Goal: Contribute content: Contribute content

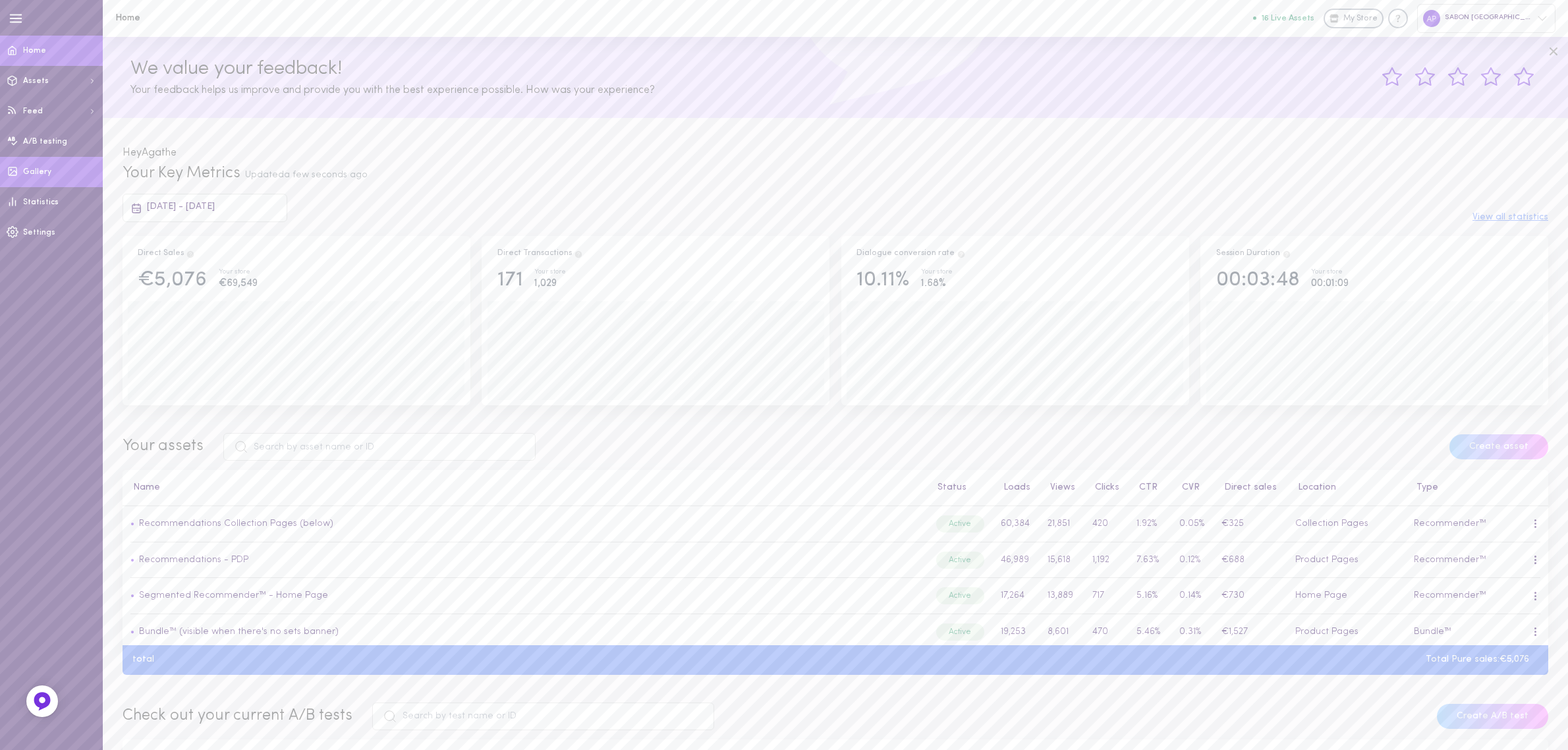
click at [44, 180] on link "Gallery" at bounding box center [51, 172] width 103 height 30
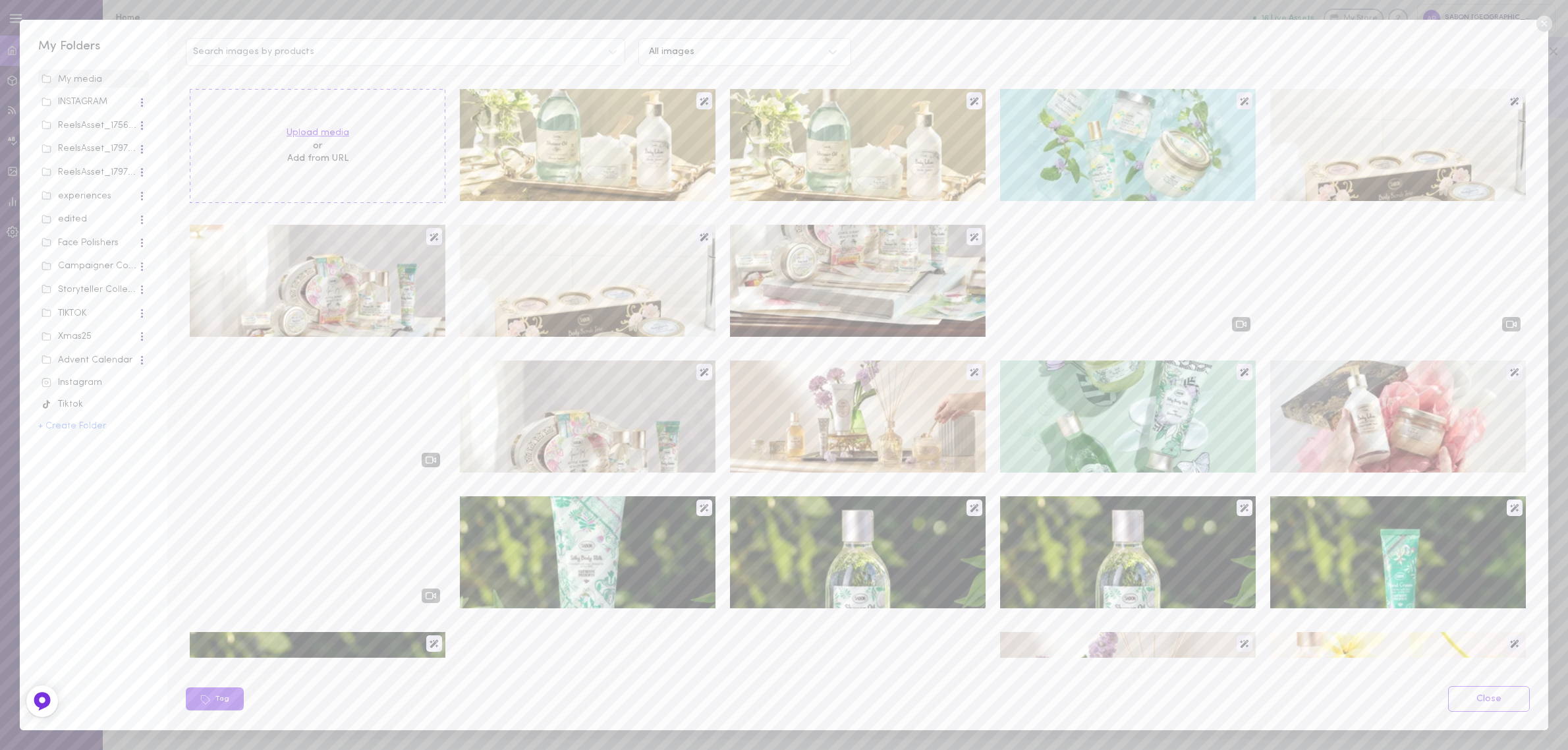
click at [341, 128] on label "Upload media" at bounding box center [318, 133] width 63 height 13
click at [0, 0] on input "Upload media" at bounding box center [0, 0] width 0 height 0
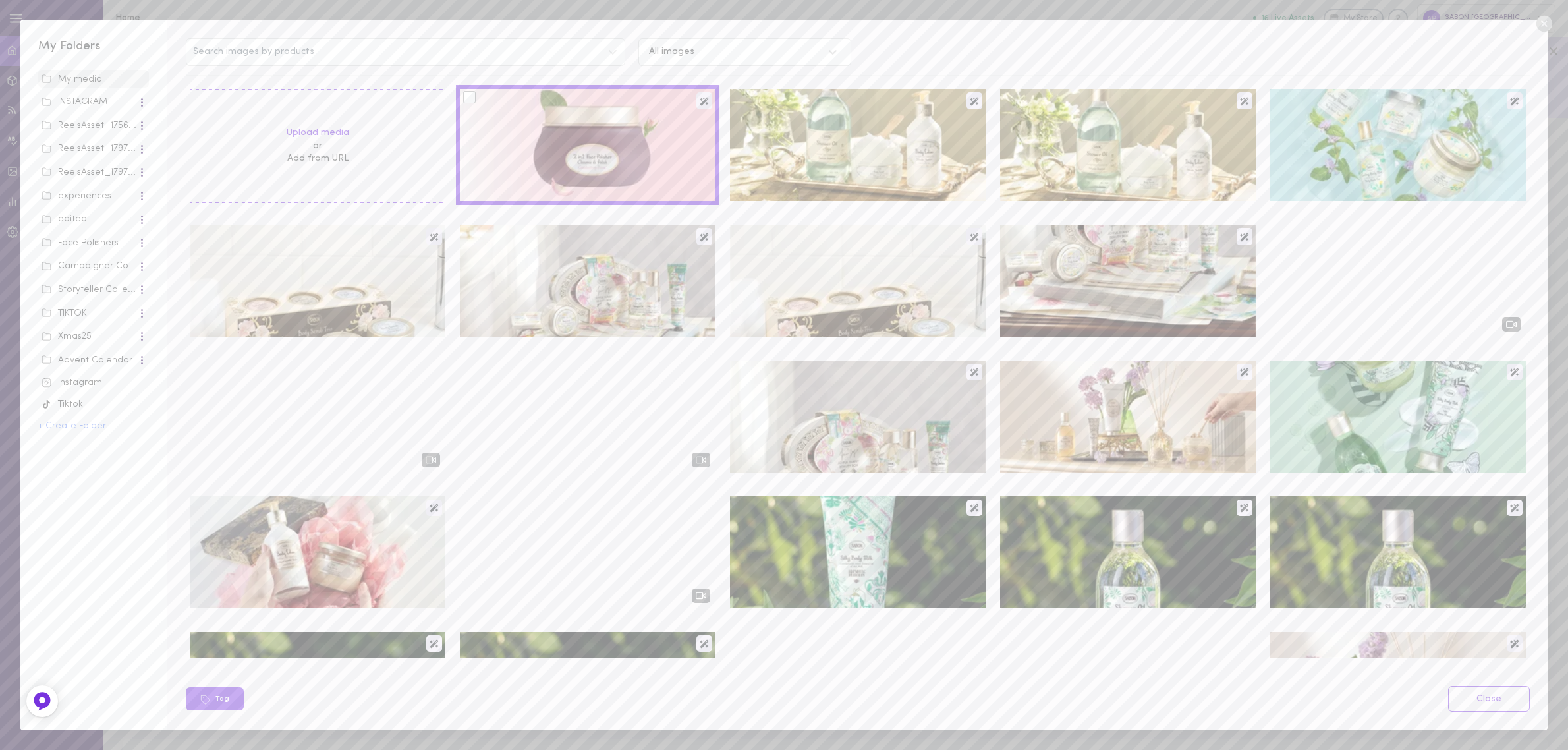
click at [466, 97] on div at bounding box center [469, 97] width 12 height 12
click at [0, 0] on input "checkbox" at bounding box center [0, 0] width 0 height 0
click at [290, 703] on icon at bounding box center [288, 699] width 10 height 10
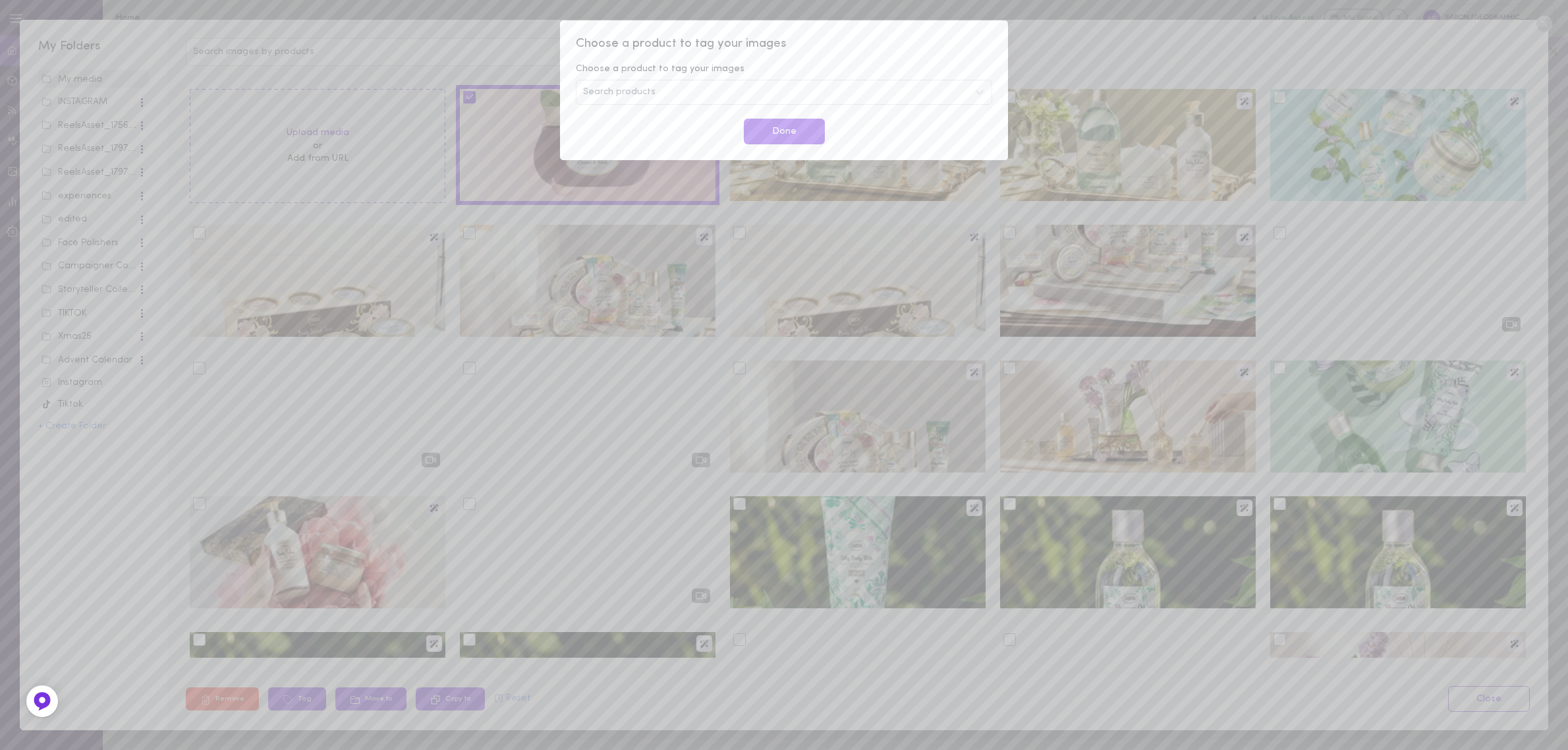
click at [716, 93] on div "Search products" at bounding box center [784, 92] width 416 height 25
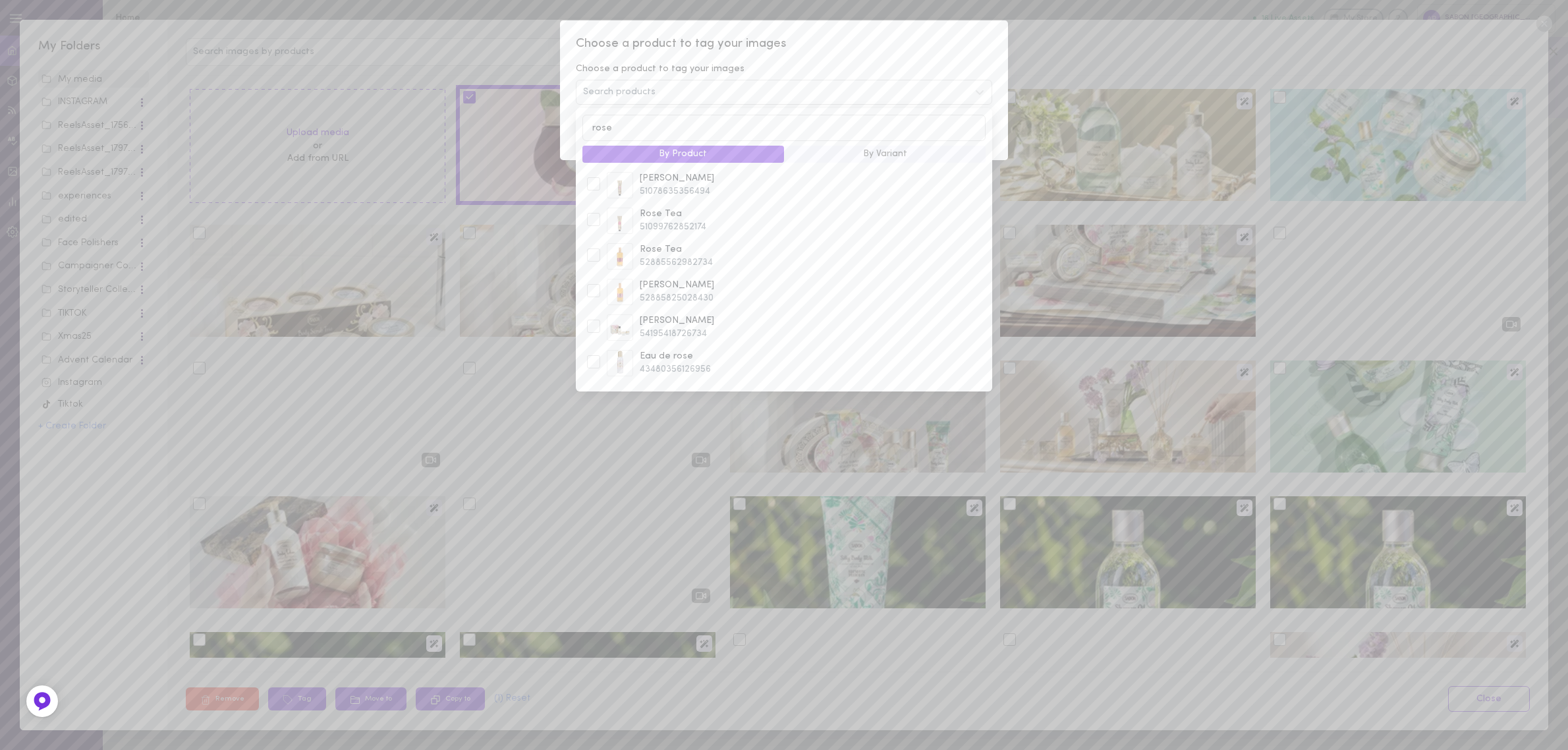
click at [661, 130] on input "rose" at bounding box center [784, 127] width 404 height 26
type input "nettoyant"
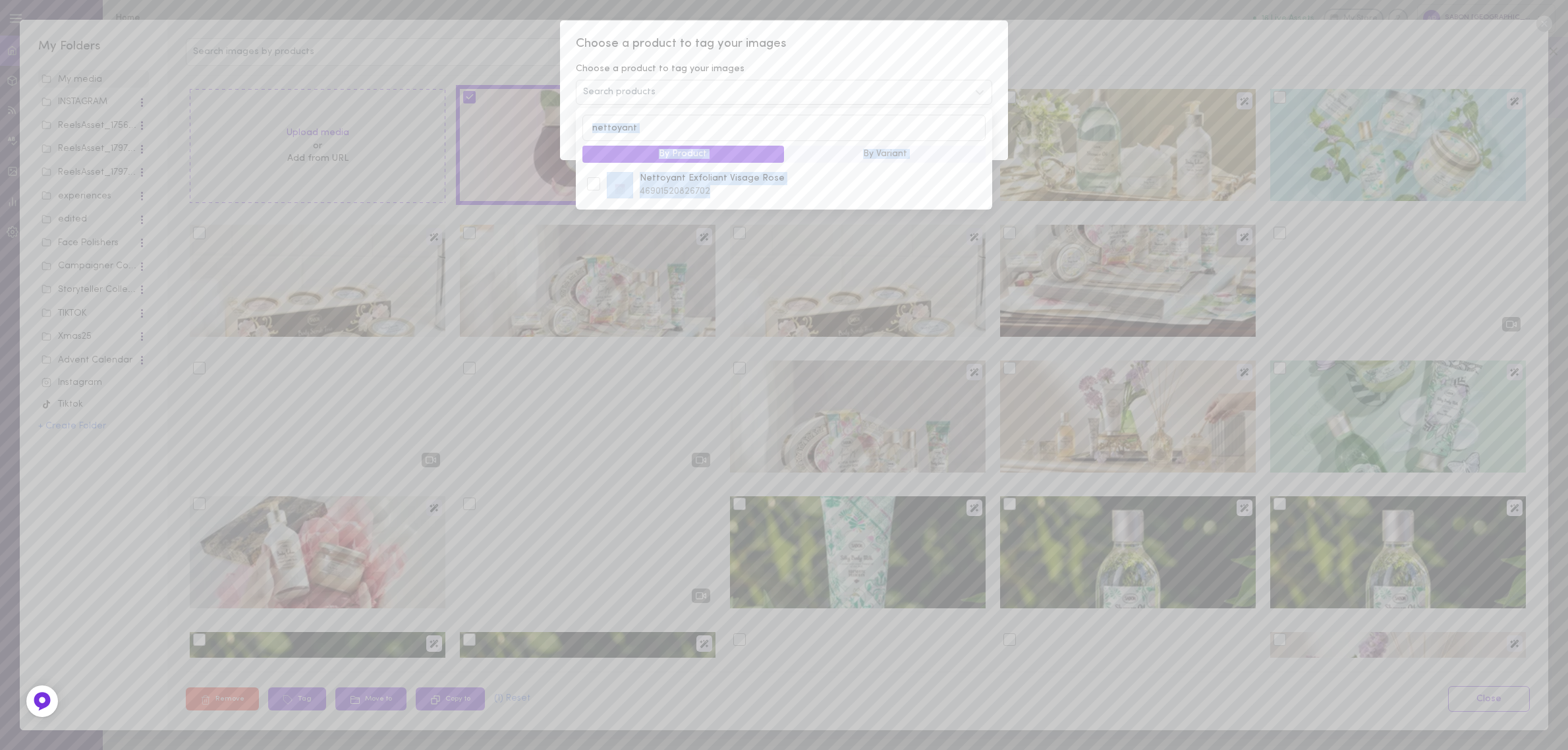
drag, startPoint x: 724, startPoint y: 188, endPoint x: 837, endPoint y: 133, distance: 125.7
click at [837, 133] on div "nettoyant By Product By Variant Nettoyant Exfoliant Visage Rose 46901520826702" at bounding box center [784, 159] width 416 height 102
click at [825, 158] on button "By Variant" at bounding box center [885, 154] width 202 height 17
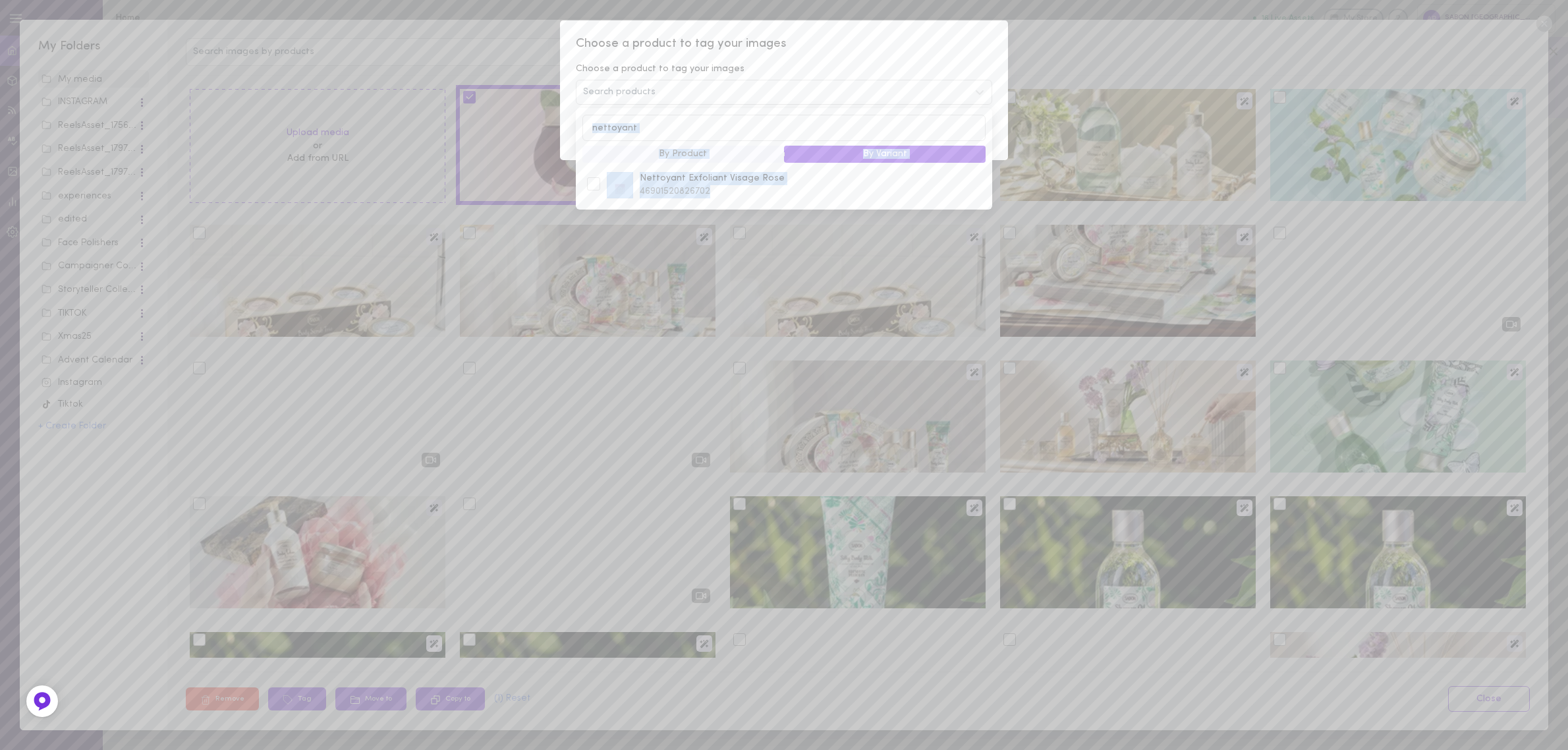
click at [761, 162] on button "By Product" at bounding box center [684, 154] width 202 height 17
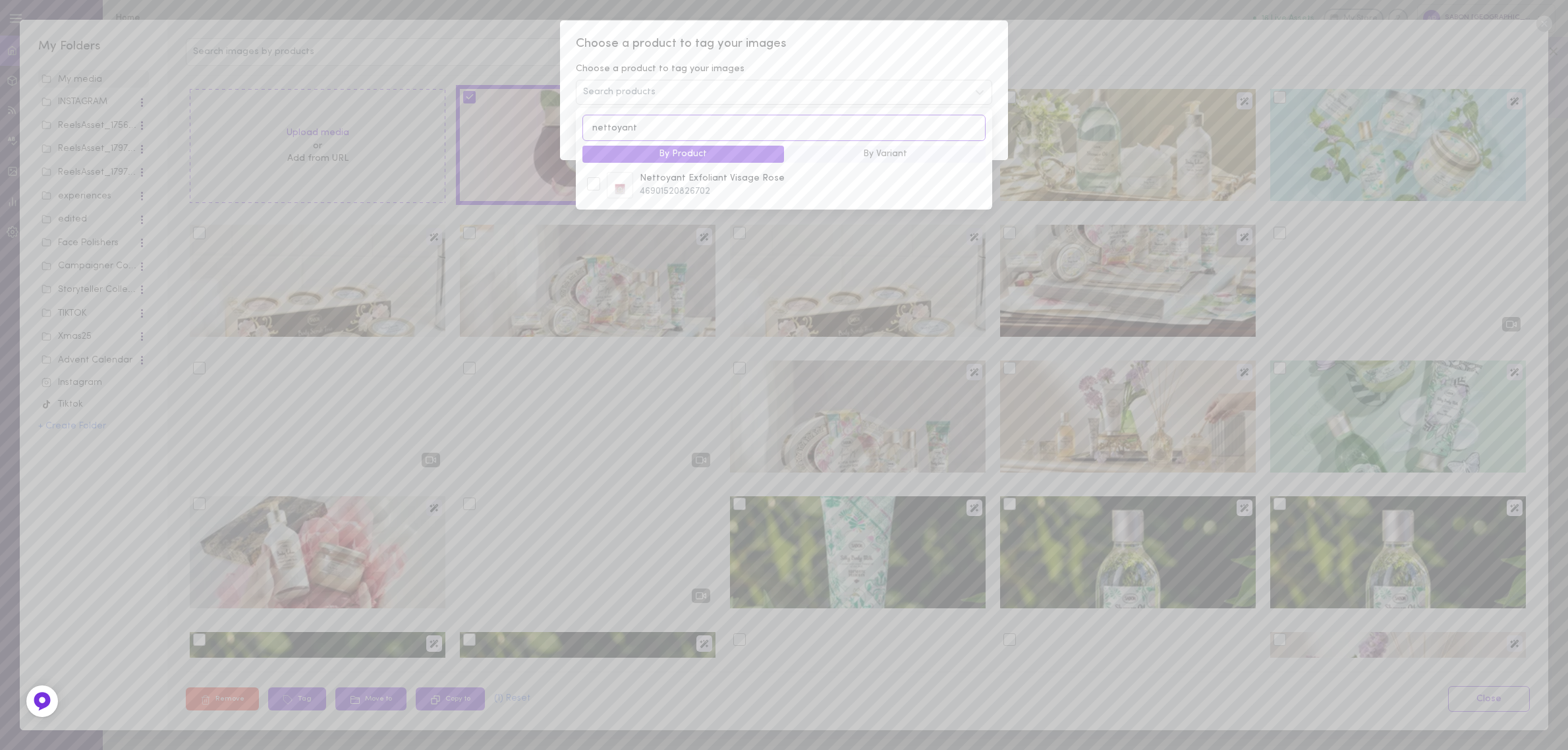
click at [733, 128] on input "nettoyant" at bounding box center [784, 127] width 404 height 26
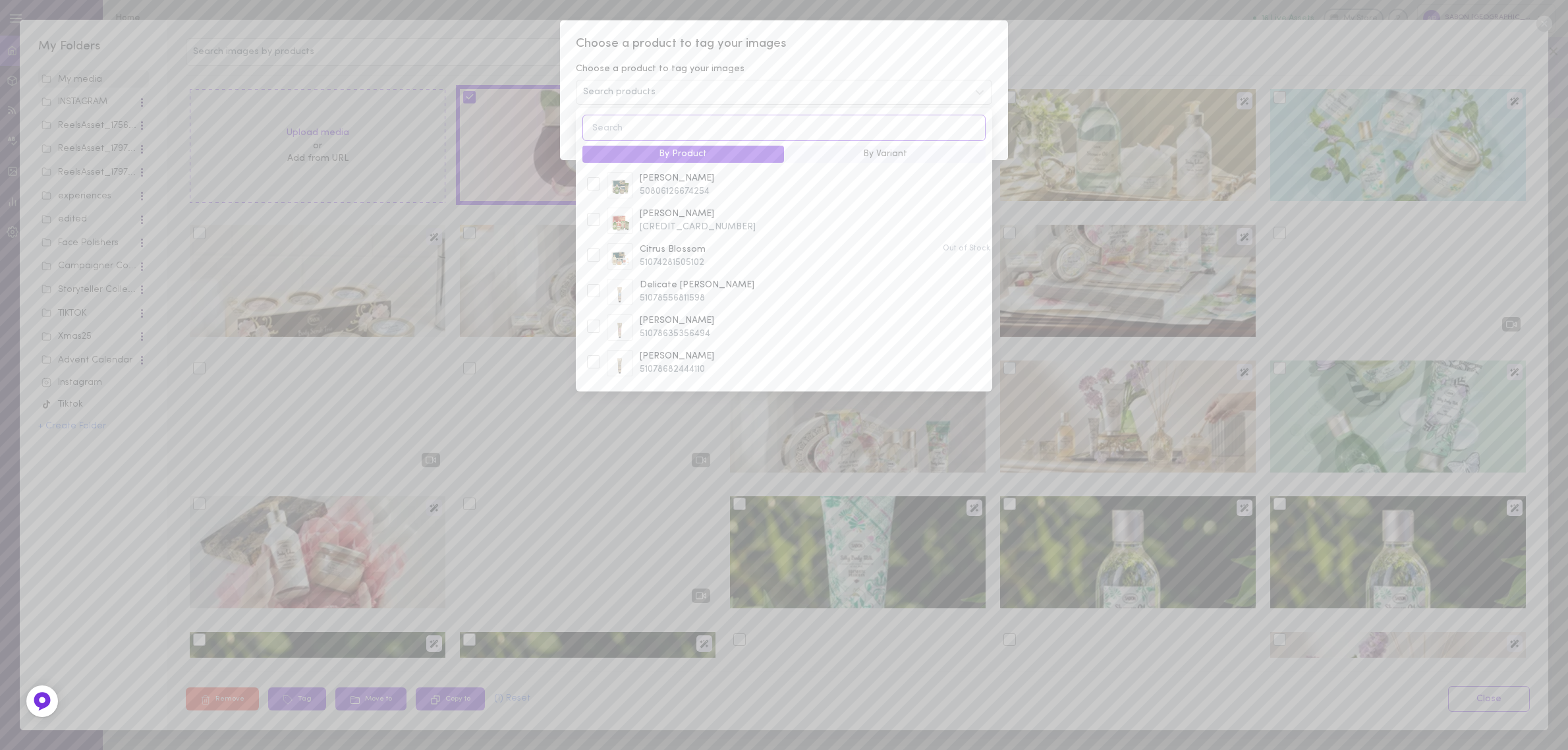
paste input "64114000004"
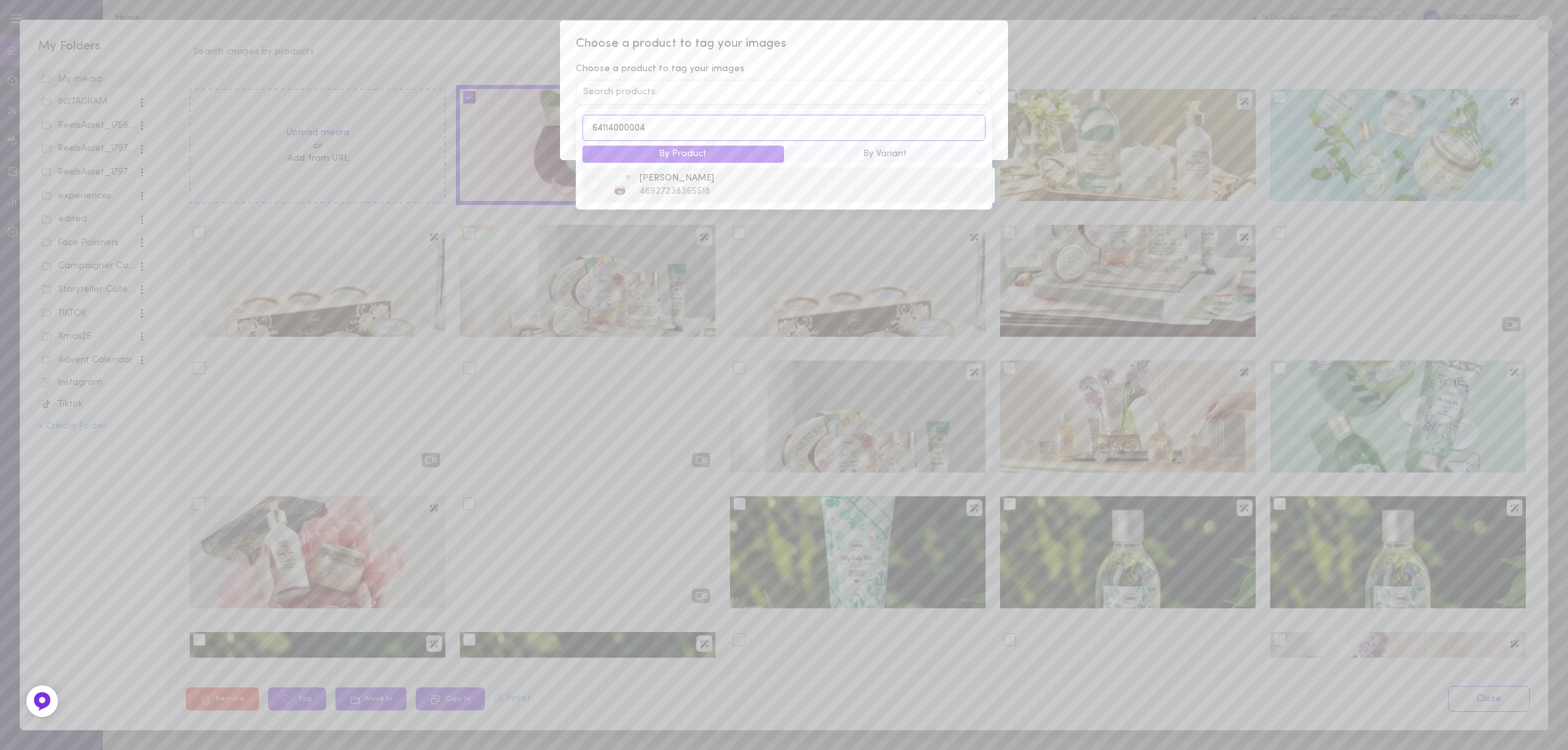
type input "64114000004"
click at [677, 188] on span "46927238365518" at bounding box center [815, 191] width 350 height 13
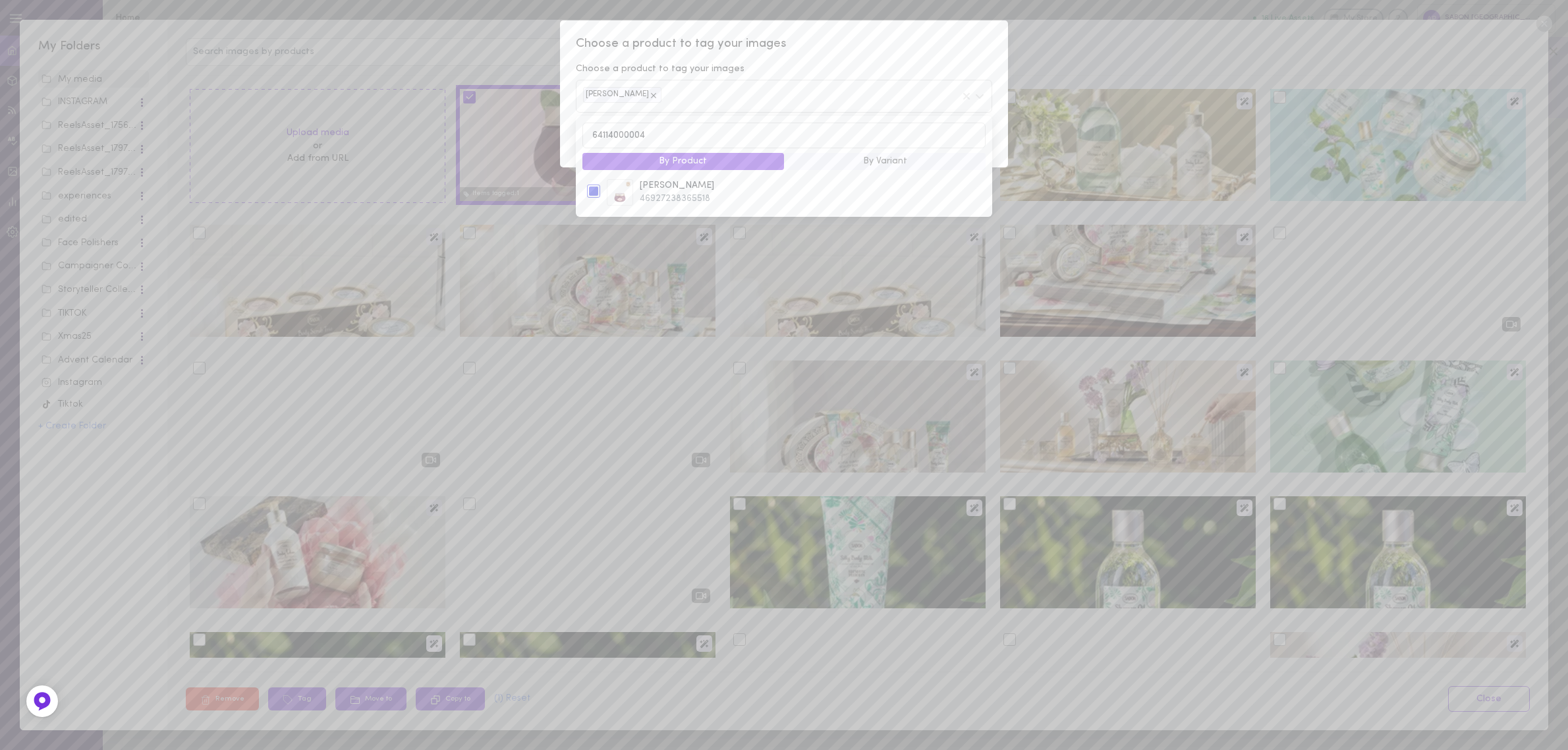
click at [992, 123] on div "64114000004 By Product By Variant Rose de Damas 46927238365518" at bounding box center [784, 167] width 416 height 102
click at [999, 160] on div "Choose a product to tag your images Choose a product to tag your images Rose de…" at bounding box center [784, 93] width 448 height 147
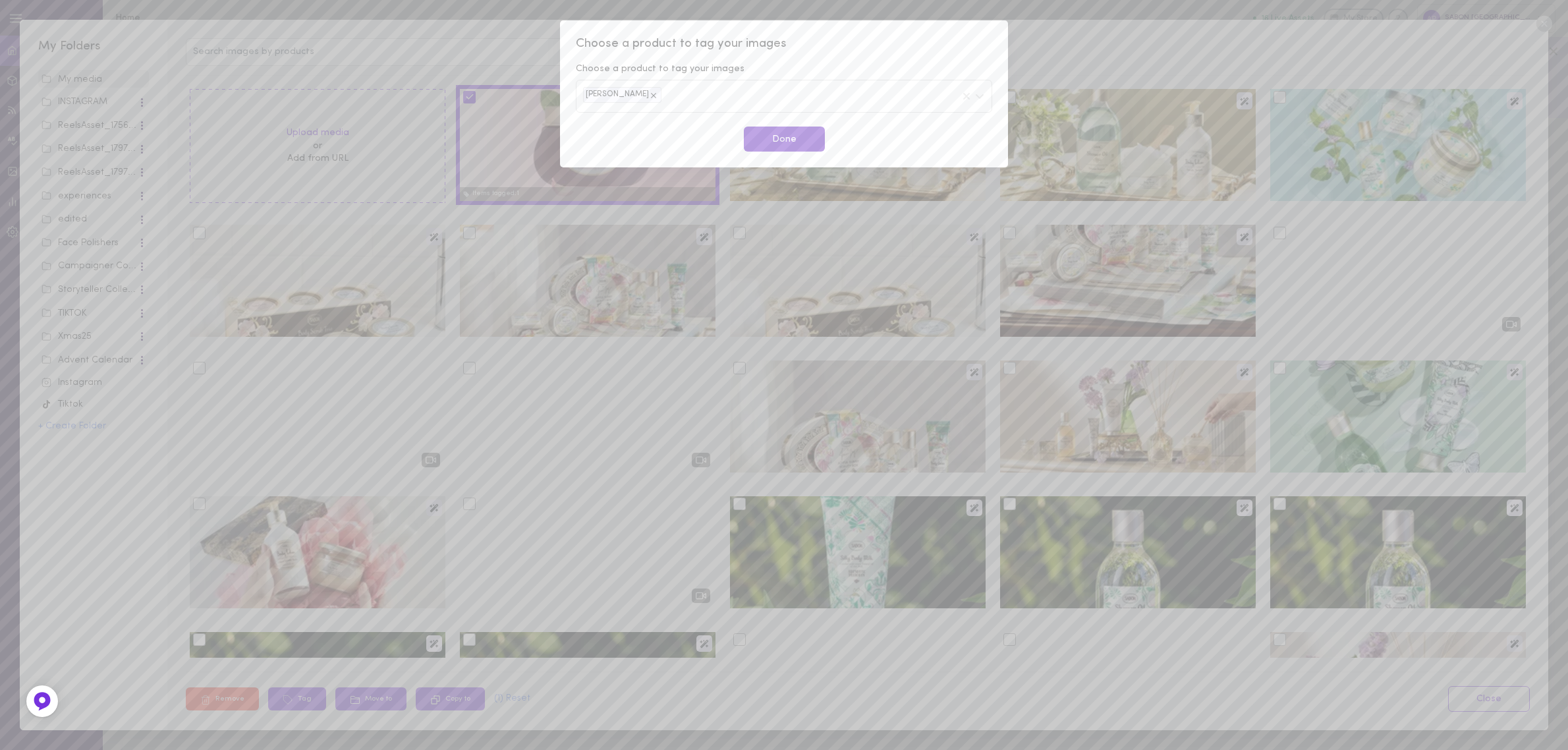
click at [769, 137] on button "Done" at bounding box center [784, 139] width 81 height 26
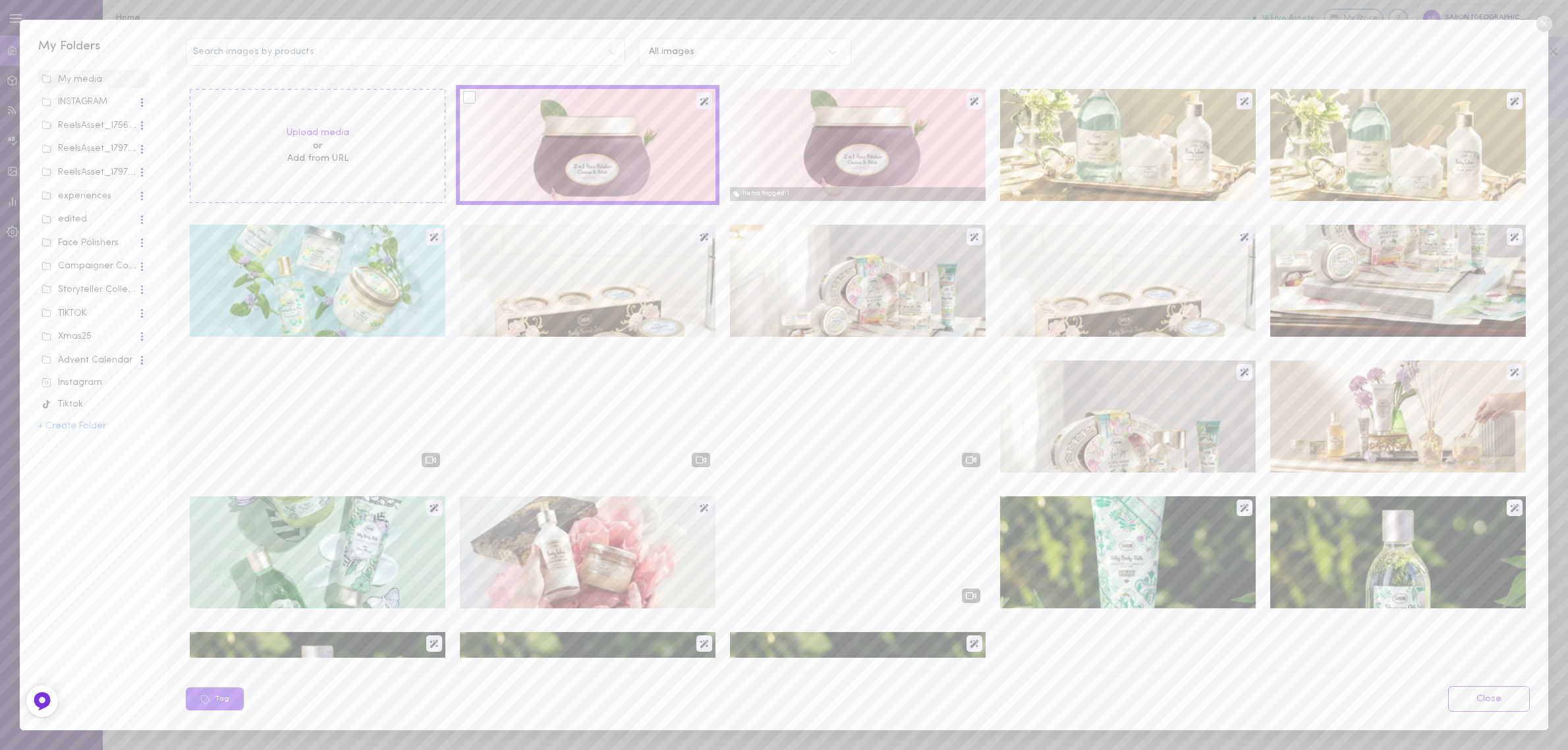
click at [469, 96] on div at bounding box center [469, 97] width 12 height 12
click at [0, 0] on input "checkbox" at bounding box center [0, 0] width 0 height 0
click at [301, 701] on button "Tag" at bounding box center [297, 699] width 58 height 23
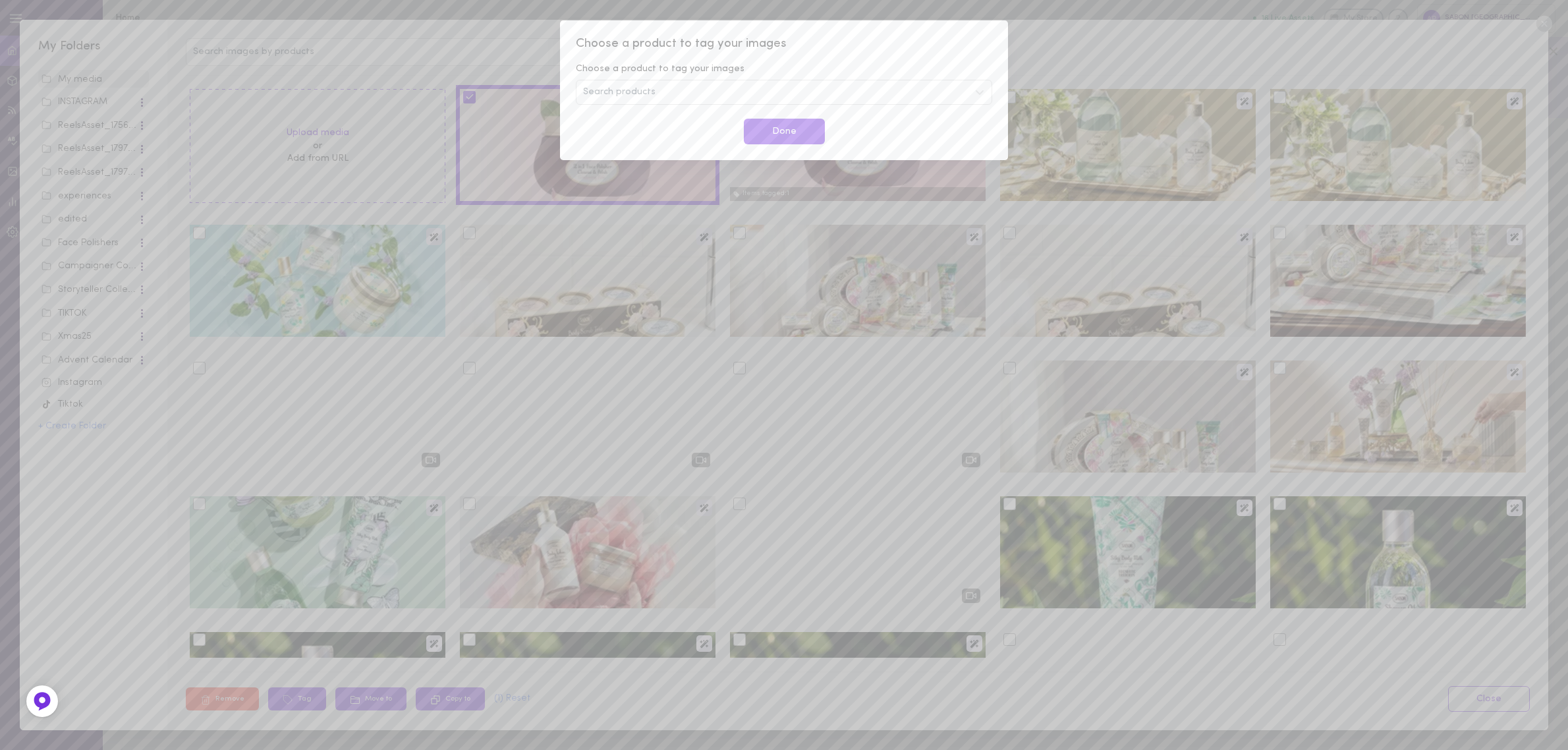
click at [680, 86] on div "Search products" at bounding box center [784, 92] width 416 height 25
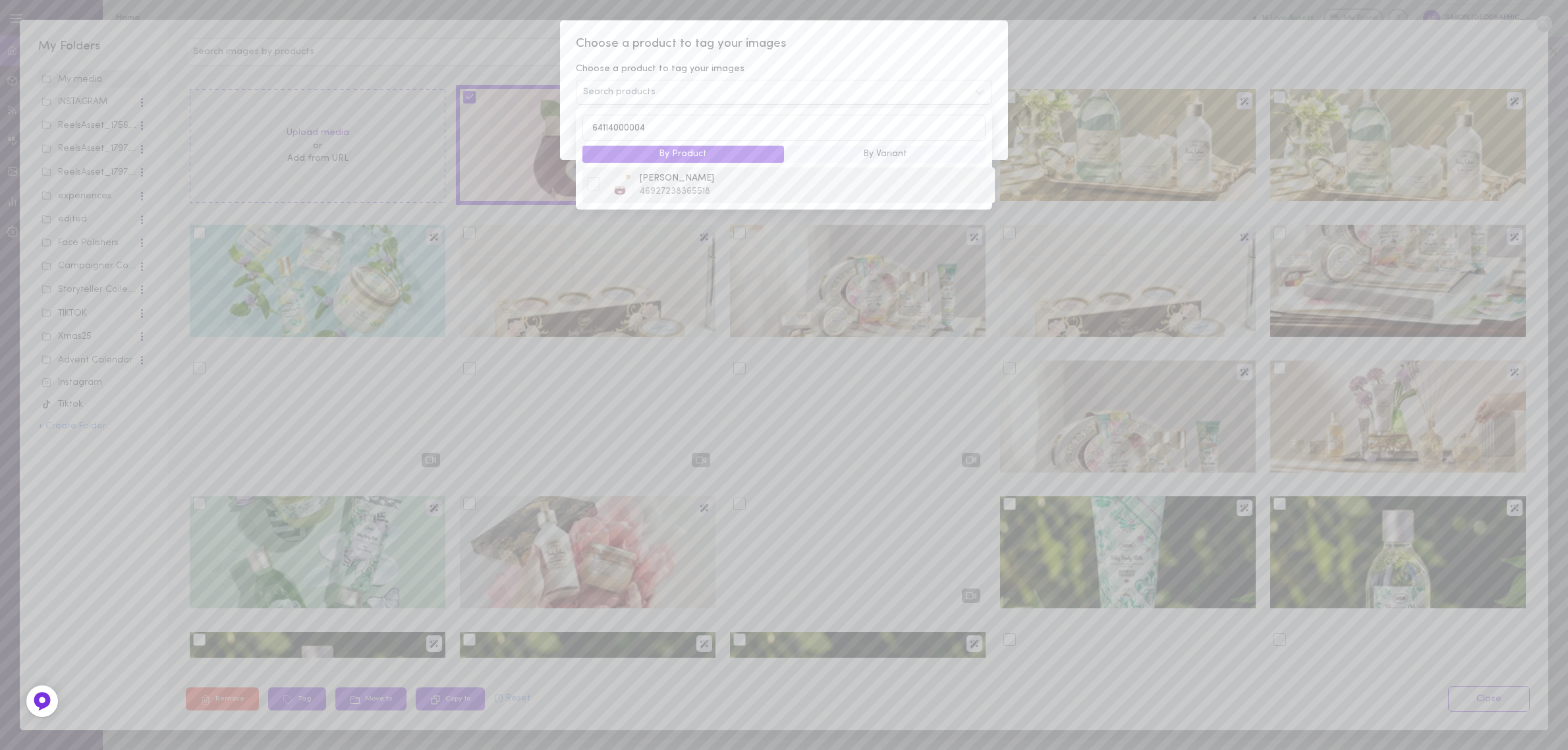
type input "64114000004"
click at [685, 179] on span "Rose de Damas" at bounding box center [815, 179] width 350 height 13
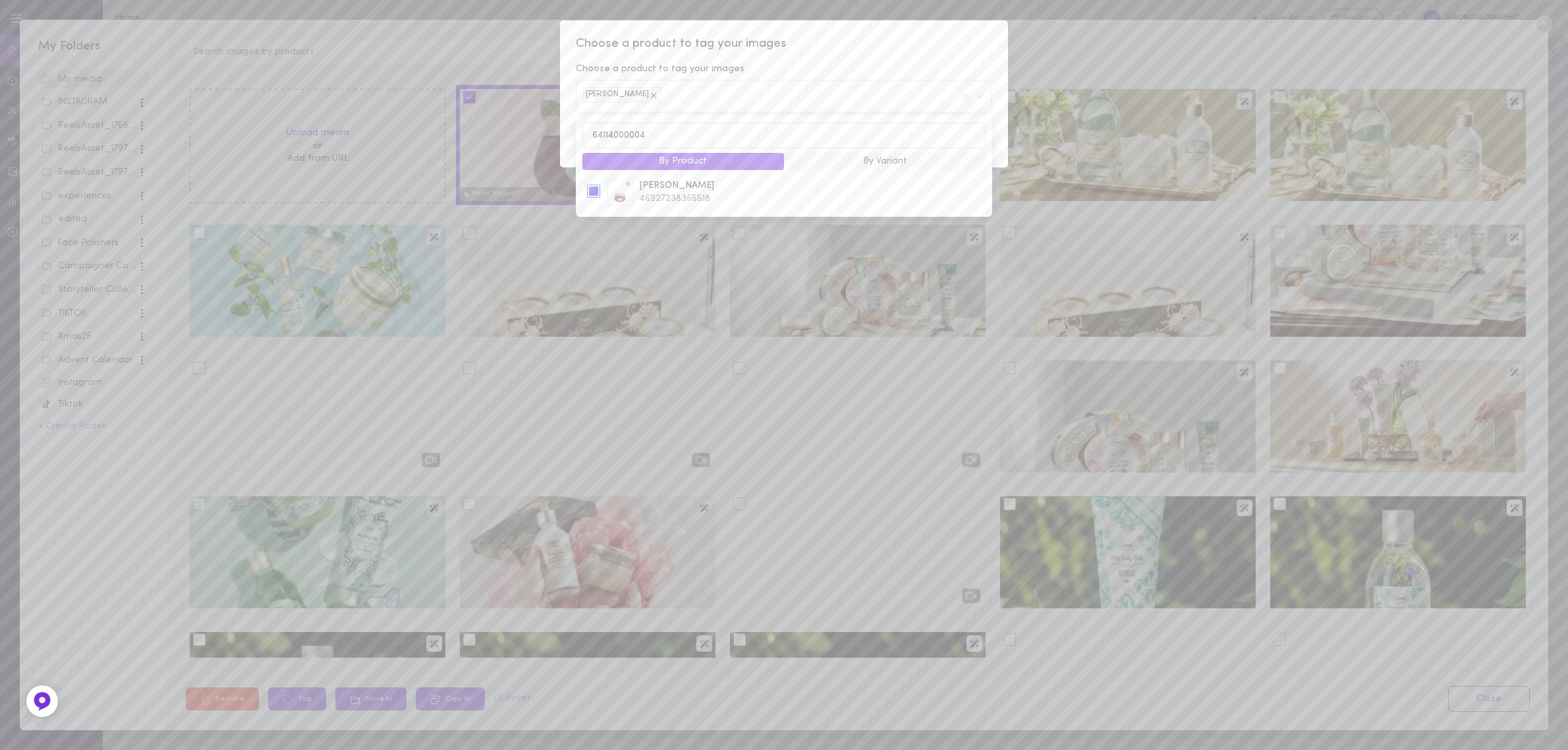
click at [998, 139] on div "Done" at bounding box center [784, 139] width 436 height 26
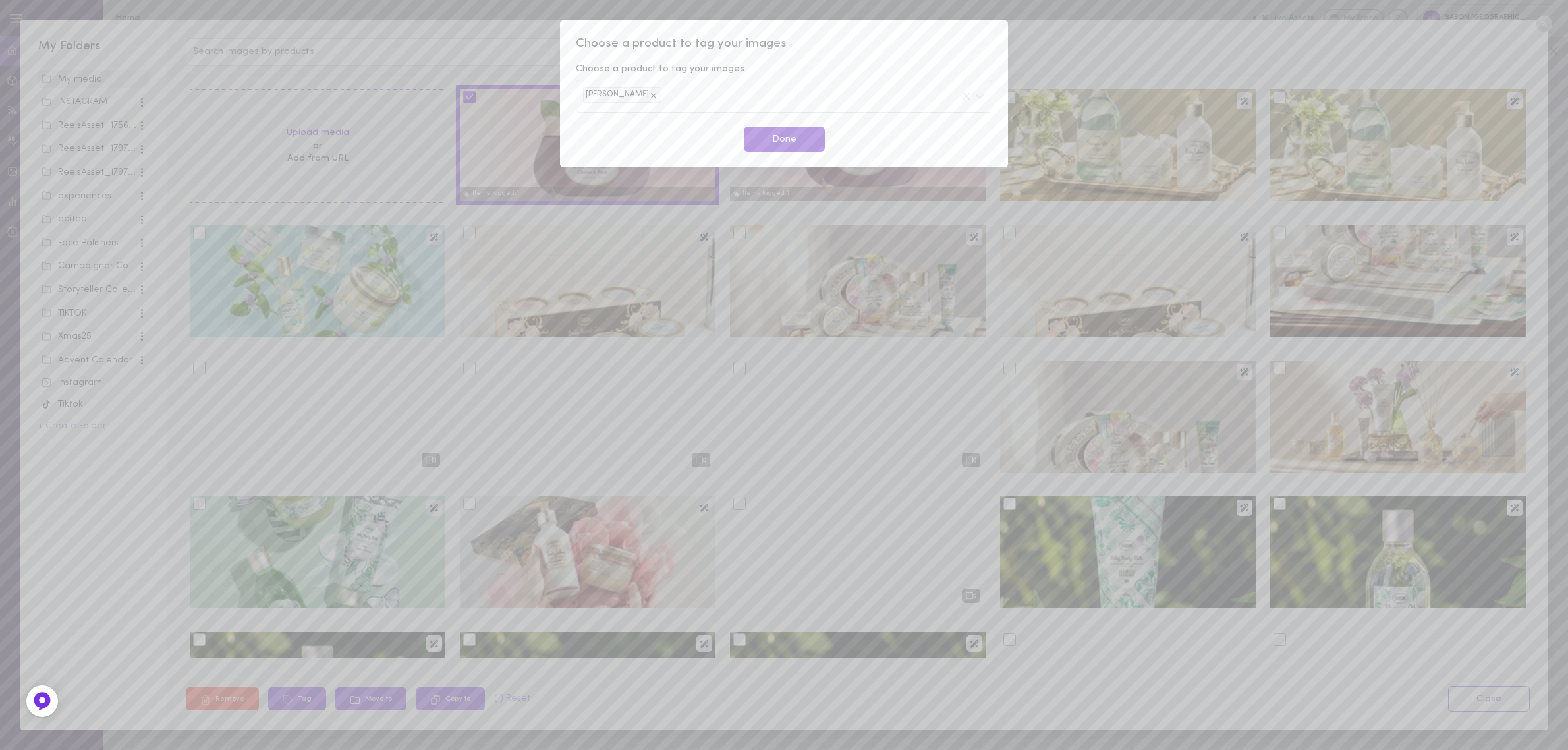
click at [784, 137] on button "Done" at bounding box center [784, 139] width 81 height 26
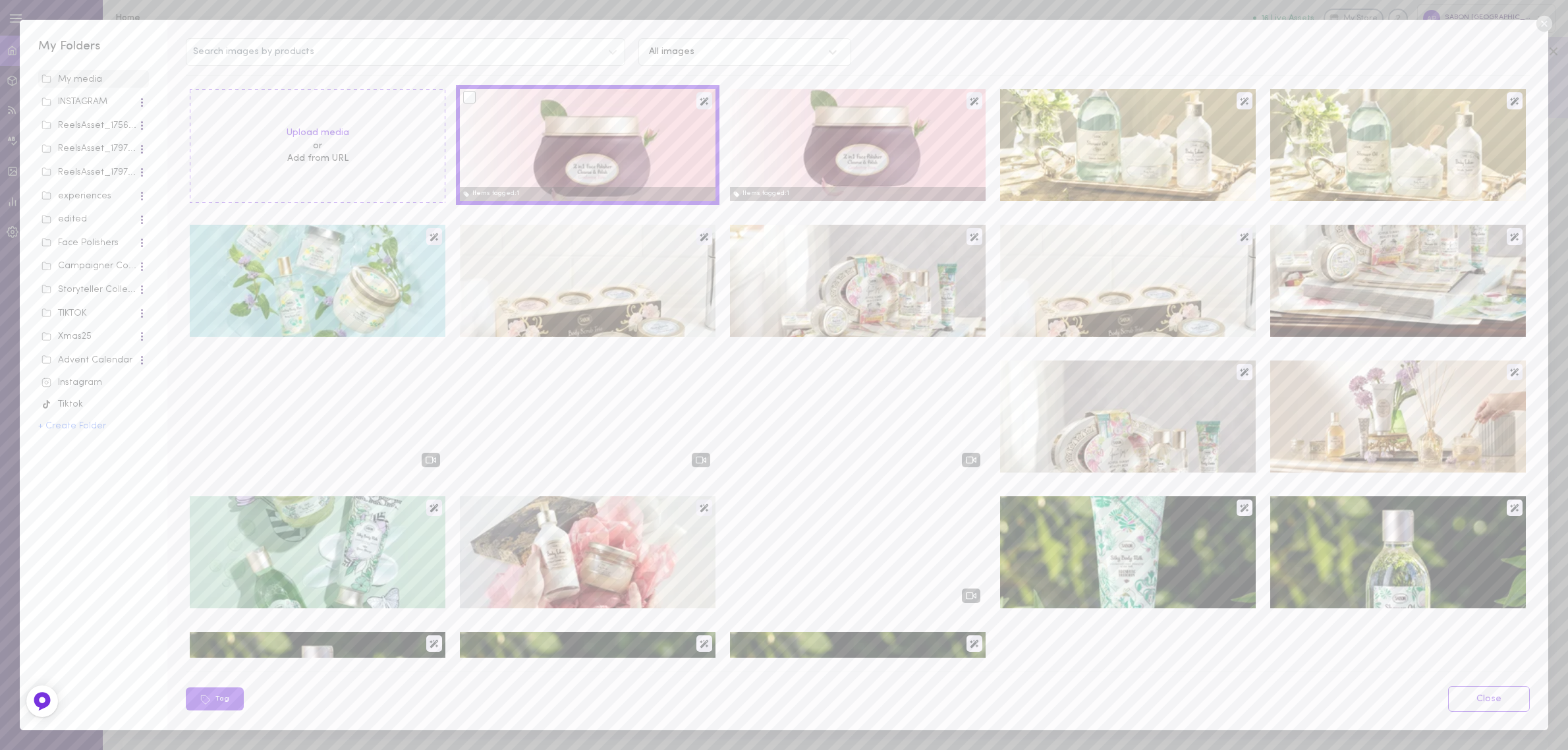
click at [1546, 22] on icon at bounding box center [1544, 24] width 20 height 20
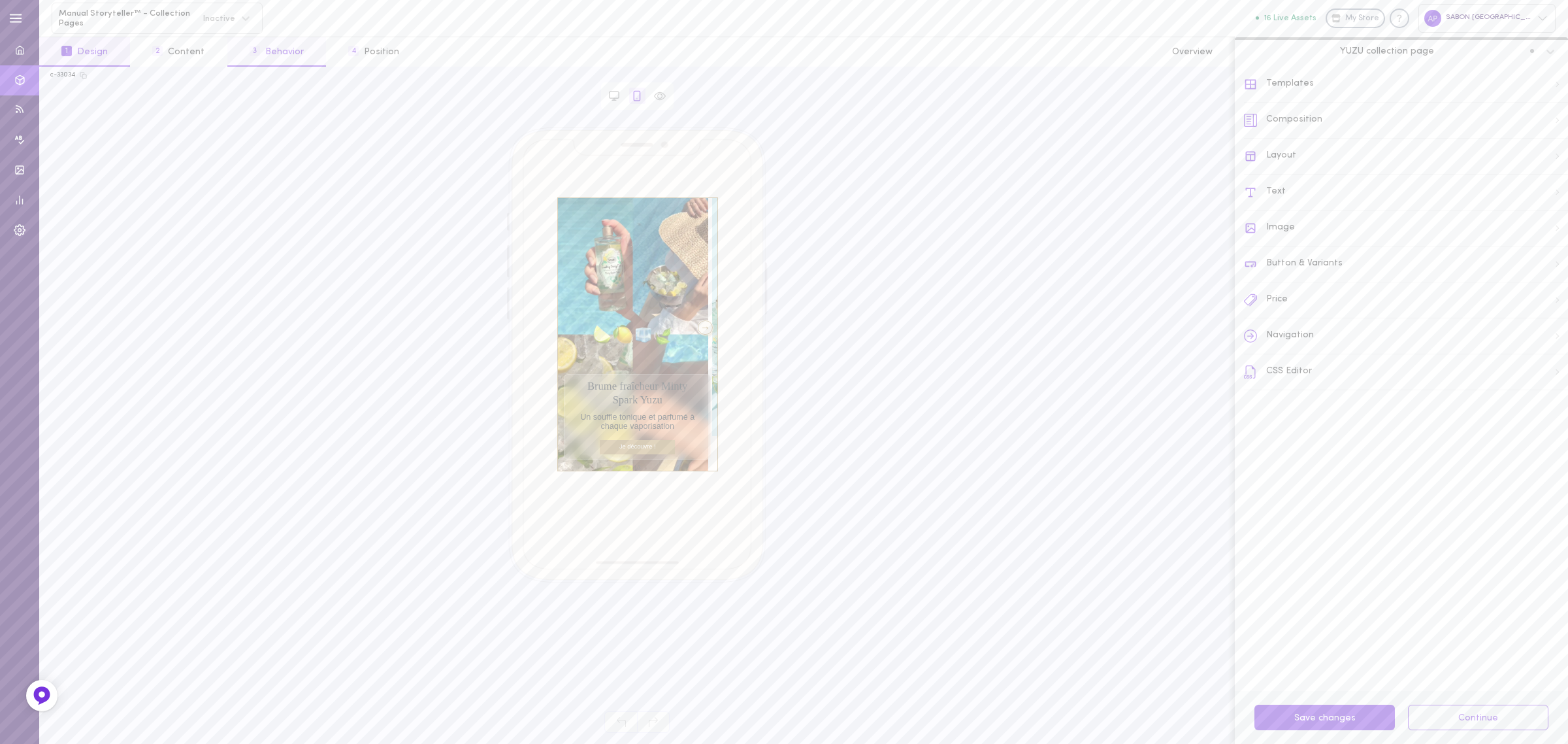
click at [279, 58] on button "3 Behavior" at bounding box center [277, 51] width 99 height 29
click at [1409, 356] on div at bounding box center [1406, 359] width 303 height 71
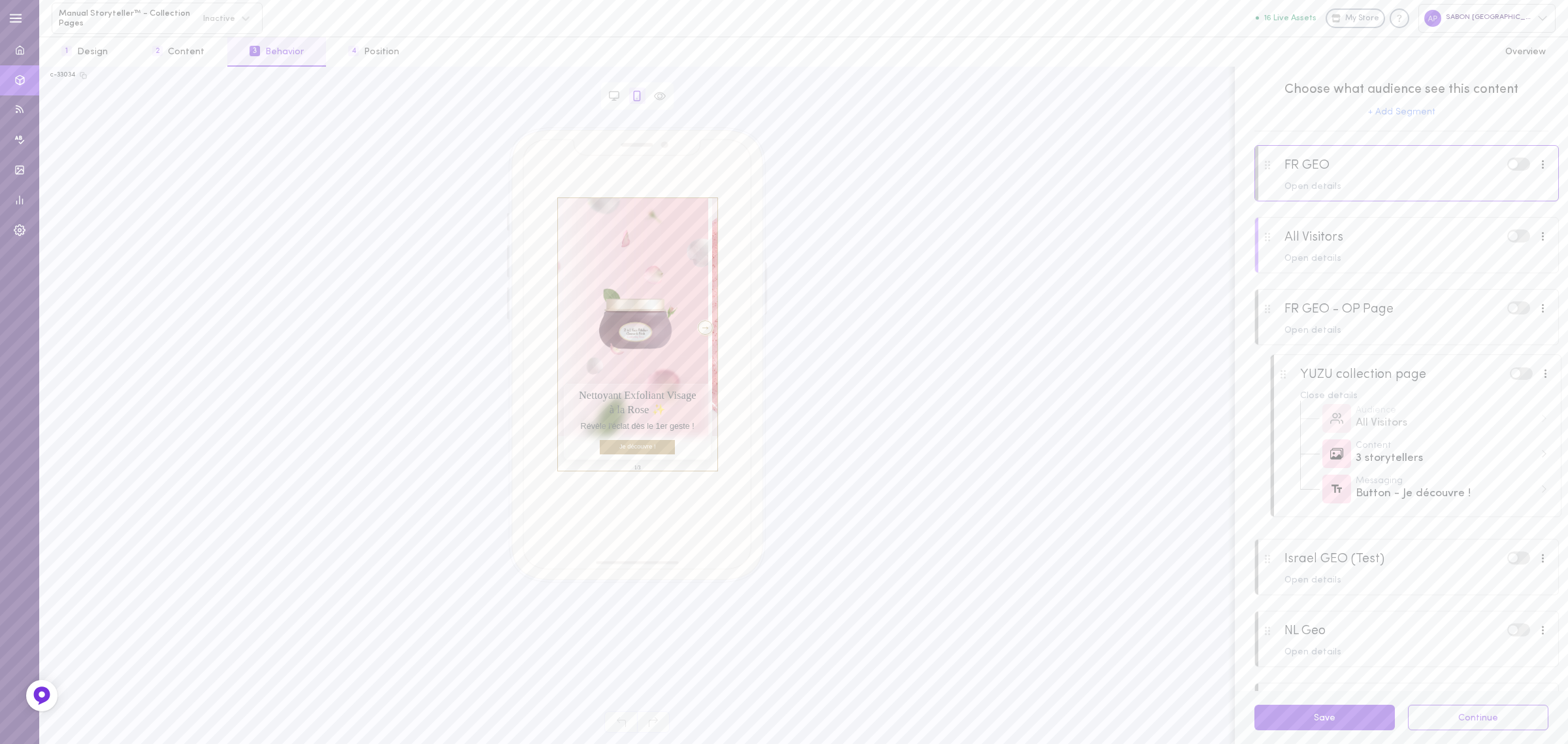
drag, startPoint x: 1361, startPoint y: 158, endPoint x: 1376, endPoint y: 371, distance: 213.5
click at [1376, 371] on div "YUZU collection page Close details Audience All Visitors Content 3 storytellers…" at bounding box center [1407, 442] width 305 height 593
click at [1377, 237] on div at bounding box center [1406, 252] width 303 height 71
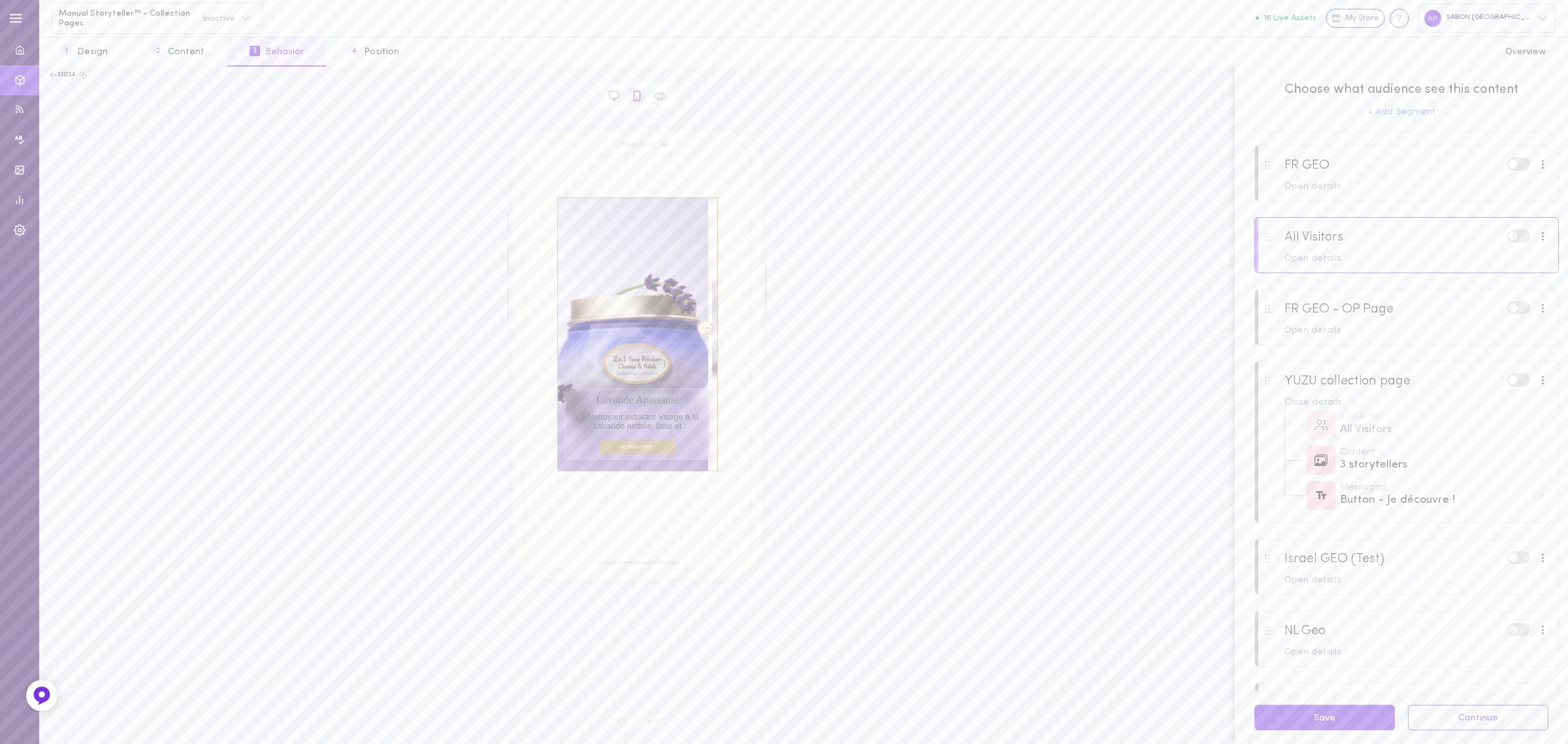
click at [698, 328] on div at bounding box center [705, 327] width 16 height 14
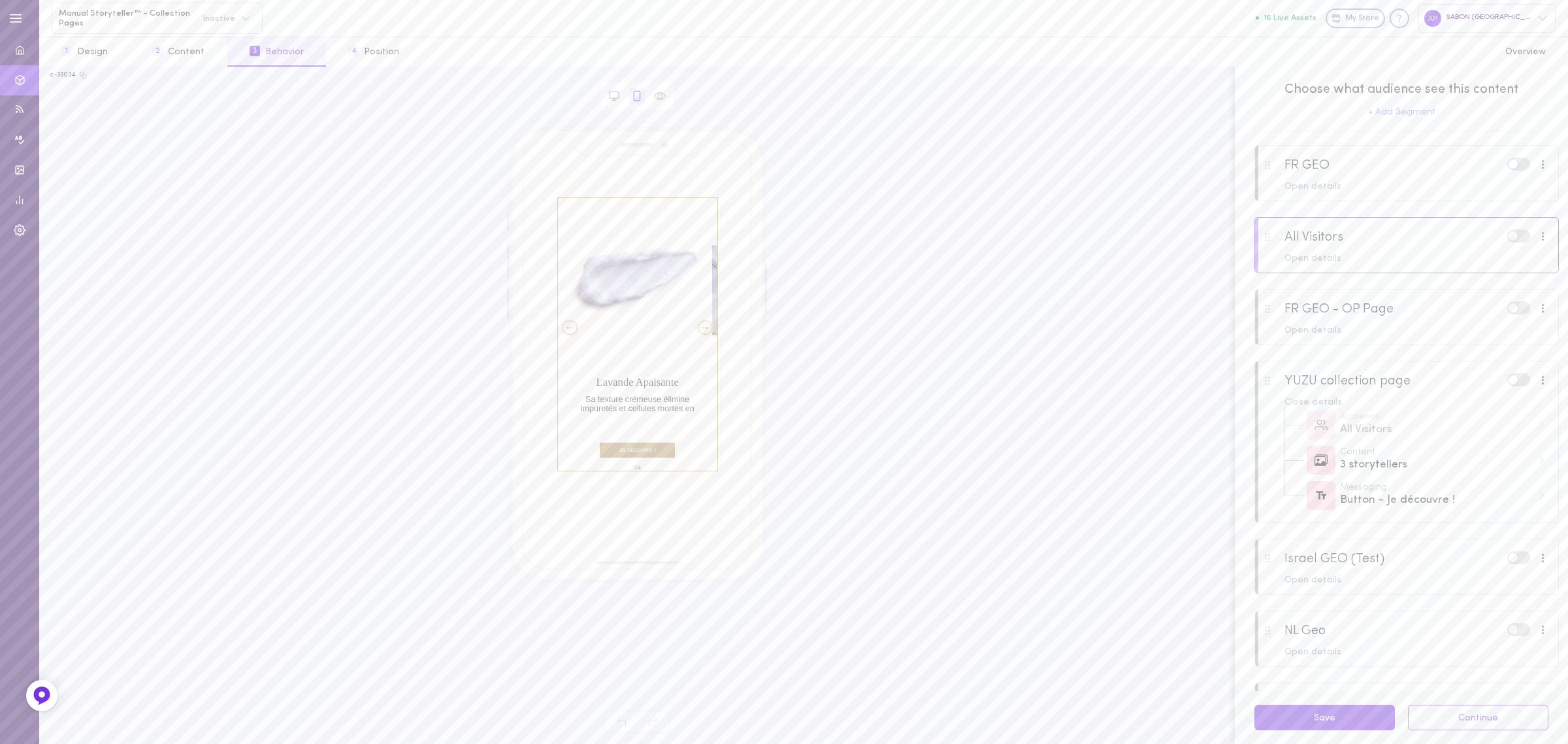
click at [572, 330] on div at bounding box center [569, 327] width 16 height 14
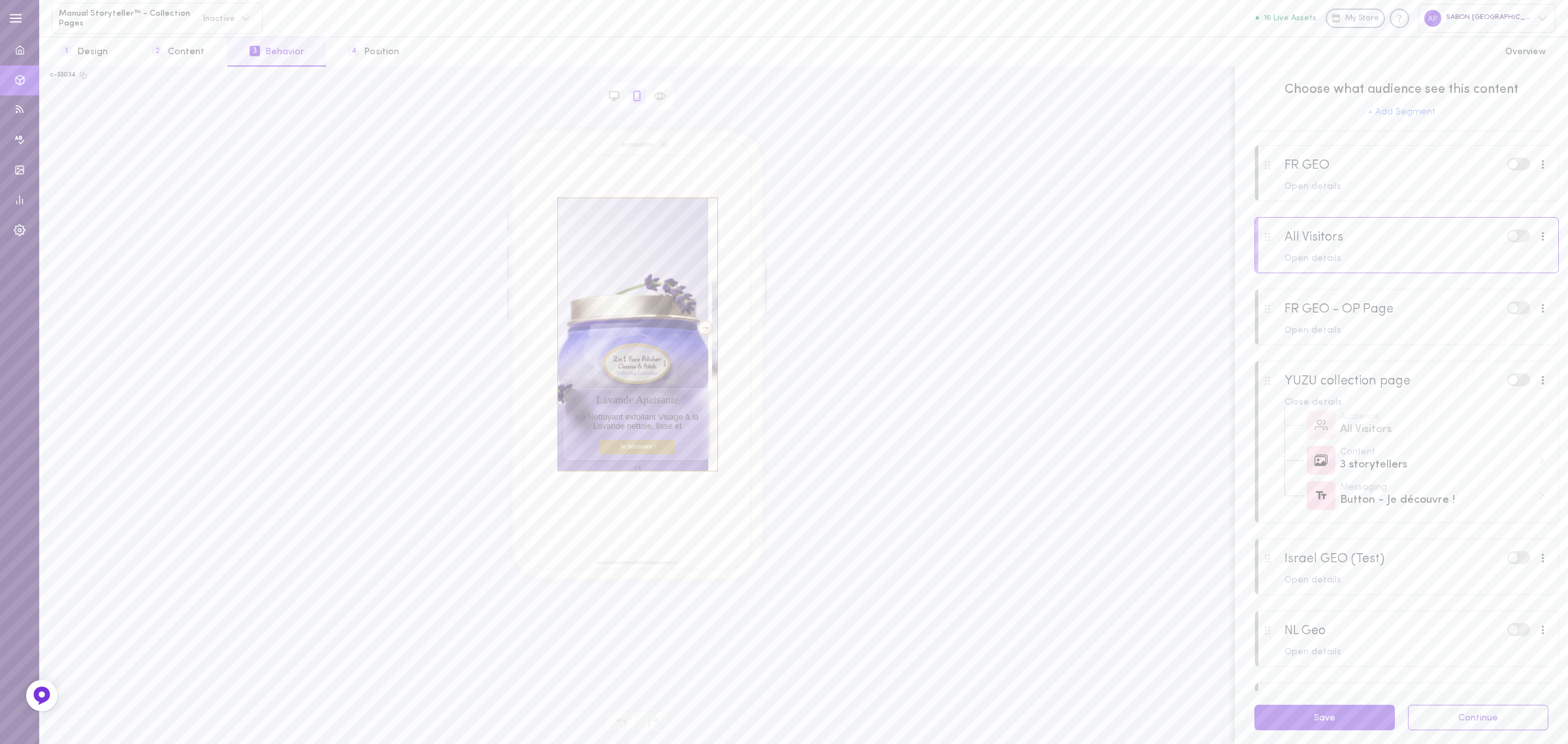
click at [1393, 158] on div at bounding box center [1406, 180] width 303 height 71
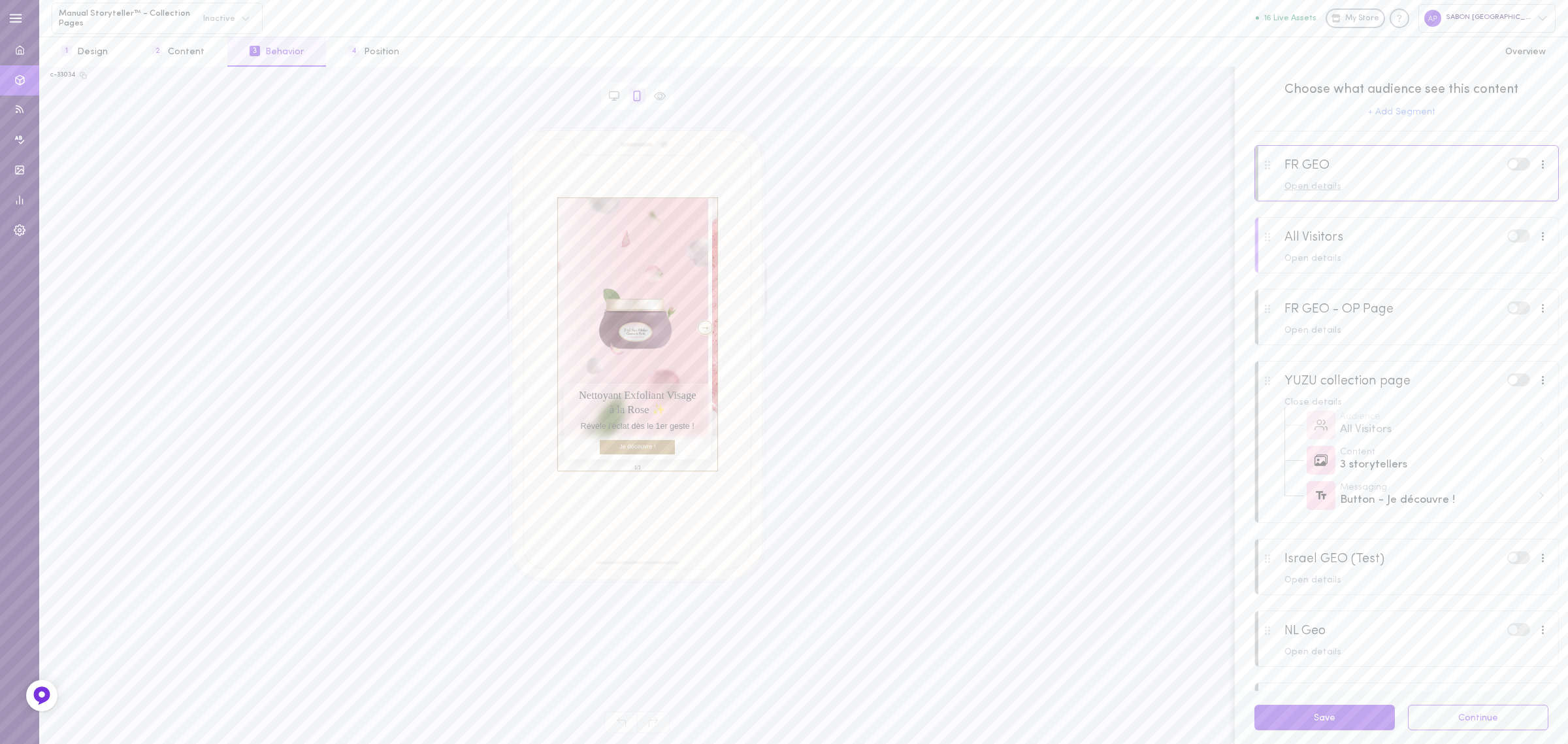
click at [1320, 187] on div "Open details" at bounding box center [1417, 187] width 264 height 9
click at [1399, 251] on div "2 storytellers" at bounding box center [1435, 248] width 192 height 16
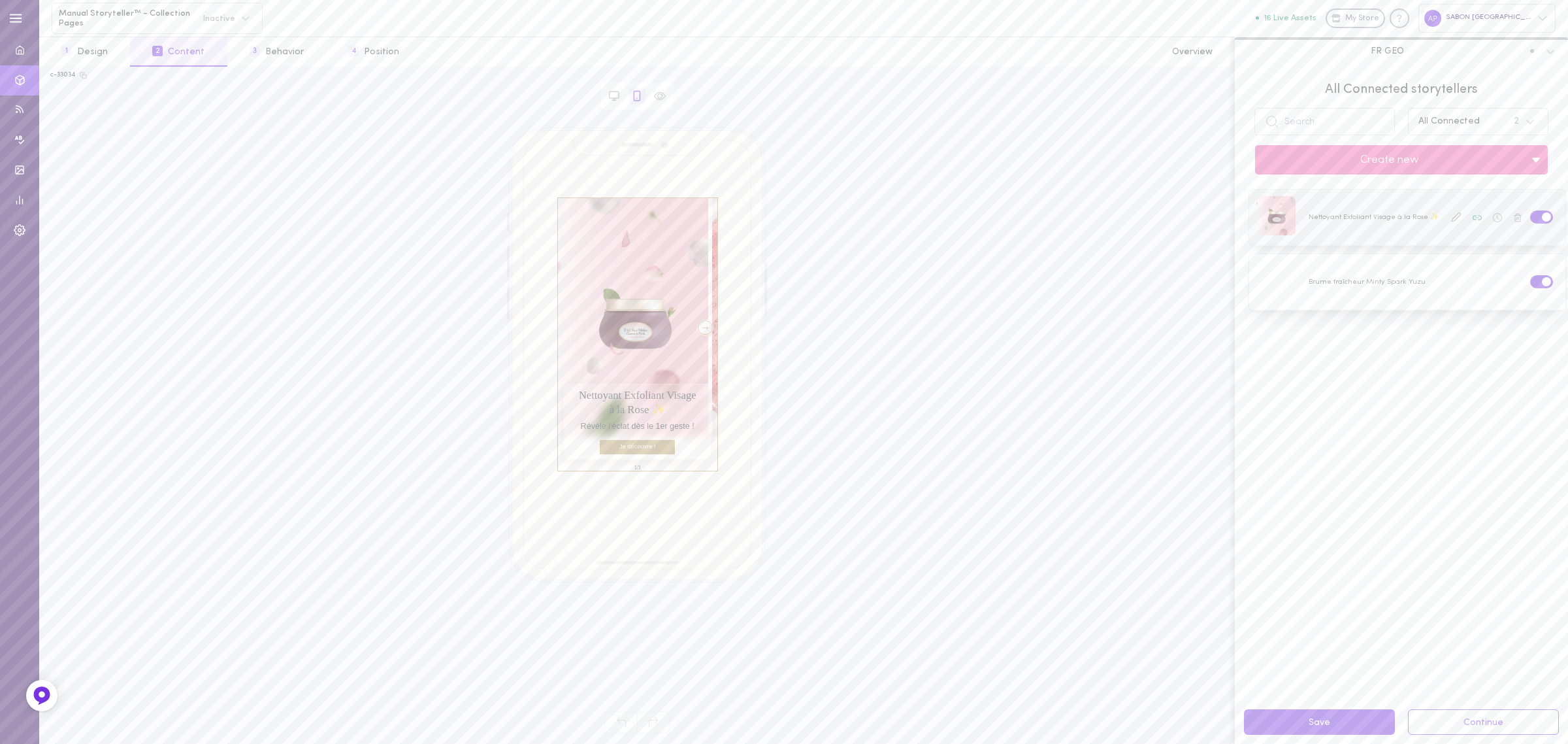
click at [1451, 220] on icon at bounding box center [1456, 216] width 10 height 10
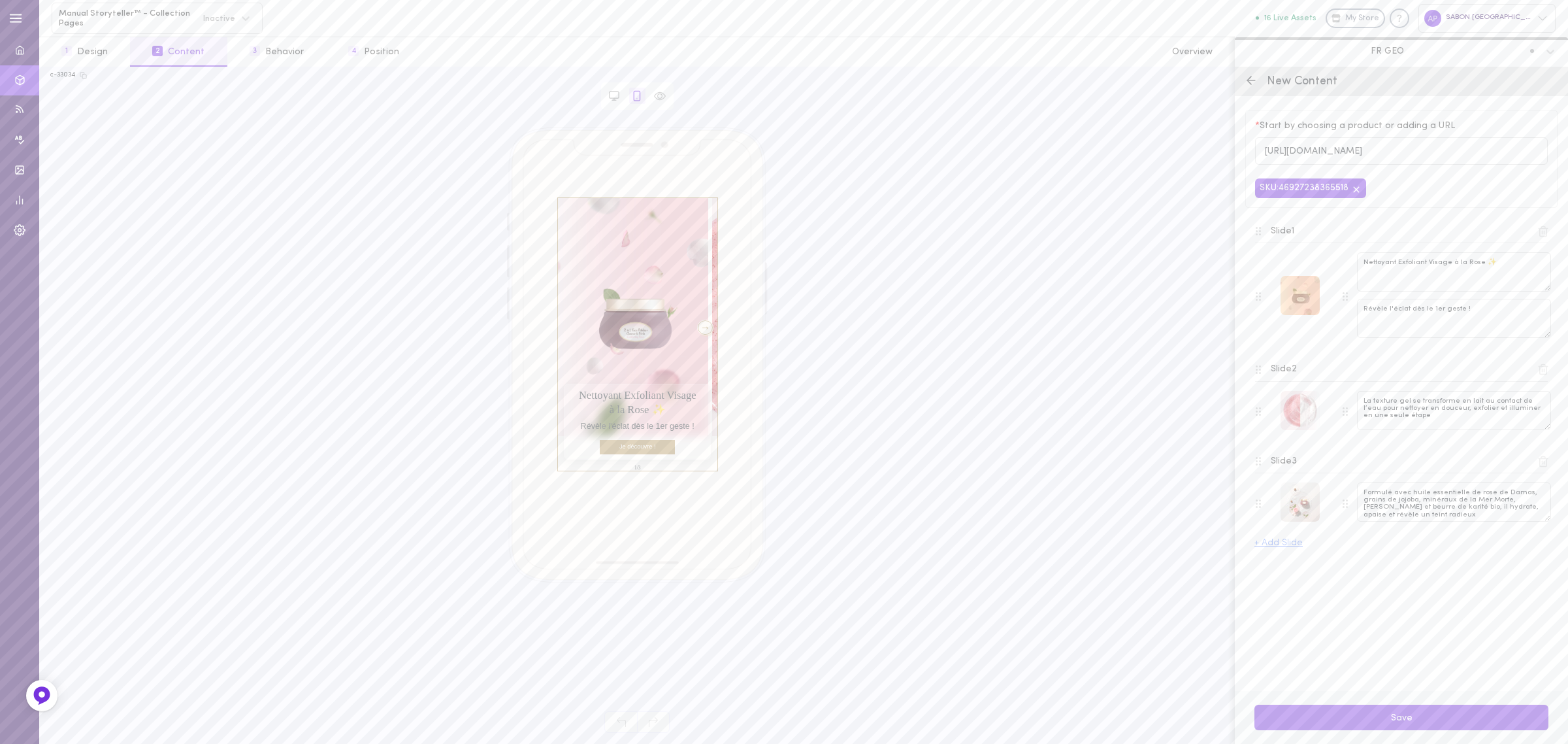
click at [1304, 305] on div at bounding box center [1300, 296] width 40 height 40
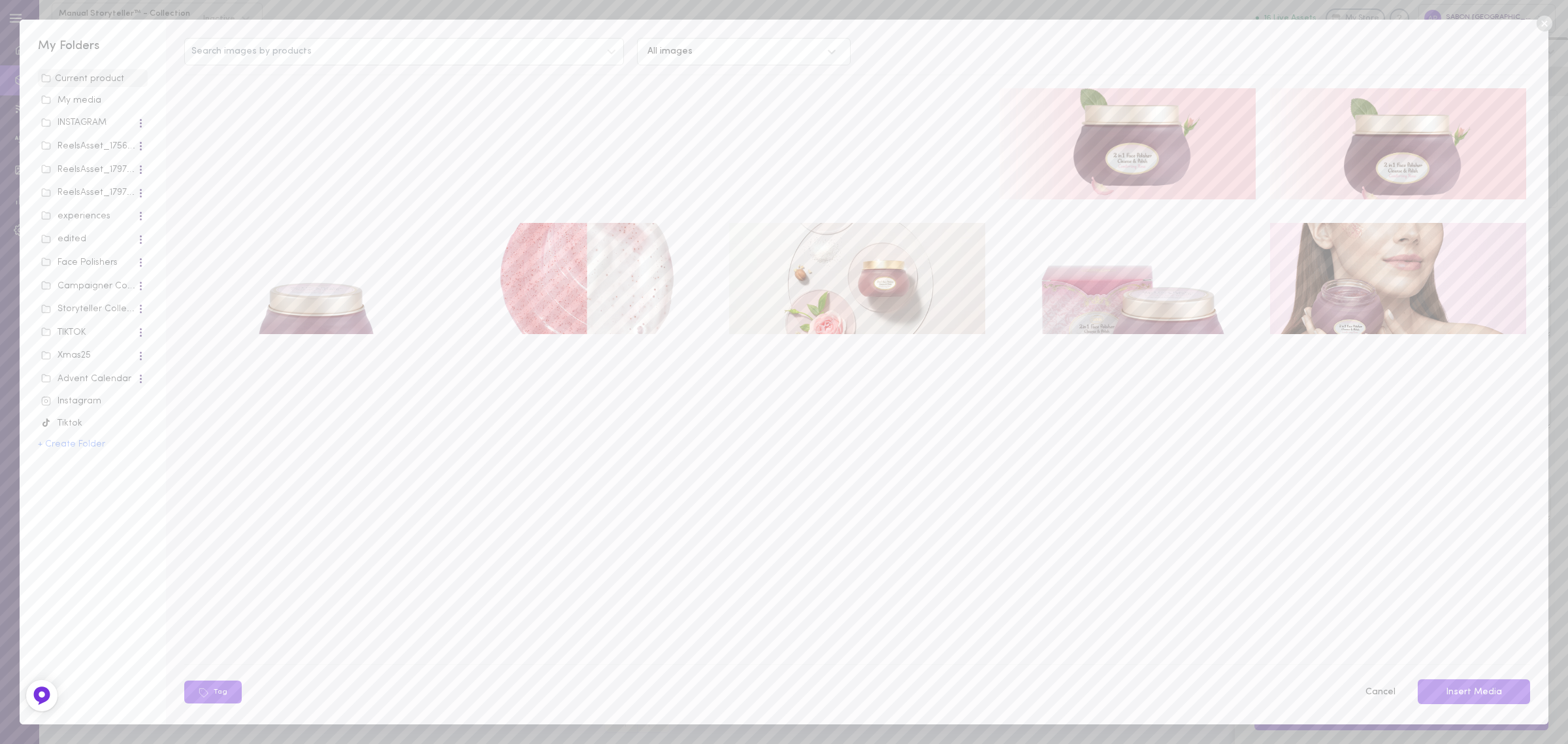
click at [751, 109] on video at bounding box center [856, 144] width 256 height 111
click at [1493, 682] on button "Insert Media" at bounding box center [1474, 691] width 112 height 25
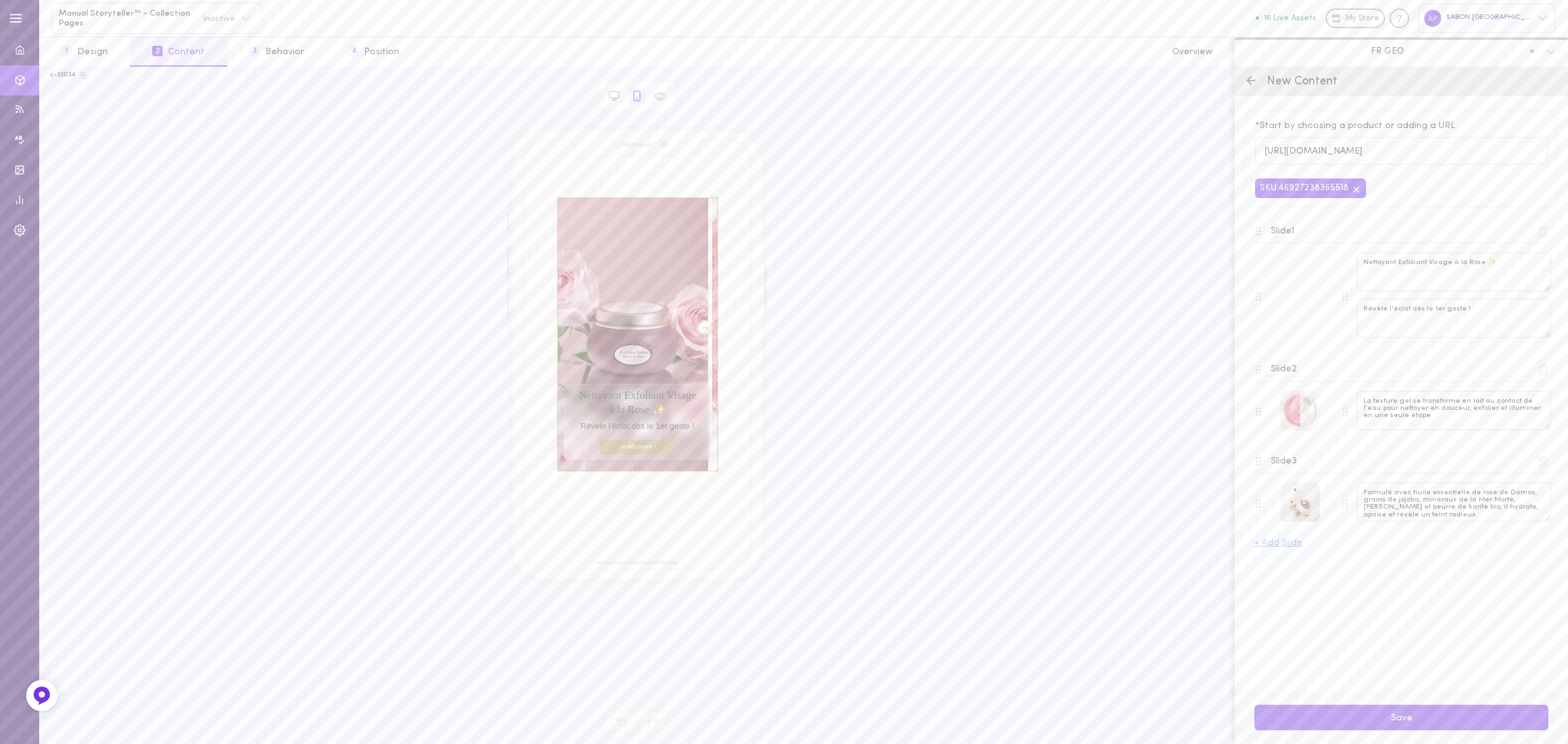
click at [1433, 719] on button "Save" at bounding box center [1401, 717] width 294 height 25
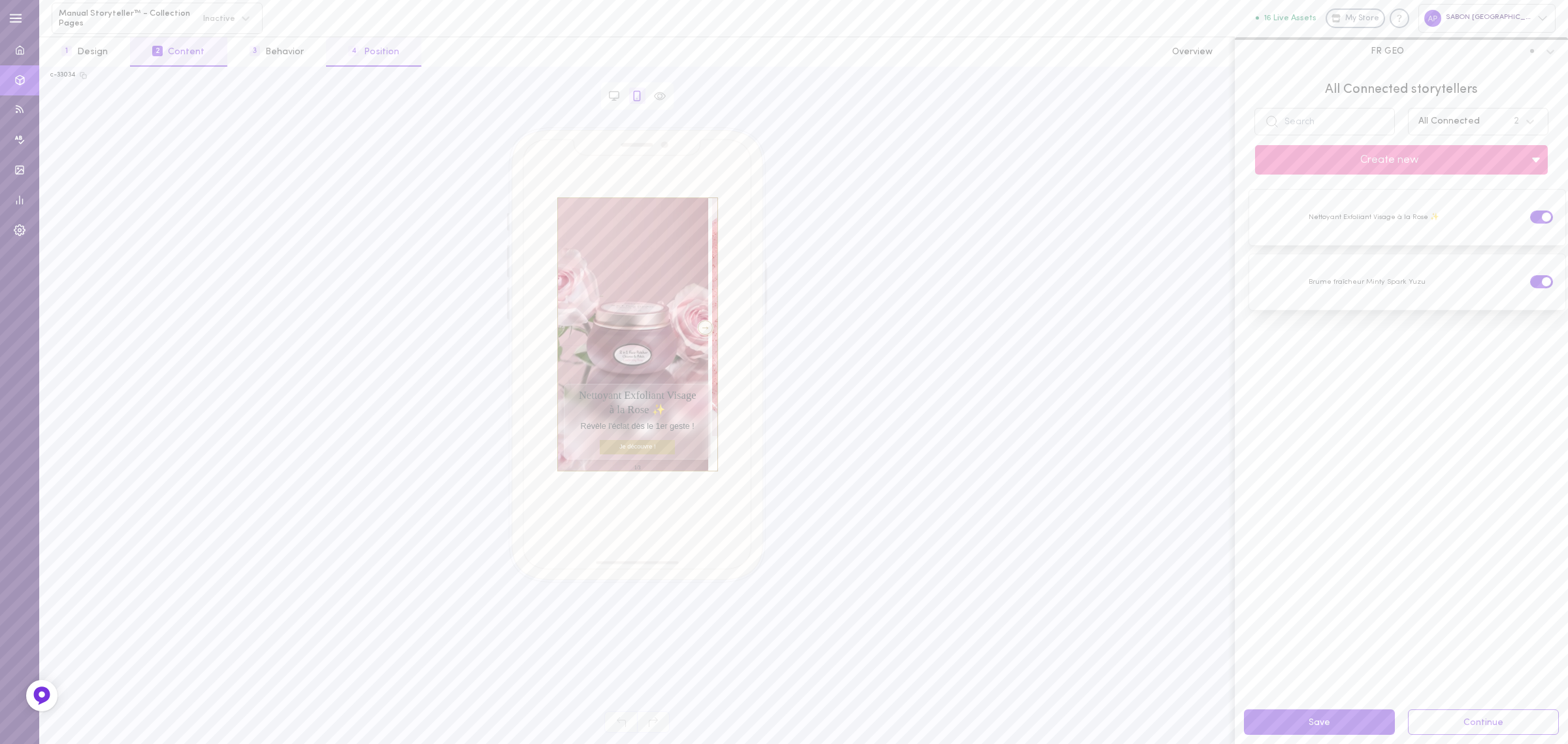
click at [348, 45] on span "4" at bounding box center [353, 50] width 10 height 10
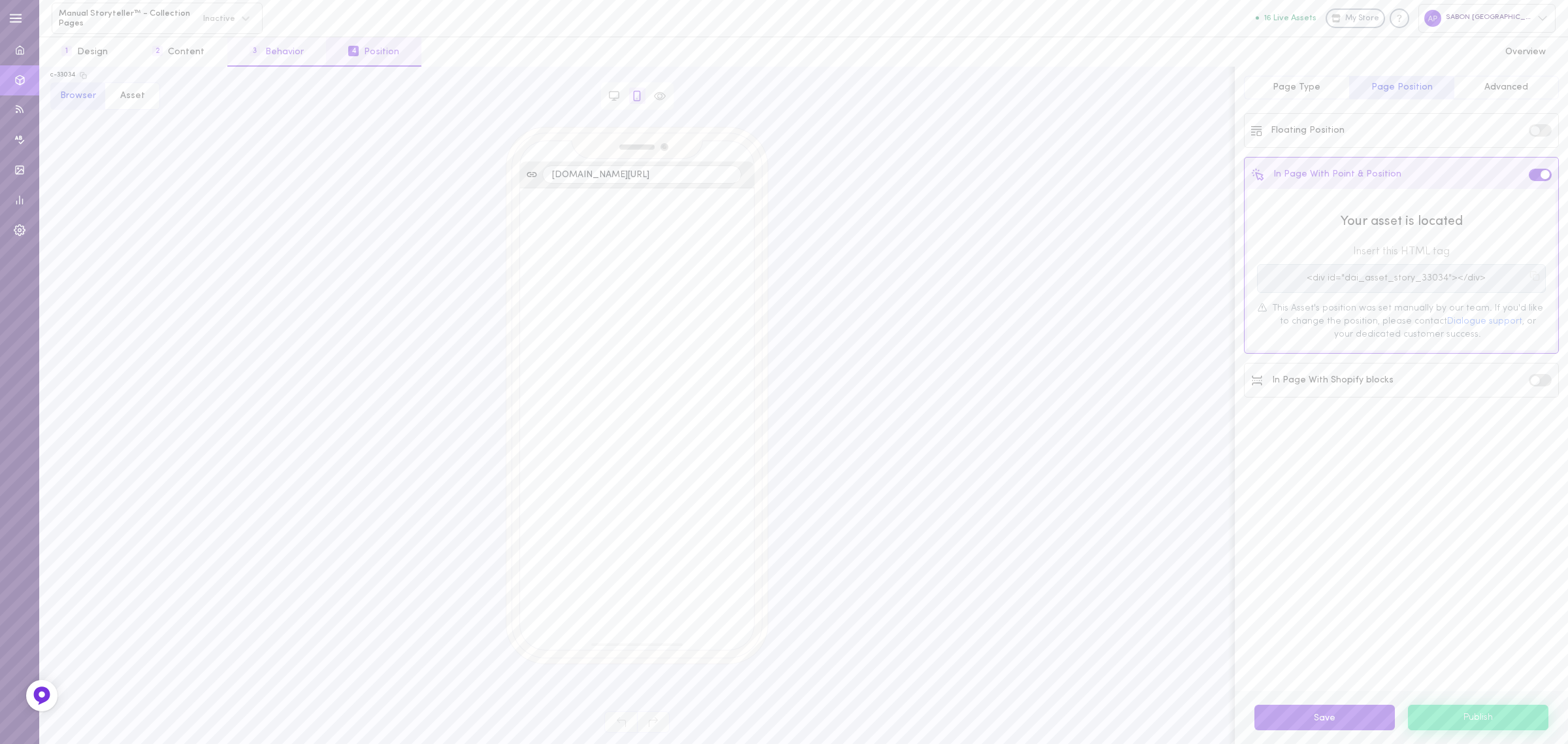
click at [281, 57] on button "3 Behavior" at bounding box center [277, 51] width 99 height 29
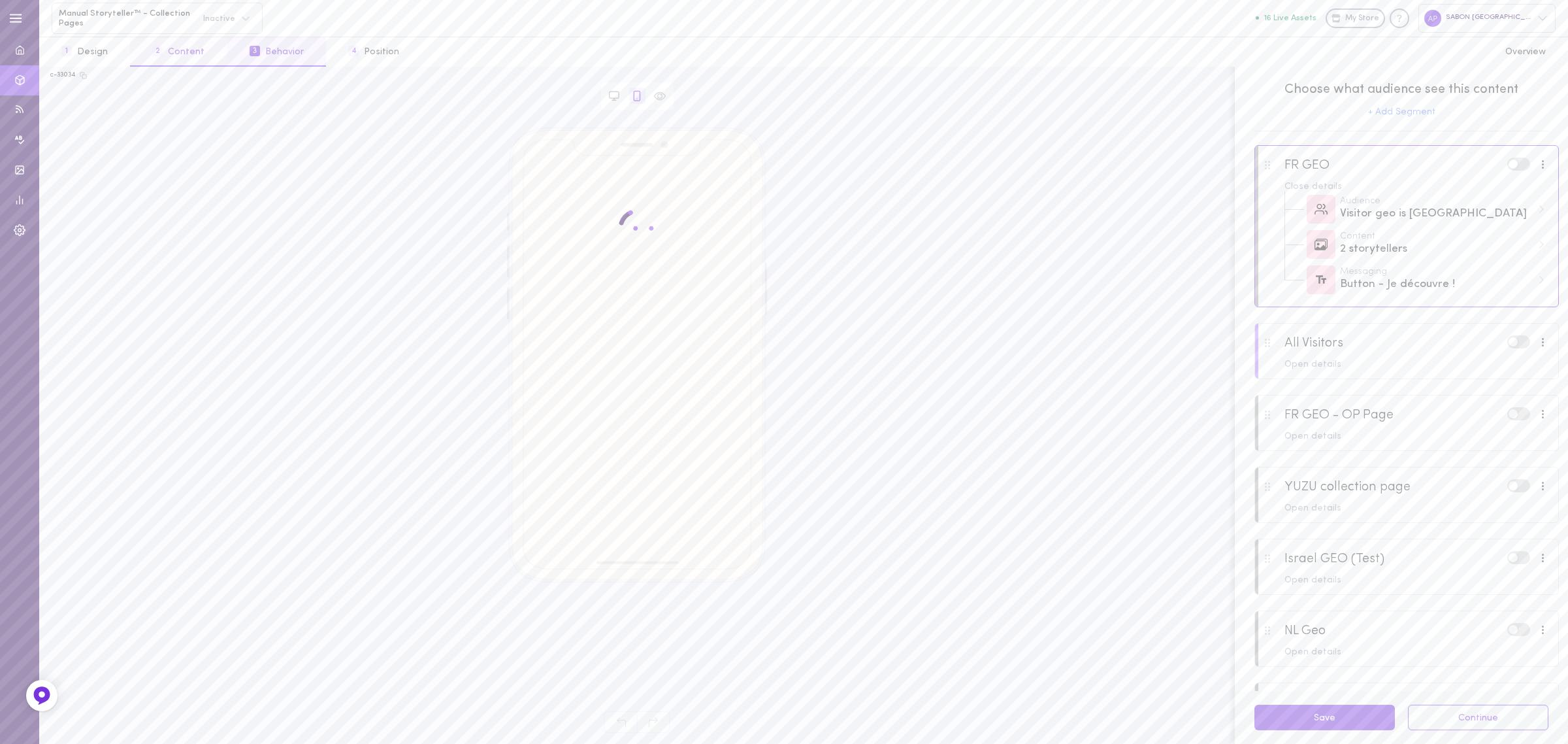
click at [162, 62] on button "2 Content" at bounding box center [178, 51] width 96 height 29
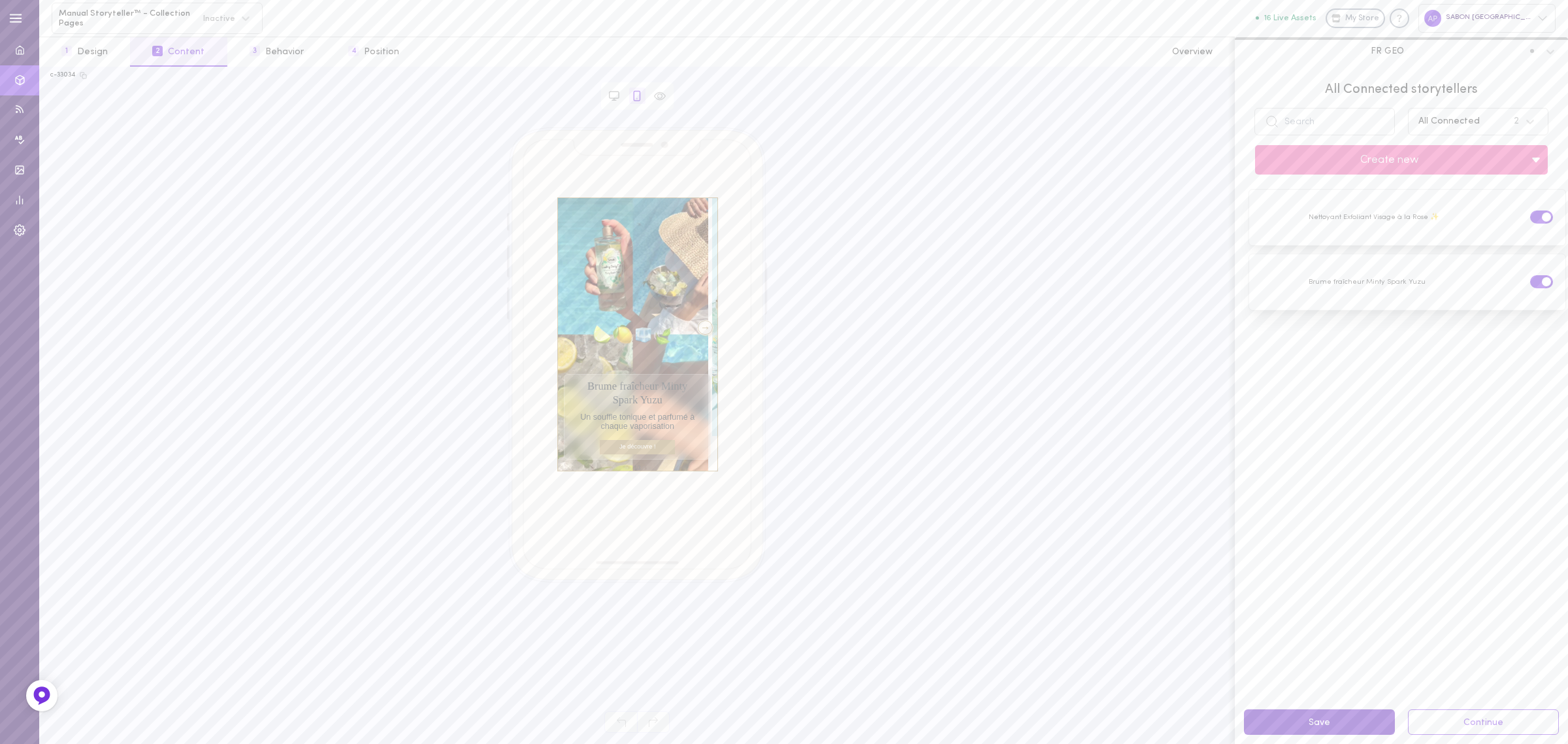
click at [1347, 722] on button "Save" at bounding box center [1320, 721] width 151 height 25
click at [1357, 723] on button "Save" at bounding box center [1320, 721] width 151 height 25
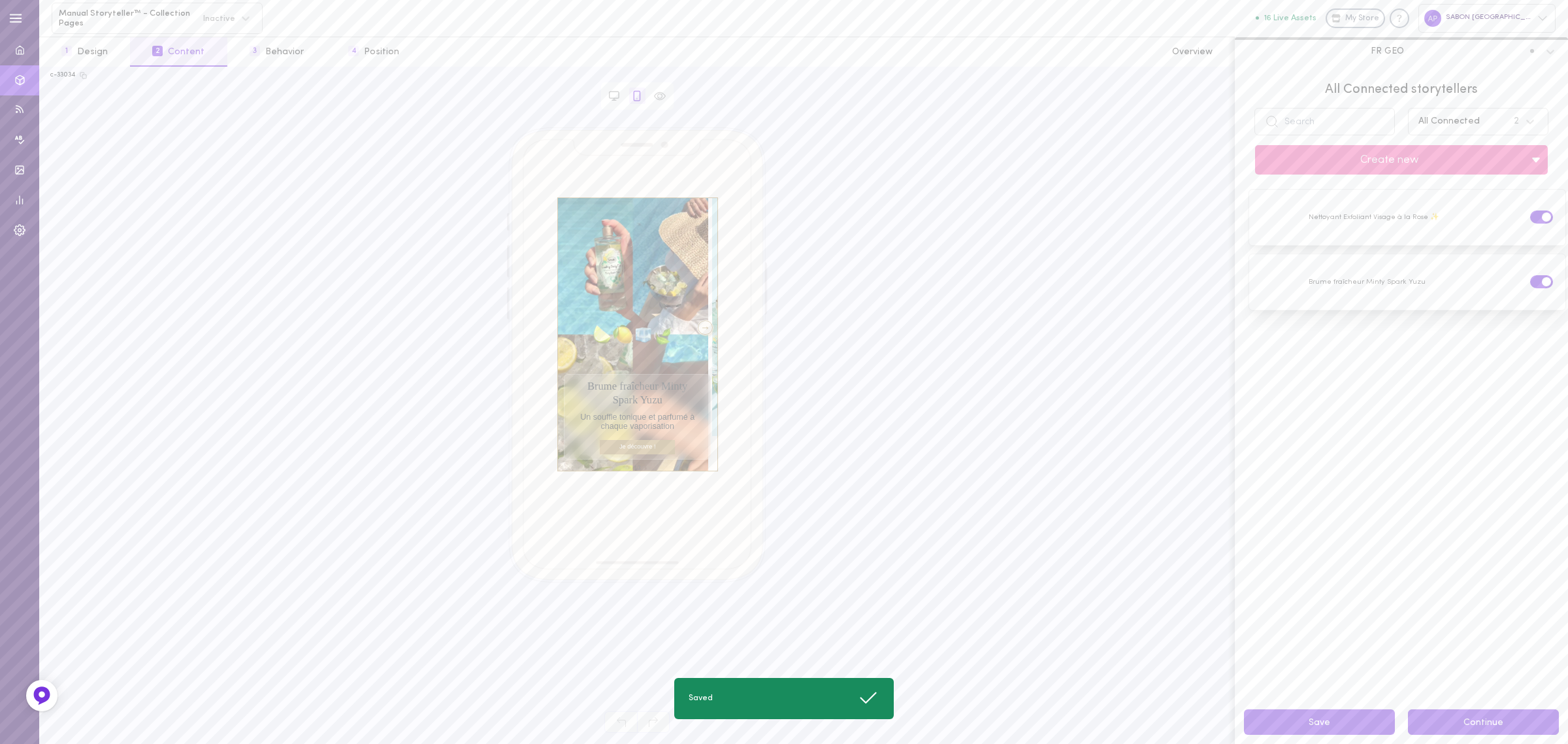
click at [1458, 730] on button "Continue" at bounding box center [1483, 721] width 151 height 25
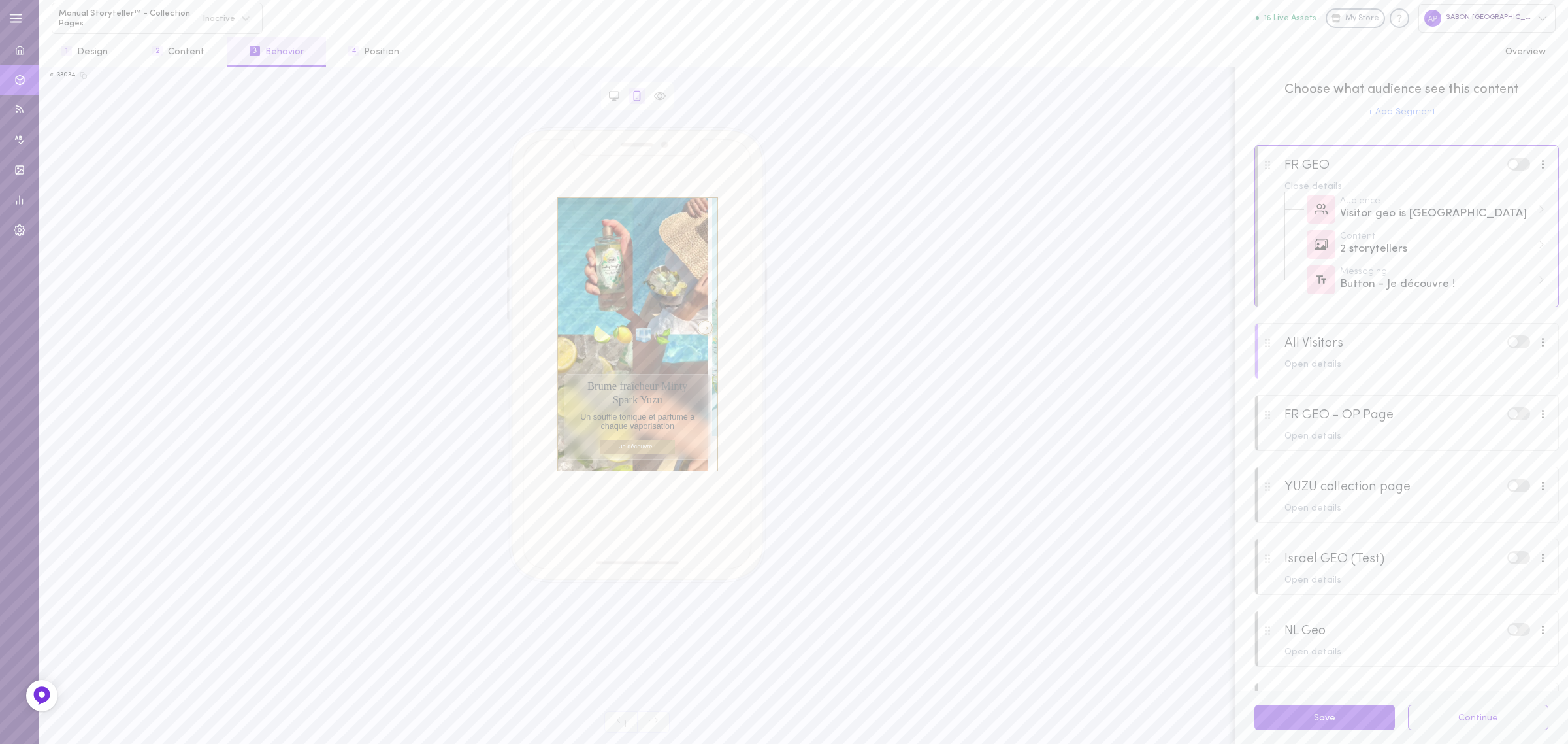
click at [1508, 170] on label at bounding box center [1519, 163] width 23 height 12
click at [0, 0] on input "checkbox" at bounding box center [0, 0] width 0 height 0
click at [1519, 166] on span at bounding box center [1524, 164] width 9 height 9
click at [0, 0] on input "checkbox" at bounding box center [0, 0] width 0 height 0
click at [1344, 719] on button "Save" at bounding box center [1324, 717] width 141 height 25
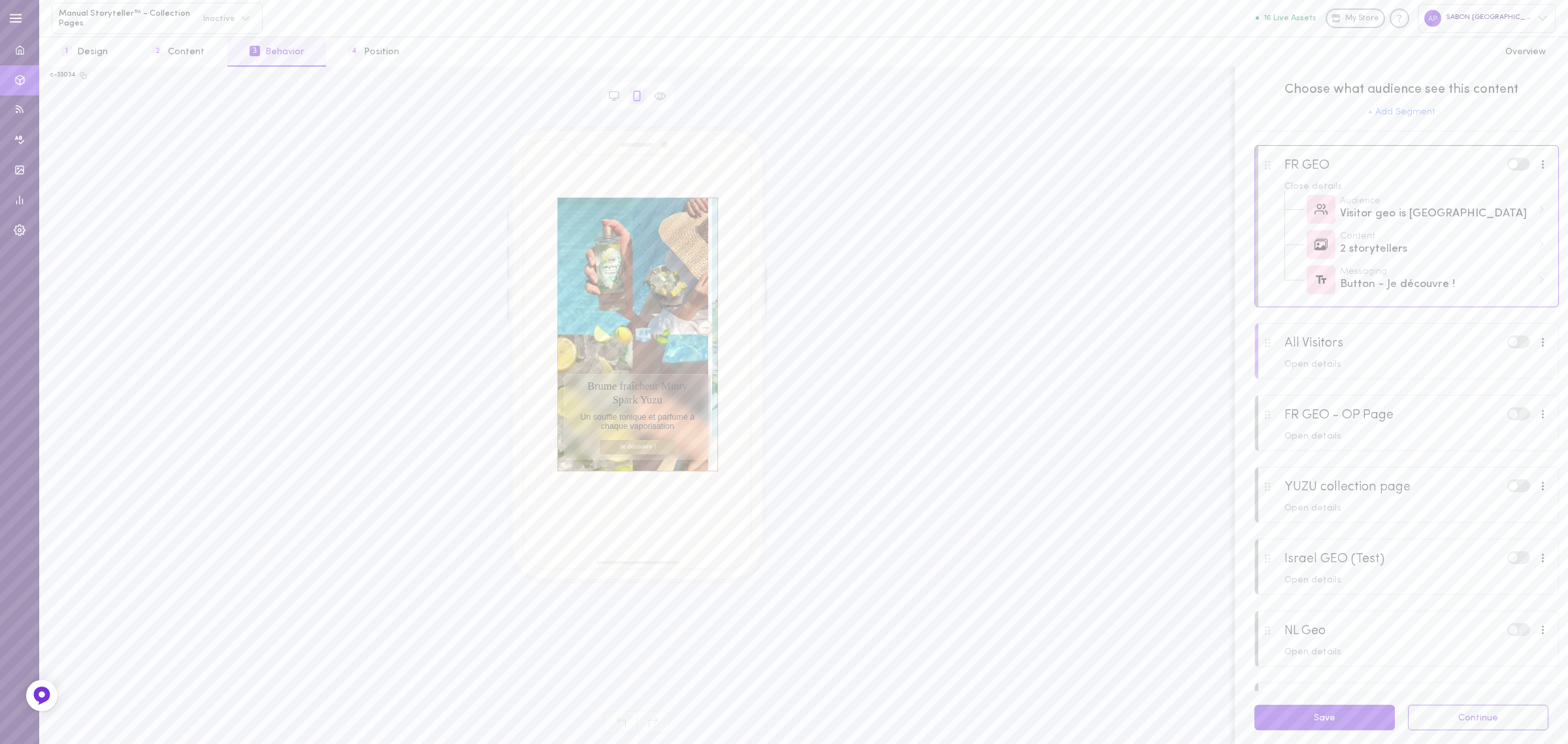
click at [1509, 166] on span at bounding box center [1513, 164] width 9 height 9
click at [0, 0] on input "checkbox" at bounding box center [0, 0] width 0 height 0
click at [1452, 724] on button "Continue" at bounding box center [1477, 717] width 141 height 25
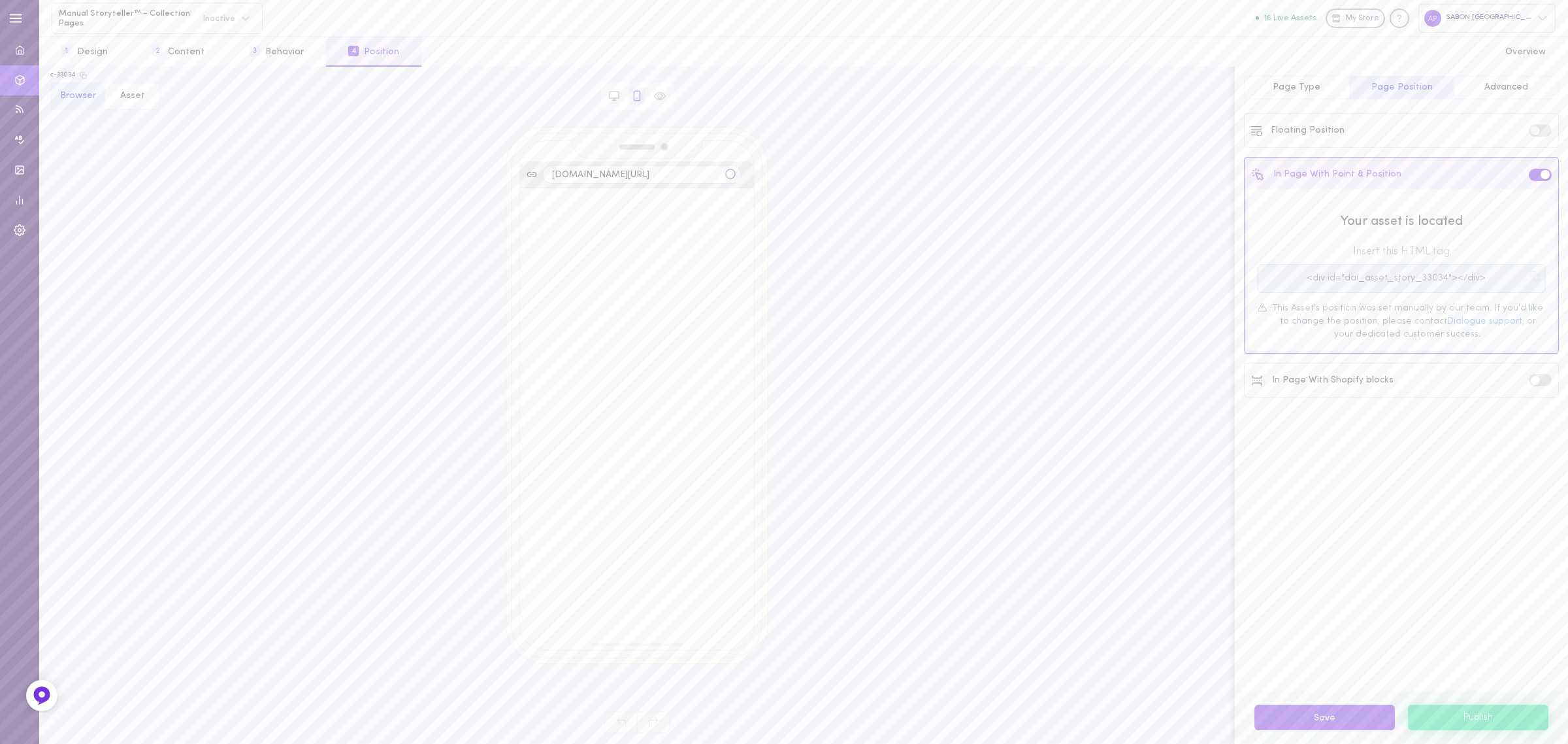
click at [1455, 725] on button "Publish" at bounding box center [1477, 717] width 141 height 25
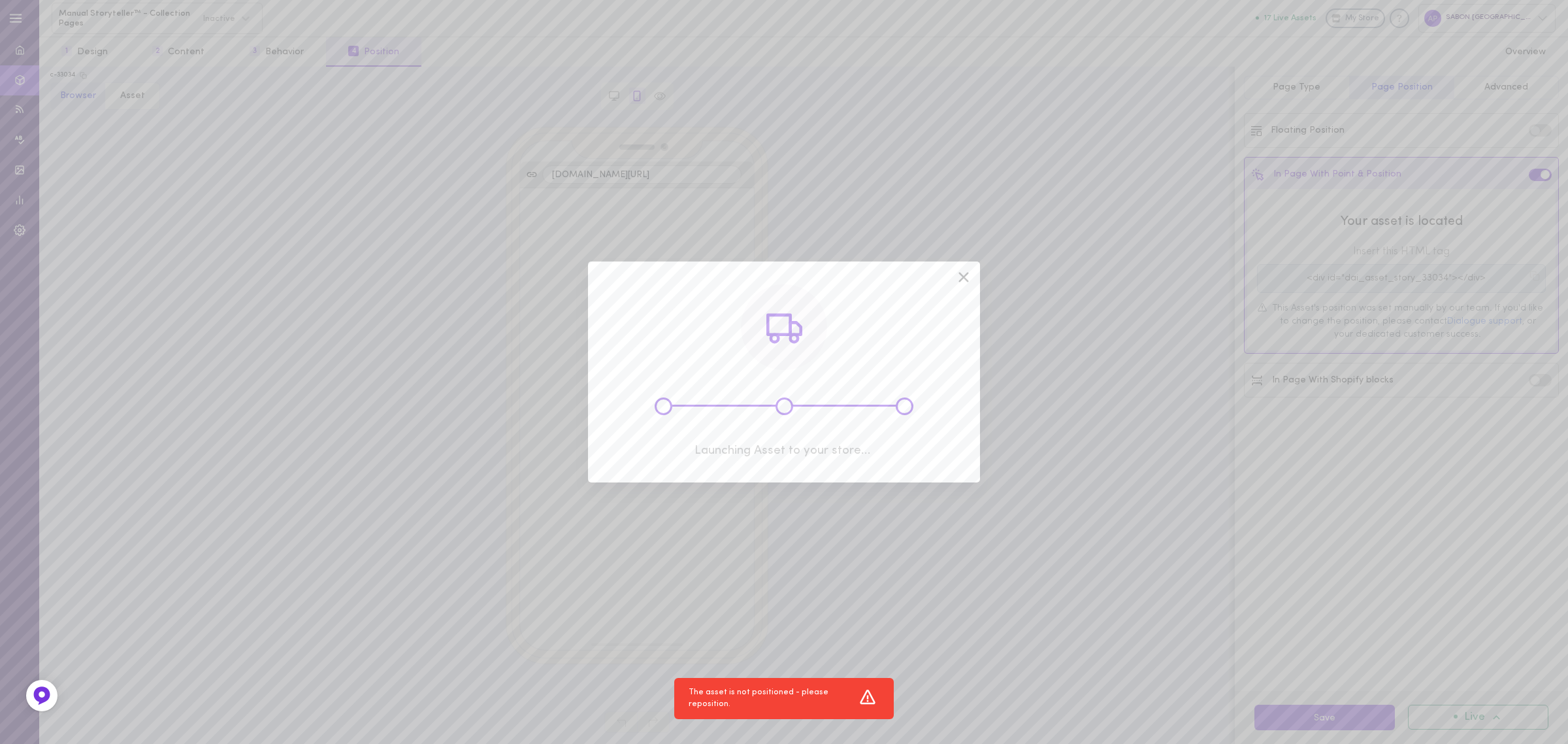
click at [959, 275] on icon at bounding box center [963, 277] width 20 height 20
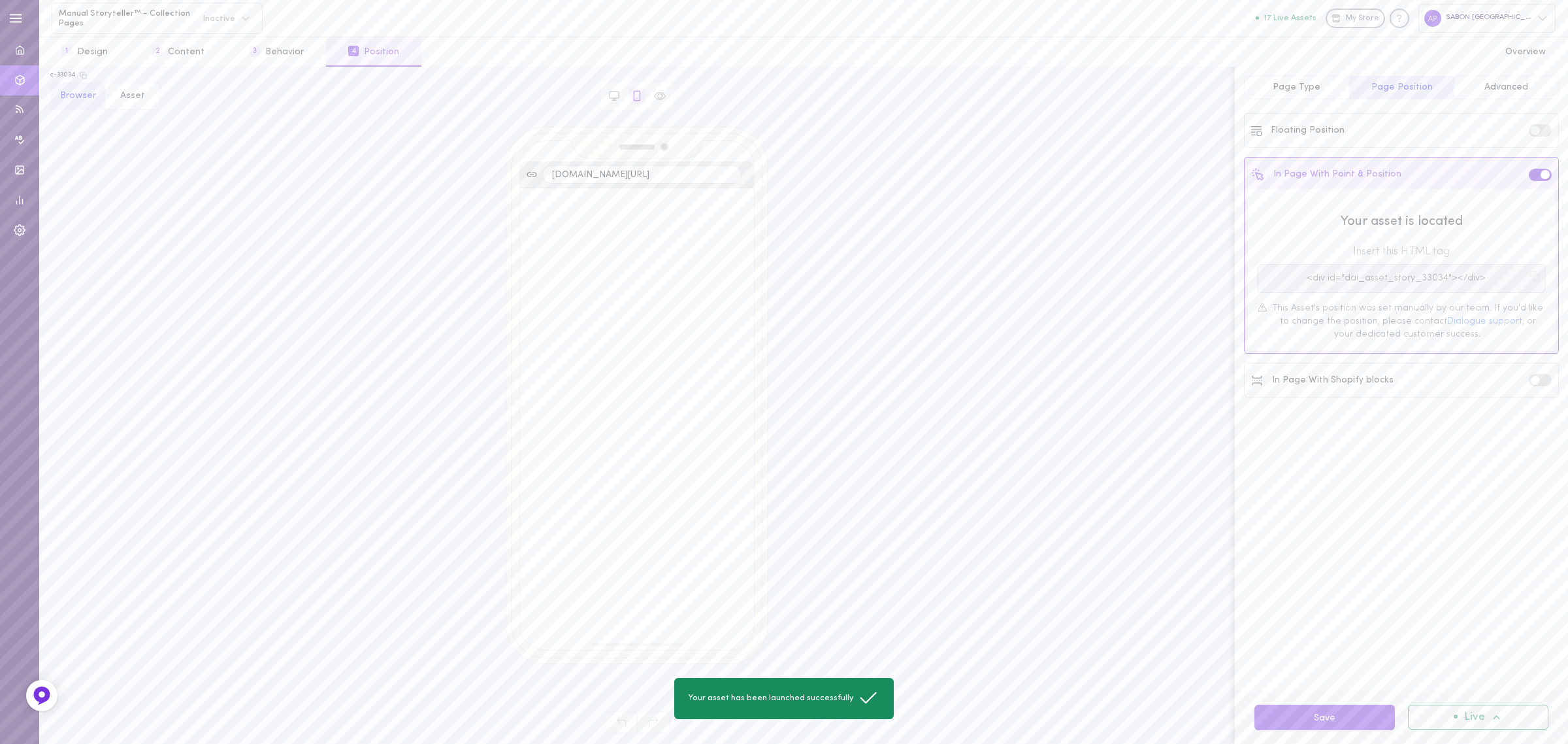
click at [1461, 709] on div "Live" at bounding box center [1477, 717] width 141 height 25
click at [1461, 680] on div "Deactivate" at bounding box center [1490, 684] width 96 height 10
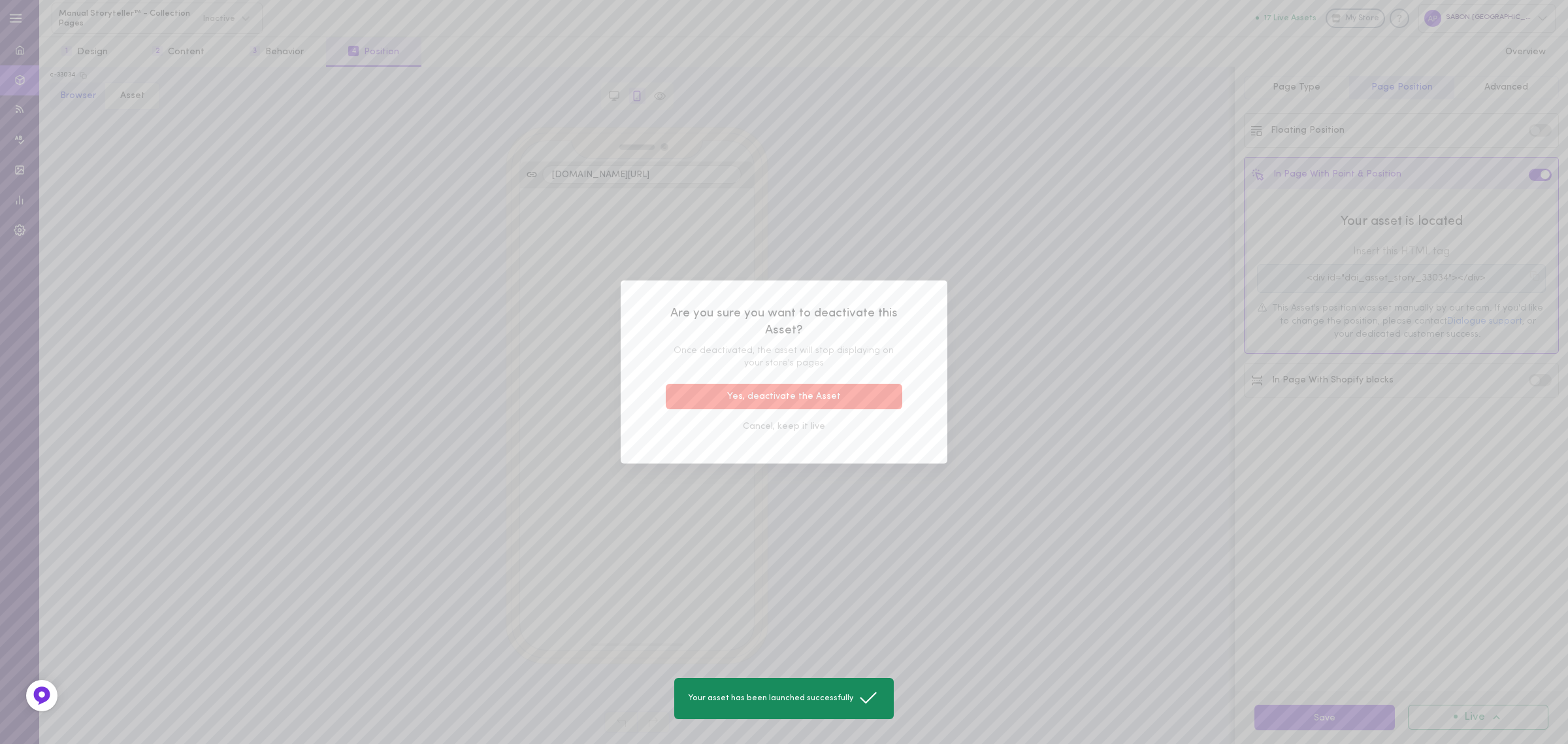
click at [851, 398] on button "Yes, deactivate the Asset" at bounding box center [784, 396] width 237 height 25
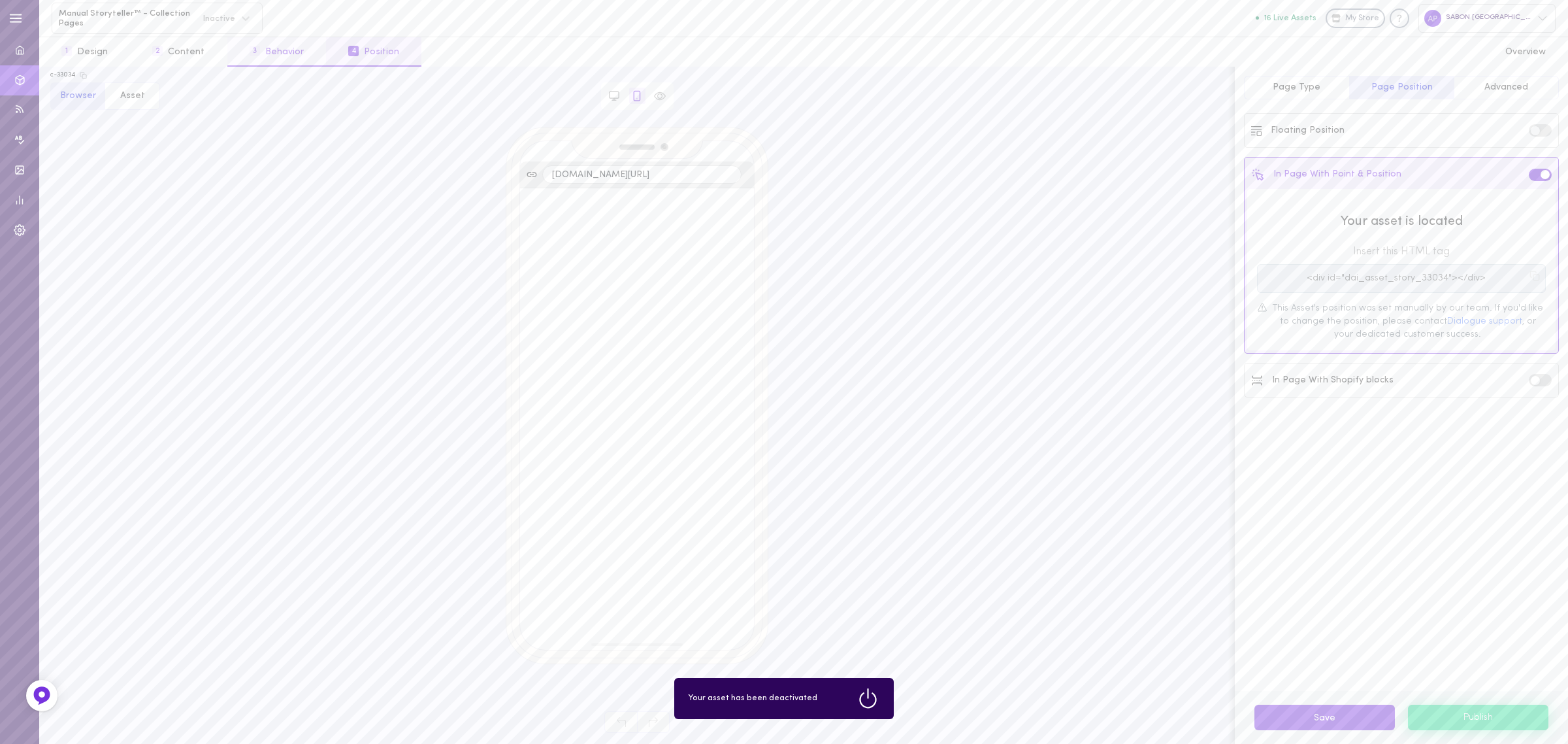
click at [249, 38] on button "3 Behavior" at bounding box center [277, 51] width 99 height 29
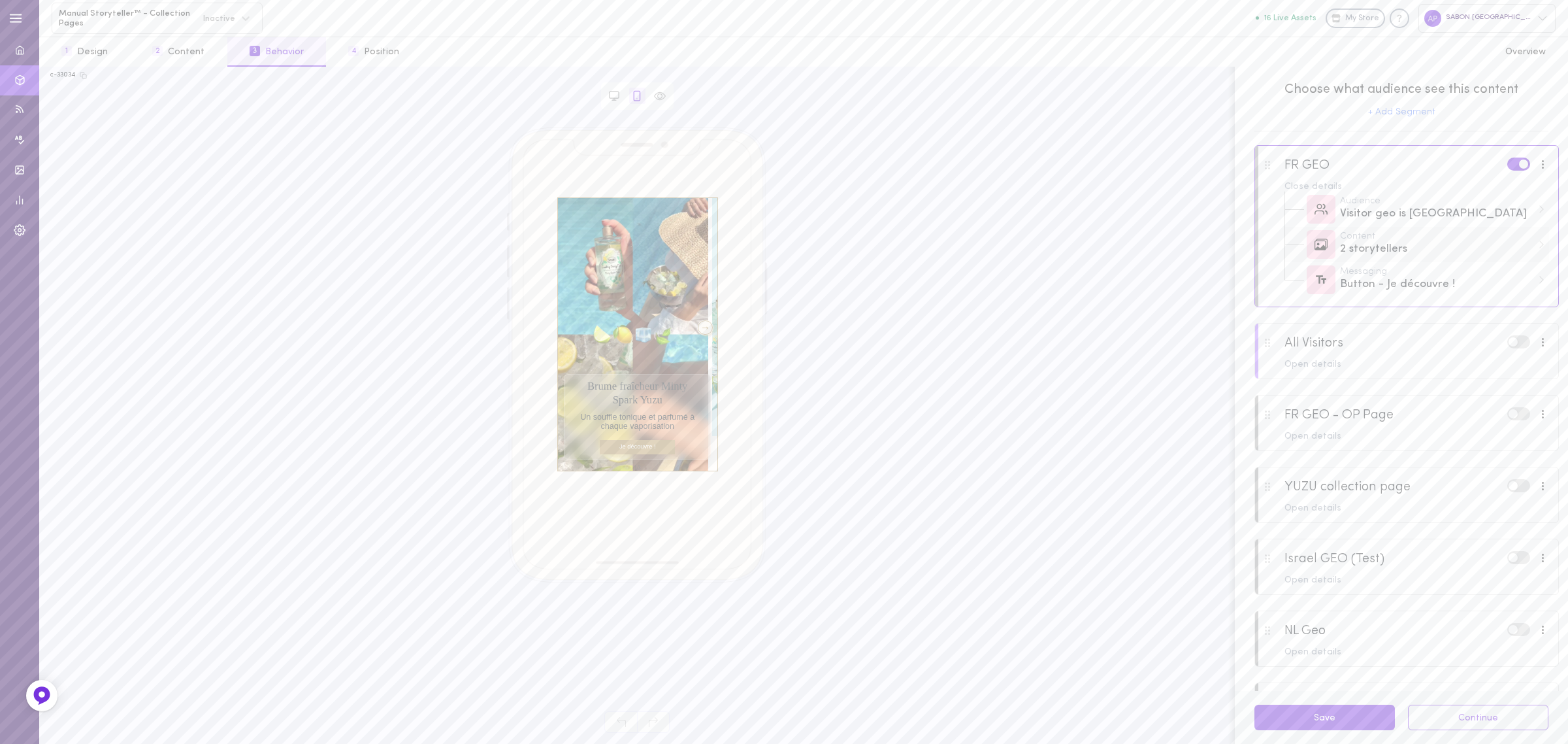
click at [1467, 244] on div "2 storytellers" at bounding box center [1435, 248] width 192 height 16
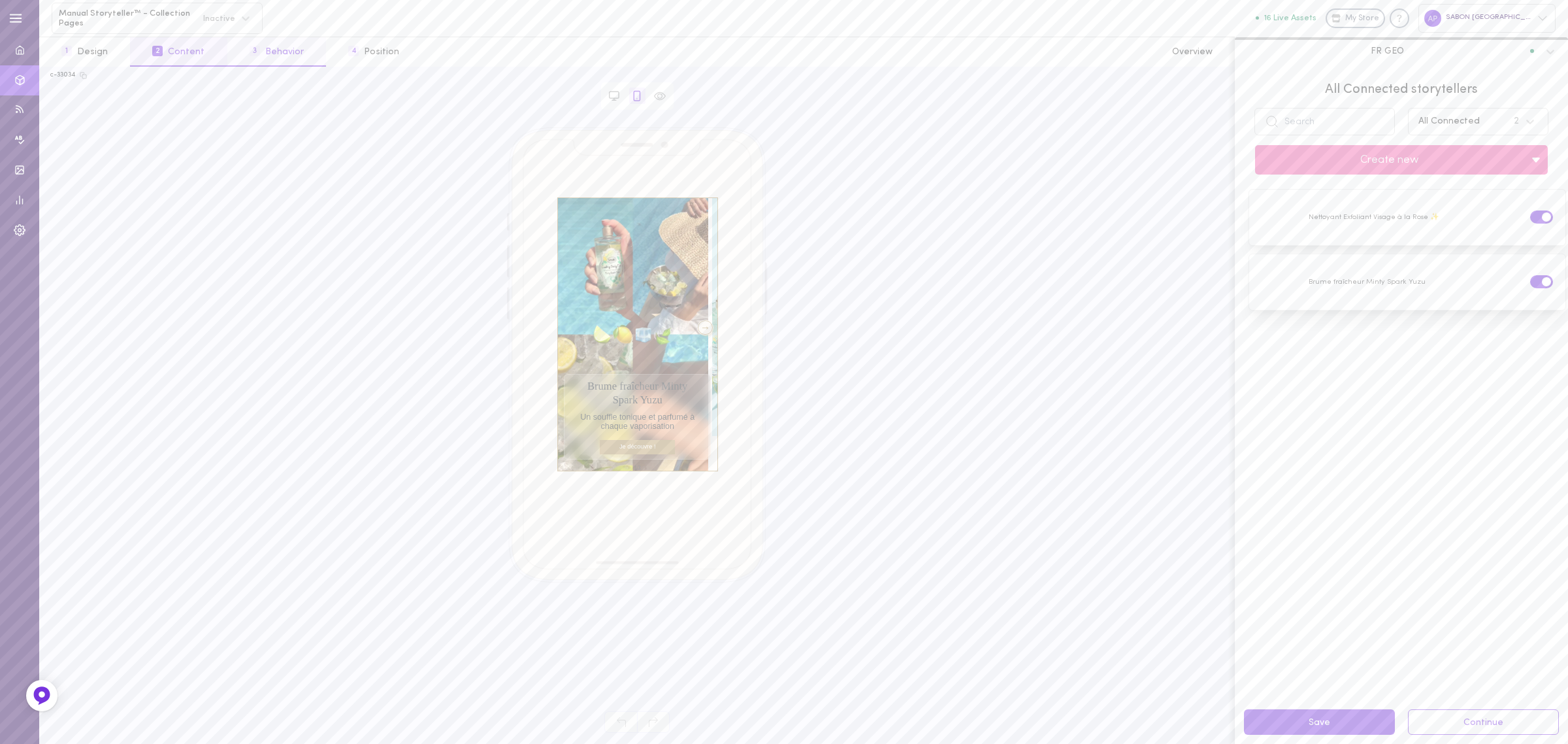
click at [293, 54] on button "3 Behavior" at bounding box center [277, 51] width 99 height 29
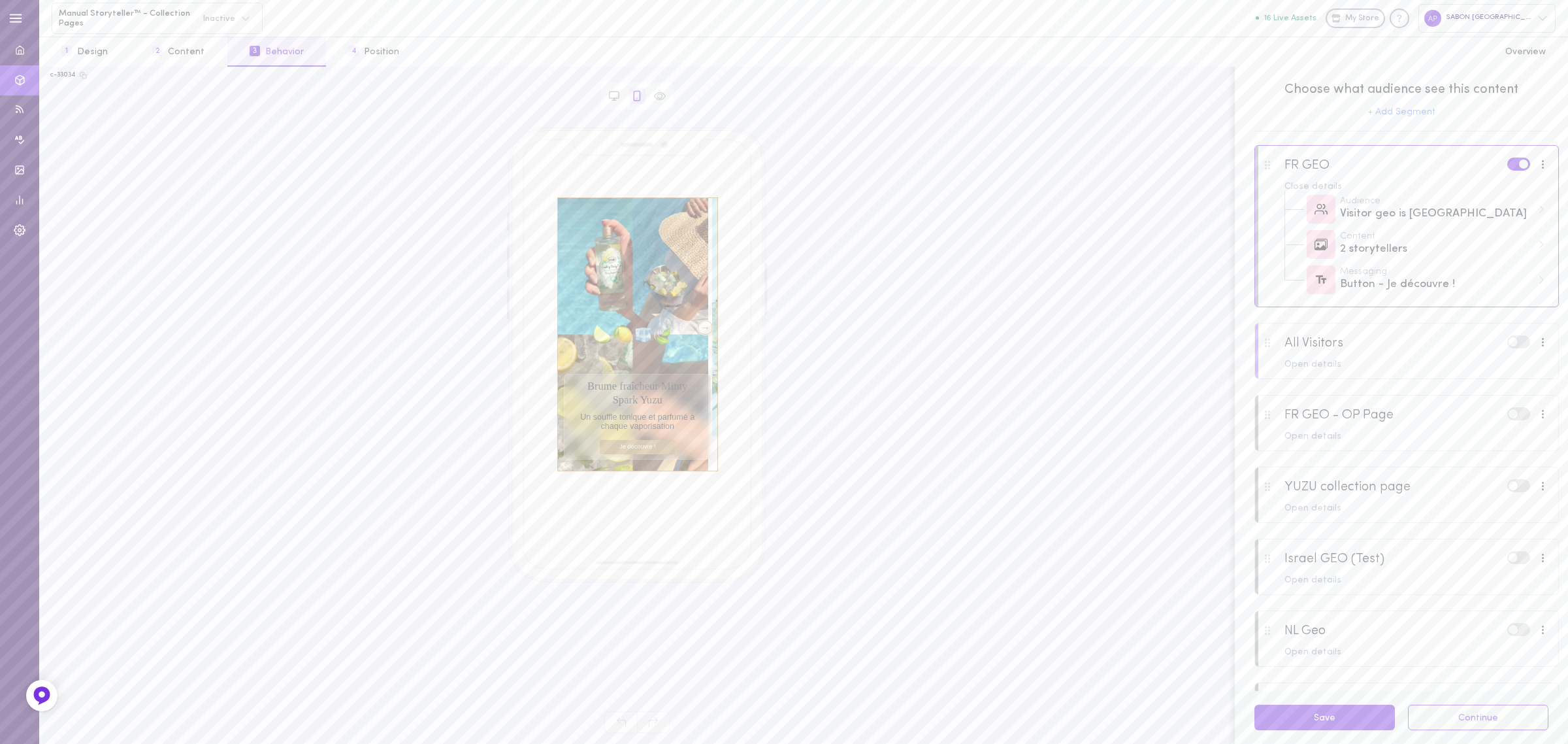
click at [1420, 349] on div at bounding box center [1406, 359] width 303 height 71
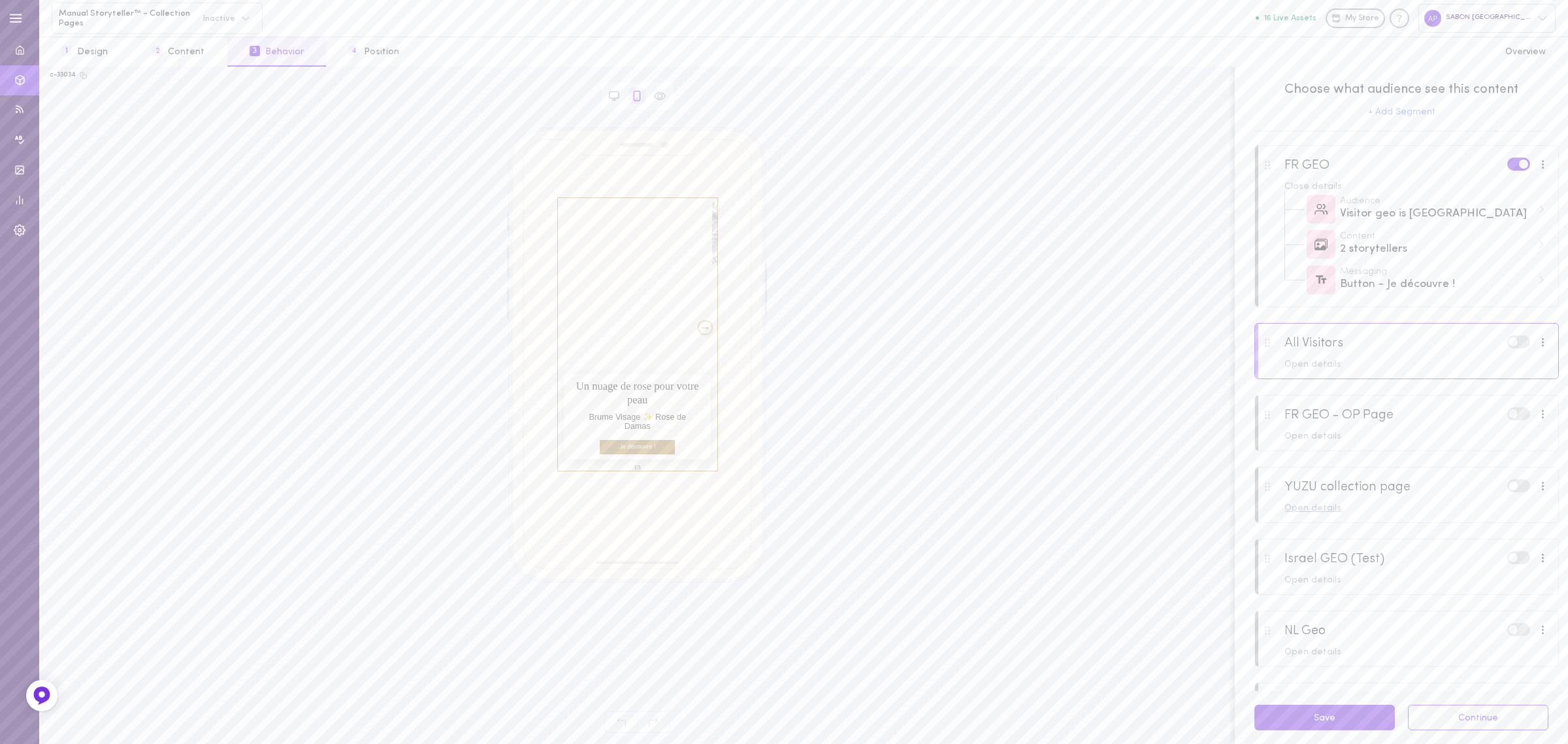
click at [1323, 513] on div "Open details" at bounding box center [1417, 509] width 264 height 9
click at [1462, 566] on div "3 storytellers" at bounding box center [1435, 570] width 192 height 16
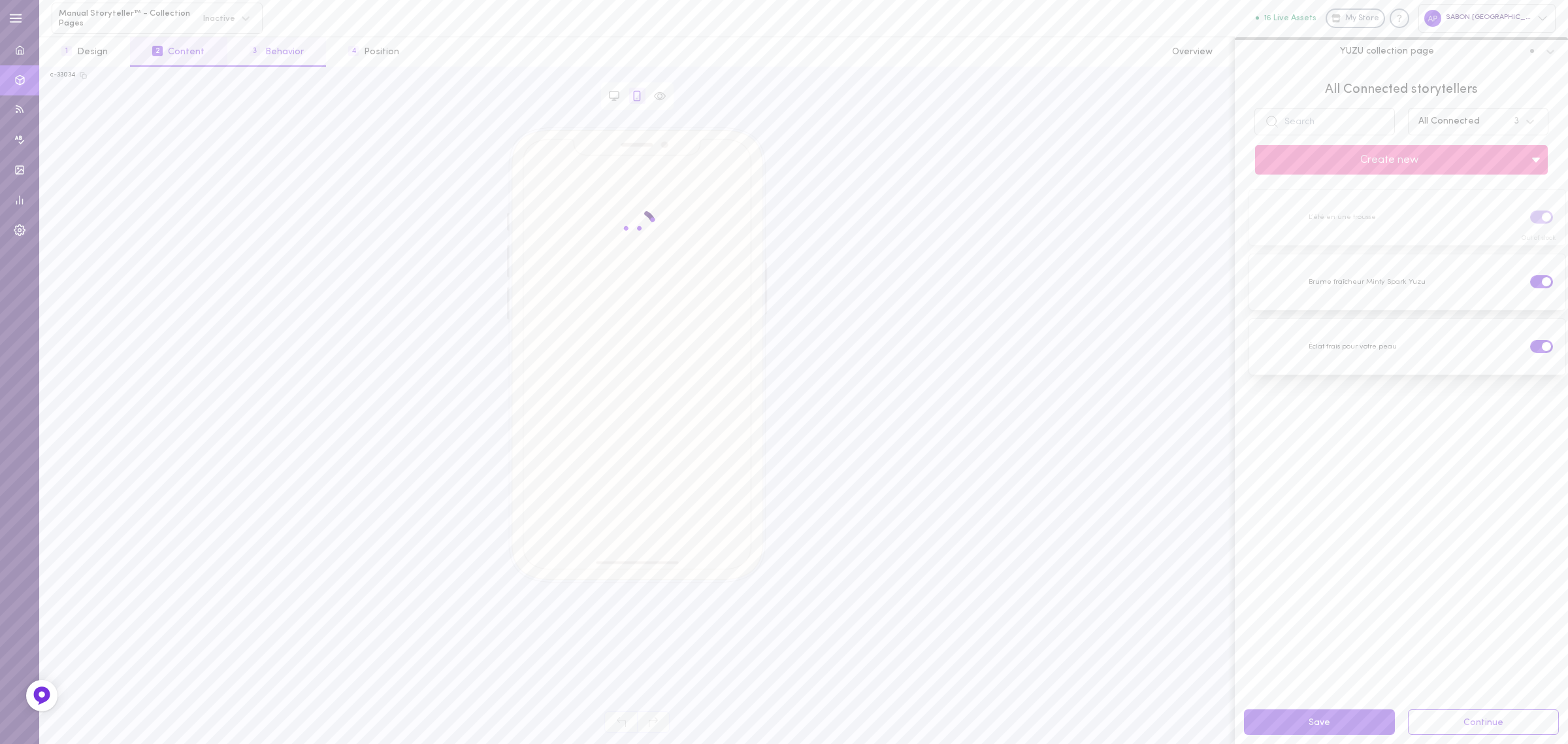
click at [260, 49] on button "3 Behavior" at bounding box center [277, 51] width 99 height 29
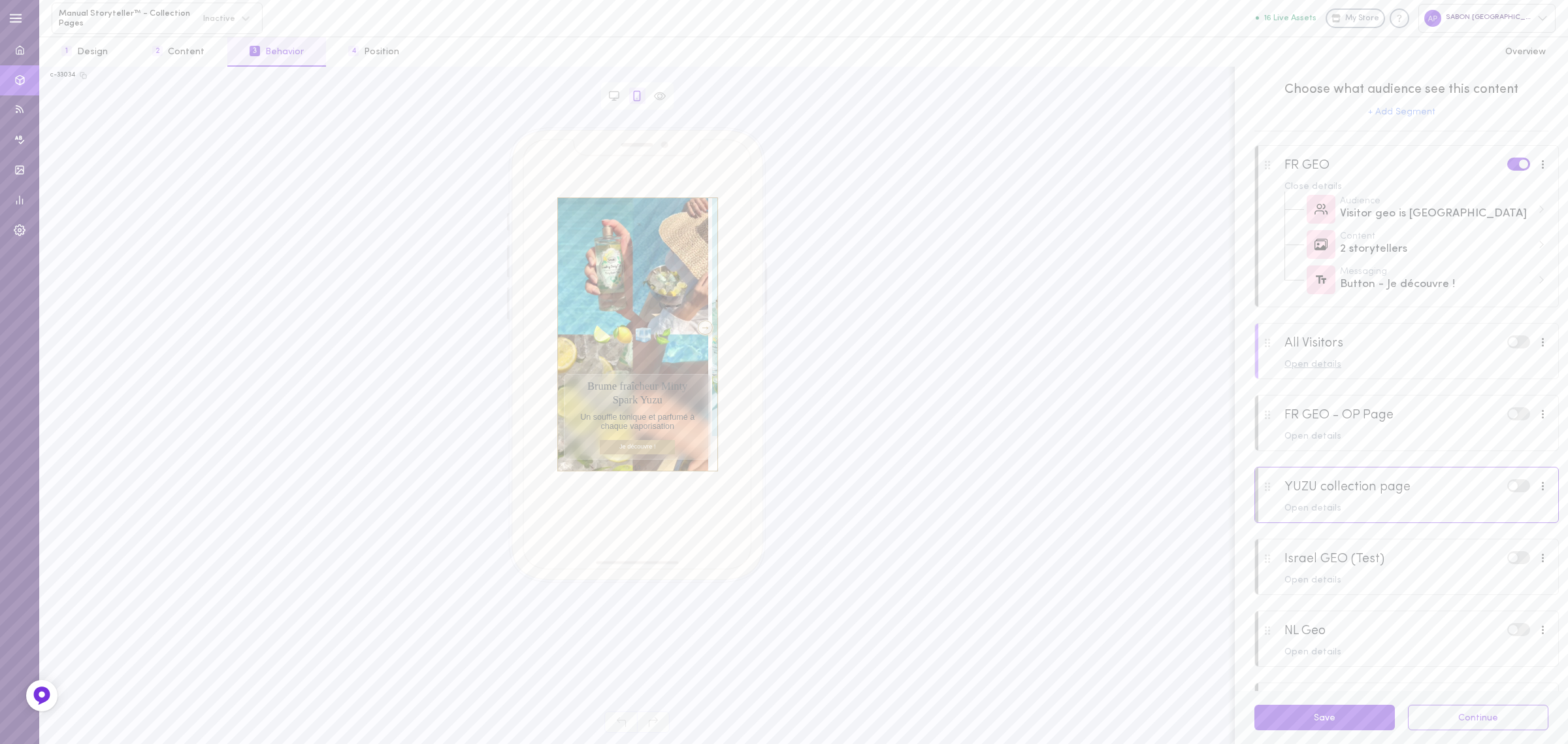
click at [1315, 360] on div "Open details" at bounding box center [1417, 364] width 264 height 9
click at [1420, 432] on div "5 storytellers" at bounding box center [1435, 427] width 192 height 16
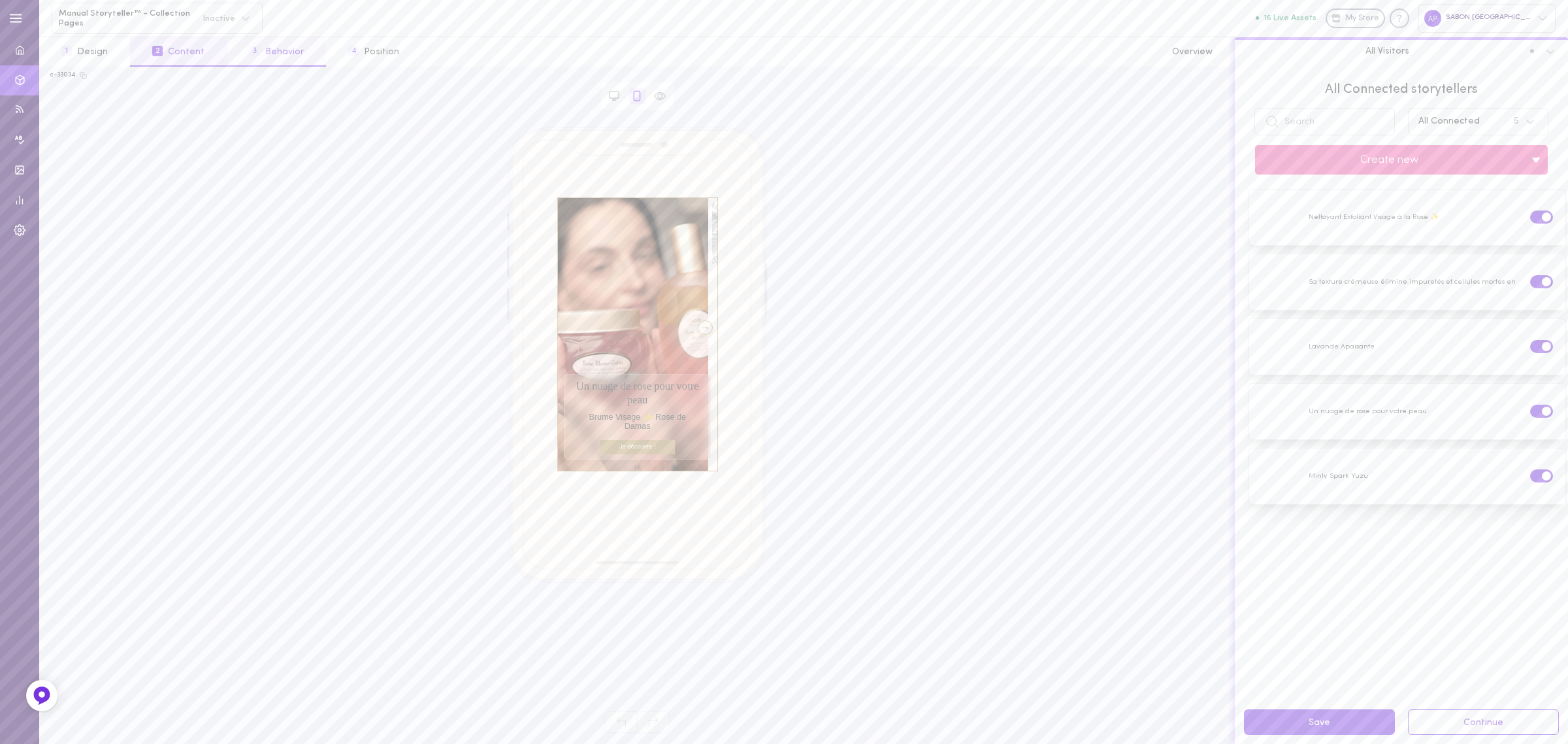
click at [263, 47] on button "3 Behavior" at bounding box center [277, 51] width 99 height 29
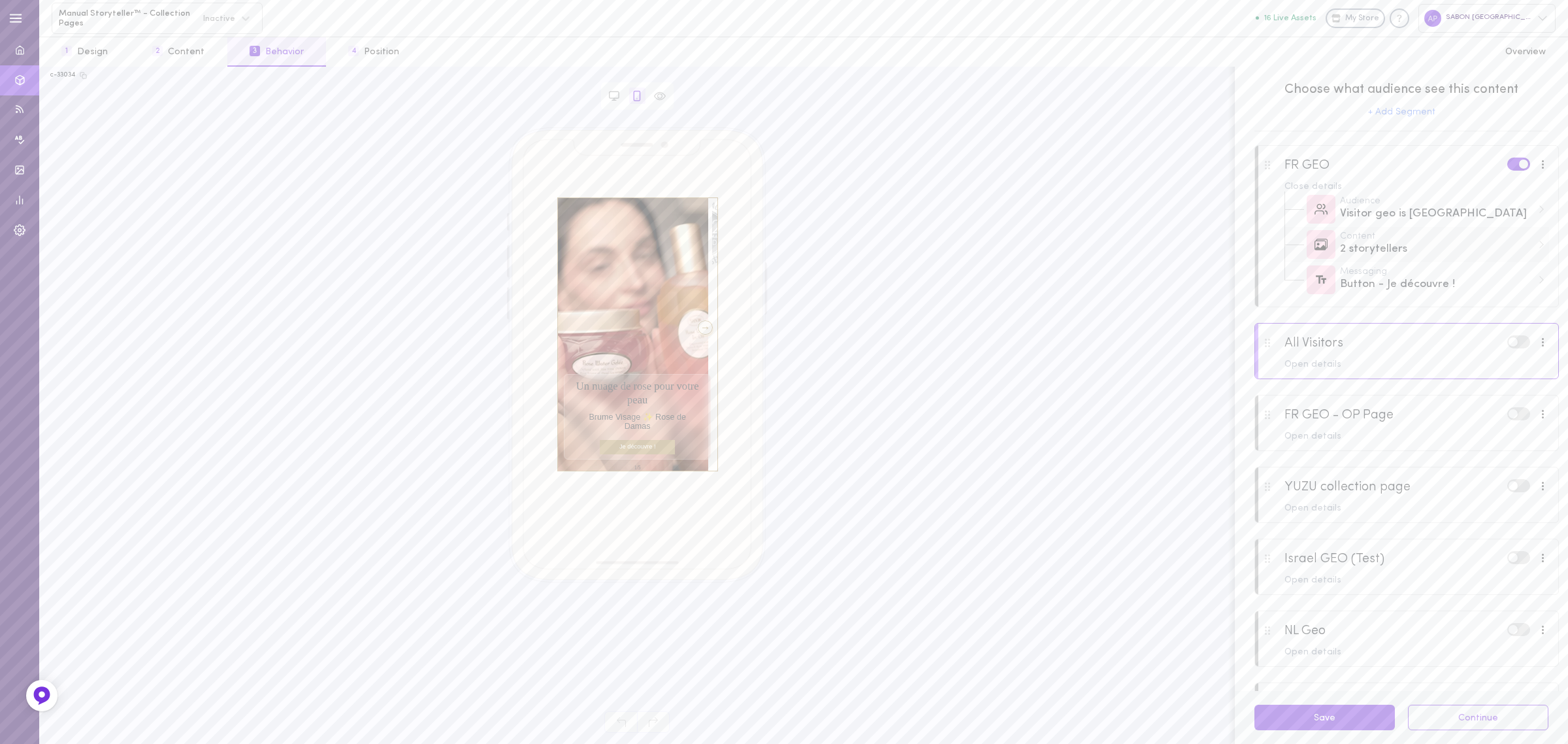
click at [1443, 254] on div "2 storytellers" at bounding box center [1435, 248] width 192 height 16
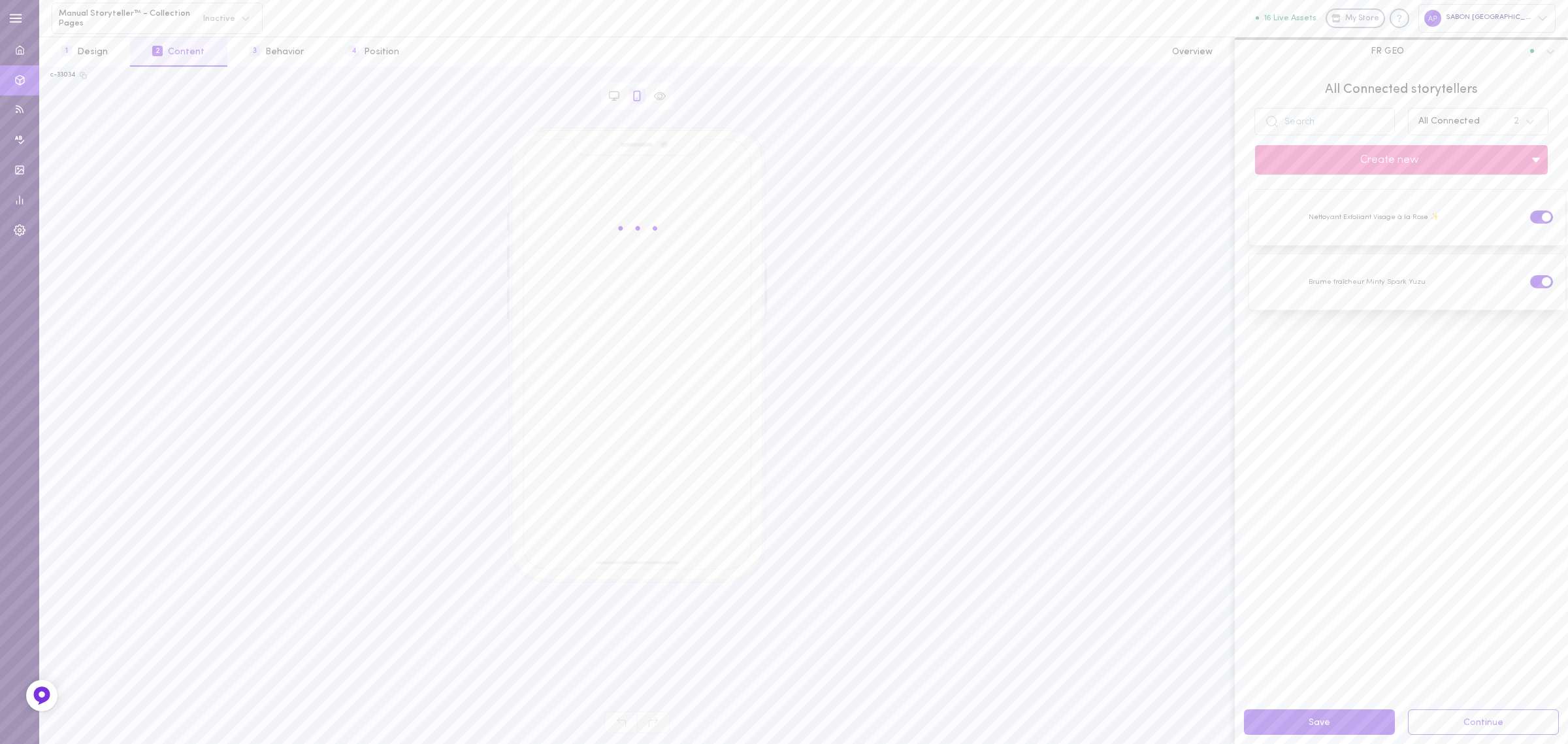
click at [1480, 119] on div "All Connected 2" at bounding box center [1466, 121] width 108 height 16
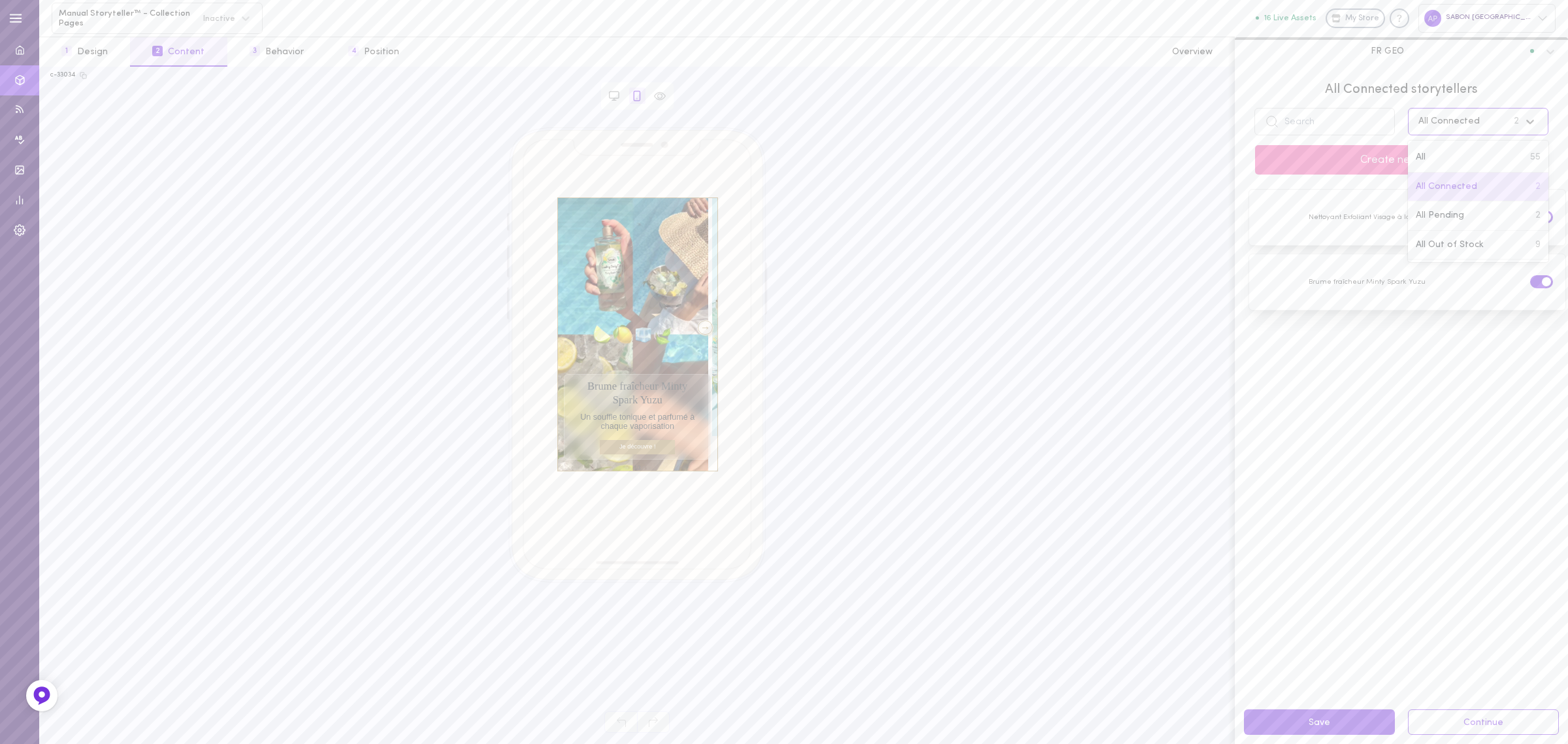
click at [1448, 125] on div "All Connected" at bounding box center [1448, 122] width 61 height 9
click at [1455, 118] on div "All Connected" at bounding box center [1448, 122] width 61 height 9
click at [1427, 154] on div "All 55" at bounding box center [1477, 158] width 141 height 29
click at [1325, 128] on input "text" at bounding box center [1324, 121] width 141 height 27
click at [1532, 407] on span at bounding box center [1537, 411] width 9 height 9
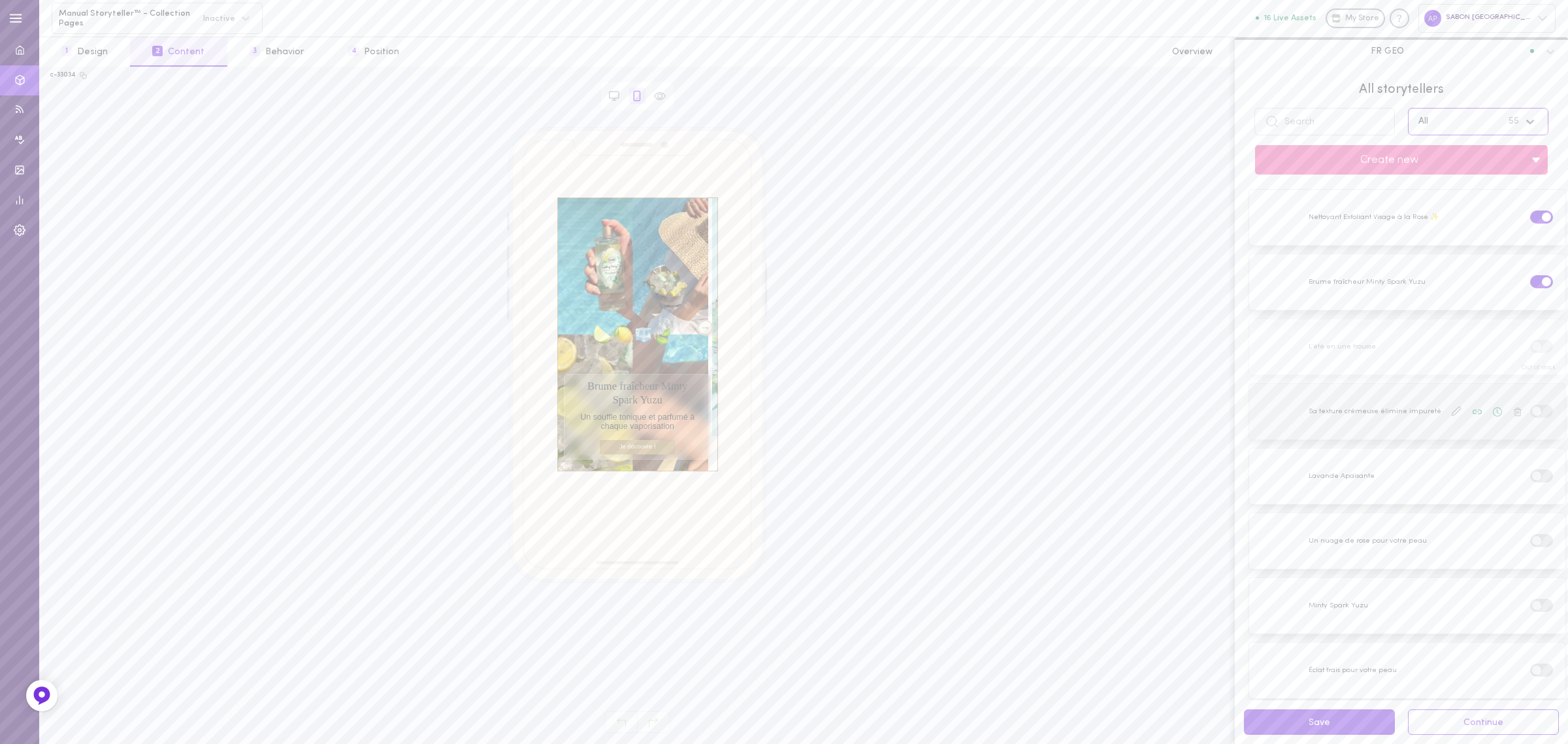
click at [0, 0] on input "checkbox" at bounding box center [0, 0] width 0 height 0
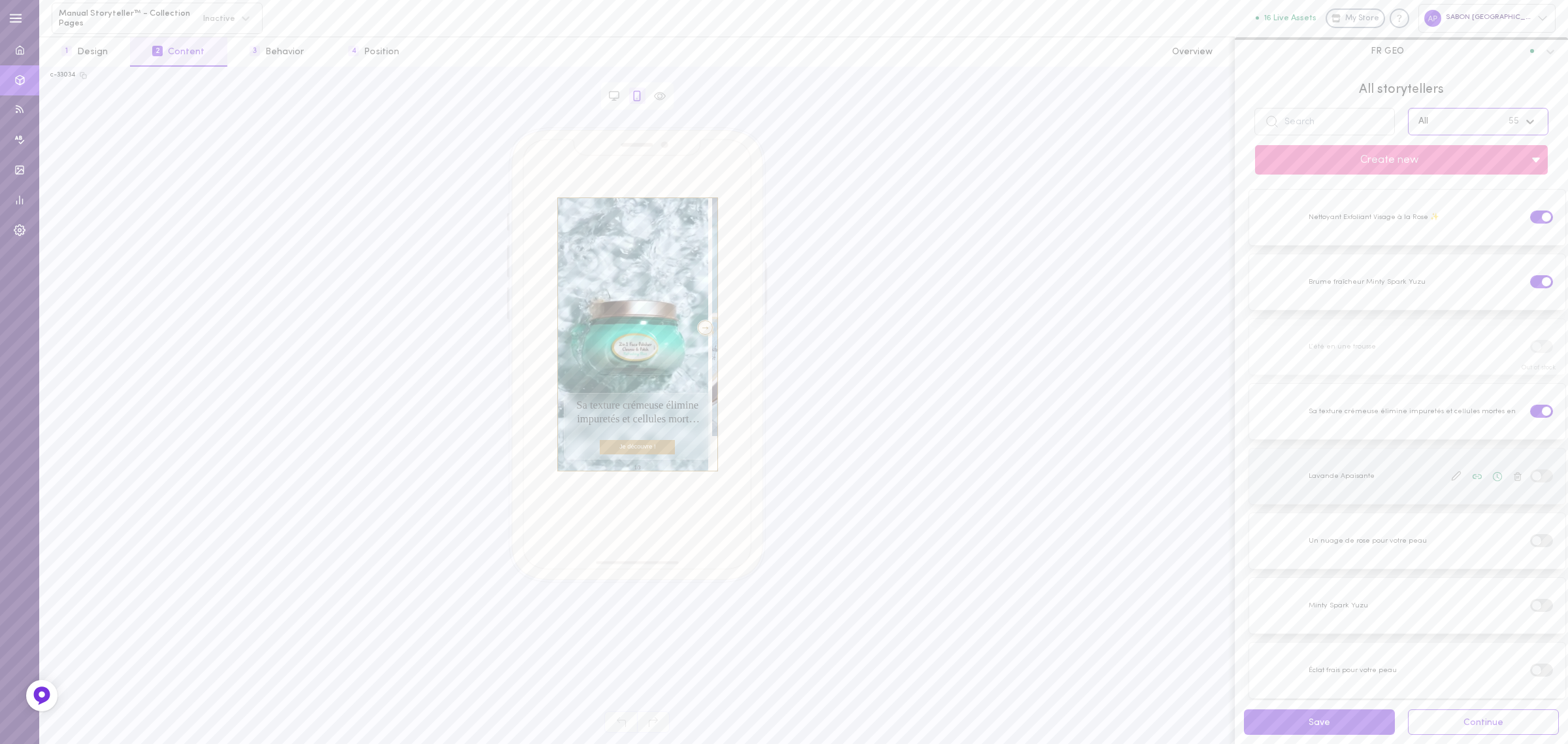
click at [1530, 478] on label at bounding box center [1542, 475] width 23 height 12
click at [0, 0] on input "checkbox" at bounding box center [0, 0] width 0 height 0
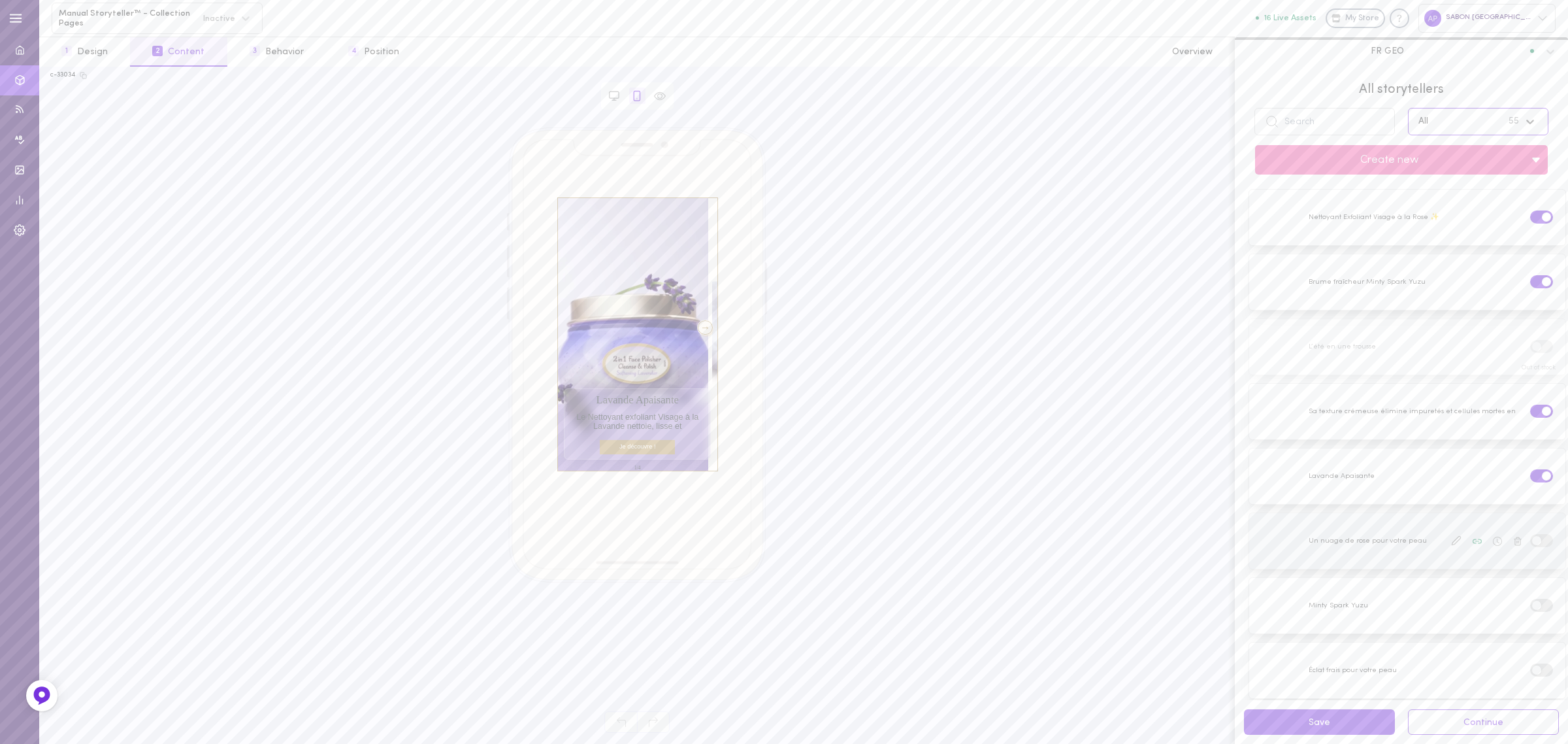
click at [1532, 538] on span at bounding box center [1537, 541] width 9 height 9
click at [0, 0] on input "checkbox" at bounding box center [0, 0] width 0 height 0
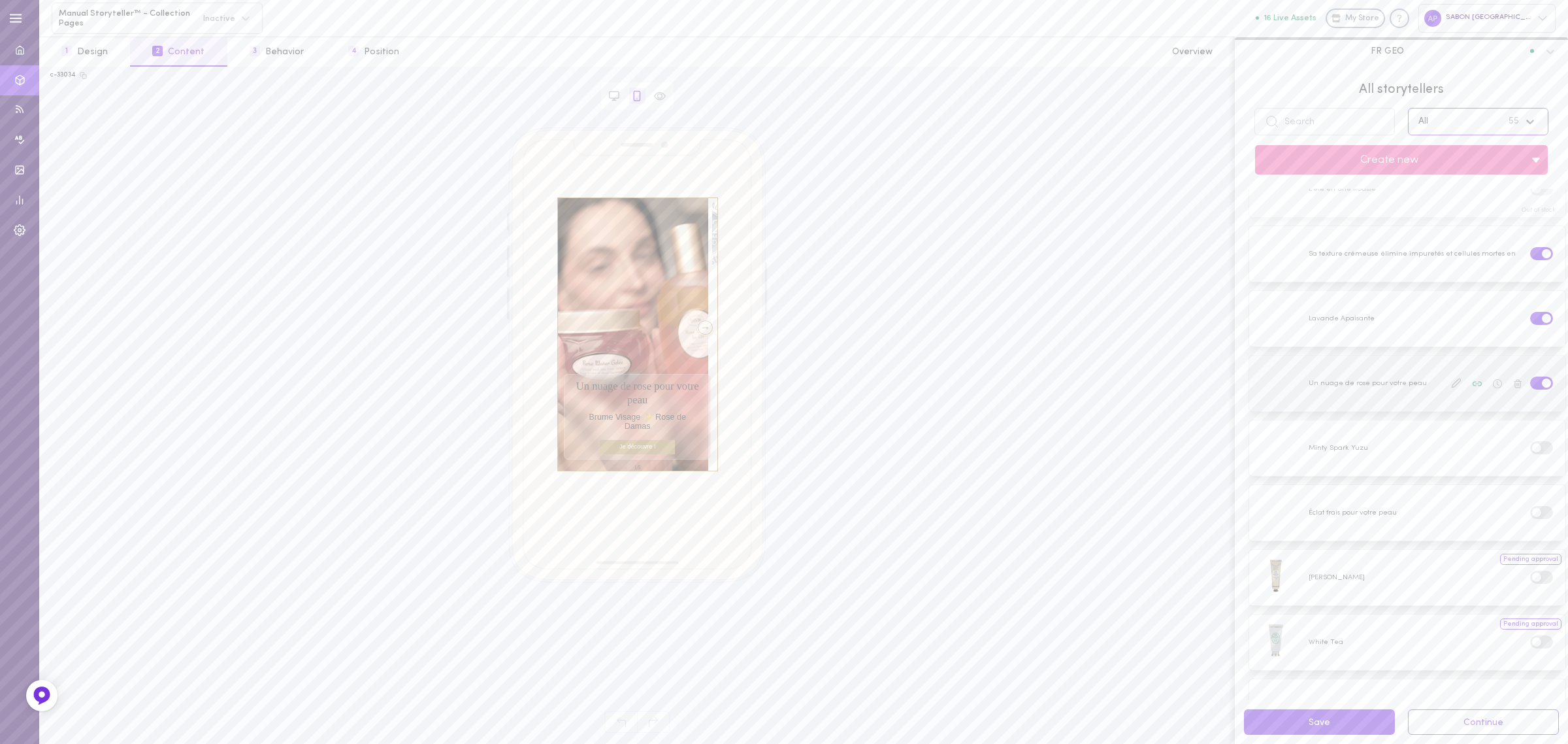
scroll to position [158, 0]
click at [1532, 443] on span at bounding box center [1537, 448] width 9 height 9
click at [0, 0] on input "checkbox" at bounding box center [0, 0] width 0 height 0
click at [1492, 445] on icon at bounding box center [1497, 448] width 9 height 9
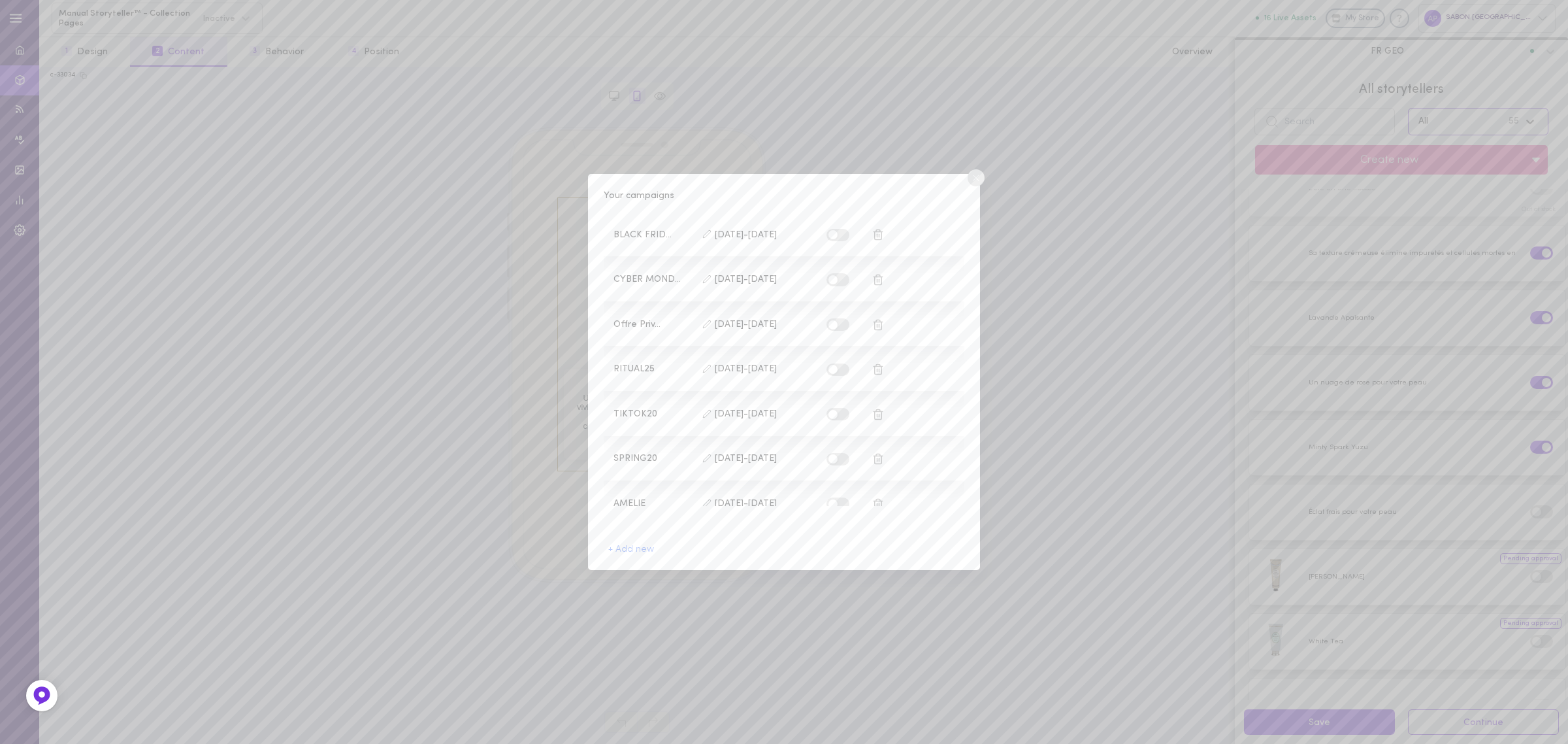
scroll to position [439, 0]
click at [830, 388] on label at bounding box center [837, 394] width 23 height 12
click at [0, 0] on input "checkbox" at bounding box center [0, 0] width 0 height 0
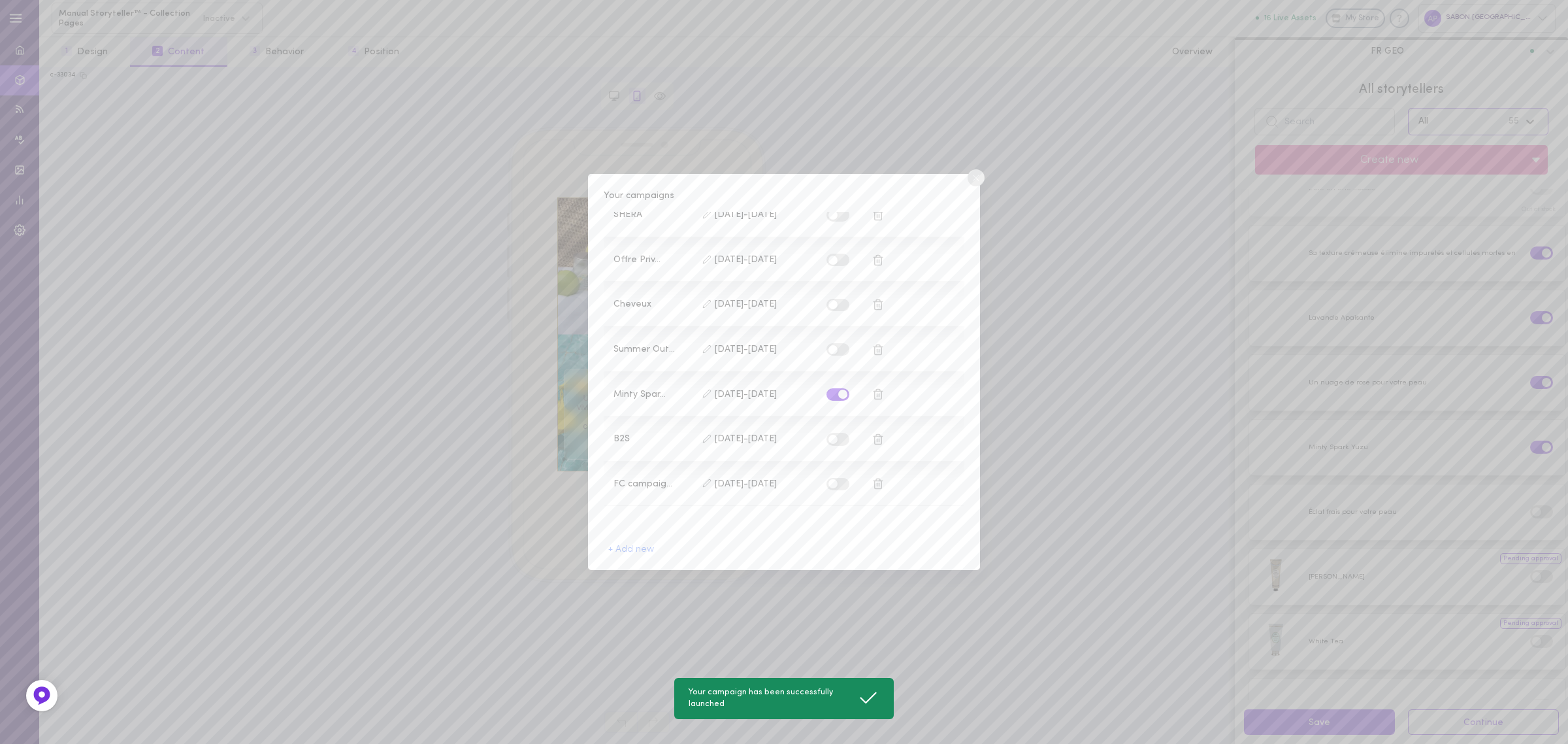
click at [981, 178] on circle at bounding box center [976, 178] width 17 height 17
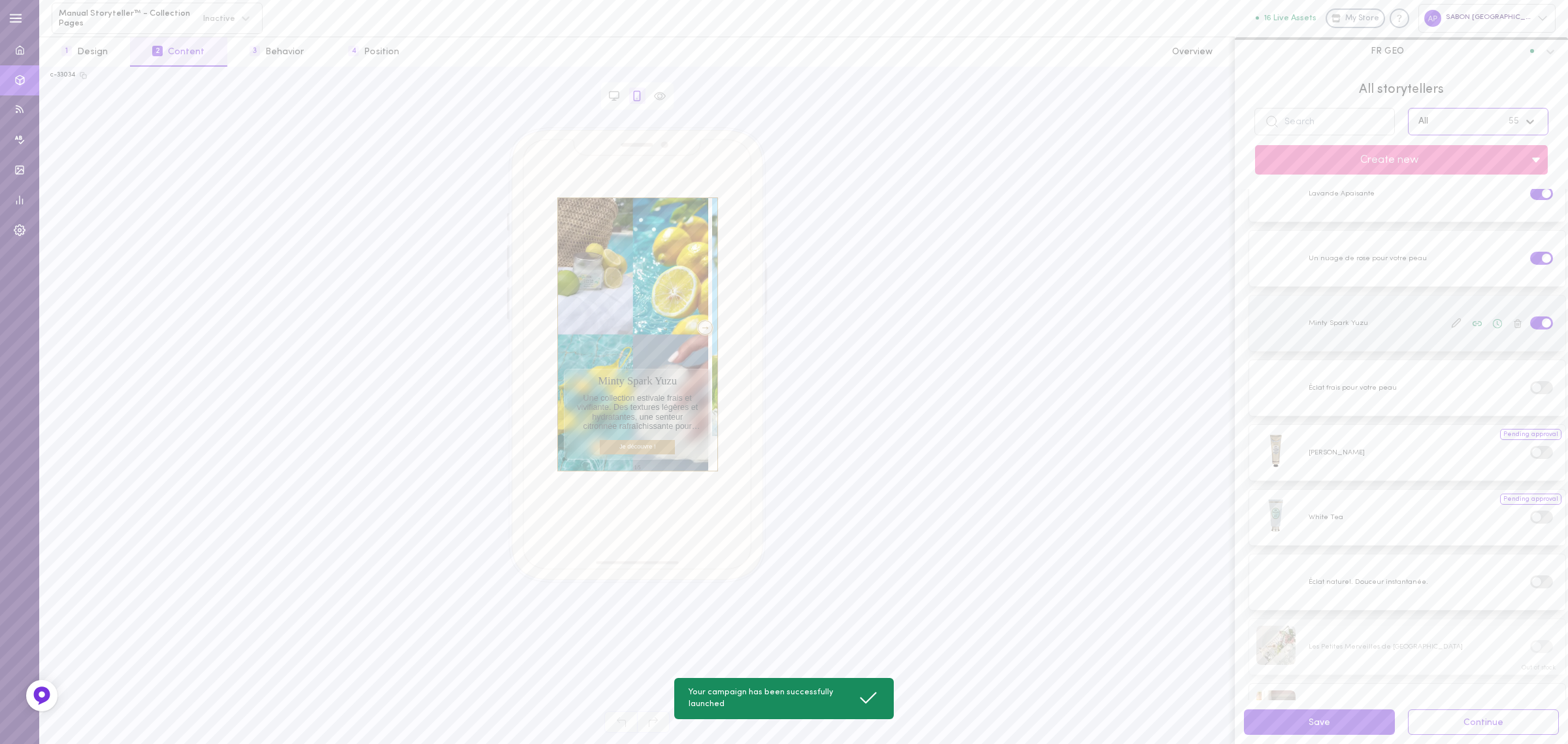
scroll to position [284, 0]
click at [1382, 566] on div at bounding box center [1407, 580] width 316 height 56
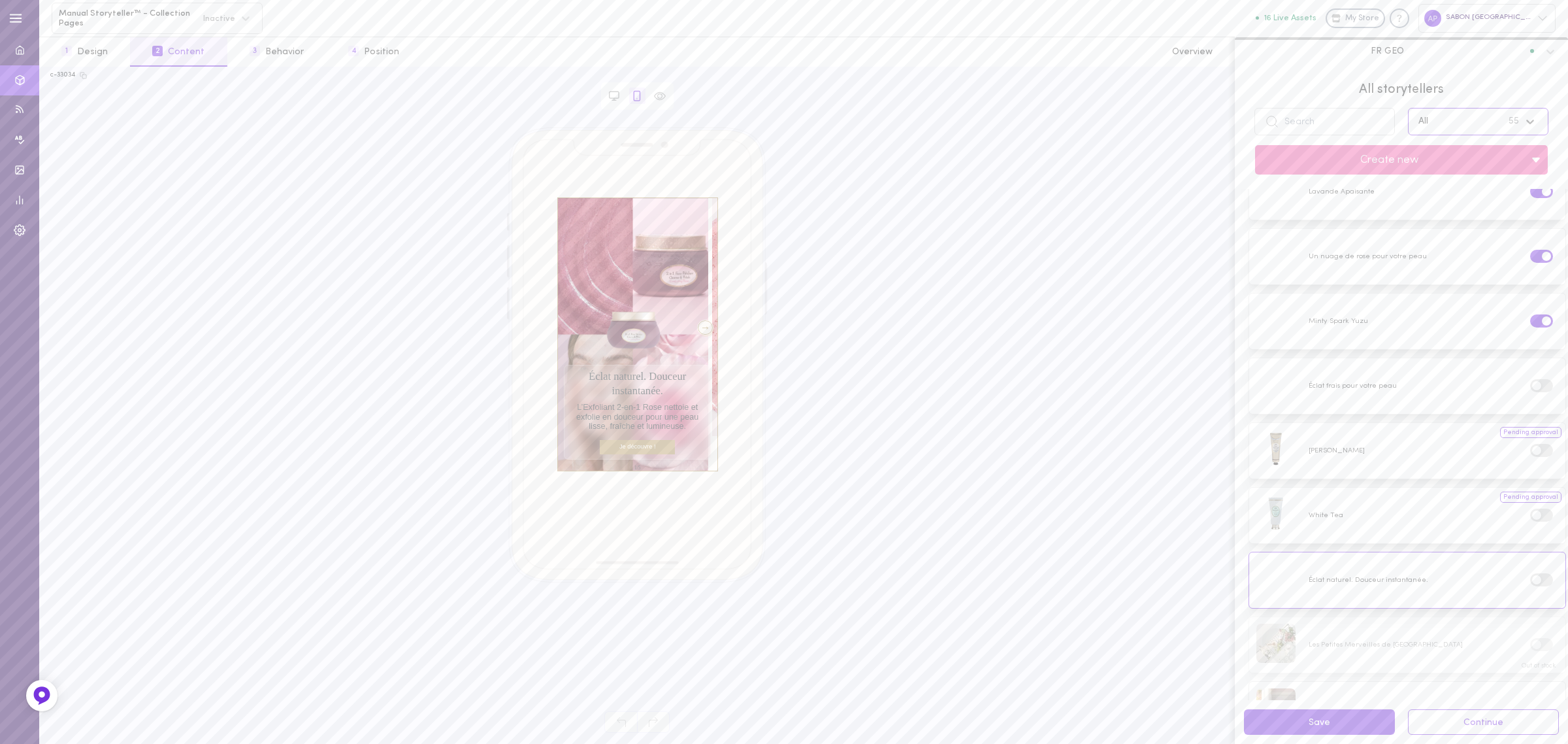
click at [698, 329] on div at bounding box center [705, 327] width 16 height 14
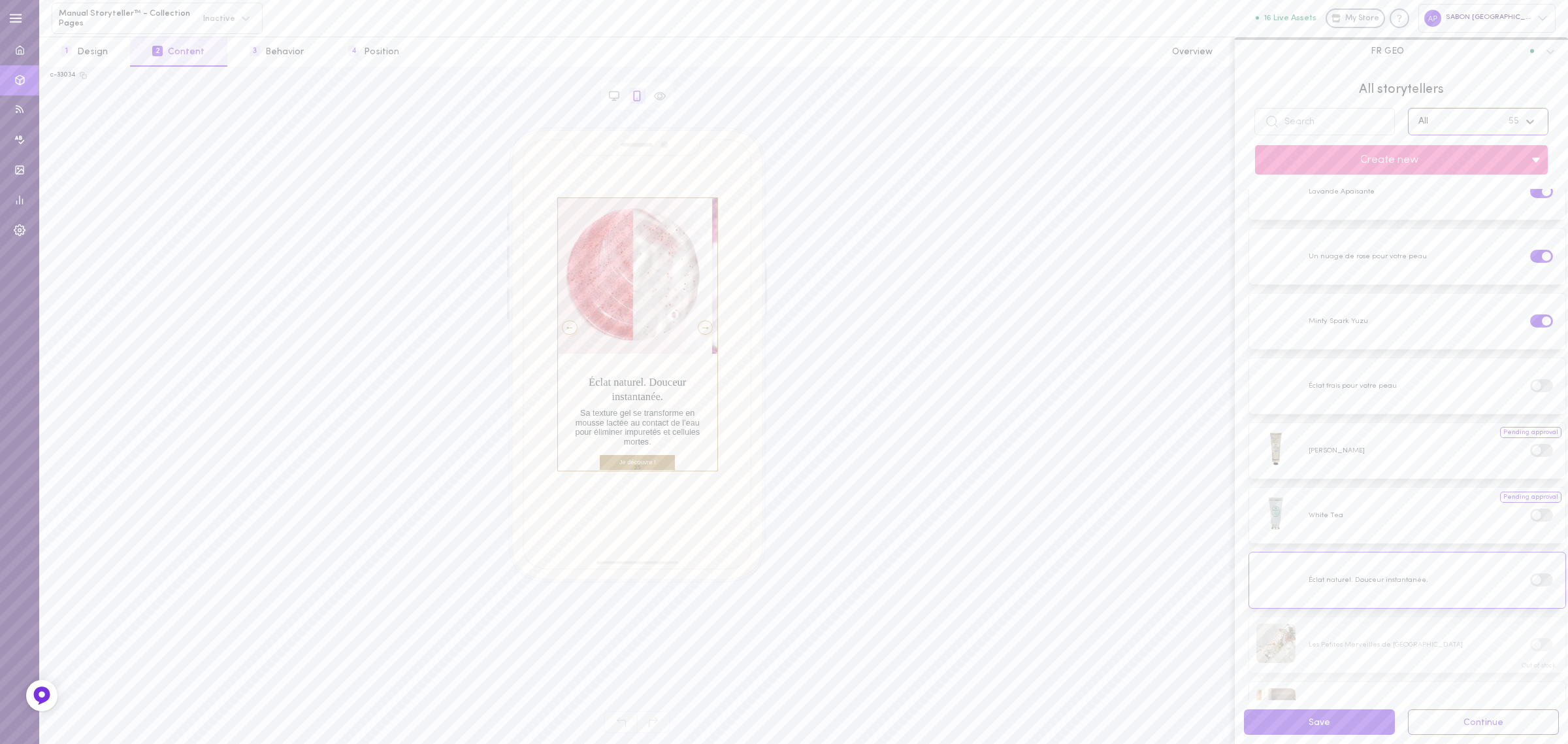
click at [698, 329] on div at bounding box center [705, 327] width 16 height 14
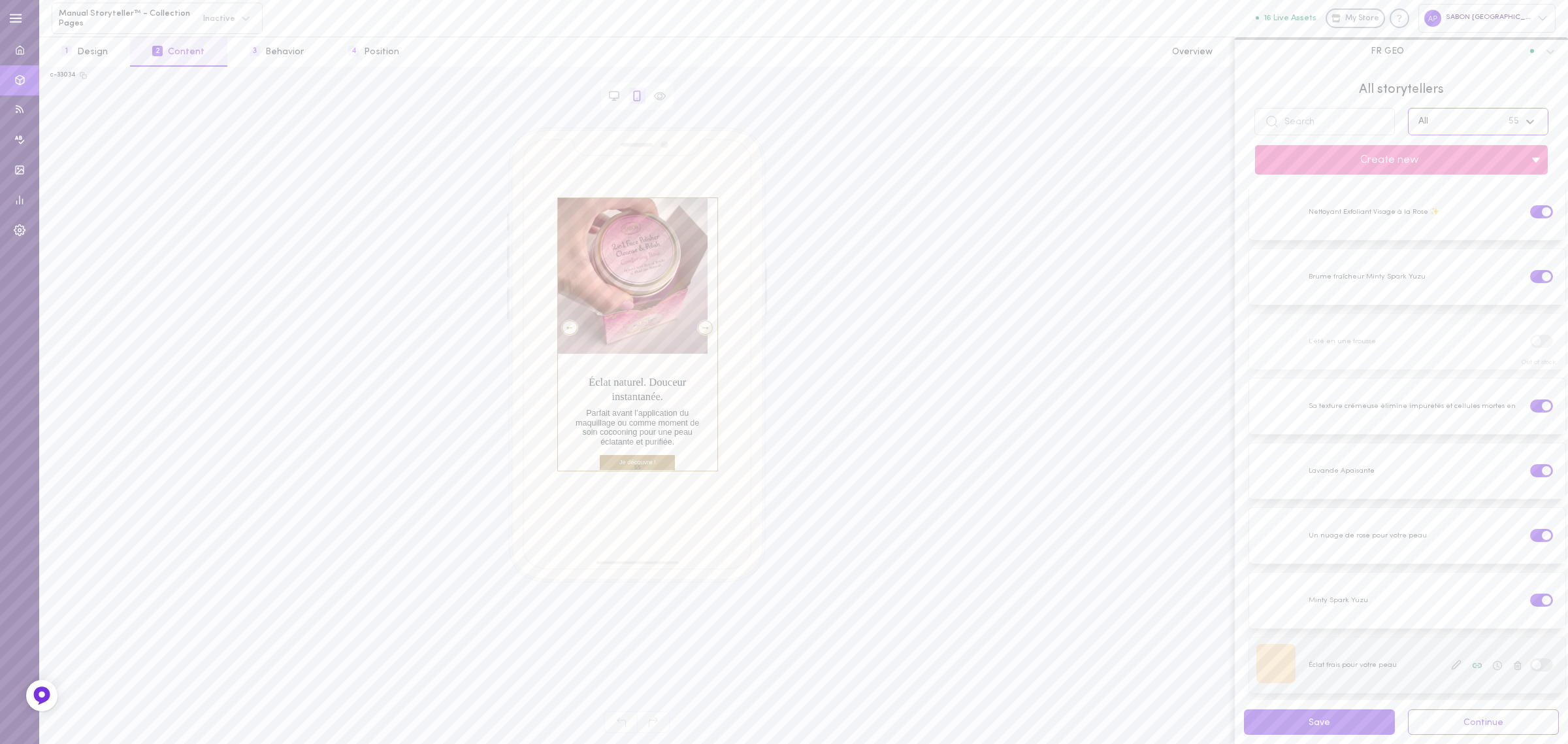
scroll to position [0, 0]
click at [1377, 235] on div at bounding box center [1407, 217] width 316 height 56
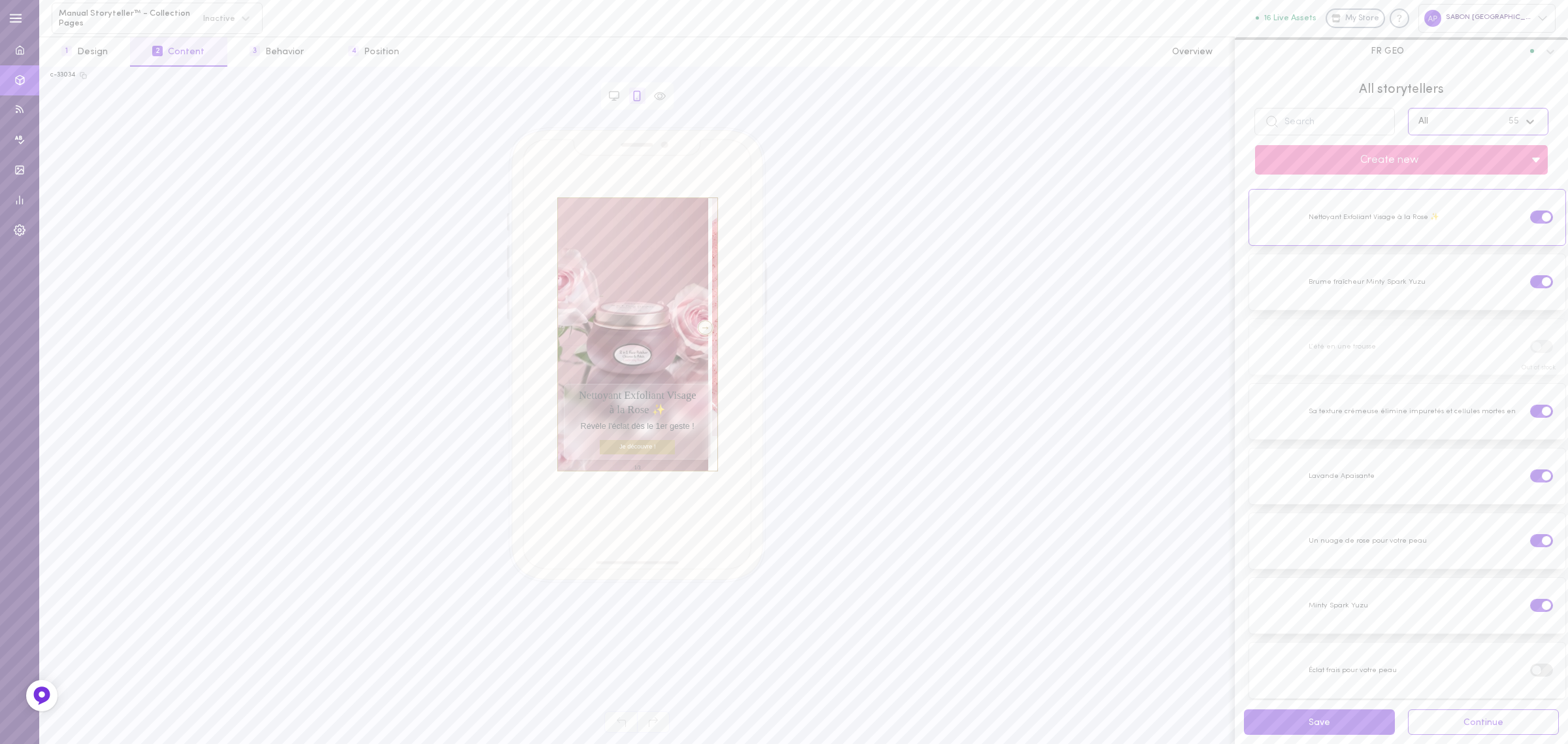
click at [698, 330] on div at bounding box center [705, 327] width 16 height 14
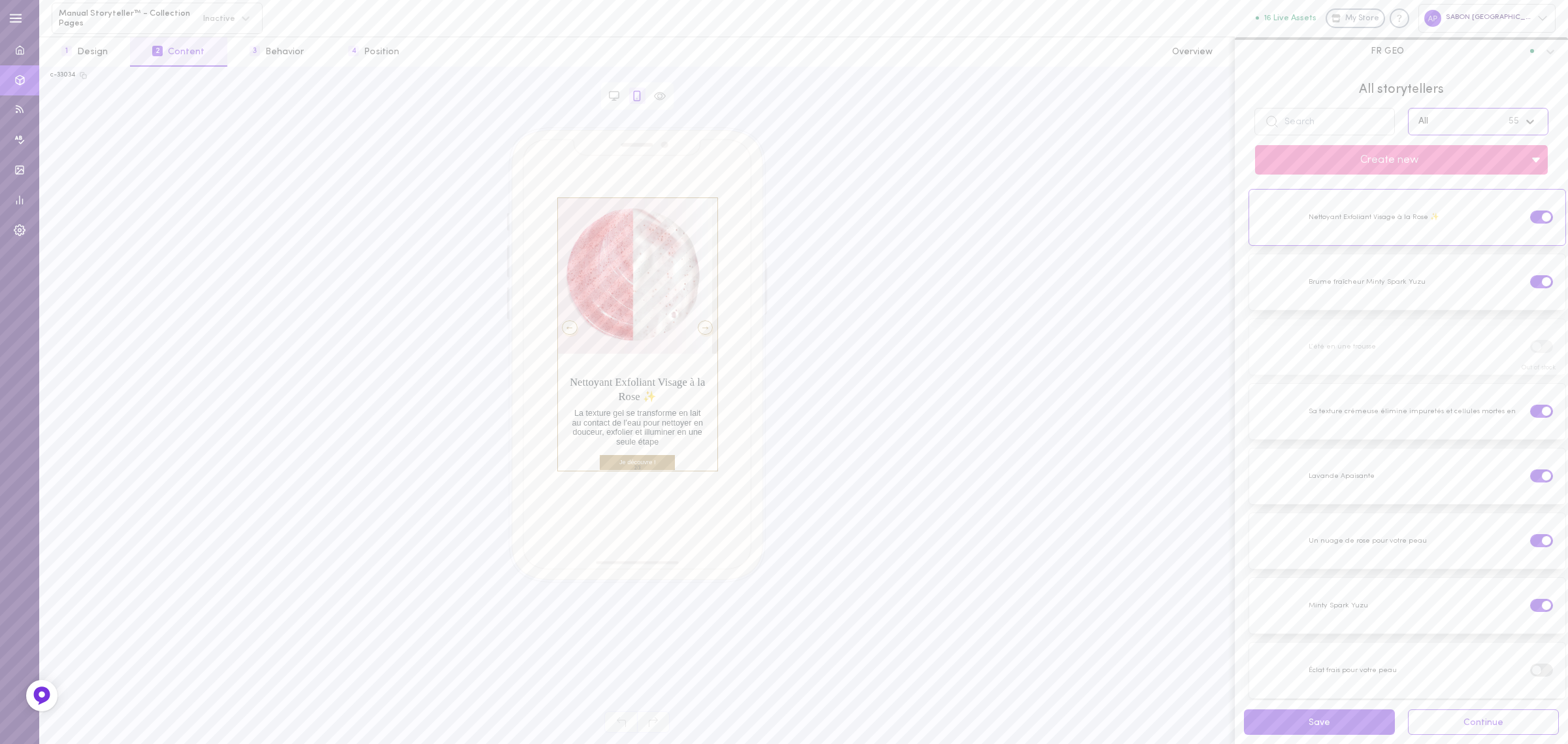
click at [698, 330] on div at bounding box center [705, 327] width 16 height 14
click at [567, 330] on div at bounding box center [569, 327] width 16 height 14
click at [698, 326] on div at bounding box center [705, 327] width 16 height 14
click at [1451, 219] on icon at bounding box center [1456, 216] width 10 height 10
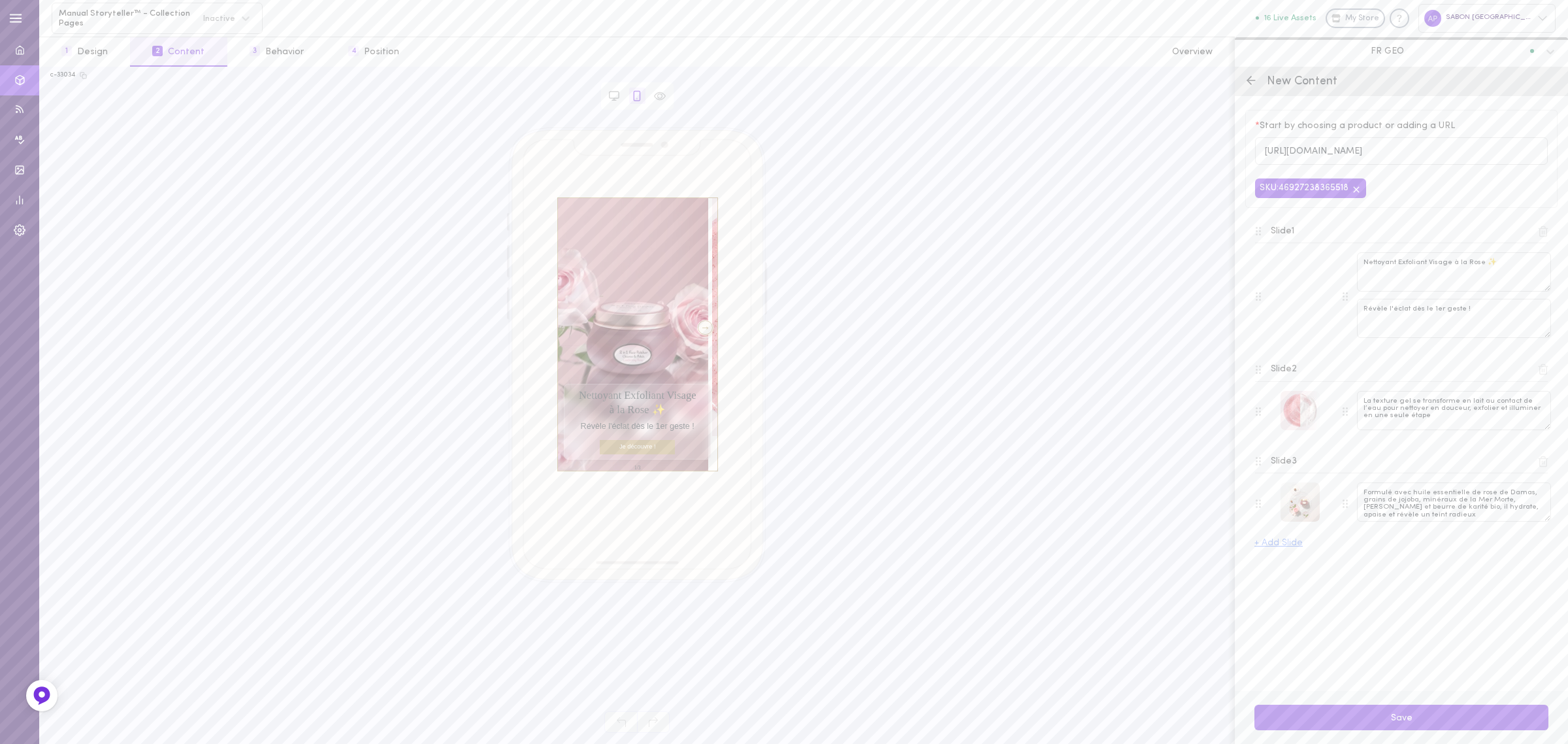
click at [1268, 547] on button "+ Add Slide" at bounding box center [1278, 543] width 48 height 9
click at [1310, 601] on div at bounding box center [1300, 594] width 40 height 40
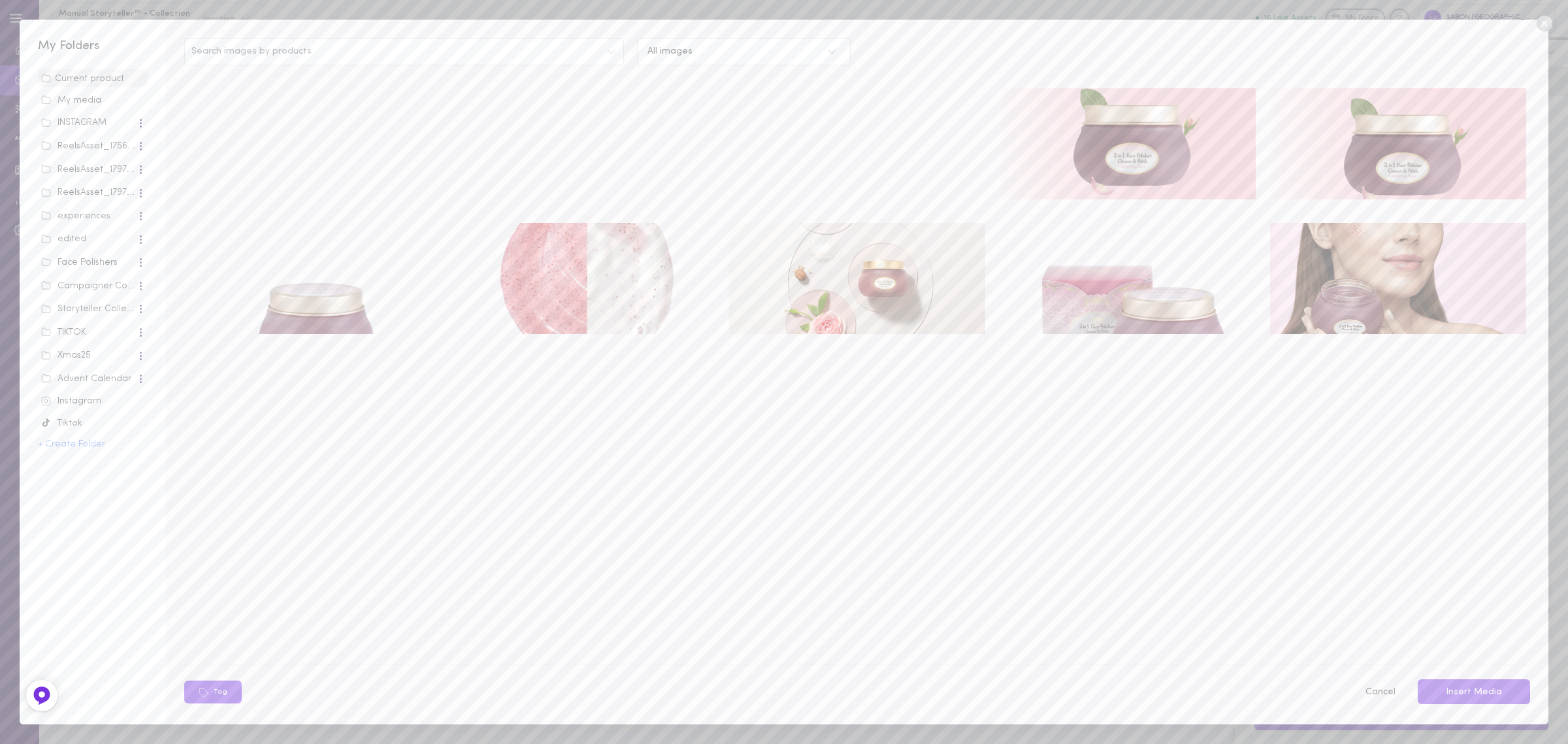
click at [360, 161] on video at bounding box center [315, 144] width 256 height 111
click at [1460, 678] on div "Cancel Insert Media" at bounding box center [1442, 691] width 192 height 27
click at [1475, 693] on button "Insert Media" at bounding box center [1474, 691] width 112 height 25
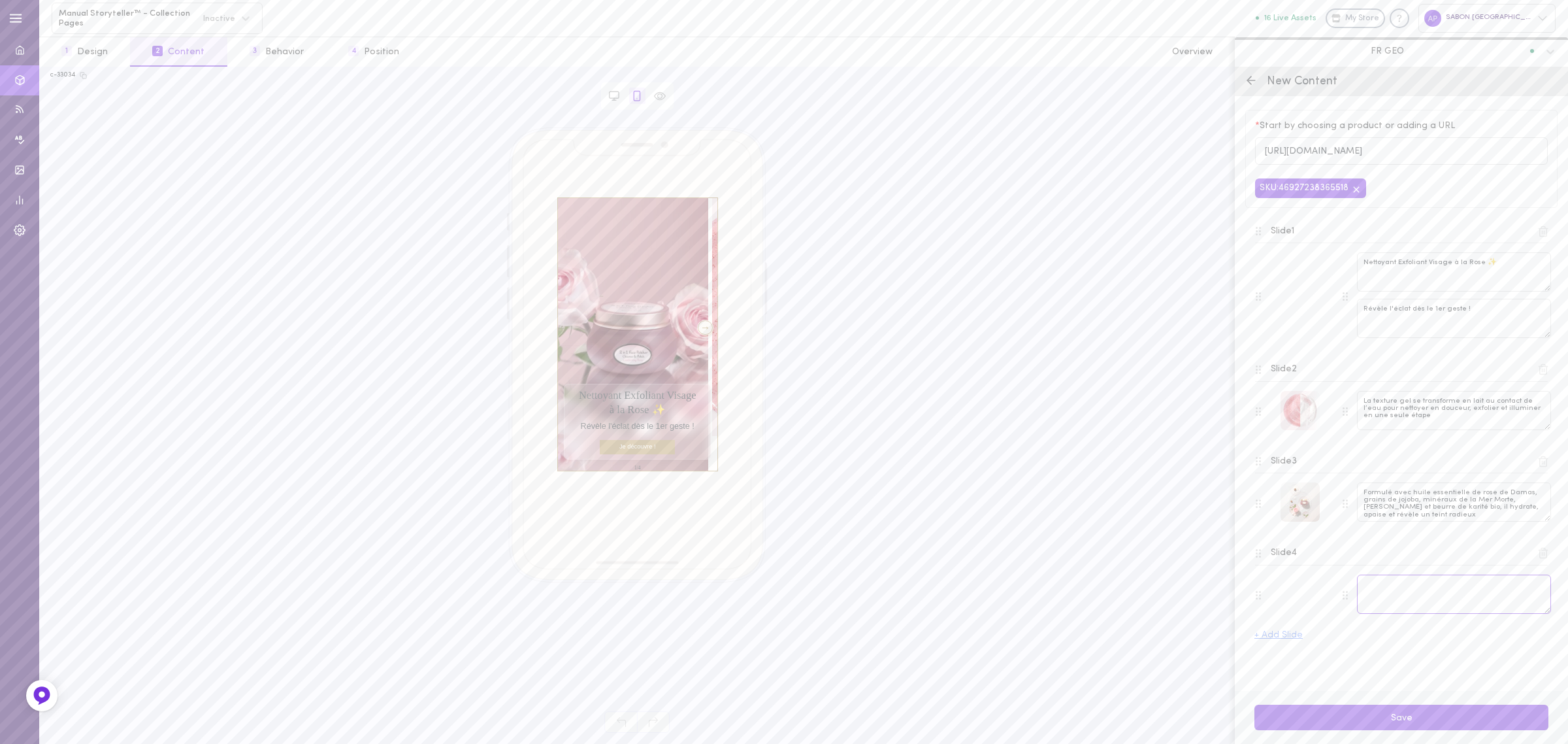
click at [1418, 593] on textarea at bounding box center [1454, 594] width 194 height 40
click at [1407, 592] on textarea at bounding box center [1454, 594] width 194 height 40
paste textarea "Massez délicatement sur le visage humide en effectuant des mouvements circulair…"
click at [1500, 583] on textarea "Une utilisation quotidienne très simple : Massez délicatement sur le visage hum…" at bounding box center [1454, 594] width 194 height 40
click at [1448, 600] on textarea "Une utilisation quotidienne très simple : massez délicatement sur le visage hum…" at bounding box center [1454, 594] width 194 height 40
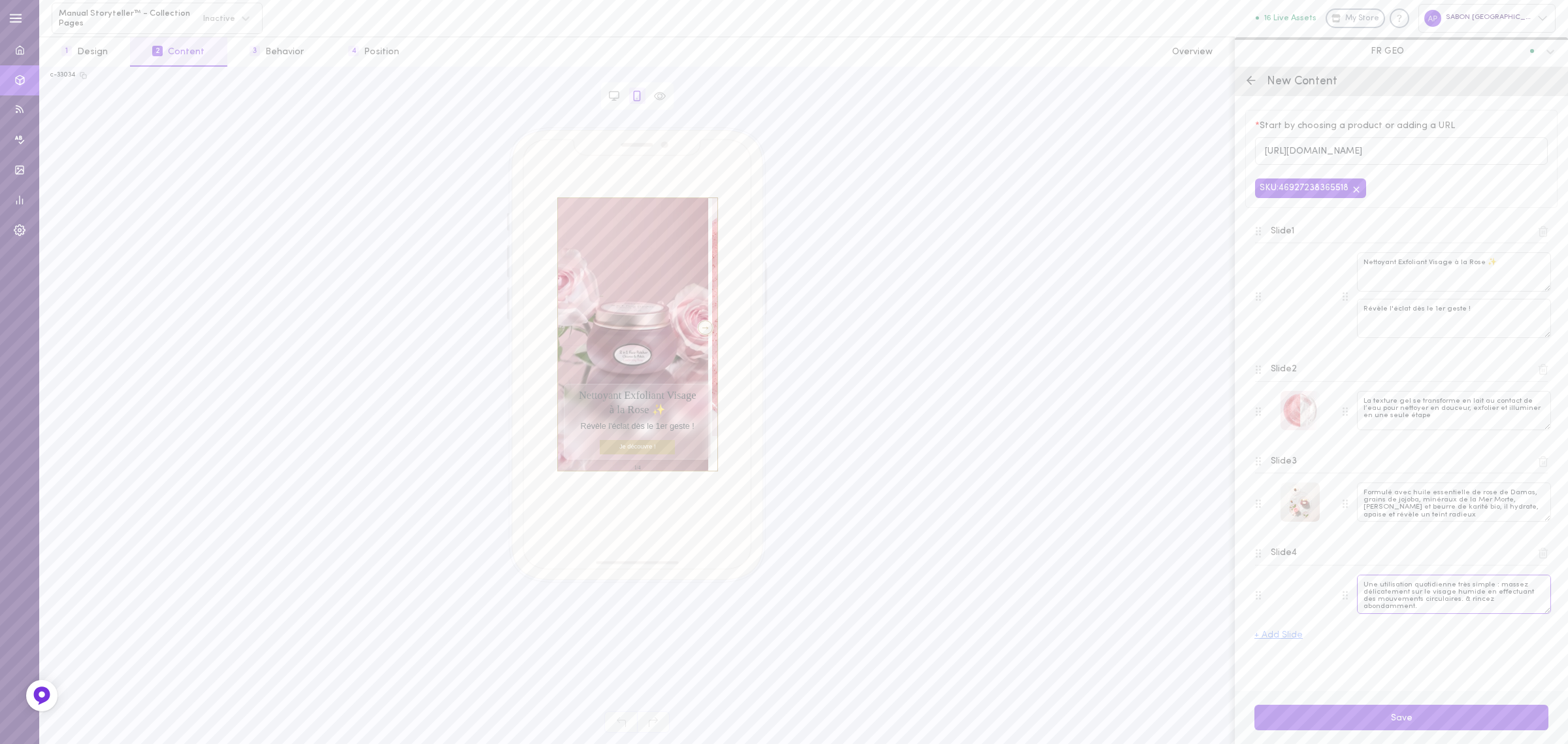
click at [1527, 604] on textarea "Une utilisation quotidienne très simple : massez délicatement sur le visage hum…" at bounding box center [1454, 594] width 194 height 40
type textarea "Une utilisation quotidienne très simple : massez délicatement sur le visage hum…"
click at [1484, 631] on div "Slide 1 Nettoyant Exfoliant Visage à la Rose ✨ Révèle l'éclat dès le 1er geste …" at bounding box center [1401, 426] width 294 height 428
click at [1425, 709] on button "Save" at bounding box center [1401, 717] width 294 height 25
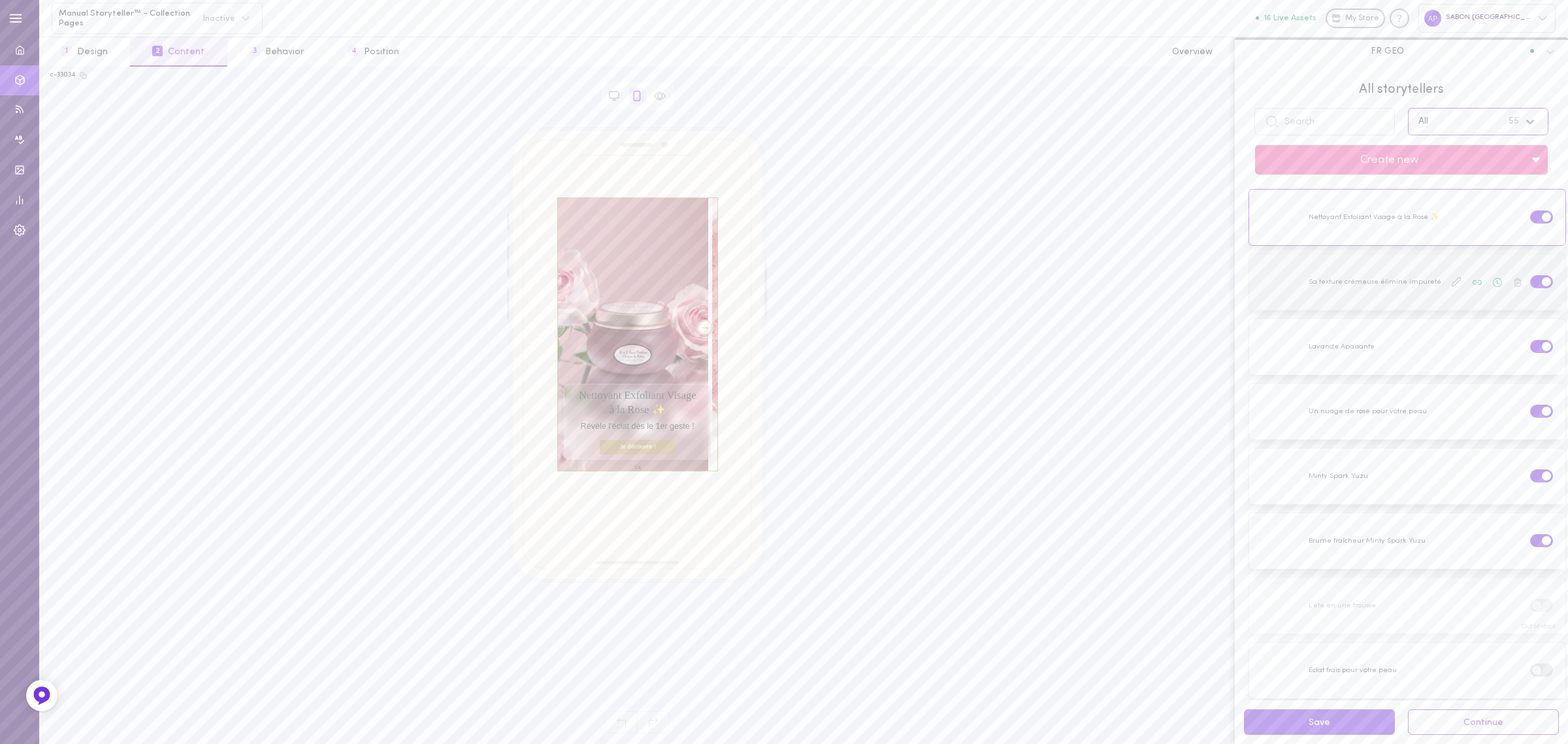
click at [1399, 262] on div at bounding box center [1407, 281] width 316 height 56
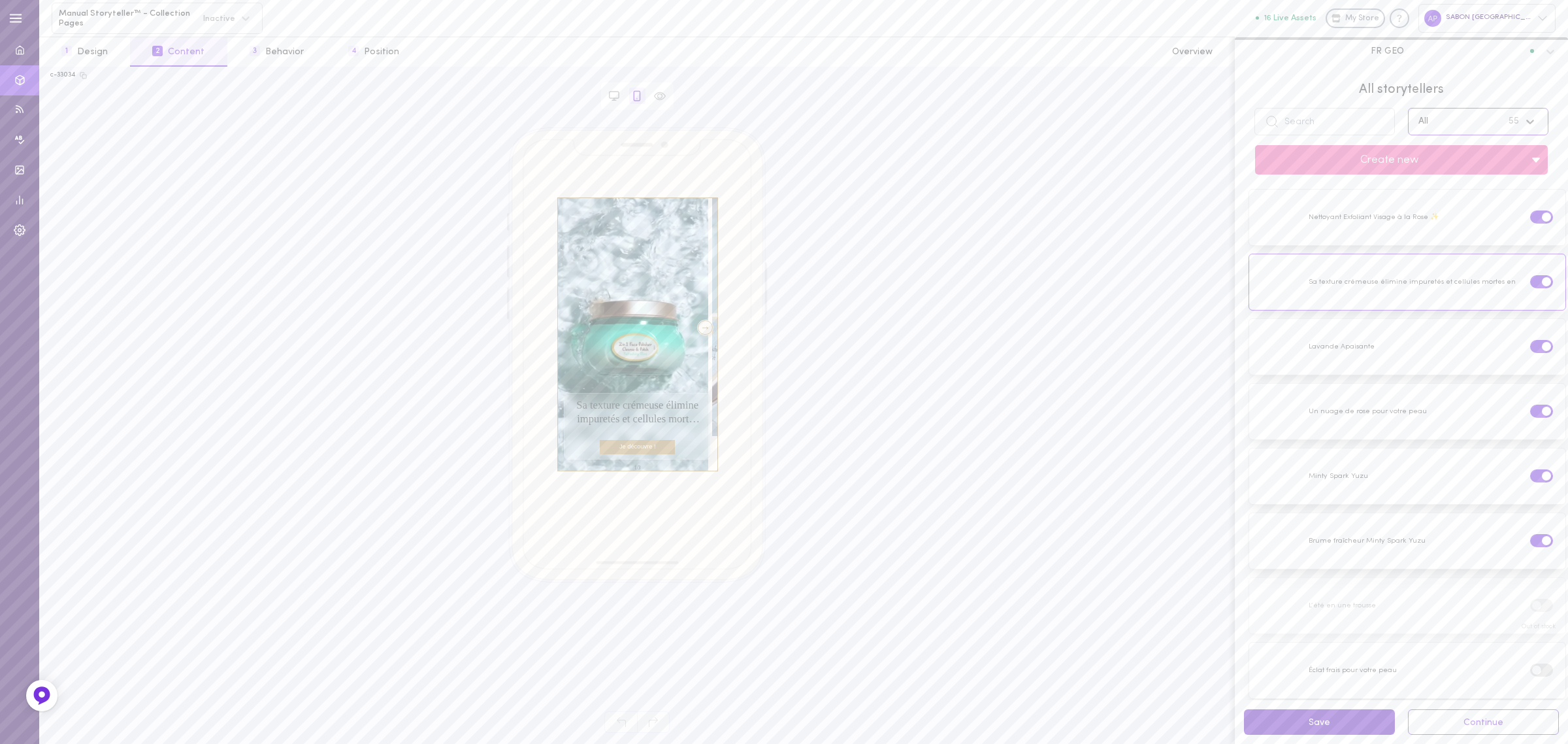
click at [1328, 719] on button "Save" at bounding box center [1320, 721] width 151 height 25
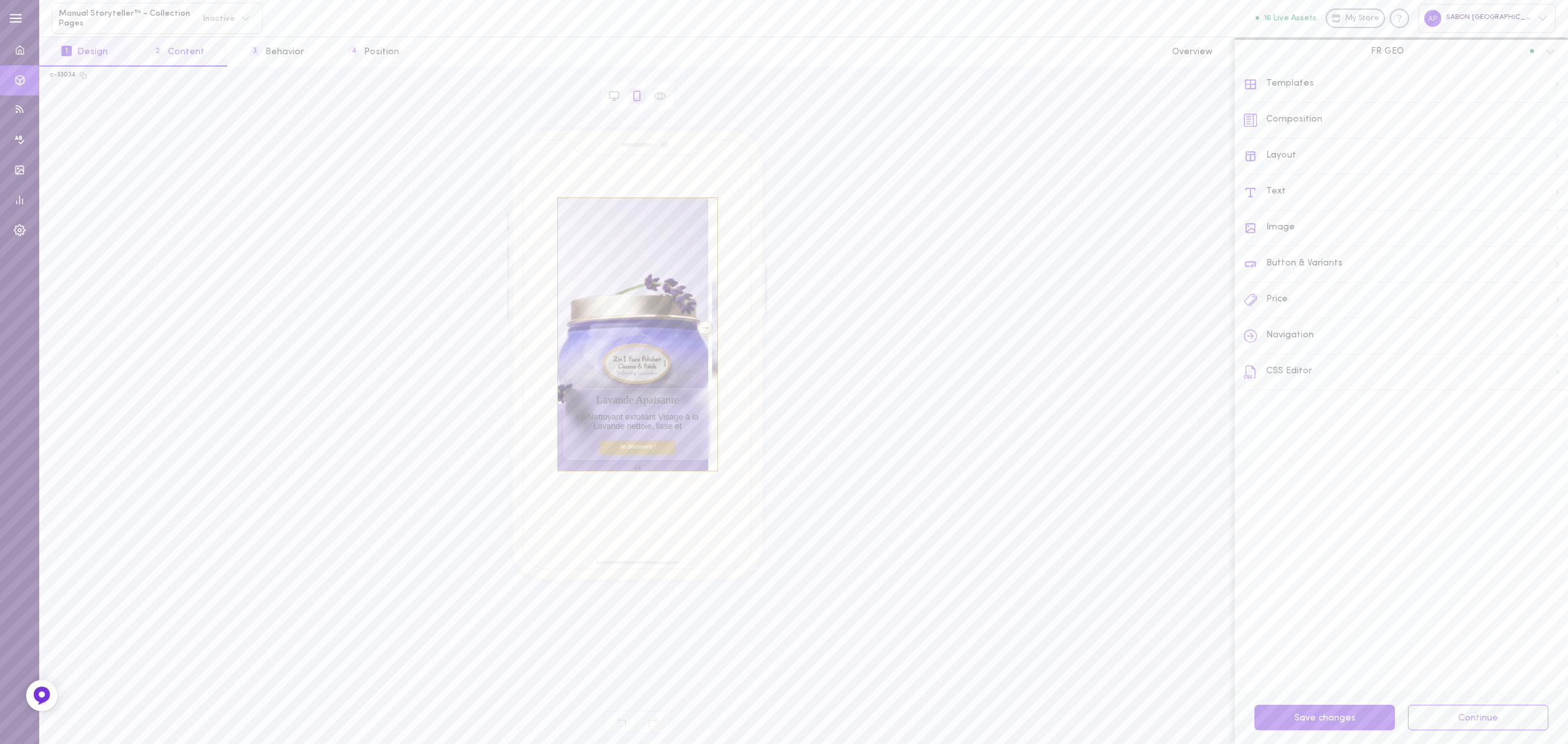
click at [196, 59] on button "2 Content" at bounding box center [178, 51] width 96 height 29
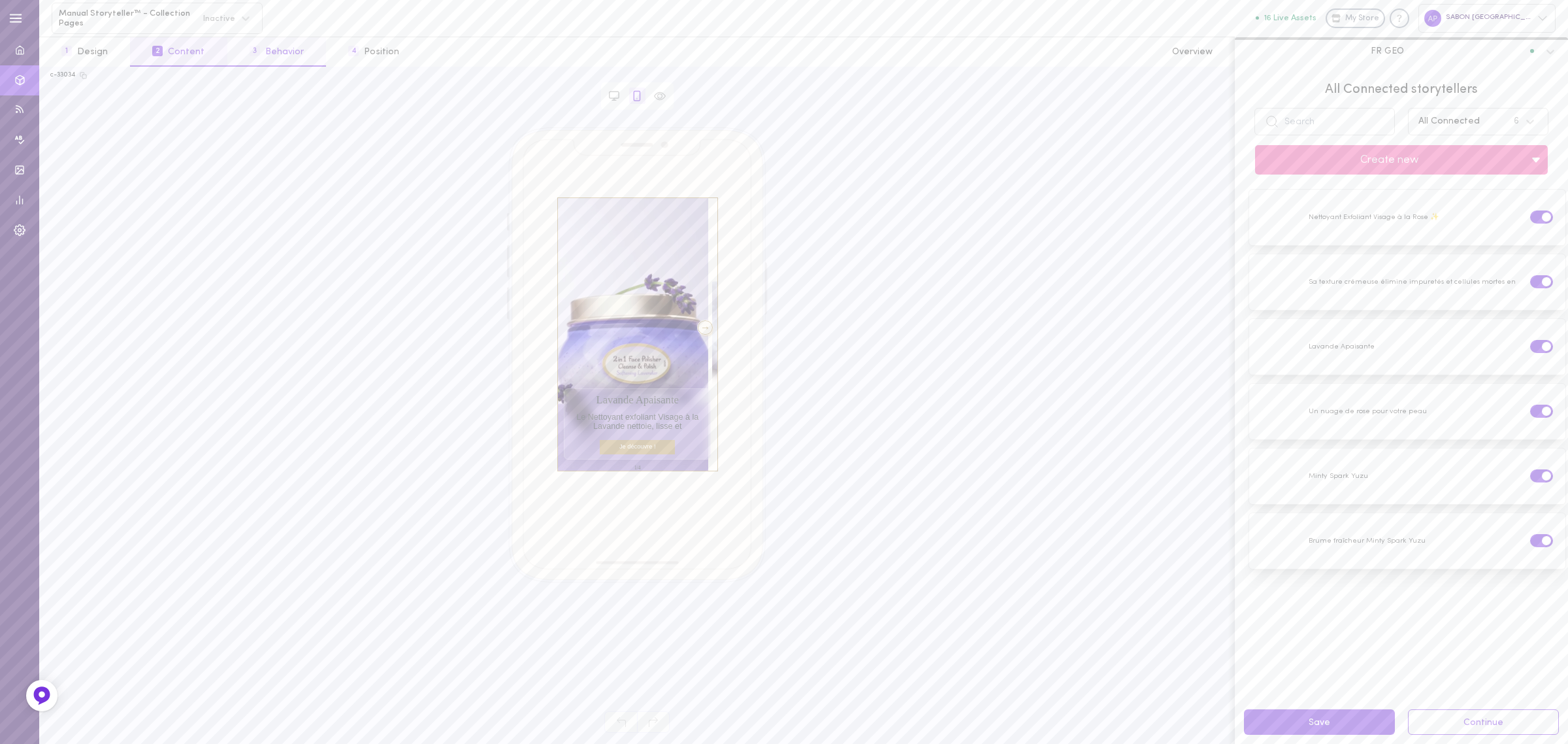
click at [294, 54] on button "3 Behavior" at bounding box center [277, 51] width 99 height 29
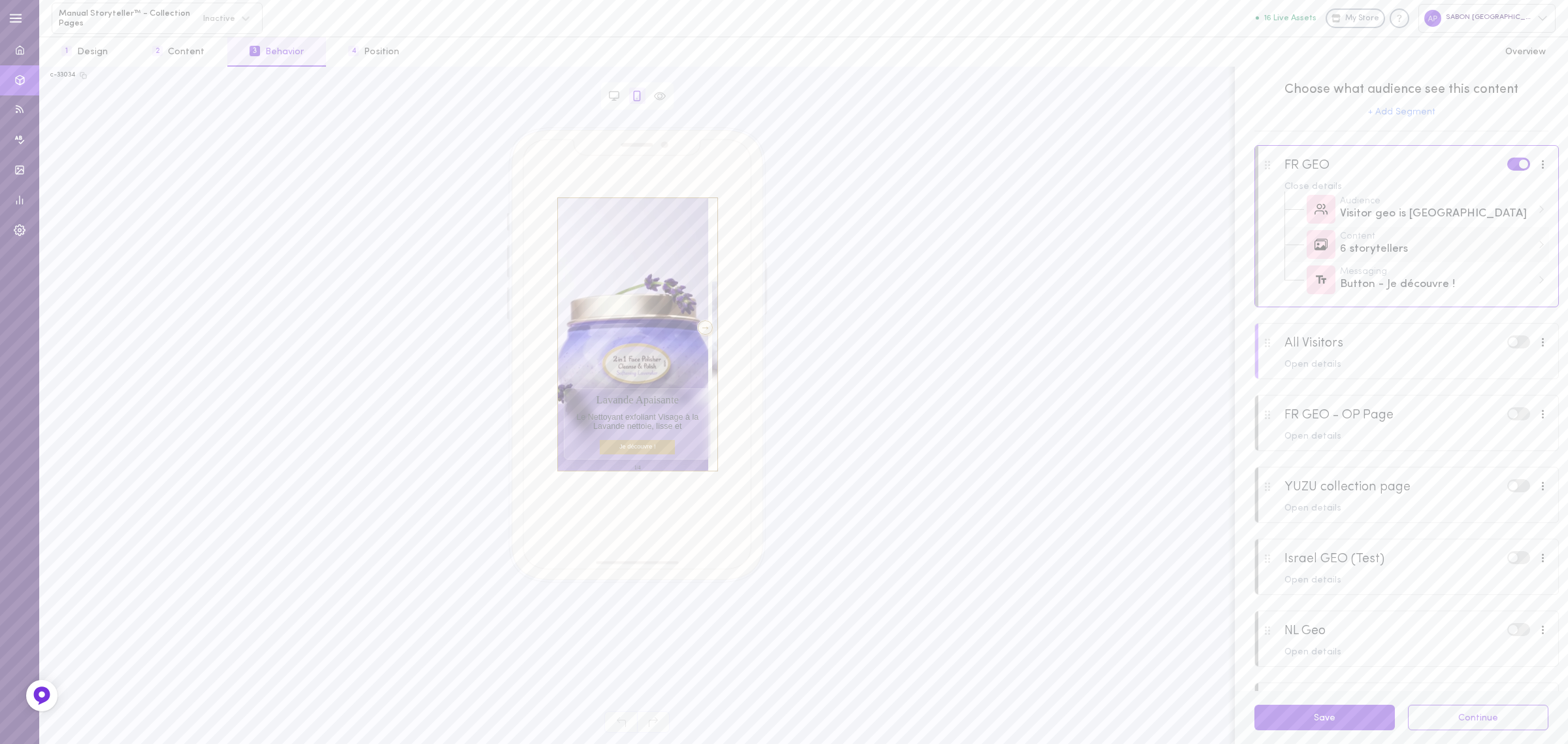
click at [1395, 243] on div "6 storytellers" at bounding box center [1435, 248] width 192 height 16
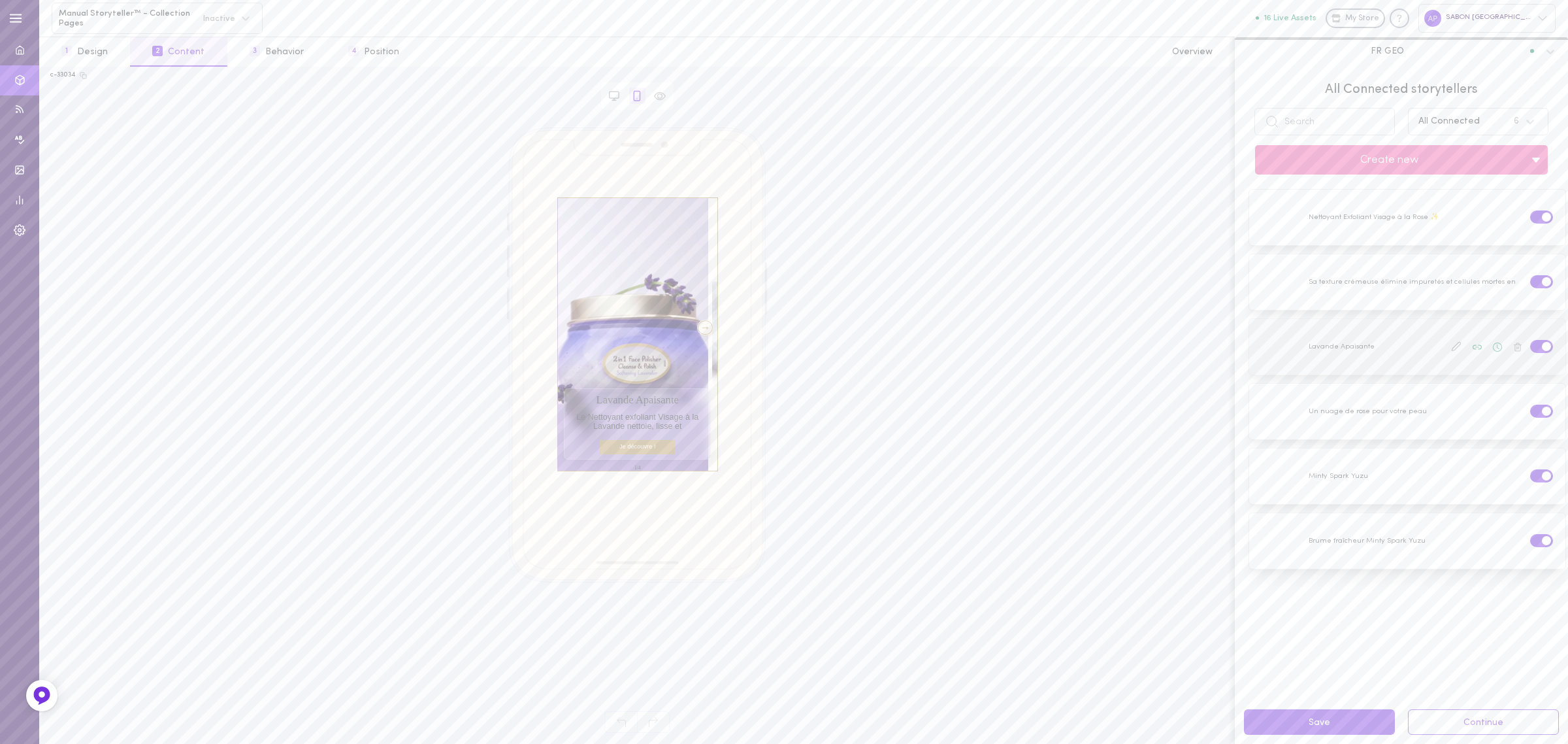
click at [1451, 347] on icon at bounding box center [1456, 346] width 10 height 10
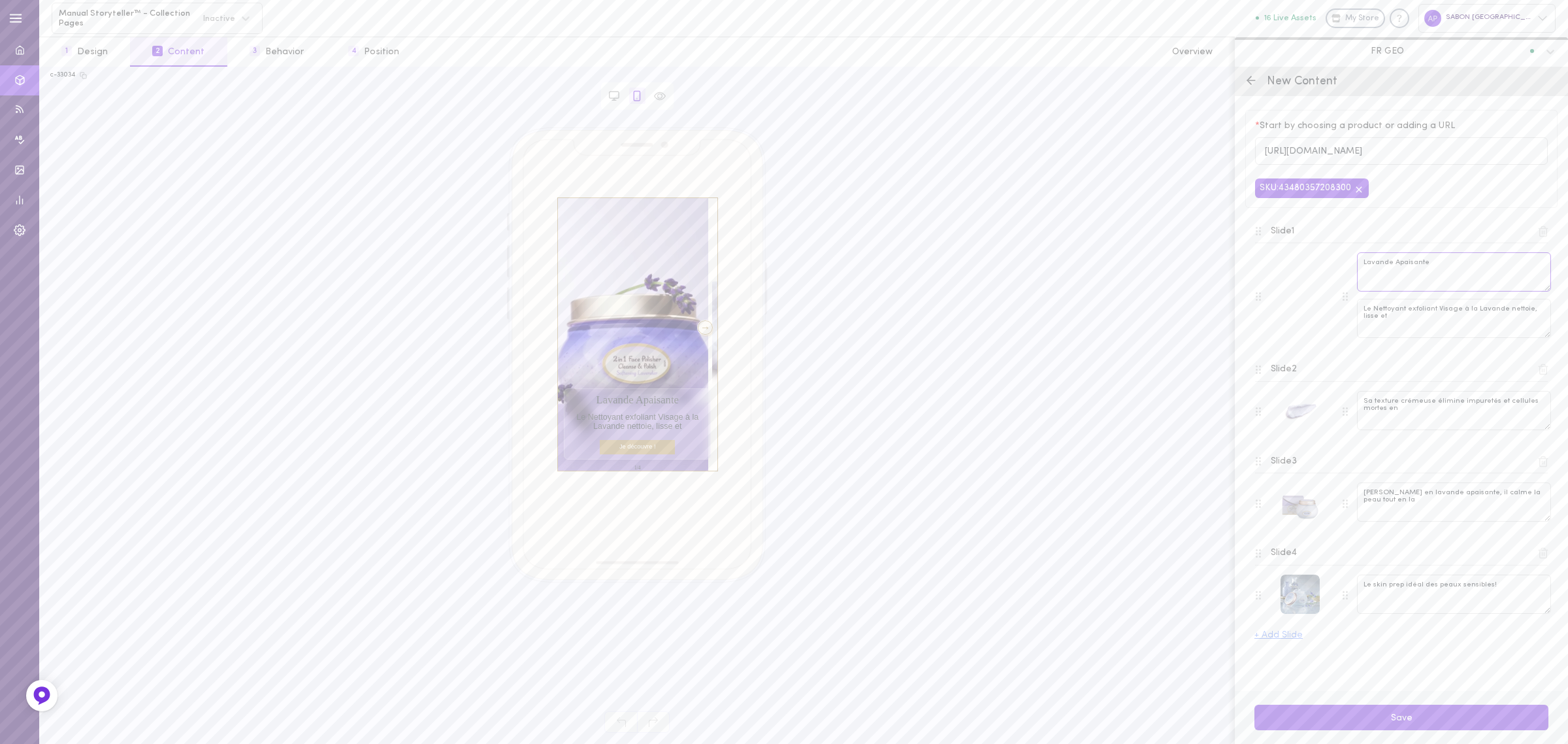
click at [1391, 268] on textarea "Lavande Apaisante" at bounding box center [1454, 272] width 194 height 40
click at [1442, 266] on textarea "Nettoyant Exfoliant à la lavandre" at bounding box center [1454, 272] width 194 height 40
click at [1434, 266] on textarea "Nettoyant Exfoliant lavandre" at bounding box center [1454, 272] width 194 height 40
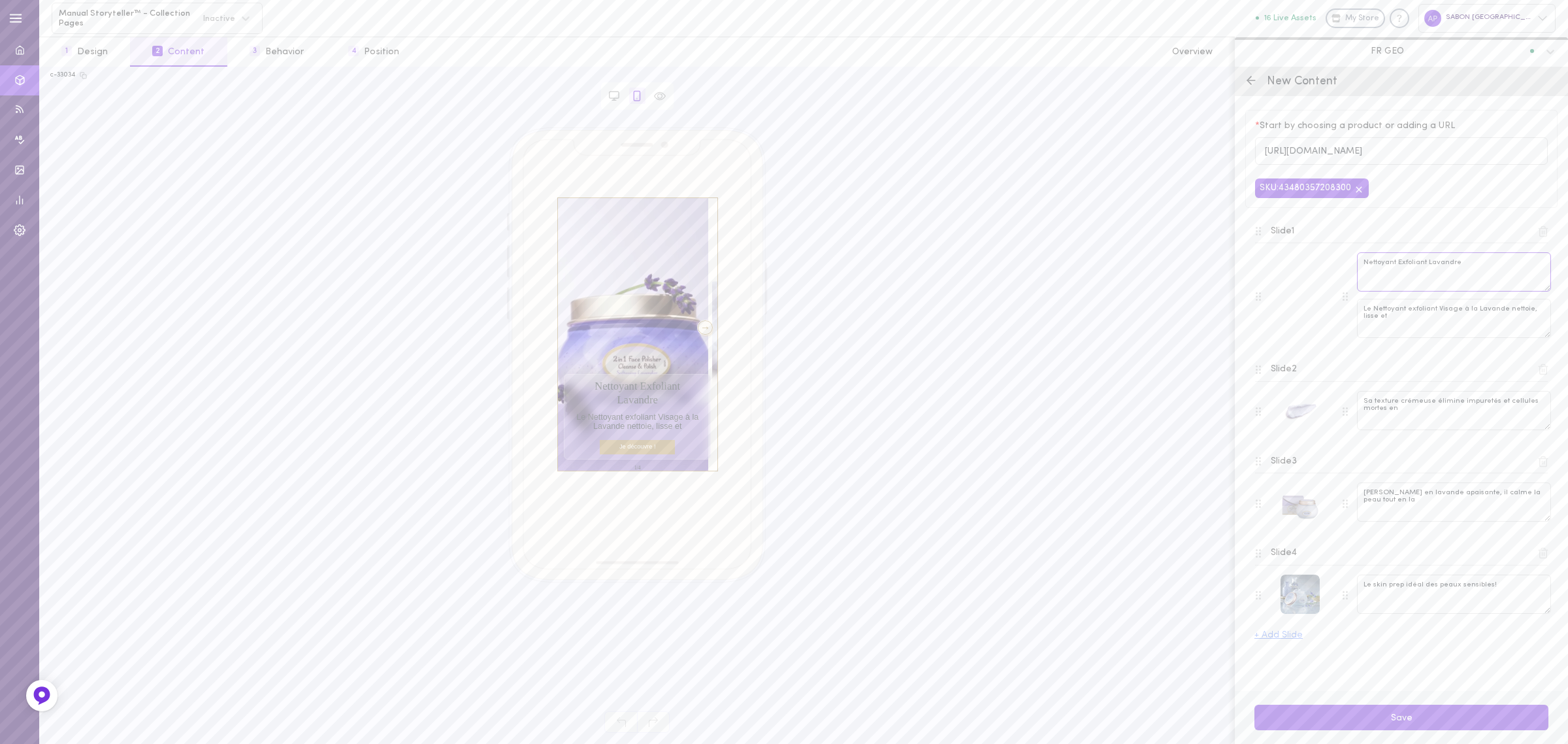
click at [1480, 269] on textarea "Nettoyant Exfoliant Lavandre" at bounding box center [1454, 272] width 194 height 40
paste textarea "🪻"
type textarea "Nettoyant Exfoliant Lavande 🪻"
click at [1384, 313] on textarea "Le Nettoyant exfoliant Visage à la Lavande nettoie, lisse et" at bounding box center [1454, 318] width 194 height 40
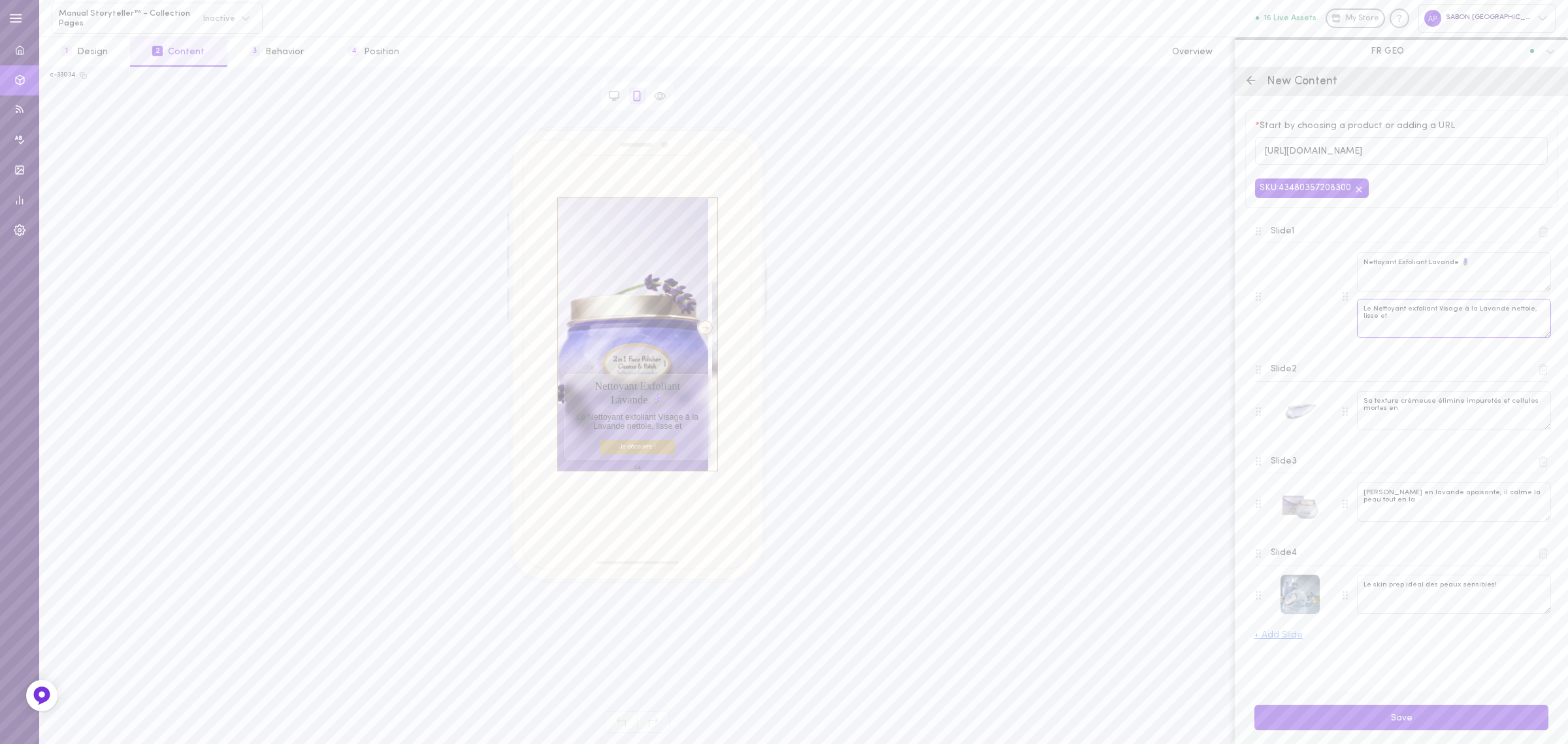
click at [1384, 313] on textarea "Le Nettoyant exfoliant Visage à la Lavande nettoie, lisse et" at bounding box center [1454, 318] width 194 height 40
type textarea "Nettoie, lisse & apaise !"
click at [1423, 417] on textarea "Sa texture crémeuse élimine impuretés et cellules mortes en" at bounding box center [1454, 411] width 194 height 40
type textarea "Sa texture crémeuse élimine impuretés et cellules mortes"
click at [1411, 511] on textarea "[PERSON_NAME] en lavande apaisante, il calme la peau tout en la" at bounding box center [1454, 502] width 194 height 40
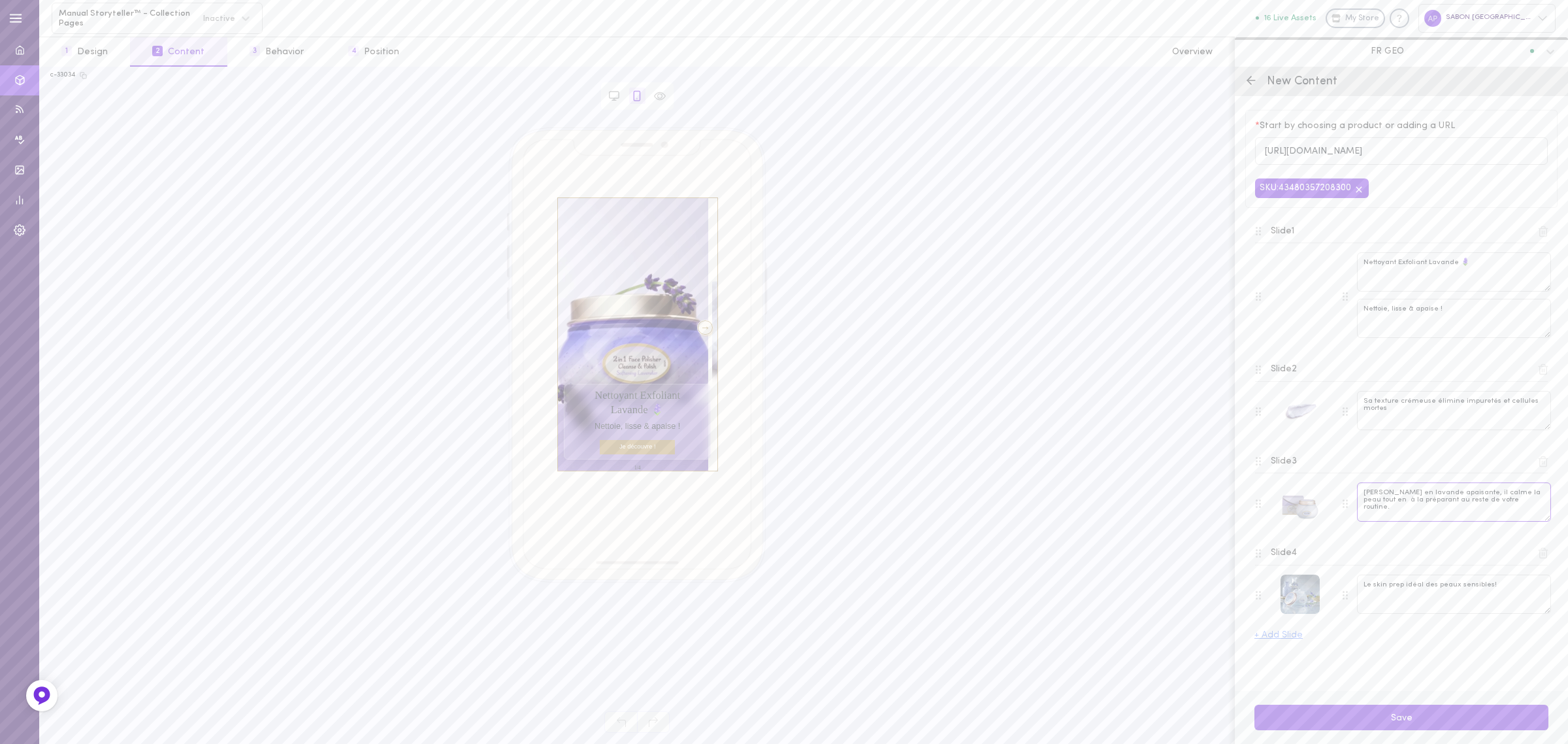
type textarea "[PERSON_NAME] en lavande apaisante, il calme la peau tout en à la préparant au …"
click at [1425, 420] on textarea "Sa texture crémeuse élimine impuretés et cellules mortes" at bounding box center [1454, 411] width 194 height 40
type textarea "Sa texture crémeuse élimine impuretés et cellules mortes."
click at [1359, 188] on icon at bounding box center [1358, 189] width 10 height 10
click at [1357, 154] on input "[URL][DOMAIN_NAME]" at bounding box center [1401, 151] width 293 height 28
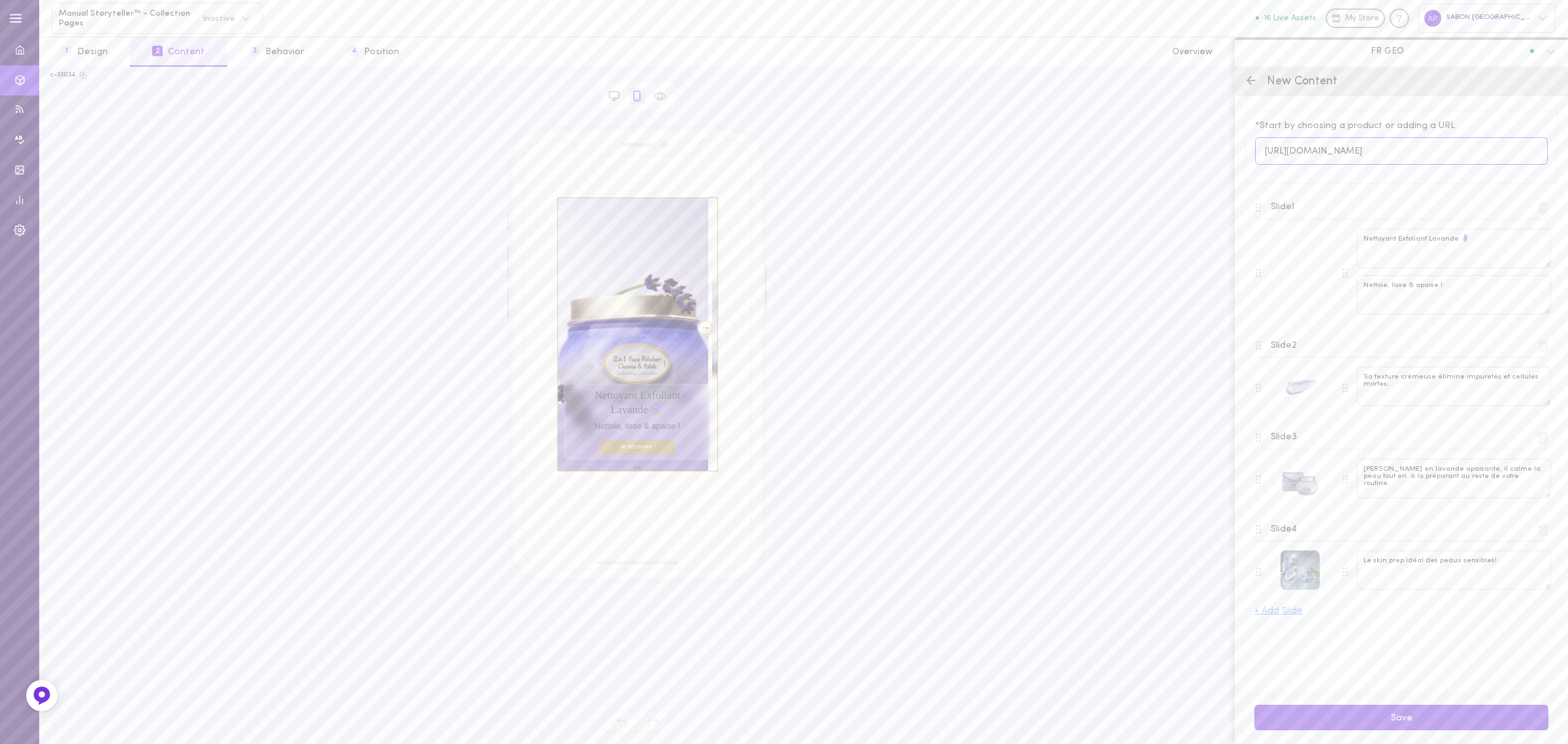
click at [1357, 154] on input "[URL][DOMAIN_NAME]" at bounding box center [1401, 151] width 293 height 28
paste input "[URL][DOMAIN_NAME]"
type input "[URL][DOMAIN_NAME]"
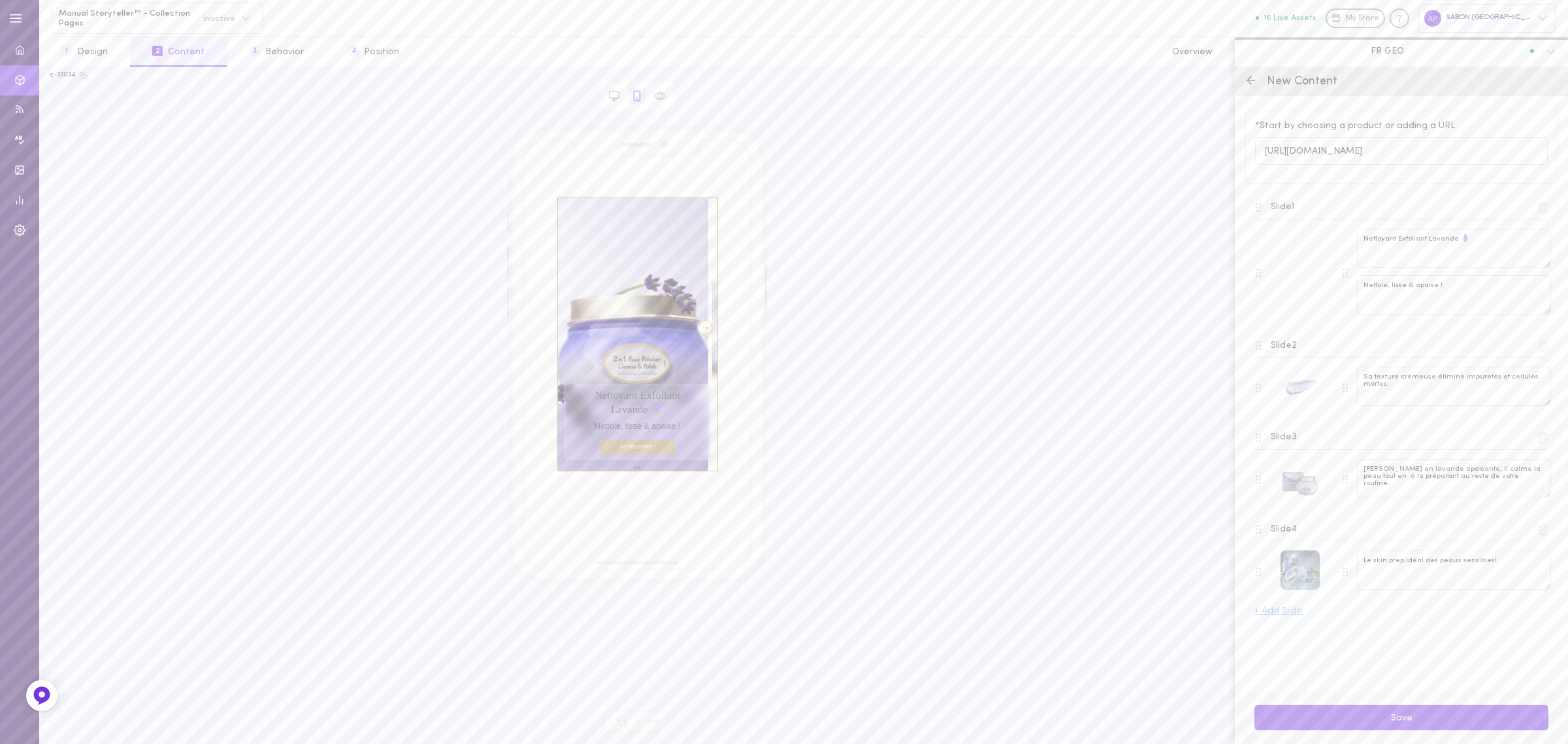
click at [1374, 183] on div "* Start by choosing a product or adding a URL [URL][DOMAIN_NAME]" at bounding box center [1401, 146] width 312 height 74
click at [1395, 713] on button "Save" at bounding box center [1401, 717] width 294 height 25
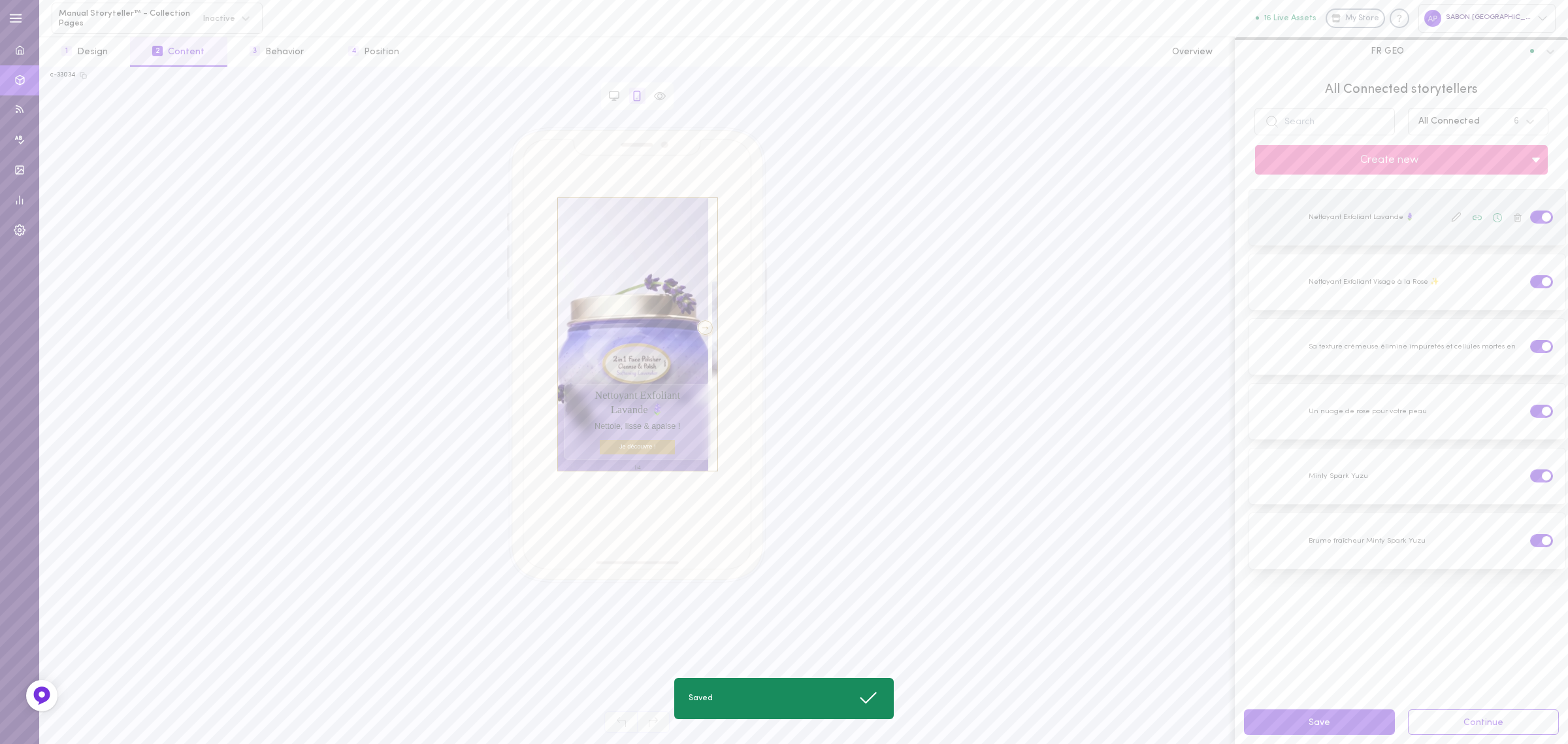
click at [1451, 212] on icon at bounding box center [1456, 216] width 10 height 10
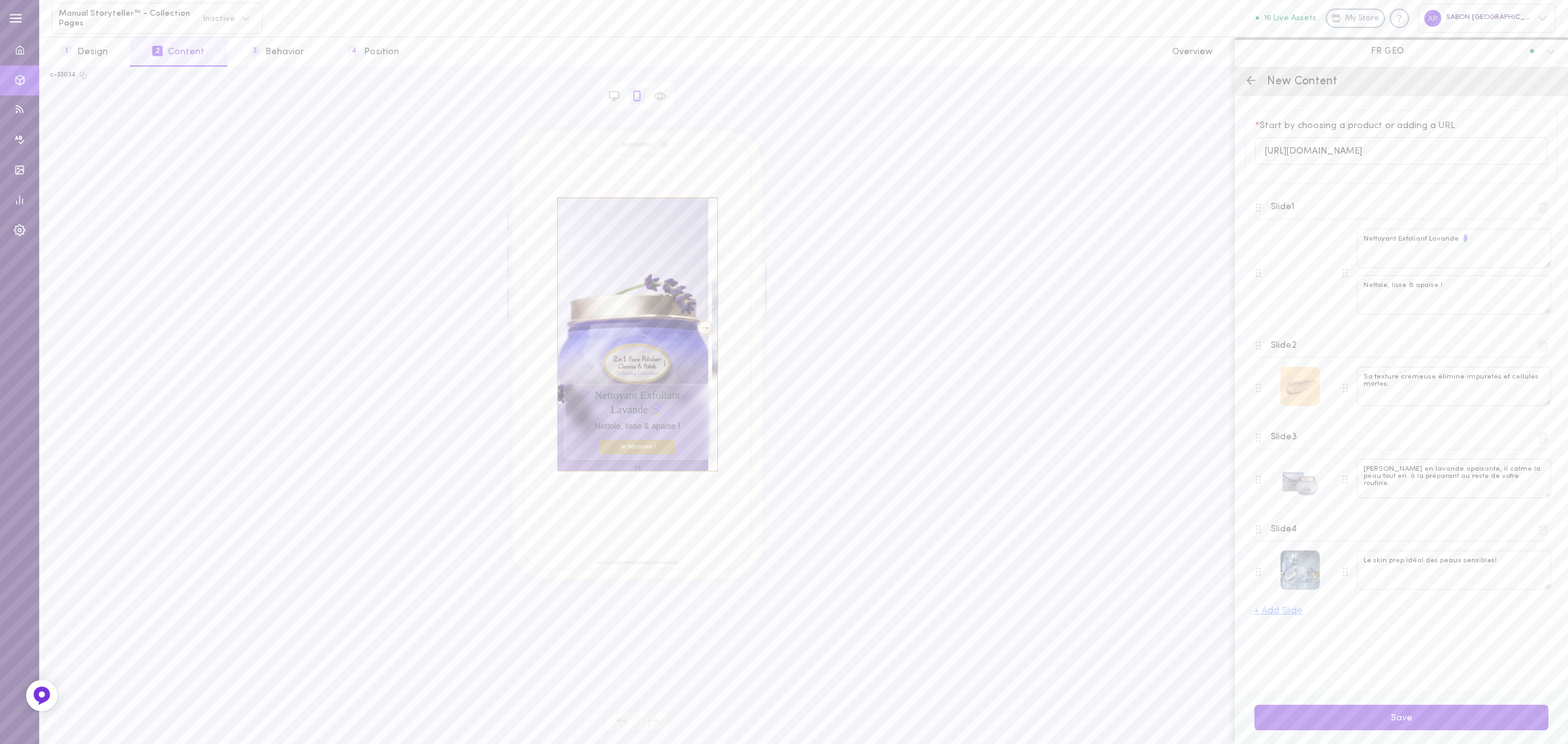
click at [1300, 390] on div at bounding box center [1300, 386] width 40 height 40
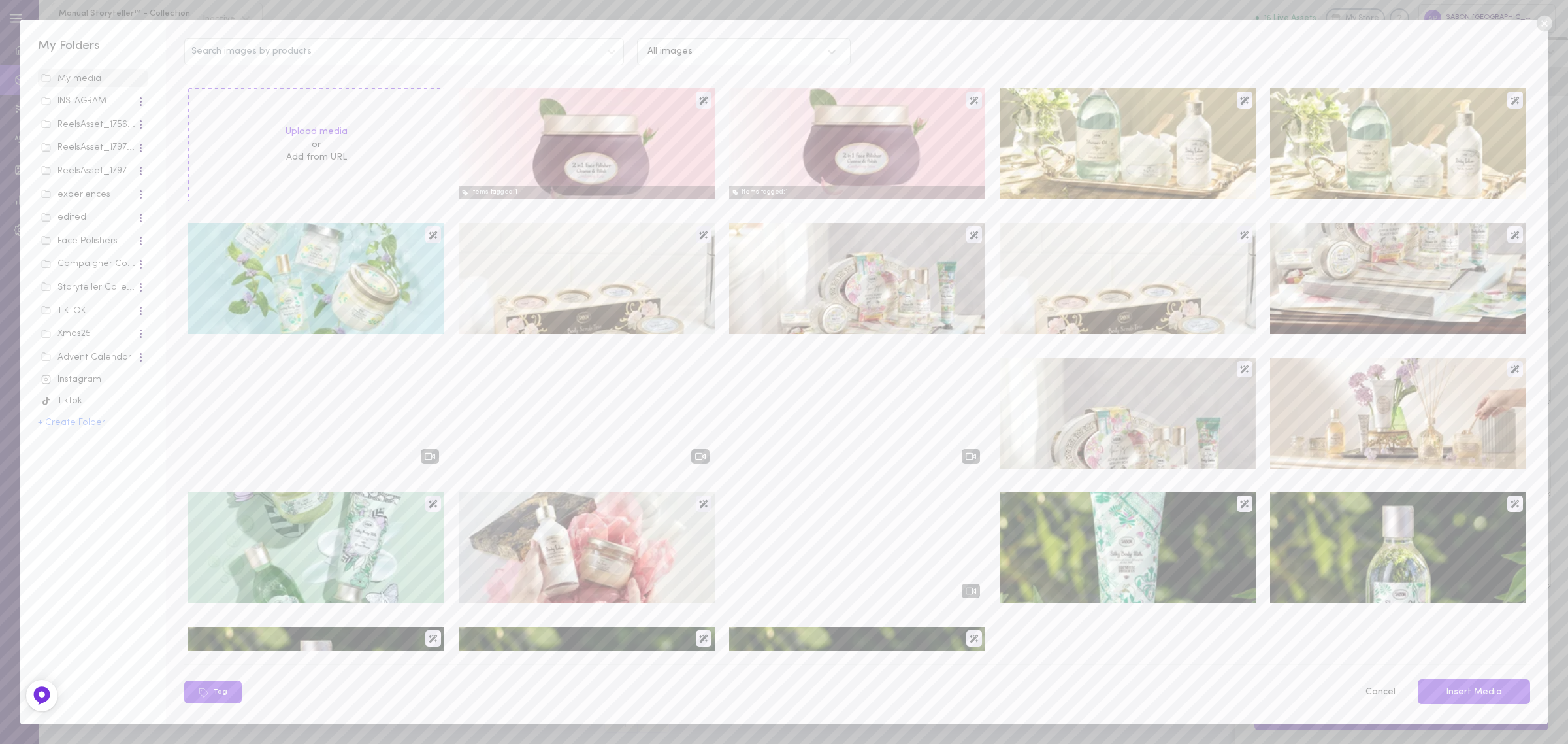
click at [299, 130] on label "Upload media" at bounding box center [316, 132] width 62 height 13
click at [0, 0] on input "Upload media" at bounding box center [0, 0] width 0 height 0
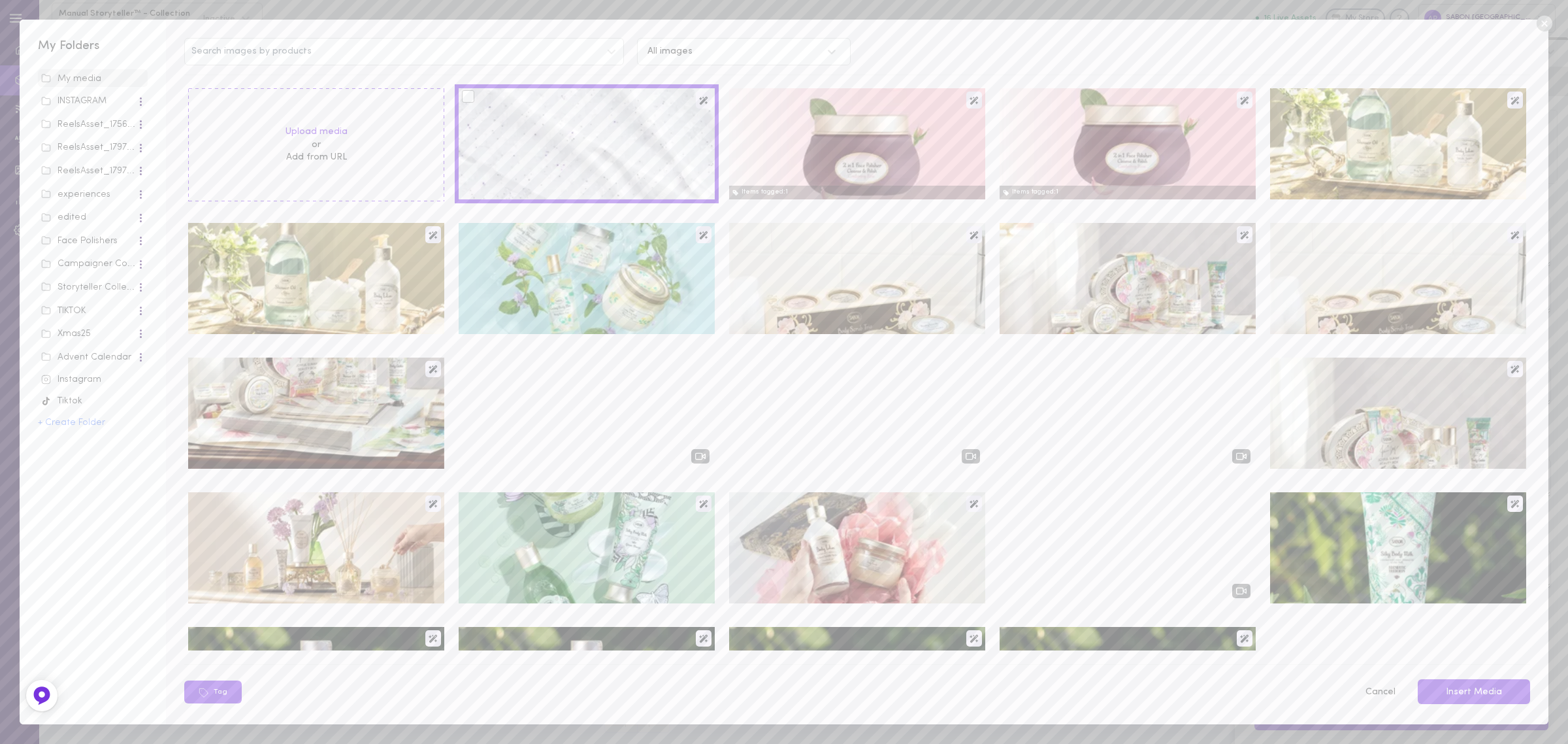
click at [561, 154] on div at bounding box center [586, 144] width 256 height 111
click at [205, 689] on icon at bounding box center [204, 692] width 8 height 8
click at [462, 99] on div at bounding box center [467, 96] width 12 height 12
click at [0, 0] on input "checkbox" at bounding box center [0, 0] width 0 height 0
click at [281, 698] on icon at bounding box center [285, 692] width 10 height 10
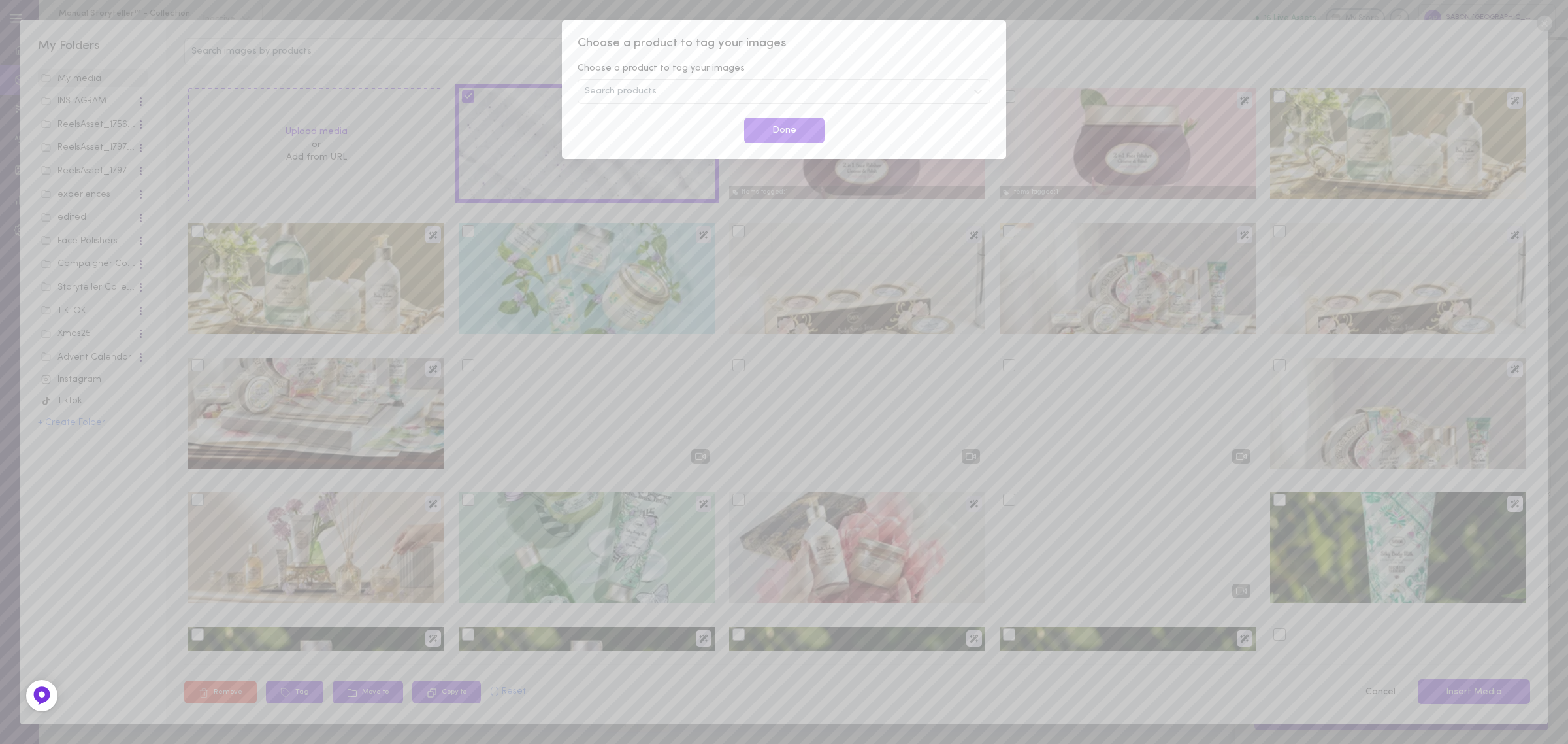
click at [649, 96] on div "Search products" at bounding box center [784, 92] width 413 height 25
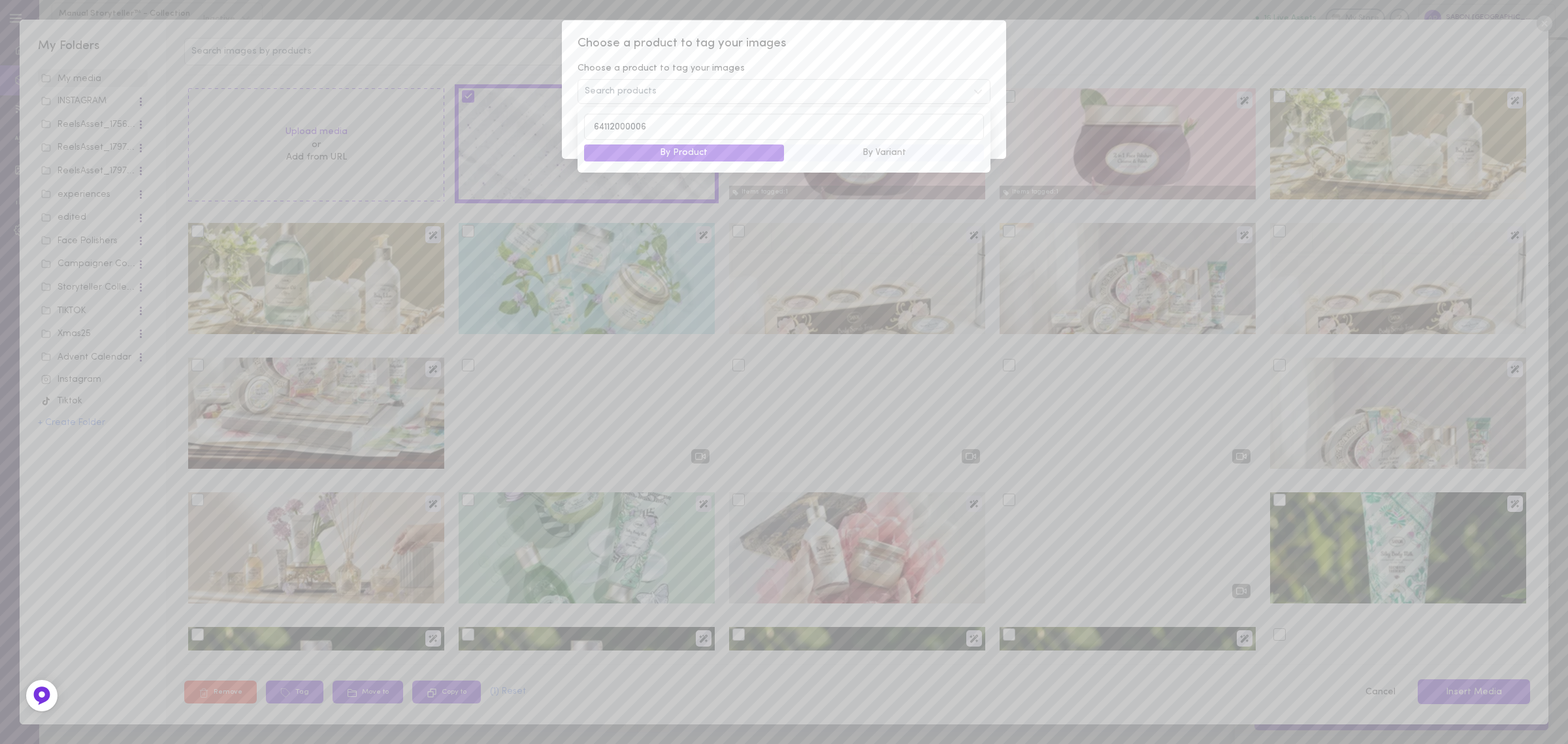
type input "64112000006"
click at [694, 161] on button "By Product" at bounding box center [684, 153] width 200 height 17
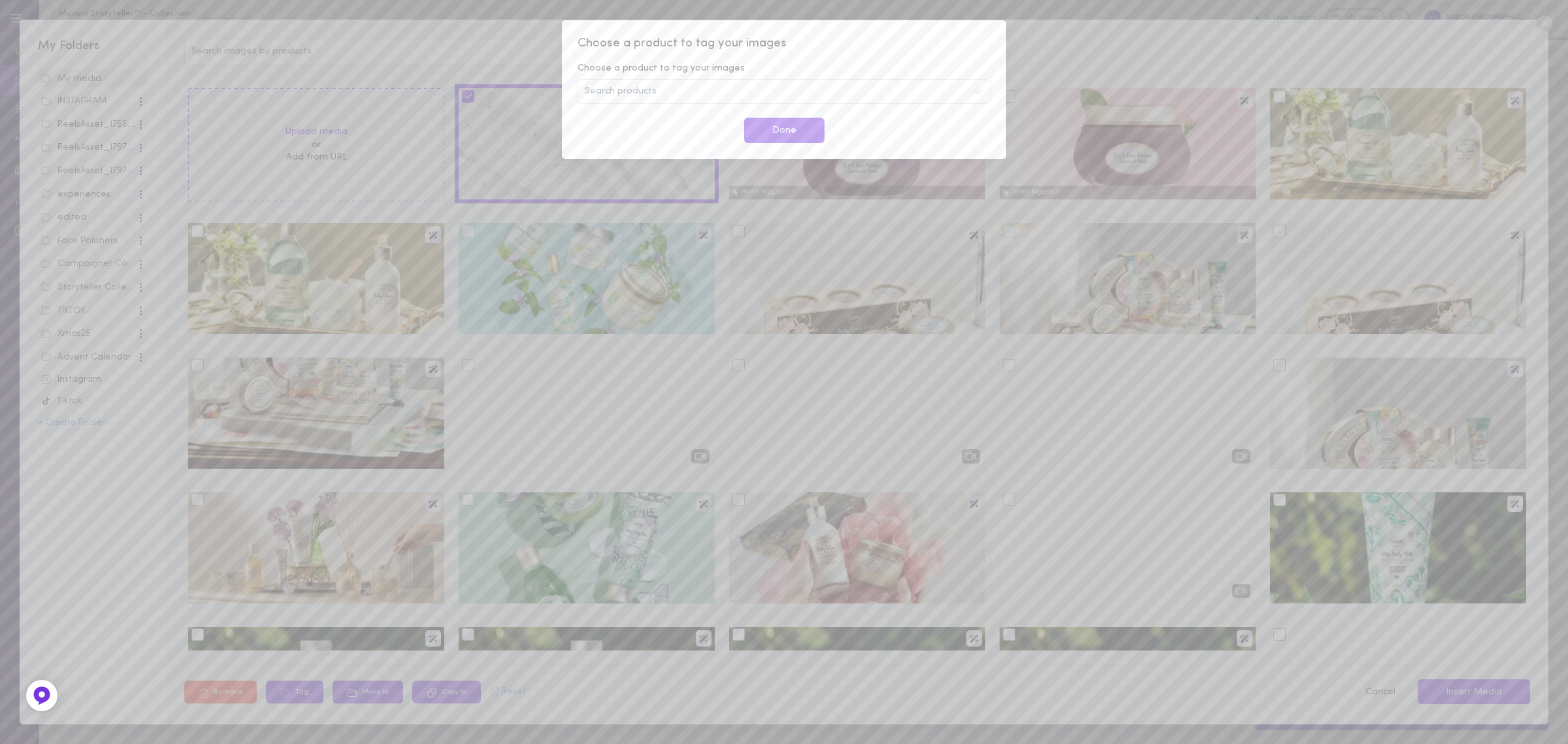
click at [901, 27] on div "Choose a product to tag your images Choose a product to tag your images Search …" at bounding box center [784, 89] width 445 height 139
click at [768, 127] on button "Done" at bounding box center [784, 130] width 80 height 25
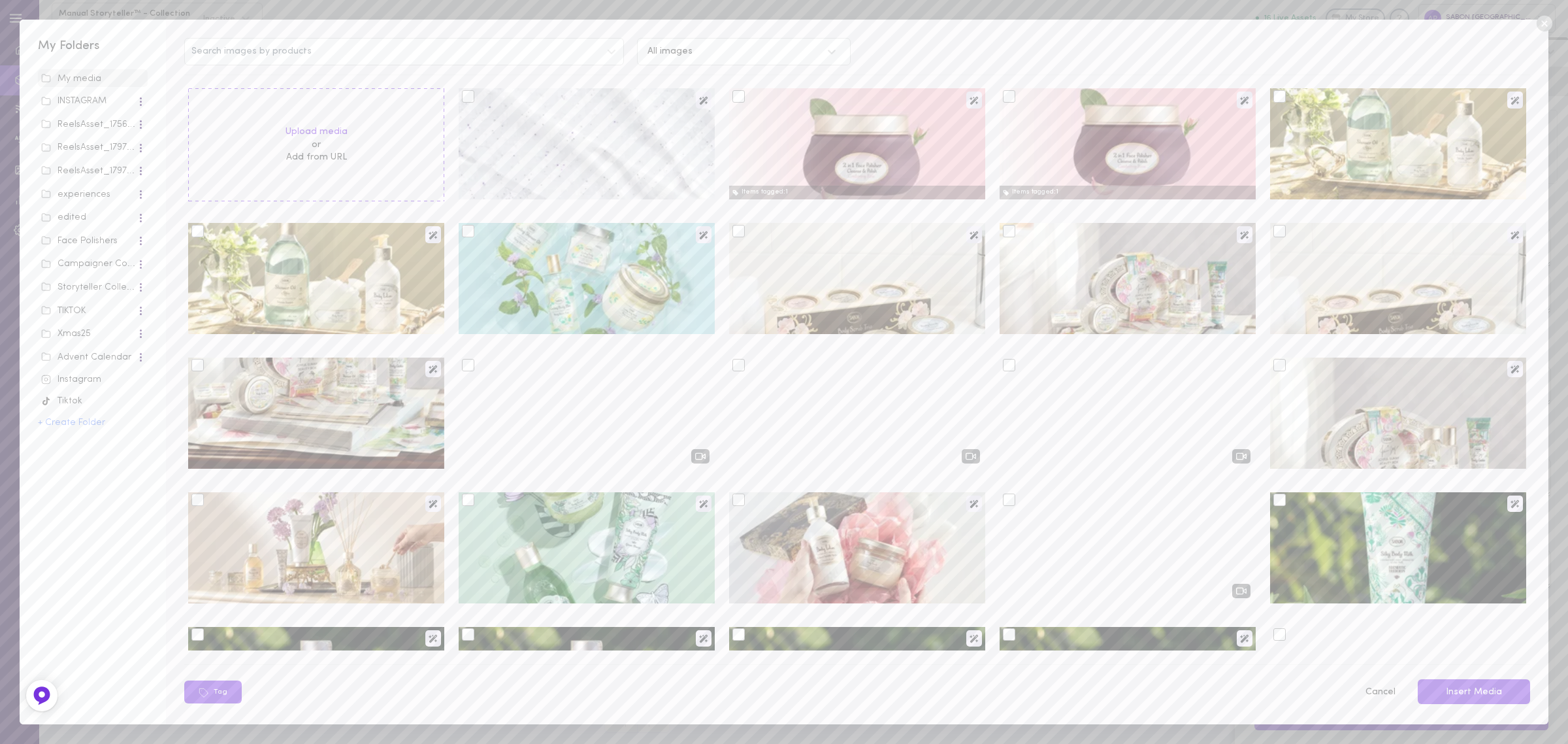
click at [559, 139] on div at bounding box center [586, 144] width 256 height 111
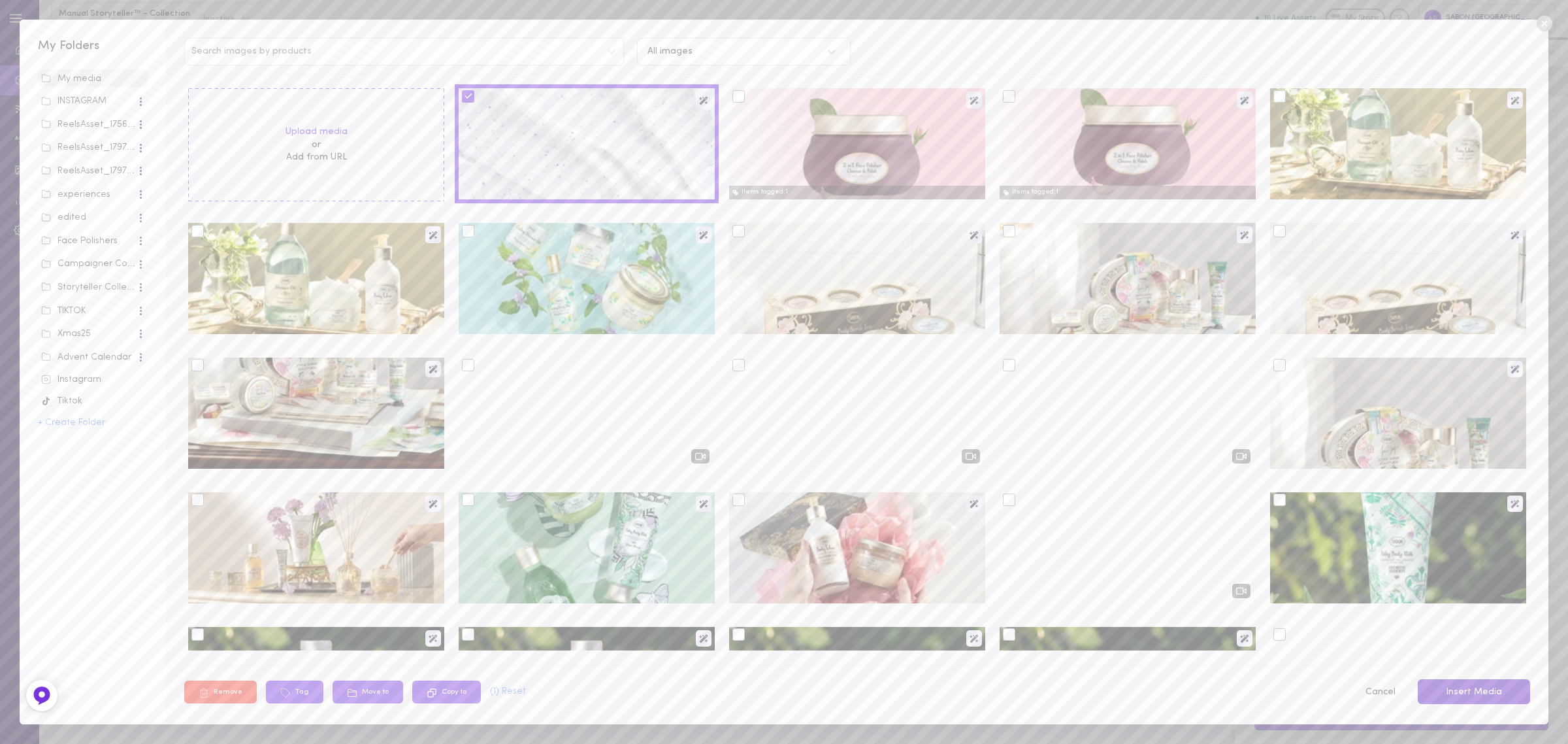
click at [1507, 690] on button "Insert Media" at bounding box center [1474, 691] width 112 height 25
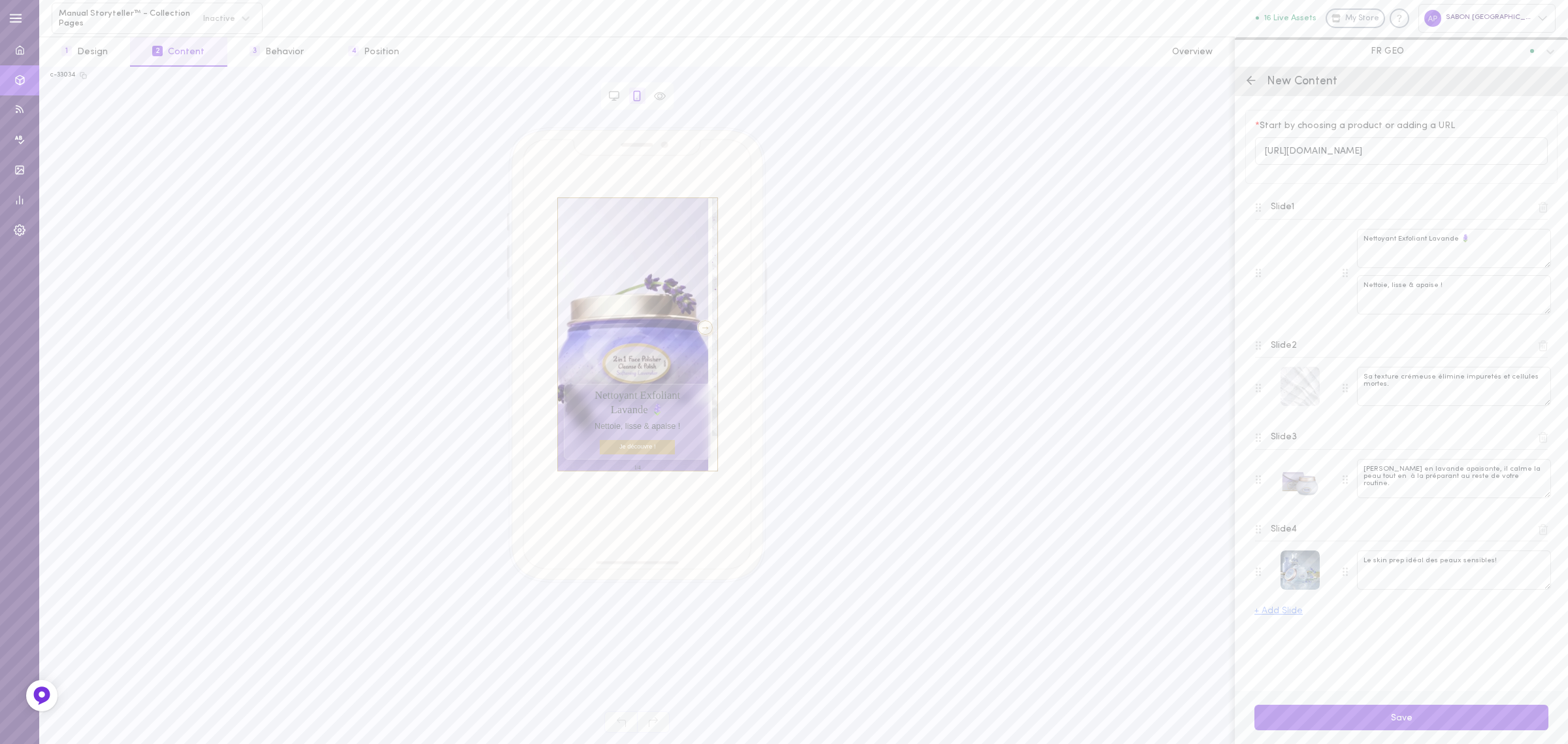
click at [700, 326] on div at bounding box center [705, 327] width 16 height 14
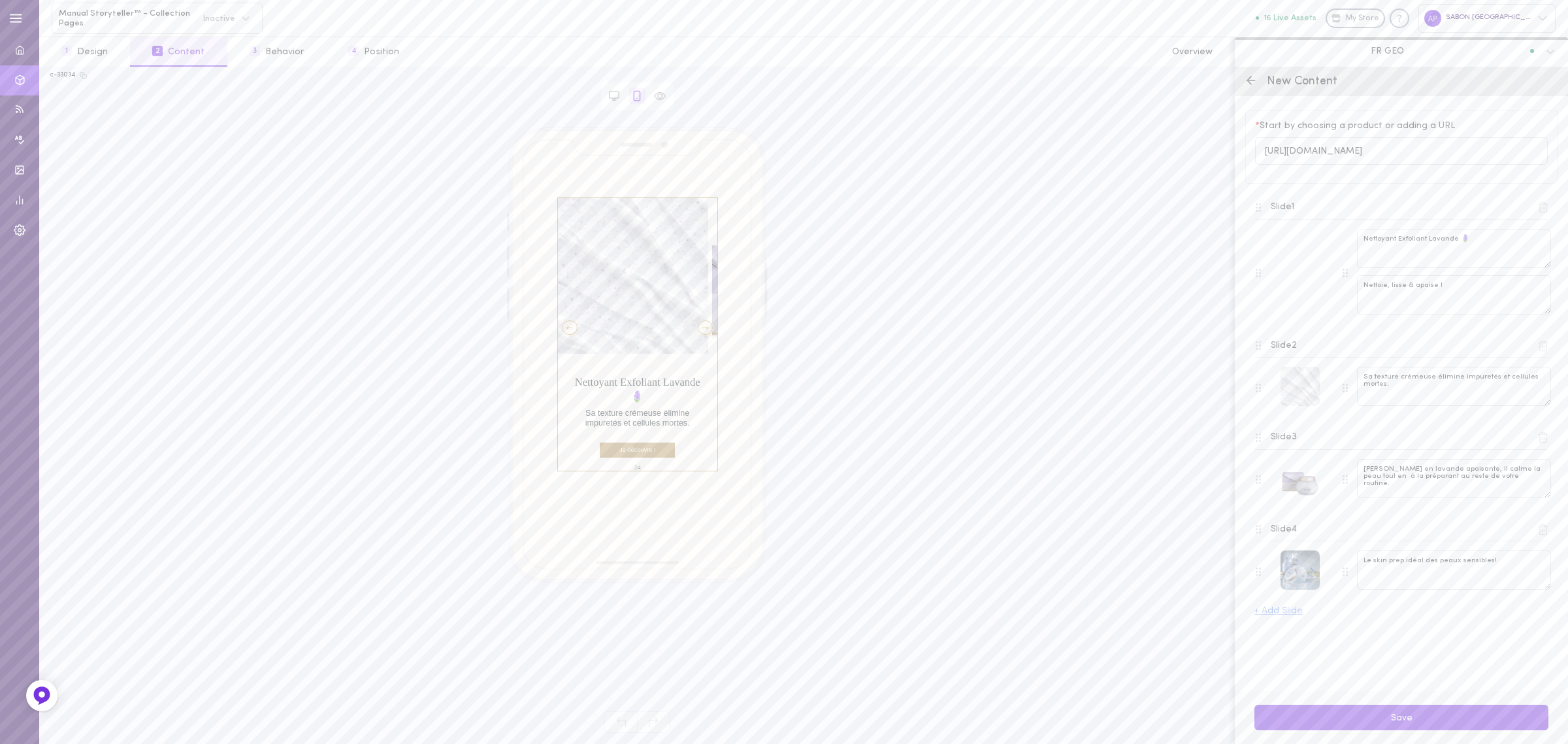
click at [574, 328] on div at bounding box center [569, 327] width 16 height 14
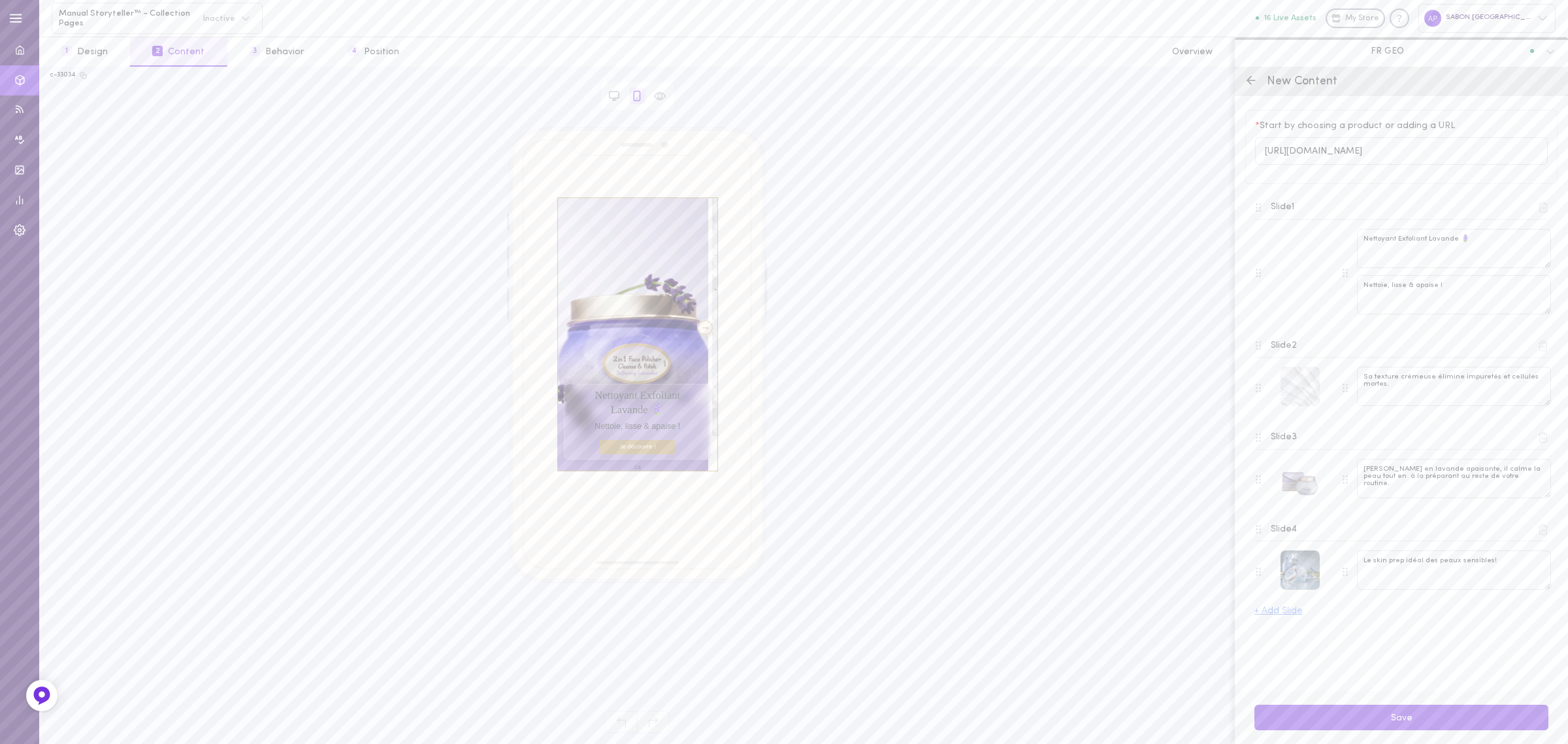
click at [698, 330] on div at bounding box center [705, 327] width 16 height 14
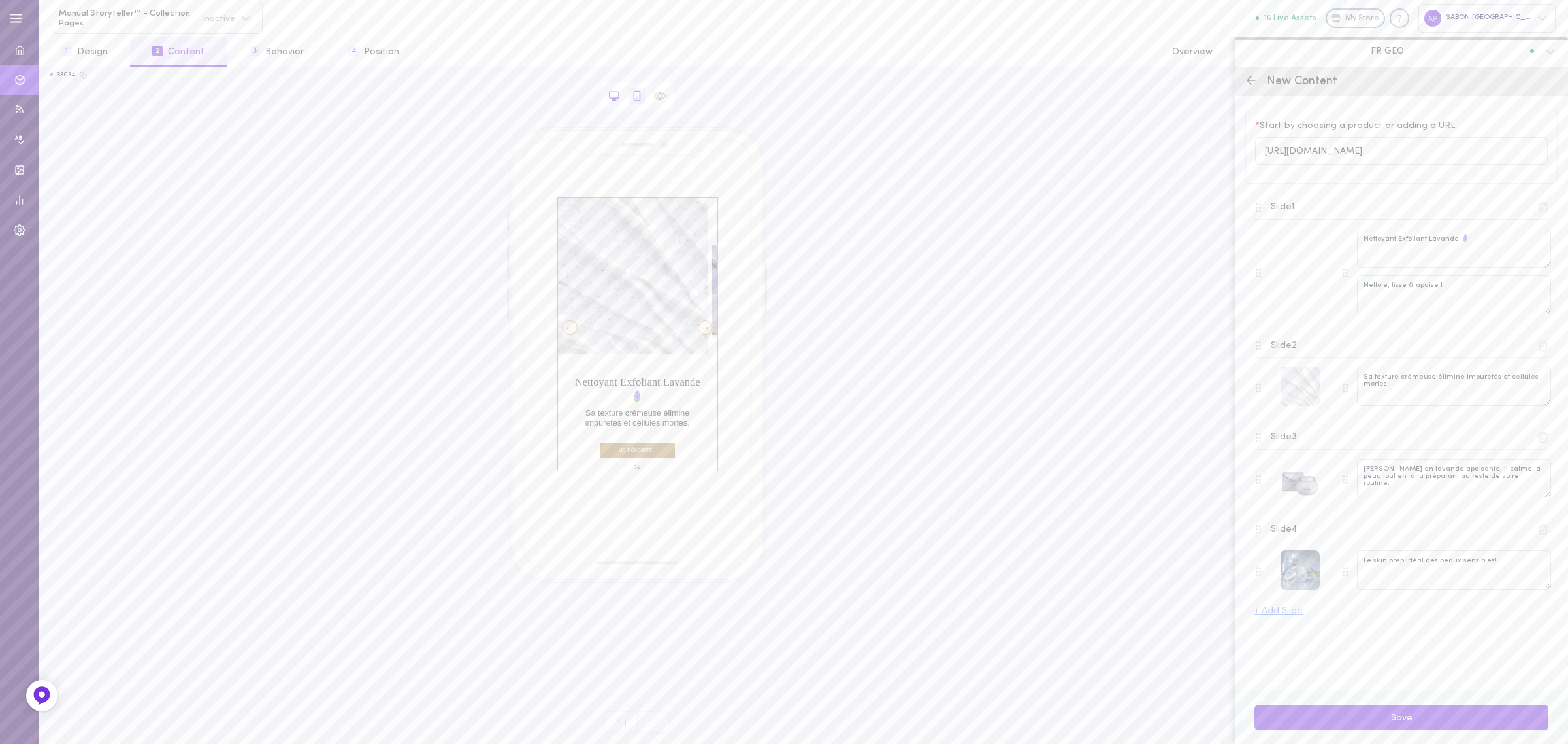
click at [611, 96] on icon at bounding box center [614, 96] width 11 height 11
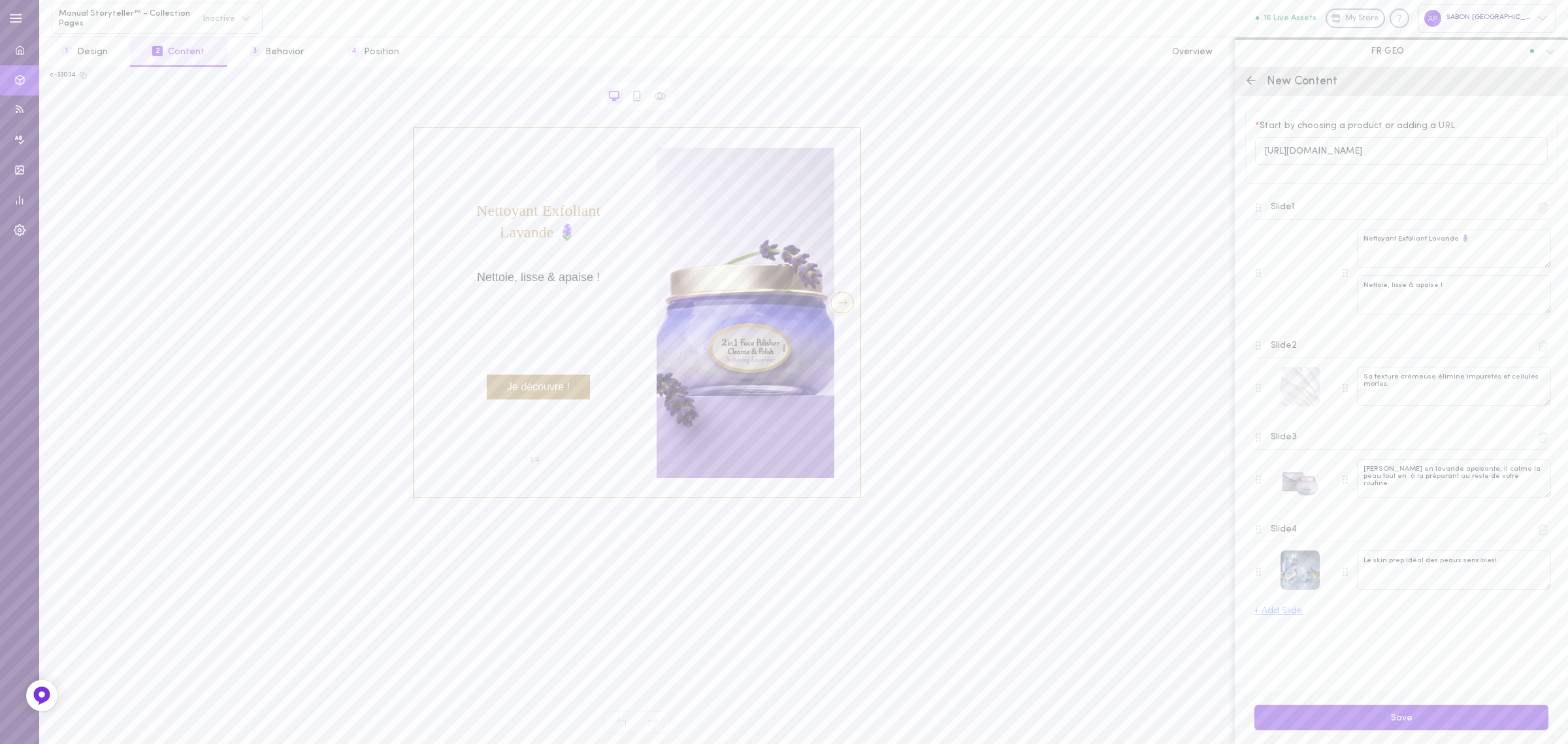
click at [848, 299] on div at bounding box center [842, 302] width 24 height 22
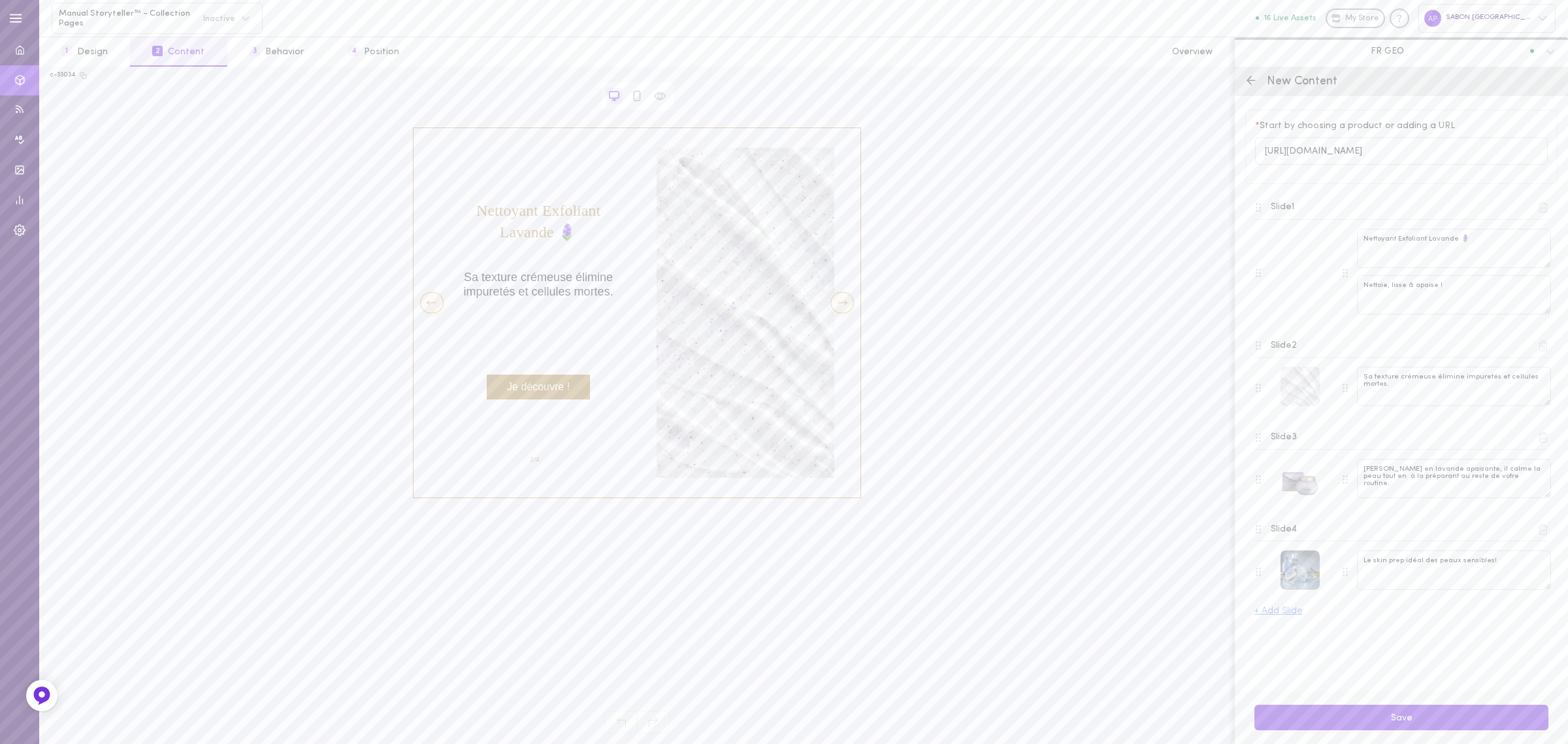
click at [430, 305] on div at bounding box center [431, 302] width 24 height 22
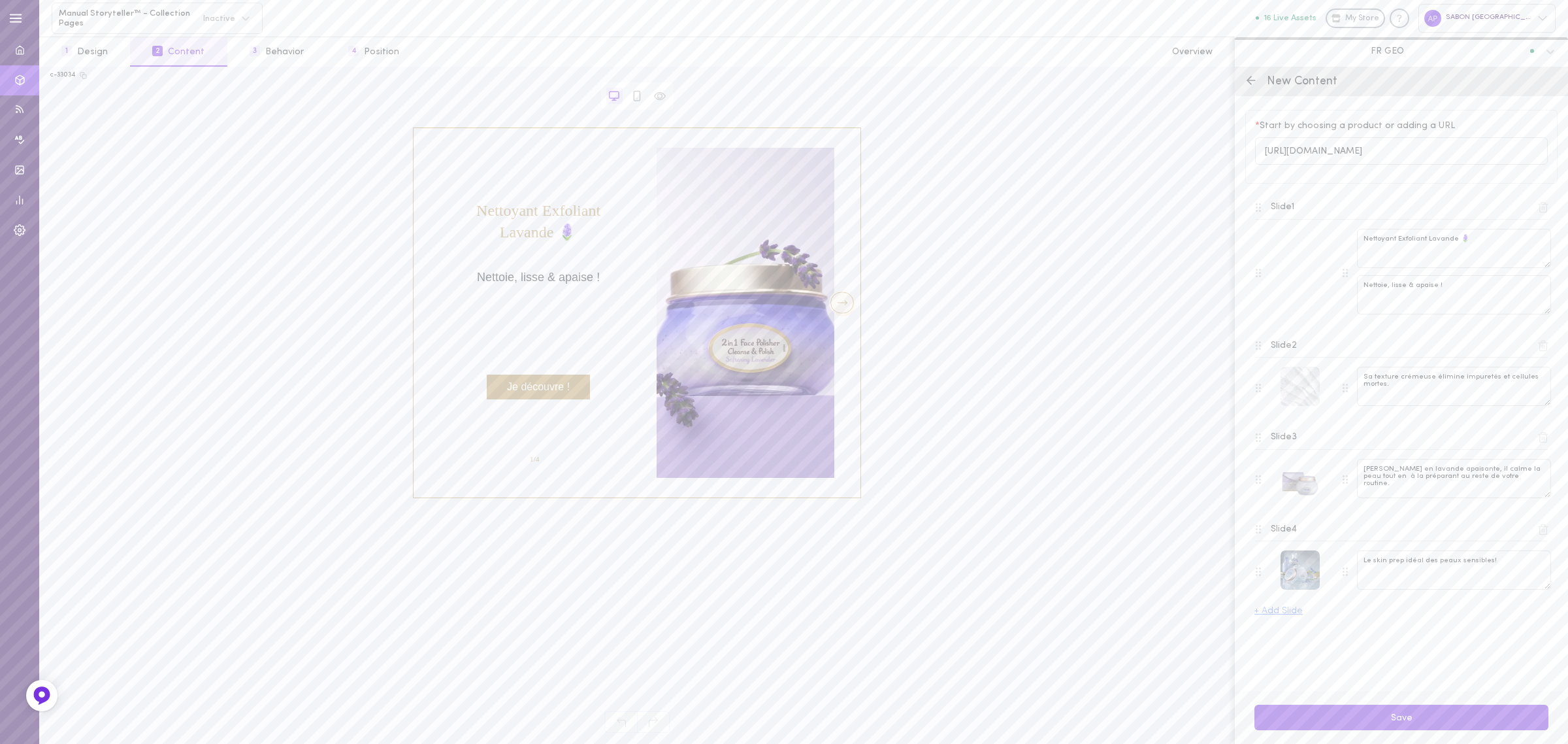
click at [845, 305] on div at bounding box center [842, 302] width 24 height 22
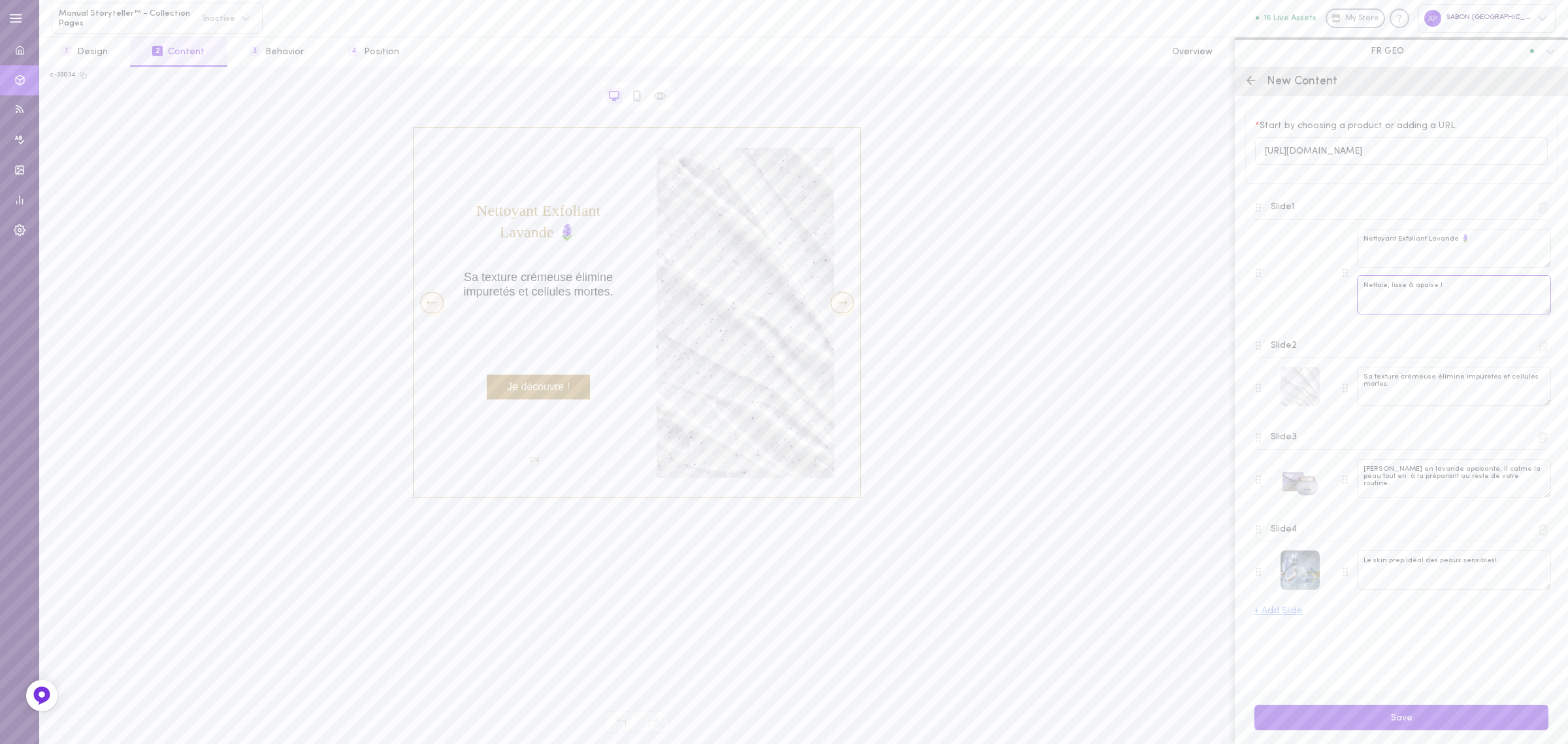
click at [1435, 283] on textarea "Nettoie, lisse & apaise !" at bounding box center [1454, 295] width 194 height 40
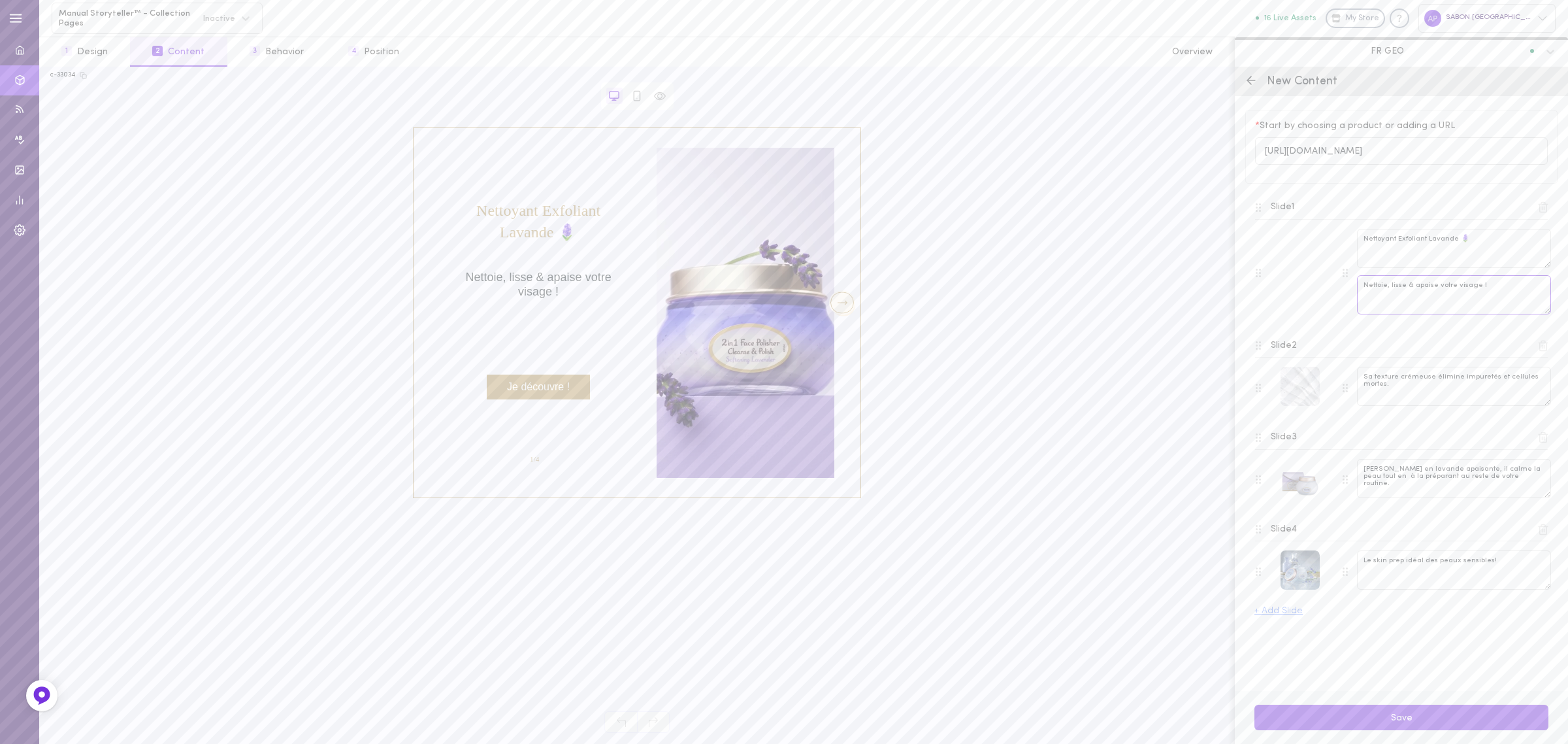
type textarea "Nettoie, lisse & apaise votre visage !"
click at [1448, 327] on div "Slide 1 Nettoyant Exfoliant Lavande 🪻 Nettoie, lisse & apaise votre visage !" at bounding box center [1401, 257] width 312 height 139
click at [843, 305] on div at bounding box center [842, 302] width 24 height 22
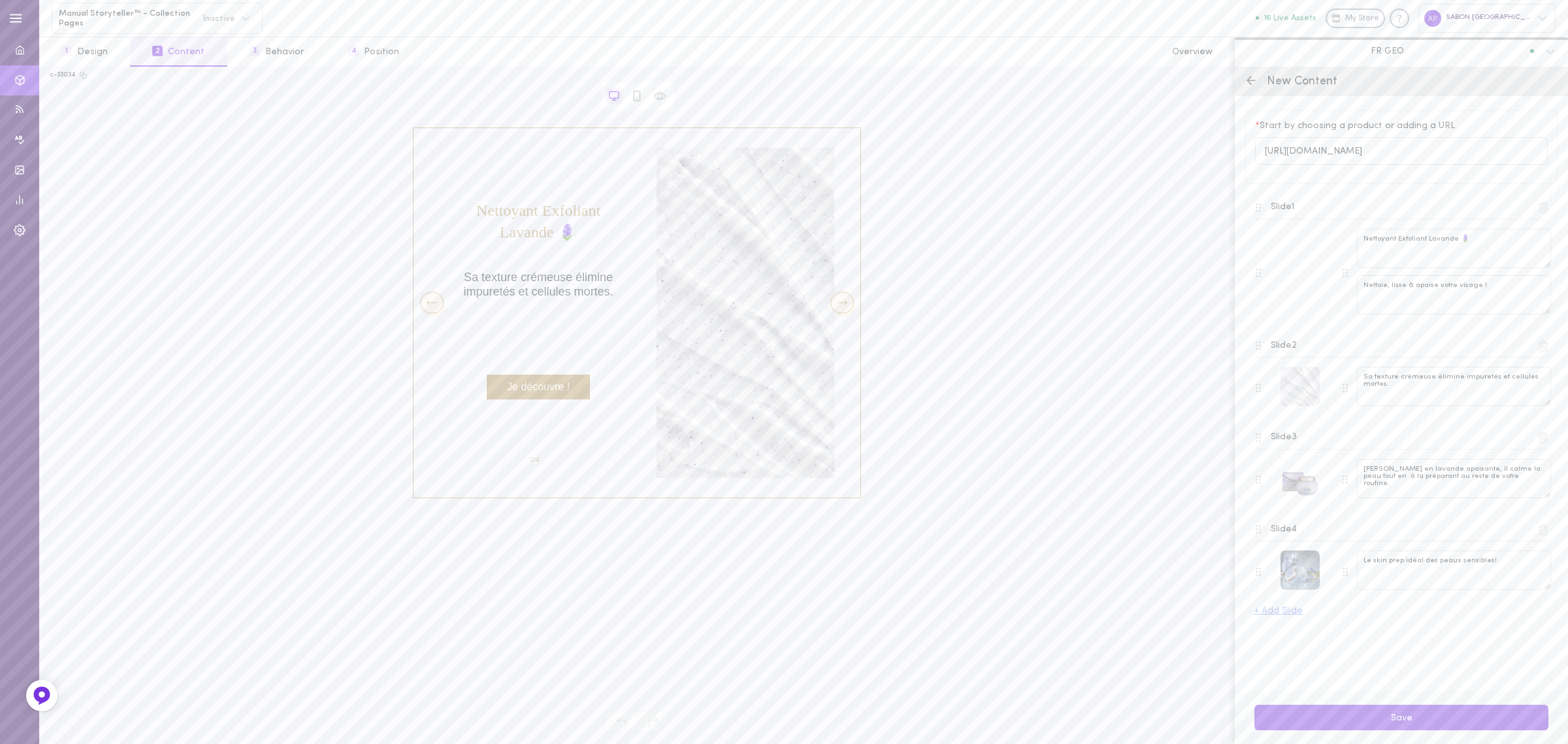
click at [843, 305] on div at bounding box center [842, 302] width 24 height 22
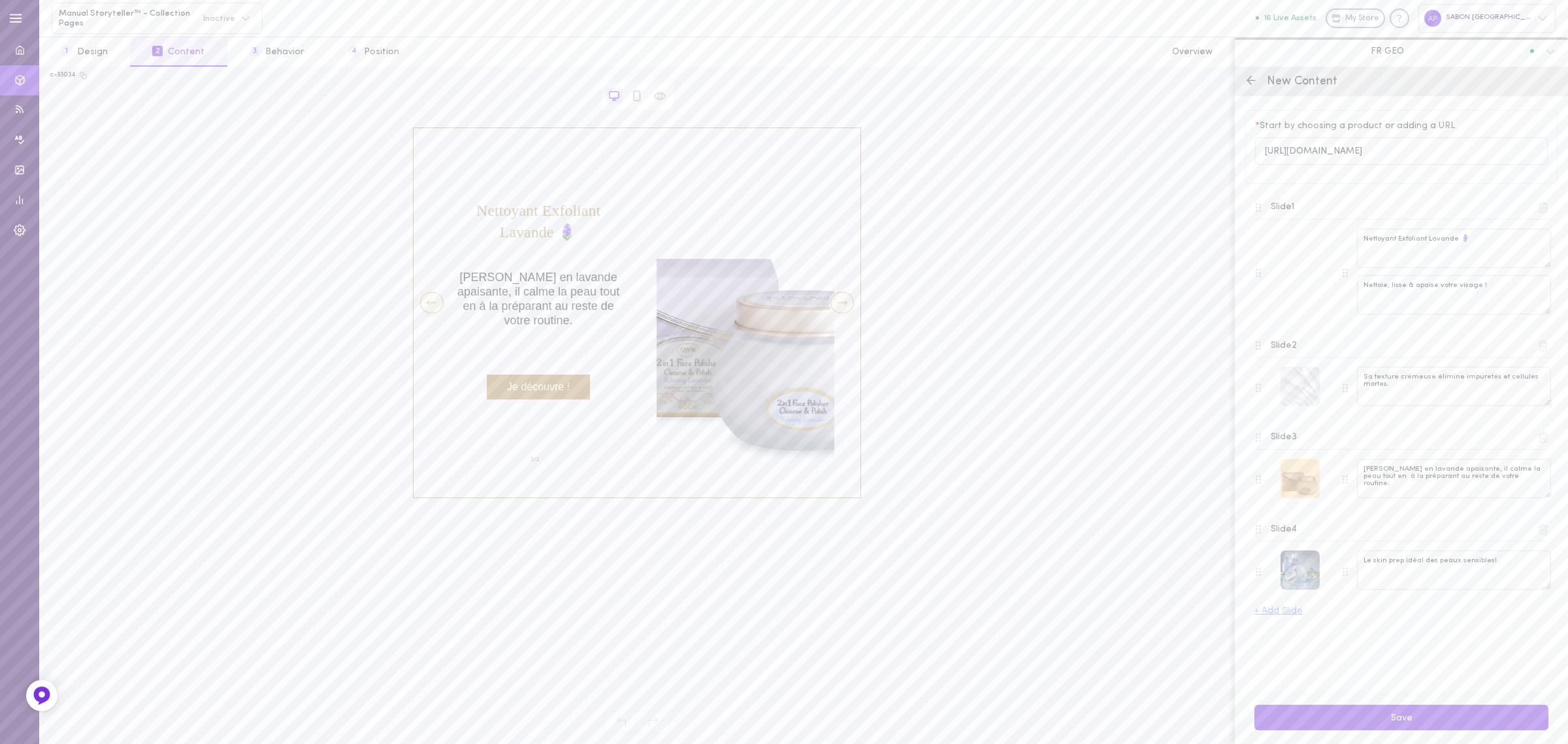
click at [1299, 489] on div at bounding box center [1300, 479] width 40 height 40
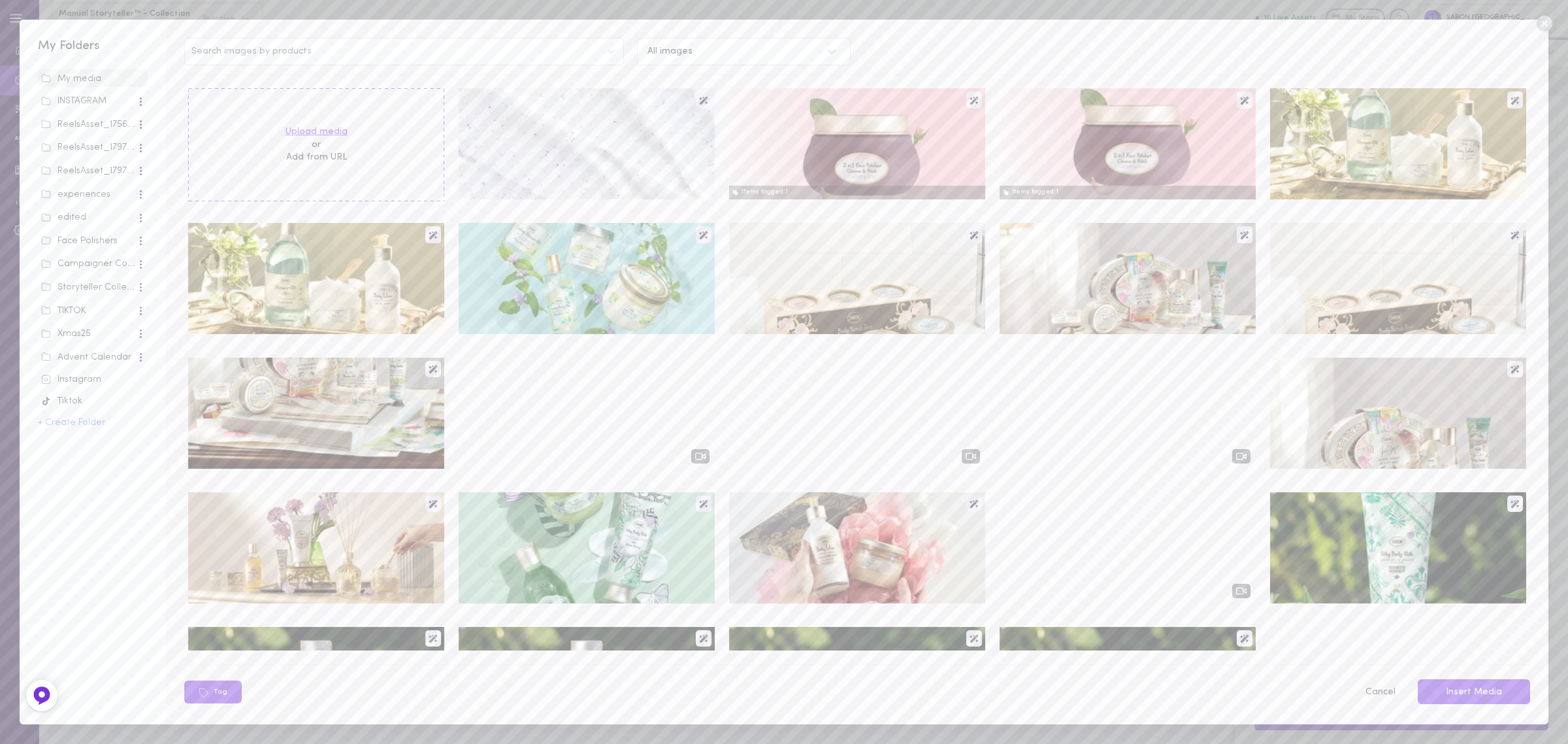
click at [345, 128] on label "Upload media" at bounding box center [316, 132] width 62 height 13
click at [0, 0] on input "Upload media" at bounding box center [0, 0] width 0 height 0
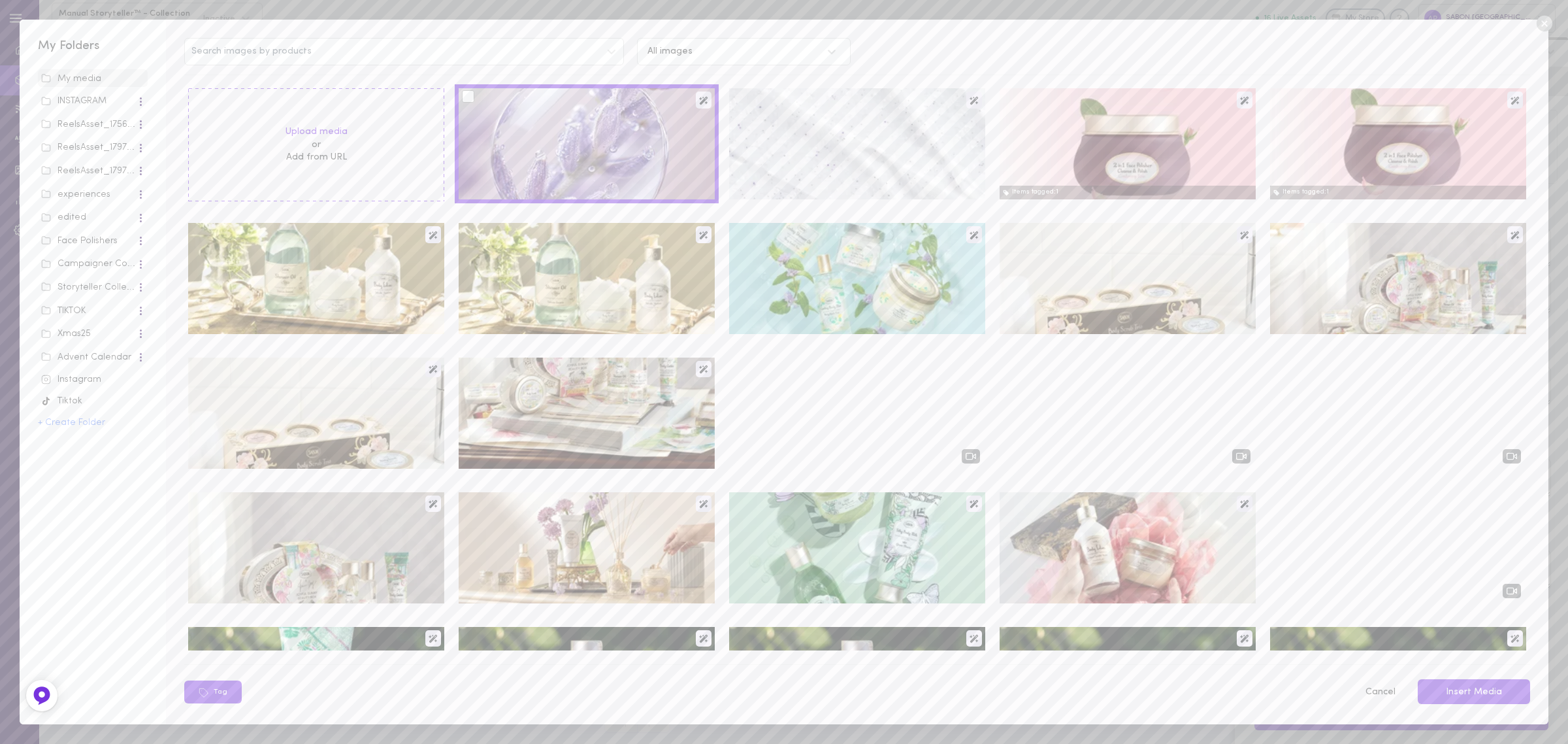
click at [465, 93] on div at bounding box center [467, 96] width 12 height 12
click at [0, 0] on input "checkbox" at bounding box center [0, 0] width 0 height 0
click at [1458, 694] on button "Insert Media" at bounding box center [1474, 691] width 112 height 25
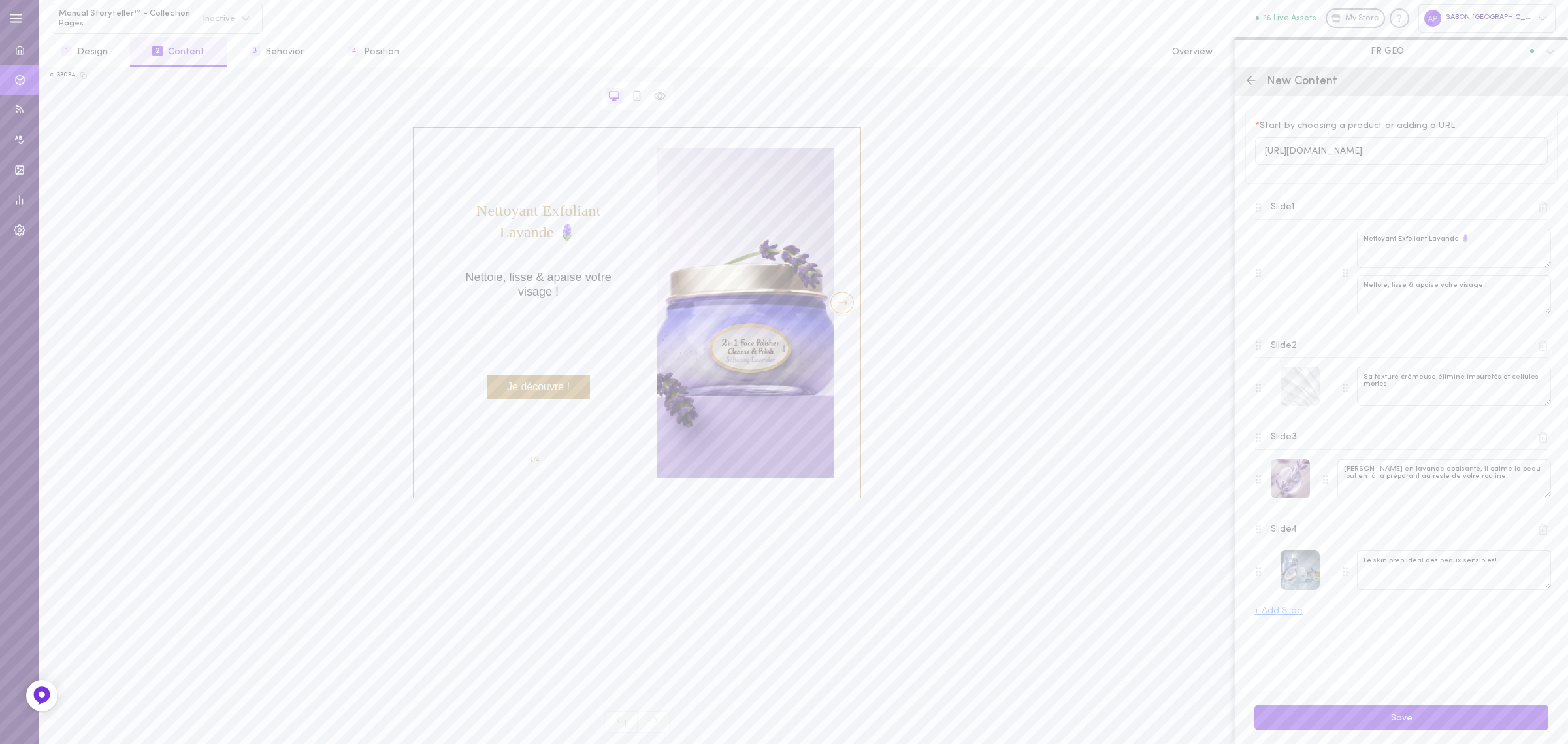
click at [843, 307] on div at bounding box center [842, 302] width 24 height 22
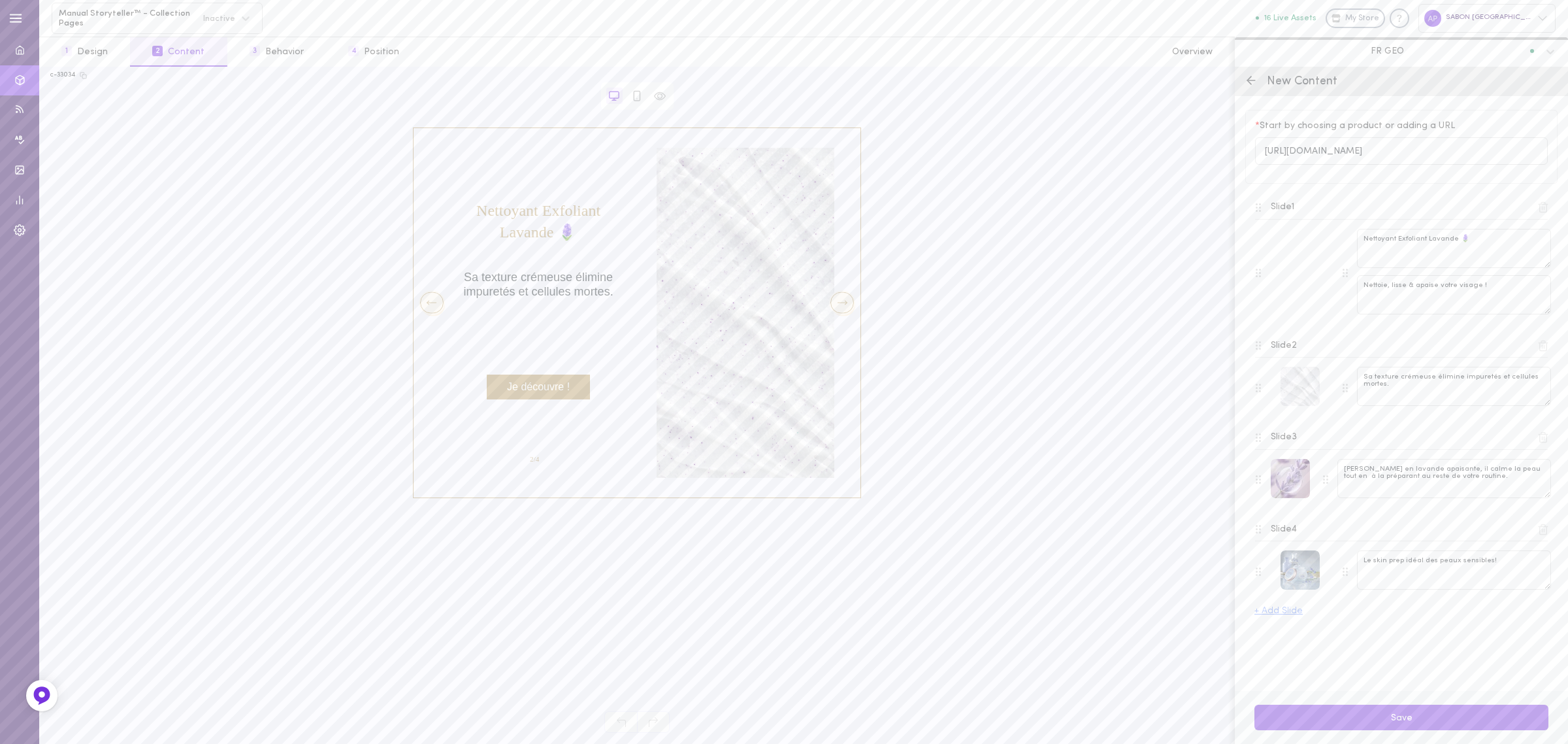
click at [843, 307] on div at bounding box center [842, 302] width 24 height 22
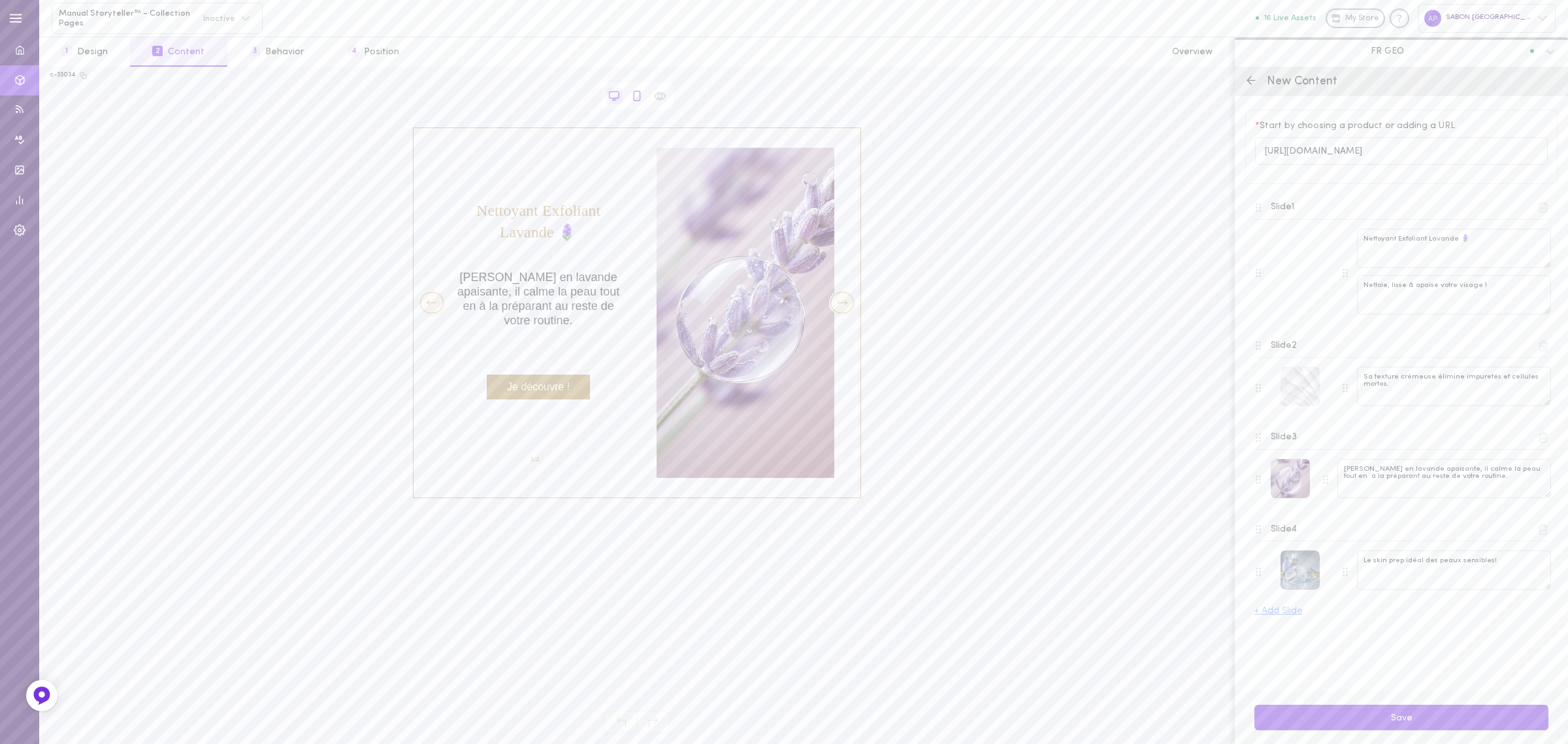
click at [635, 94] on icon at bounding box center [637, 96] width 11 height 11
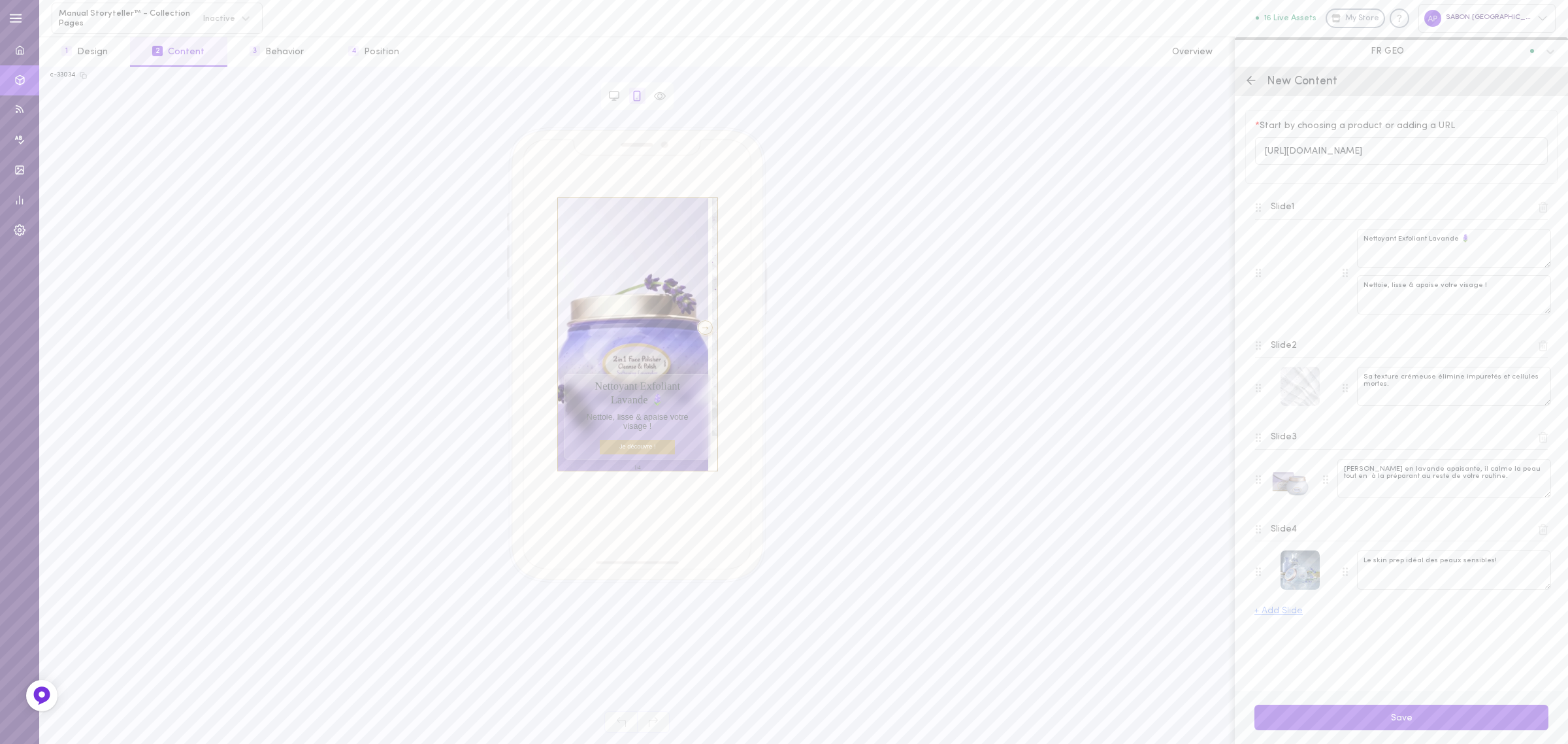
click at [700, 329] on div at bounding box center [705, 327] width 16 height 14
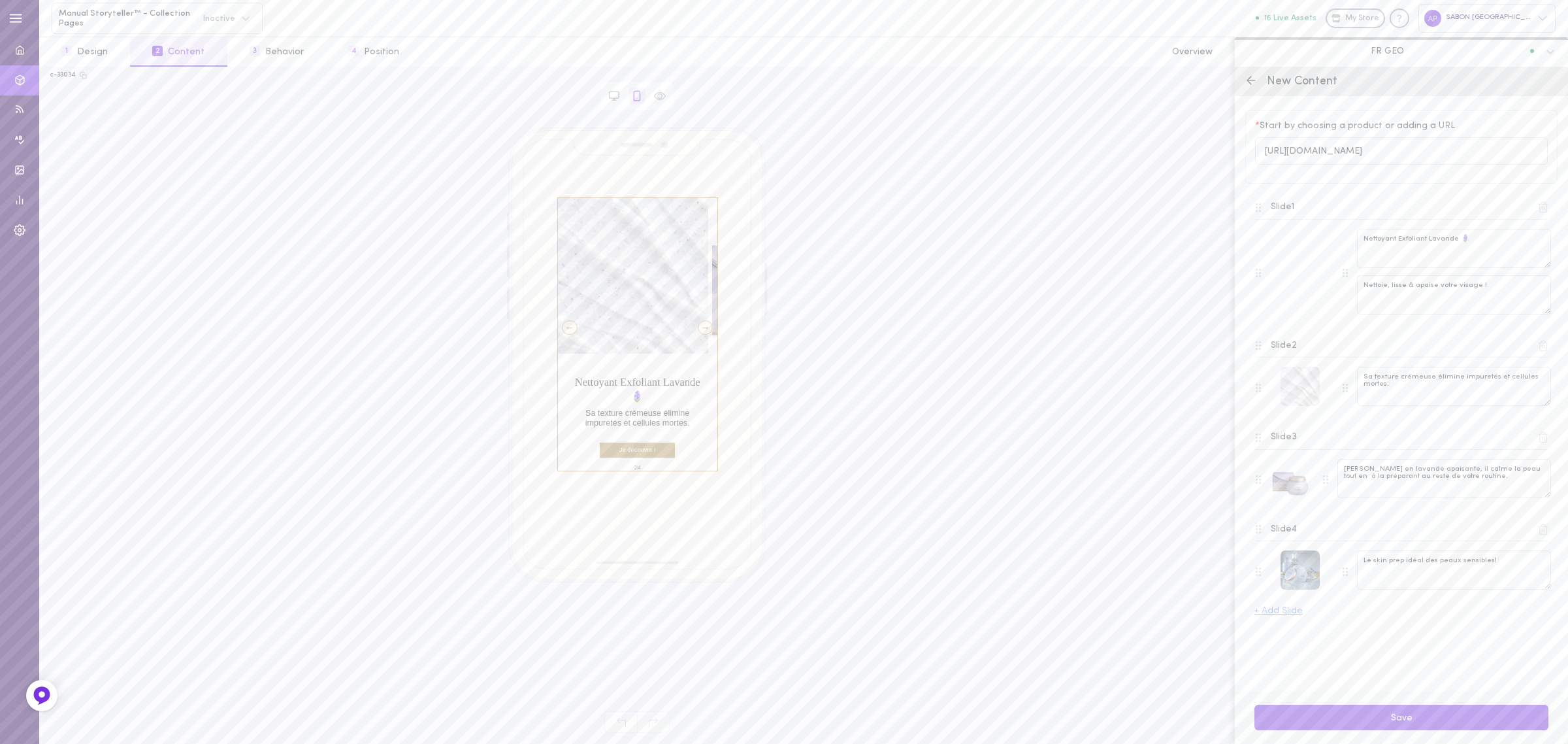
click at [700, 329] on div at bounding box center [705, 327] width 16 height 14
click at [1291, 490] on div at bounding box center [1290, 479] width 40 height 40
click at [1262, 521] on div "Change image" at bounding box center [1264, 518] width 91 height 22
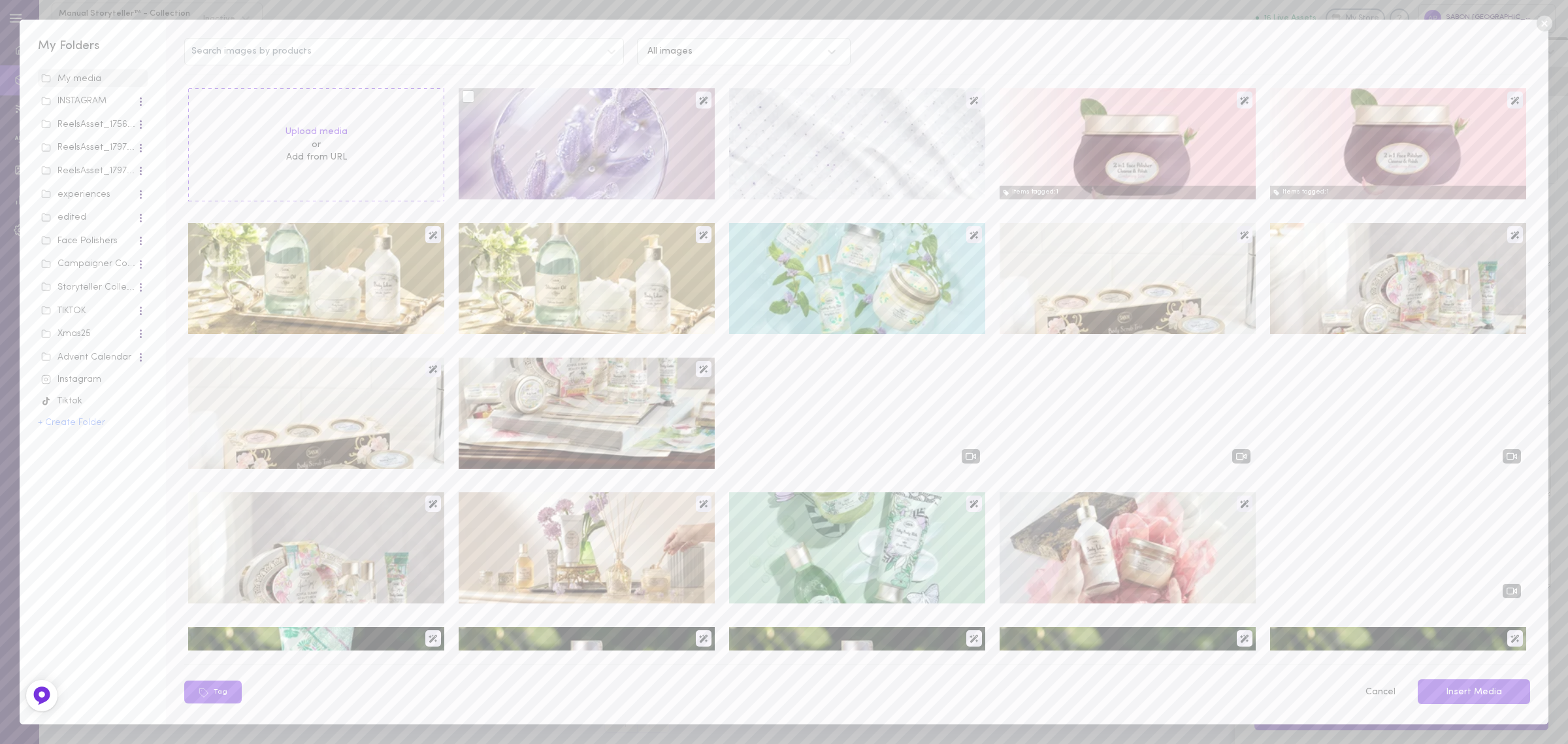
click at [597, 147] on div at bounding box center [586, 144] width 256 height 111
click at [464, 98] on div at bounding box center [467, 96] width 12 height 12
click at [0, 0] on input "checkbox" at bounding box center [0, 0] width 0 height 0
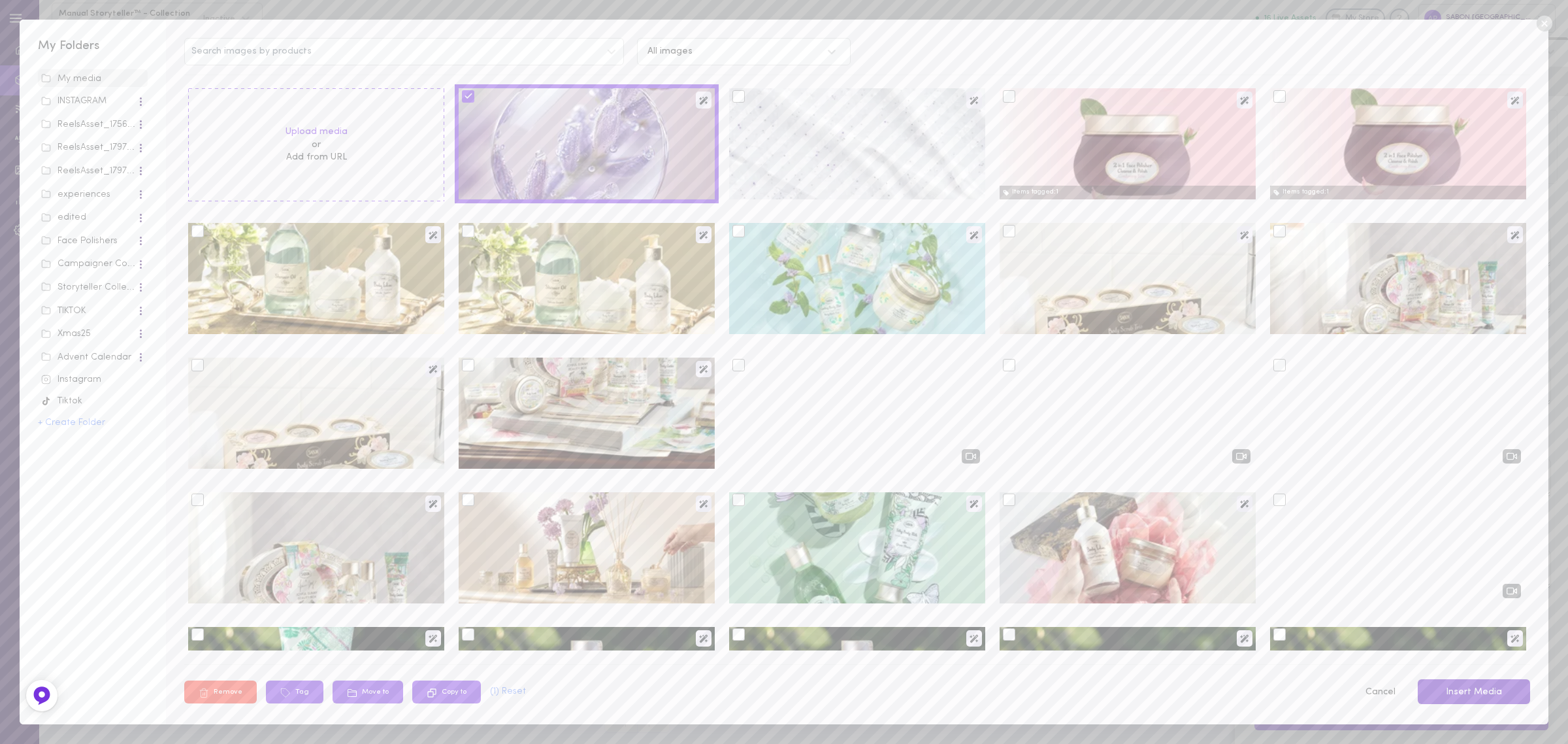
click at [1516, 685] on button "Insert Media" at bounding box center [1474, 691] width 112 height 25
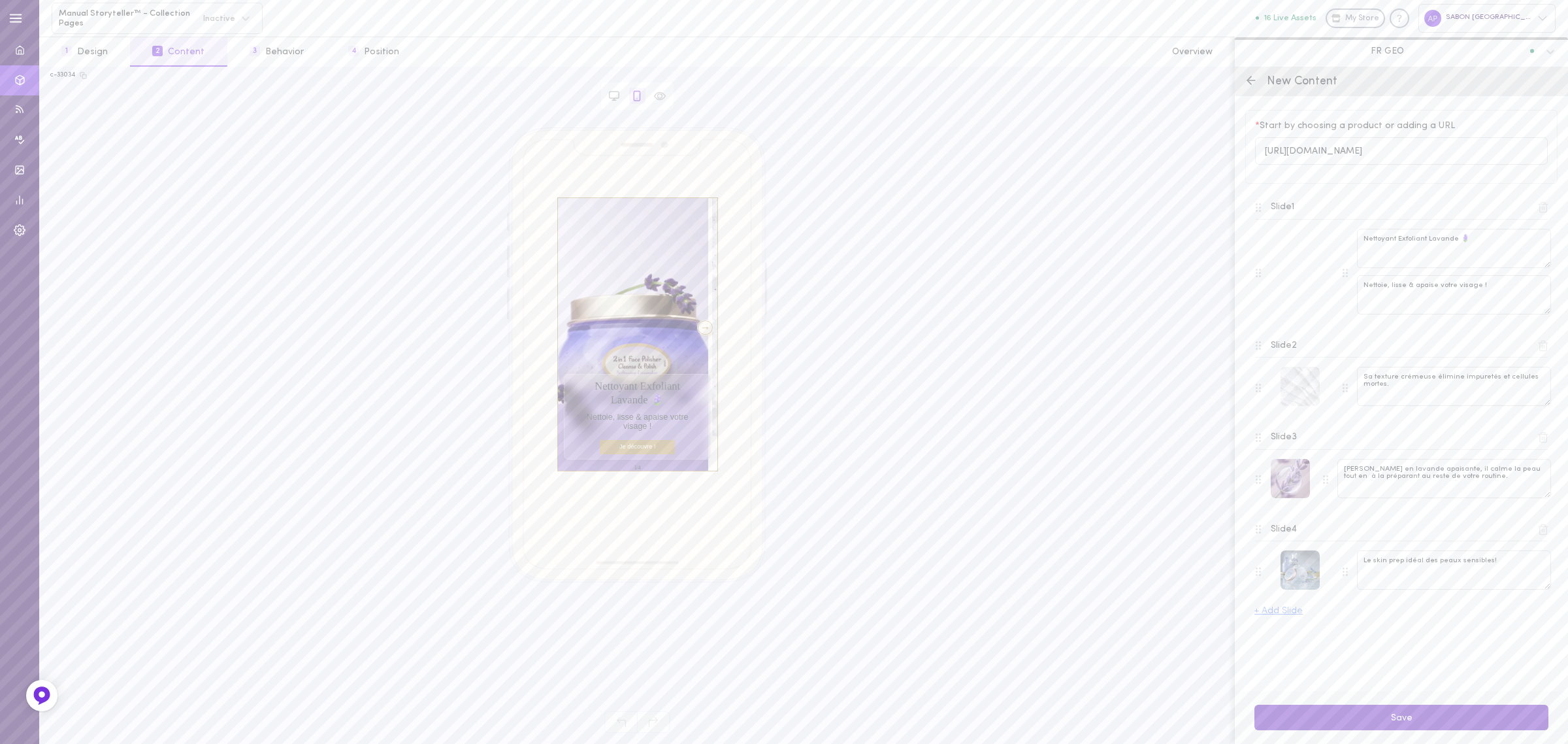
click at [1375, 717] on button "Save" at bounding box center [1401, 717] width 294 height 25
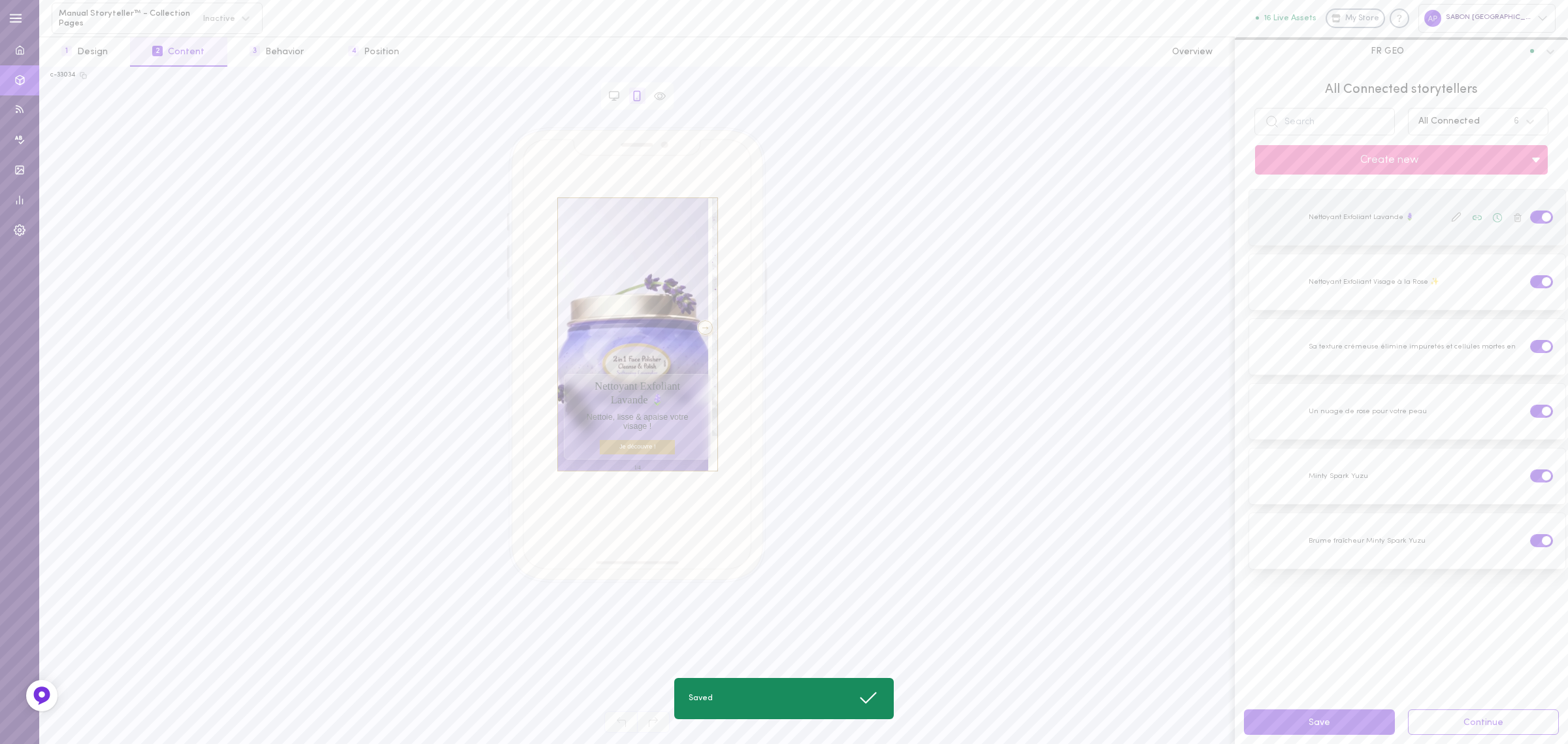
click at [1451, 217] on icon at bounding box center [1456, 216] width 10 height 10
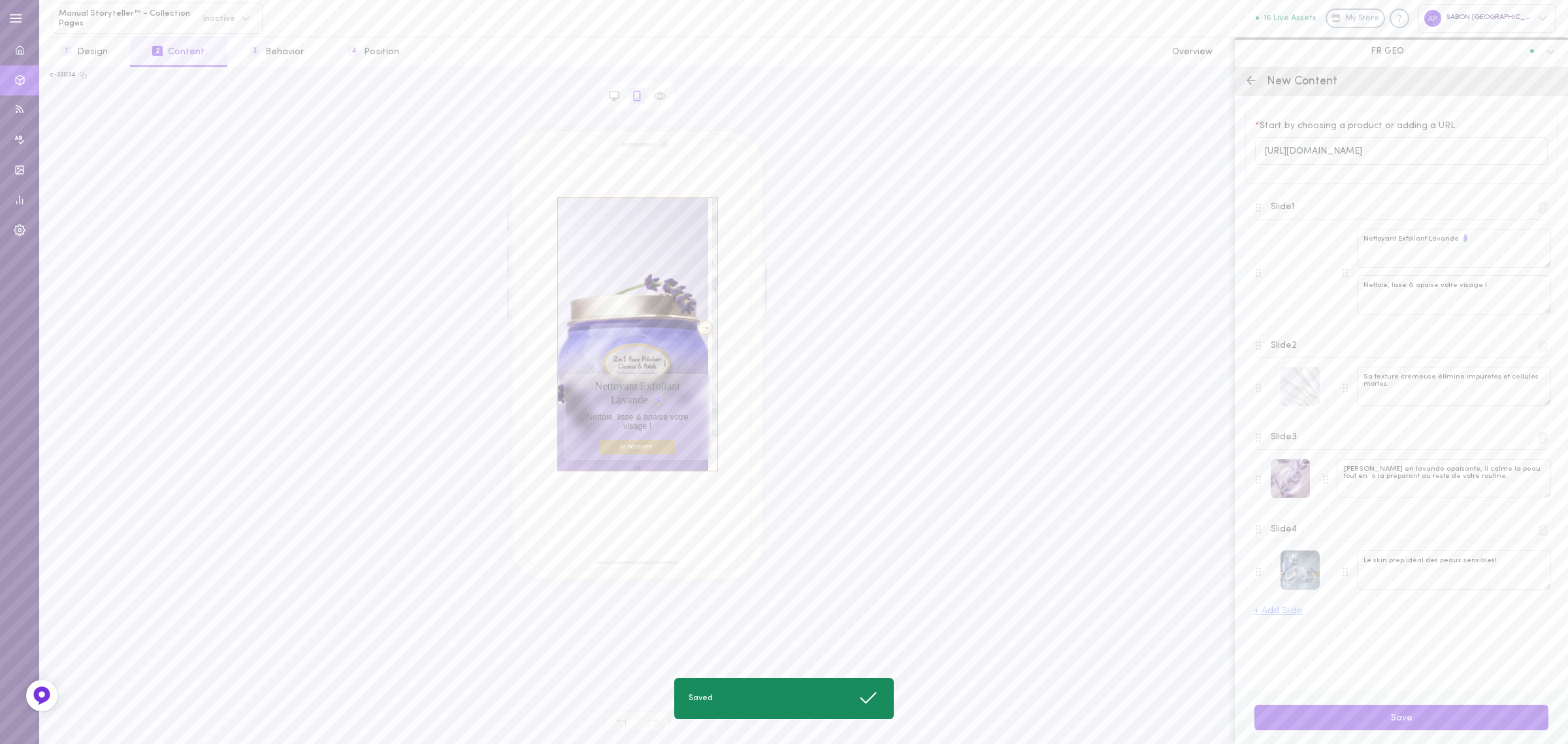
click at [698, 328] on div at bounding box center [705, 327] width 16 height 14
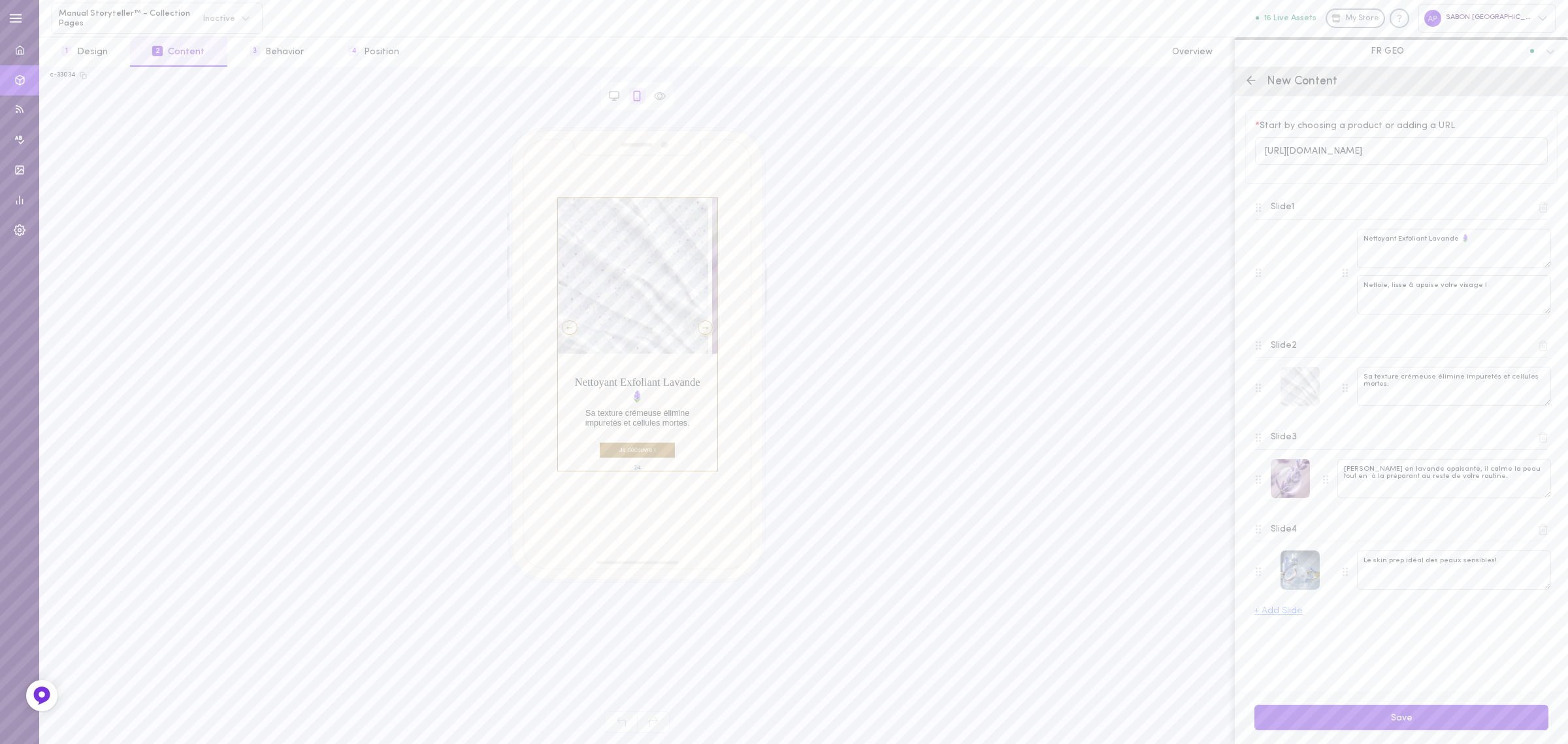
click at [698, 328] on div at bounding box center [705, 327] width 16 height 14
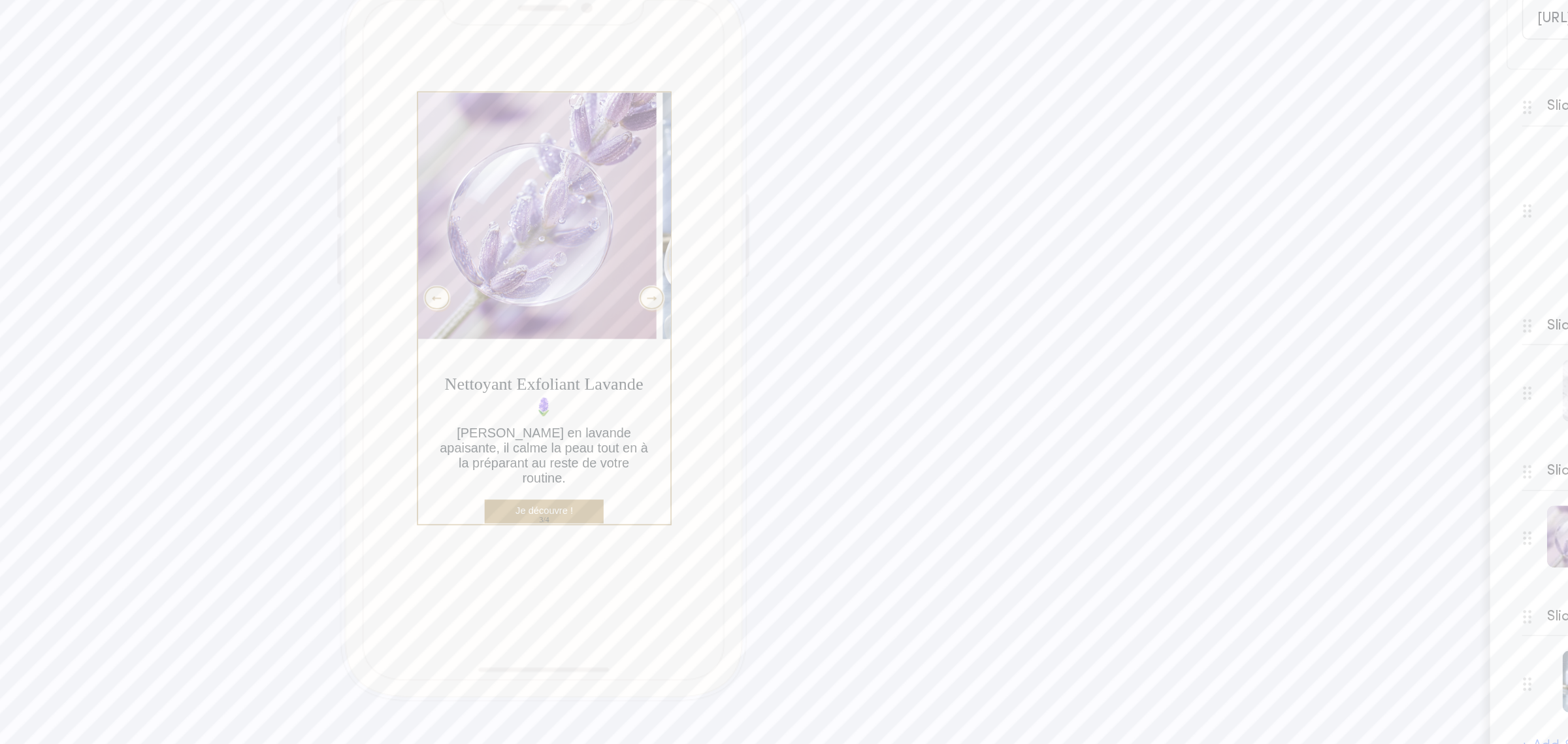
click at [572, 322] on div at bounding box center [569, 327] width 16 height 14
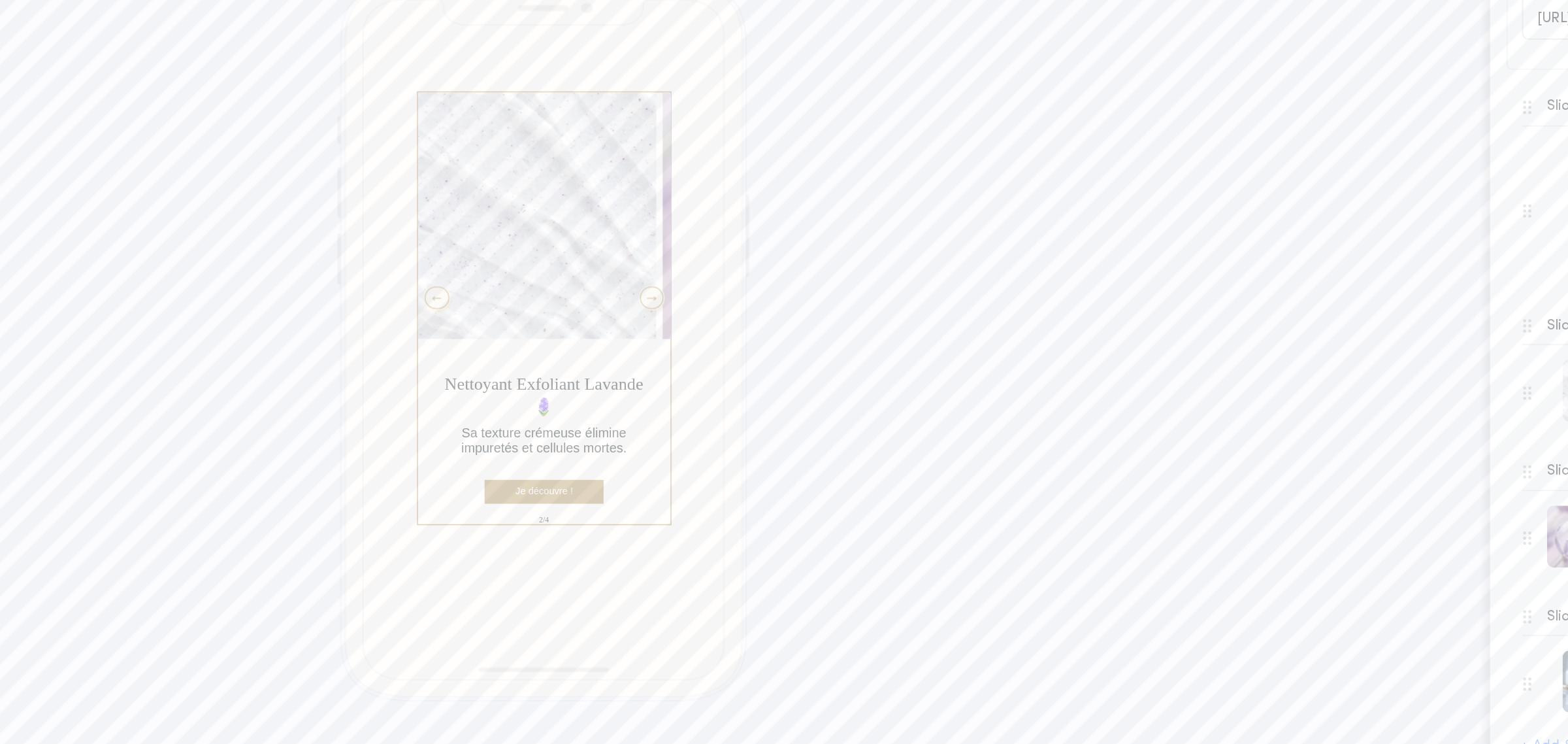
click at [572, 322] on div at bounding box center [569, 327] width 16 height 14
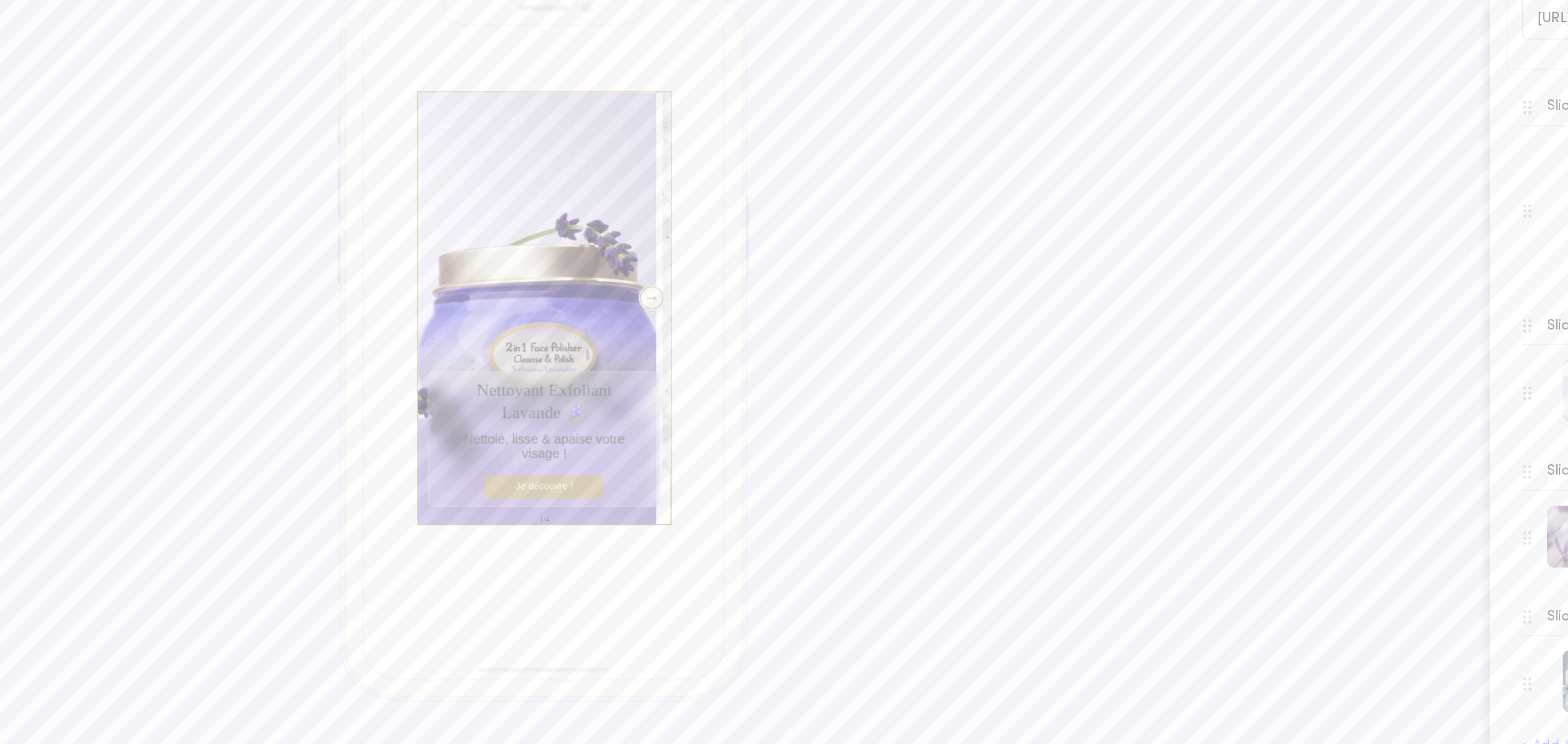
click at [698, 326] on div at bounding box center [705, 327] width 16 height 14
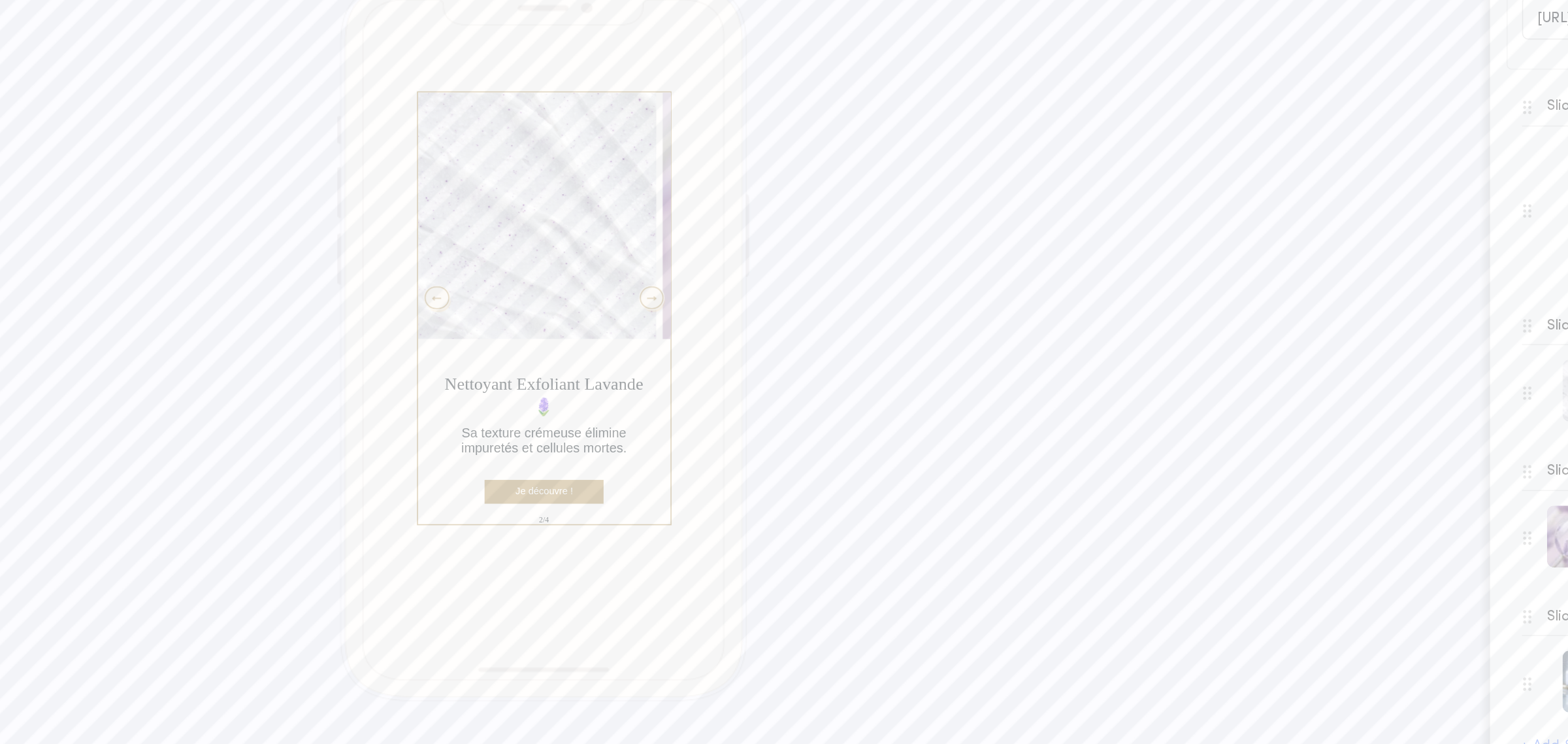
click at [698, 326] on div at bounding box center [705, 327] width 16 height 14
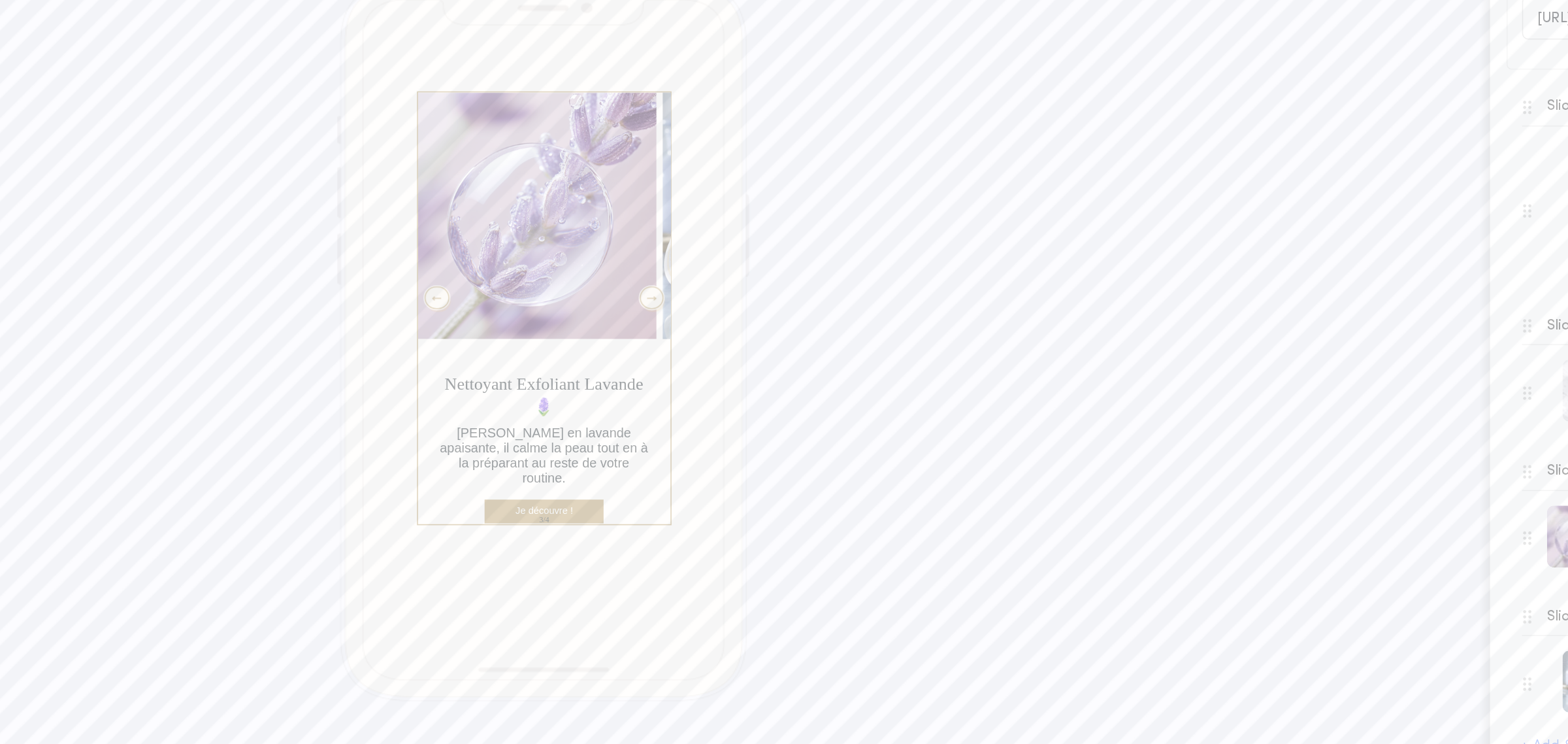
click at [570, 323] on div at bounding box center [569, 327] width 16 height 14
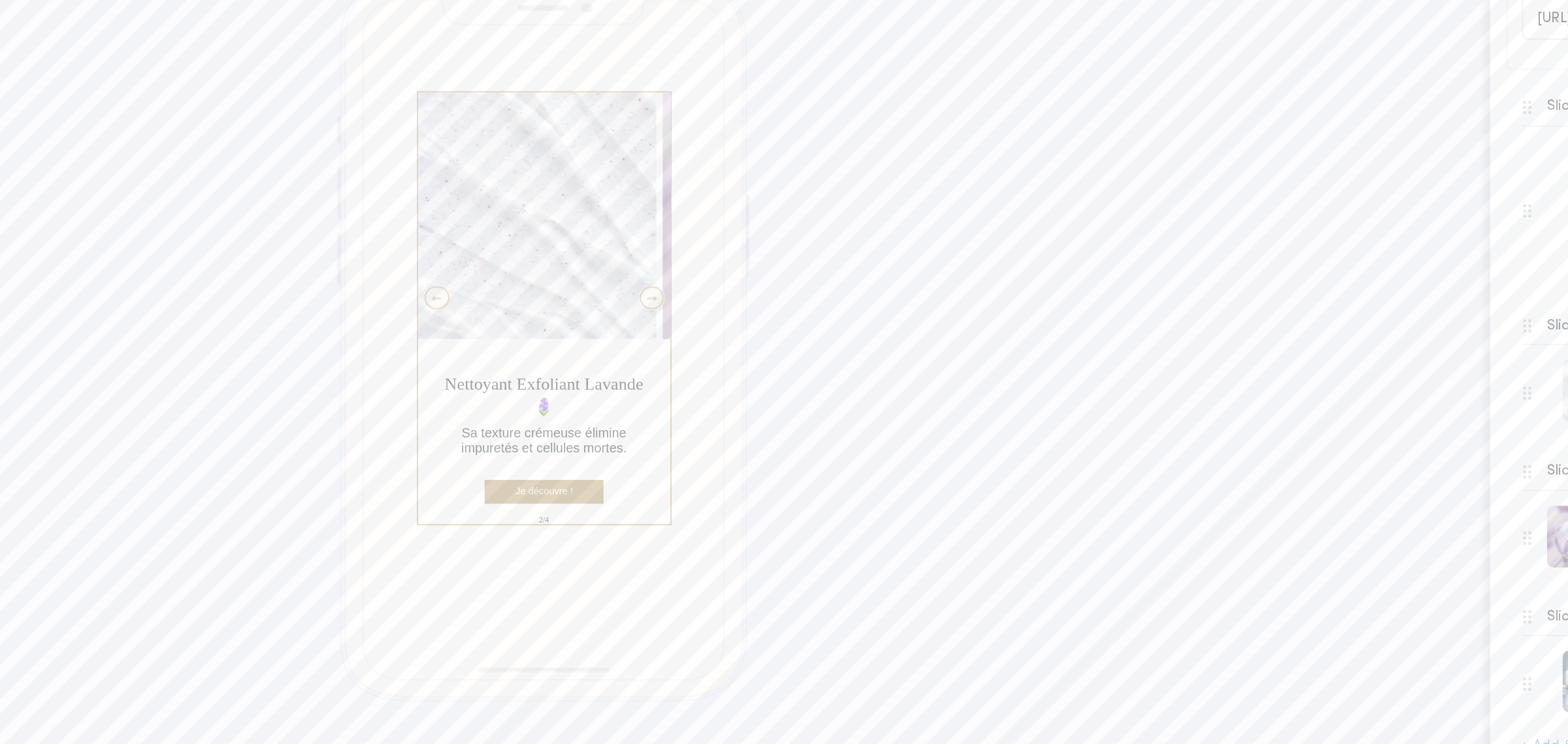
click at [570, 323] on div at bounding box center [569, 327] width 16 height 14
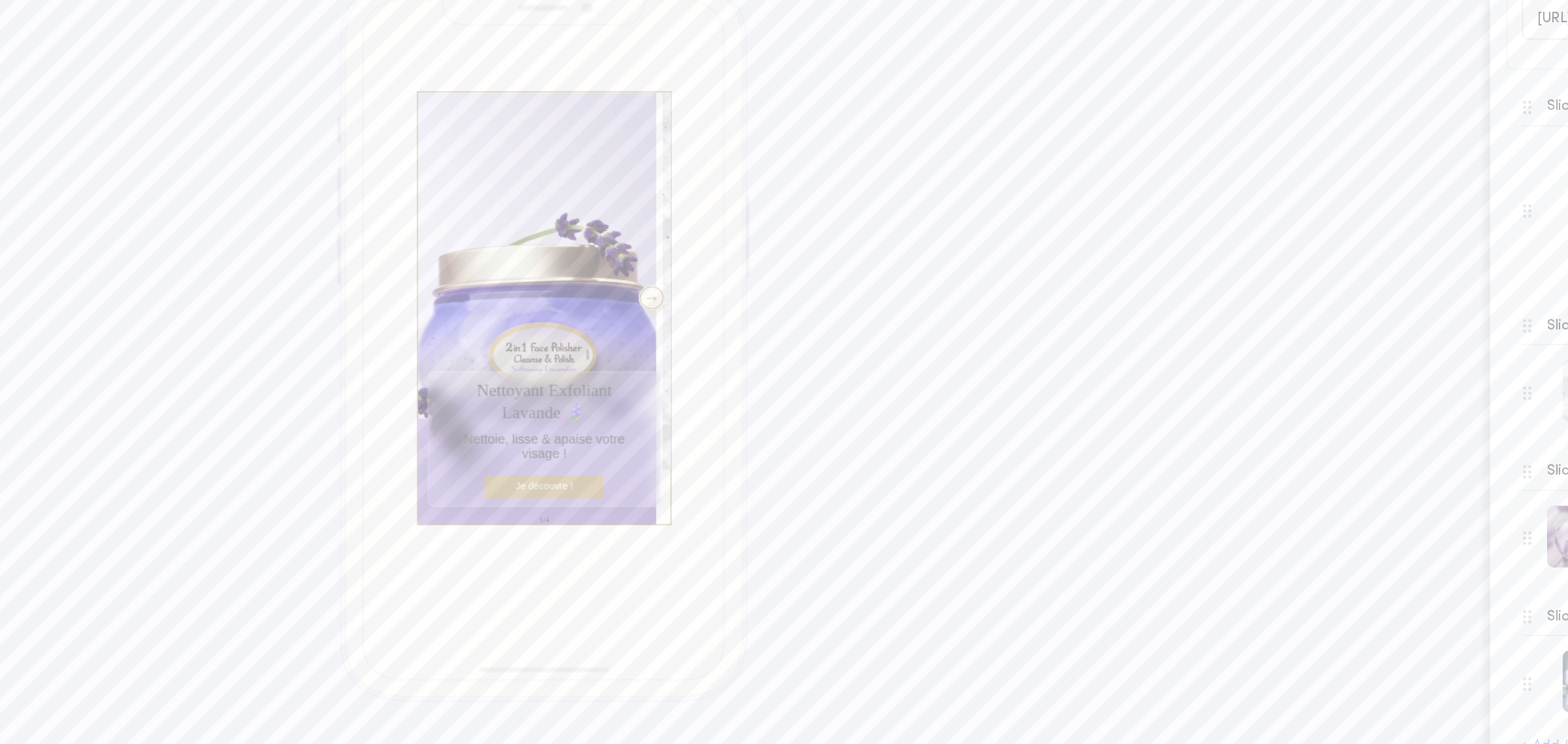
click at [700, 330] on div at bounding box center [705, 327] width 16 height 14
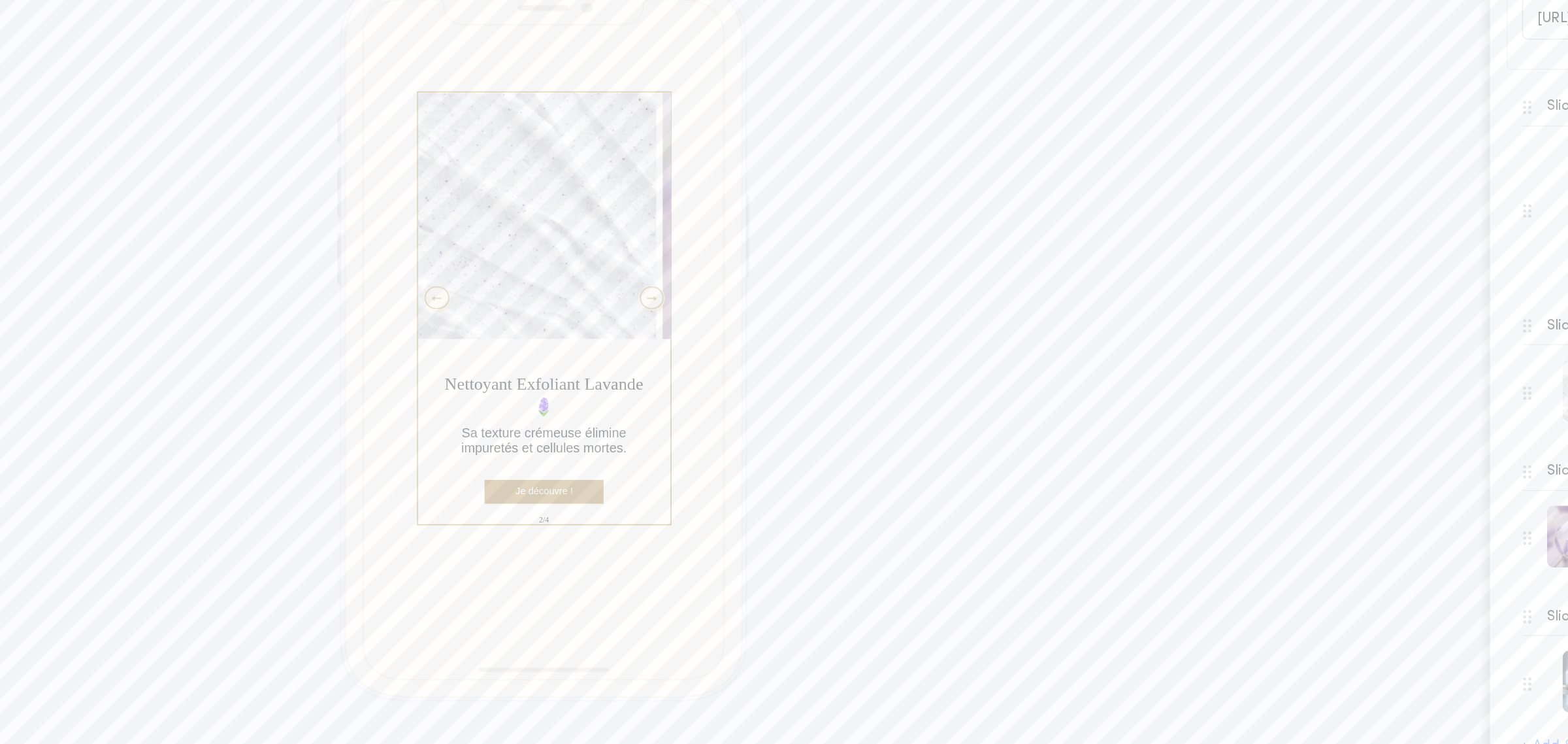
click at [700, 330] on div at bounding box center [705, 327] width 16 height 14
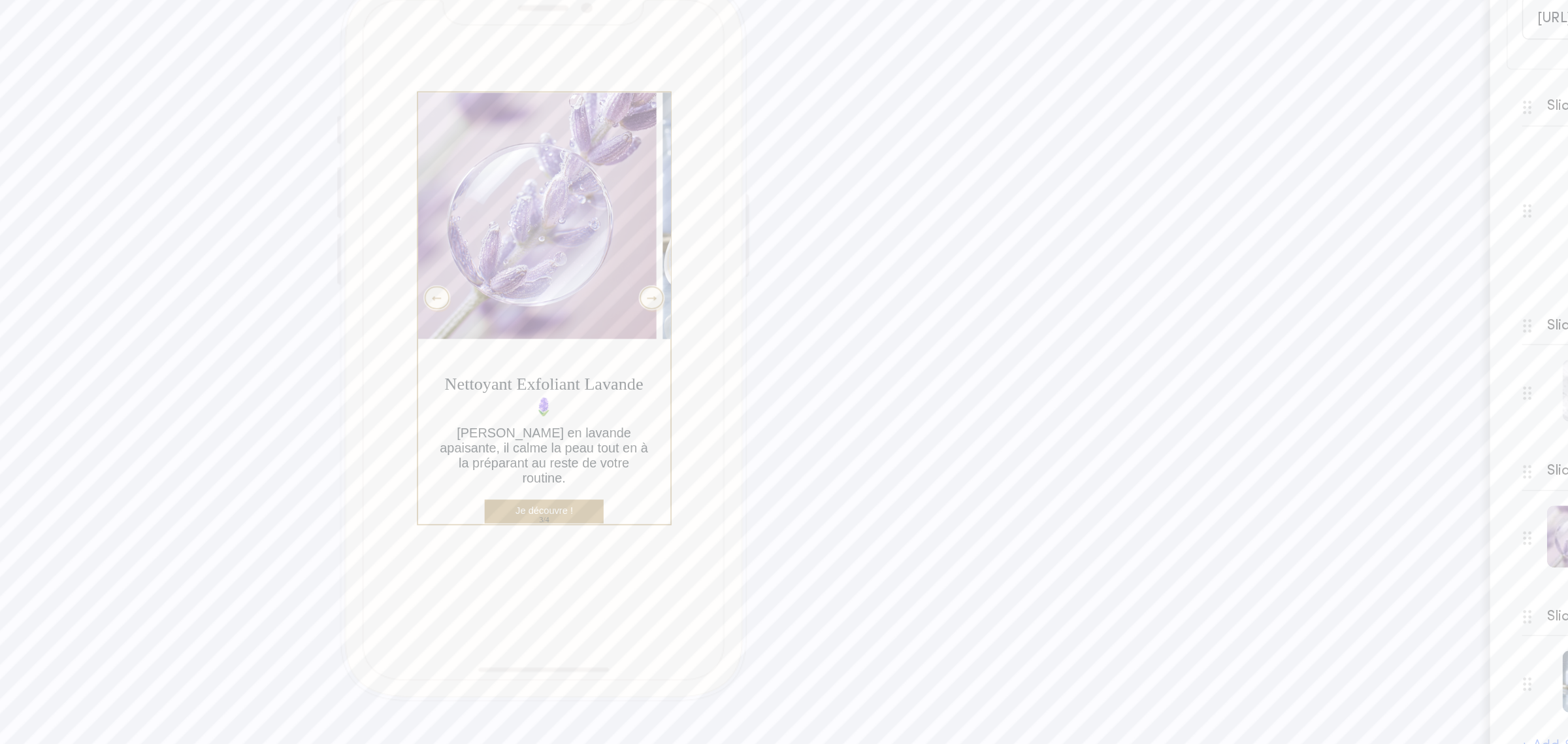
click at [700, 330] on div at bounding box center [705, 327] width 16 height 14
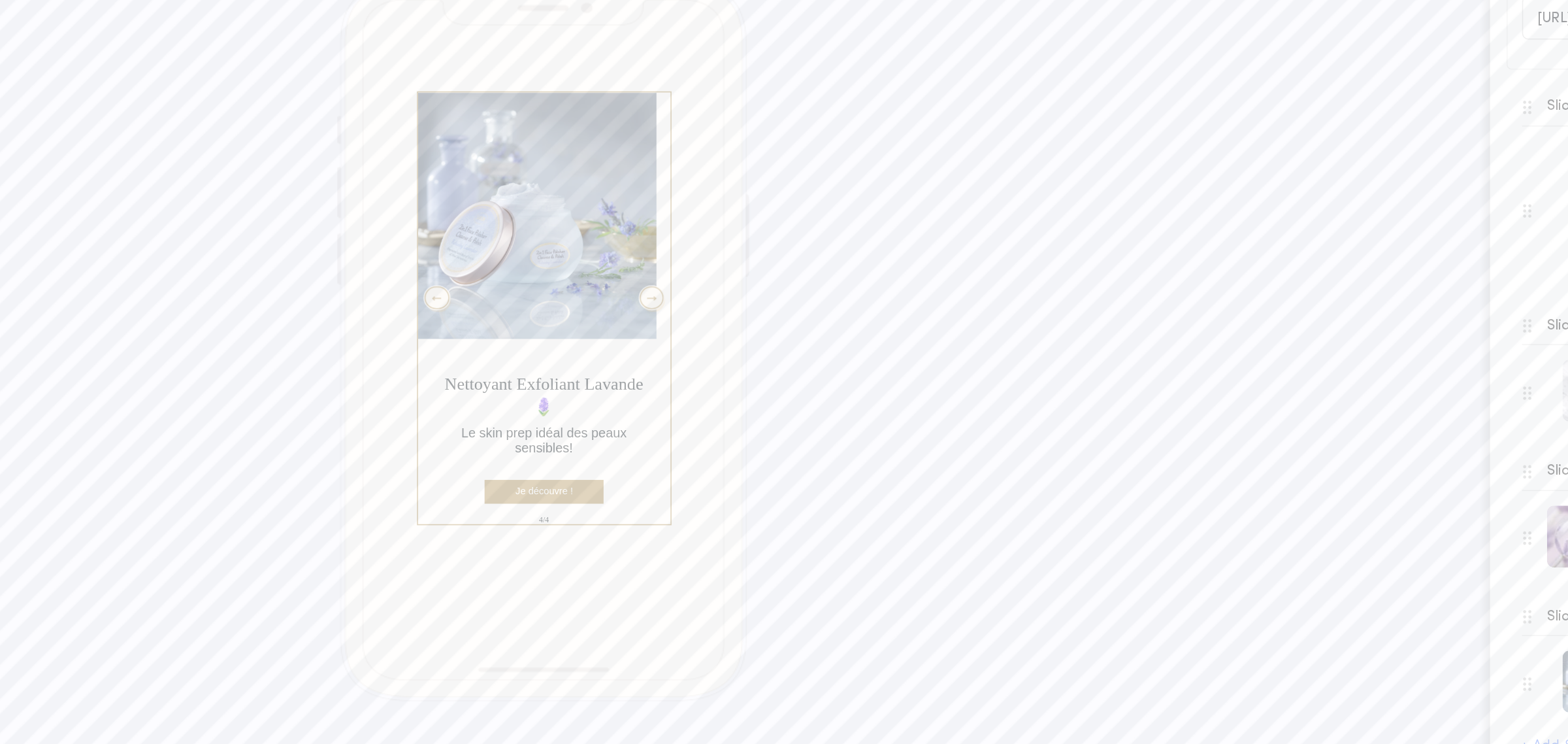
click at [575, 330] on div at bounding box center [569, 327] width 16 height 14
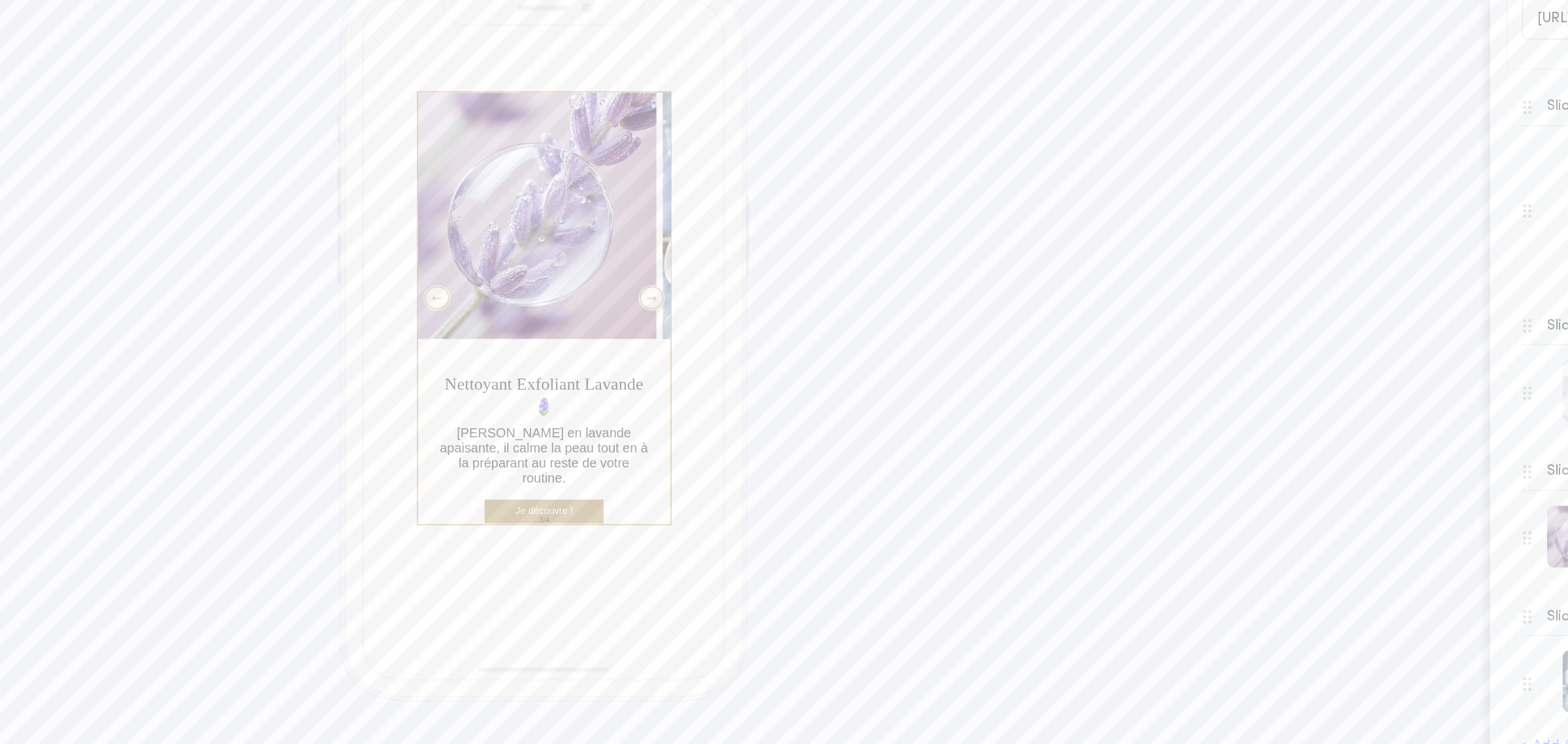
click at [571, 330] on div at bounding box center [569, 327] width 16 height 14
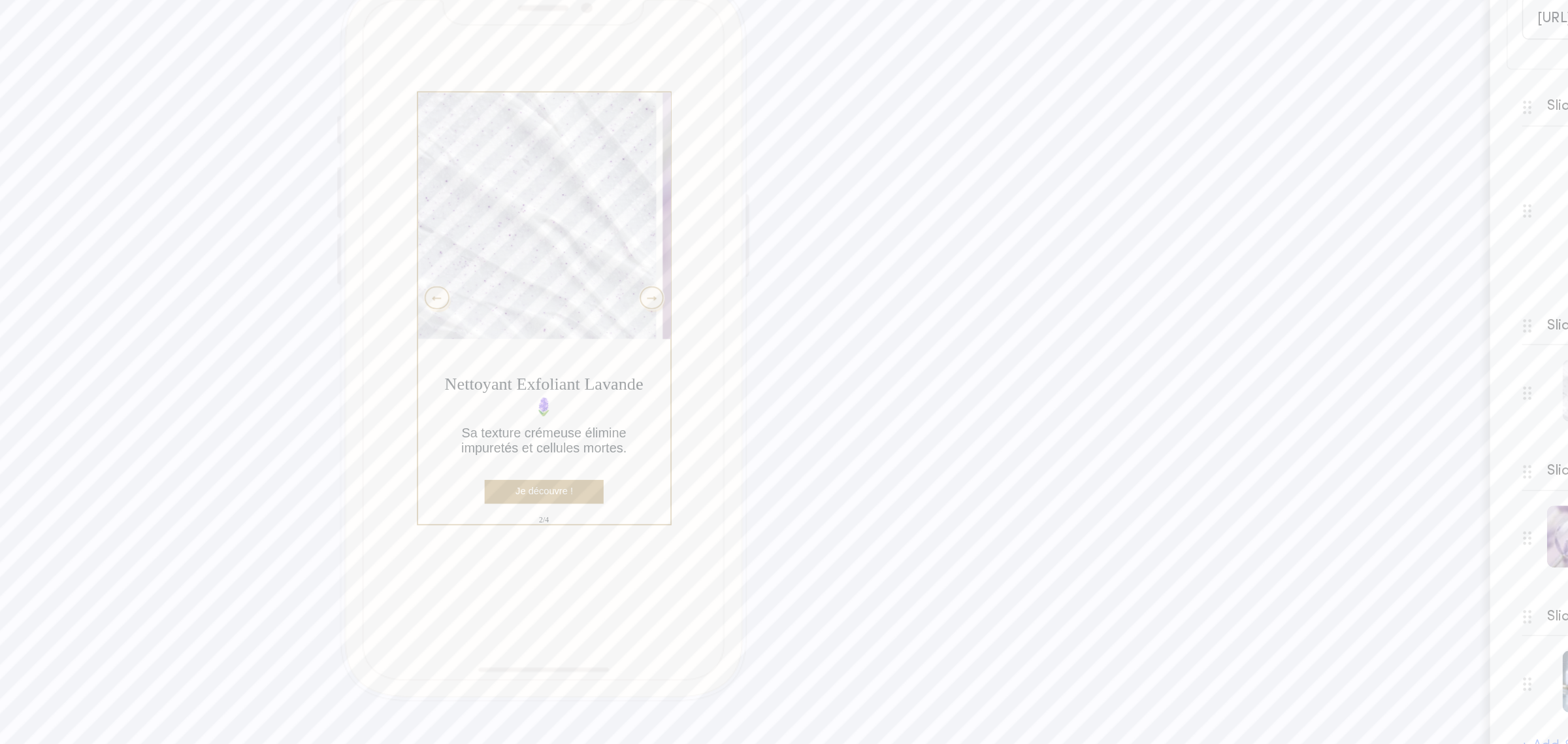
click at [571, 330] on div at bounding box center [569, 327] width 16 height 14
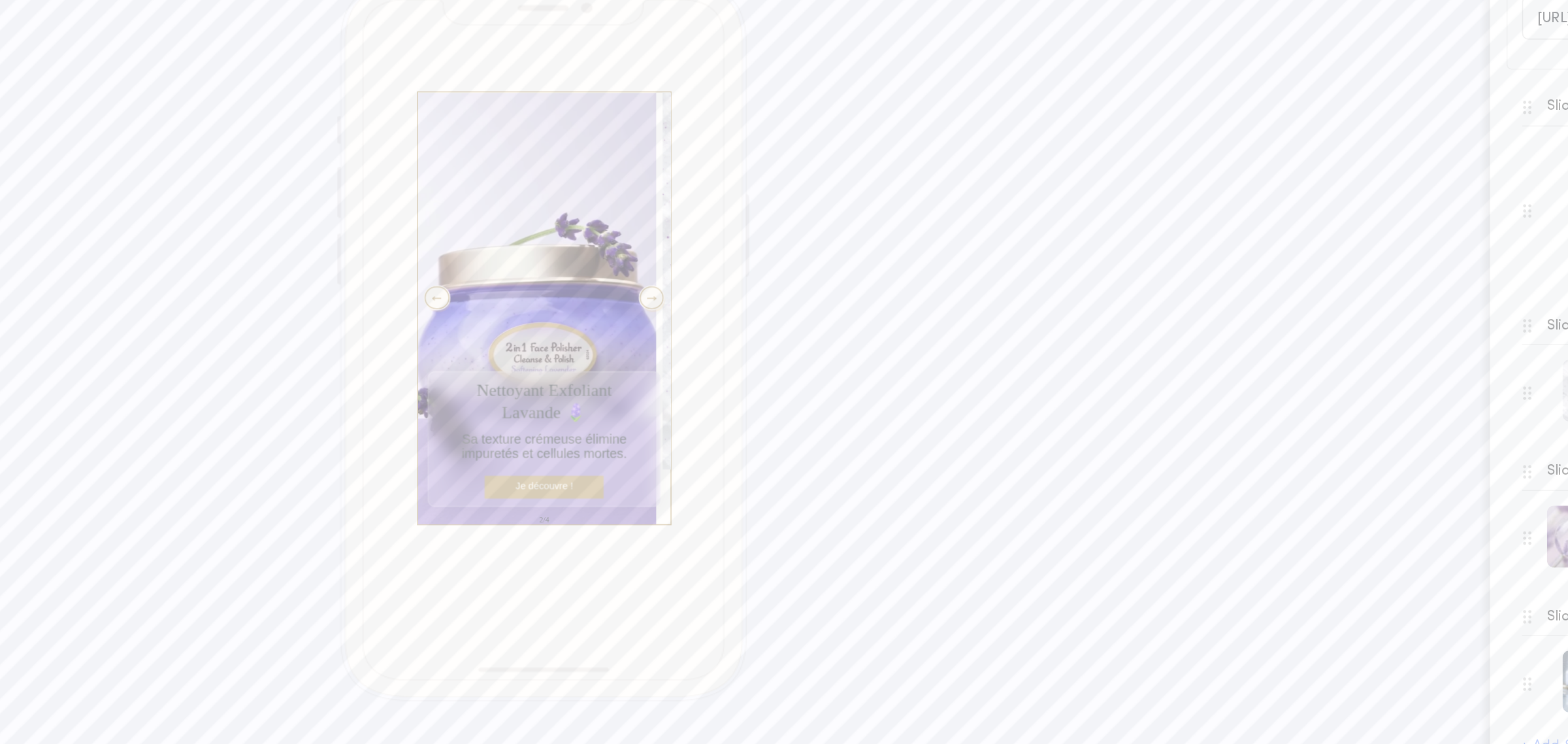
click at [571, 330] on div at bounding box center [569, 327] width 16 height 14
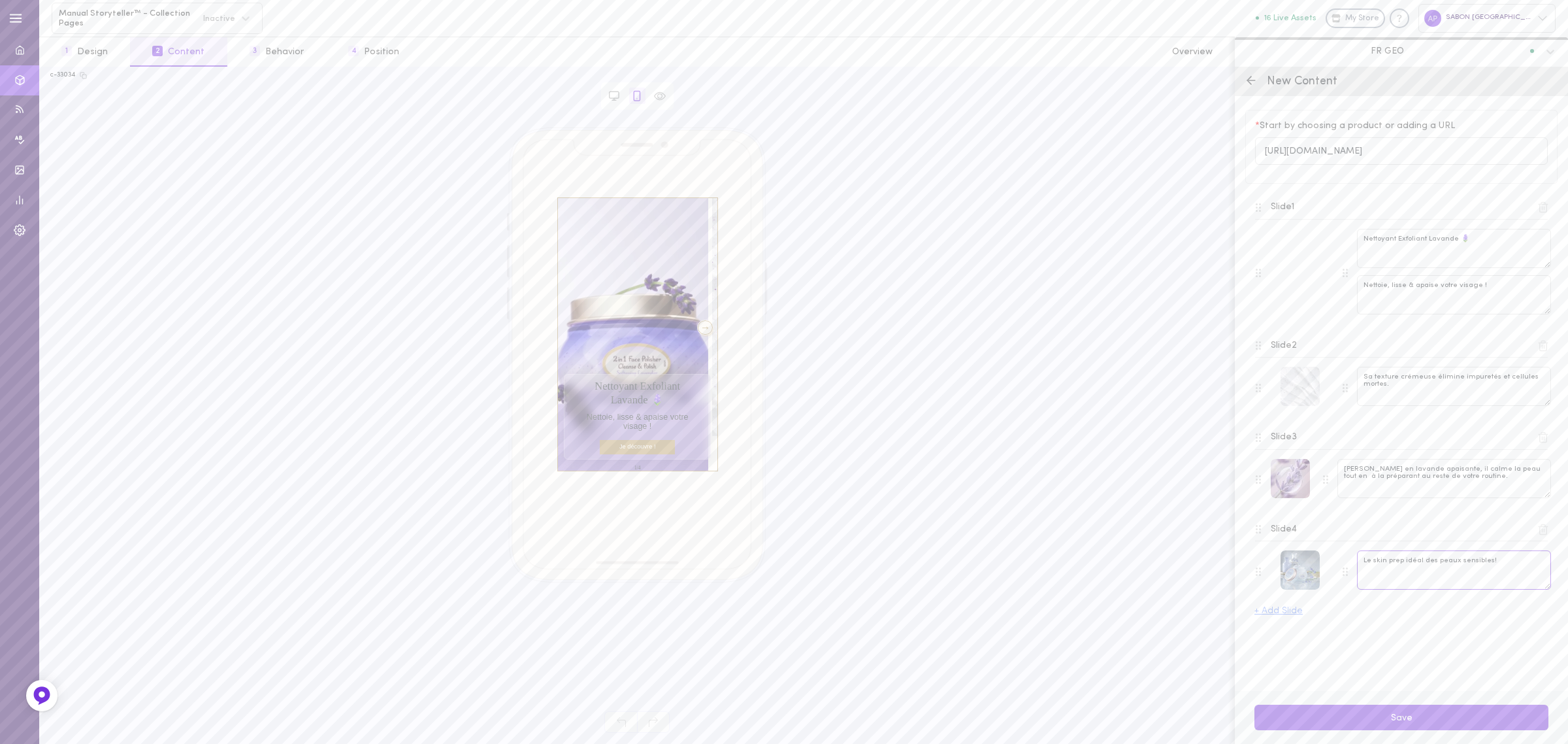
click at [1465, 583] on textarea "Le skin prep idéal des peaux sensibles!" at bounding box center [1454, 570] width 194 height 40
click at [698, 328] on div at bounding box center [705, 327] width 16 height 14
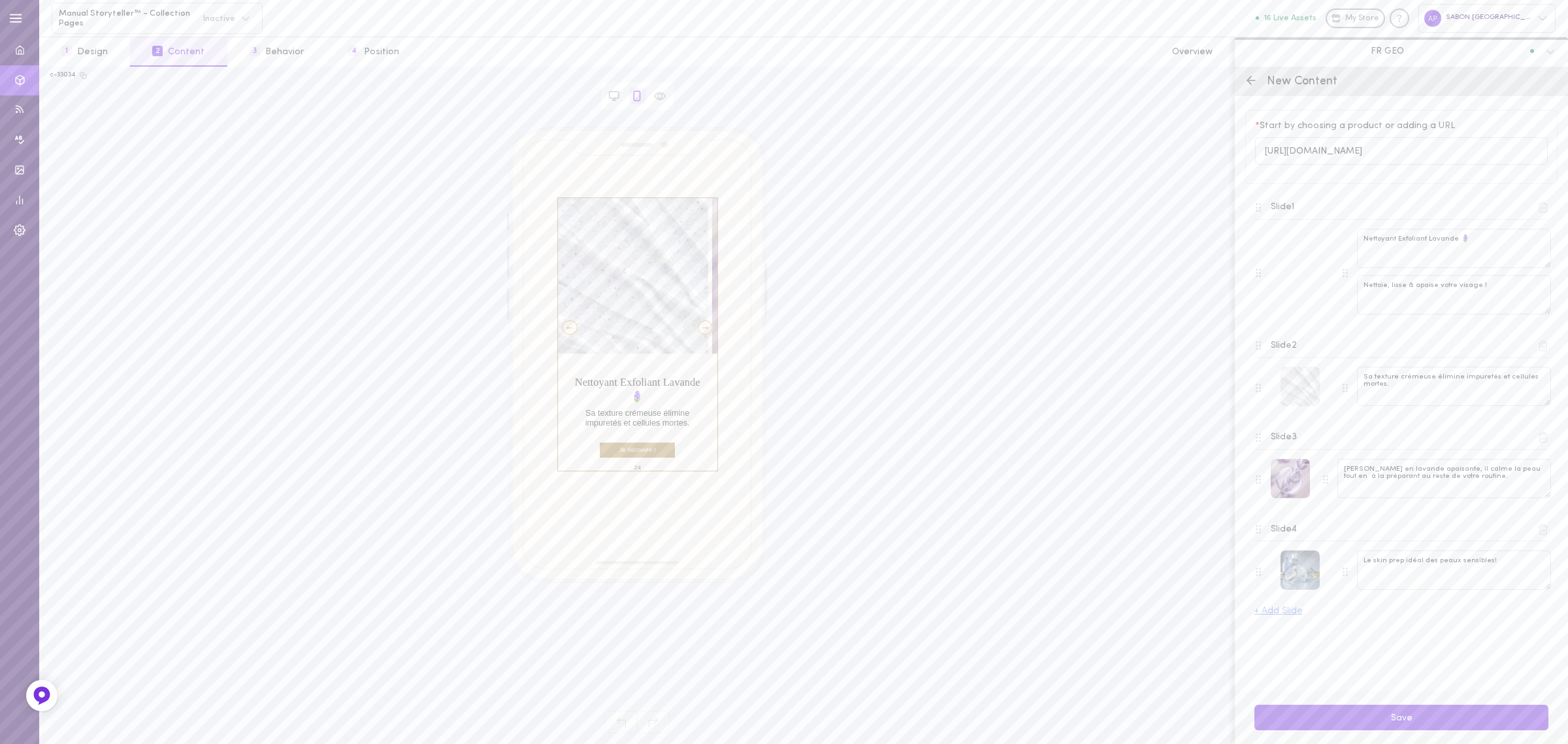
click at [698, 328] on div at bounding box center [705, 327] width 16 height 14
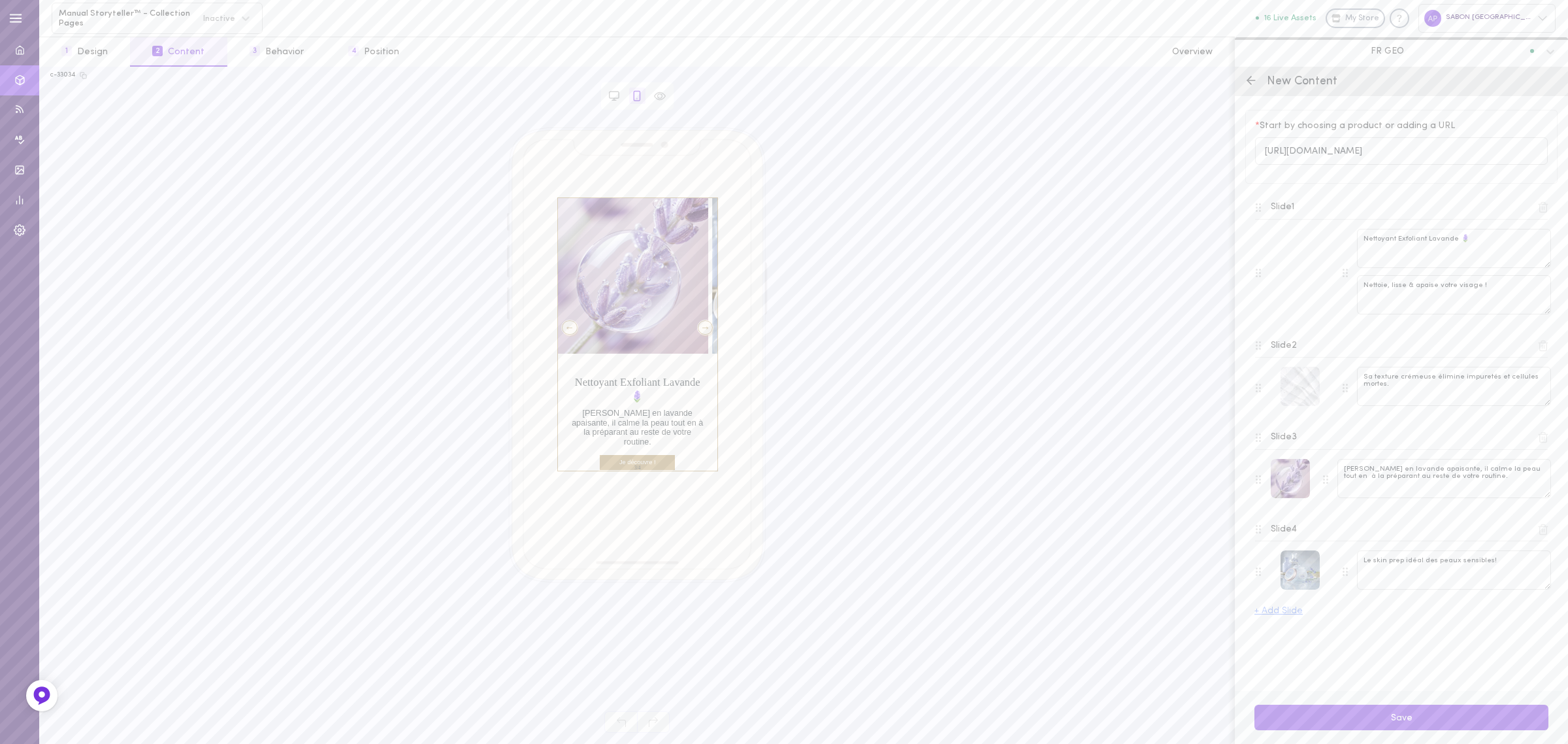
click at [698, 328] on div at bounding box center [705, 327] width 16 height 14
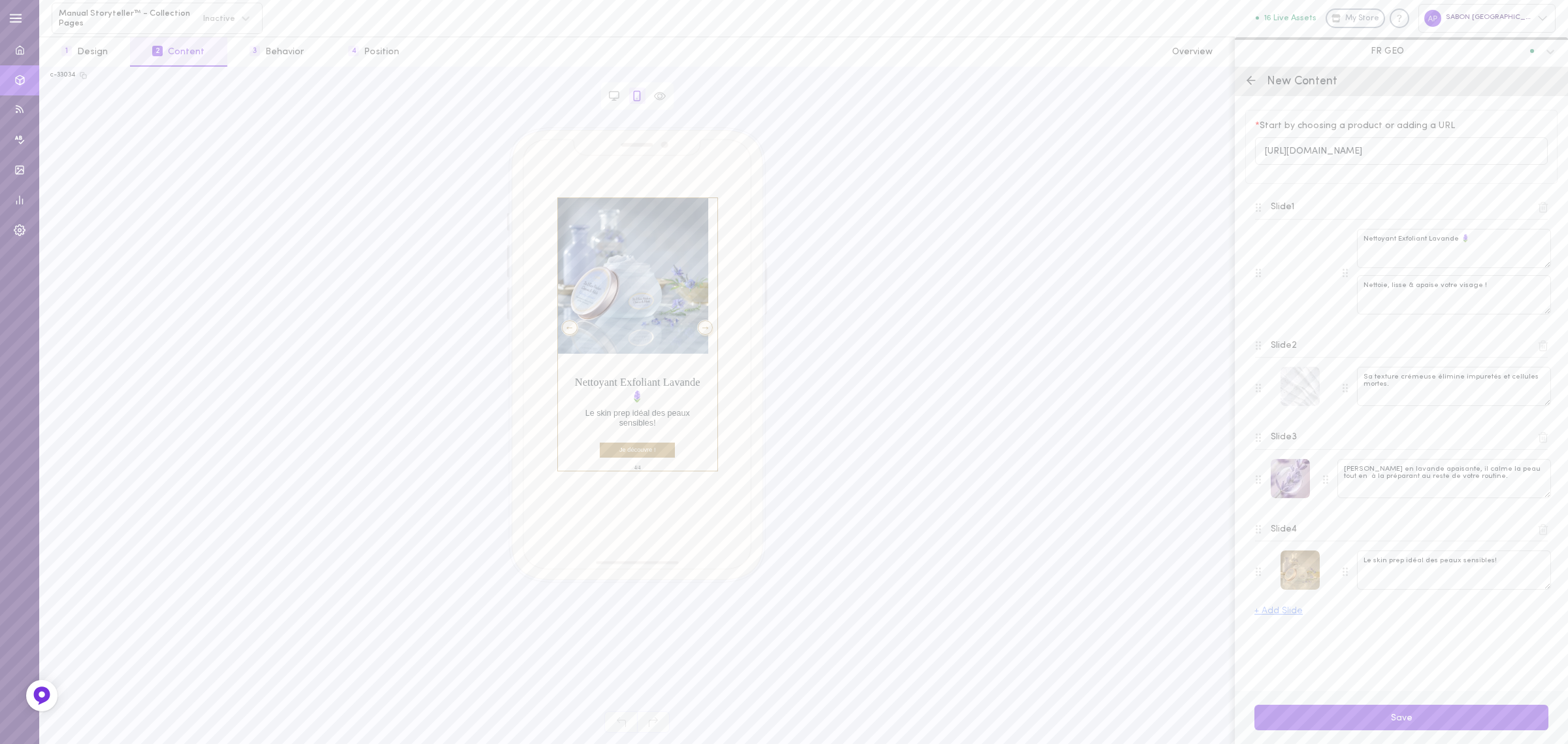
click at [1304, 570] on div at bounding box center [1300, 570] width 40 height 40
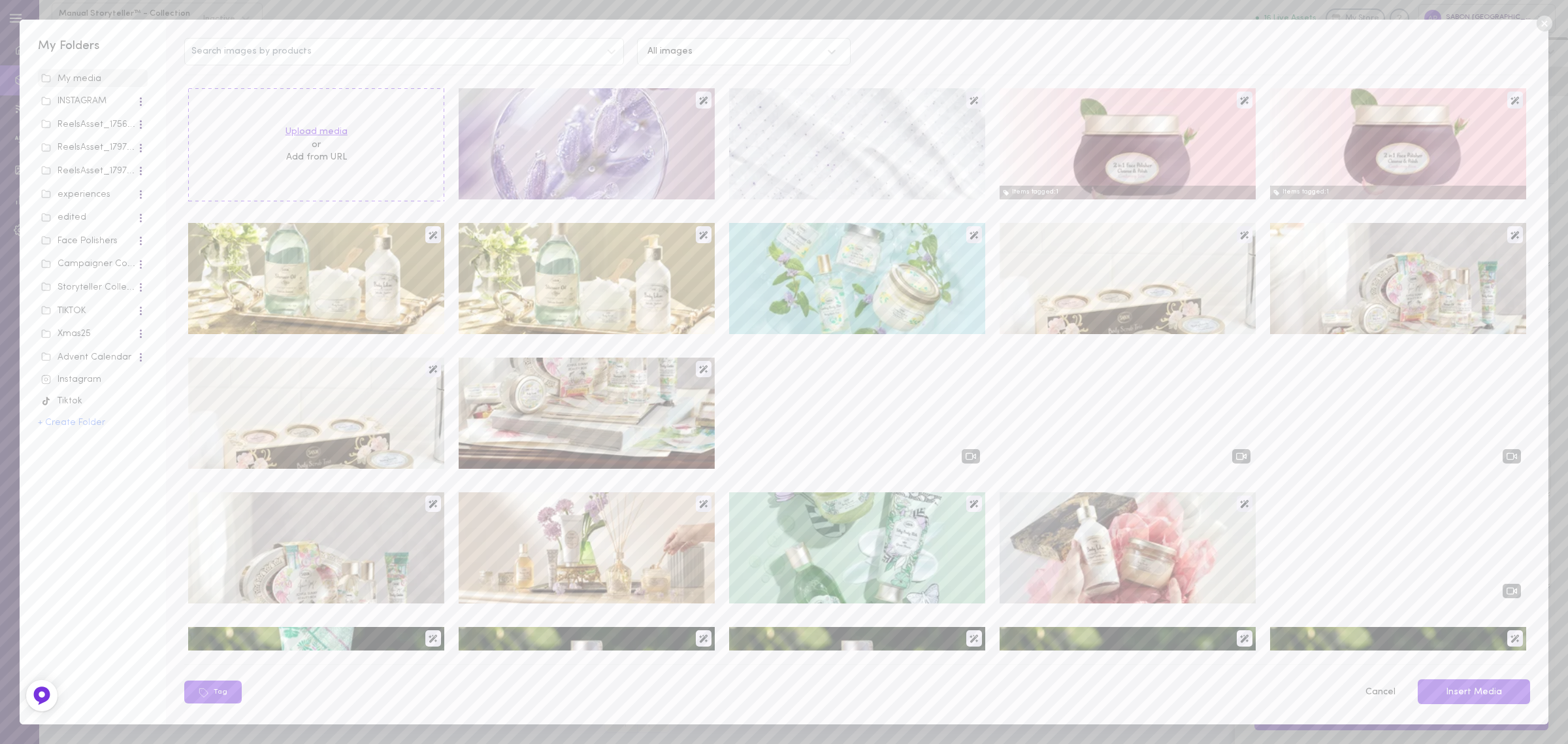
click at [321, 136] on label "Upload media" at bounding box center [316, 132] width 62 height 13
click at [0, 0] on input "Upload media" at bounding box center [0, 0] width 0 height 0
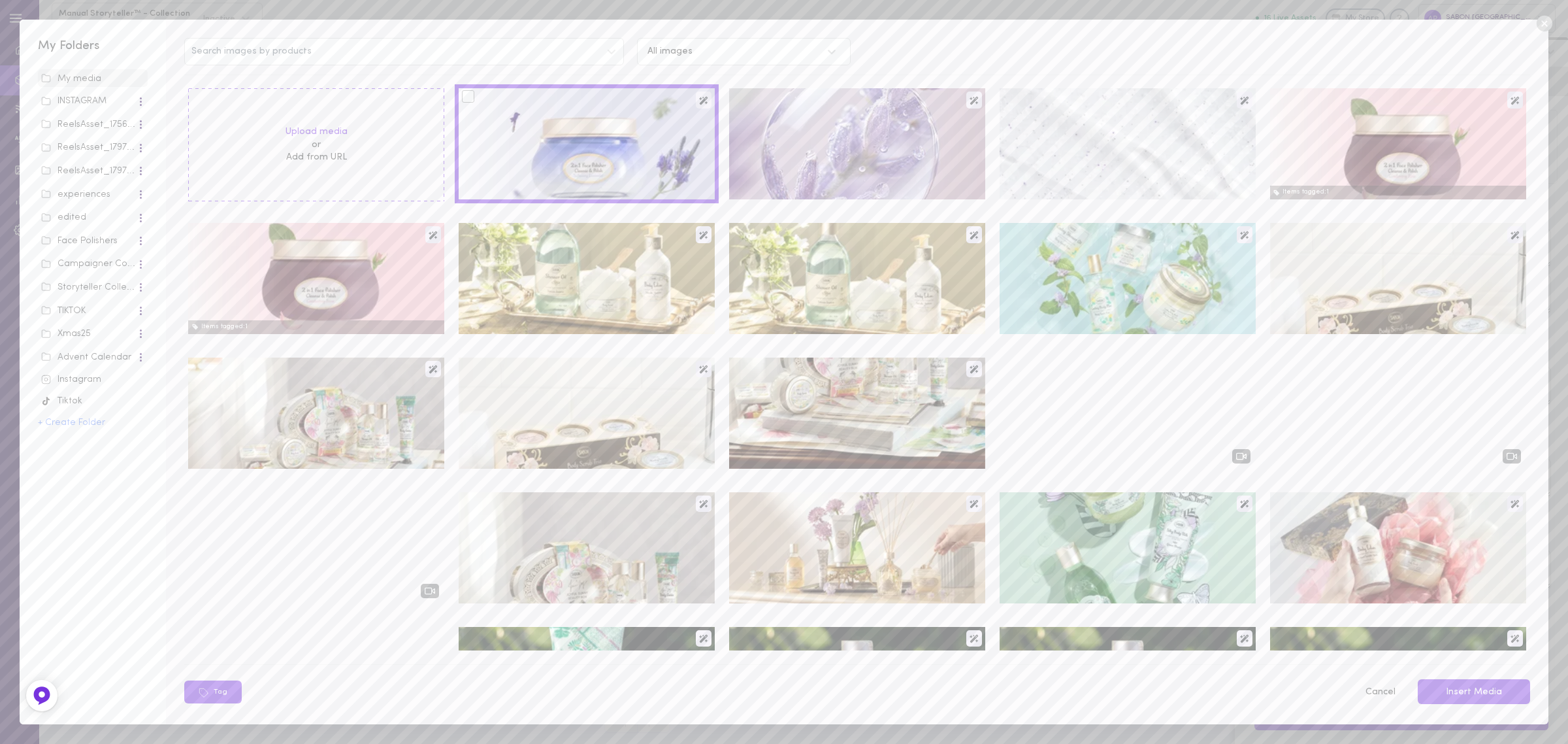
click at [468, 98] on div at bounding box center [467, 96] width 12 height 12
click at [0, 0] on input "checkbox" at bounding box center [0, 0] width 0 height 0
click at [1481, 694] on button "Insert Media" at bounding box center [1474, 691] width 112 height 25
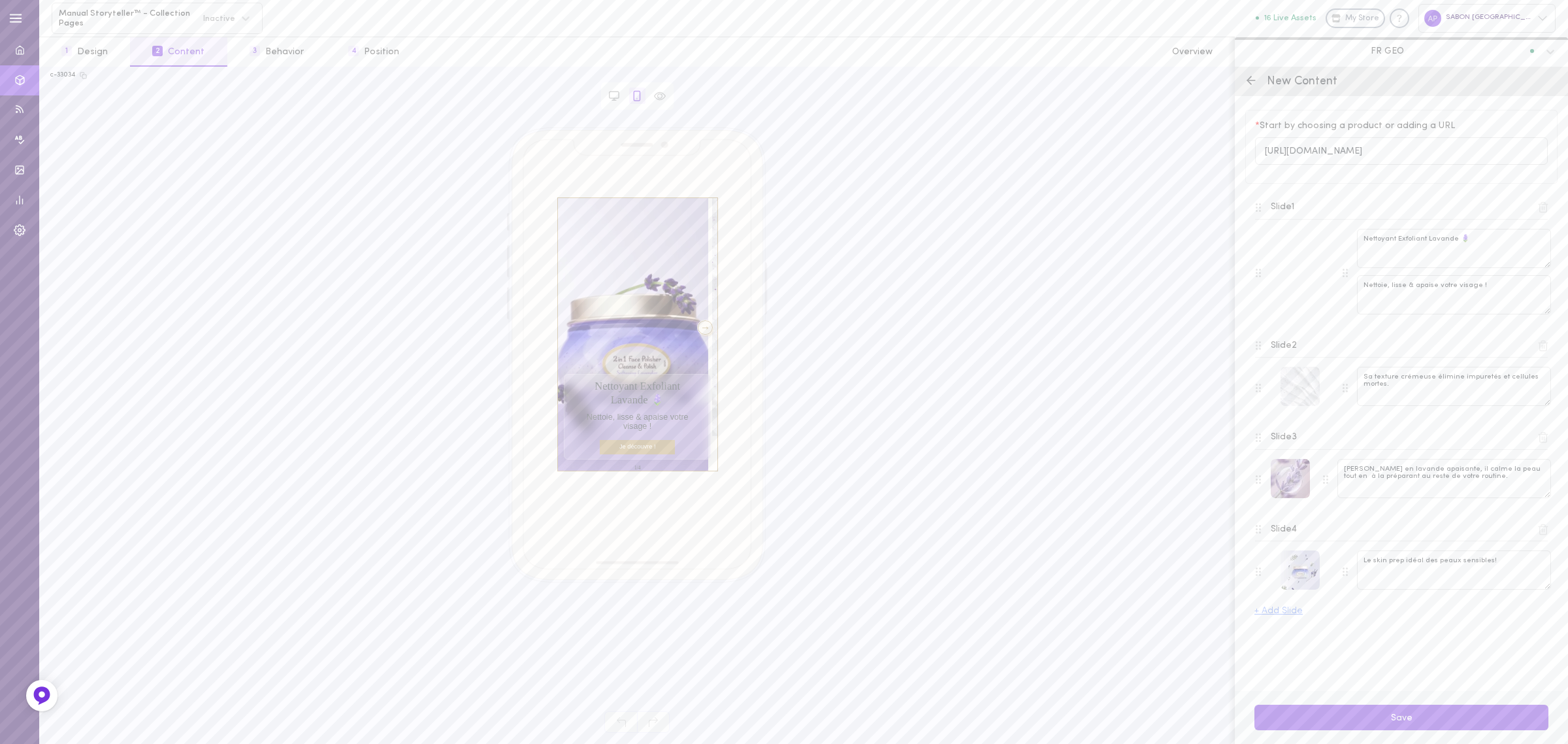
click at [698, 328] on div at bounding box center [705, 327] width 16 height 14
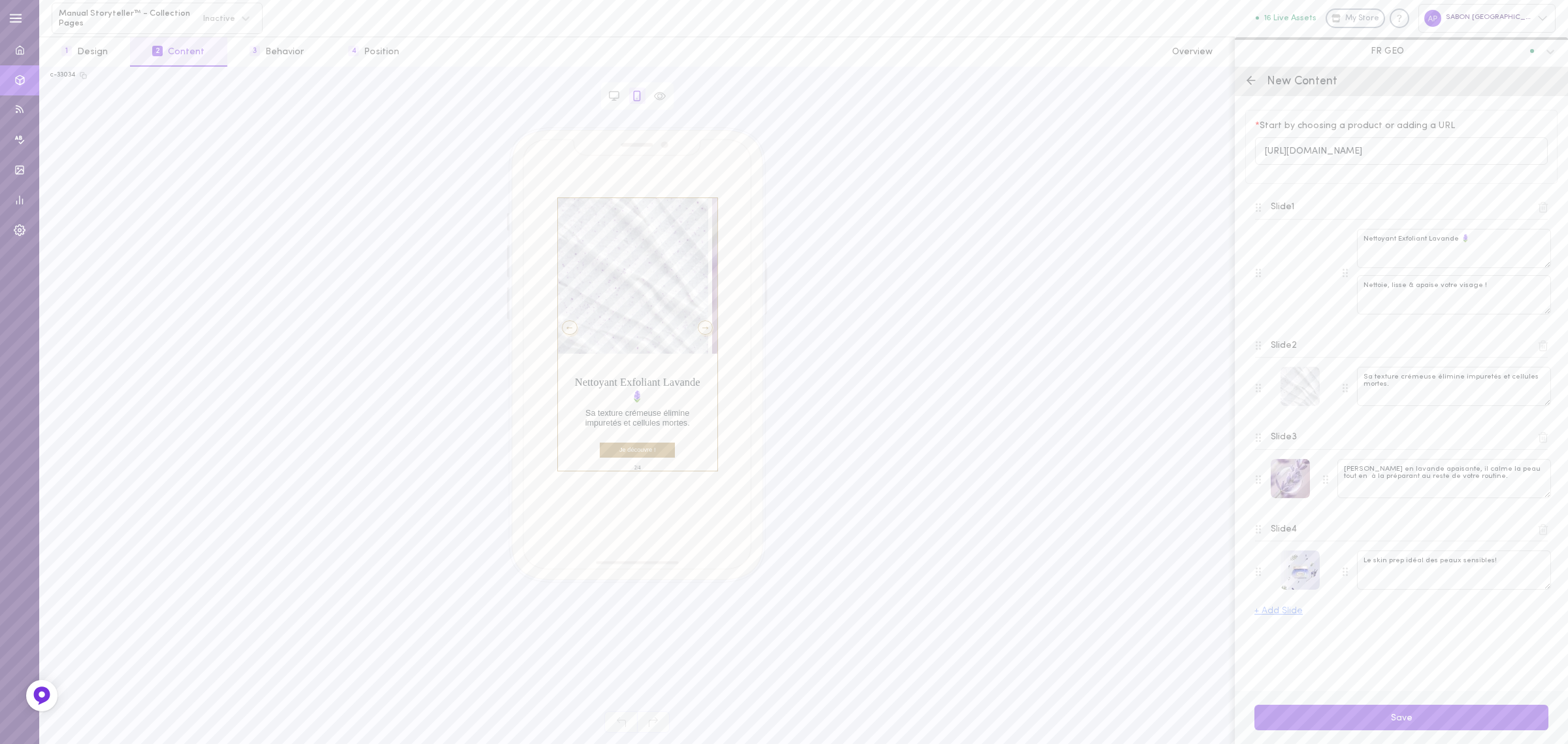
click at [698, 328] on div at bounding box center [705, 327] width 16 height 14
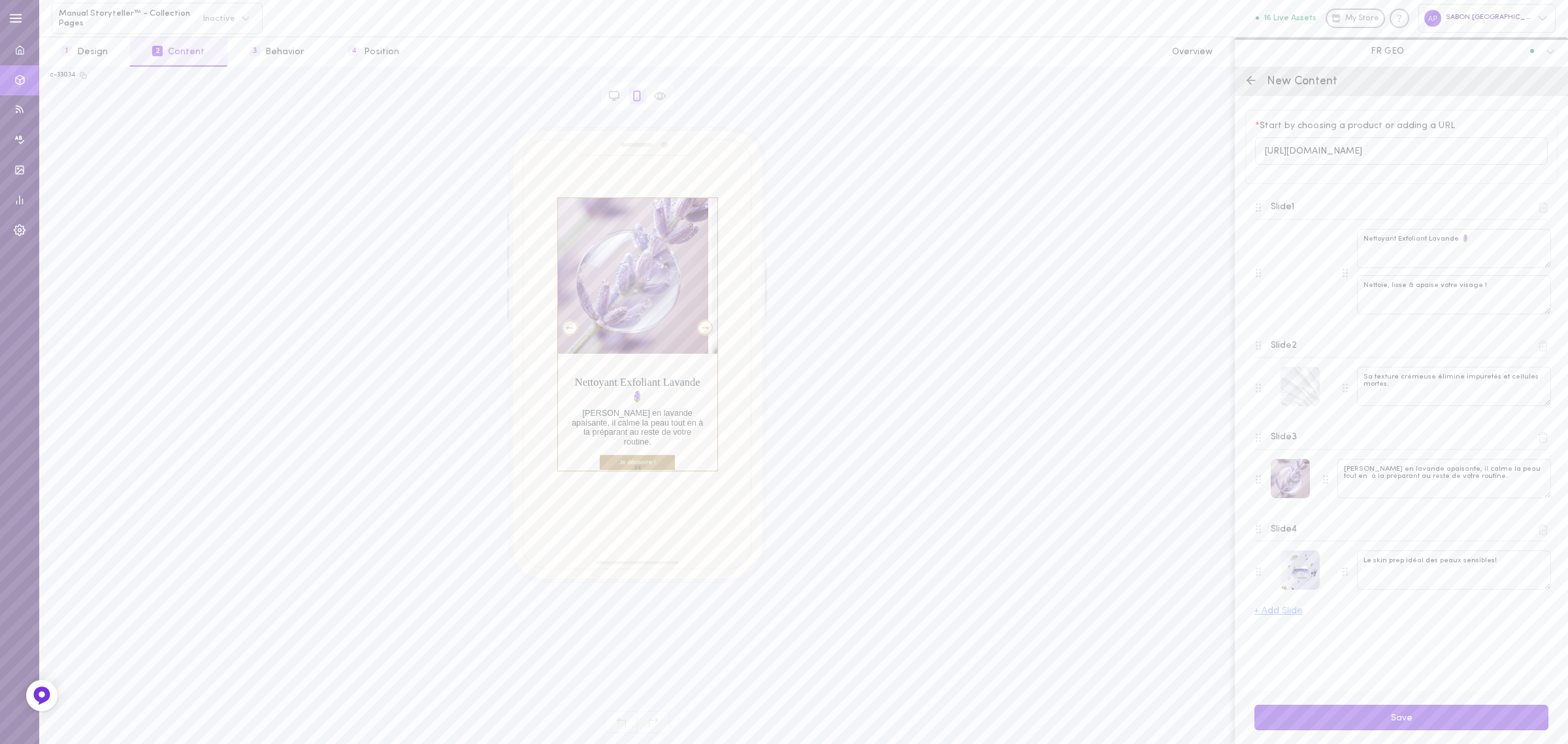
click at [698, 328] on div at bounding box center [705, 327] width 16 height 14
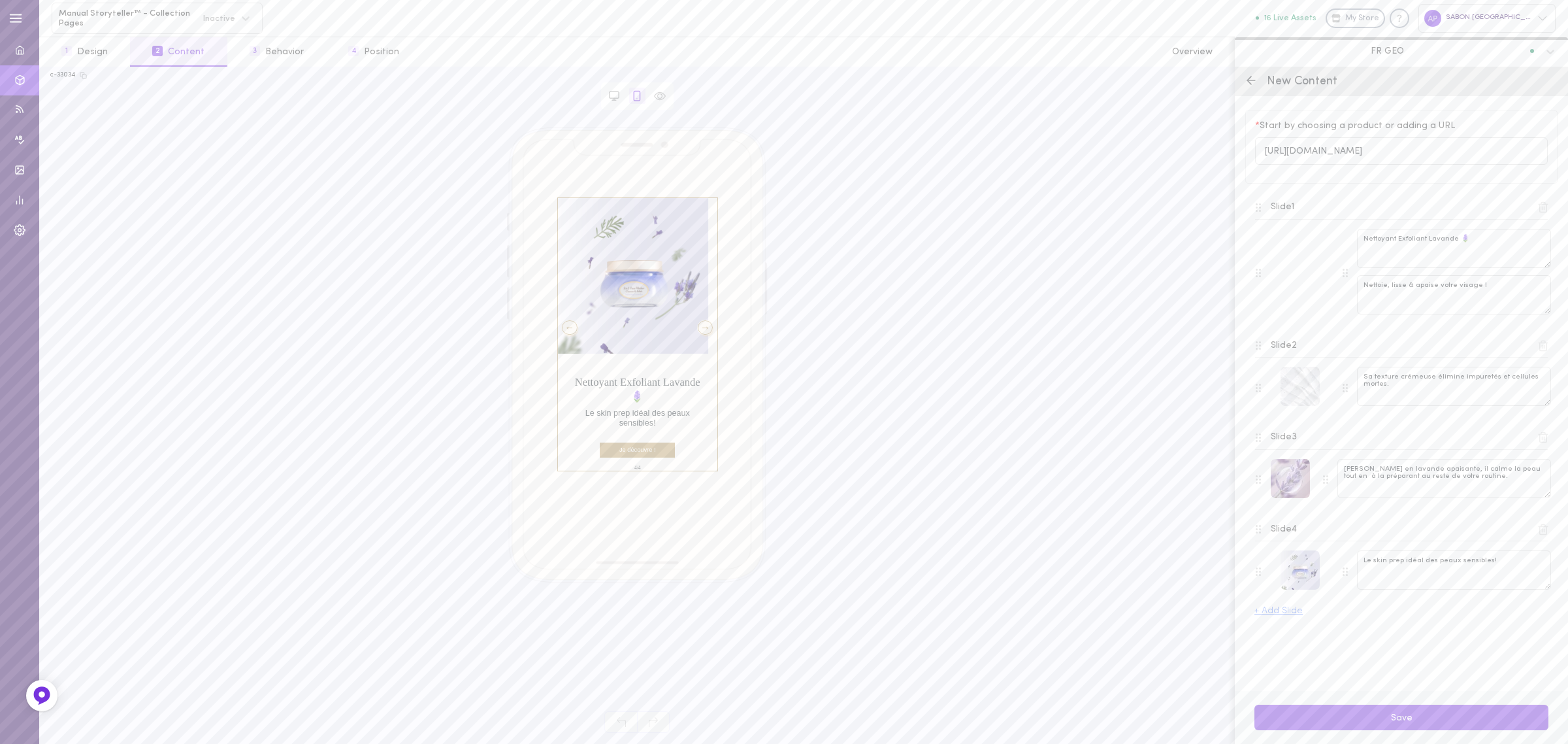
click at [1411, 608] on div "Slide 1 Nettoyant Exfoliant Lavande 🪻 Nettoie, lisse & apaise votre visage ! Sl…" at bounding box center [1401, 401] width 294 height 428
click at [698, 328] on div at bounding box center [705, 327] width 16 height 14
click at [1429, 718] on button "Save" at bounding box center [1401, 717] width 294 height 25
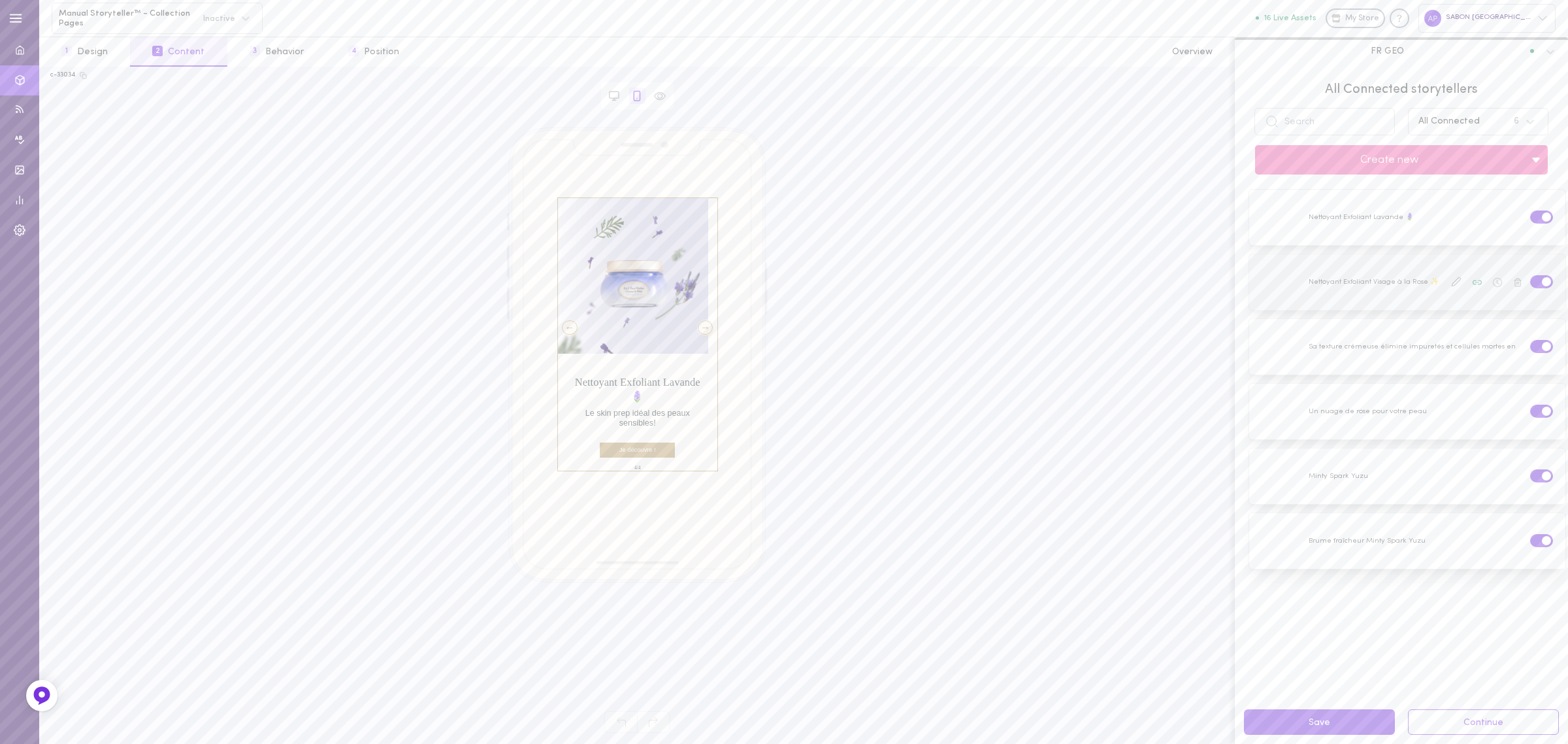
click at [1451, 281] on icon at bounding box center [1456, 281] width 10 height 10
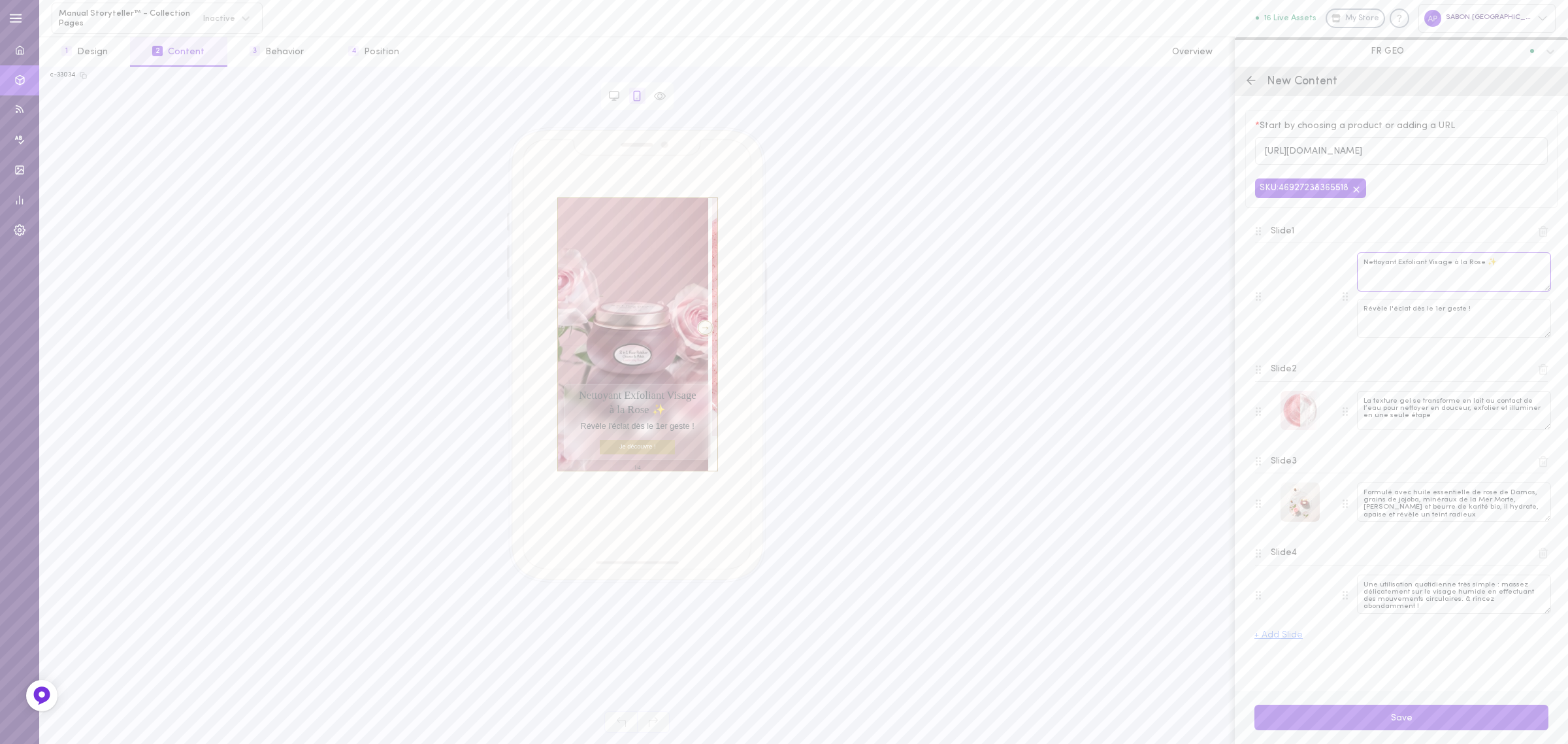
drag, startPoint x: 1465, startPoint y: 266, endPoint x: 1425, endPoint y: 266, distance: 40.0
click at [1425, 266] on textarea "Nettoyant Exfoliant Visage à la Rose ✨" at bounding box center [1454, 272] width 194 height 40
type textarea "Nettoyant Exfoliant Rose ✨"
click at [1408, 313] on textarea "Révèle l'éclat dès le 1er geste !" at bounding box center [1454, 318] width 194 height 40
type textarea "Révèle l'éclat de votre visage dès le 1er geste !"
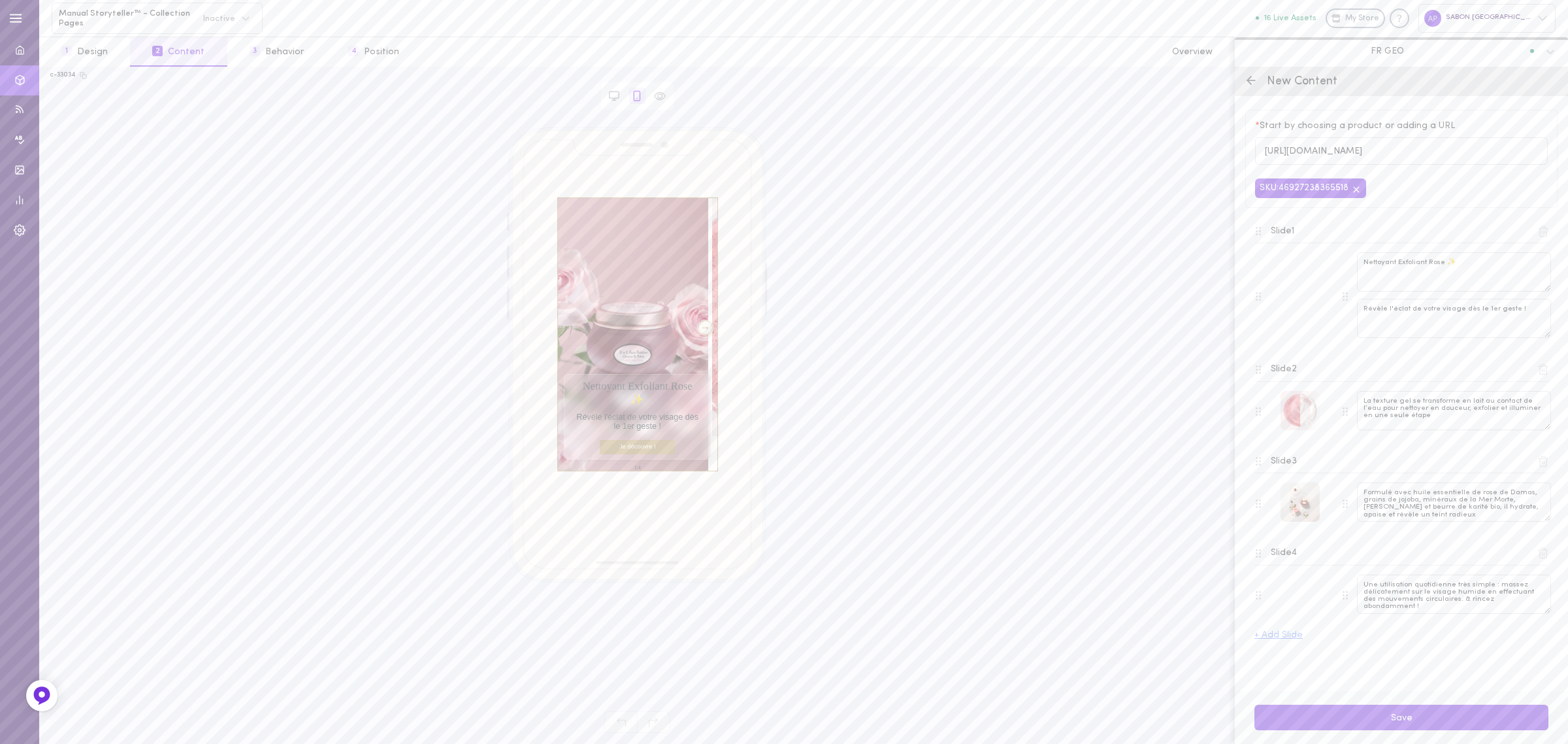
click at [1442, 358] on div "Slide 2 La texture gel se transforme en lait au contact de l’eau pour nettoyer …" at bounding box center [1401, 397] width 312 height 93
click at [1451, 737] on div "Save" at bounding box center [1401, 718] width 333 height 53
click at [1445, 727] on button "Save" at bounding box center [1401, 717] width 294 height 25
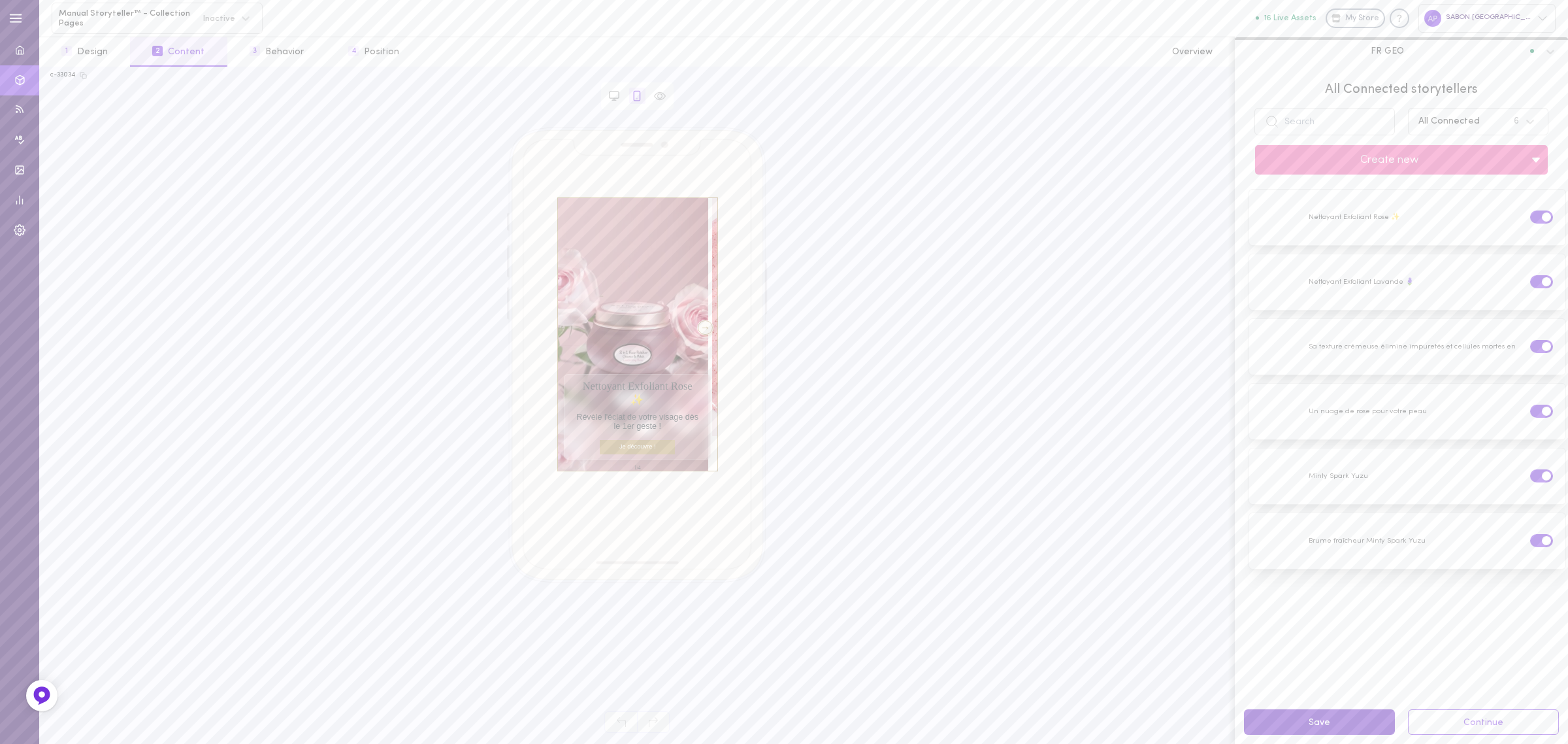
click at [1330, 717] on button "Save" at bounding box center [1320, 721] width 151 height 25
click at [1391, 361] on div at bounding box center [1407, 347] width 316 height 56
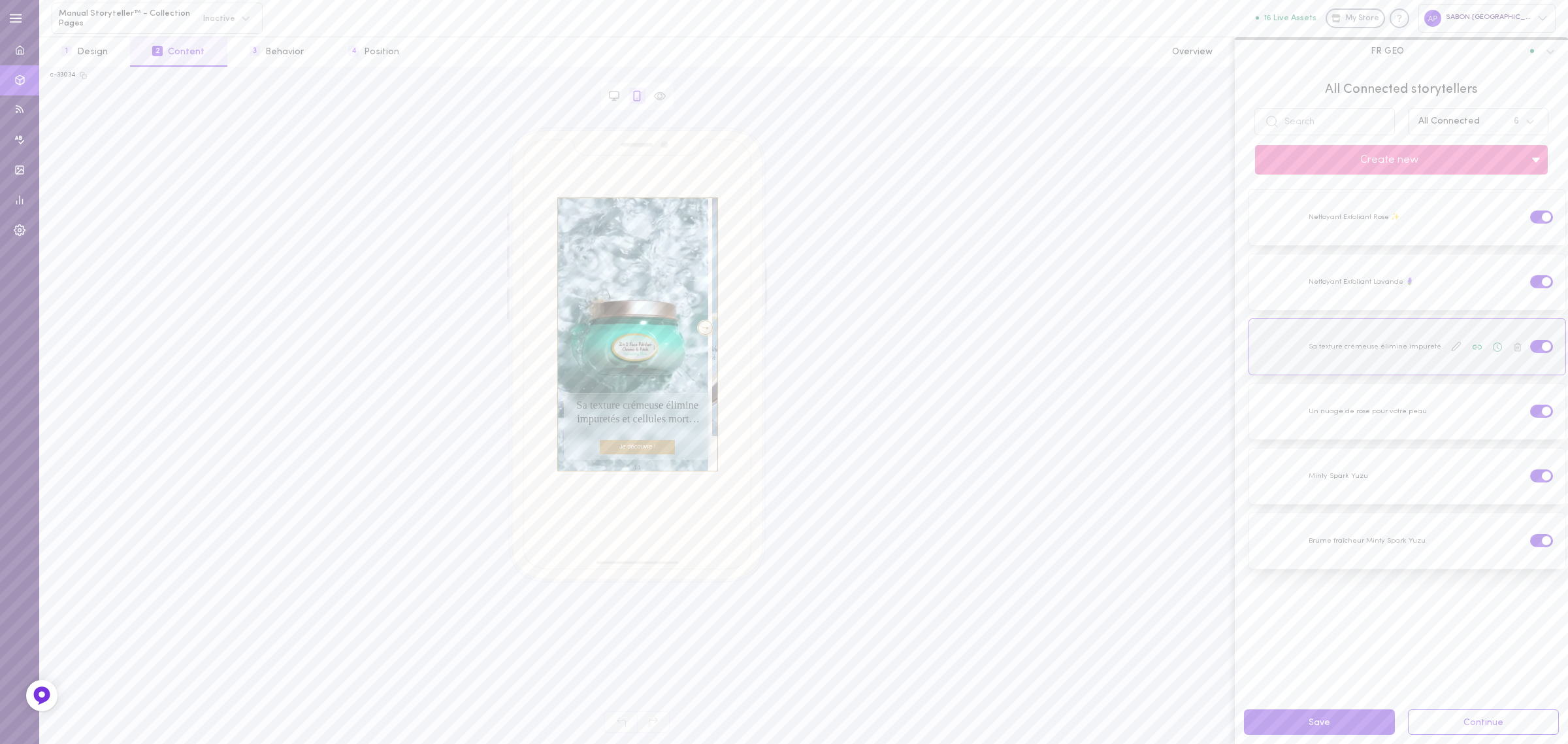
click at [1452, 347] on icon at bounding box center [1456, 347] width 8 height 8
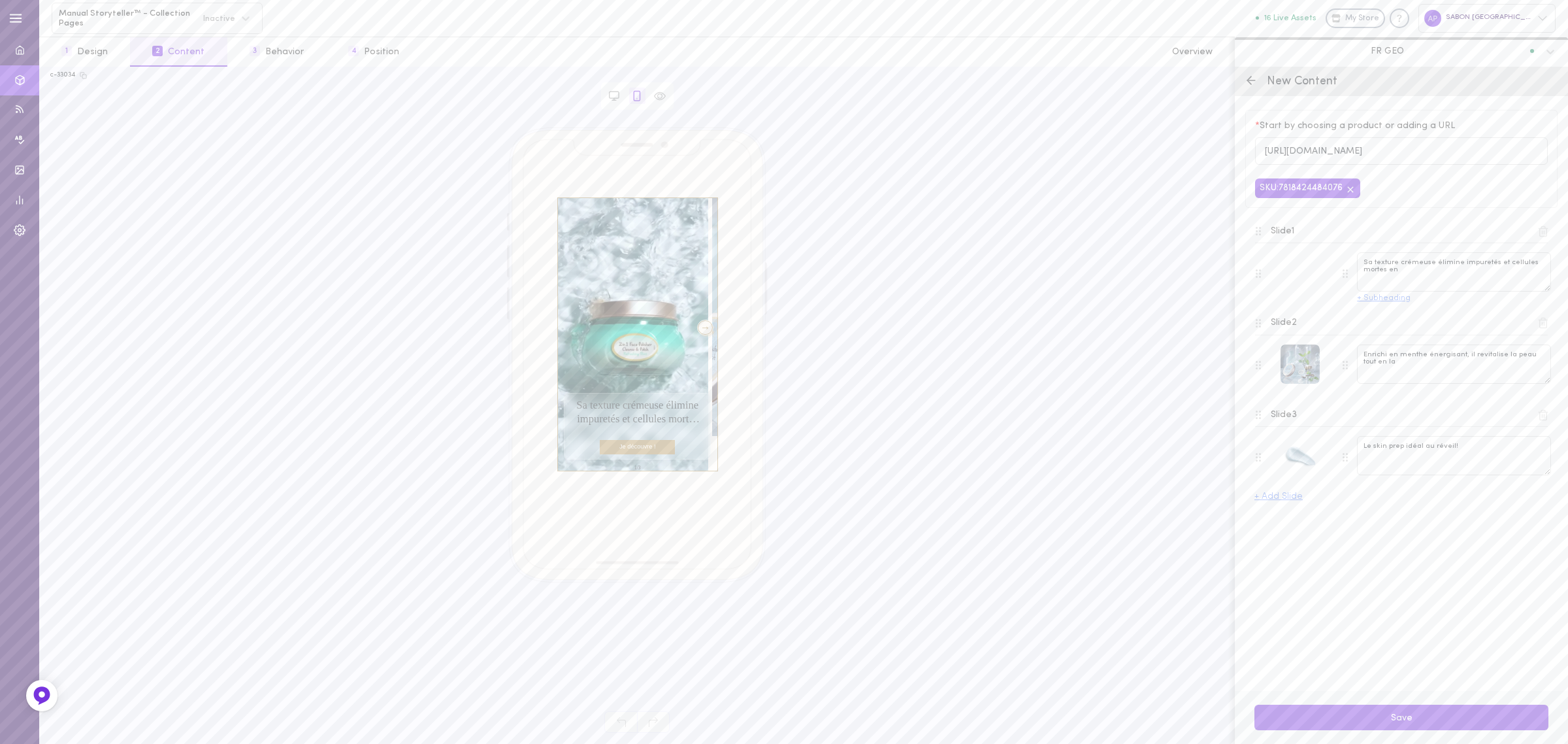
click at [1407, 302] on button "+ Subheading" at bounding box center [1383, 297] width 54 height 8
click at [1308, 418] on div at bounding box center [1300, 411] width 40 height 40
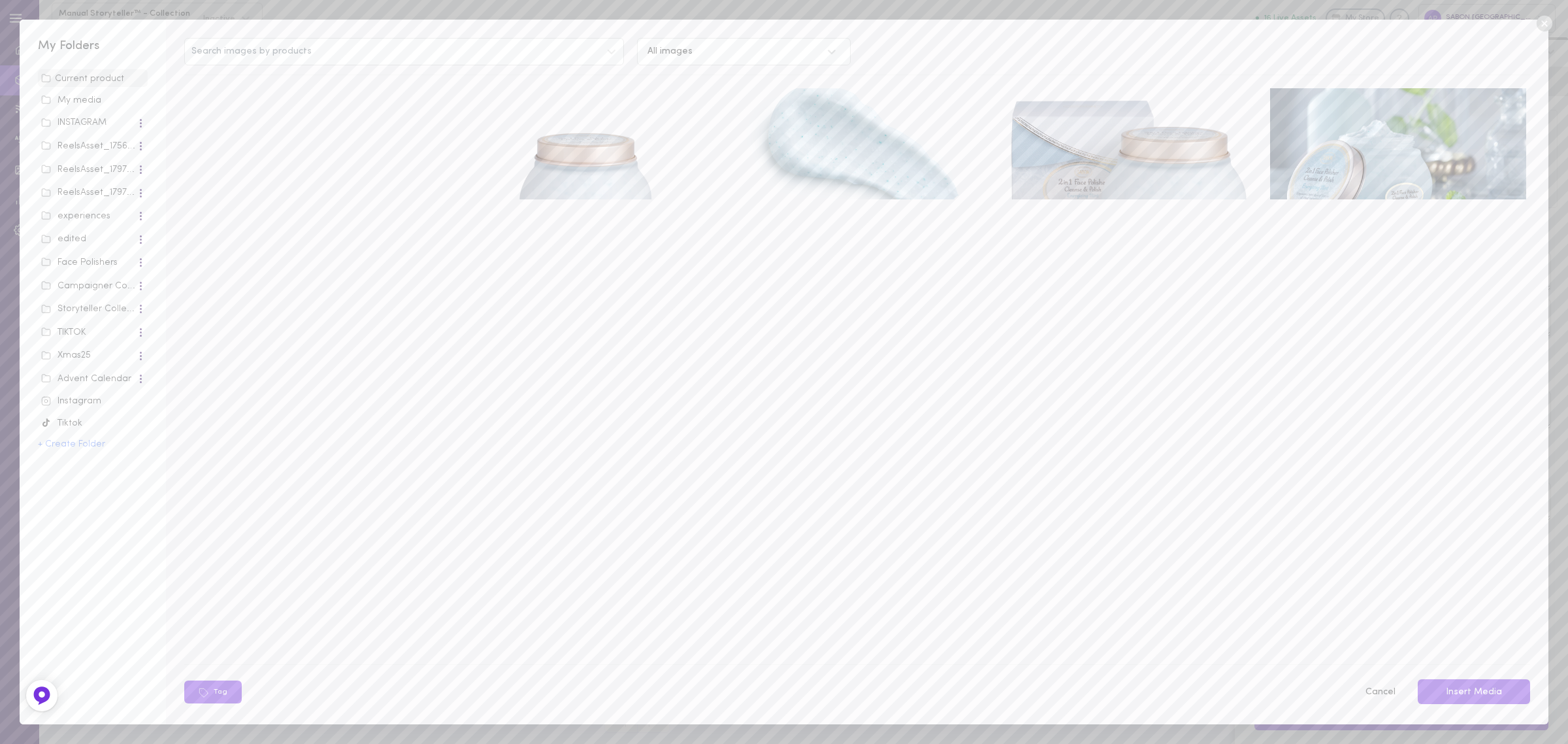
click at [77, 102] on div "My media" at bounding box center [93, 101] width 103 height 13
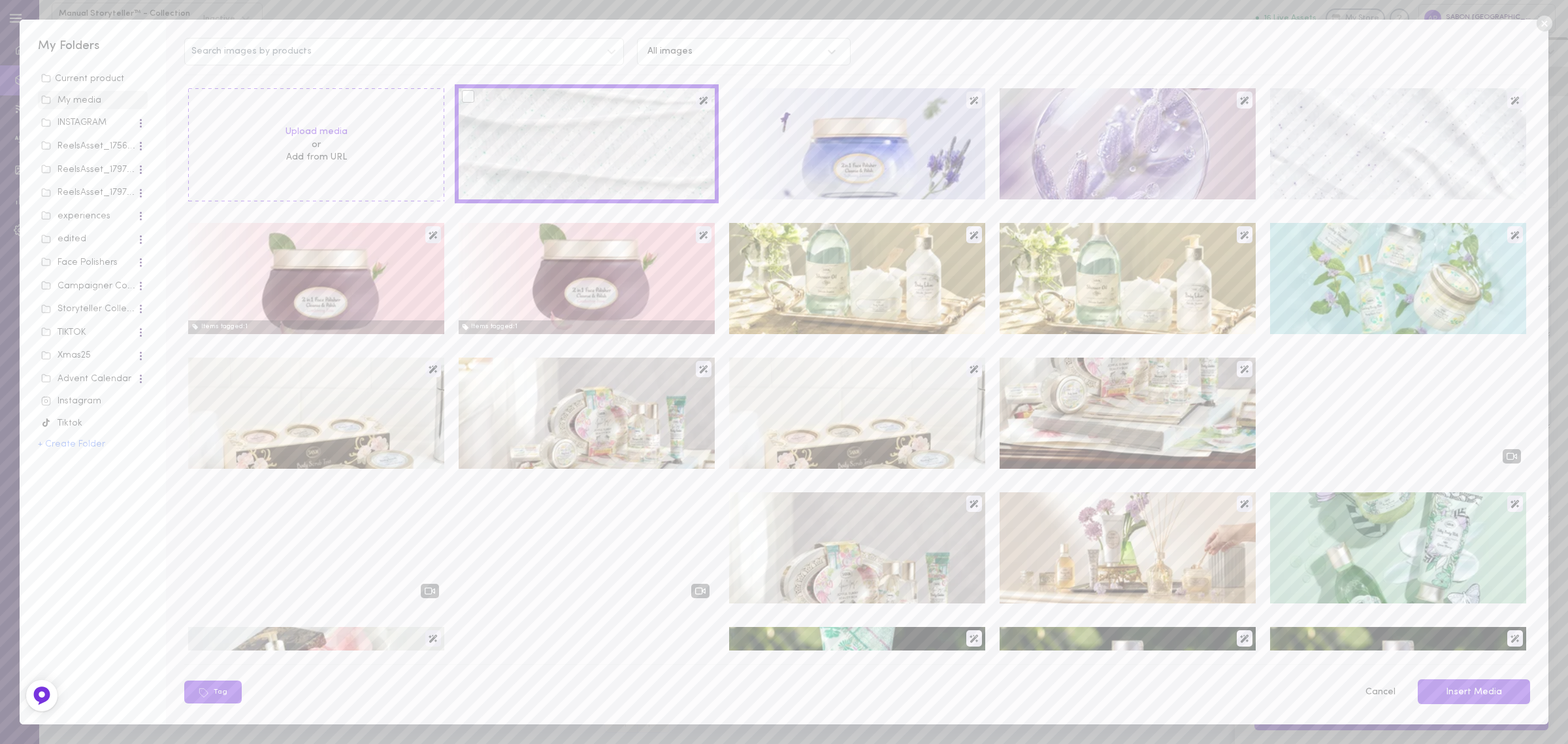
click at [465, 96] on div at bounding box center [467, 96] width 12 height 12
click at [0, 0] on input "checkbox" at bounding box center [0, 0] width 0 height 0
click at [1507, 698] on button "Insert Media" at bounding box center [1474, 691] width 112 height 25
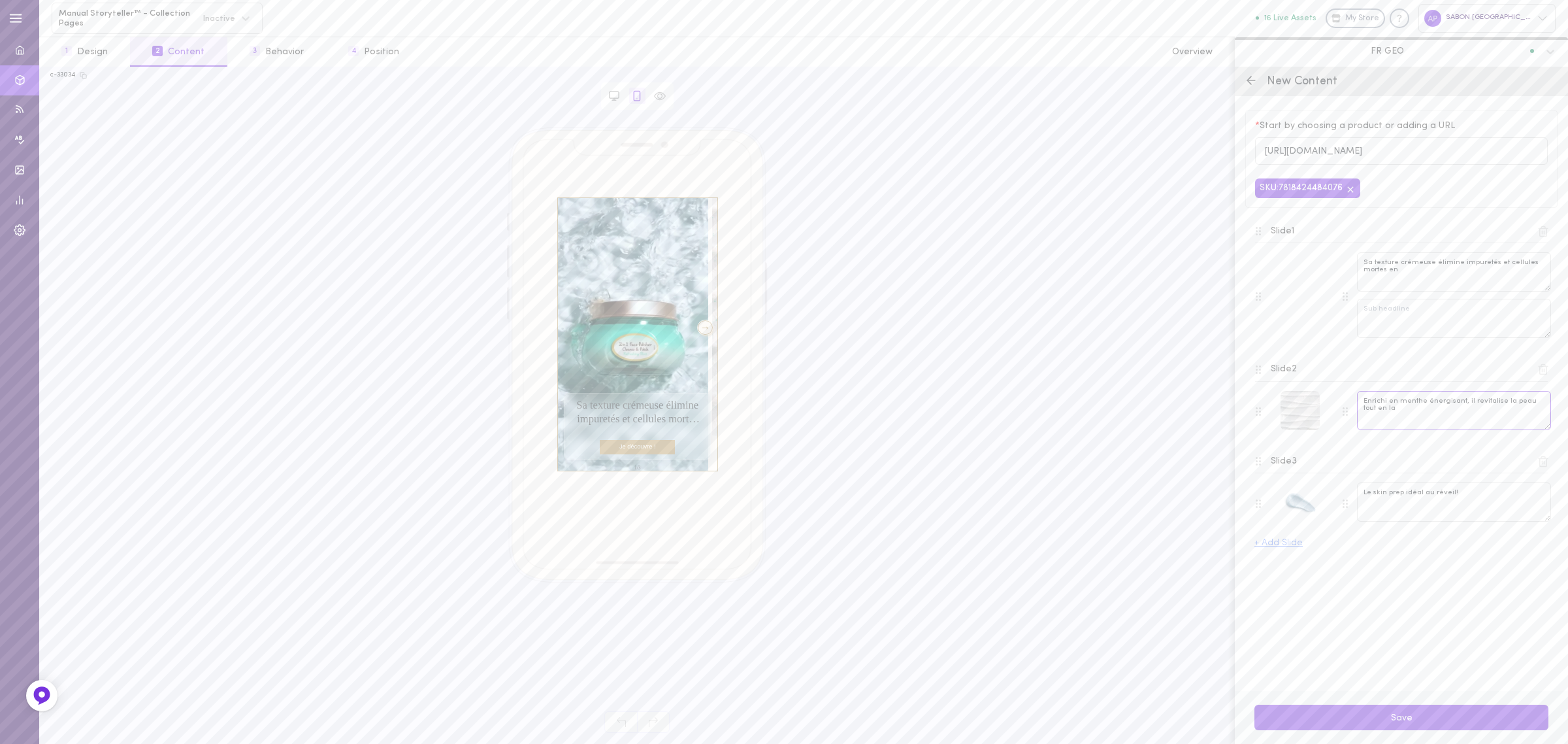
click at [1377, 406] on textarea "Enrichi en menthe énergisant, il revitalise la peau tout en la" at bounding box center [1454, 411] width 194 height 40
click at [1392, 275] on textarea "Sa texture crémeuse élimine impuretés et cellules mortes en" at bounding box center [1454, 272] width 194 height 40
click at [1370, 498] on textarea "Le skin prep idéal au réveil!" at bounding box center [1454, 502] width 194 height 40
click at [1302, 512] on div at bounding box center [1300, 502] width 40 height 40
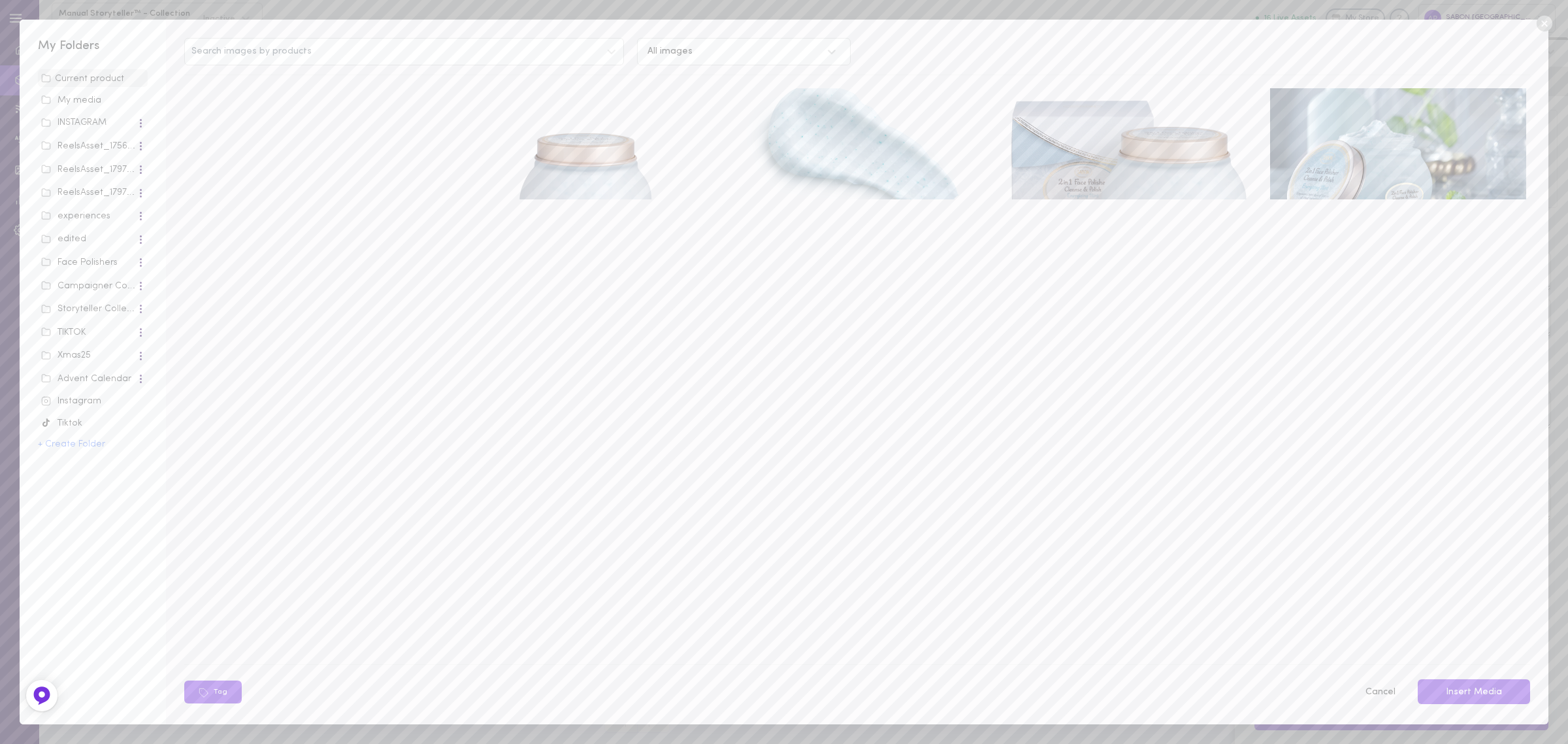
click at [98, 100] on div "My media" at bounding box center [93, 101] width 103 height 13
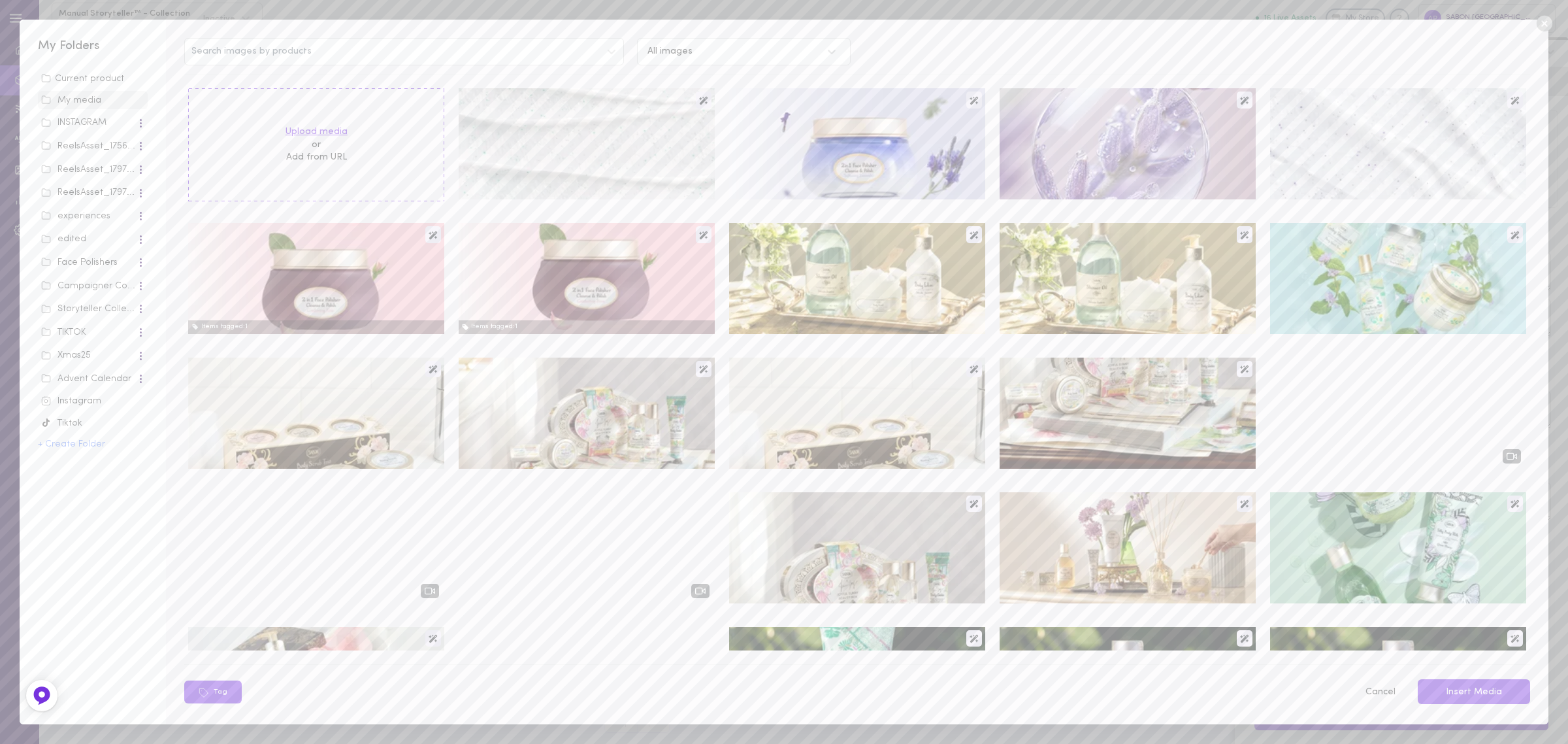
click at [327, 135] on label "Upload media" at bounding box center [316, 132] width 62 height 13
click at [0, 0] on input "Upload media" at bounding box center [0, 0] width 0 height 0
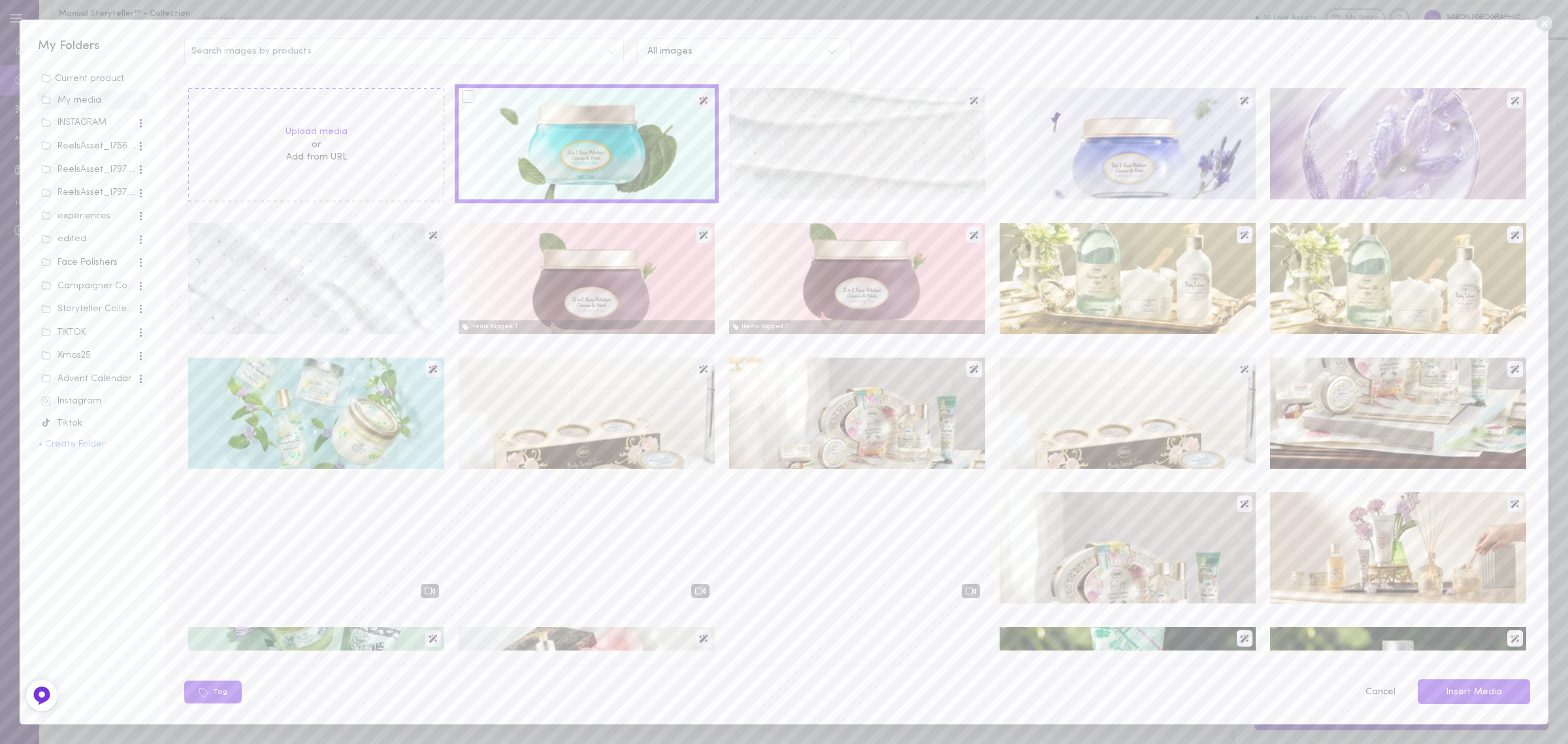
click at [464, 99] on div at bounding box center [467, 96] width 12 height 12
click at [0, 0] on input "checkbox" at bounding box center [0, 0] width 0 height 0
click at [1458, 695] on button "Insert Media" at bounding box center [1474, 691] width 112 height 25
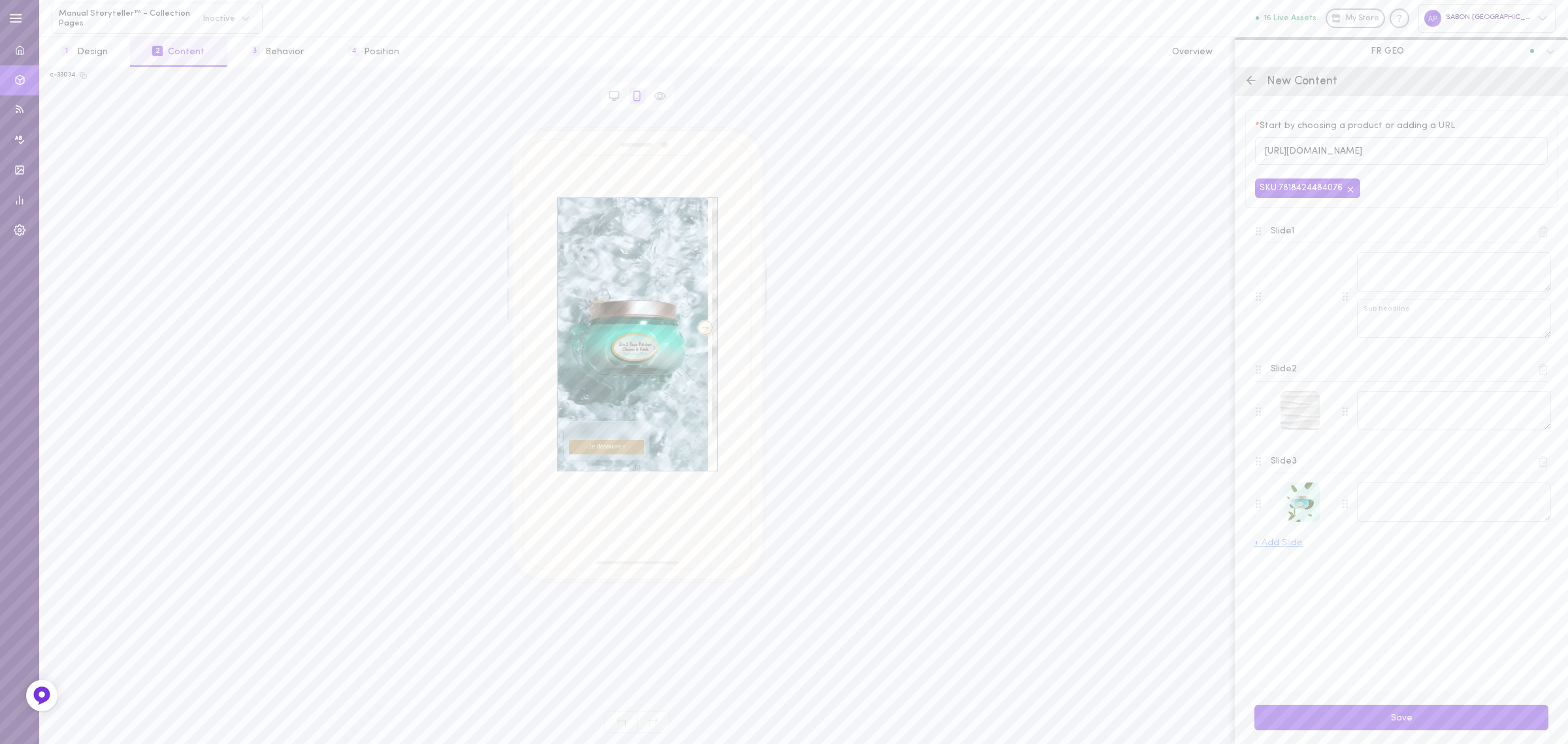
click at [703, 324] on video at bounding box center [632, 334] width 150 height 273
click at [698, 327] on div at bounding box center [705, 327] width 16 height 14
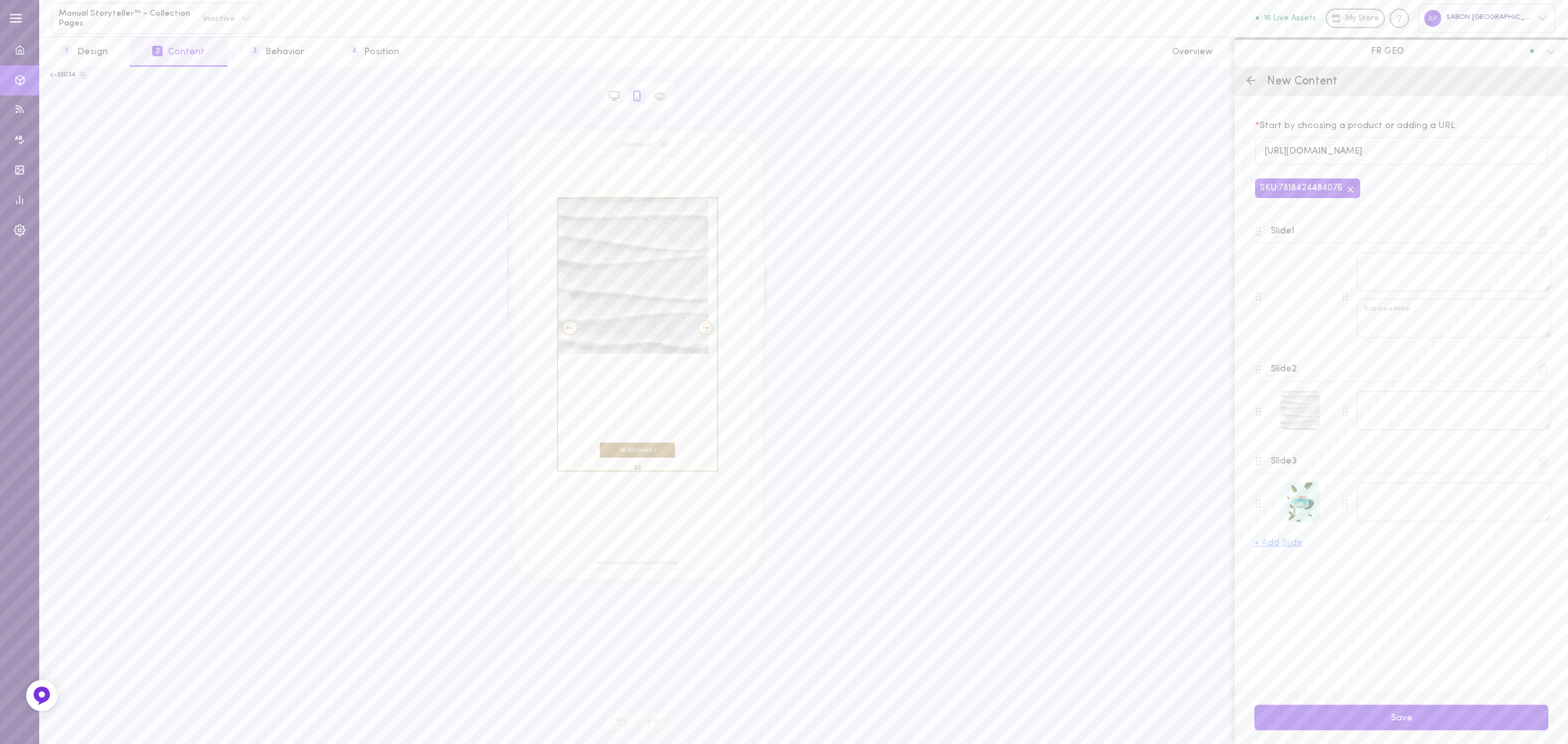
click at [698, 327] on div at bounding box center [705, 327] width 16 height 14
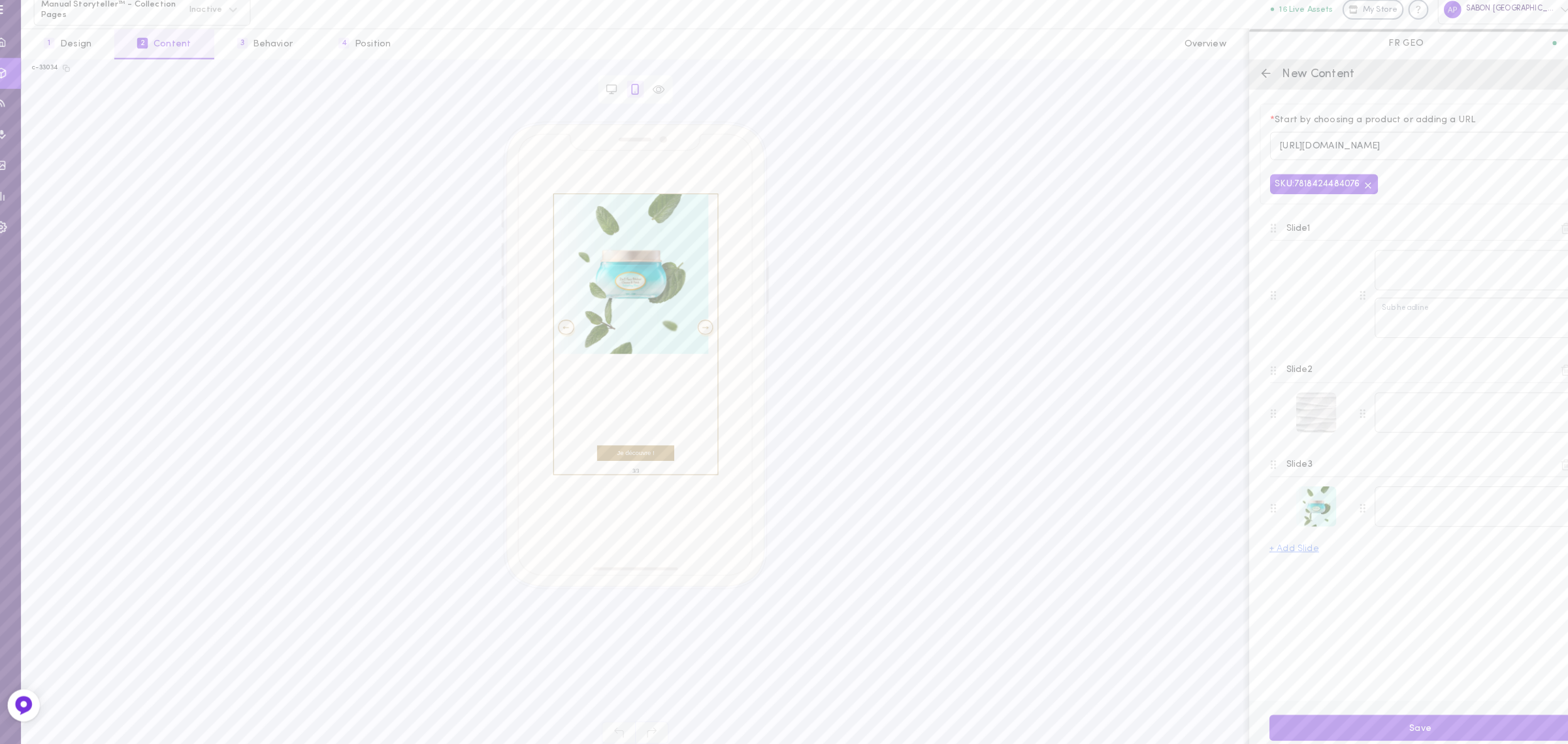
scroll to position [0, 0]
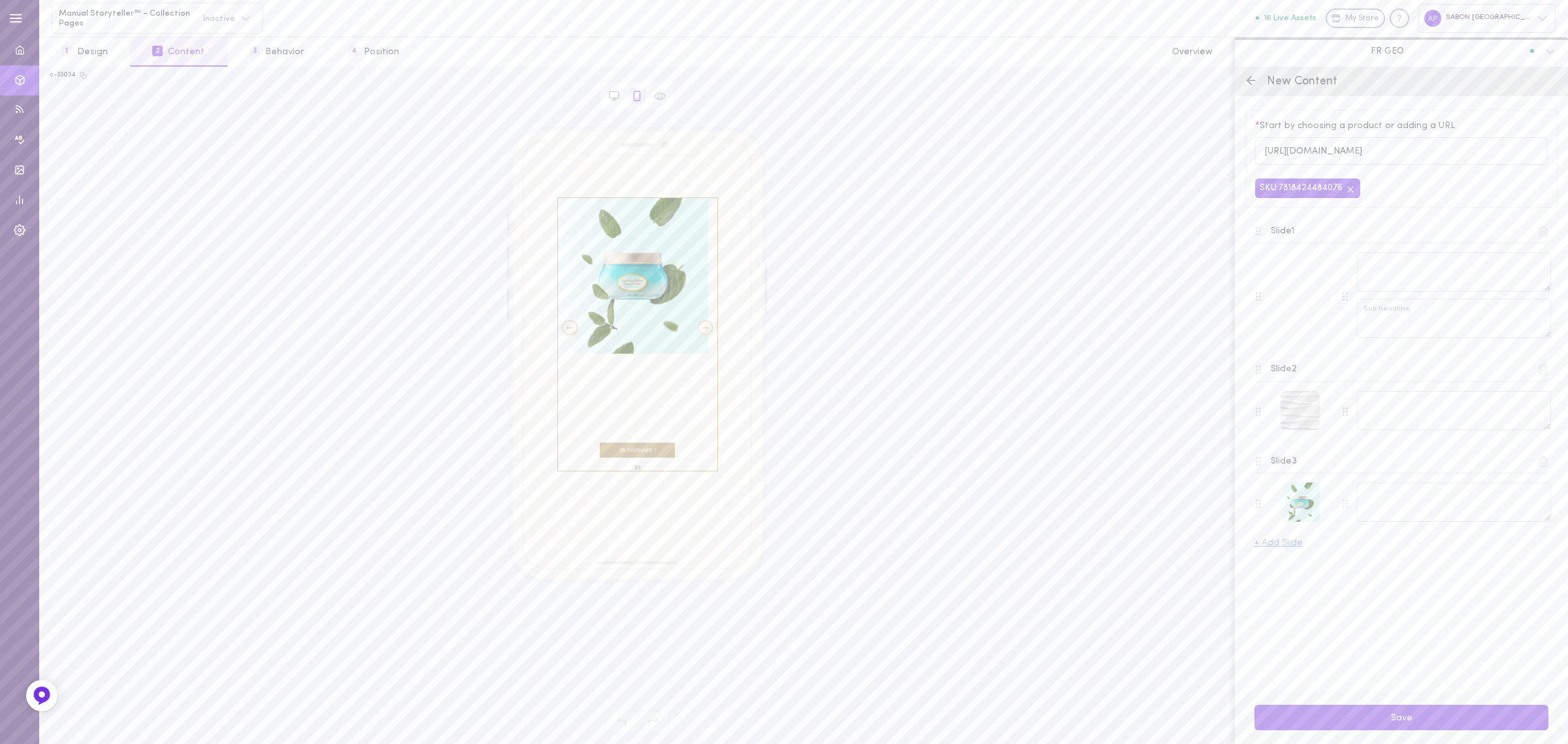
click at [1277, 547] on button "+ Add Slide" at bounding box center [1278, 543] width 48 height 9
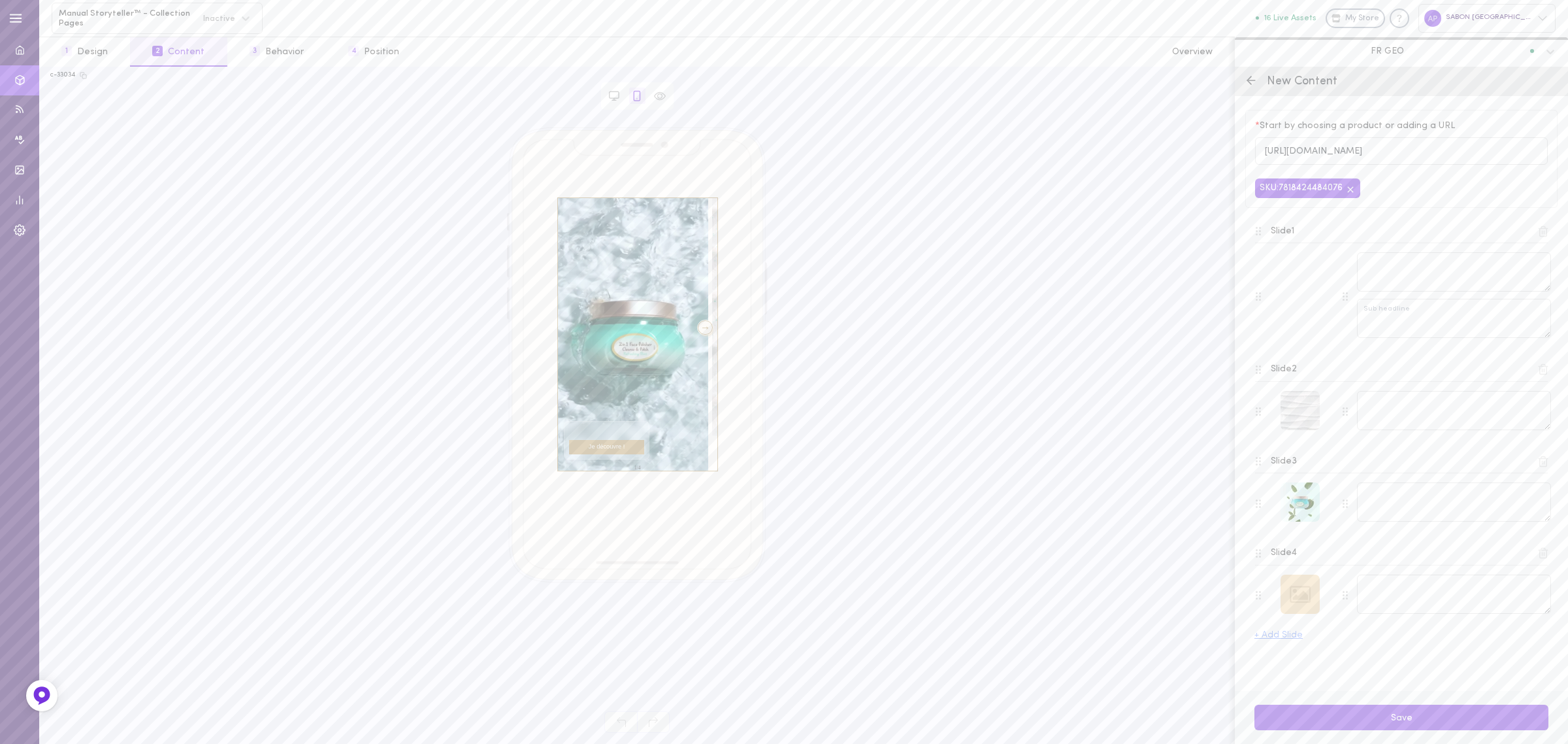
click at [1297, 593] on div at bounding box center [1300, 594] width 40 height 40
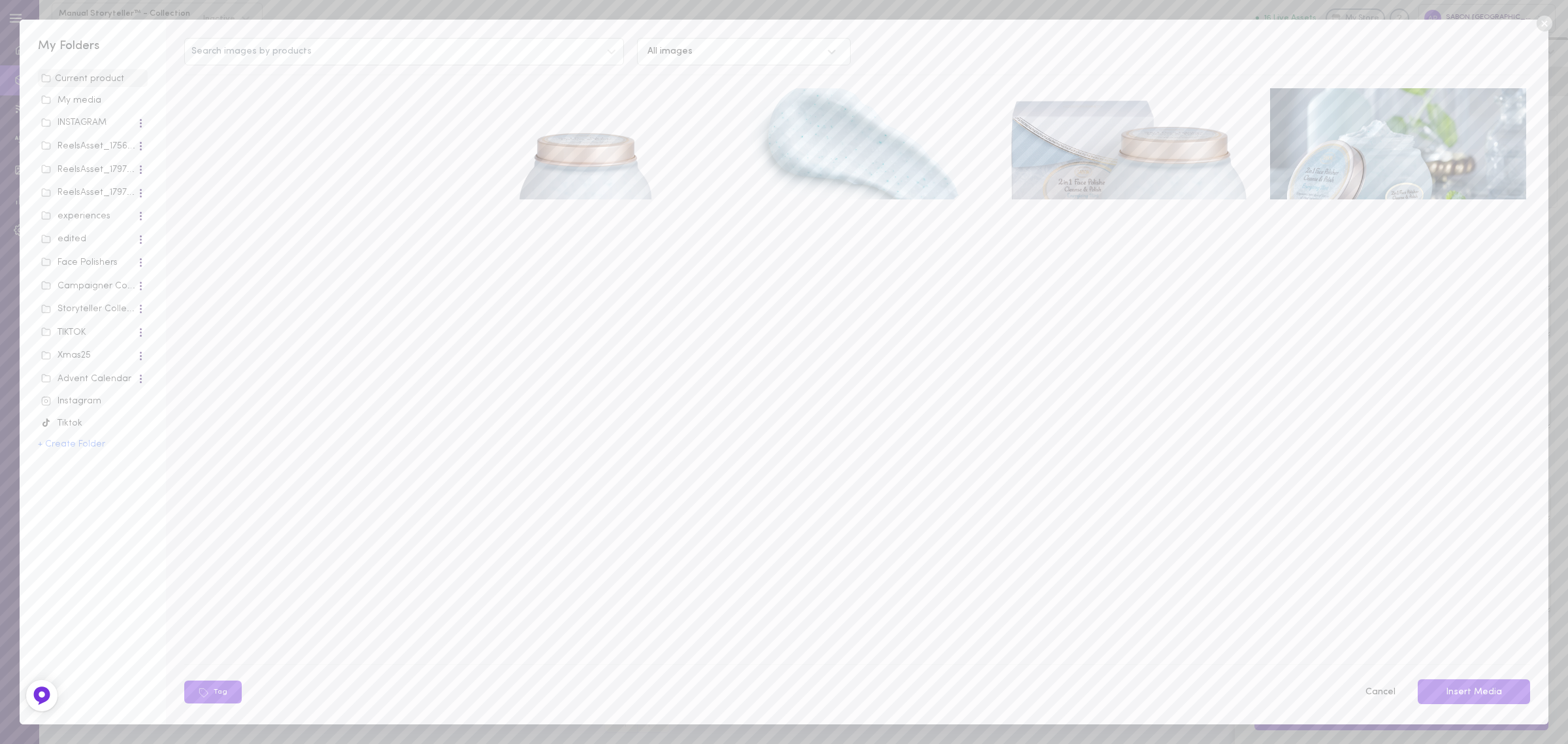
click at [66, 108] on span "My media" at bounding box center [93, 99] width 110 height 18
click at [93, 91] on span "My media" at bounding box center [93, 99] width 110 height 18
click at [82, 95] on div "My media" at bounding box center [93, 101] width 103 height 13
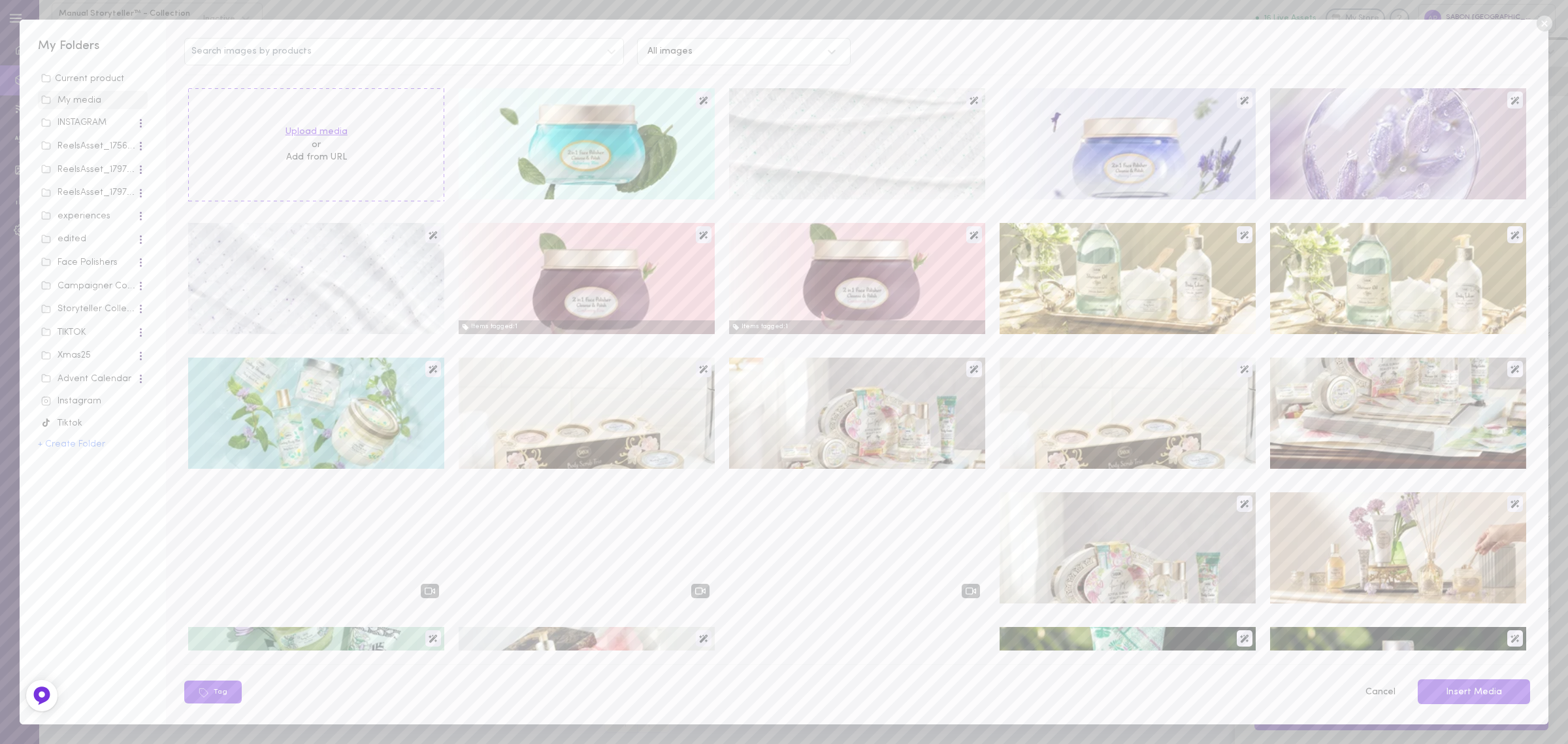
click at [309, 128] on label "Upload media" at bounding box center [316, 132] width 62 height 13
click at [0, 0] on input "Upload media" at bounding box center [0, 0] width 0 height 0
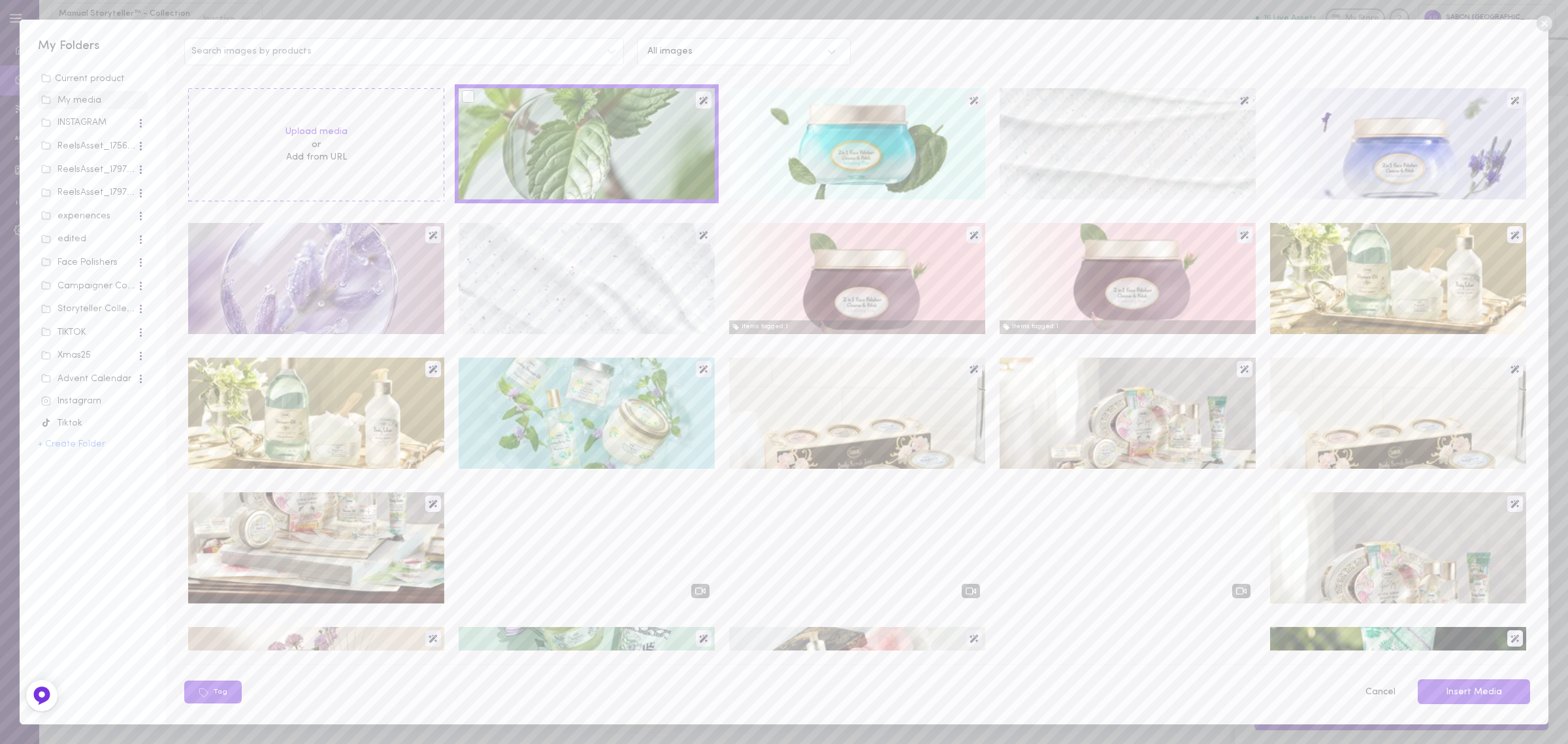
click at [562, 147] on div at bounding box center [586, 144] width 256 height 111
click at [465, 105] on div at bounding box center [586, 144] width 256 height 111
click at [465, 95] on div at bounding box center [467, 96] width 12 height 12
click at [0, 0] on input "checkbox" at bounding box center [0, 0] width 0 height 0
click at [1484, 700] on button "Insert Media" at bounding box center [1474, 691] width 112 height 25
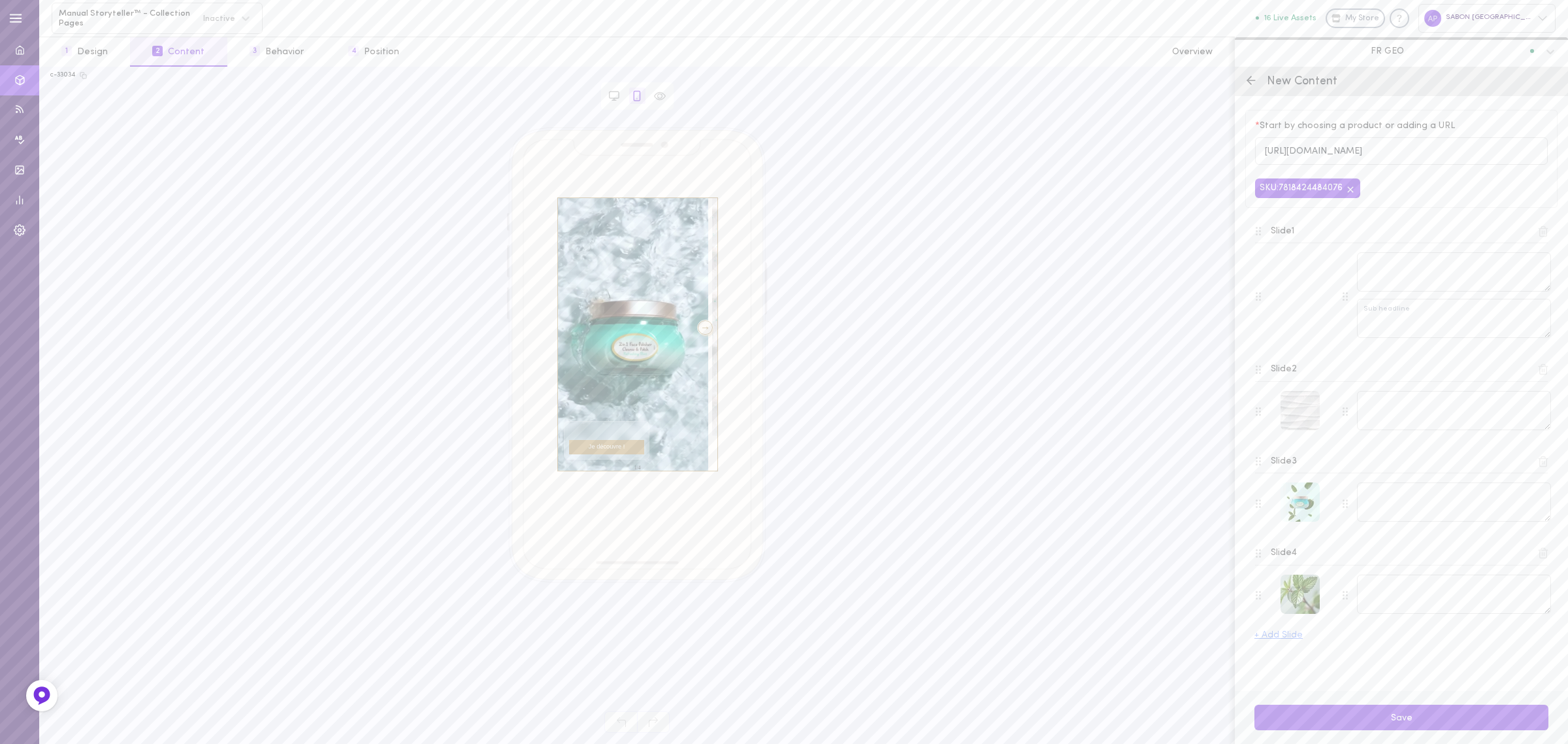
click at [698, 329] on div at bounding box center [705, 327] width 16 height 14
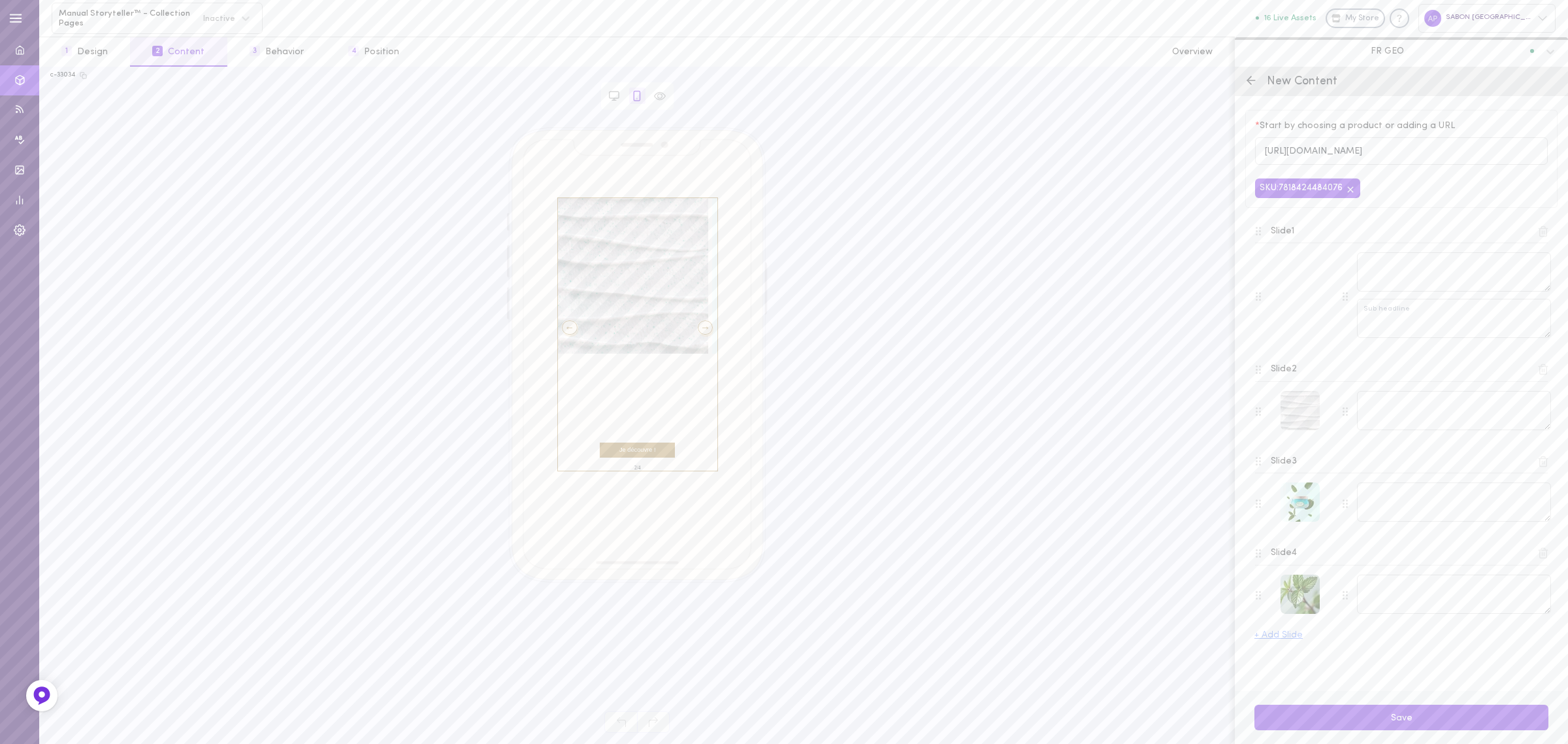
click at [698, 329] on div at bounding box center [705, 327] width 16 height 14
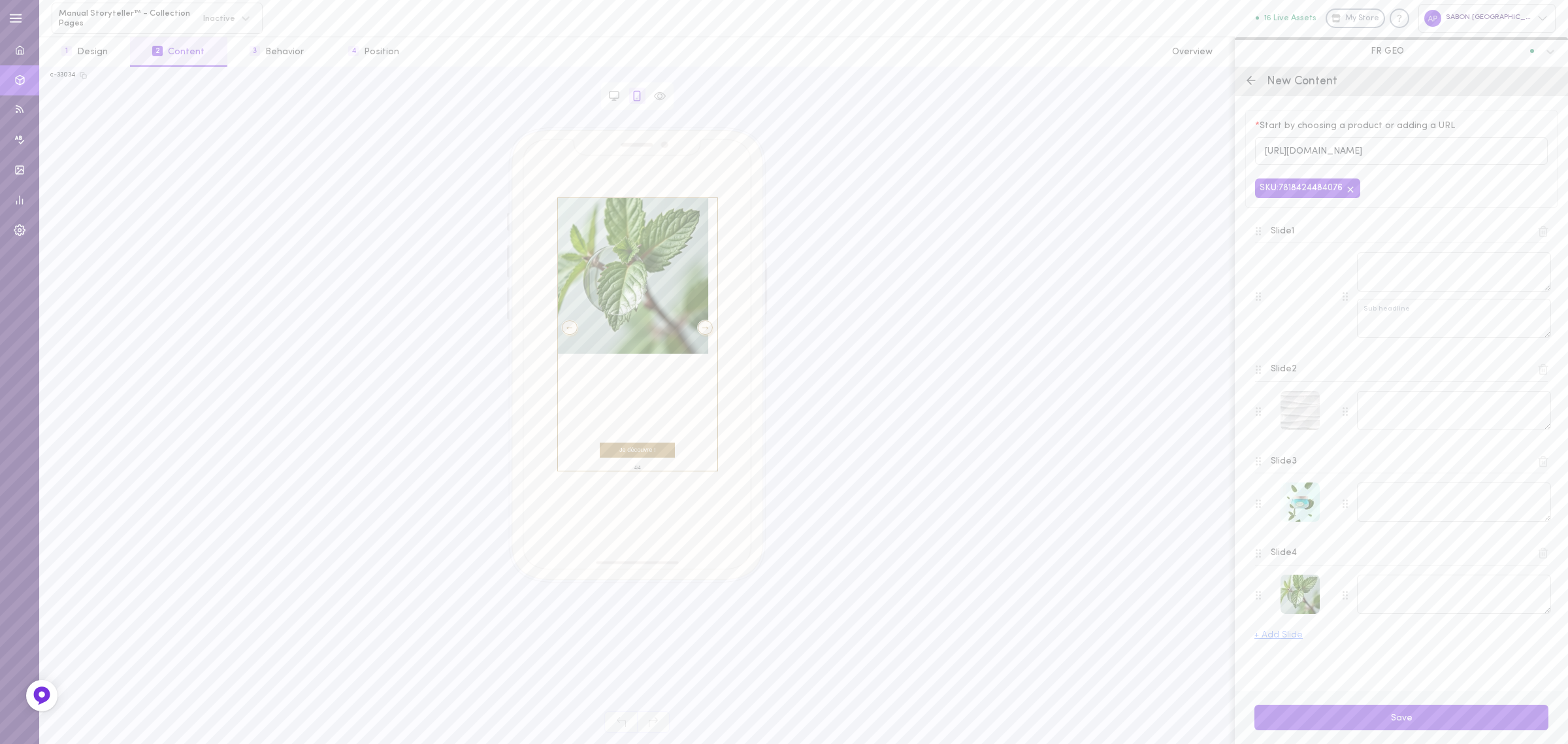
click at [1261, 591] on div at bounding box center [1291, 595] width 75 height 42
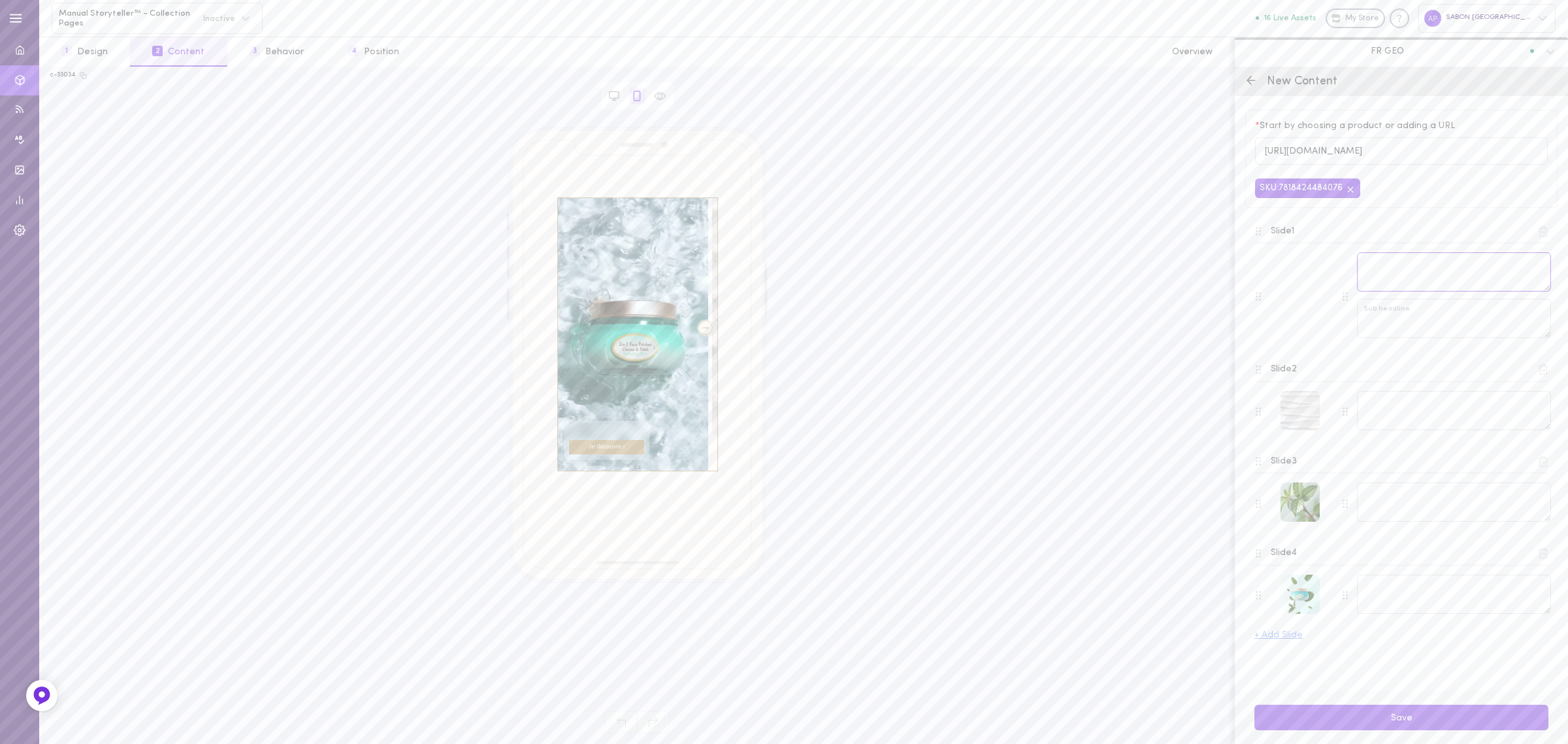
click at [1395, 279] on textarea at bounding box center [1454, 272] width 194 height 40
click at [1503, 273] on textarea "Nettoyant Exfoliant Menthe" at bounding box center [1454, 272] width 194 height 40
paste textarea "[EMAIL_ADDRESS][DOMAIN_NAME]"
paste textarea "❄️"
type textarea "Nettoyant Exfoliant Menthe ❄️"
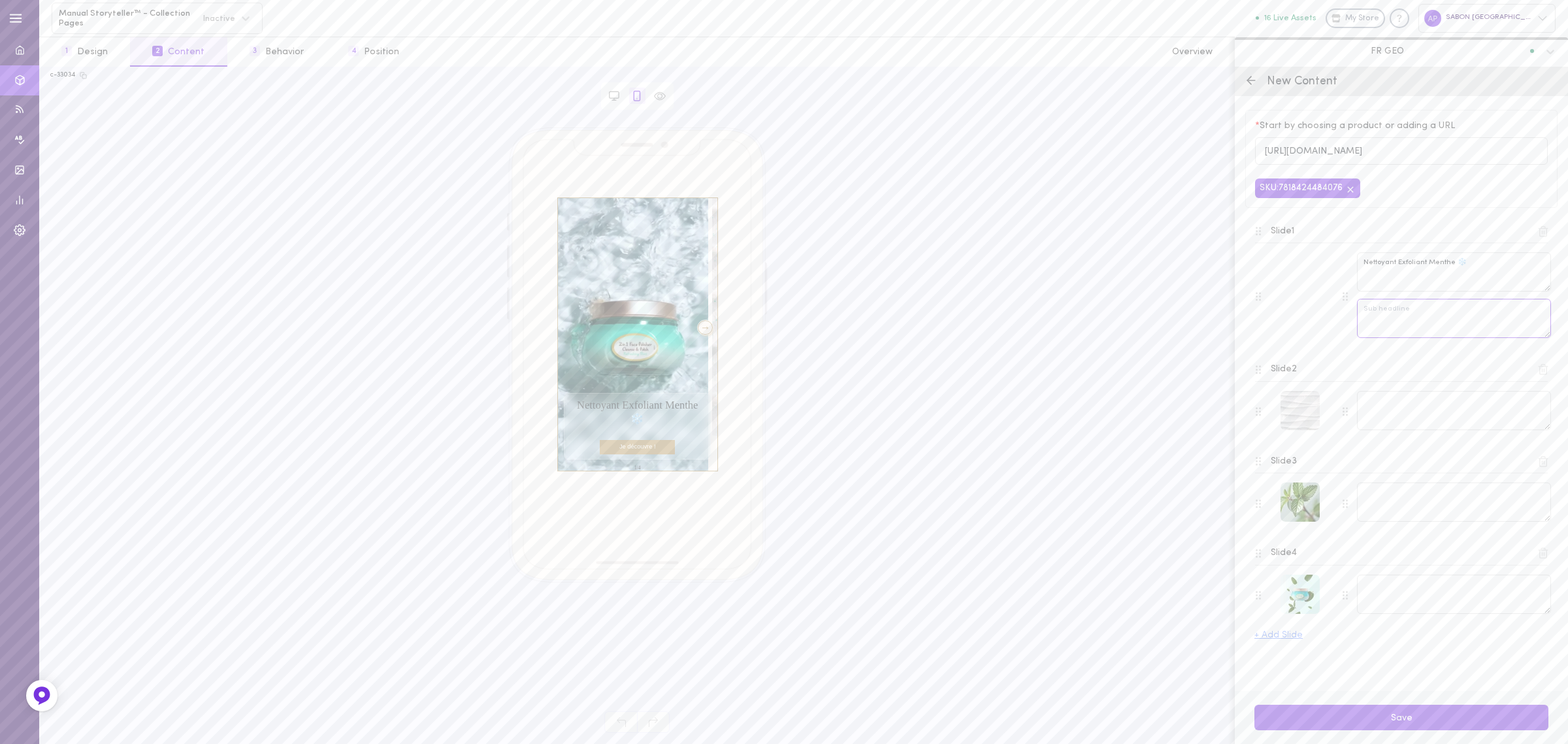
click at [1455, 324] on textarea at bounding box center [1454, 318] width 194 height 40
click at [1435, 403] on textarea at bounding box center [1454, 411] width 194 height 40
click at [1416, 313] on textarea at bounding box center [1454, 318] width 194 height 40
paste textarea "nettoie, rafraîchit et revitalise en un seul geste."
type textarea "nettoie, [PERSON_NAME] et revitalise en un seul geste !"
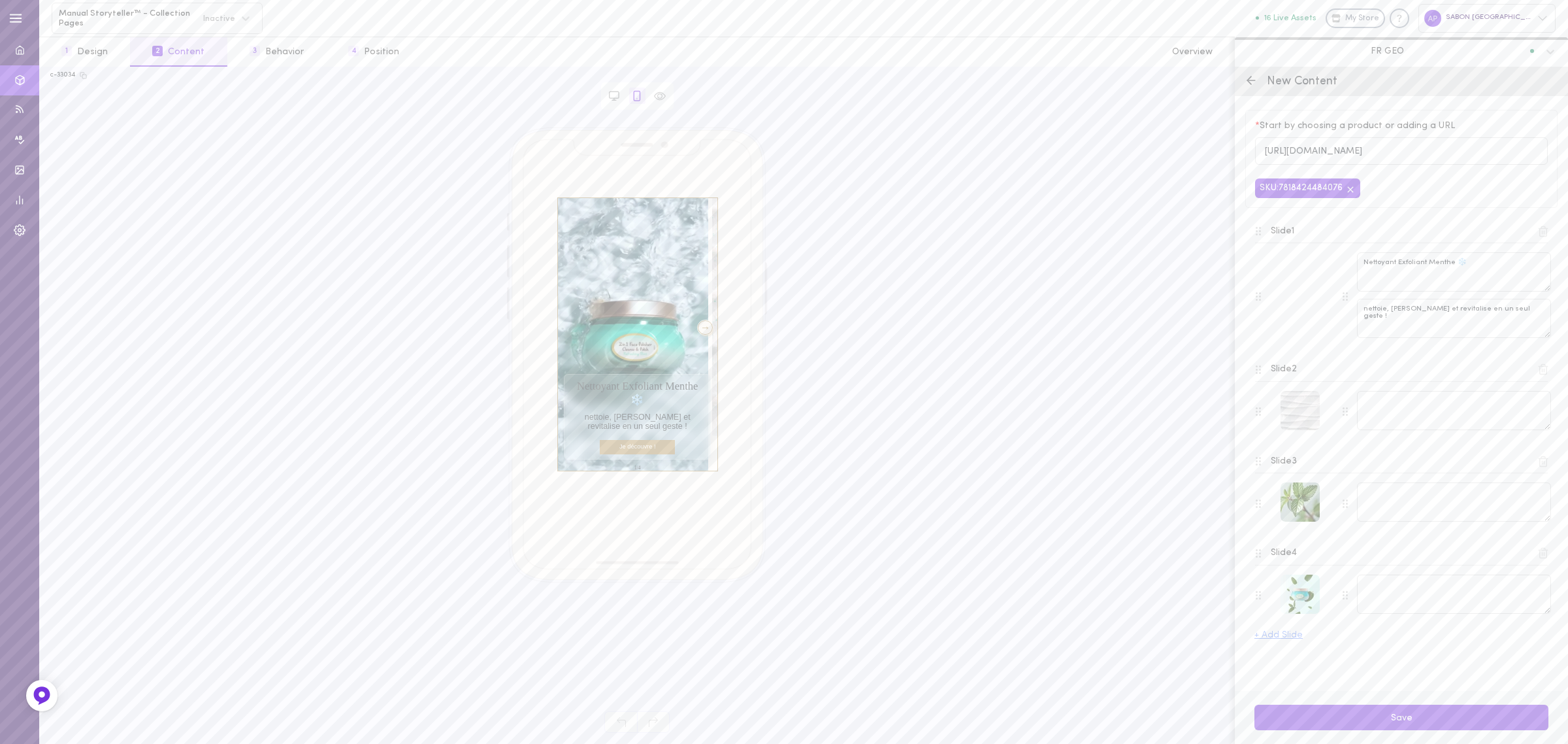
click at [1360, 185] on span "SKU: 7818424484076" at bounding box center [1307, 188] width 105 height 19
click at [1350, 194] on icon at bounding box center [1350, 189] width 10 height 10
click at [1359, 161] on input "[URL][DOMAIN_NAME]" at bounding box center [1401, 151] width 293 height 28
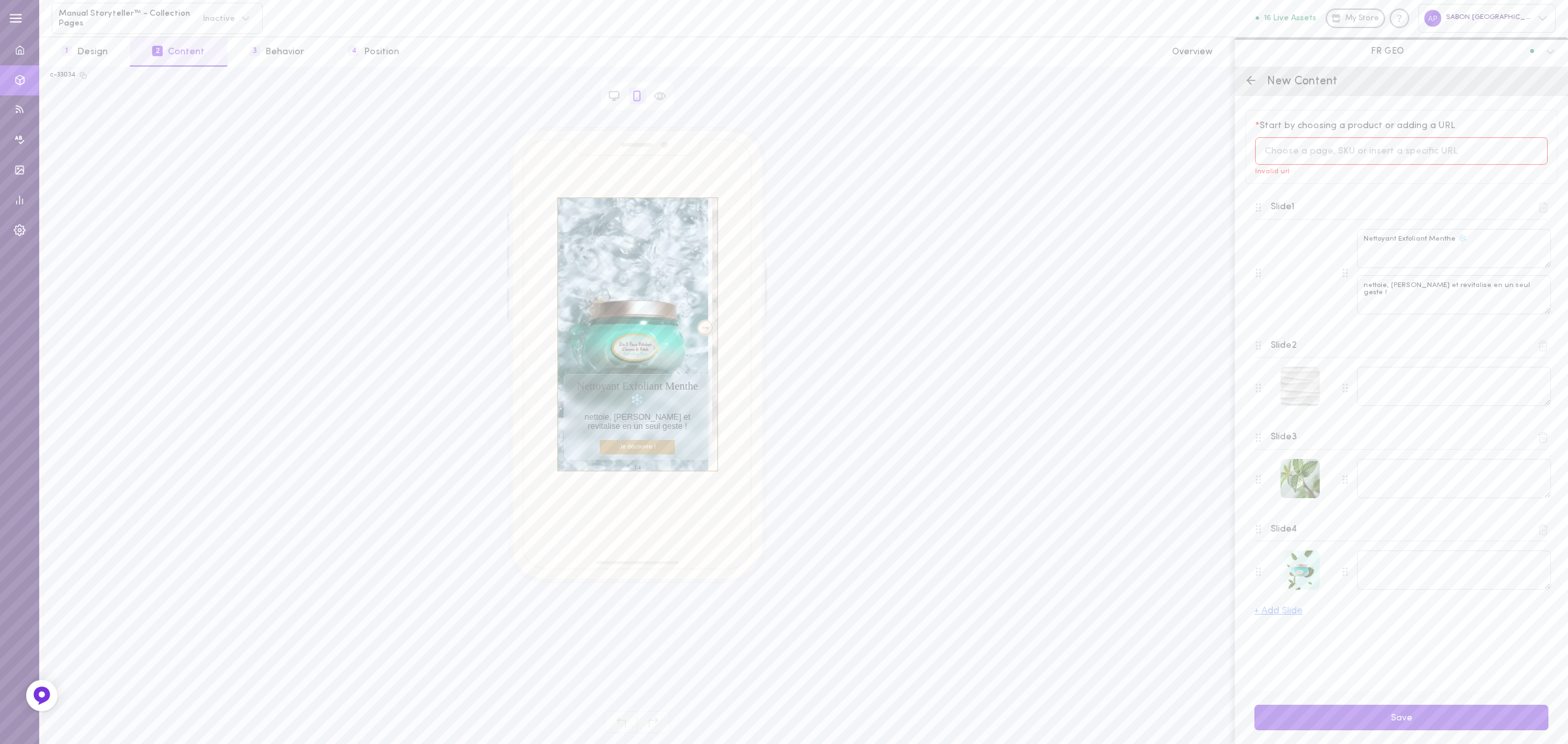
click at [1504, 122] on span "* Start by choosing a product or adding a URL" at bounding box center [1401, 127] width 293 height 13
click at [1297, 147] on input at bounding box center [1401, 151] width 293 height 28
paste input "[URL][DOMAIN_NAME]"
type input "[URL][DOMAIN_NAME]"
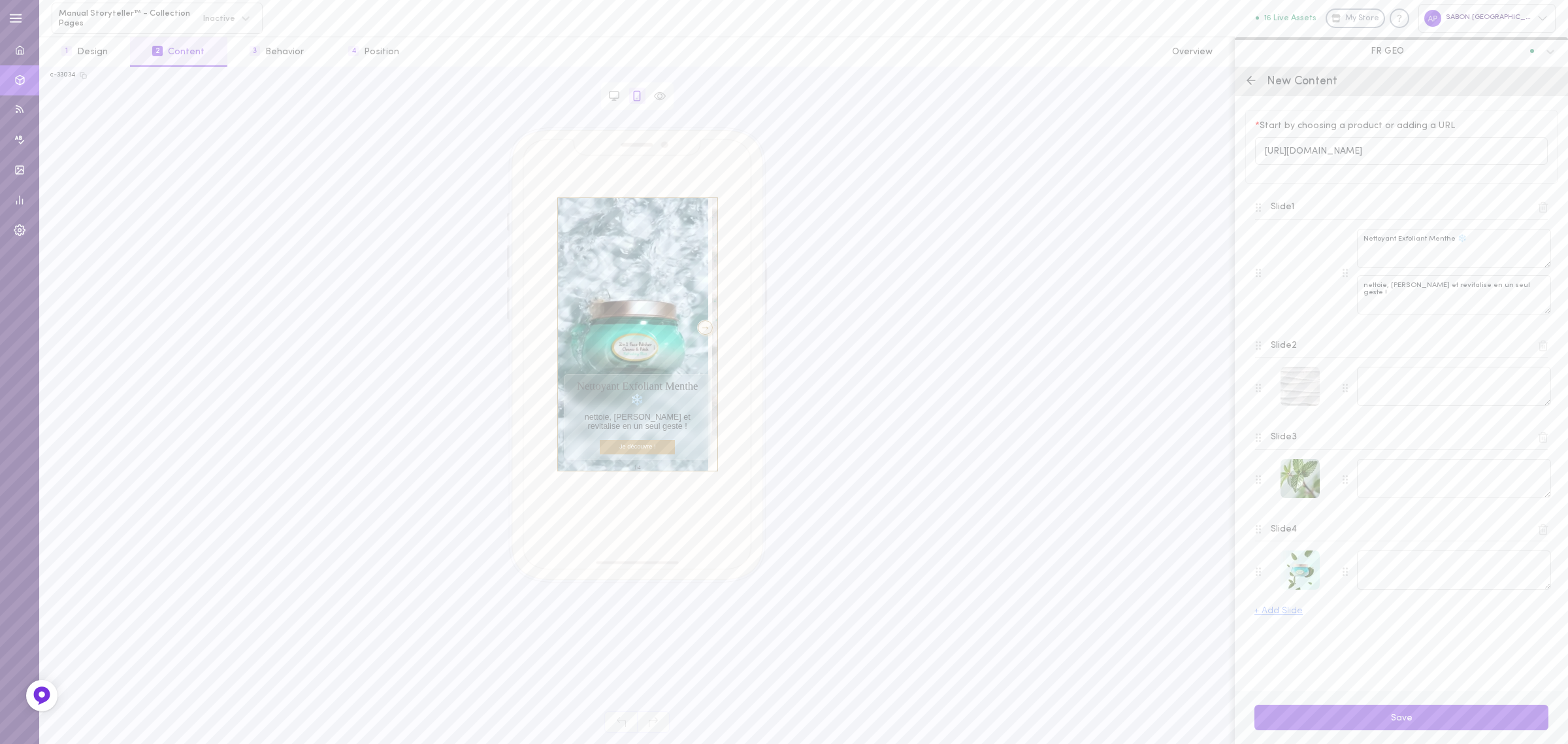
click at [1240, 170] on div "* Start by choosing a product or adding a URL [URL][DOMAIN_NAME] Slide 1 Nettoy…" at bounding box center [1401, 394] width 333 height 595
click at [1389, 385] on textarea at bounding box center [1454, 386] width 194 height 40
click at [1382, 373] on textarea at bounding box center [1454, 386] width 194 height 40
paste textarea "Sa texture granita crémeuse se transforme au contact de l’eau pour éliminer imp…"
click at [698, 327] on div at bounding box center [705, 327] width 16 height 14
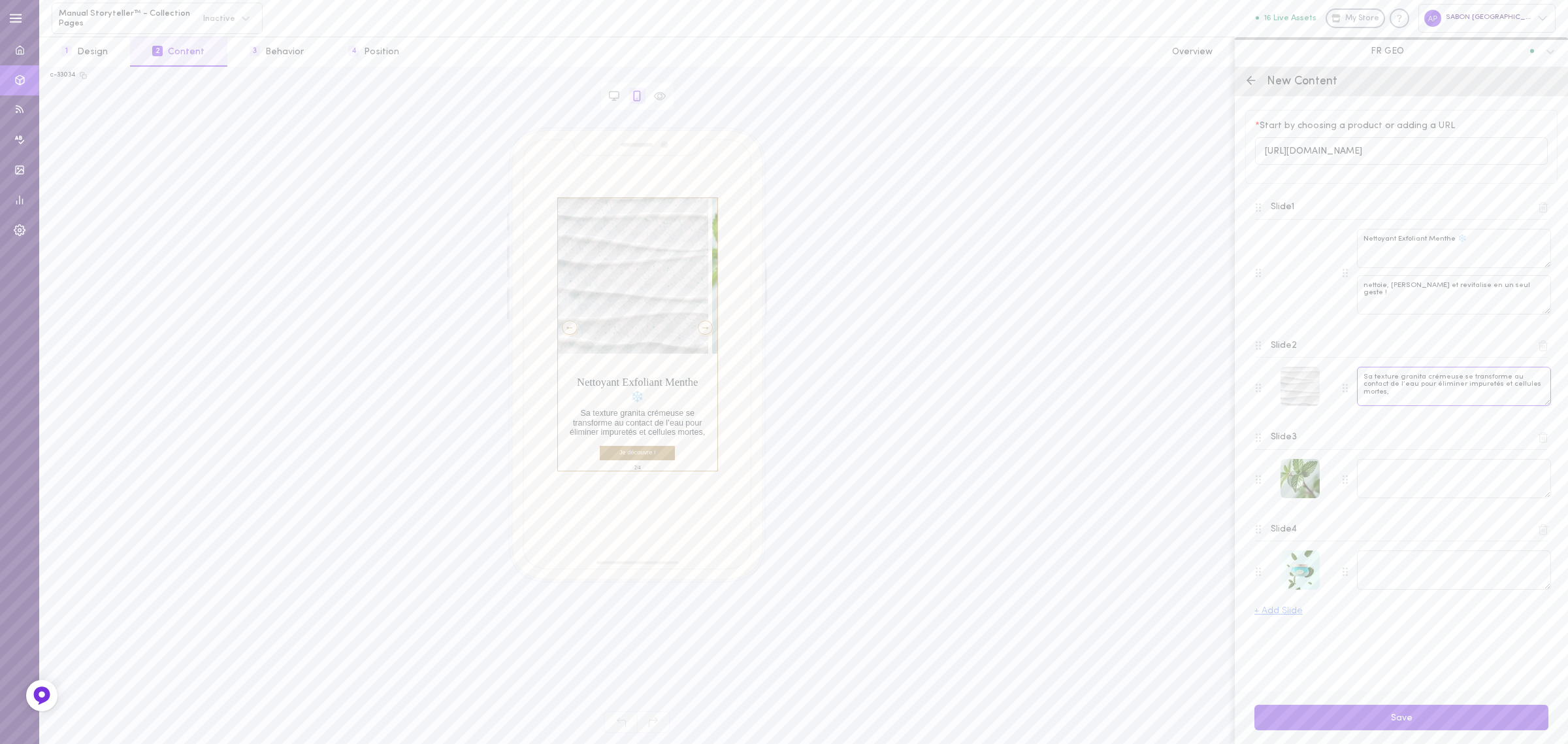
click at [1534, 389] on textarea "Sa texture granita crémeuse se transforme au contact de l’eau pour éliminer imp…" at bounding box center [1454, 386] width 194 height 40
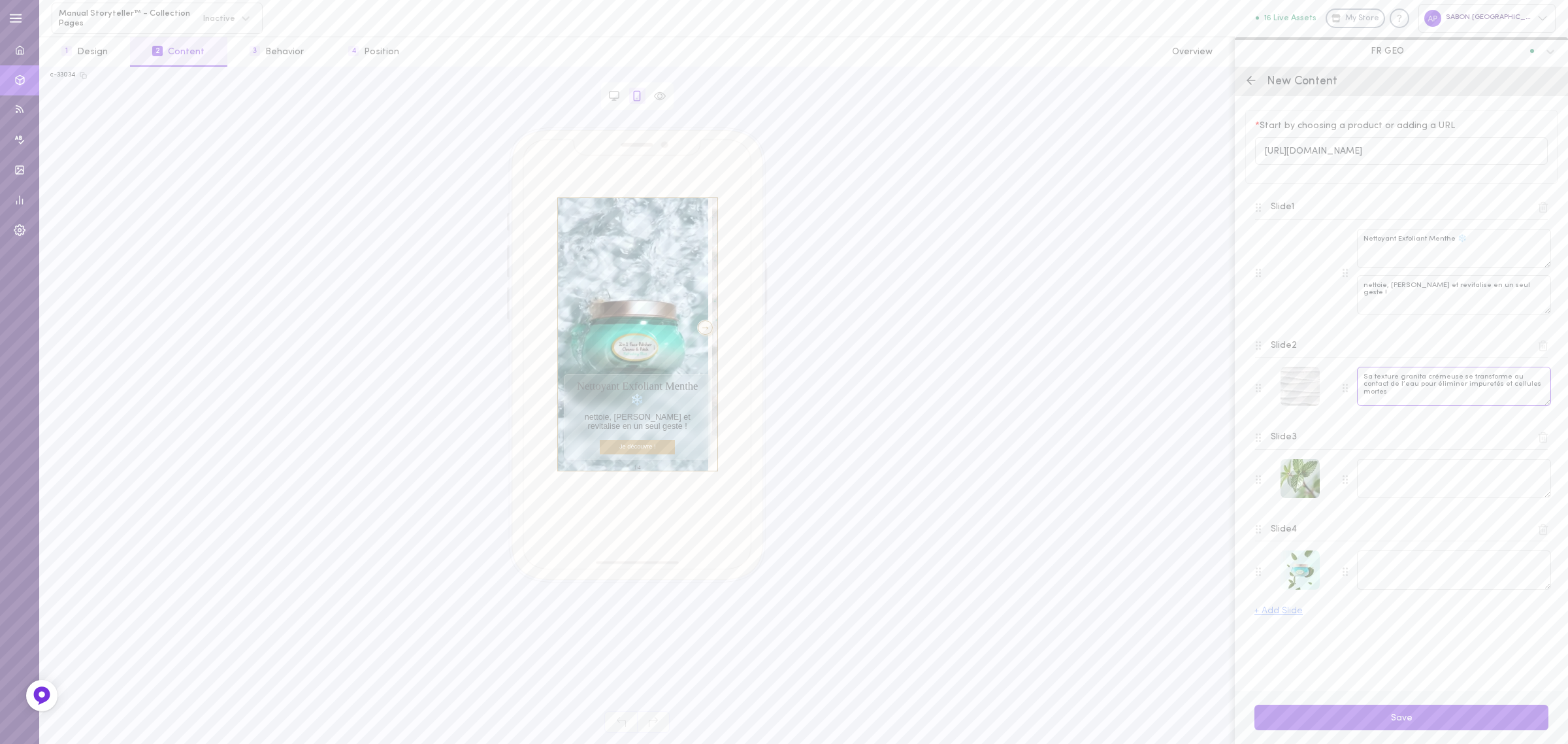
click at [1475, 389] on textarea "Sa texture granita crémeuse se transforme au contact de l’eau pour éliminer imp…" at bounding box center [1454, 386] width 194 height 40
drag, startPoint x: 1474, startPoint y: 389, endPoint x: 1550, endPoint y: 391, distance: 76.0
click at [1550, 391] on textarea "Sa texture granita crémeuse se transforme au contact de l’eau pour éliminer imp…" at bounding box center [1454, 386] width 194 height 40
click at [1435, 385] on textarea "Sa texture granita crémeuse se transforme au contact de l’eau pour éliminer imp…" at bounding box center [1454, 386] width 194 height 40
click at [1442, 387] on textarea "Sa texture granita crémeuse se transforme au contact de l’eau pour éliminer imp…" at bounding box center [1454, 386] width 194 height 40
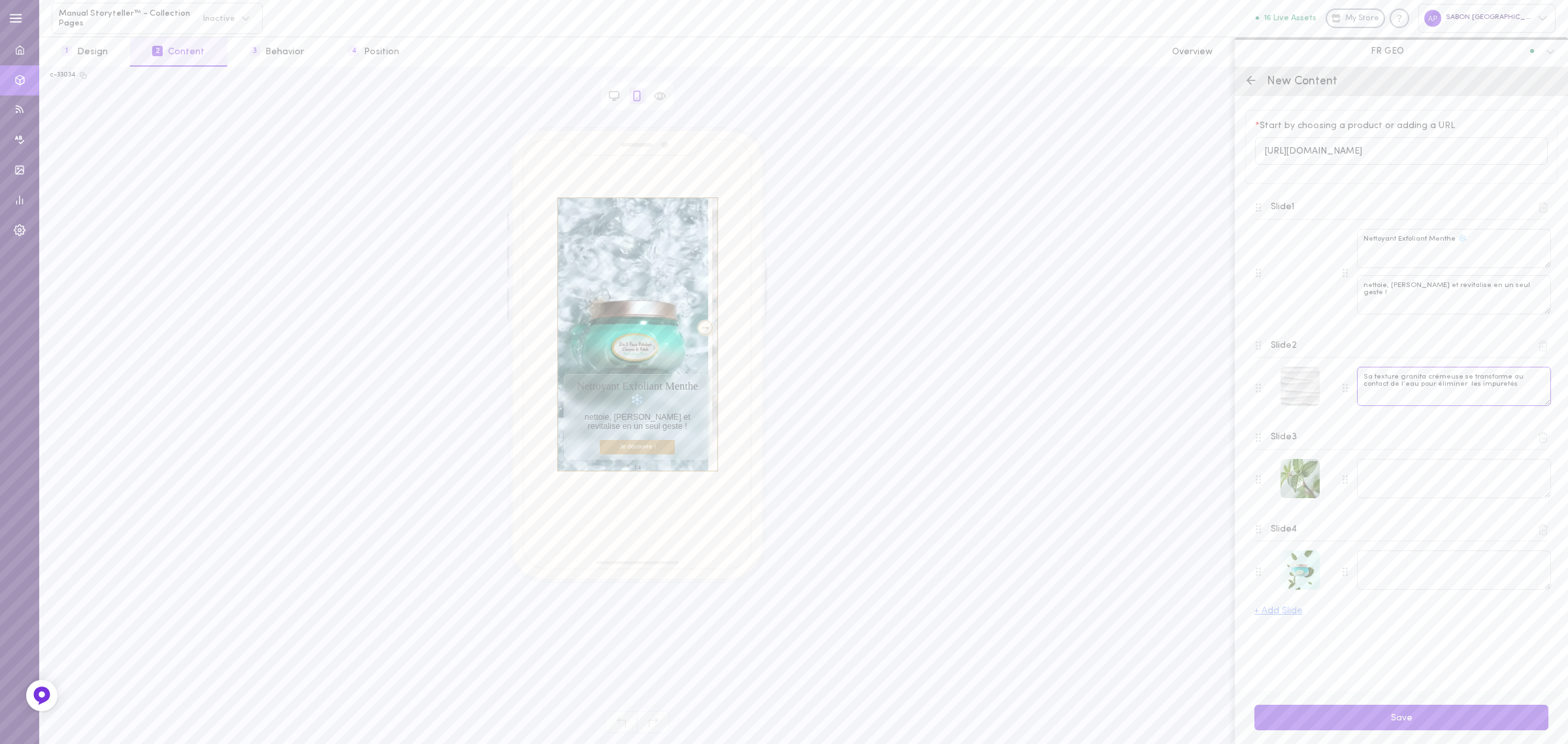
click at [1436, 393] on textarea "Sa texture granita crémeuse se transforme au contact de l’eau pour éliminer les…" at bounding box center [1454, 386] width 194 height 40
click at [1530, 384] on textarea "Sa texture granita crémeuse se transforme au contact de l’eau pour éliminer les…" at bounding box center [1454, 386] width 194 height 40
type textarea "Sa texture granita crémeuse se transforme au contact de l’eau pour éliminer les…"
click at [698, 332] on div at bounding box center [705, 327] width 16 height 14
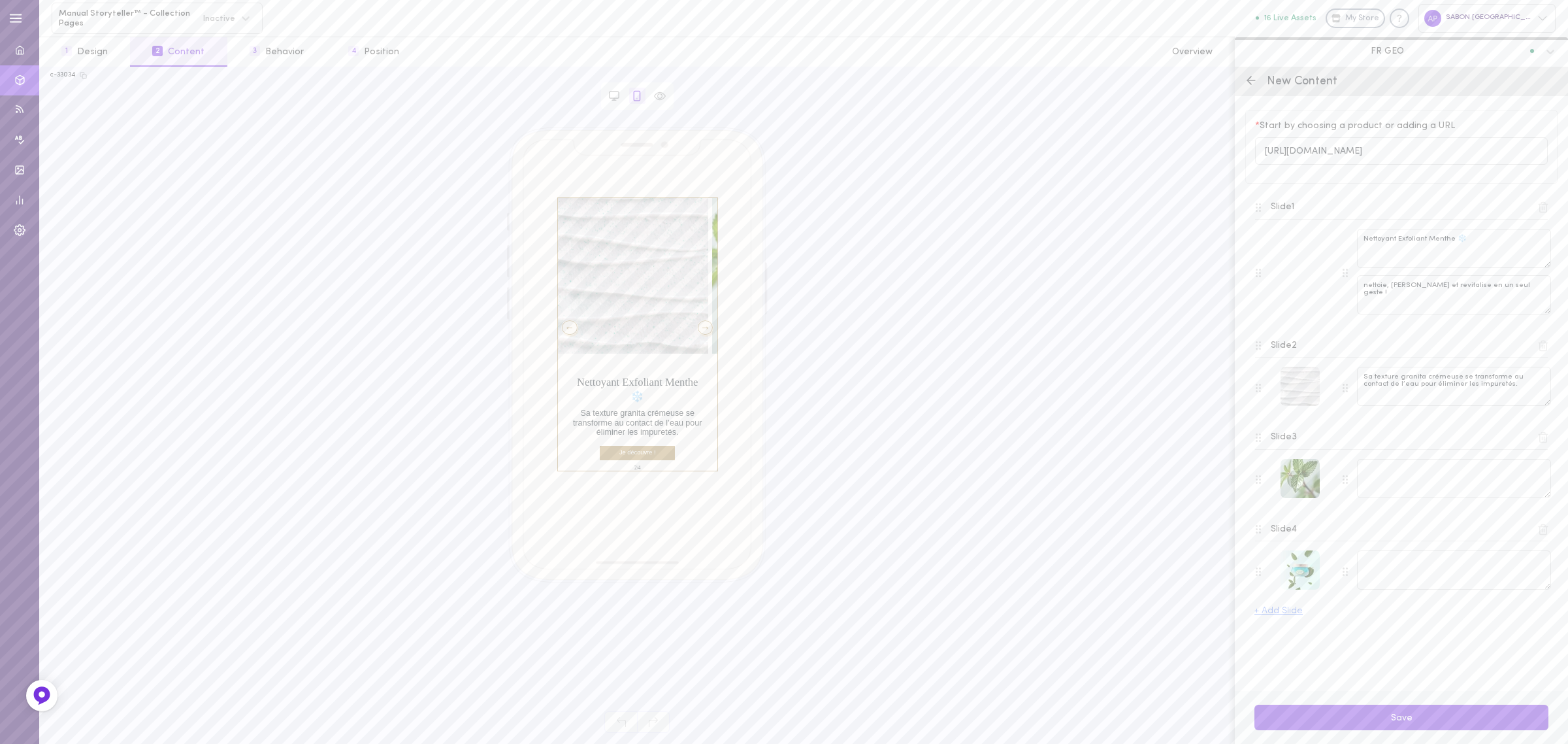
click at [698, 332] on div at bounding box center [705, 327] width 16 height 14
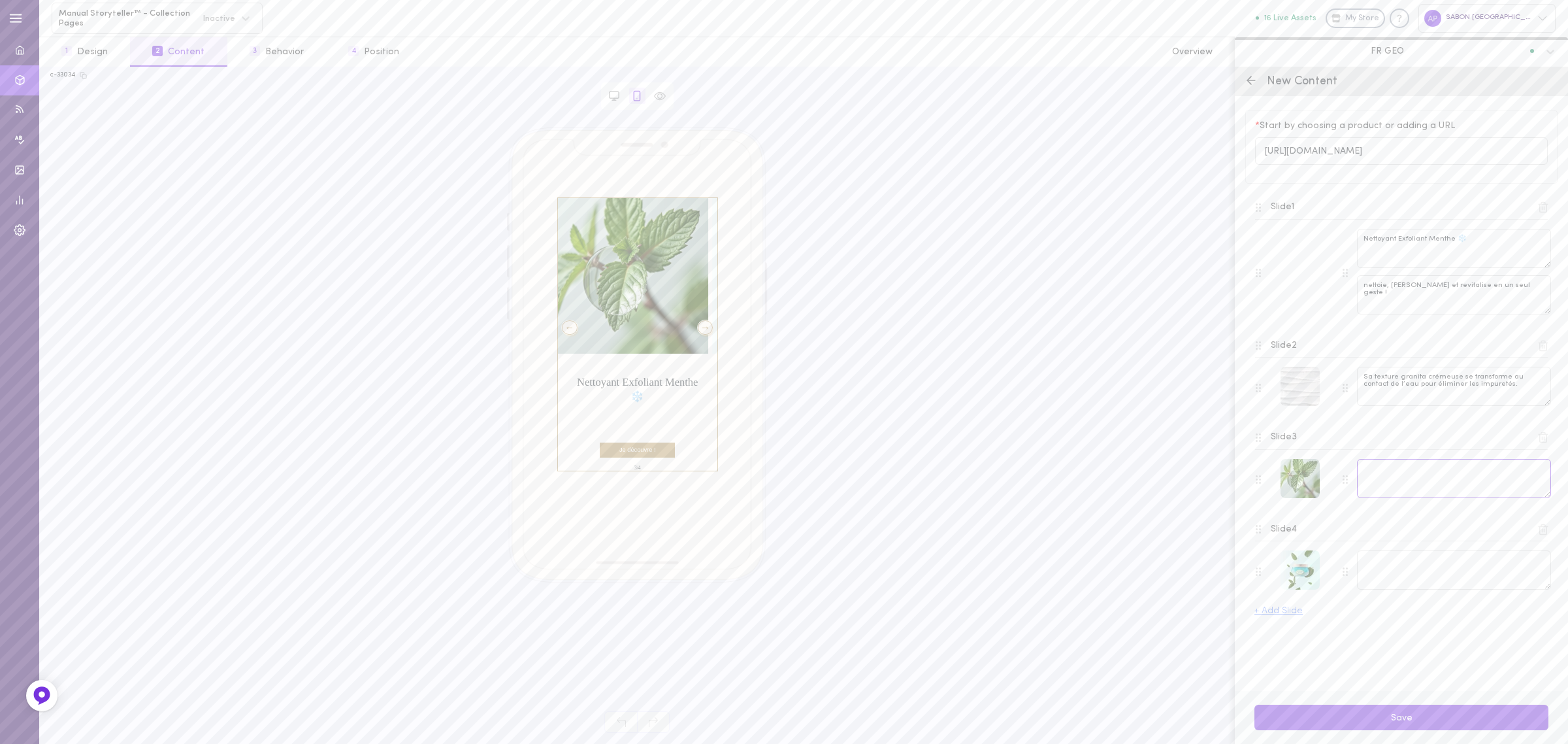
click at [1416, 468] on textarea at bounding box center [1454, 479] width 194 height 40
click at [1390, 562] on textarea at bounding box center [1454, 570] width 194 height 40
paste textarea "Idéal pour un usage quotidien, il laisse la peau lisse, tonique et prête à rece…"
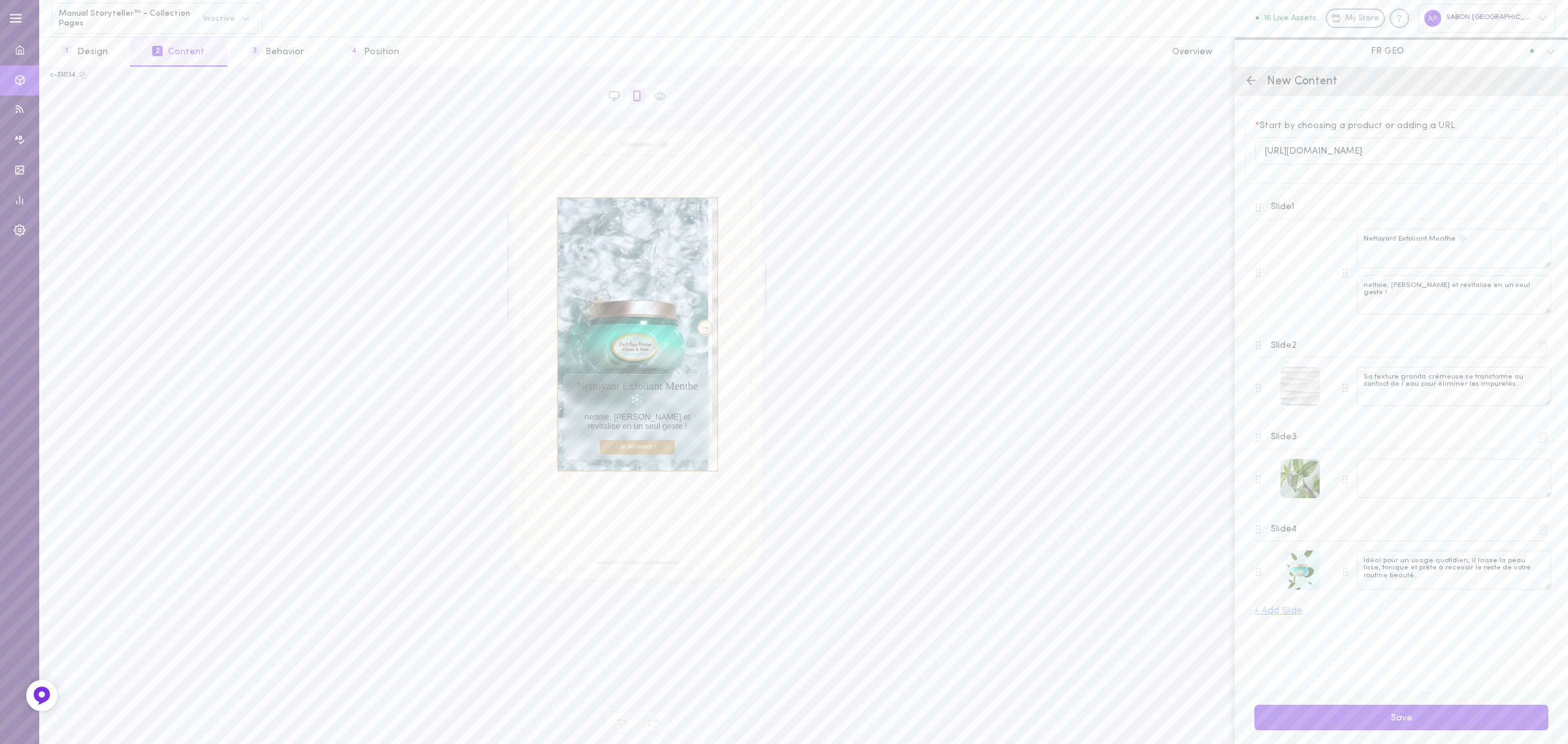
click at [1431, 612] on div "Slide 1 Nettoyant Exfoliant Menthe ❄️ nettoie, rafraîchit et revitalise en un s…" at bounding box center [1401, 401] width 294 height 428
click at [698, 324] on div at bounding box center [705, 327] width 16 height 14
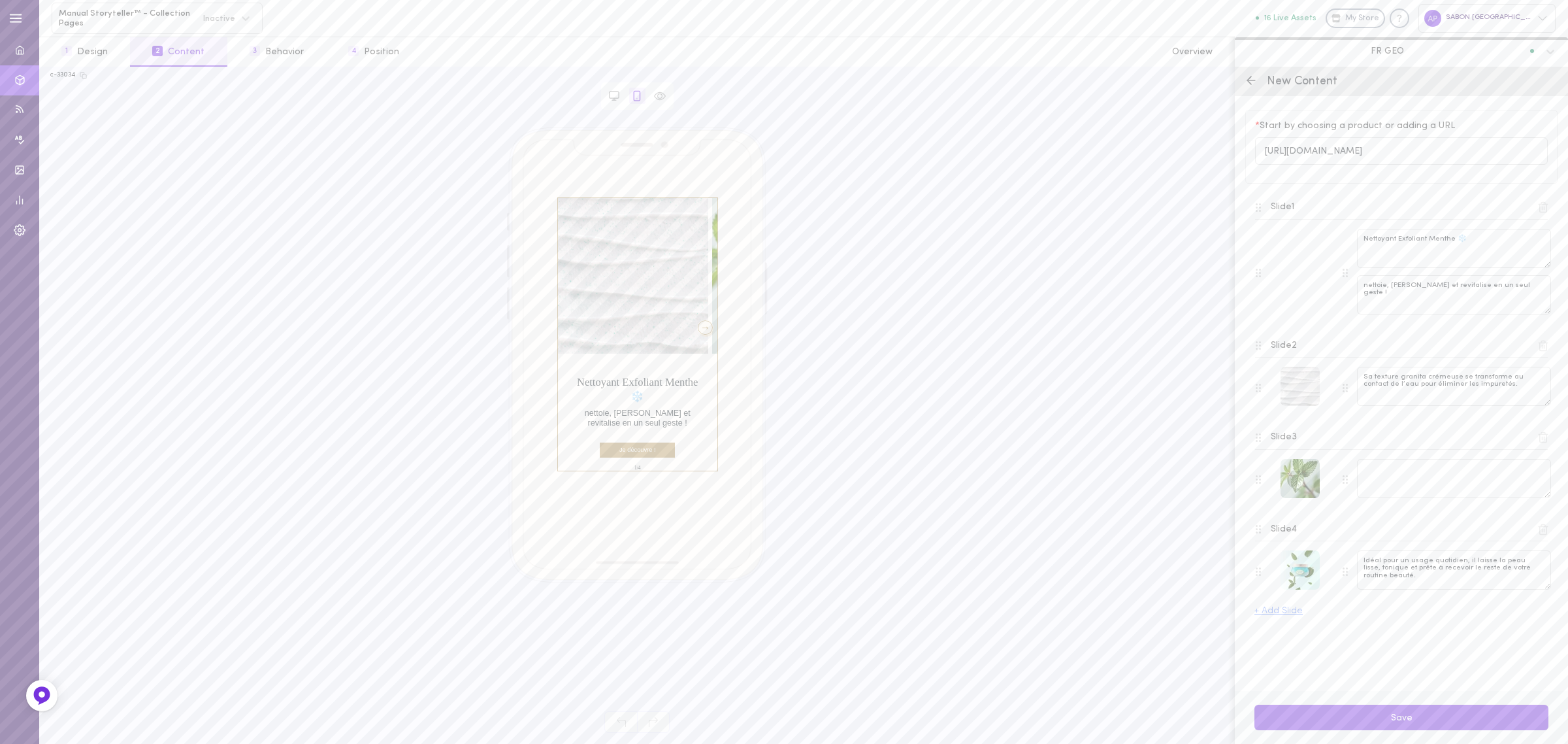
click at [698, 324] on div at bounding box center [705, 327] width 16 height 14
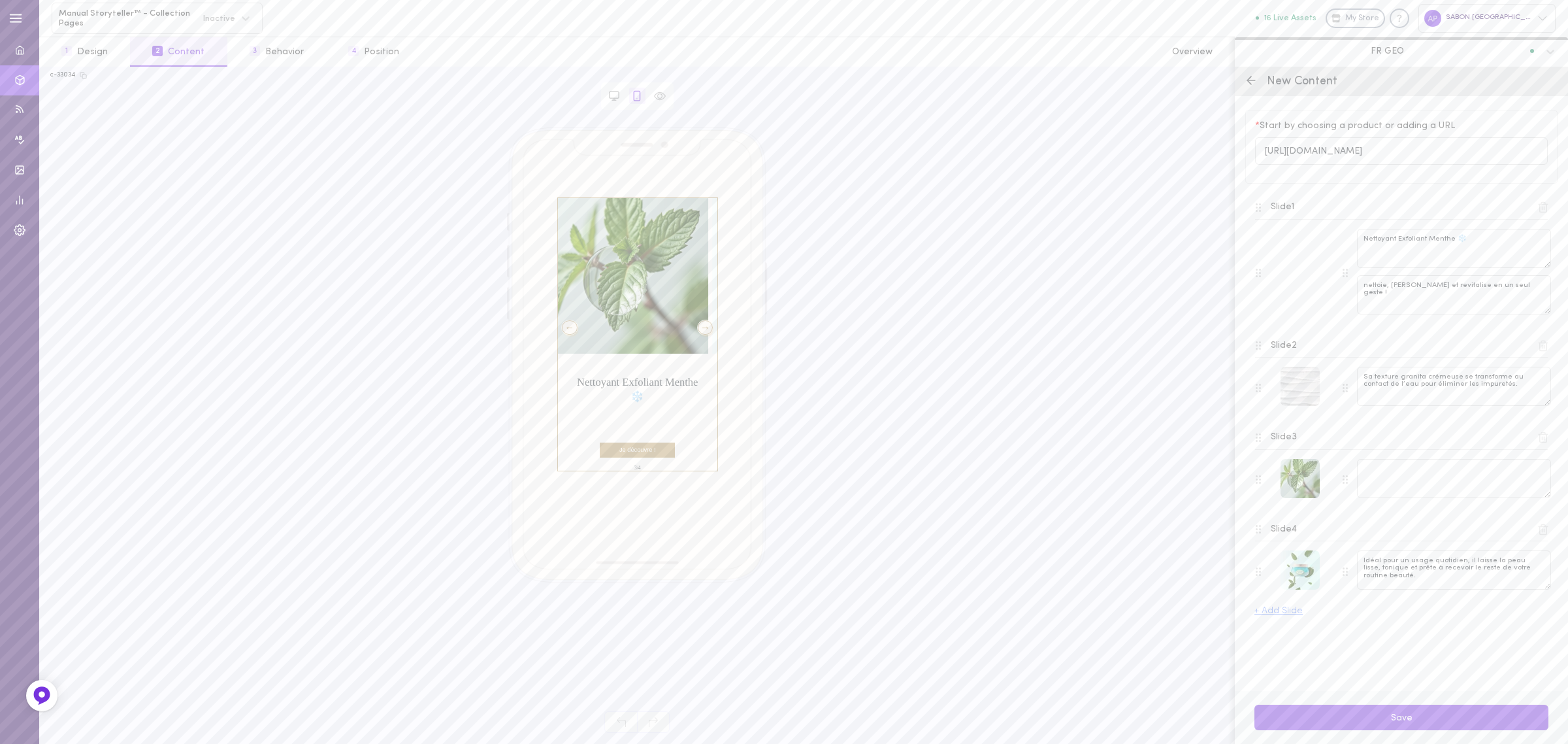
click at [698, 324] on div at bounding box center [705, 327] width 16 height 14
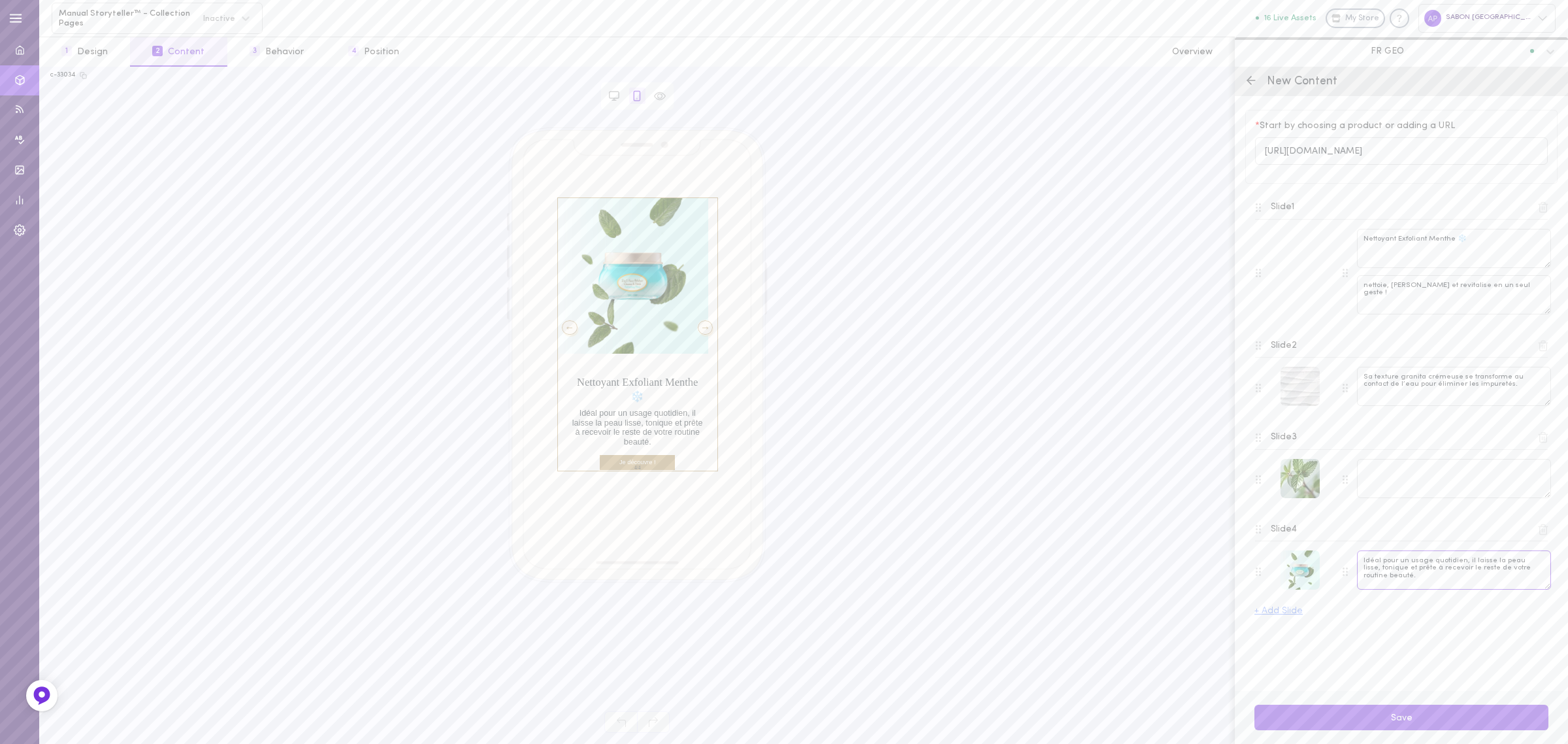
click at [1398, 569] on textarea "Idéal pour un usage quotidien, il laisse la peau lisse, tonique et prête à rece…" at bounding box center [1454, 570] width 194 height 40
click at [1536, 564] on textarea "Idéal pour un usage quotidien, il laisse la peau lisse, tonique et prête à rece…" at bounding box center [1454, 570] width 194 height 40
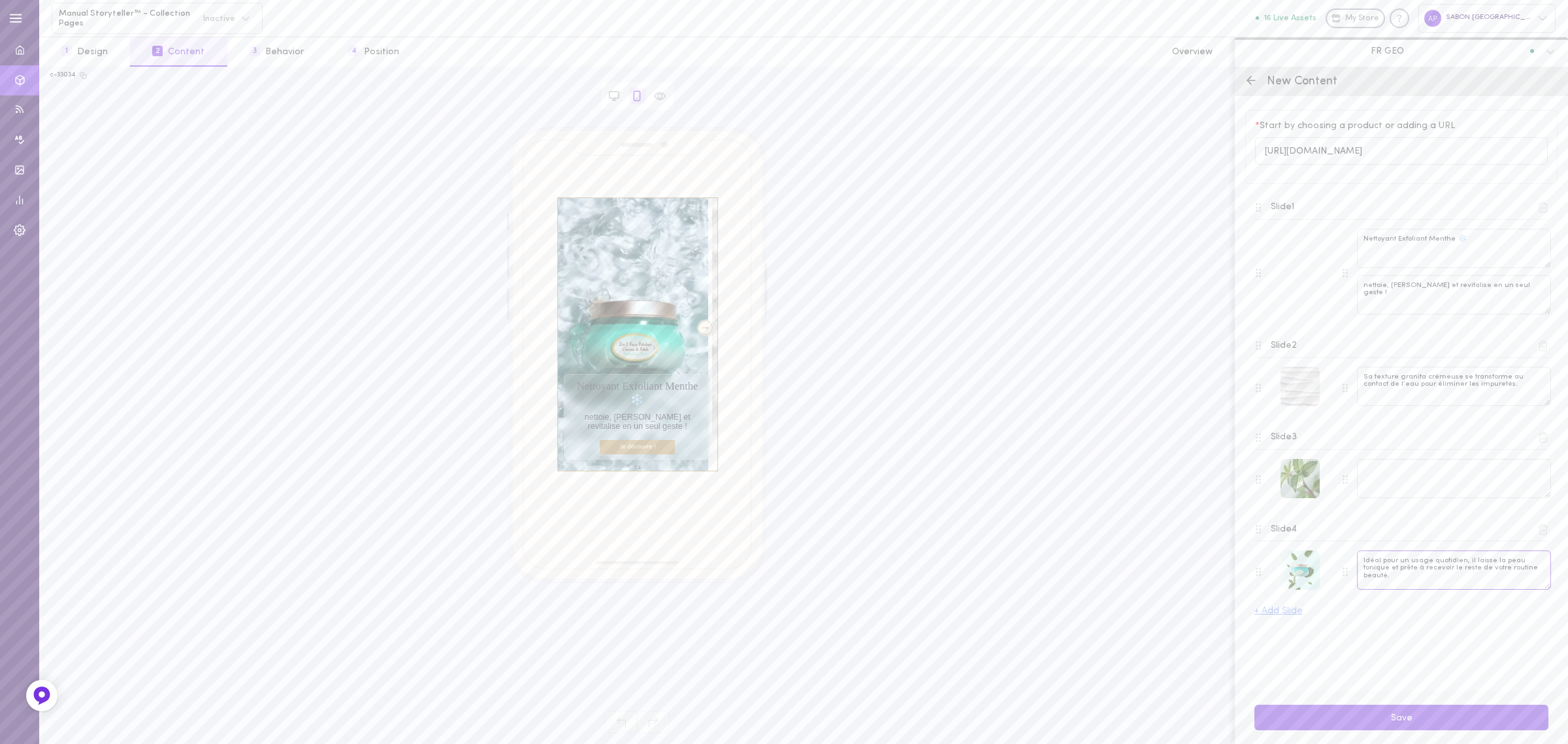
click at [1397, 570] on textarea "Idéal pour un usage quotidien, il laisse la peau tonique et prête à recevoir le…" at bounding box center [1454, 570] width 194 height 40
click at [1413, 621] on div "* Start by choosing a product or adding a URL [URL][DOMAIN_NAME] Slide 1 Nettoy…" at bounding box center [1401, 394] width 333 height 595
click at [1387, 577] on textarea "Idéal pour un usage quotidien, il laisse la peau tonique, prête à recevoir le r…" at bounding box center [1454, 570] width 194 height 40
type textarea "Idéal pour un usage quotidien, il laisse la peau tonique, prête à recevoir le r…"
click at [698, 330] on div at bounding box center [705, 327] width 16 height 14
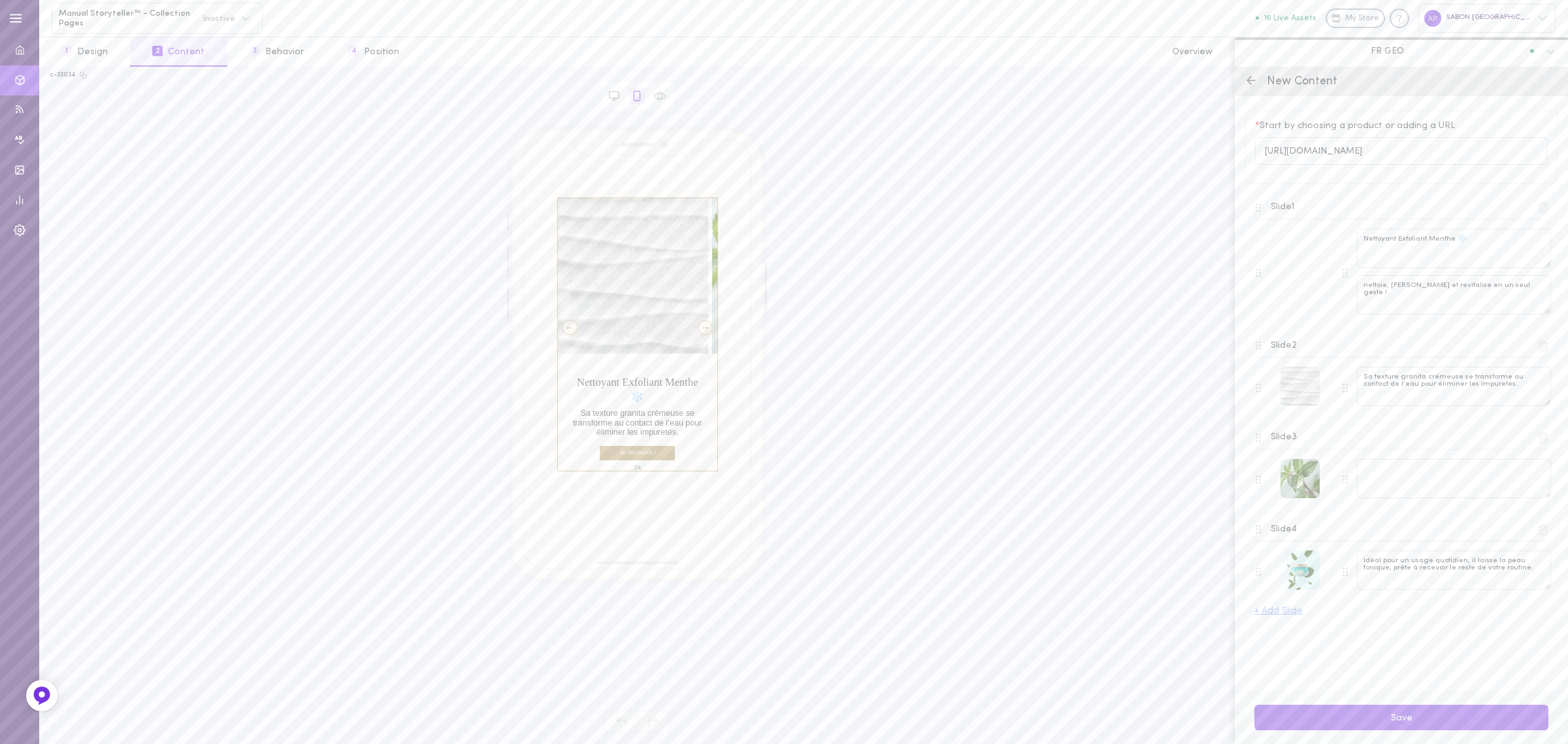
click at [698, 330] on div at bounding box center [705, 327] width 16 height 14
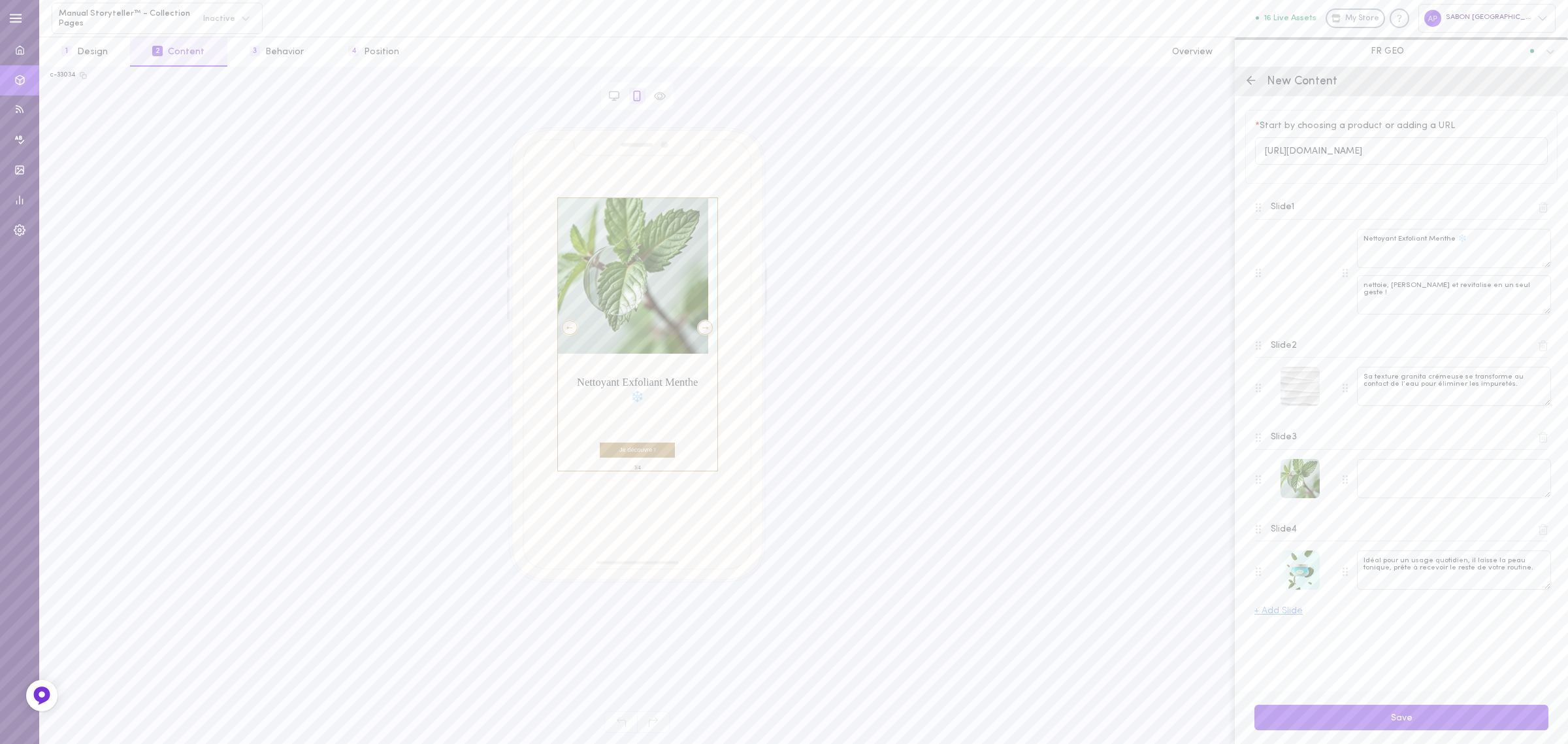
click at [698, 330] on div at bounding box center [705, 327] width 16 height 14
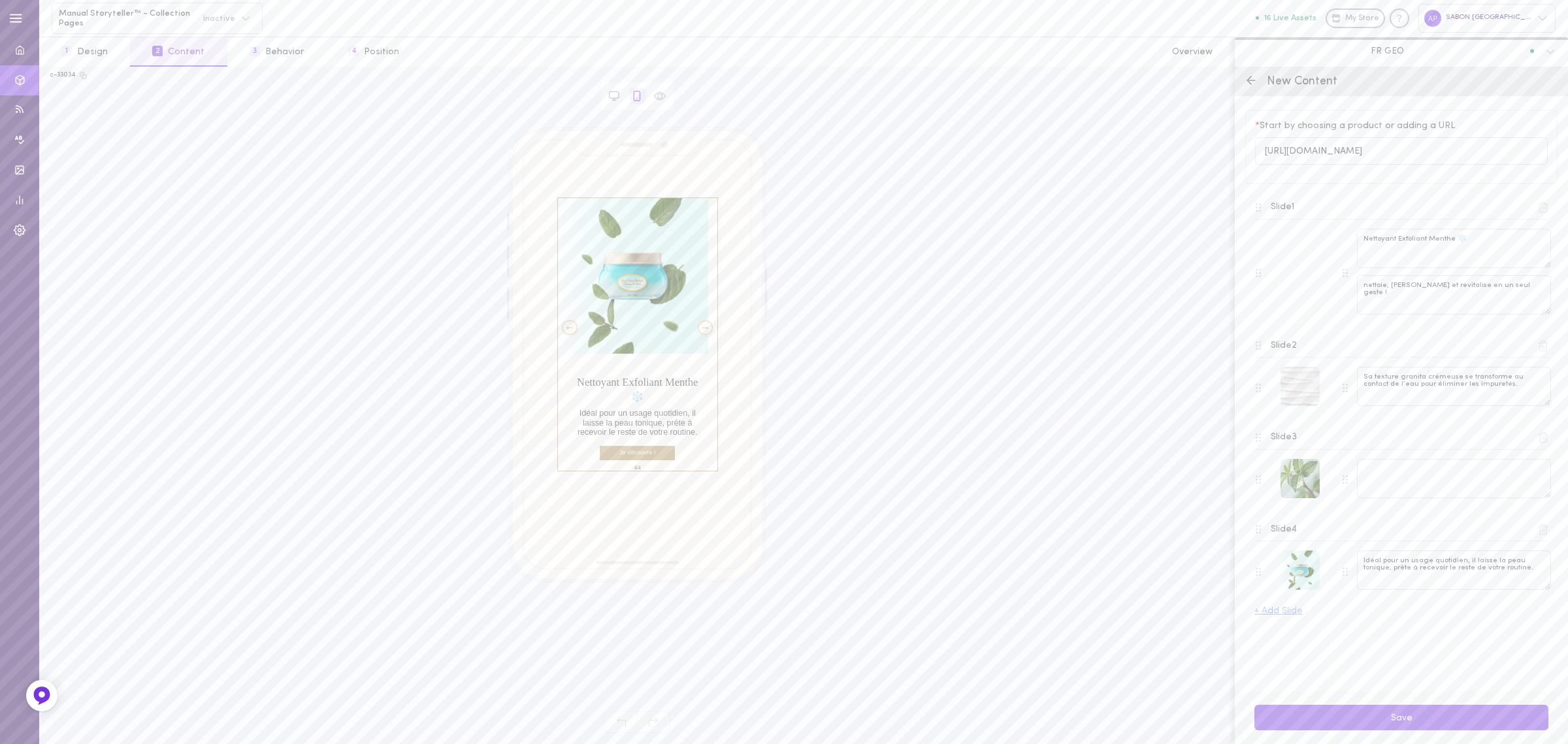
click at [1376, 454] on div "Slide 3" at bounding box center [1401, 464] width 293 height 73
click at [1376, 457] on div "Slide 3" at bounding box center [1401, 464] width 293 height 73
click at [1376, 463] on textarea at bounding box center [1454, 479] width 194 height 40
paste textarea "Enrichi en huile essentielle de Menthe et en eau botanique de [GEOGRAPHIC_DATA]…"
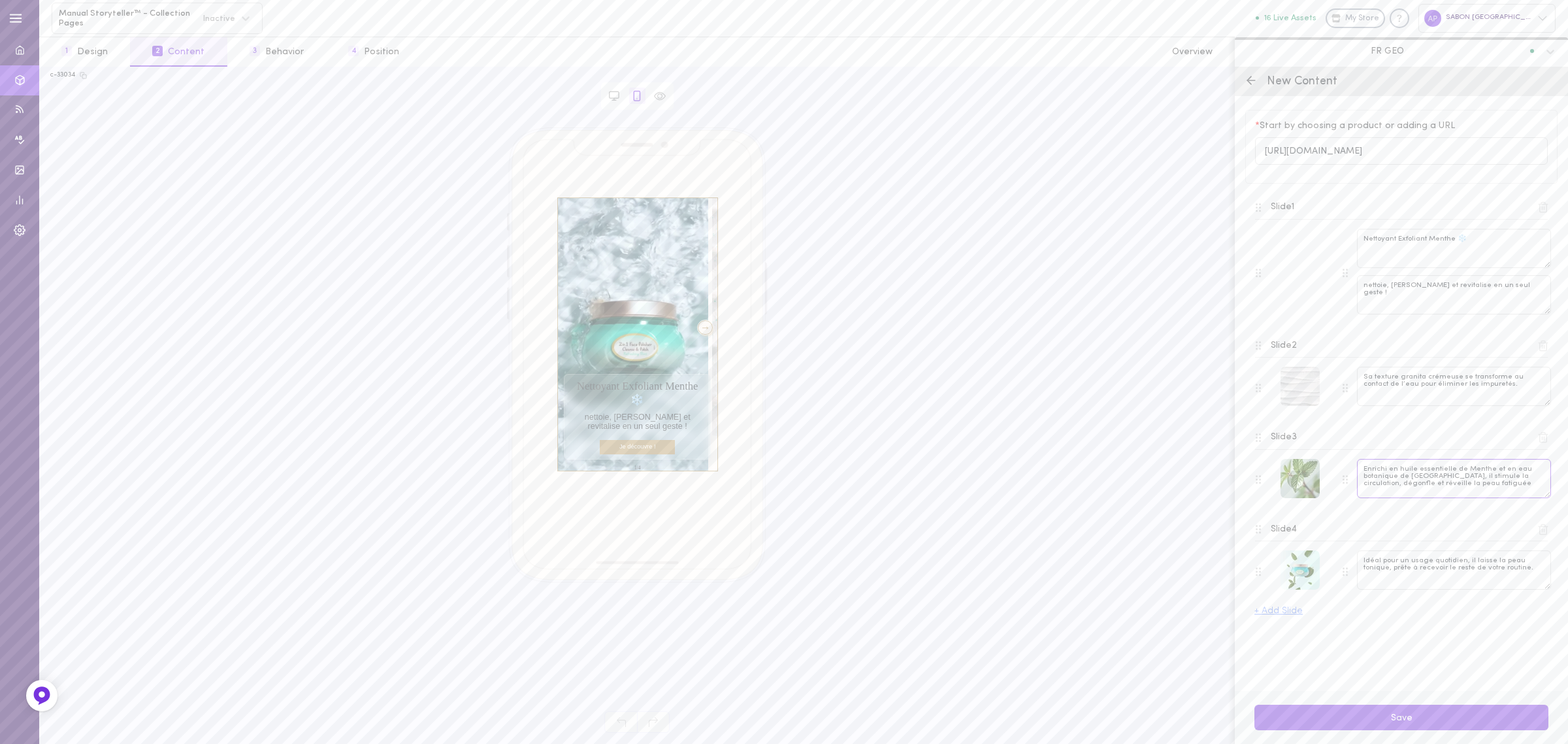
click at [1436, 479] on textarea "Enrichi en huile essentielle de Menthe et en eau botanique de [GEOGRAPHIC_DATA]…" at bounding box center [1454, 479] width 194 height 40
click at [1530, 482] on textarea "Enrichi en huile essentielle de Menthe, il stimule la circulation, dégonfle et …" at bounding box center [1454, 479] width 194 height 40
click at [702, 326] on div at bounding box center [705, 327] width 16 height 14
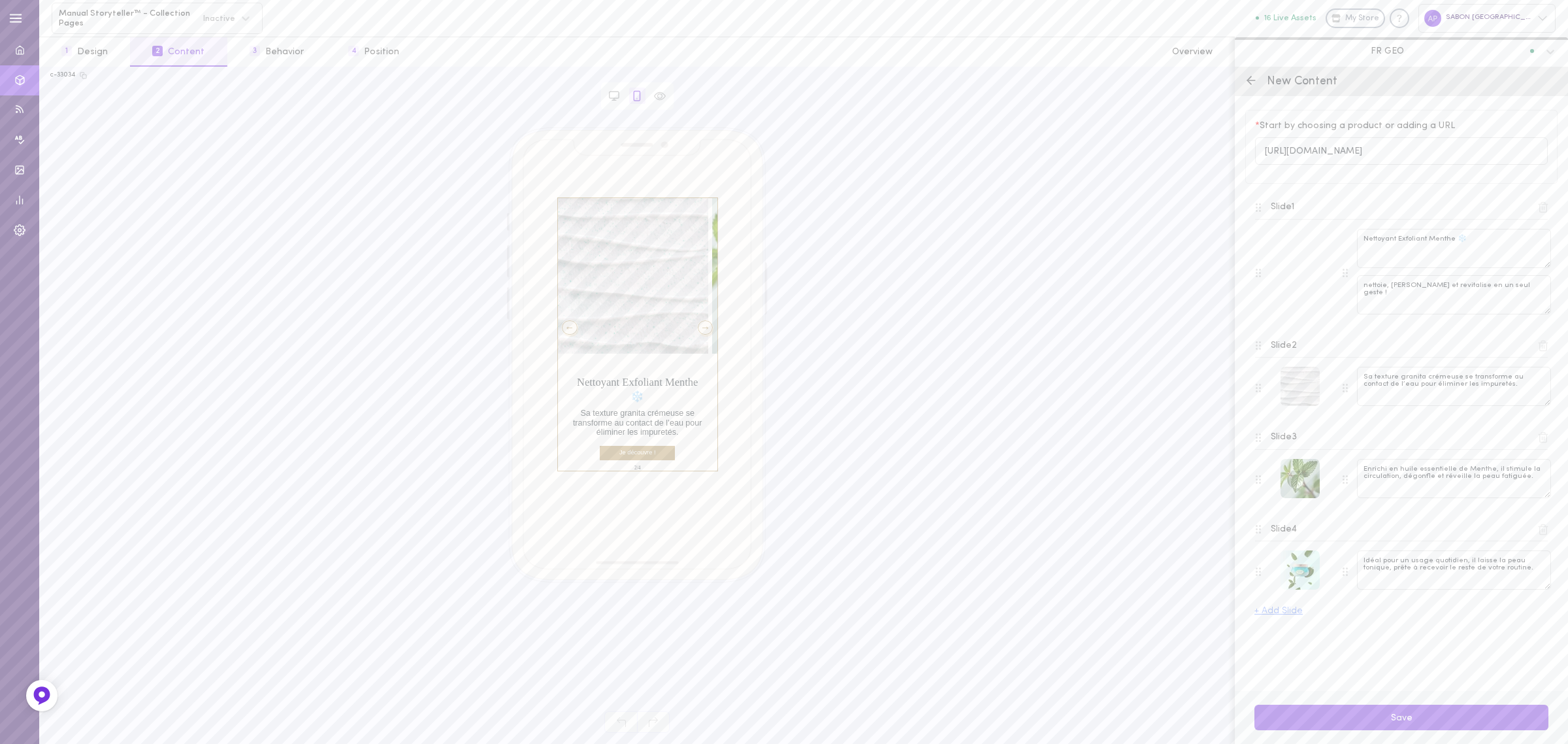
click at [702, 326] on div at bounding box center [705, 327] width 16 height 14
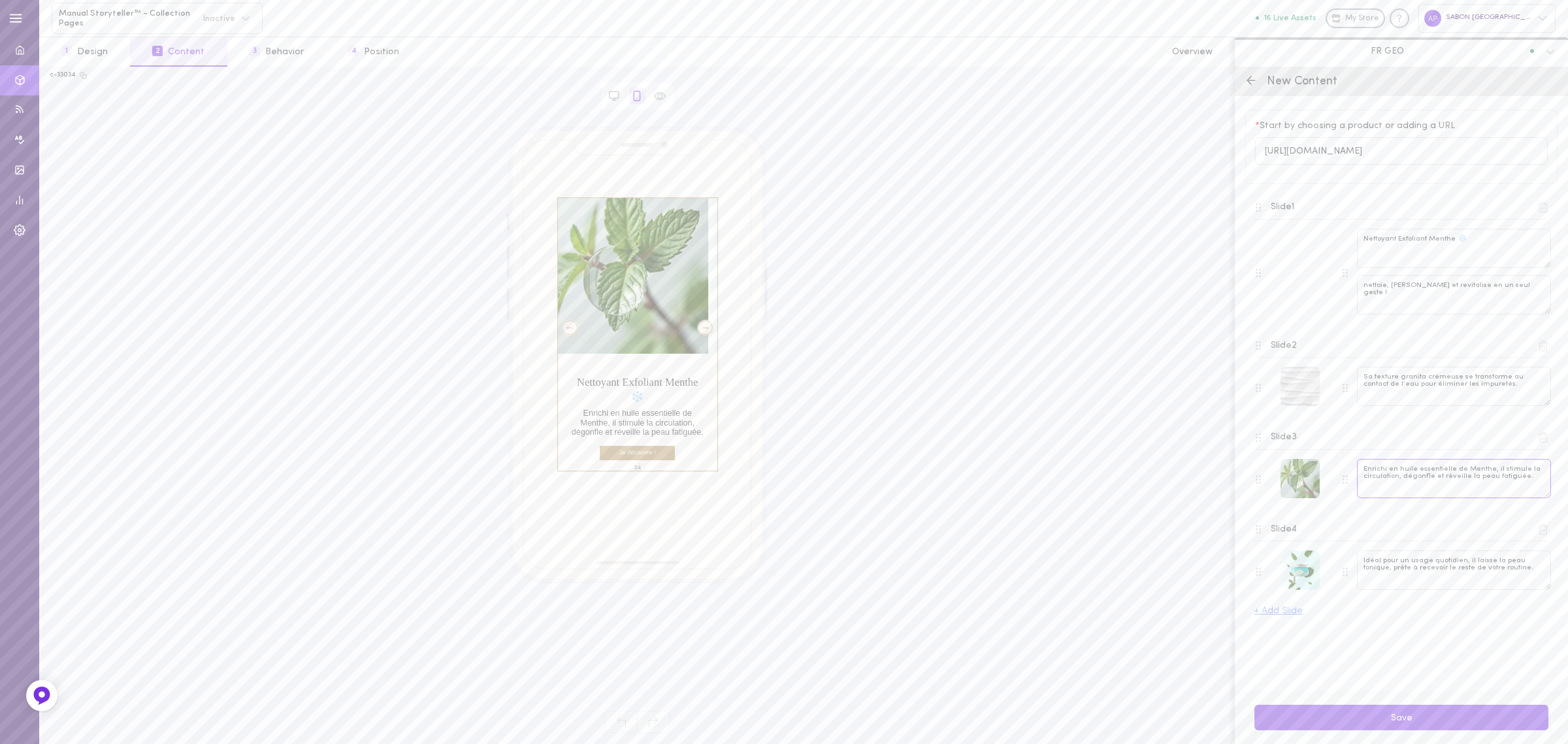
click at [1442, 477] on textarea "Enrichi en huile essentielle de Menthe, il stimule la circulation, dégonfle et …" at bounding box center [1454, 479] width 194 height 40
click at [1465, 477] on textarea "Enrichi en huile essentielle de Menthe, il stimule la circulation, dégonfle et …" at bounding box center [1454, 479] width 194 height 40
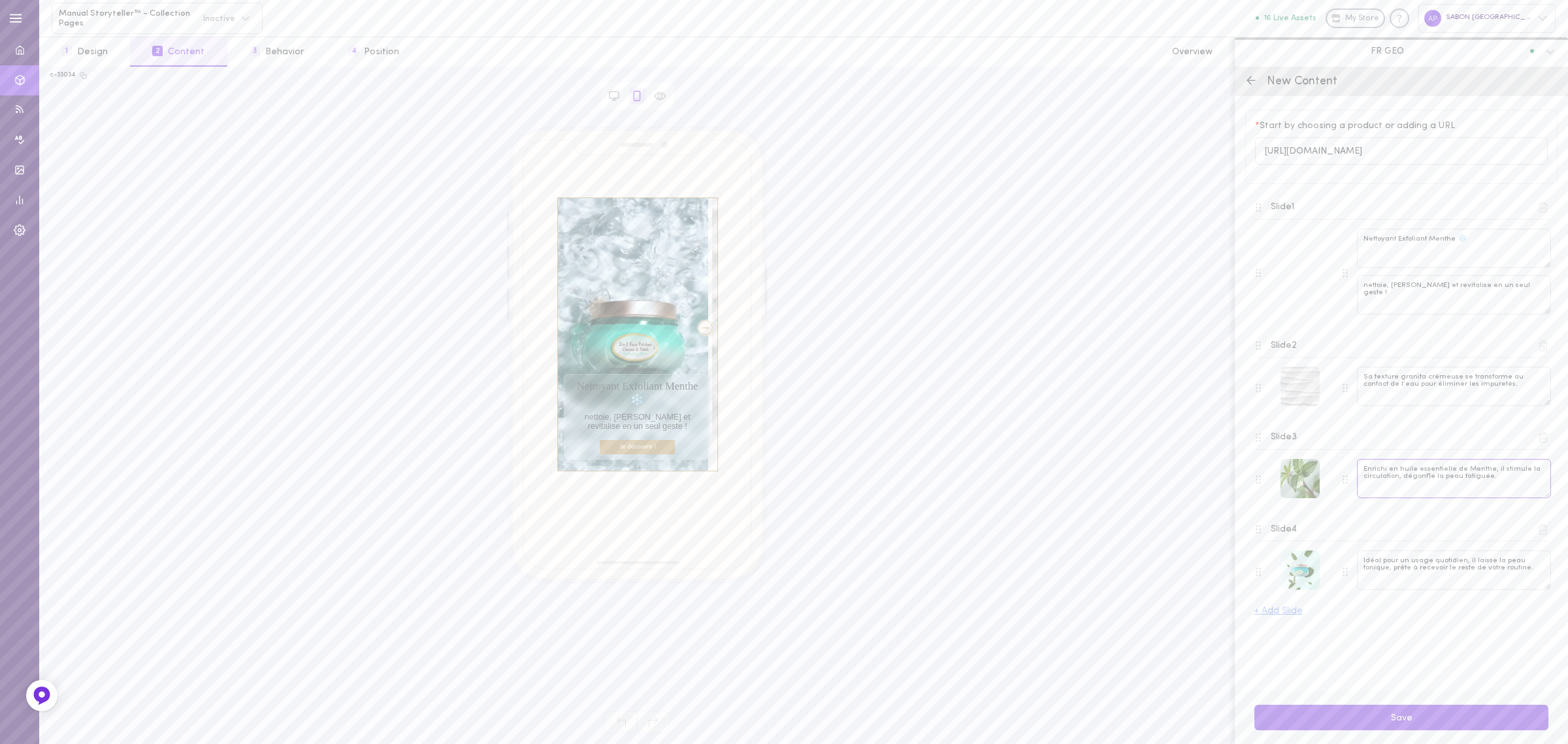
click at [1399, 481] on textarea "Enrichi en huile essentielle de Menthe, il stimule la circulation, dégonfle la …" at bounding box center [1454, 479] width 194 height 40
type textarea "Enrichi en huile essentielle de Menthe, il stimule la circulation et dégonfle l…"
click at [1425, 511] on div "Slide 4 Idéal pour un usage quotidien, il laisse la peau tonique, prête à recev…" at bounding box center [1401, 557] width 312 height 93
click at [698, 330] on div at bounding box center [705, 327] width 16 height 14
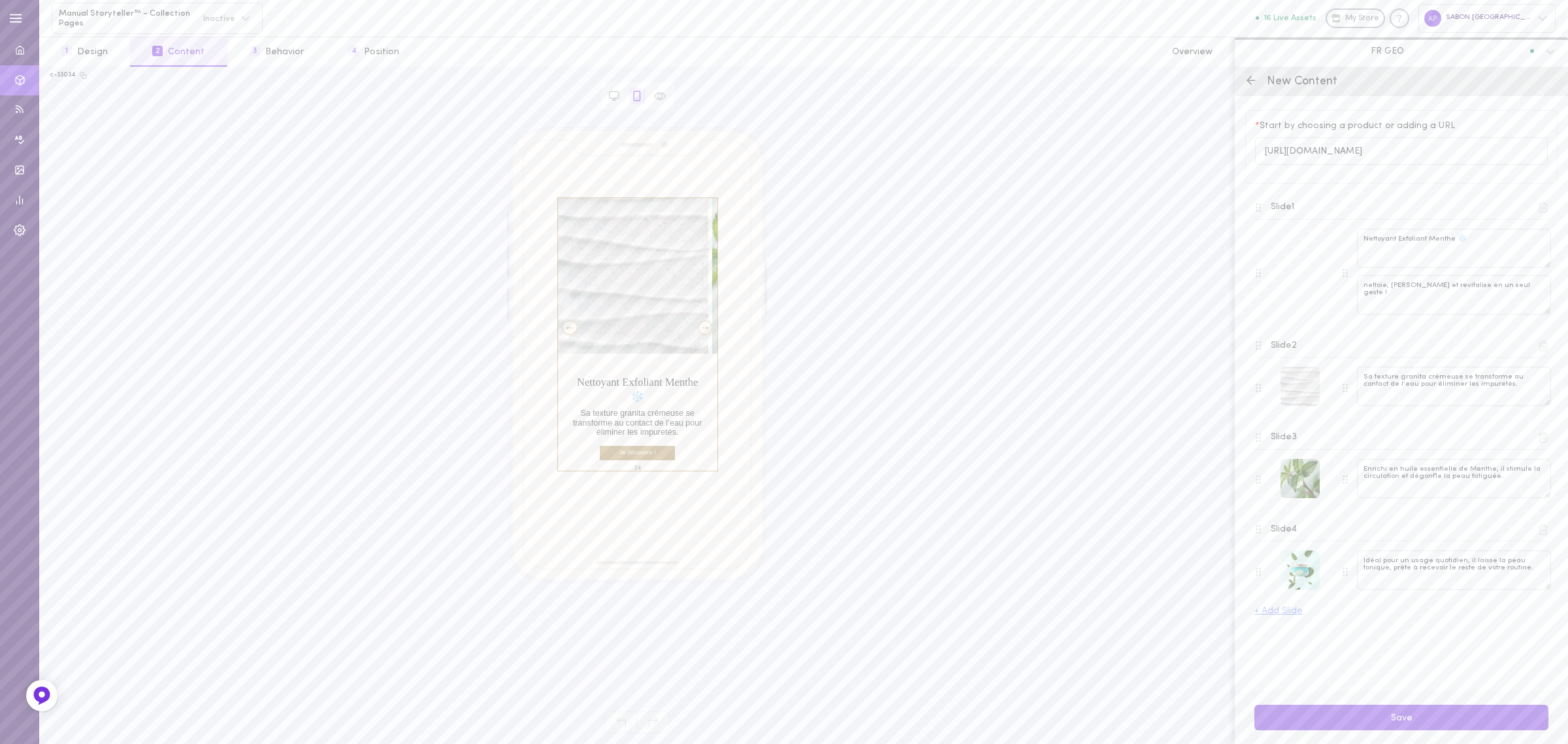
click at [698, 330] on div at bounding box center [705, 327] width 16 height 14
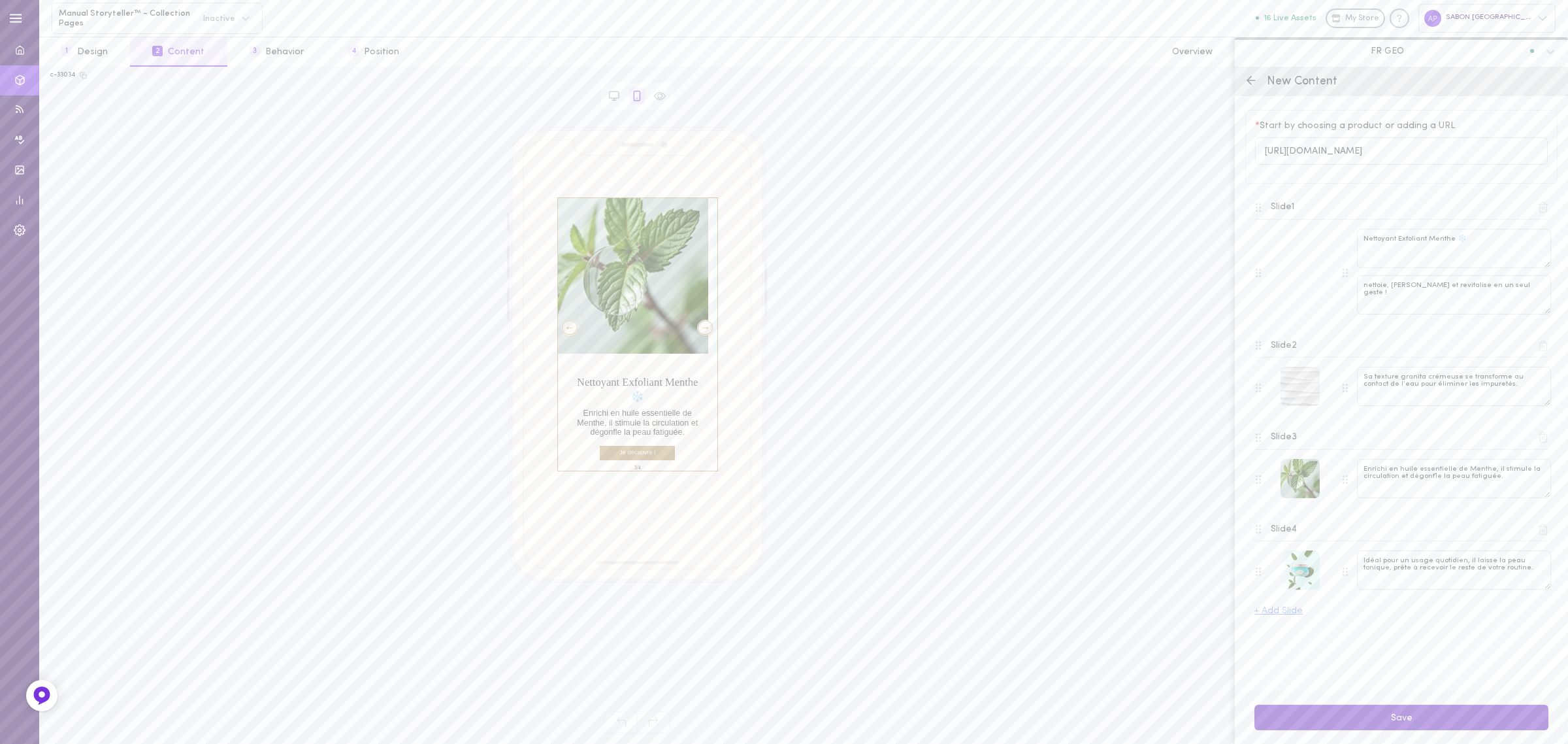
click at [1395, 720] on button "Save" at bounding box center [1401, 717] width 294 height 25
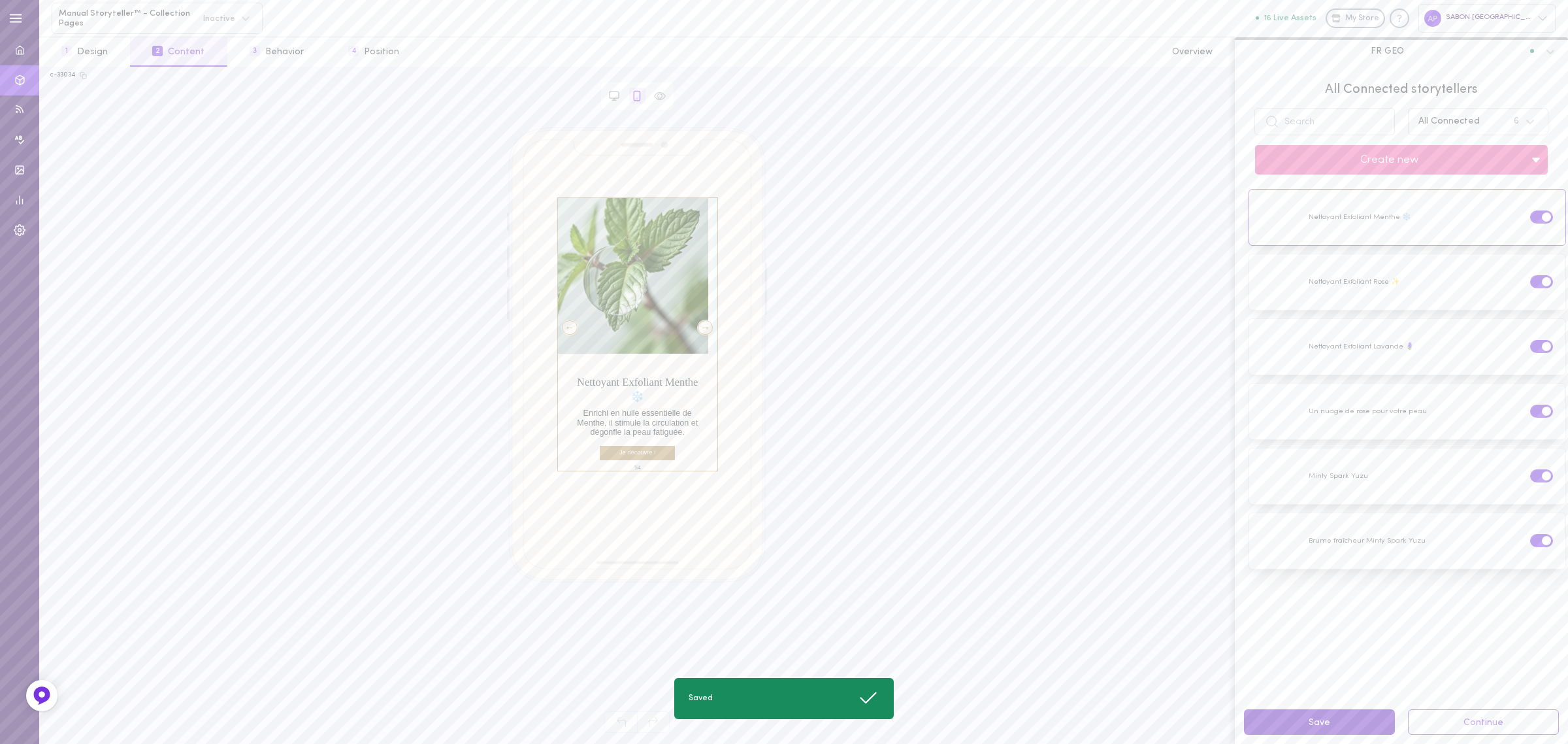
click at [1302, 734] on button "Save" at bounding box center [1320, 721] width 151 height 25
click at [700, 328] on div at bounding box center [705, 327] width 16 height 14
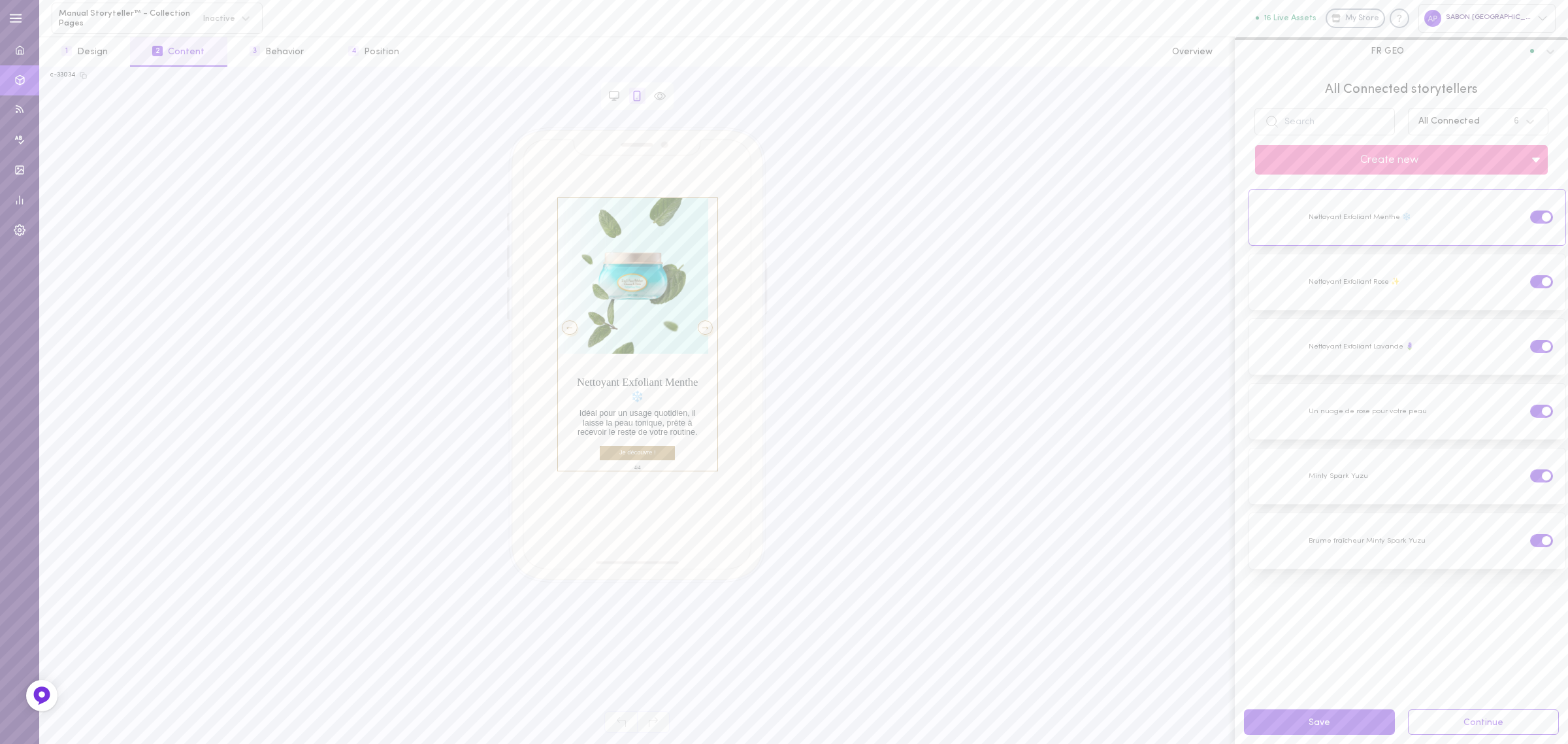
click at [700, 328] on div at bounding box center [705, 327] width 16 height 14
click at [566, 328] on div at bounding box center [569, 327] width 16 height 14
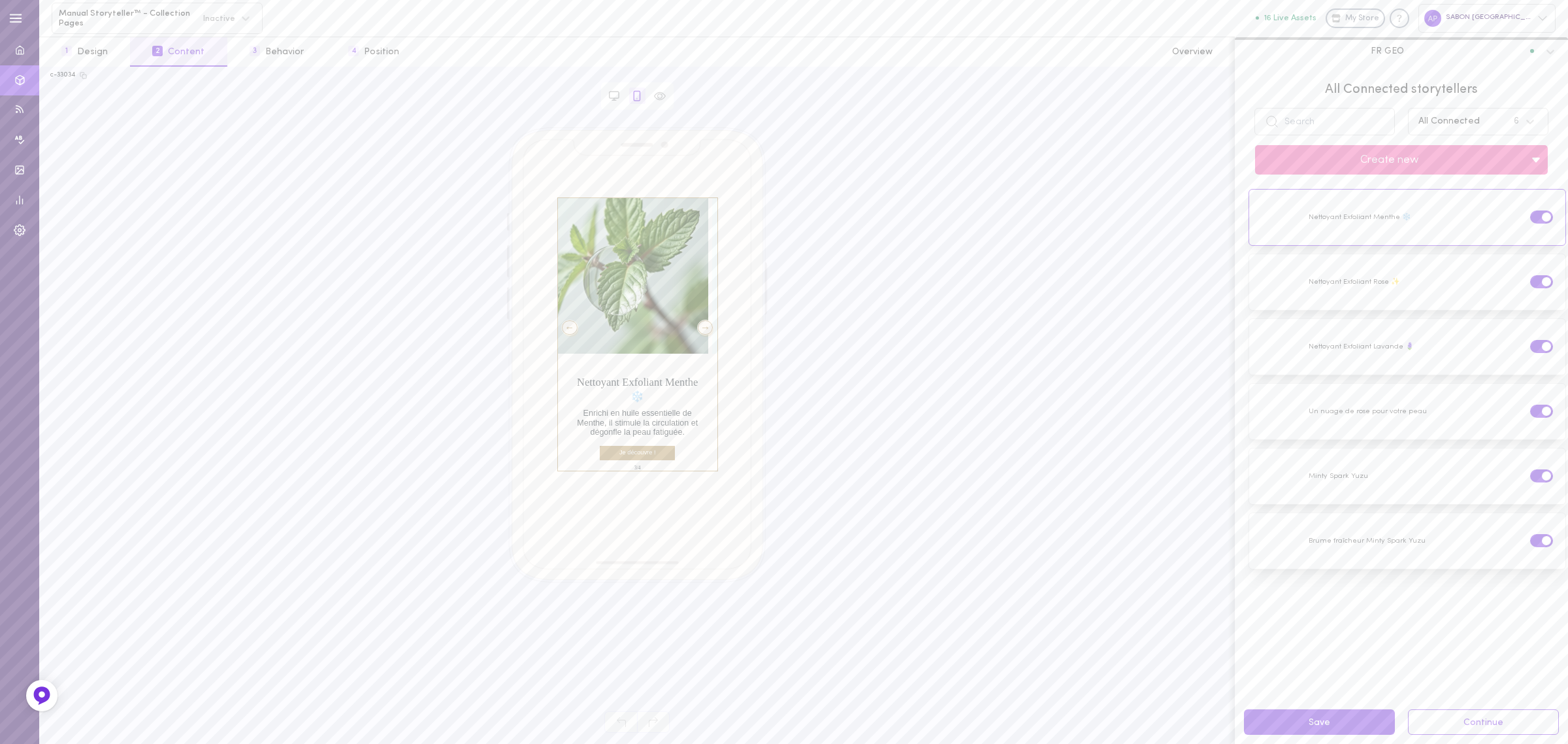
click at [572, 329] on div at bounding box center [569, 327] width 16 height 14
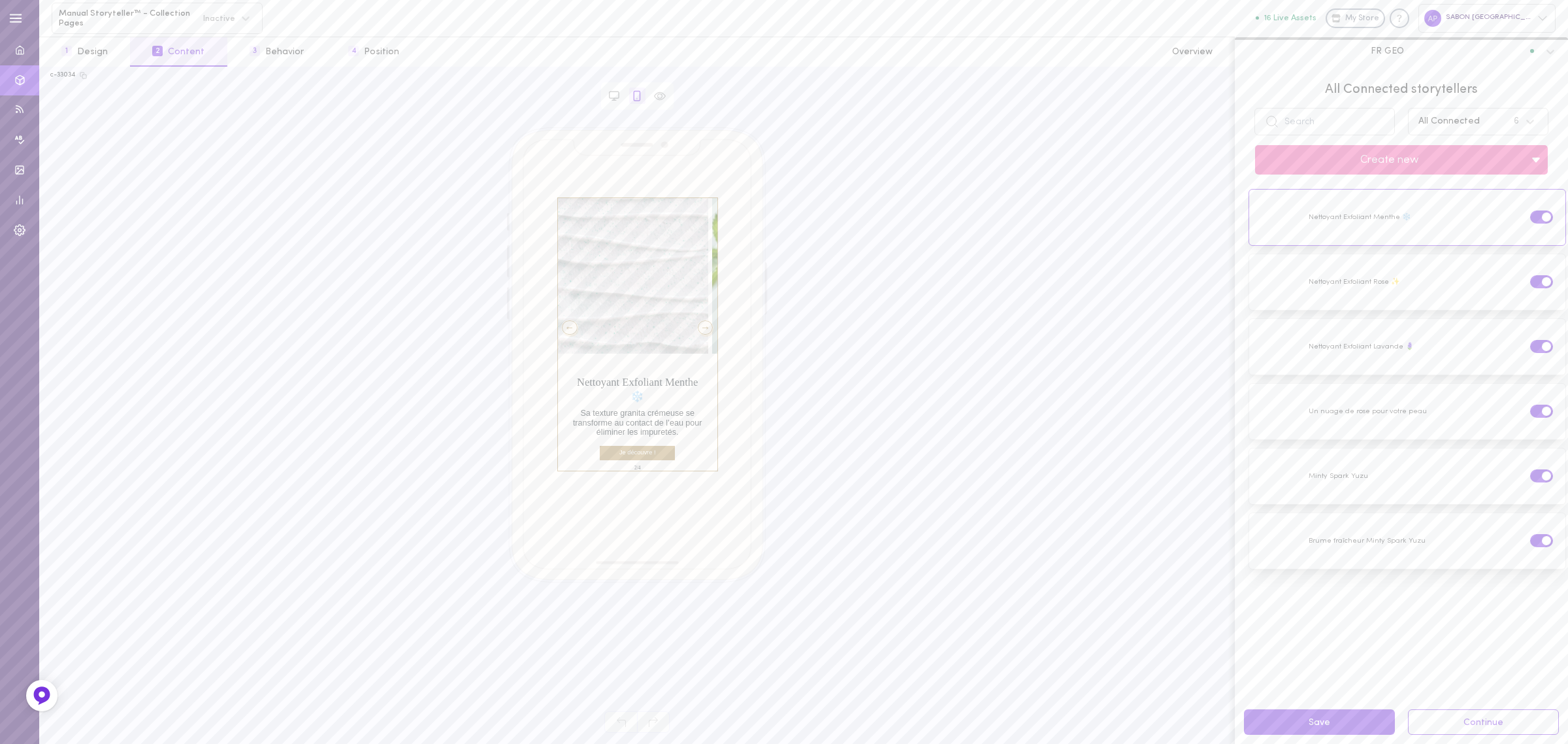
click at [698, 322] on div at bounding box center [705, 327] width 16 height 14
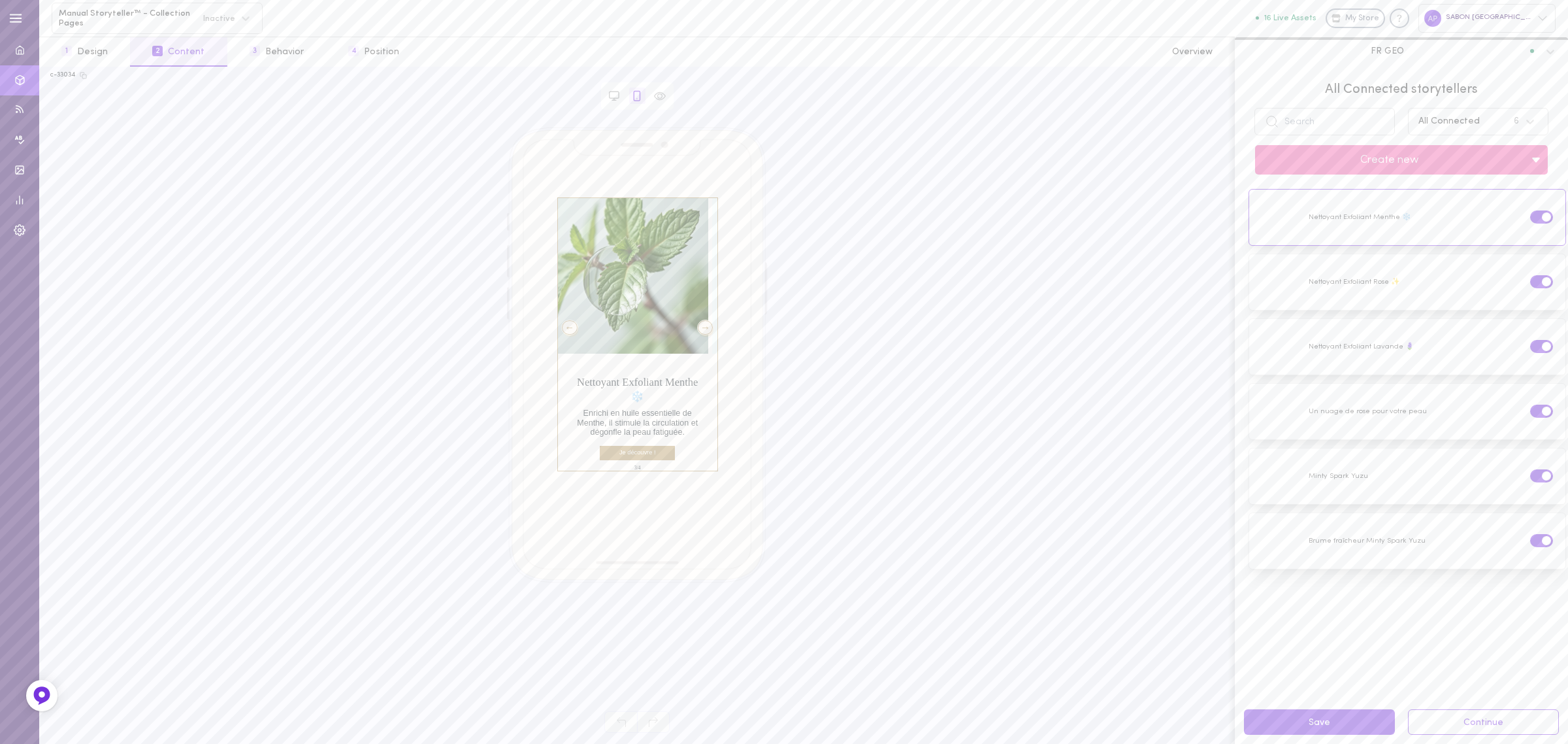
click at [572, 325] on div at bounding box center [569, 327] width 16 height 14
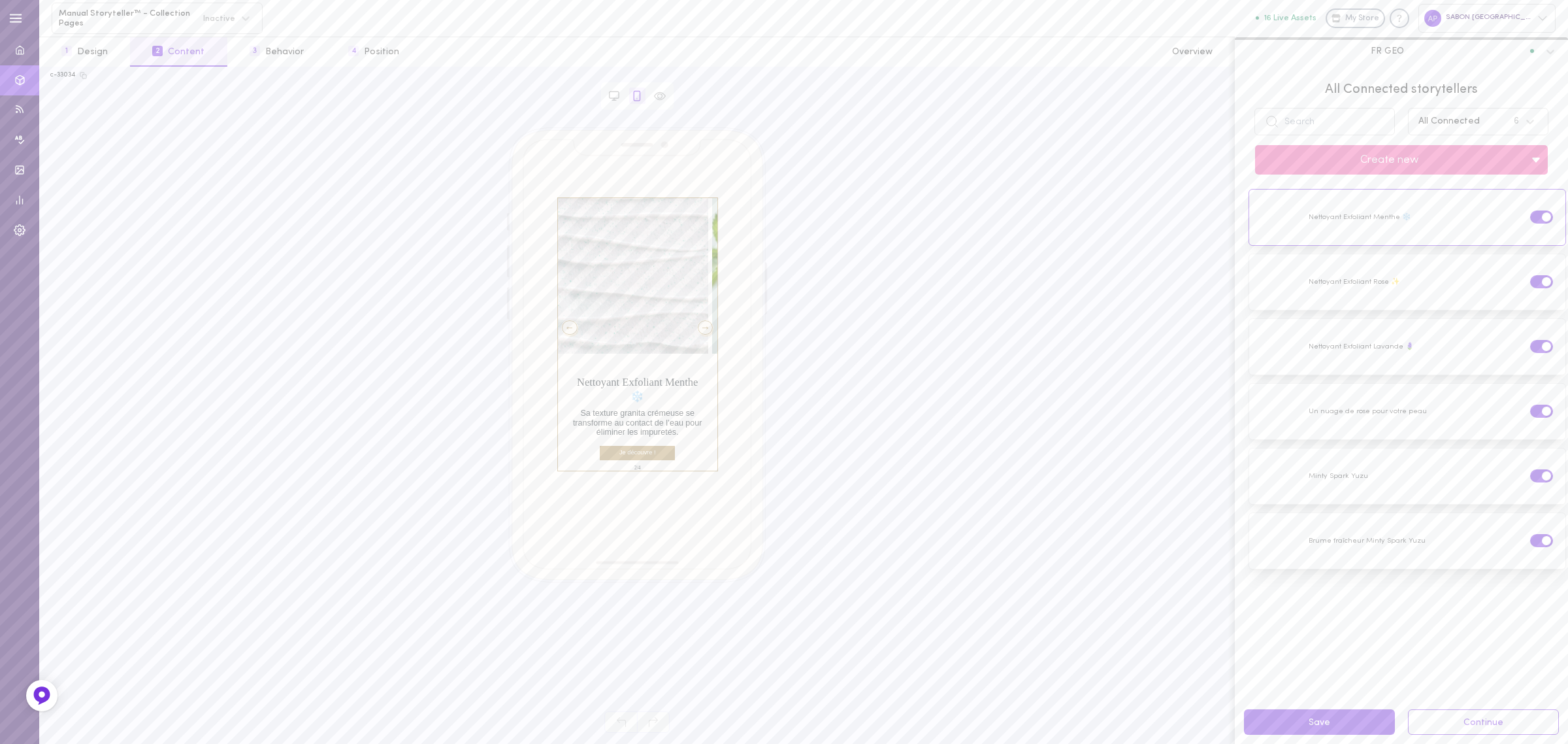
click at [572, 326] on div at bounding box center [569, 327] width 16 height 14
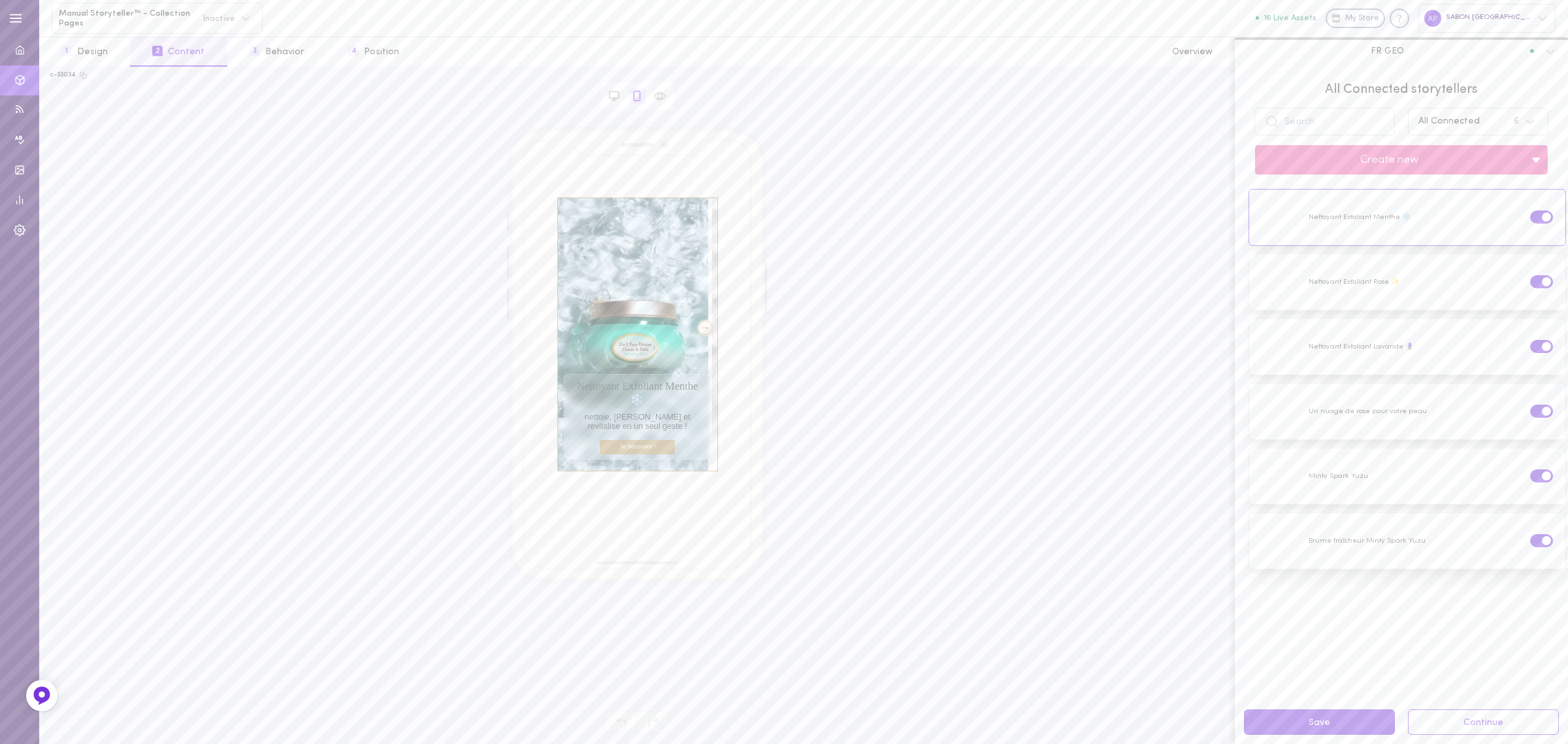
click at [700, 325] on div at bounding box center [705, 327] width 16 height 14
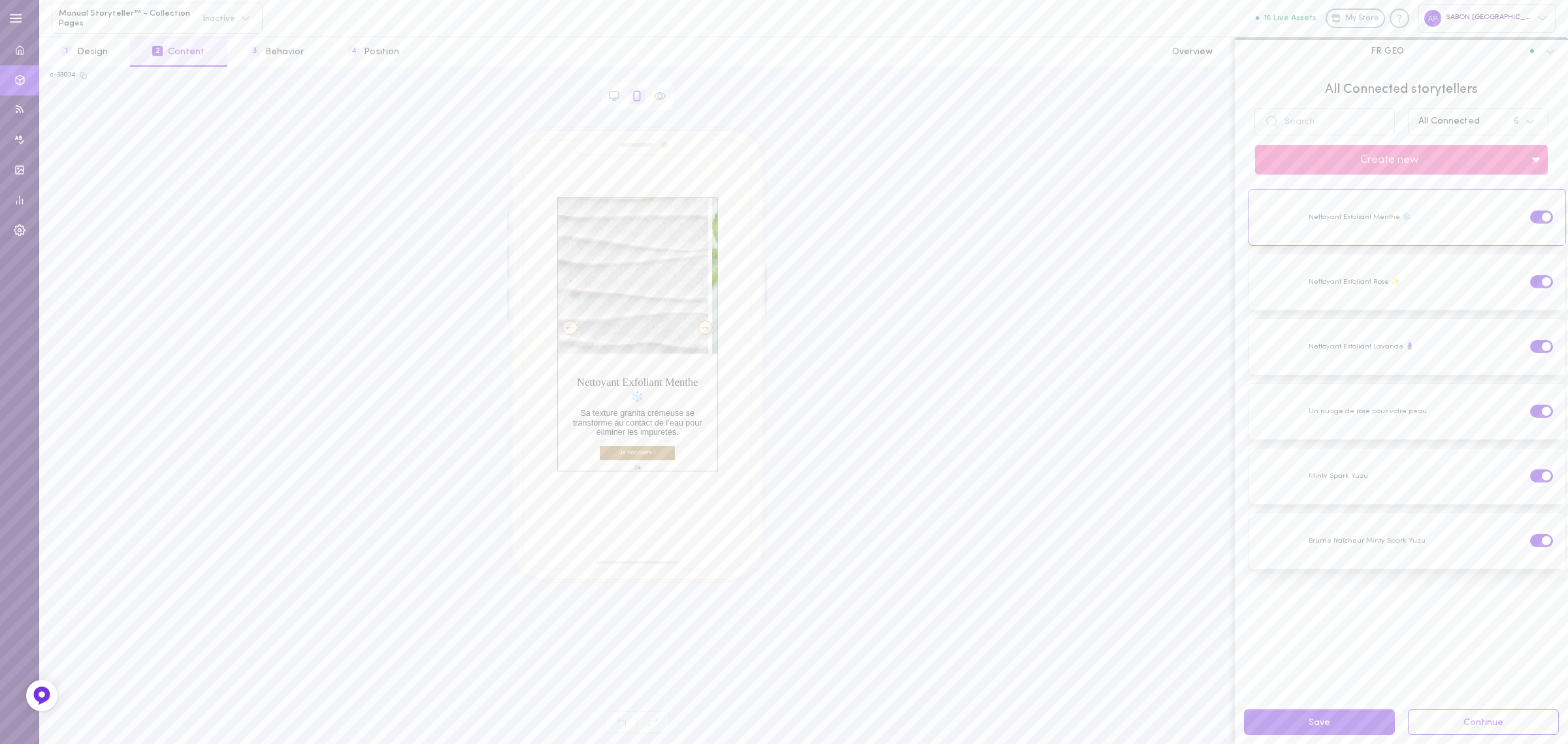
click at [700, 325] on div at bounding box center [705, 327] width 16 height 14
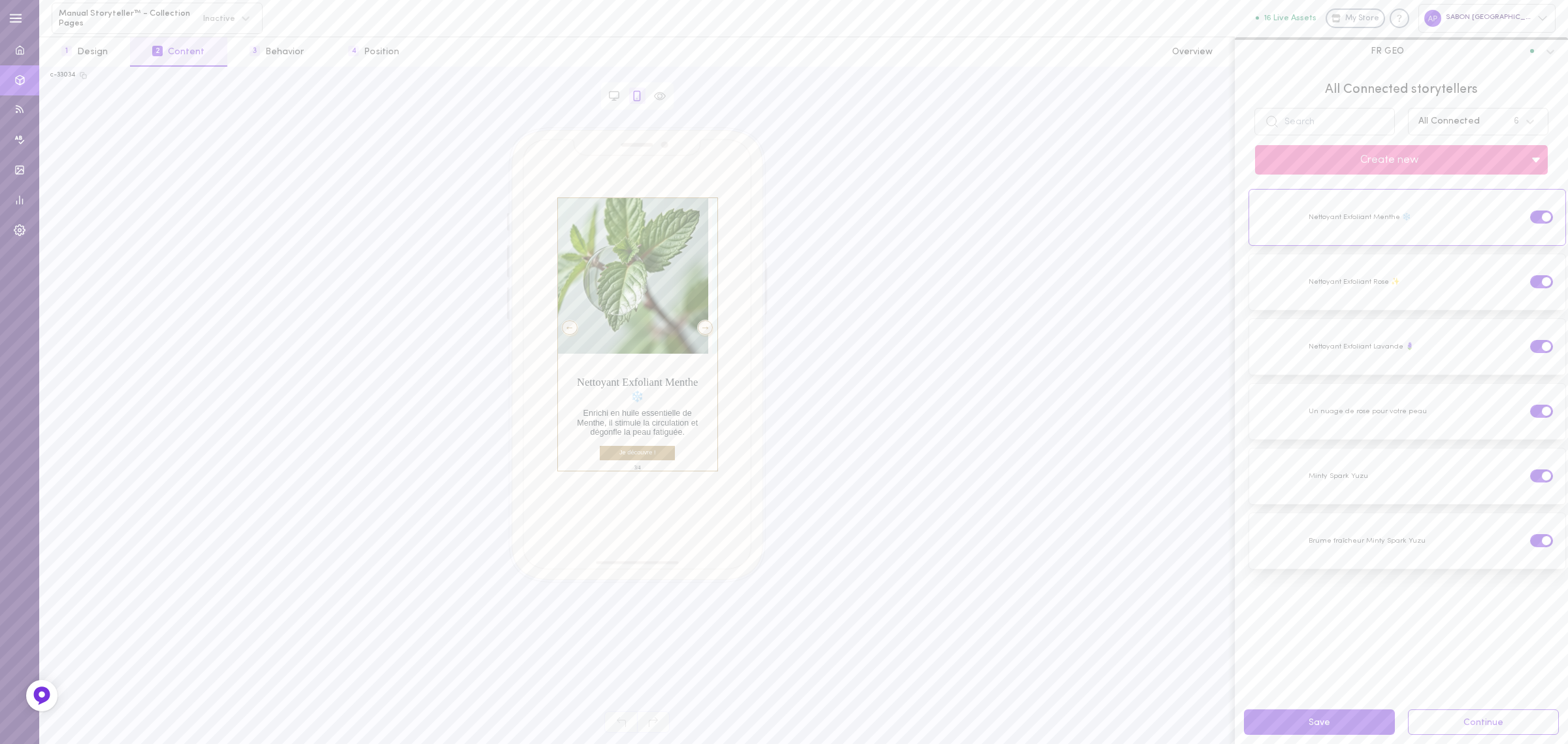
click at [700, 325] on div at bounding box center [705, 327] width 16 height 14
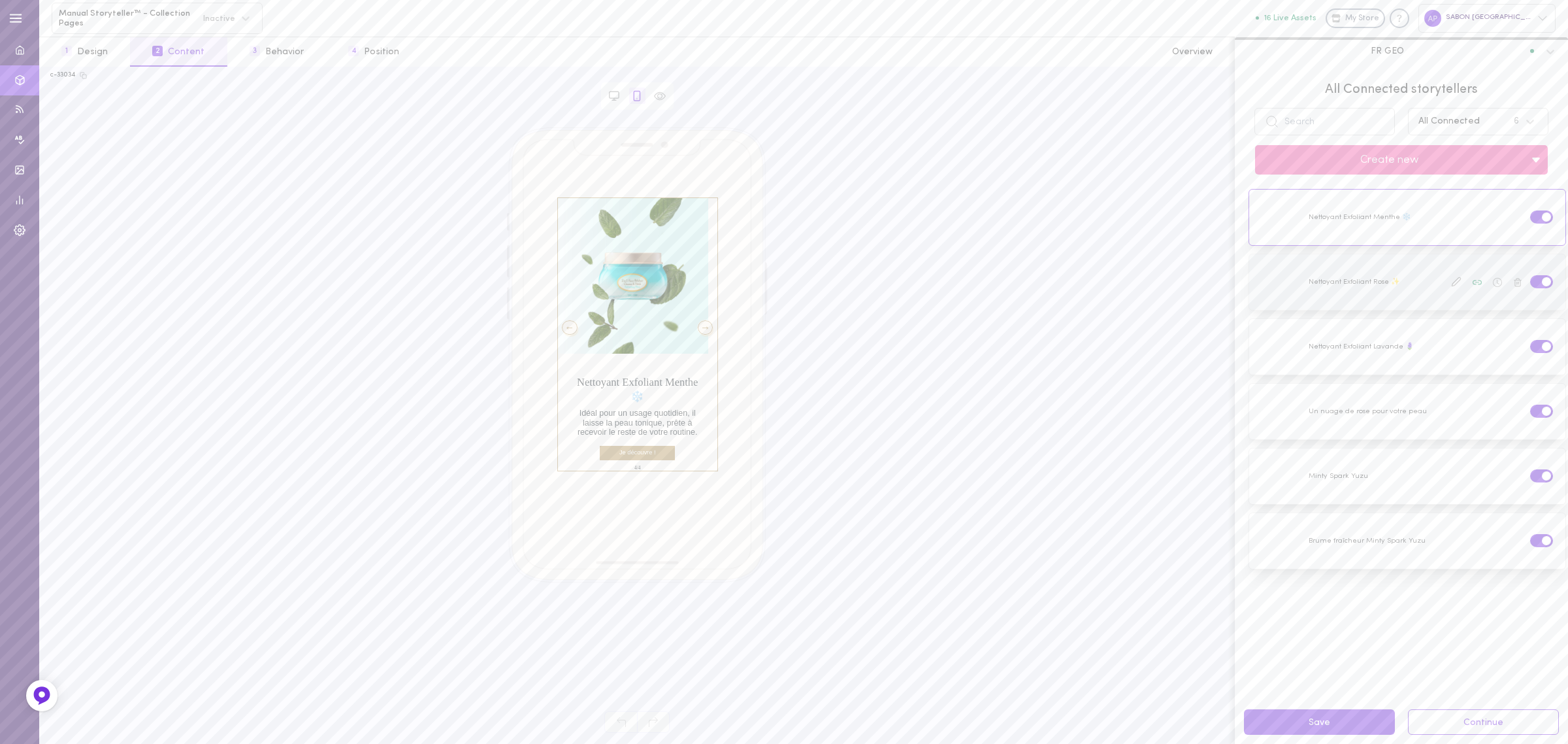
click at [1376, 304] on div at bounding box center [1407, 281] width 316 height 56
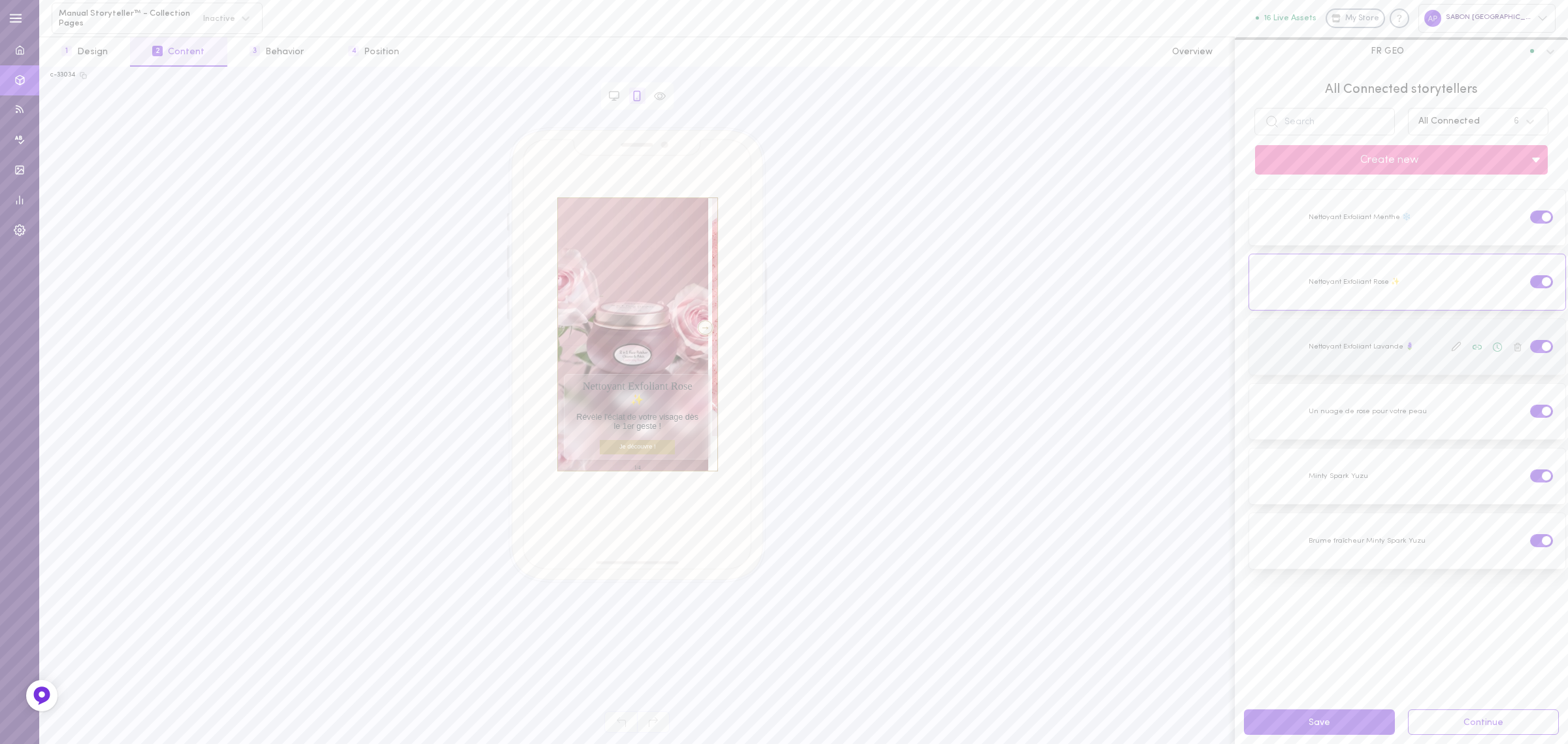
click at [1390, 364] on div at bounding box center [1407, 347] width 316 height 56
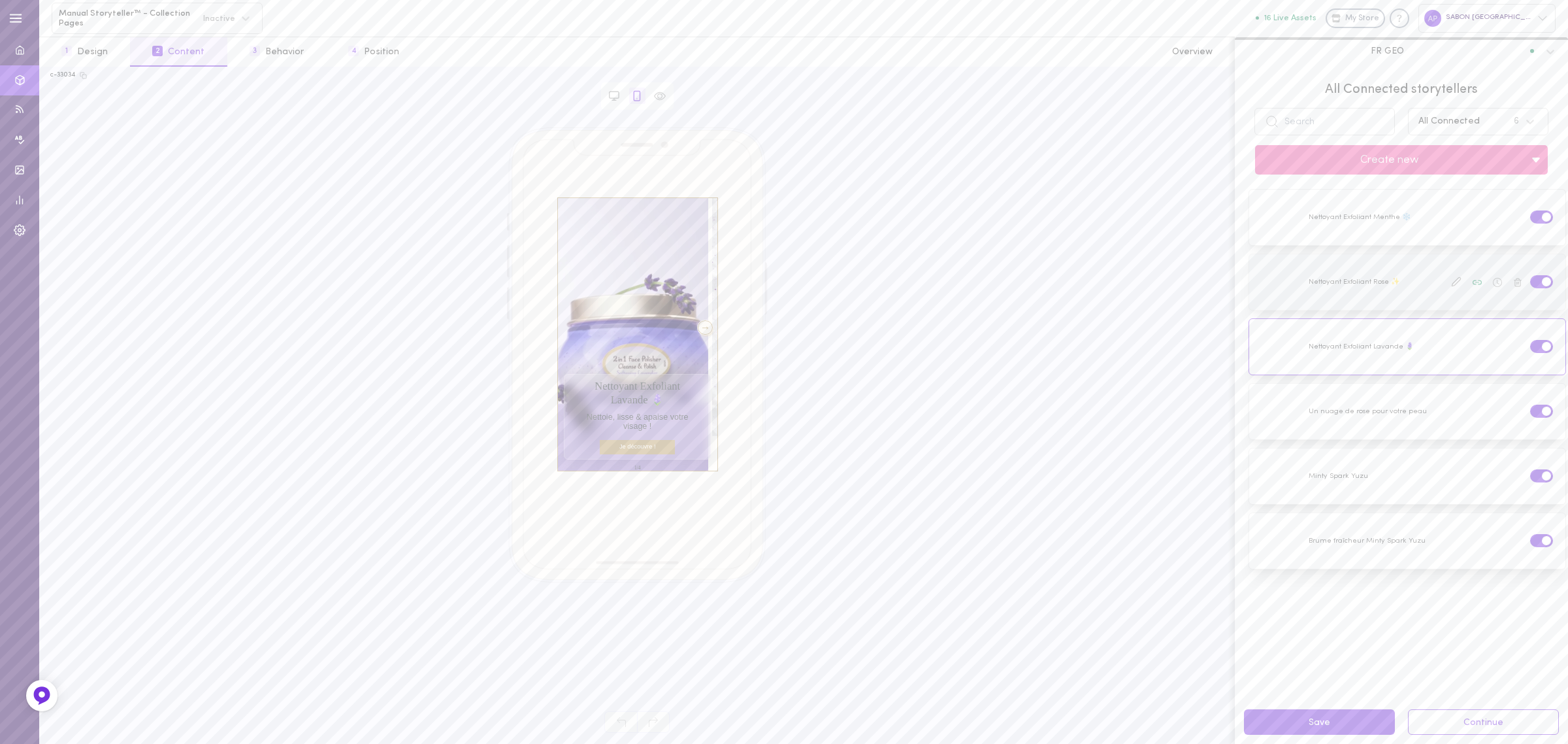
click at [1451, 282] on icon at bounding box center [1456, 281] width 10 height 10
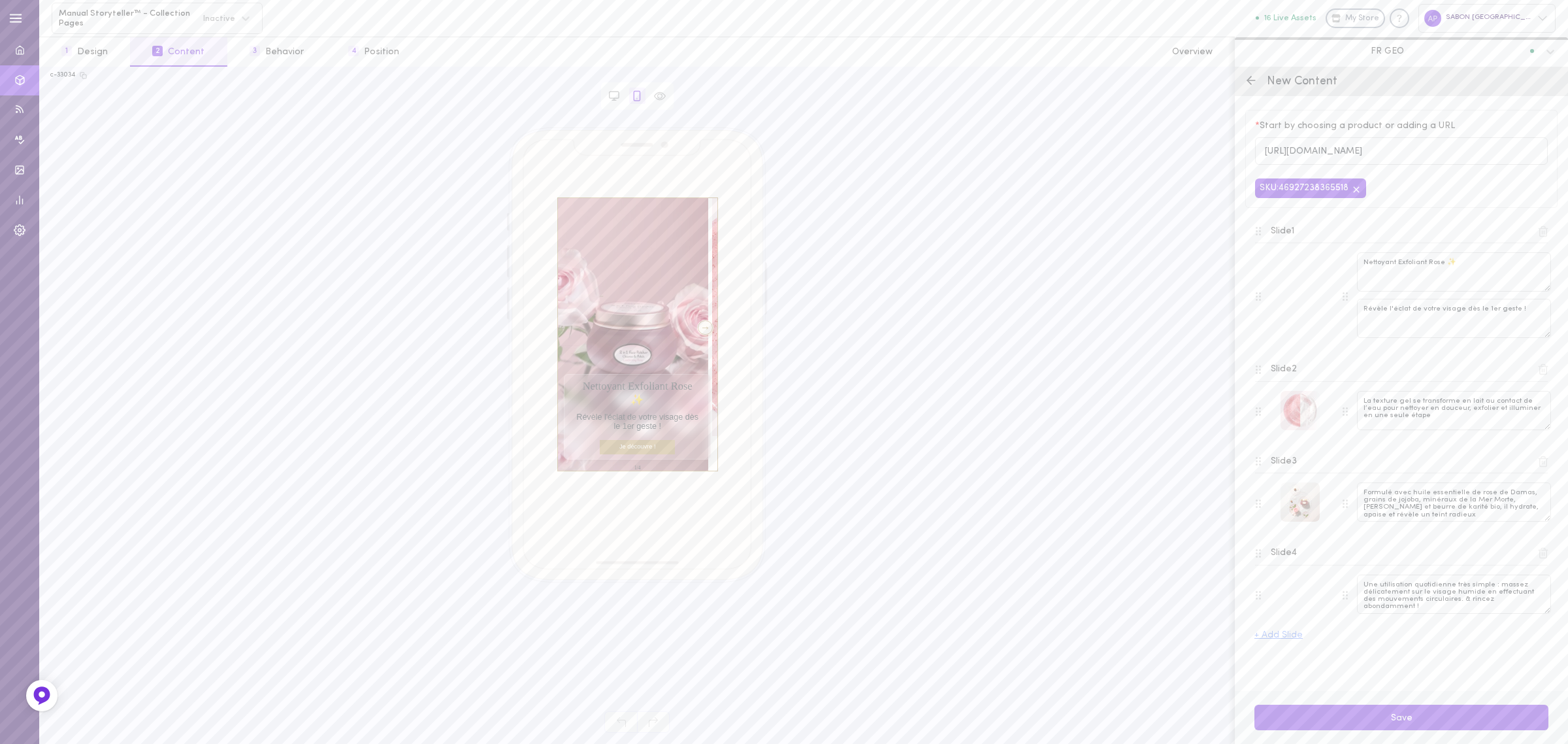
click at [1251, 78] on icon at bounding box center [1251, 80] width 13 height 13
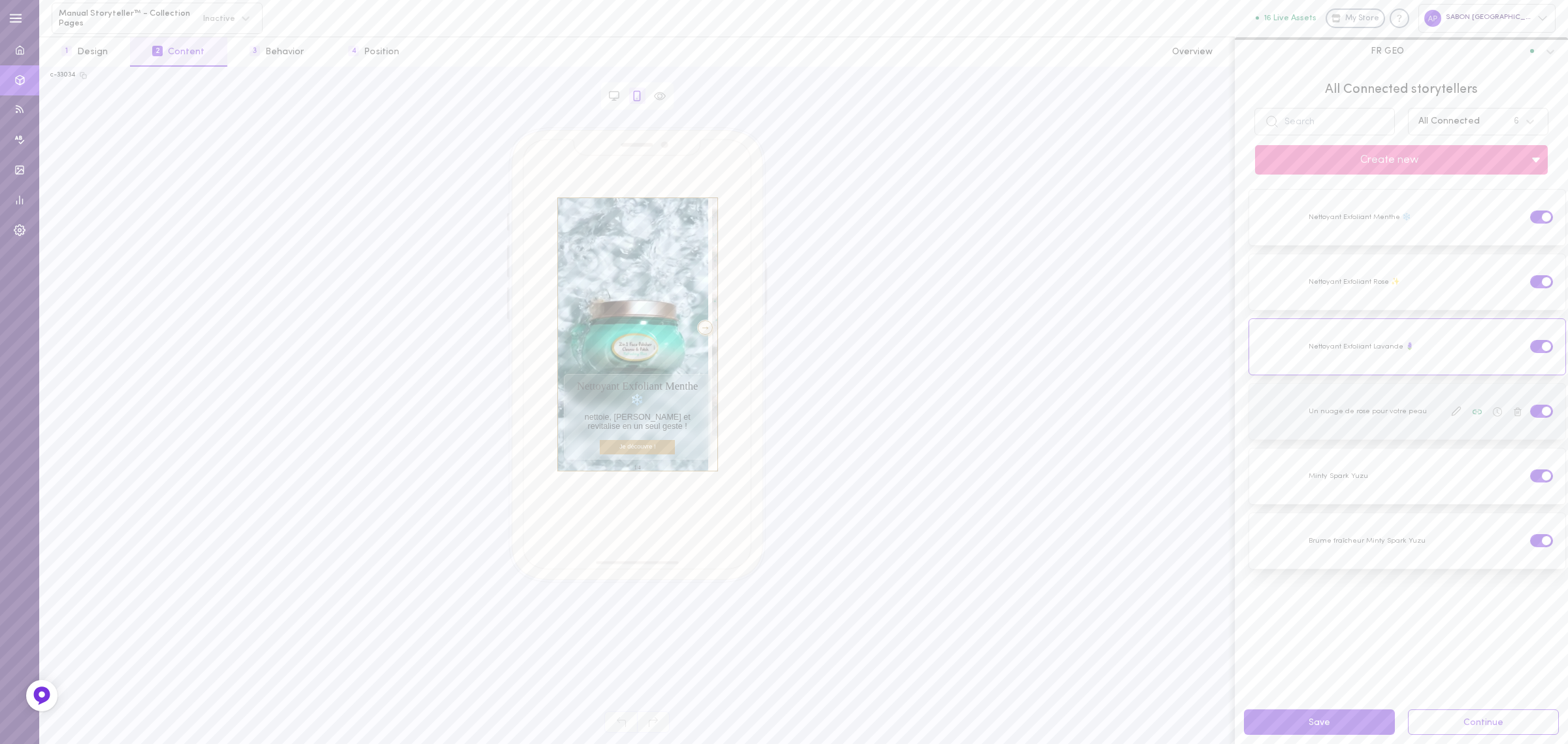
click at [1371, 435] on div at bounding box center [1407, 411] width 316 height 56
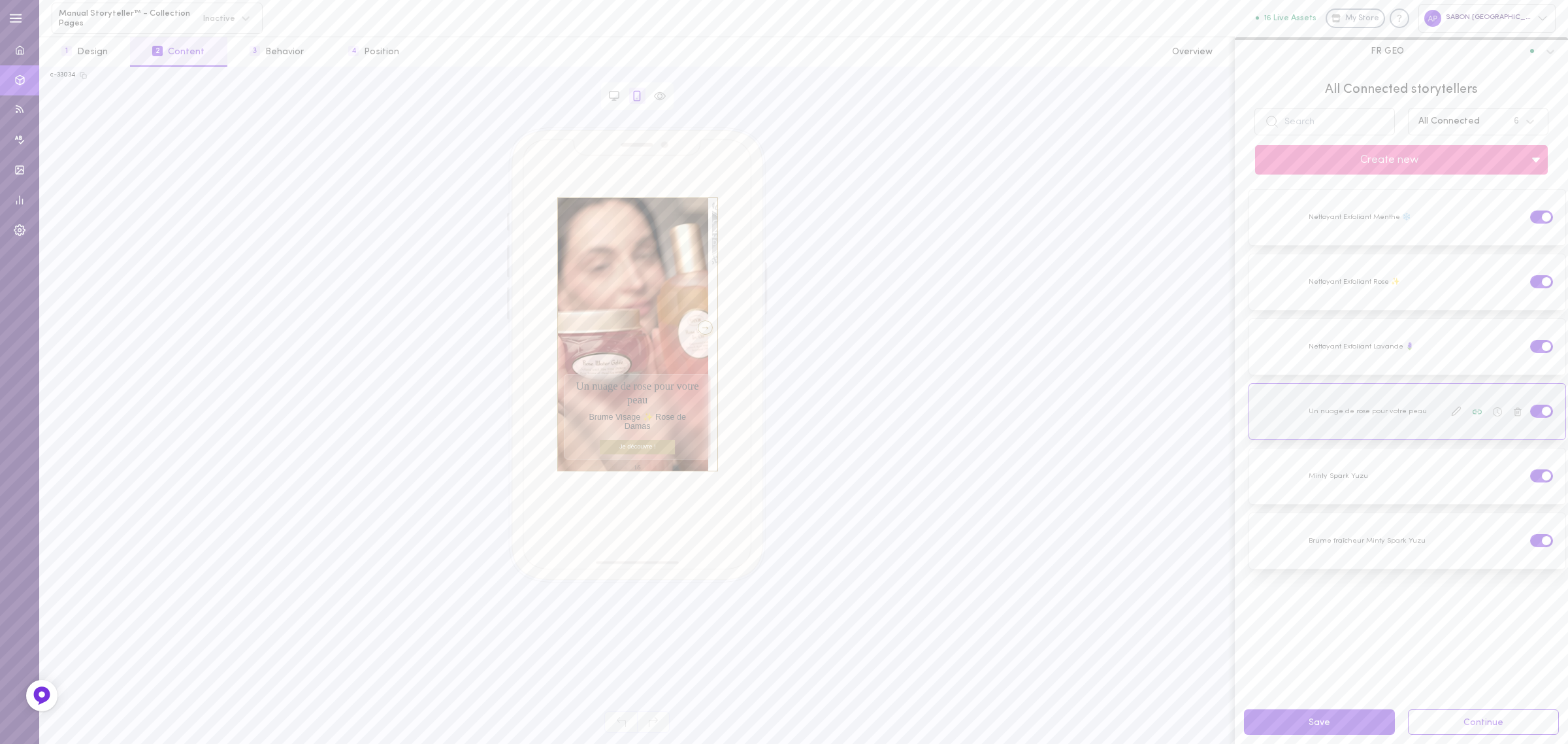
click at [1431, 425] on div at bounding box center [1407, 411] width 316 height 56
click at [700, 331] on div at bounding box center [705, 327] width 16 height 14
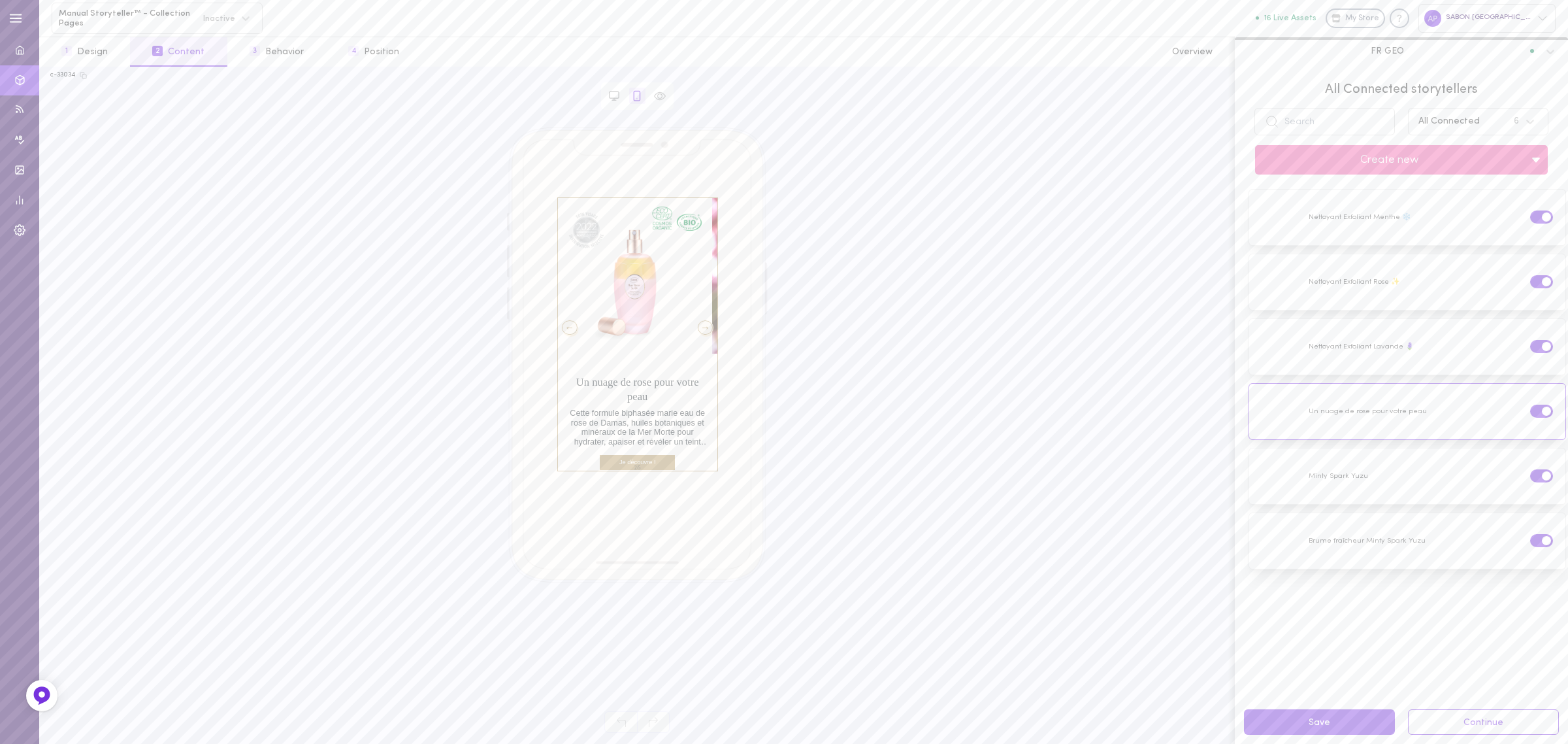
click at [700, 331] on div at bounding box center [705, 327] width 16 height 14
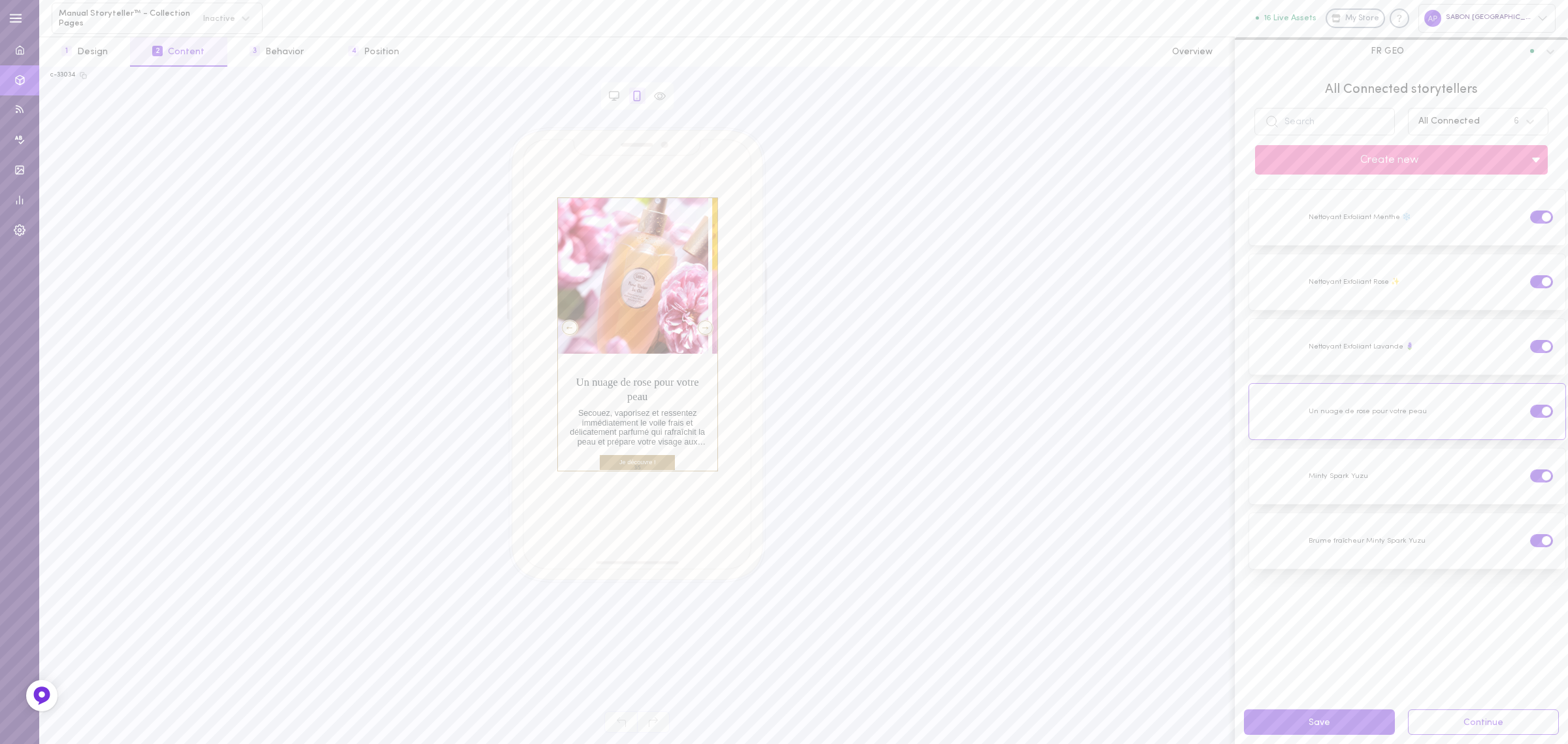
click at [700, 331] on div at bounding box center [705, 327] width 16 height 14
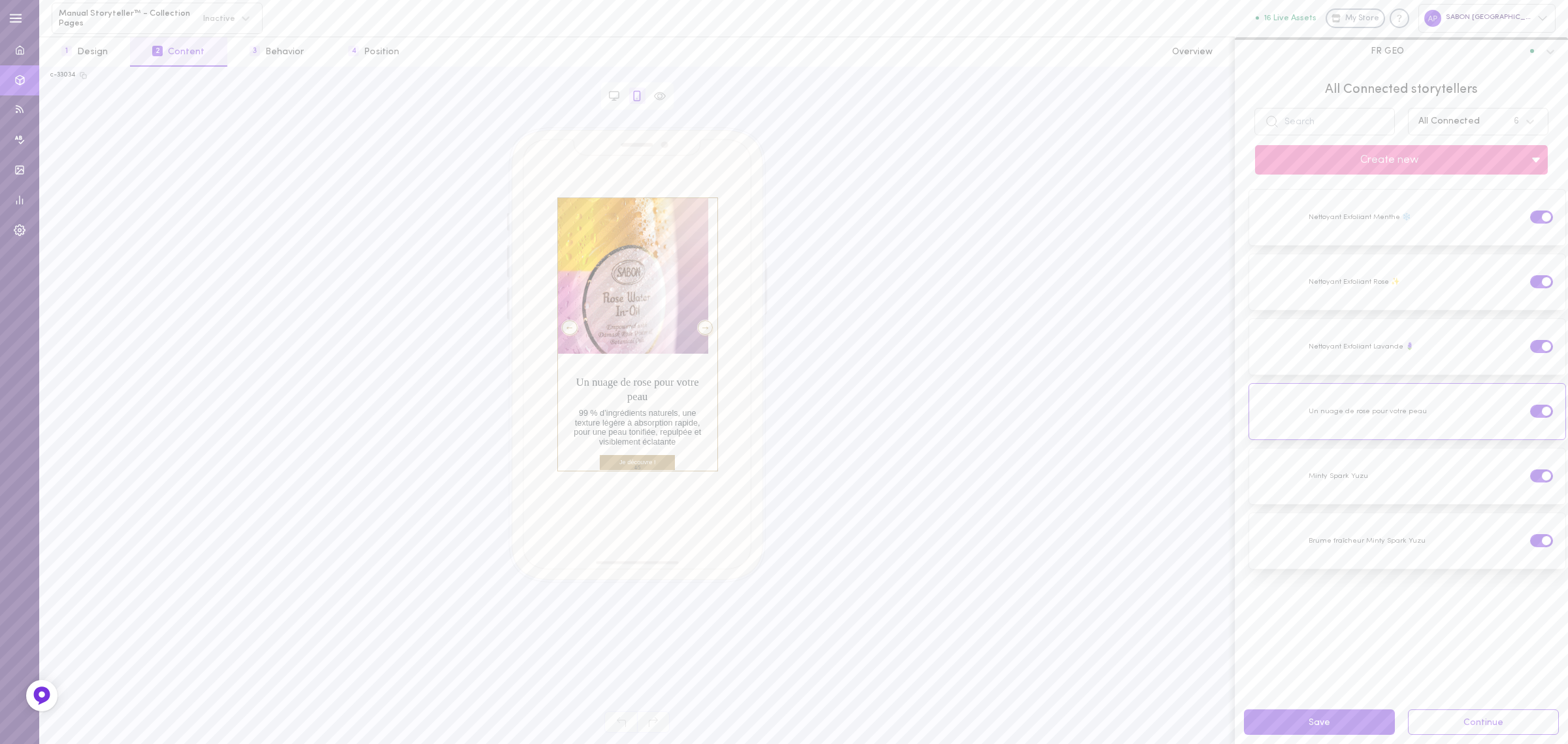
click at [700, 331] on div at bounding box center [705, 327] width 16 height 14
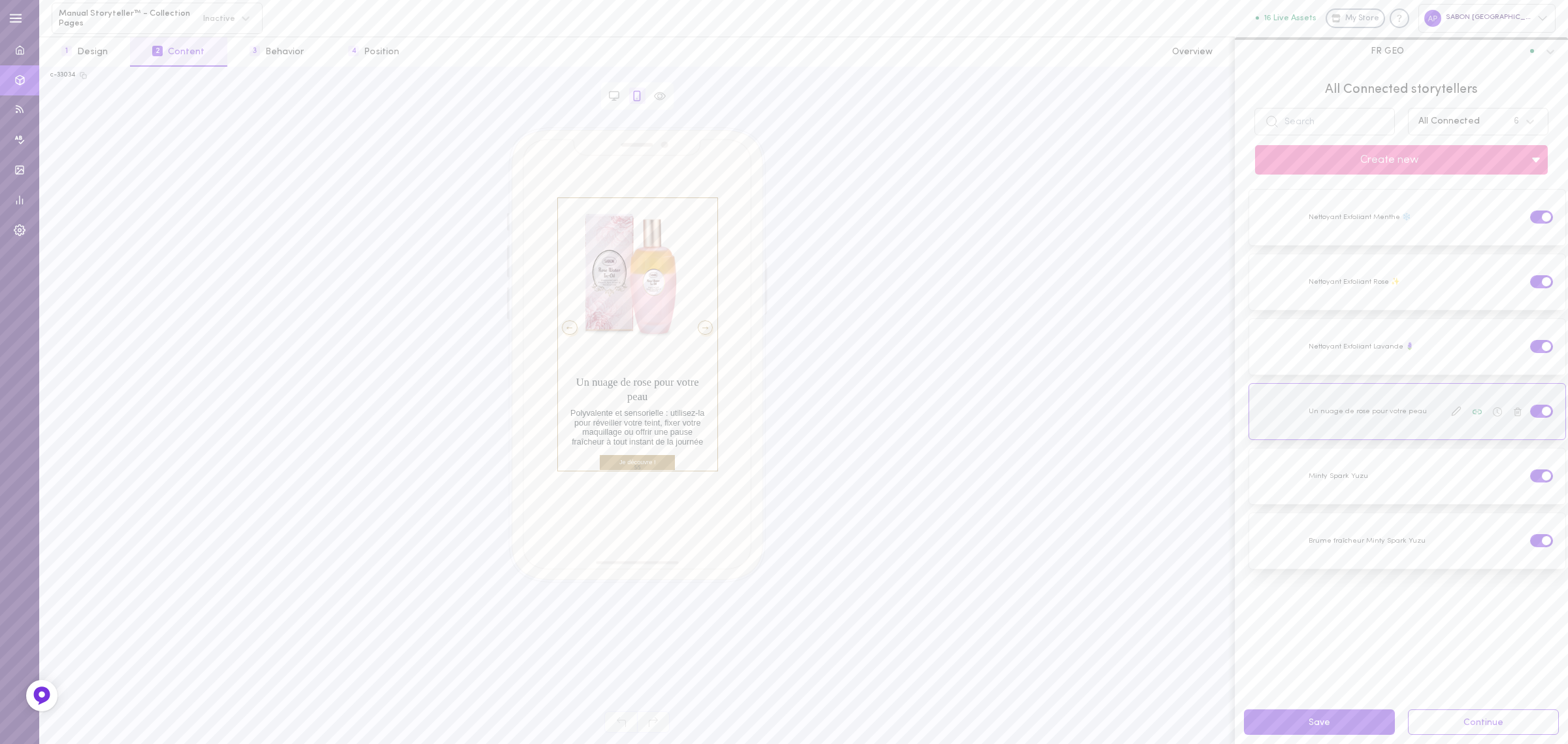
click at [1530, 413] on label at bounding box center [1542, 410] width 23 height 12
click at [0, 0] on input "checkbox" at bounding box center [0, 0] width 0 height 0
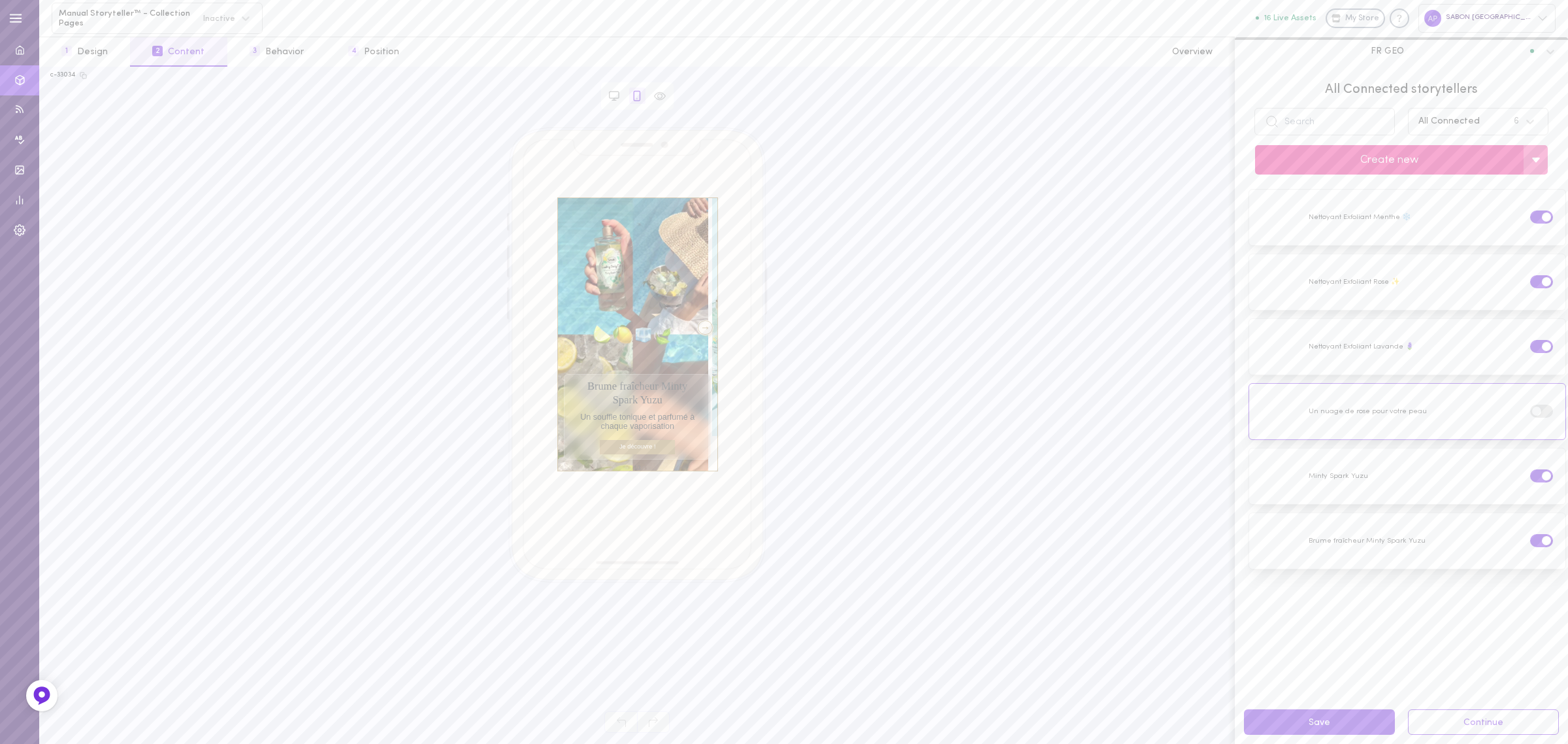
click at [1355, 166] on button "Create new" at bounding box center [1389, 160] width 268 height 29
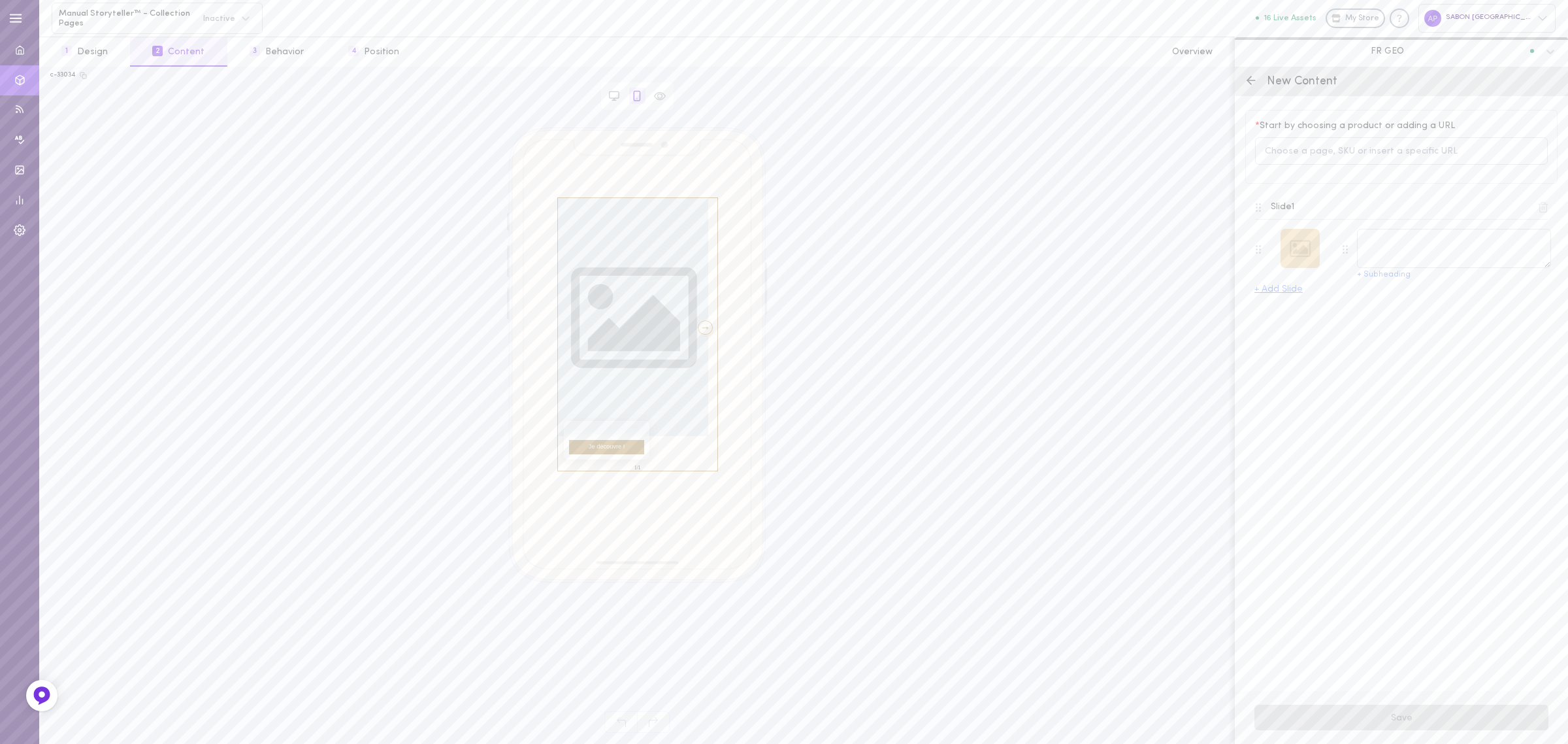
click at [1297, 247] on div at bounding box center [1300, 248] width 40 height 40
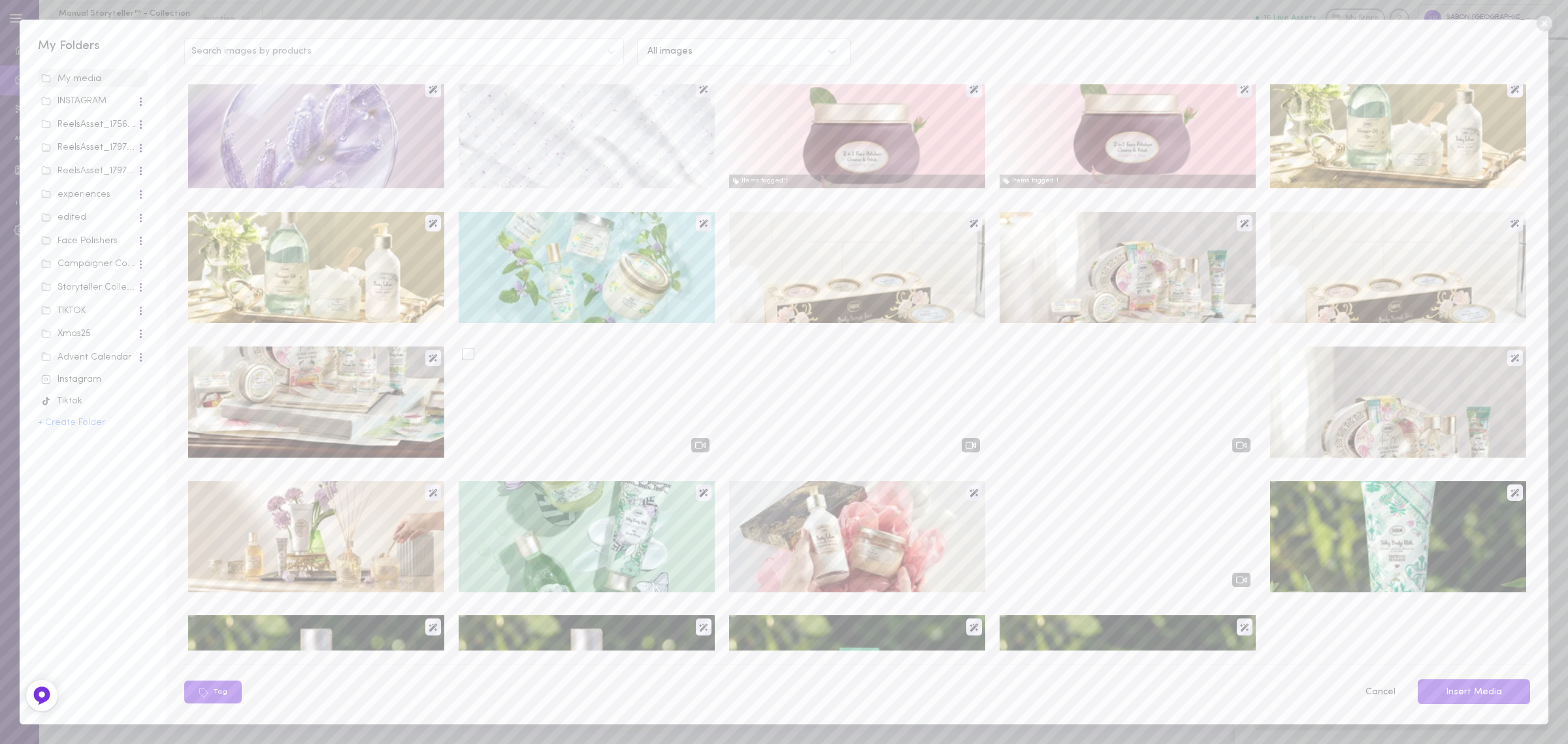
scroll to position [0, 0]
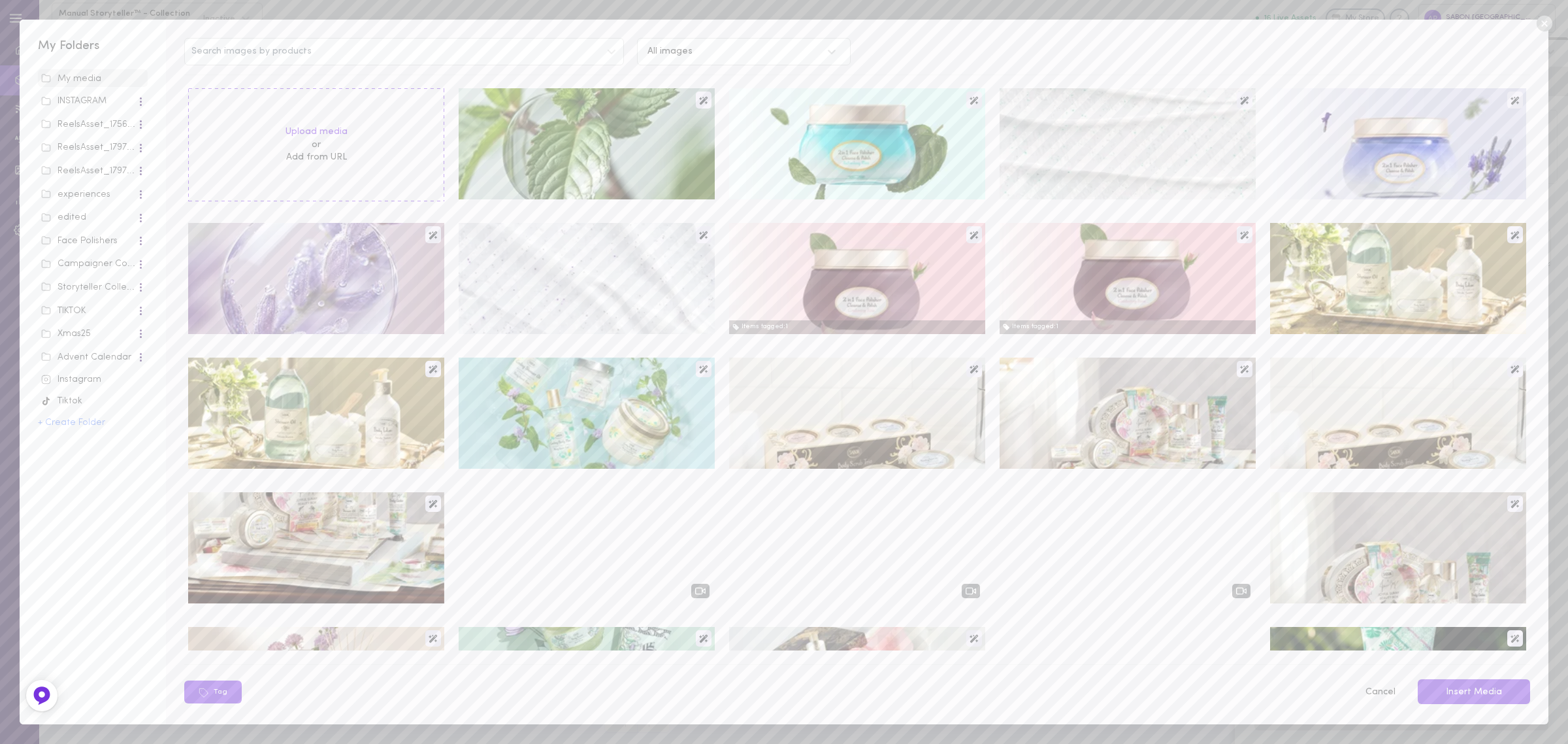
click at [74, 249] on div "My media INSTAGRAM ReelsAsset_17563_2234 ReelsAsset_17978_2234 ReelsAsset_17978…" at bounding box center [93, 381] width 110 height 626
click at [71, 244] on div "Face Polishers" at bounding box center [89, 241] width 95 height 13
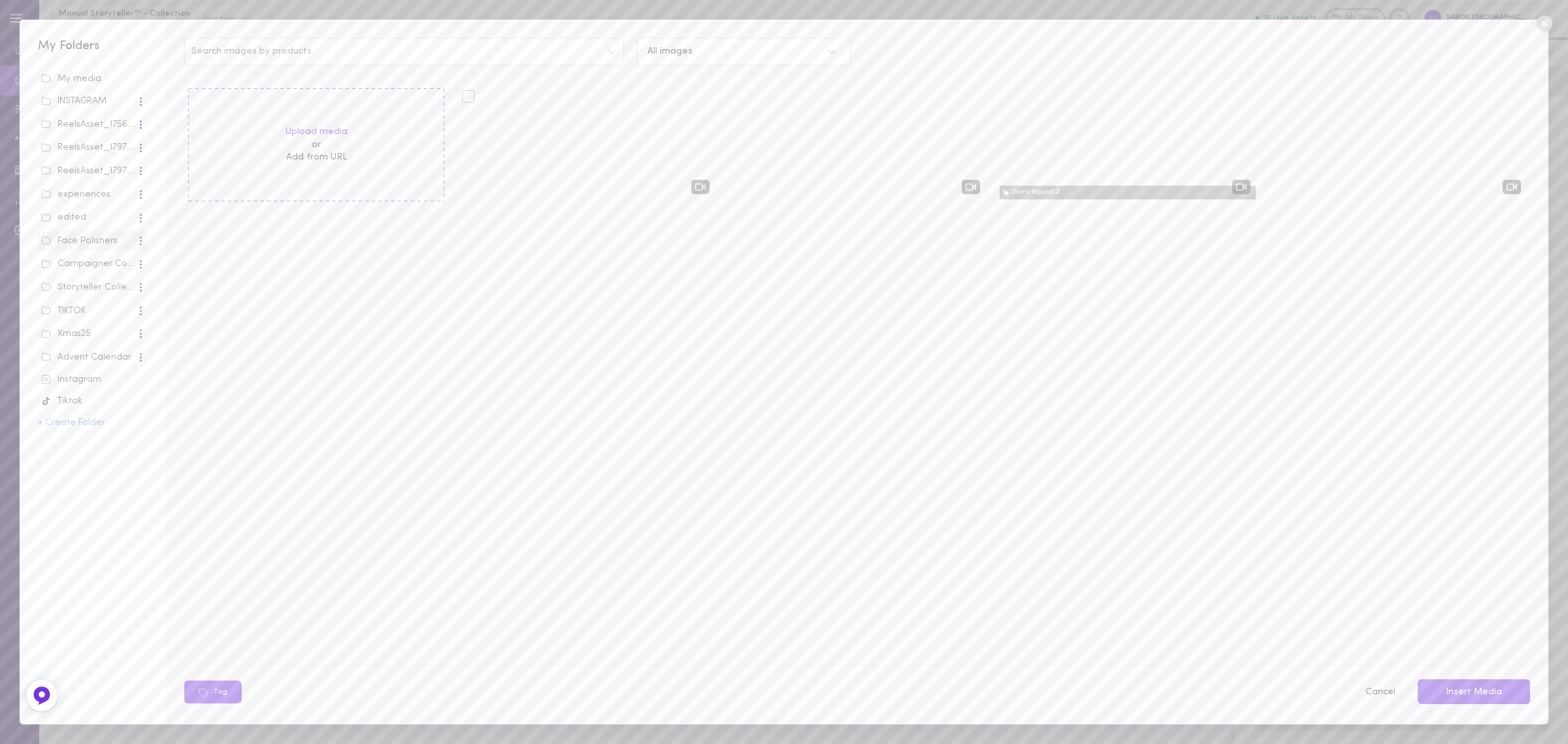
click at [597, 173] on div at bounding box center [586, 144] width 256 height 111
click at [463, 91] on div at bounding box center [467, 96] width 12 height 12
click at [0, 0] on input "checkbox" at bounding box center [0, 0] width 0 height 0
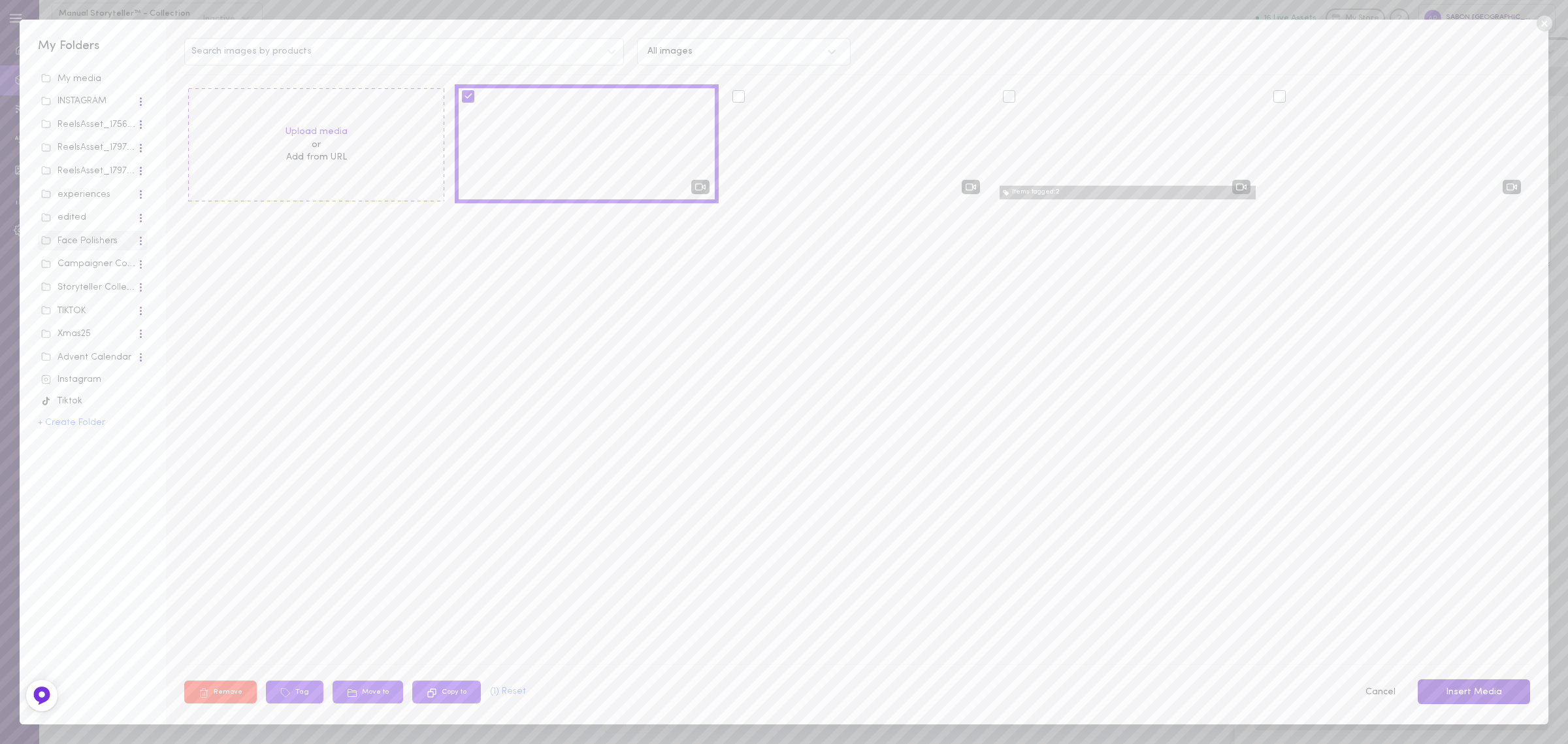
click at [1458, 680] on button "Insert Media" at bounding box center [1474, 691] width 112 height 25
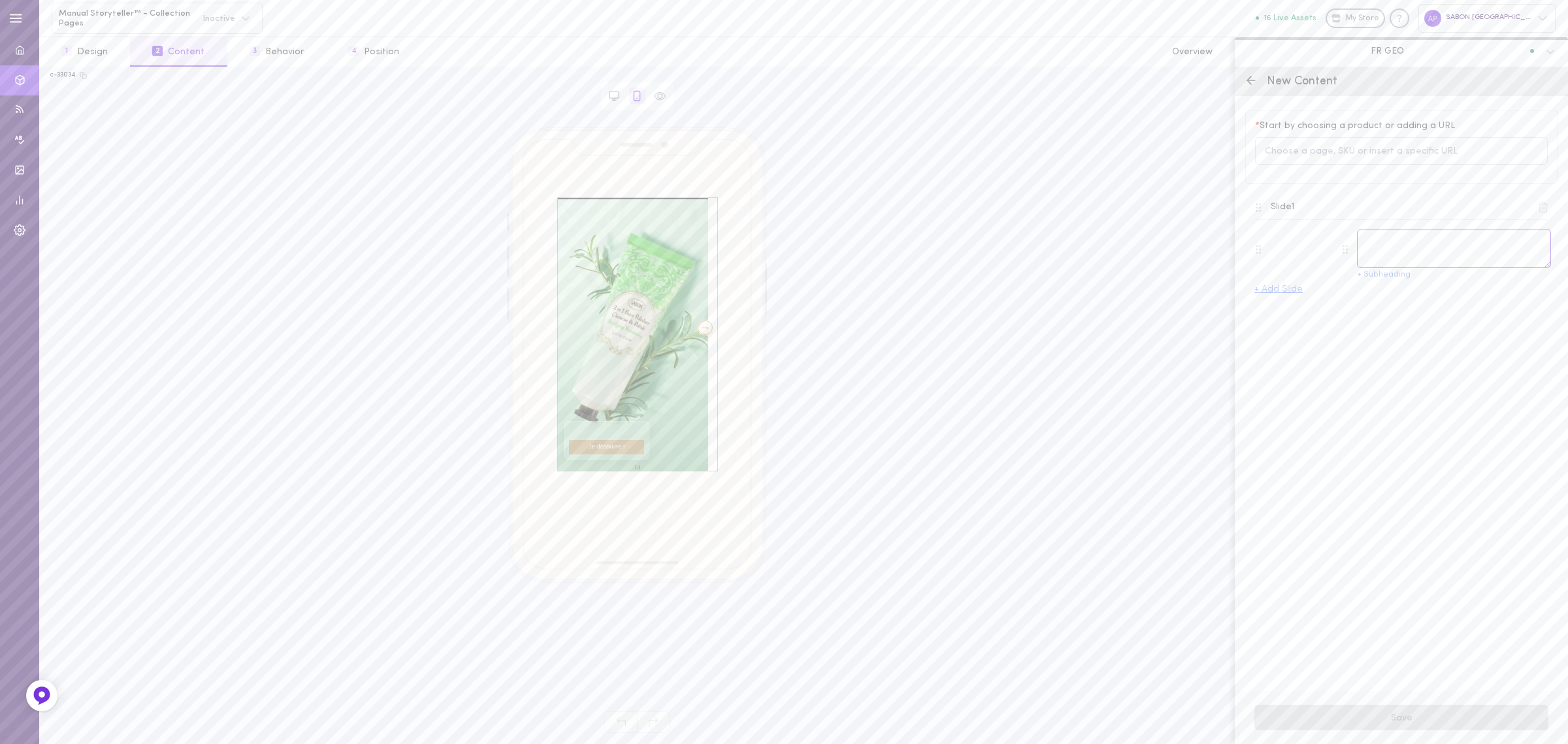
click at [1395, 243] on textarea at bounding box center [1454, 248] width 194 height 40
click at [1383, 279] on button "+ Subheading" at bounding box center [1383, 275] width 54 height 8
click at [1399, 266] on textarea at bounding box center [1454, 248] width 194 height 40
paste textarea "🌿"
type textarea "Nettoyant Exfoliant Romarin 🌿"
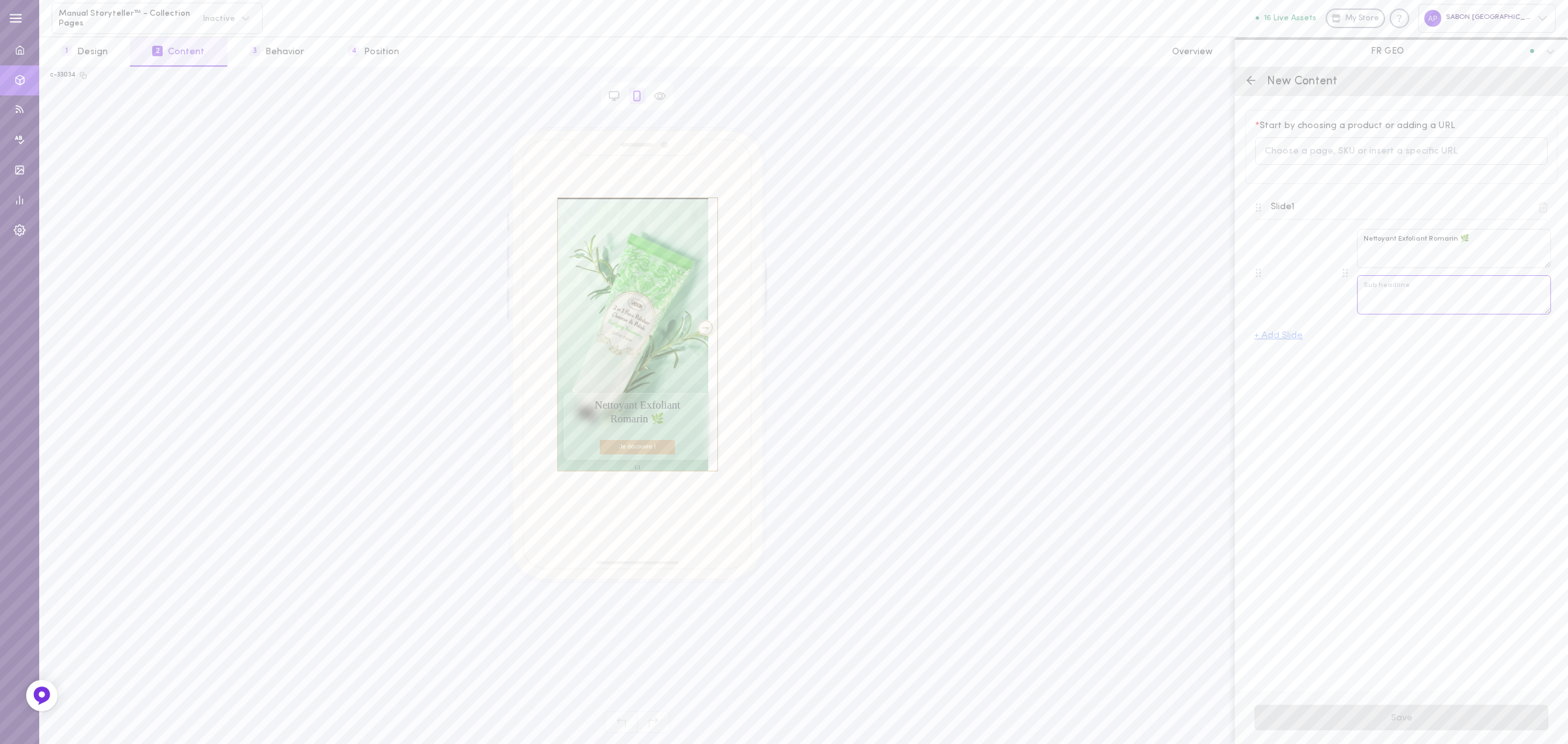
click at [1387, 296] on textarea at bounding box center [1454, 295] width 194 height 40
paste textarea "nettoie, affine et [PERSON_NAME] en un seul geste."
click at [1368, 288] on textarea "nettoie, affine et [PERSON_NAME] en un seul geste." at bounding box center [1454, 295] width 194 height 40
type textarea "Nettoie, affine et [PERSON_NAME] en un seul geste."
click at [1395, 320] on div "Slide 1 Nettoyant Exfoliant Romarin 🌿 Nettoie, affine et matifie en un seul ges…" at bounding box center [1401, 257] width 312 height 139
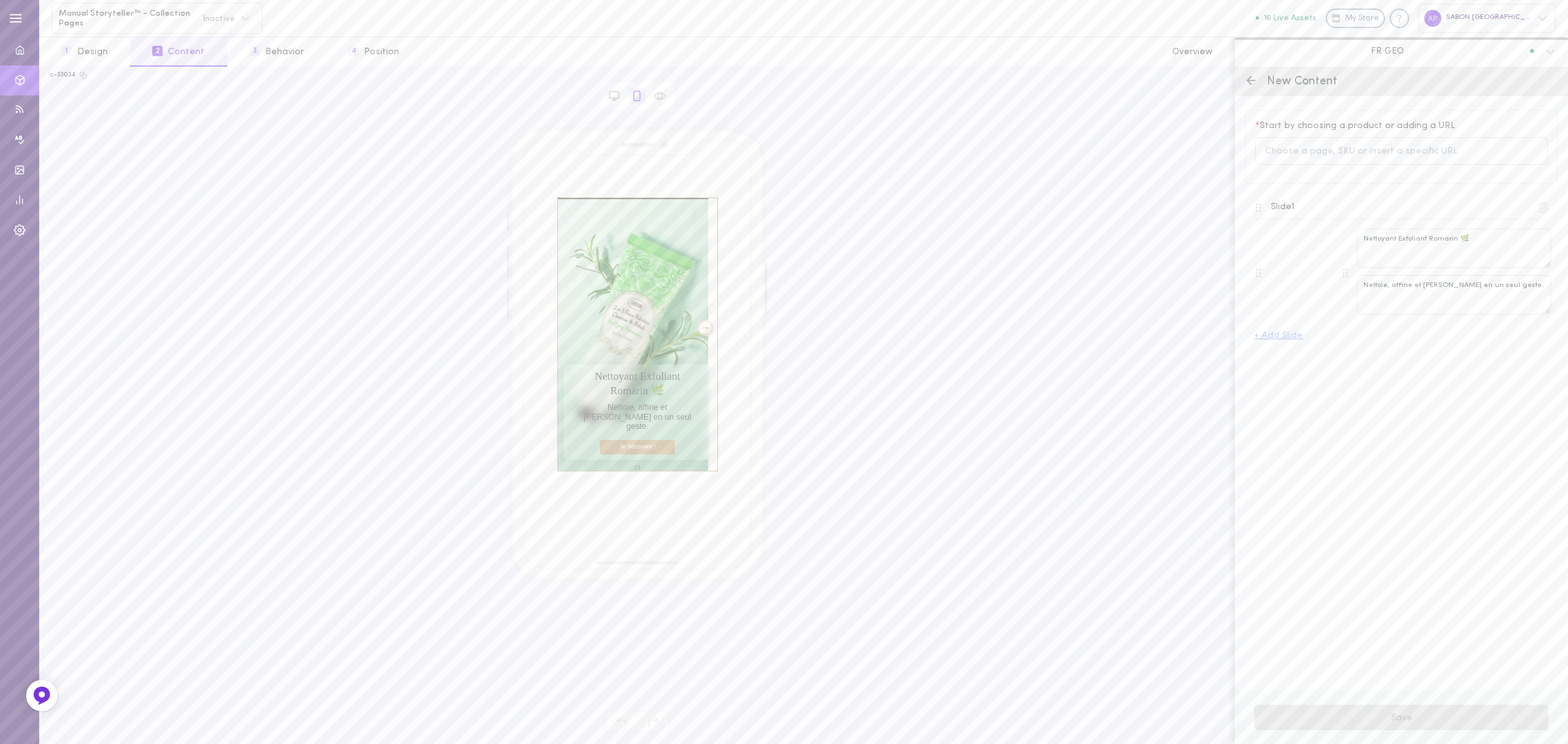
click at [1297, 334] on button "+ Add Slide" at bounding box center [1278, 336] width 48 height 9
click at [1307, 392] on div at bounding box center [1300, 386] width 40 height 40
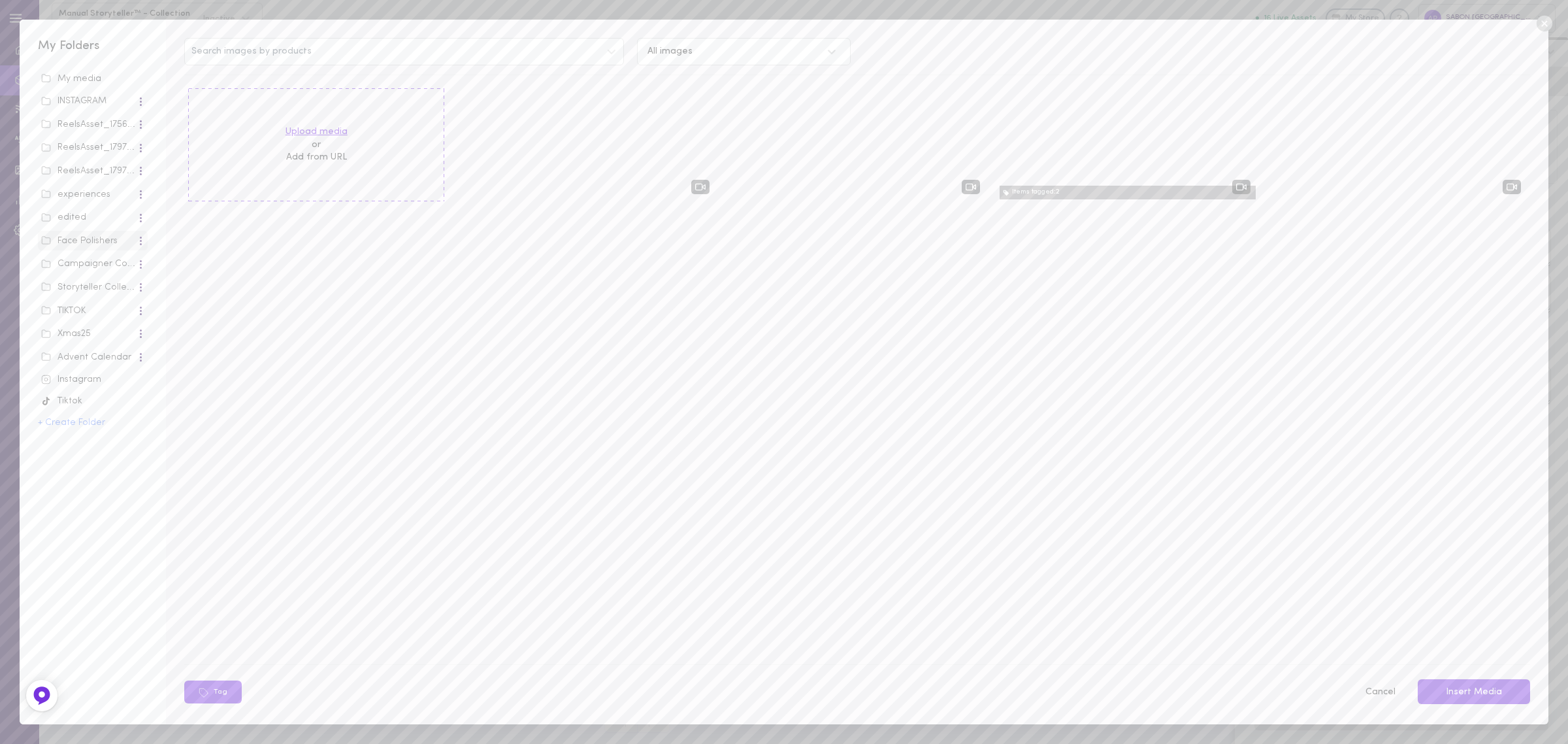
click at [301, 135] on label "Upload media" at bounding box center [316, 132] width 62 height 13
click at [0, 0] on input "Upload media" at bounding box center [0, 0] width 0 height 0
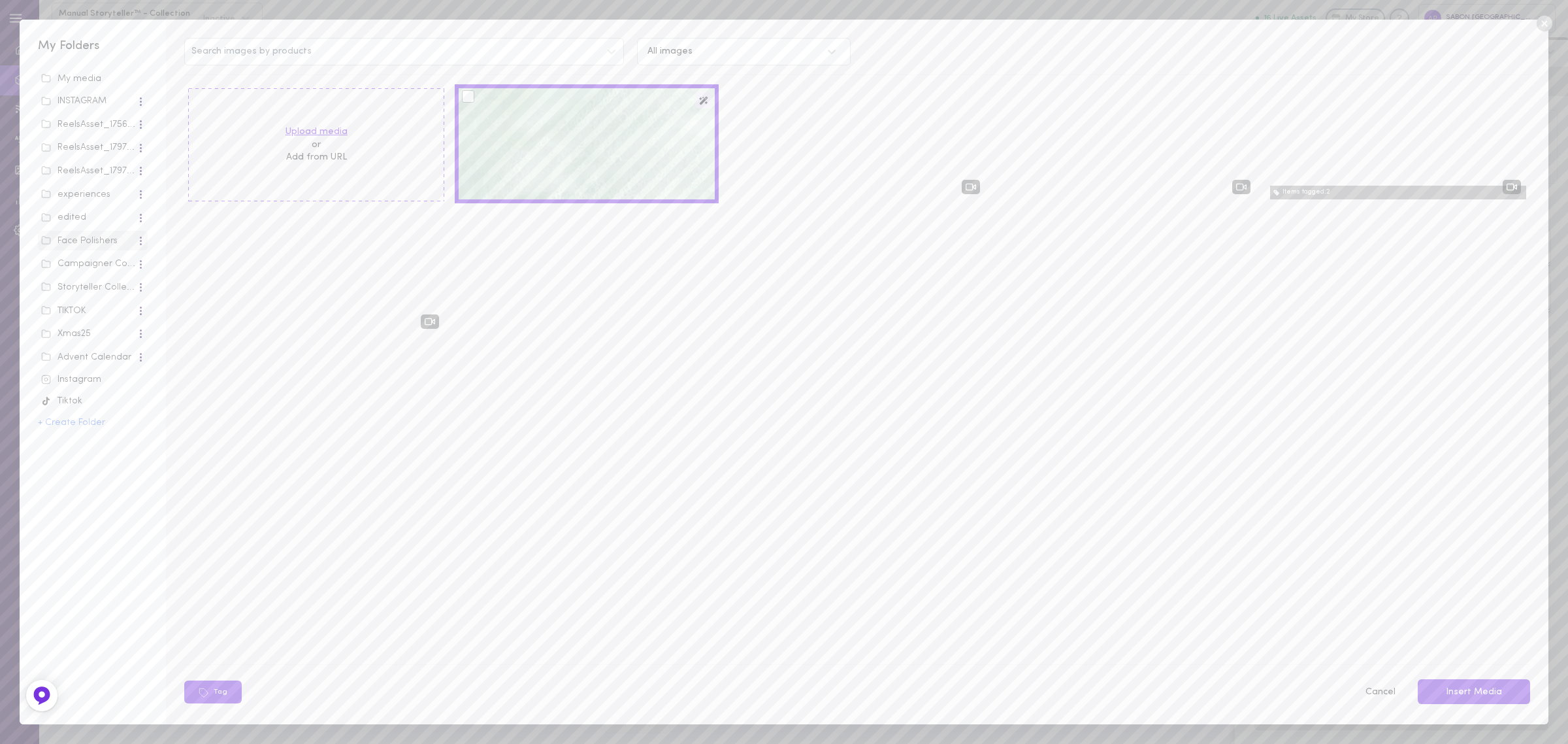
click at [344, 127] on label "Upload media" at bounding box center [316, 132] width 62 height 13
click at [0, 0] on input "Upload media" at bounding box center [0, 0] width 0 height 0
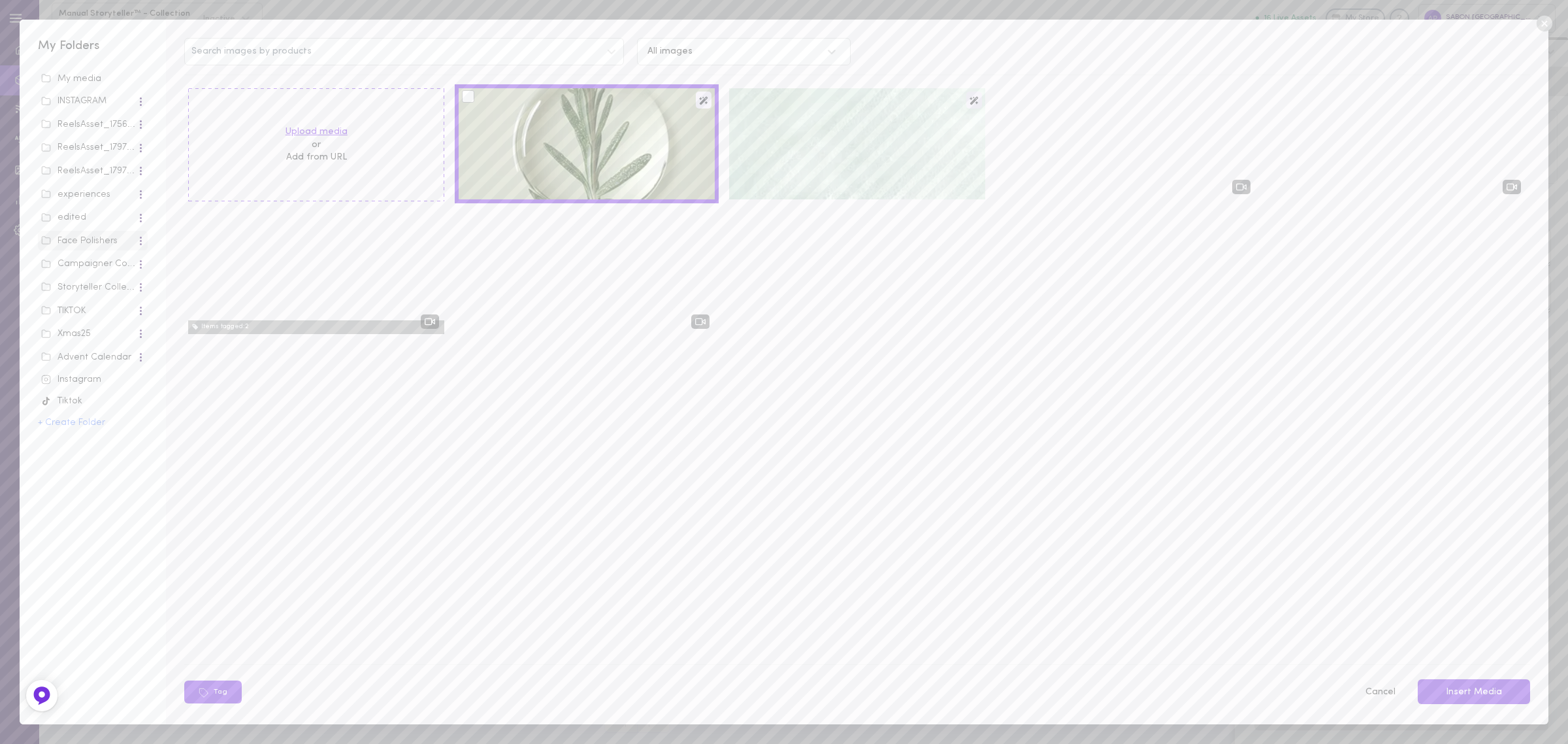
click at [320, 135] on label "Upload media" at bounding box center [316, 132] width 62 height 13
click at [0, 0] on input "Upload media" at bounding box center [0, 0] width 0 height 0
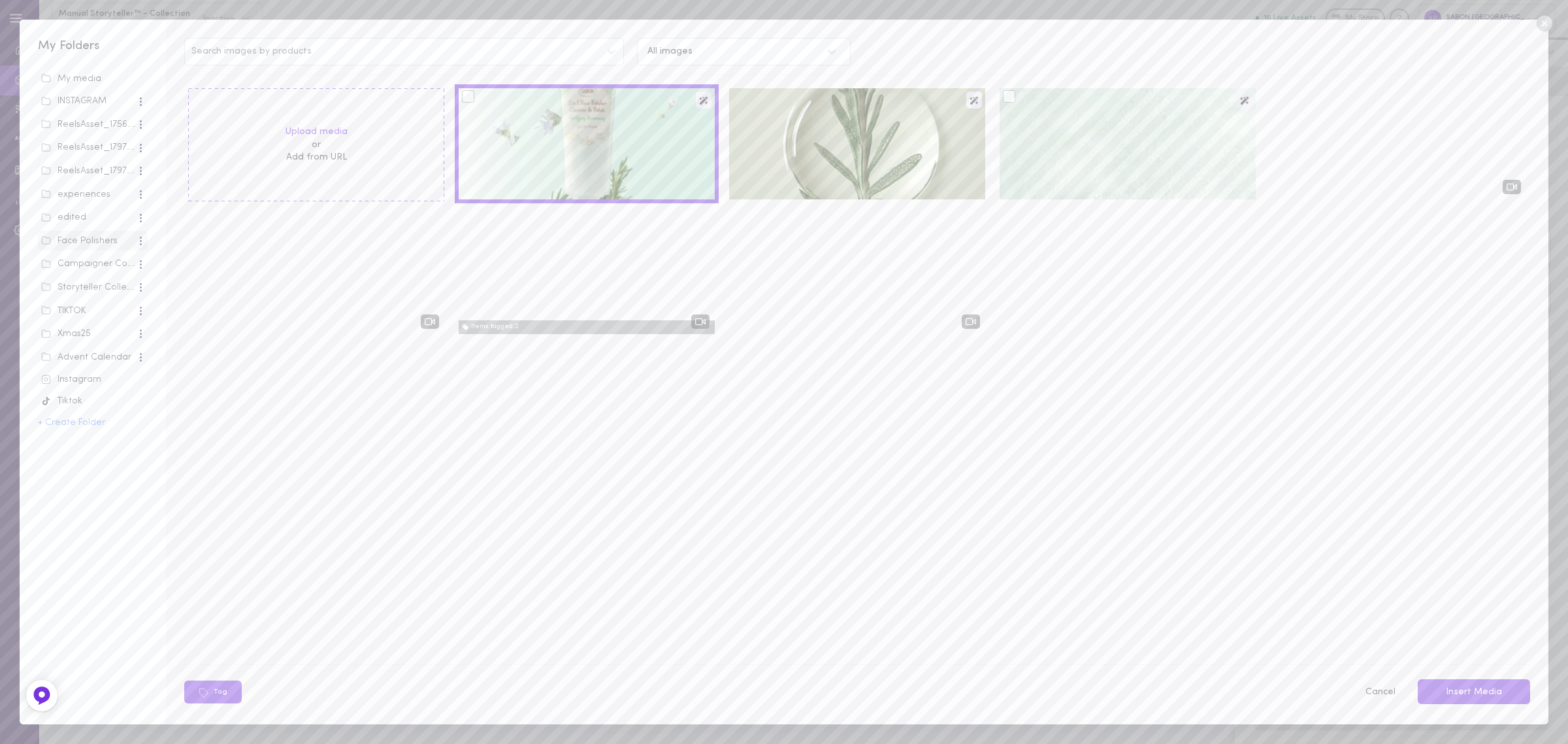
click at [1098, 131] on div at bounding box center [1127, 144] width 256 height 111
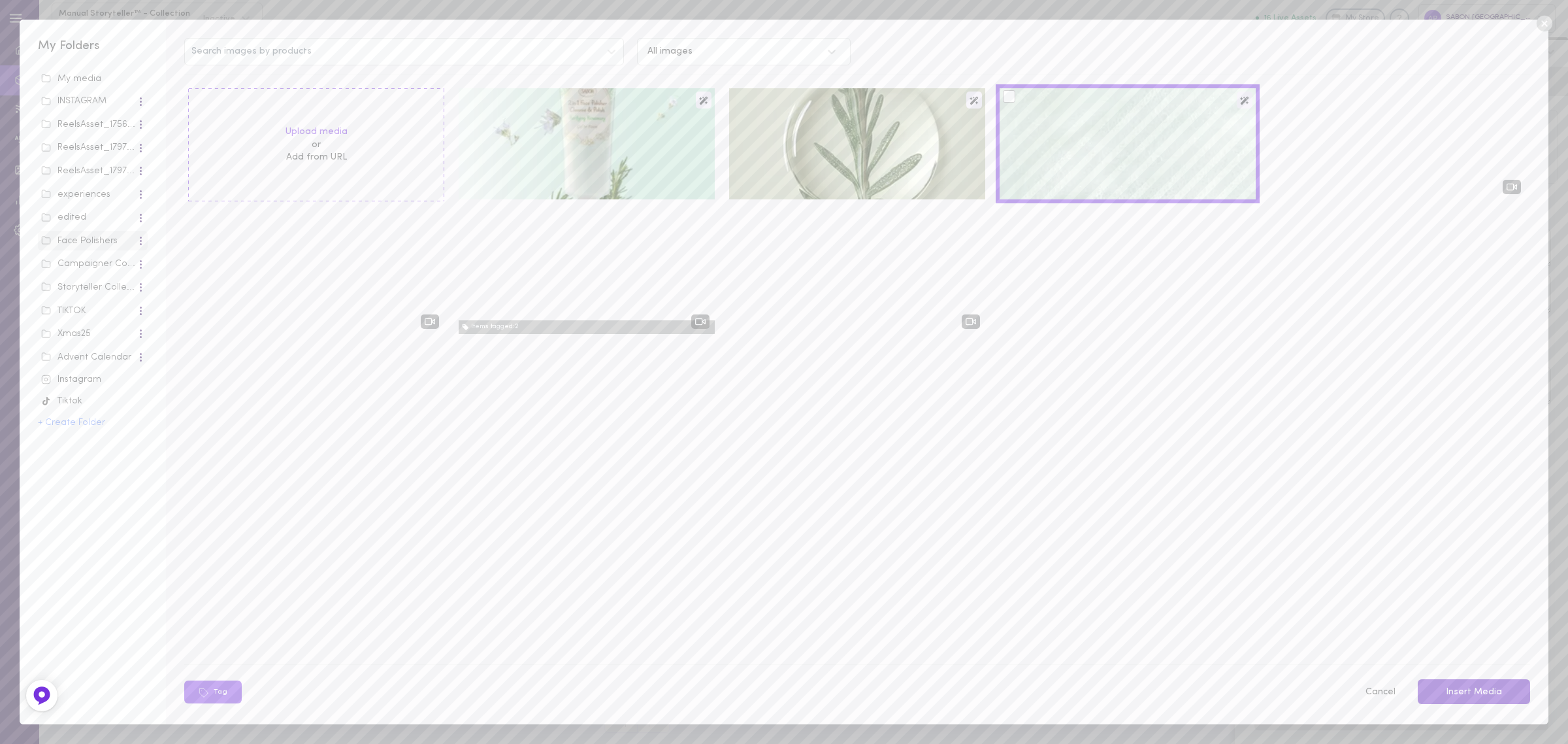
click at [1508, 681] on button "Insert Media" at bounding box center [1474, 691] width 112 height 25
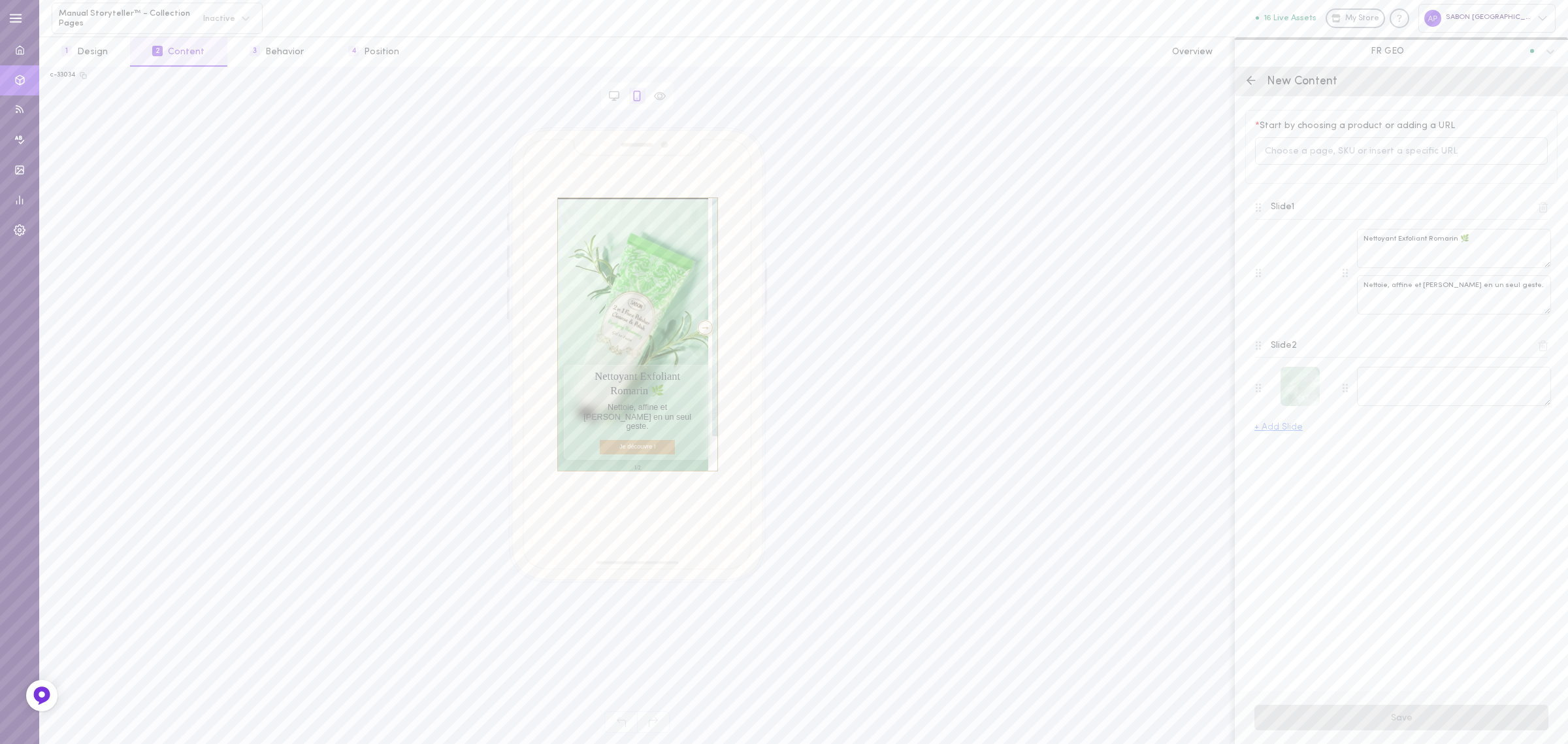
click at [1285, 431] on button "+ Add Slide" at bounding box center [1278, 428] width 48 height 9
click at [1297, 485] on div at bounding box center [1300, 479] width 40 height 40
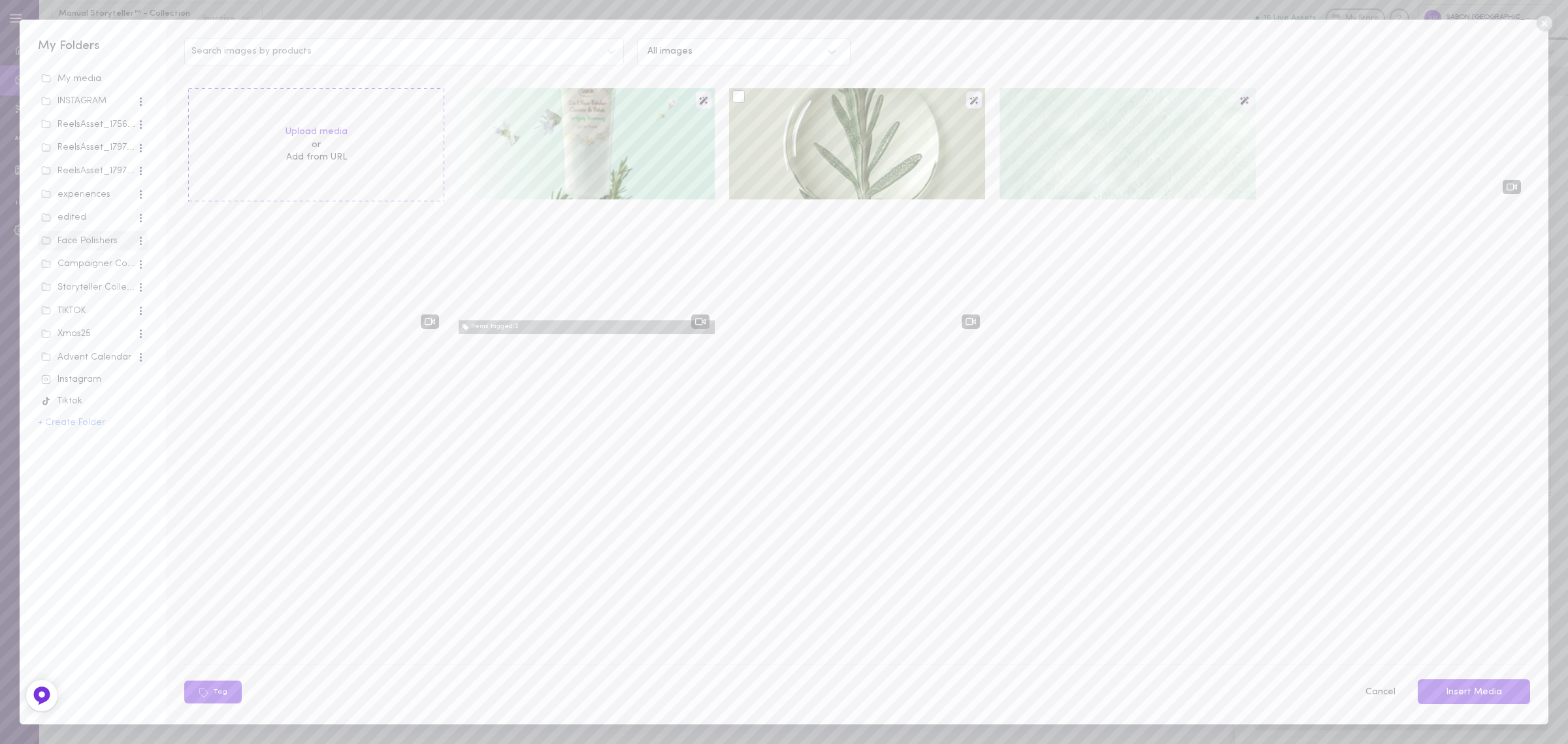
click at [857, 139] on div at bounding box center [856, 144] width 256 height 111
click at [1499, 684] on button "Insert Media" at bounding box center [1474, 691] width 112 height 25
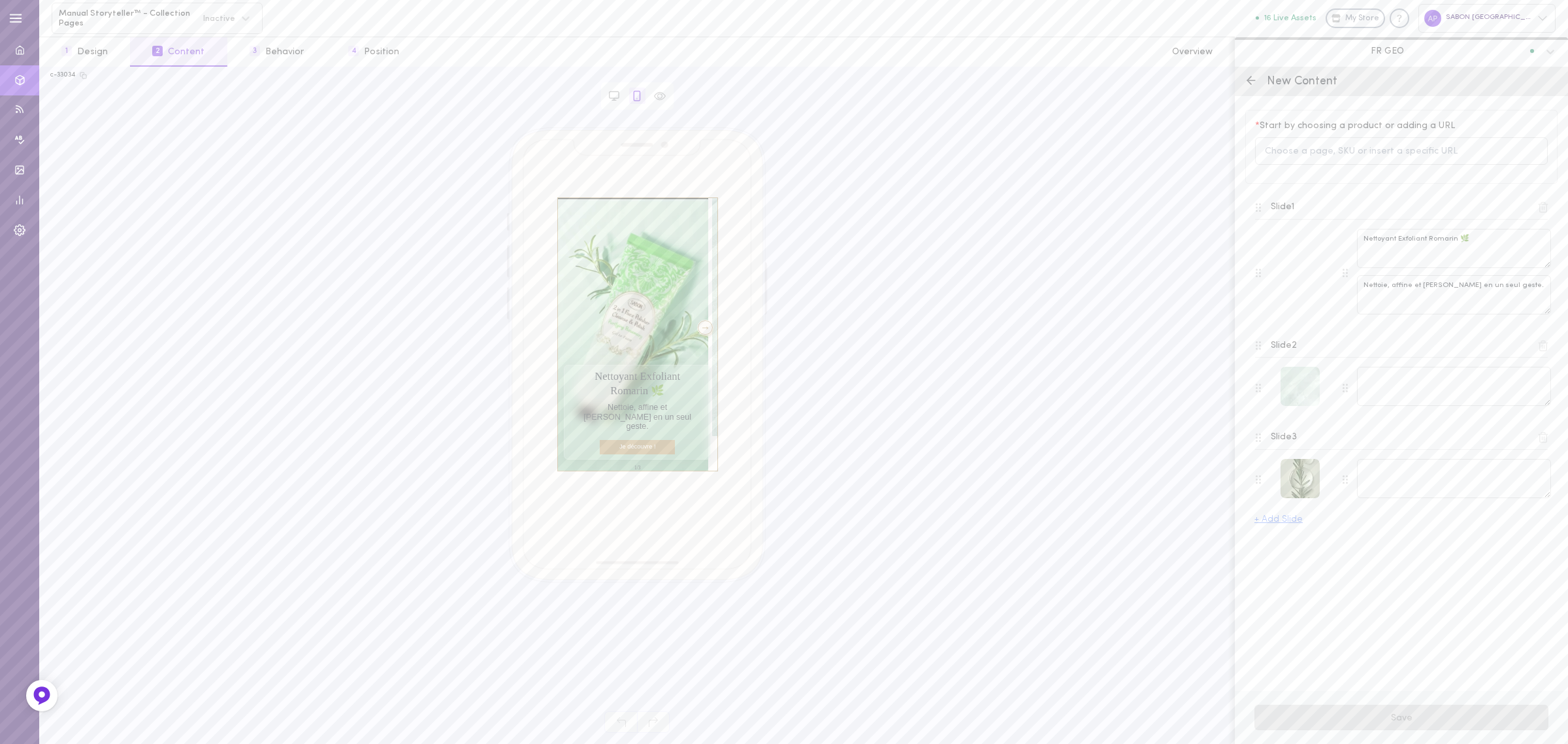
click at [1284, 523] on button "+ Add Slide" at bounding box center [1278, 519] width 48 height 9
click at [1304, 582] on div at bounding box center [1300, 570] width 40 height 40
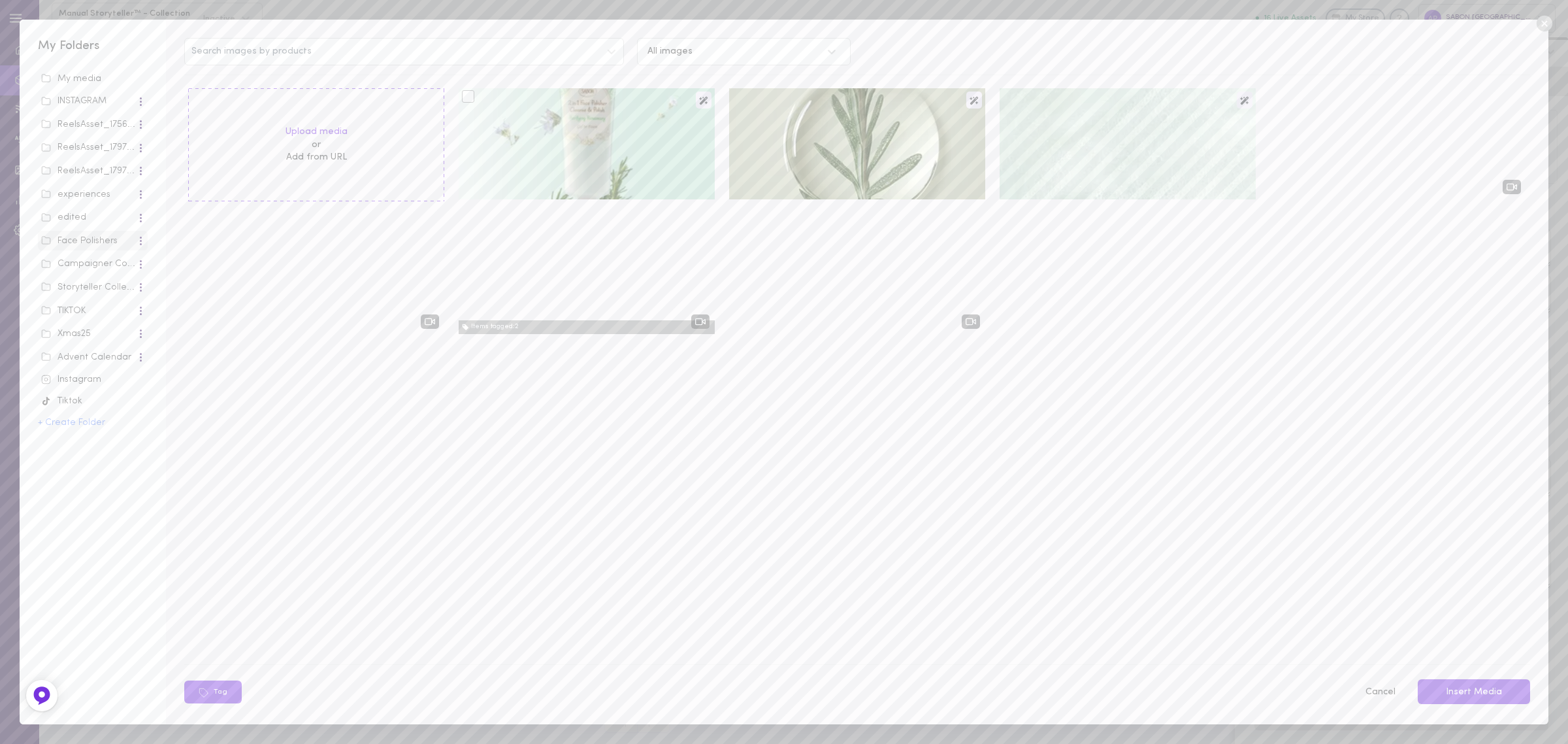
click at [610, 144] on div at bounding box center [586, 144] width 256 height 111
click at [1508, 700] on button "Insert Media" at bounding box center [1474, 691] width 112 height 25
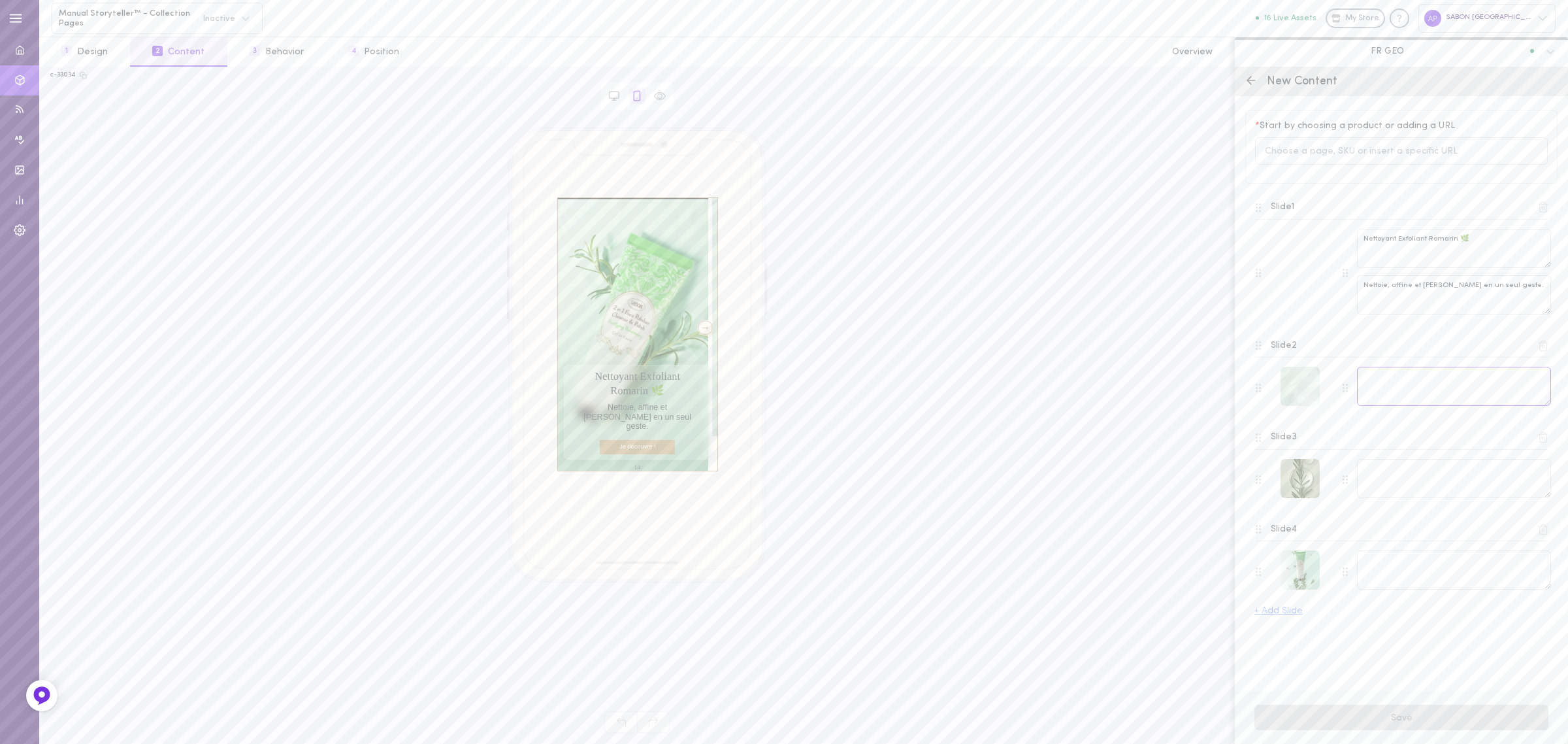
click at [1376, 387] on textarea at bounding box center [1454, 386] width 194 height 40
paste textarea "Sa texture gel se transforme en une mousse onctueuse au contact de l’eau pour é…"
click at [1463, 386] on textarea "Sa texture gel se transforme en une mousse onctueuse au contact de l’eau pour é…" at bounding box center [1454, 386] width 194 height 40
click at [1482, 387] on textarea "Sa texture gel se transforme en une mousse onctueuse pour éliminer impuretés, e…" at bounding box center [1454, 386] width 194 height 40
click at [1461, 397] on textarea "Sa texture gel se transforme en une mousse onctueuse pour éliminer impuretés et…" at bounding box center [1454, 386] width 194 height 40
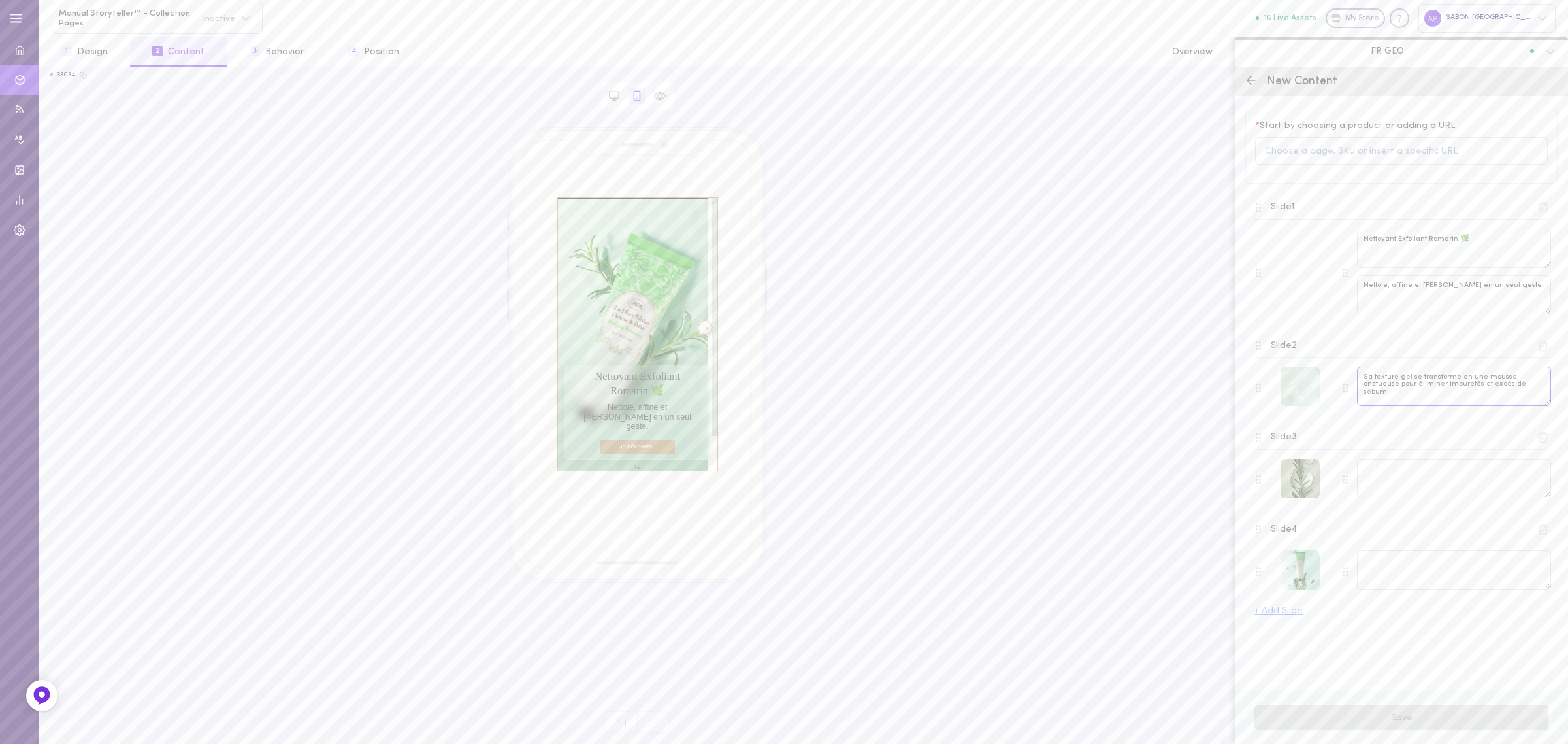
type textarea "Sa texture gel se transforme en une mousse onctueuse pour éliminer impuretés et…"
click at [698, 329] on div at bounding box center [705, 327] width 16 height 14
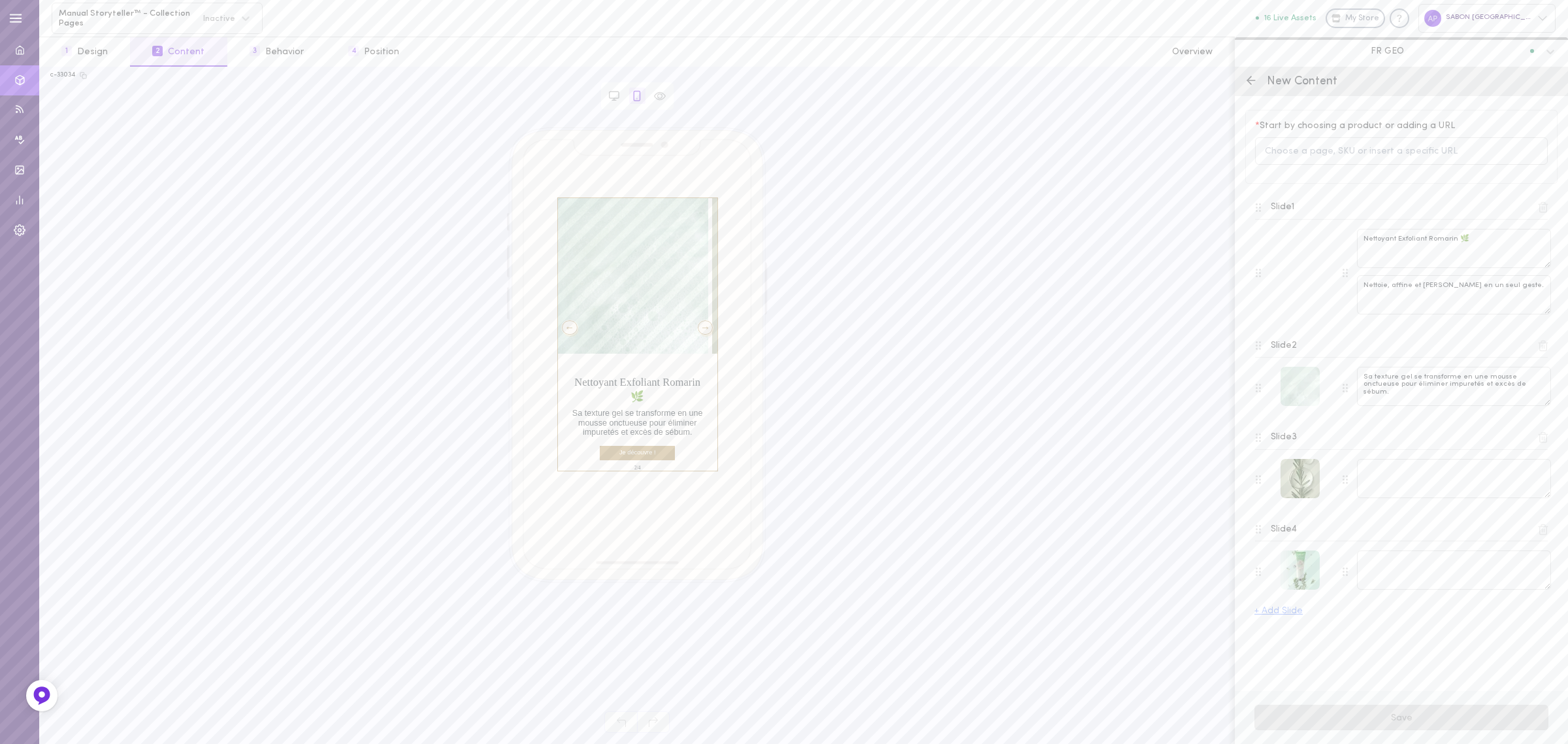
click at [1440, 431] on div "Slide 3" at bounding box center [1401, 436] width 293 height 18
click at [1435, 468] on textarea at bounding box center [1454, 479] width 194 height 40
paste textarea "[PERSON_NAME] en huile essentielle de romarin aux vertus antibactériennes, il r…"
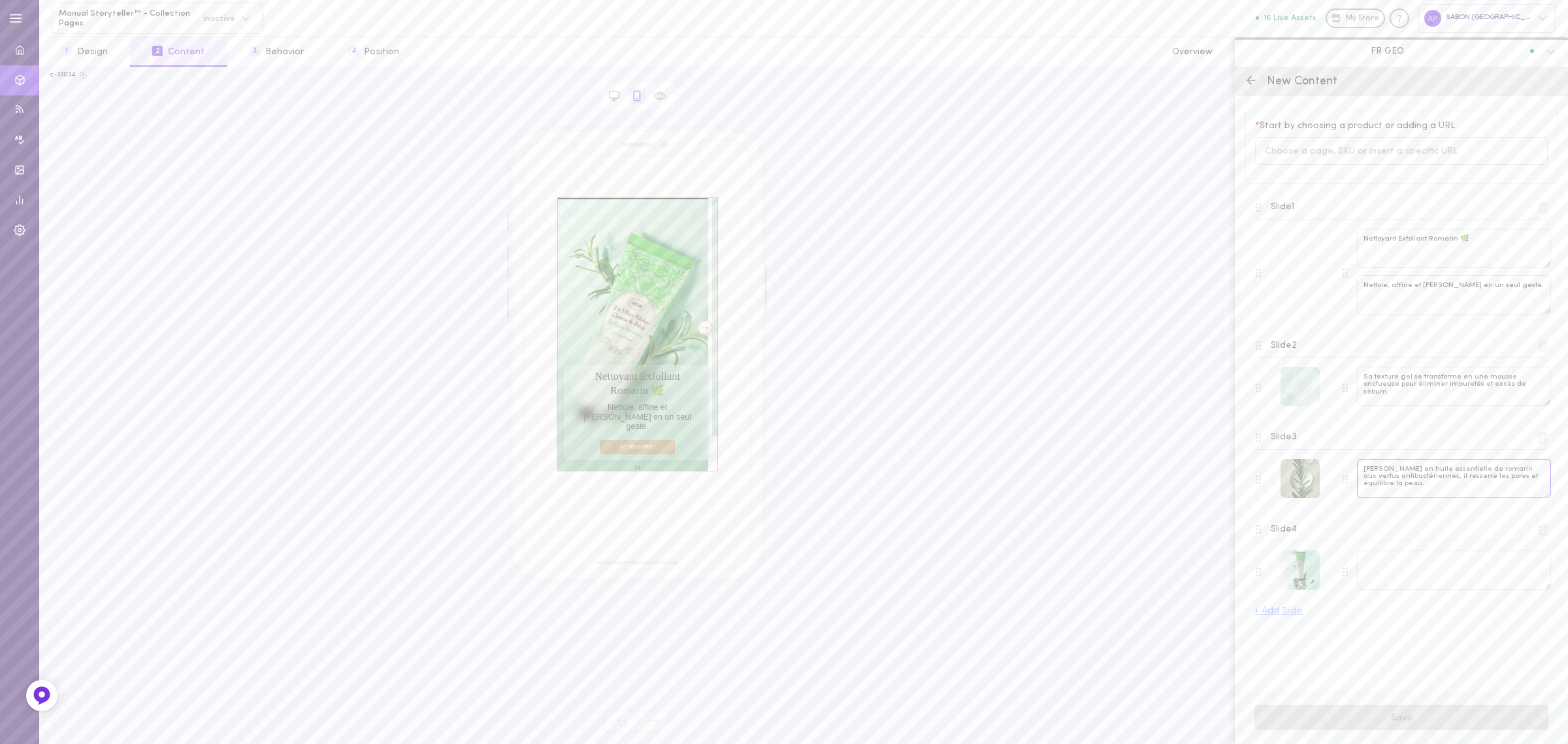
type textarea "[PERSON_NAME] en huile essentielle de romarin aux vertus antibactériennes, il r…"
click at [698, 328] on div at bounding box center [705, 327] width 16 height 14
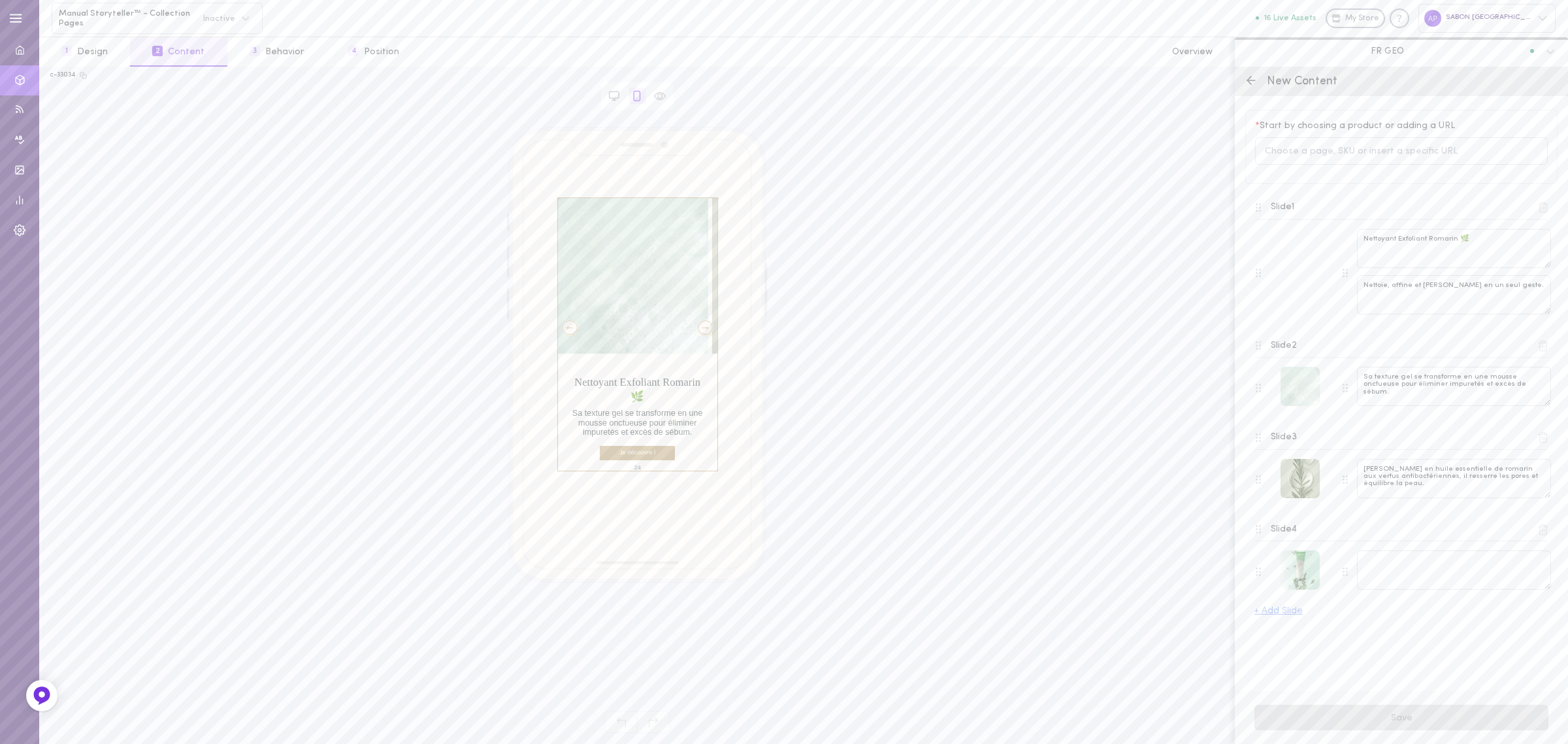
click at [698, 328] on div at bounding box center [705, 327] width 16 height 14
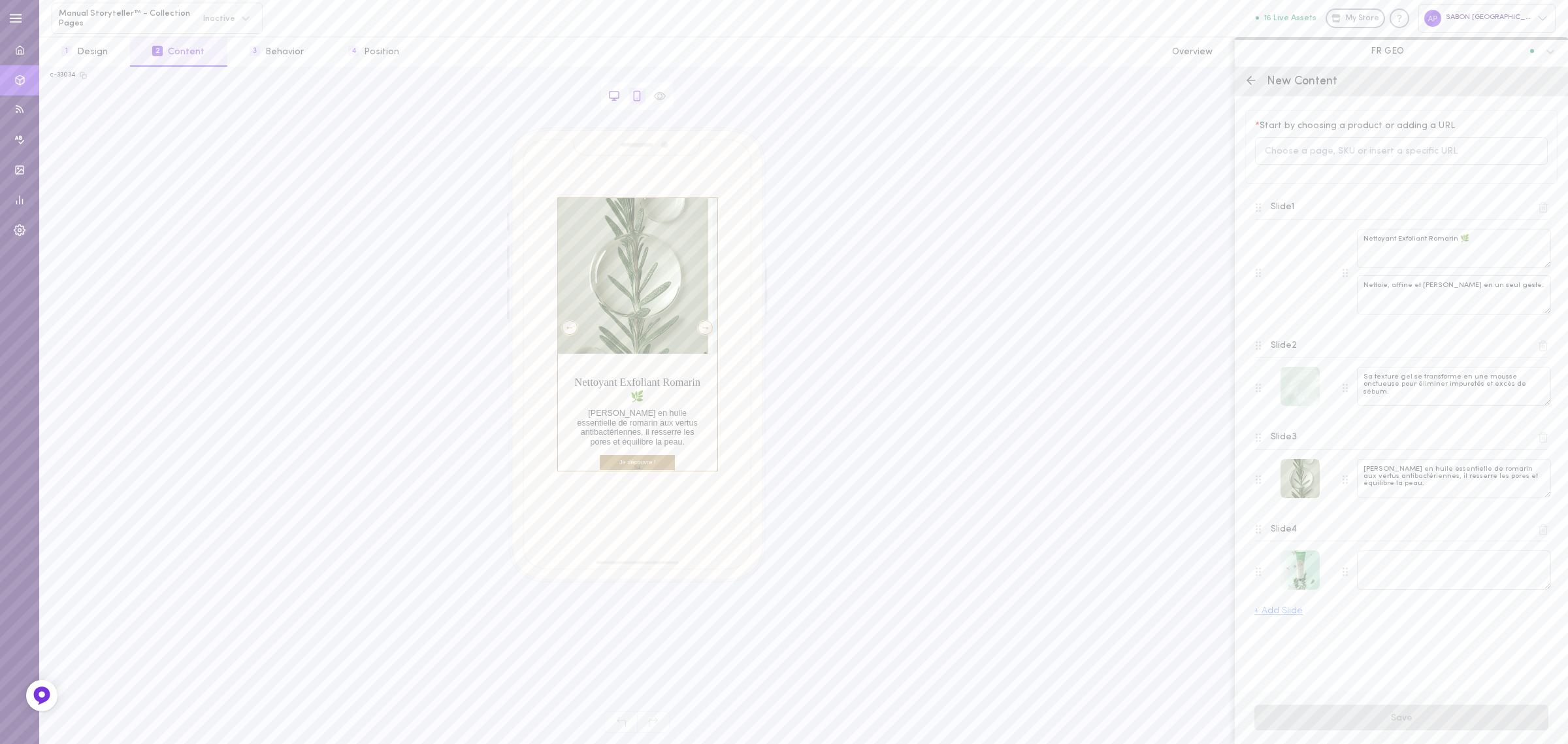
click at [615, 93] on icon at bounding box center [614, 96] width 11 height 11
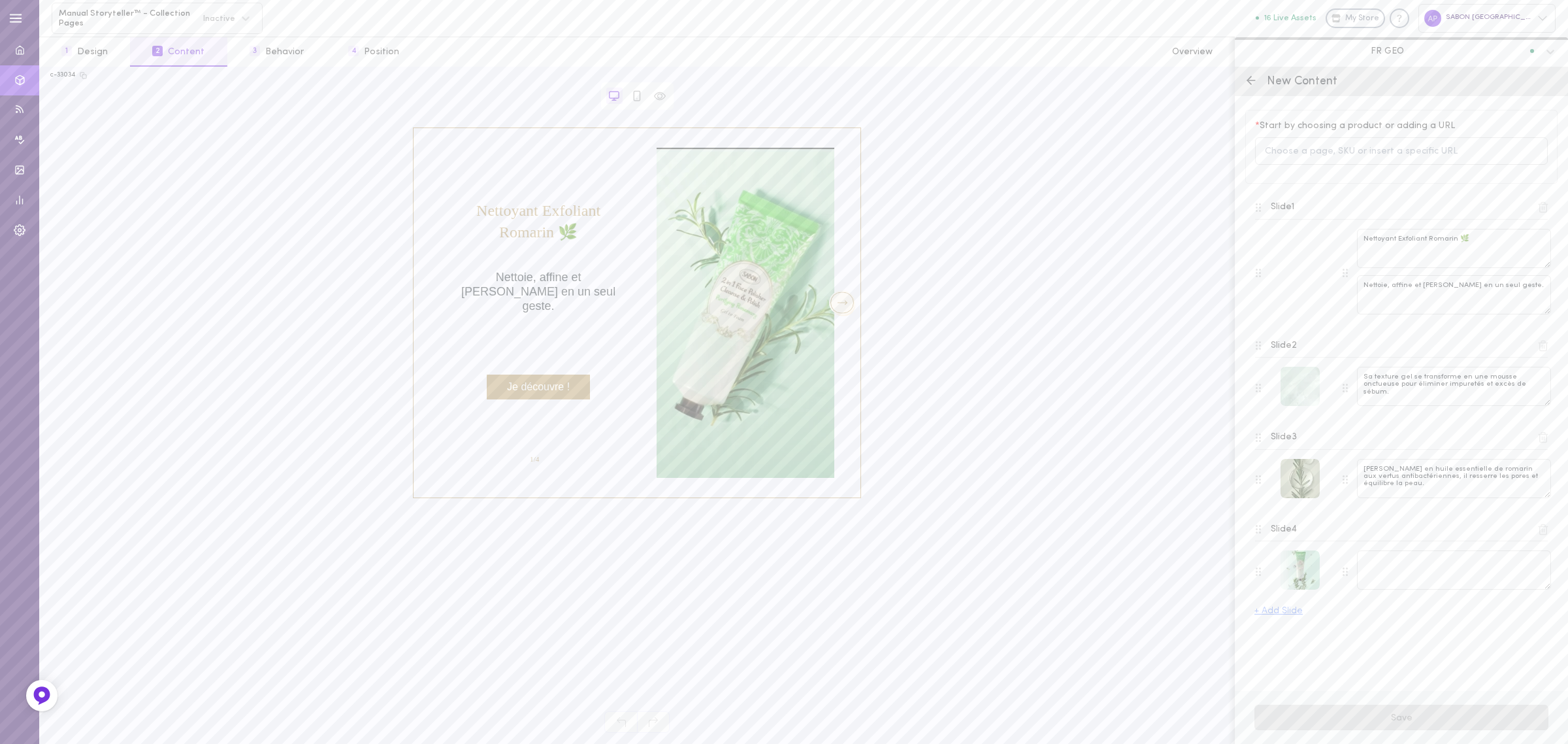
click at [835, 302] on div at bounding box center [842, 302] width 24 height 22
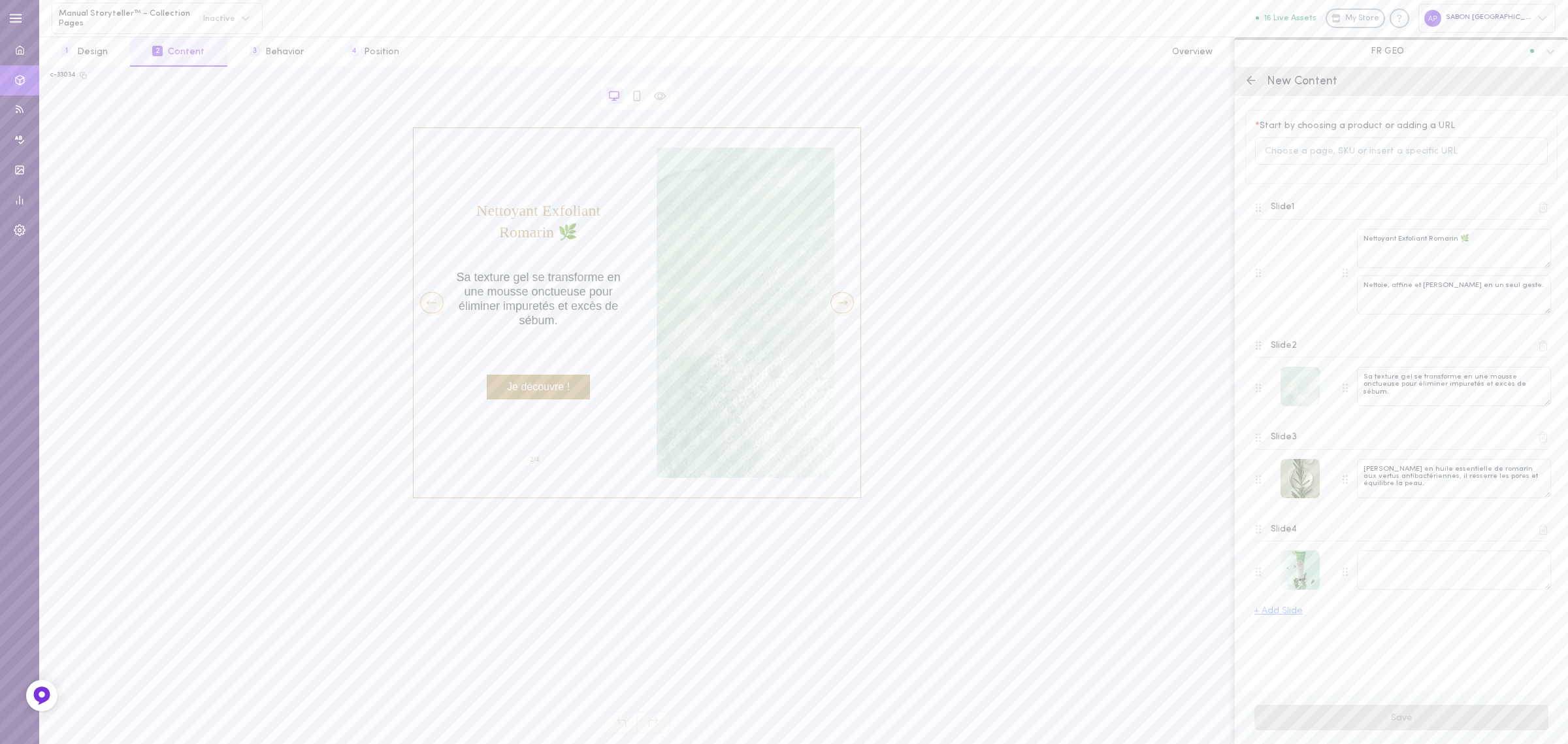
click at [839, 309] on div at bounding box center [842, 302] width 24 height 22
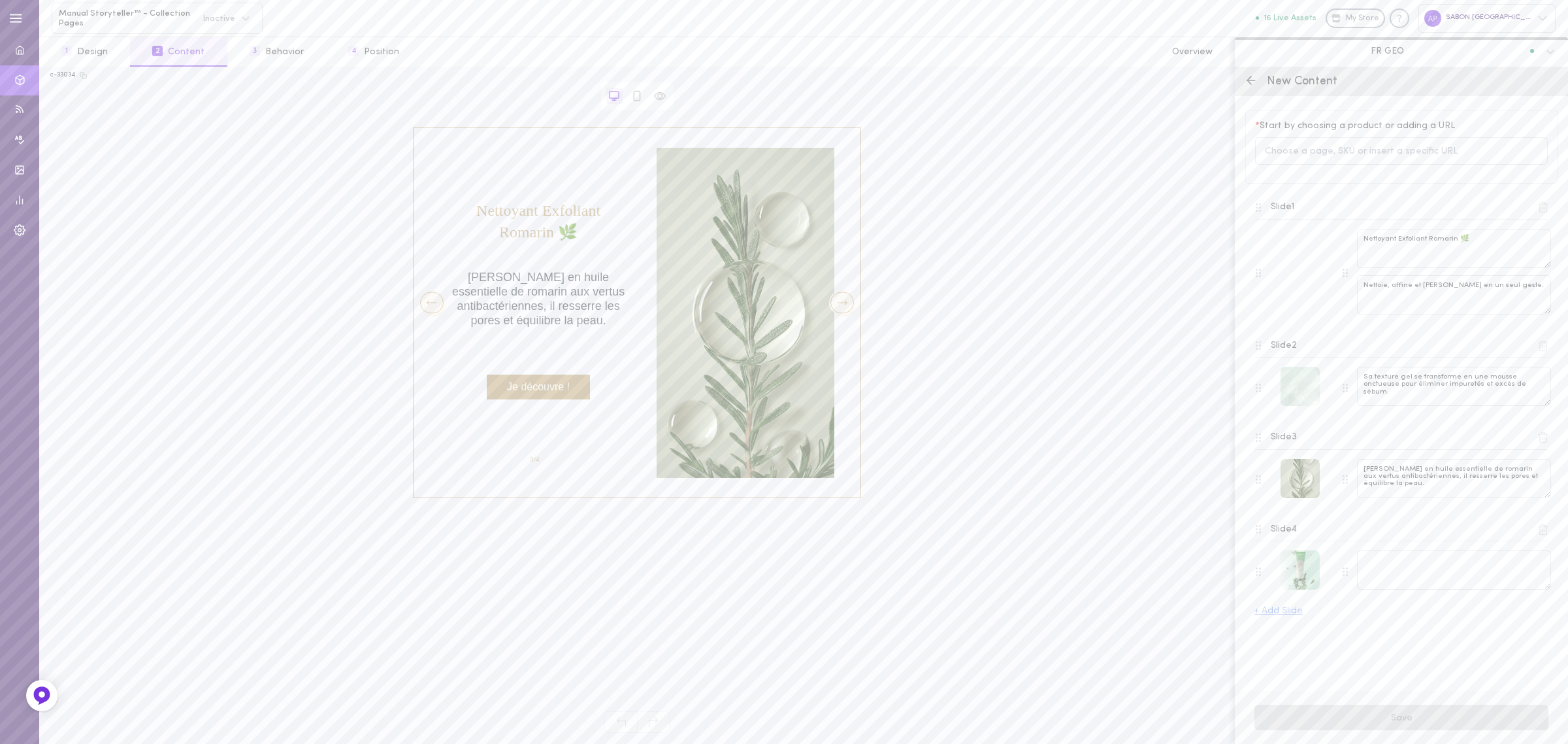
click at [426, 311] on div at bounding box center [431, 302] width 24 height 22
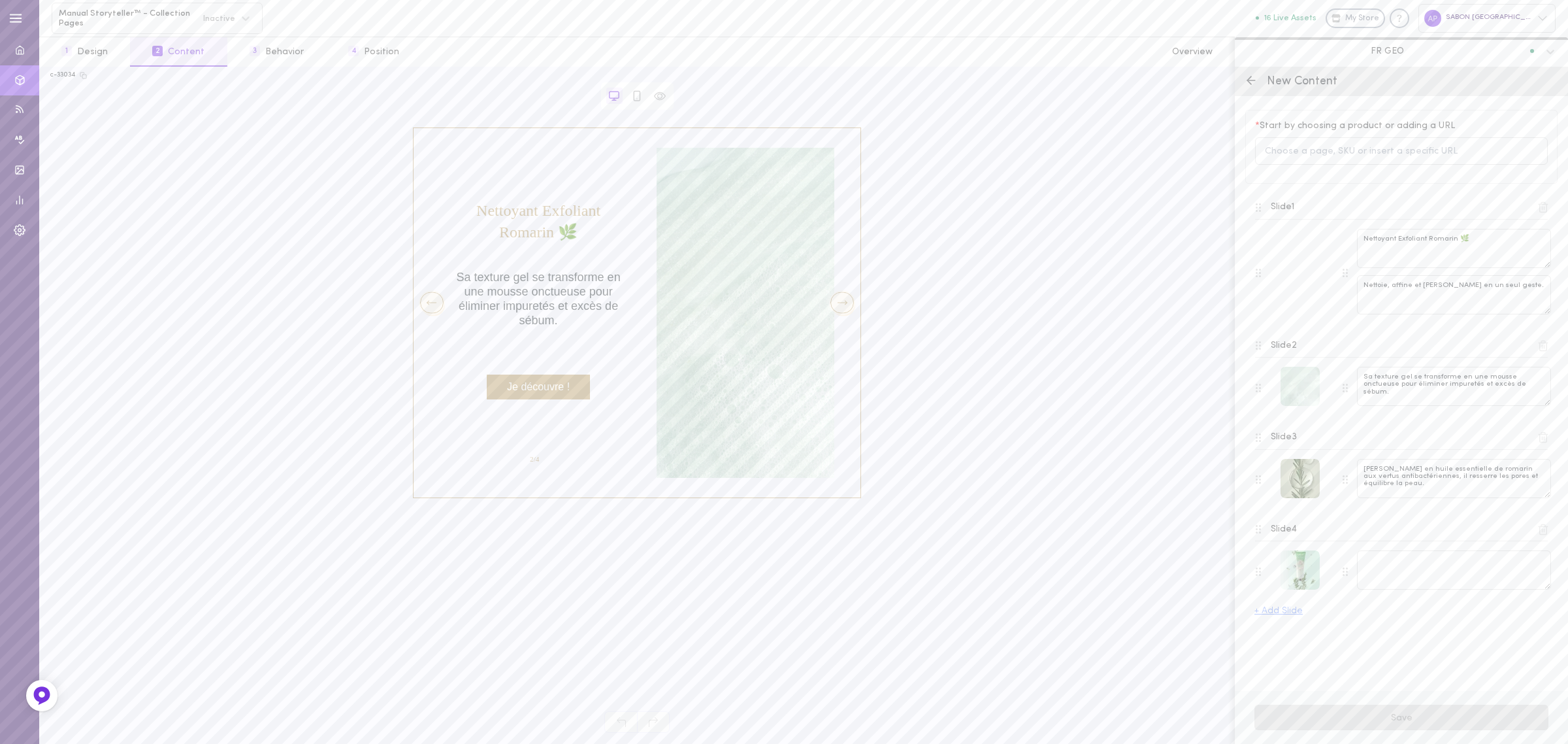
click at [426, 311] on div at bounding box center [431, 302] width 24 height 22
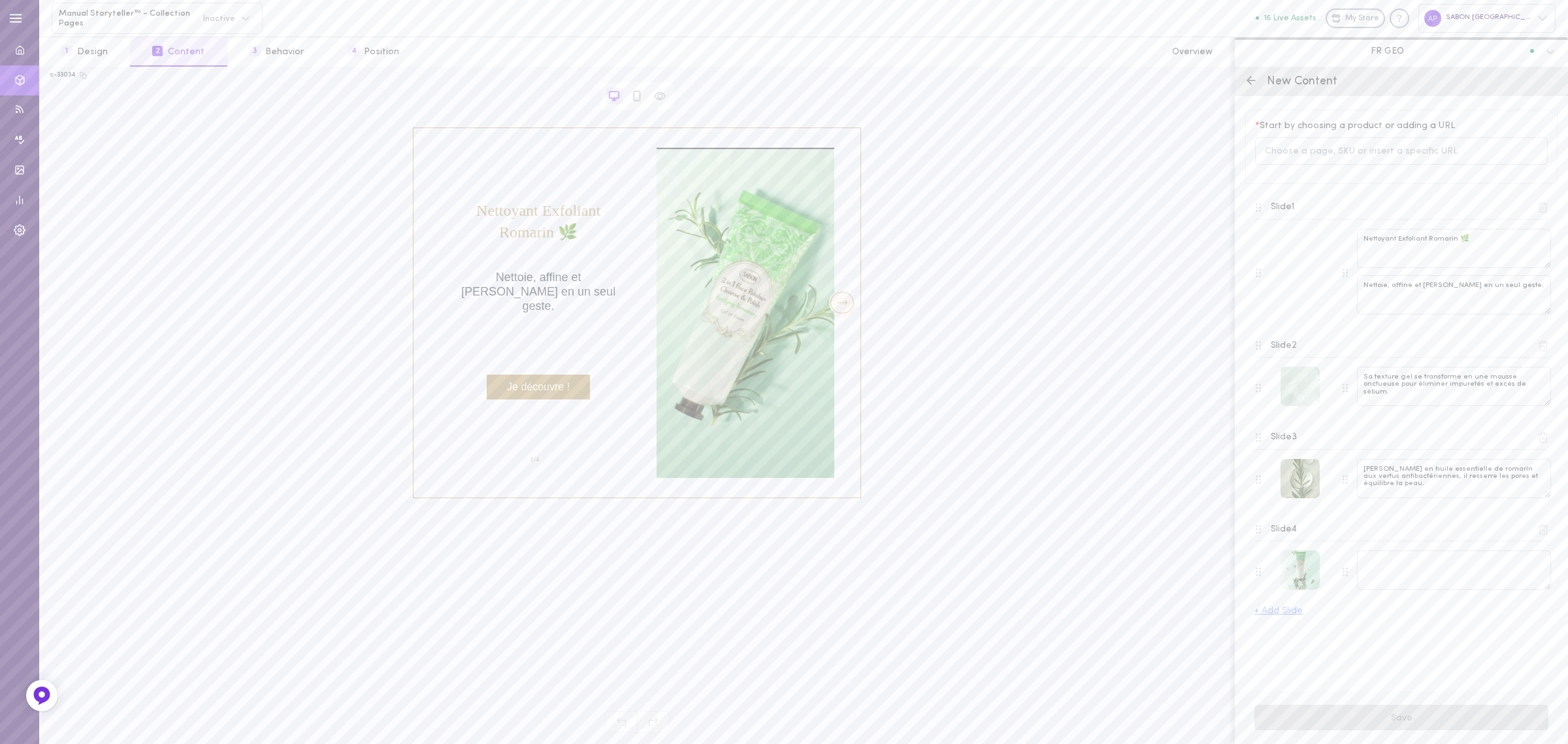
click at [850, 305] on div at bounding box center [842, 302] width 24 height 22
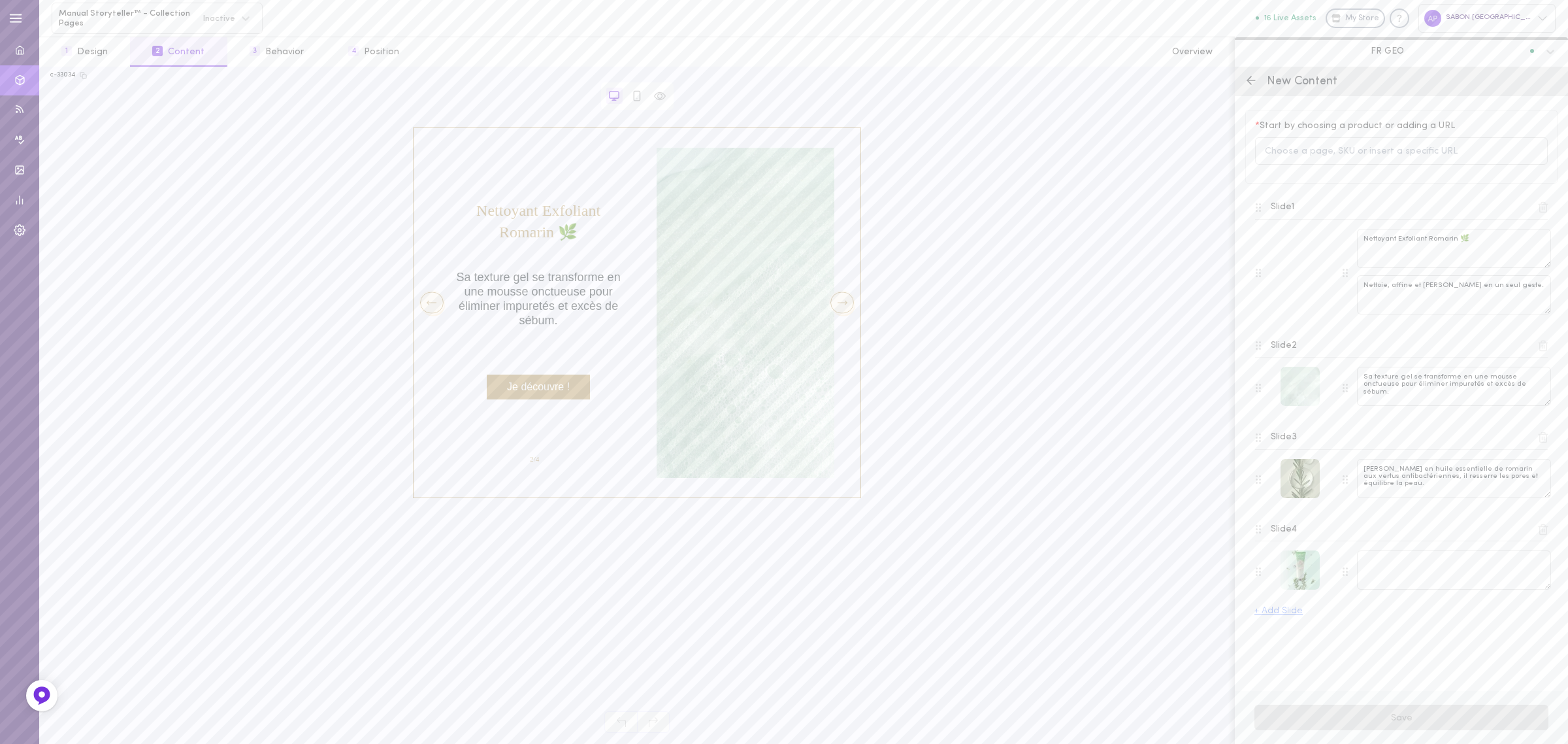
click at [850, 305] on div at bounding box center [842, 302] width 24 height 22
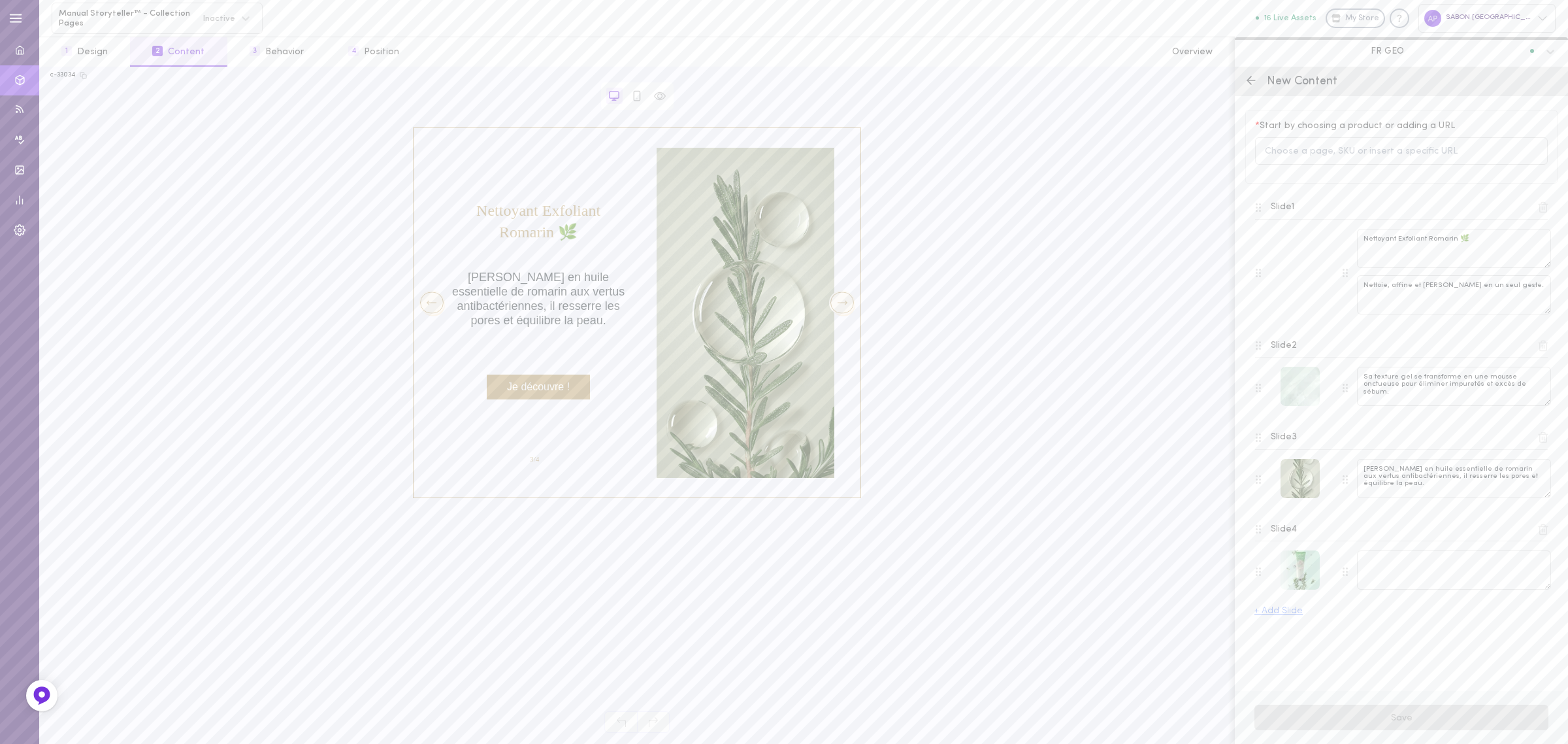
click at [850, 305] on div at bounding box center [842, 302] width 24 height 22
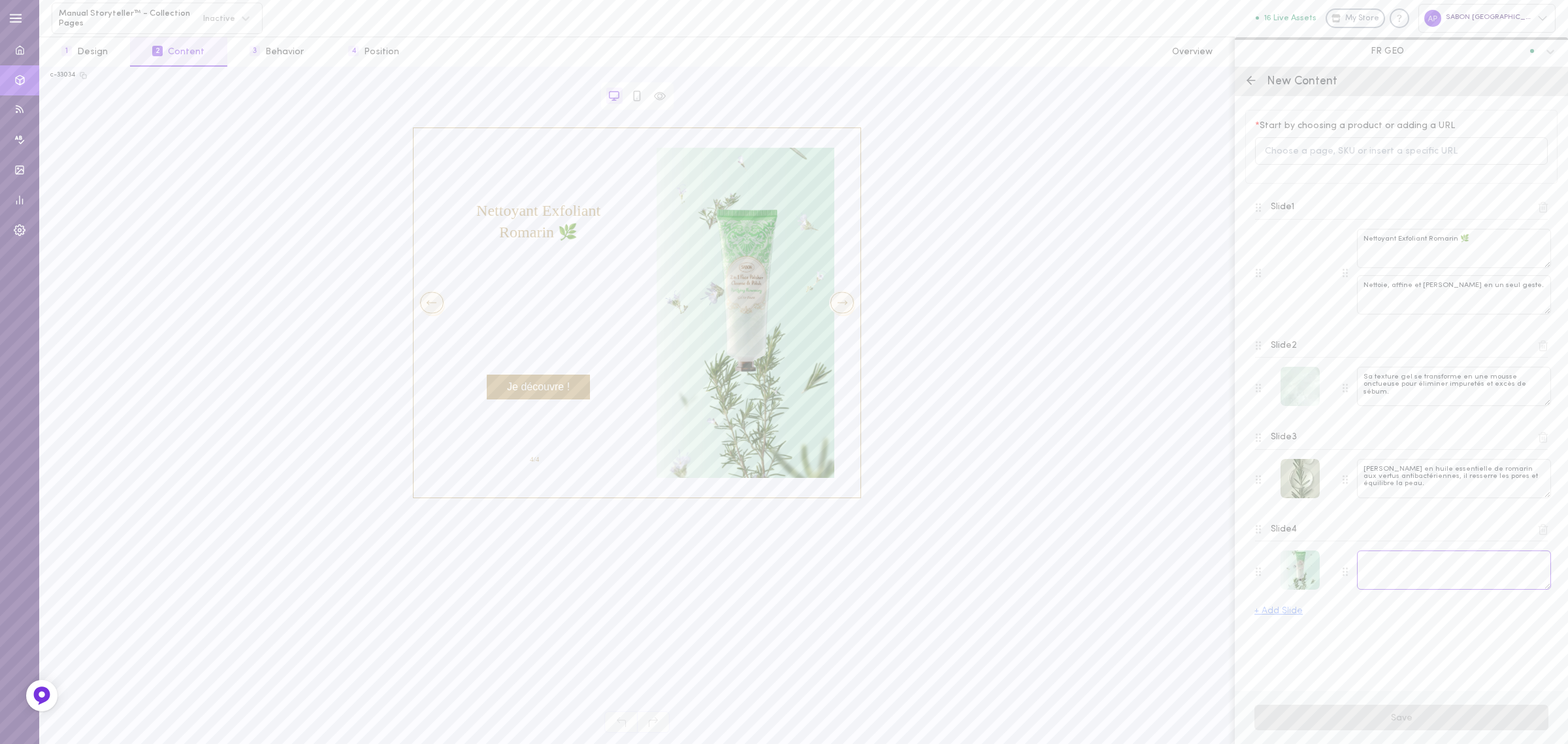
click at [1376, 573] on textarea at bounding box center [1454, 570] width 194 height 40
paste textarea "Idéal pour un usage quotidien, il laisse la peau fraîche et nette, prête à rece…"
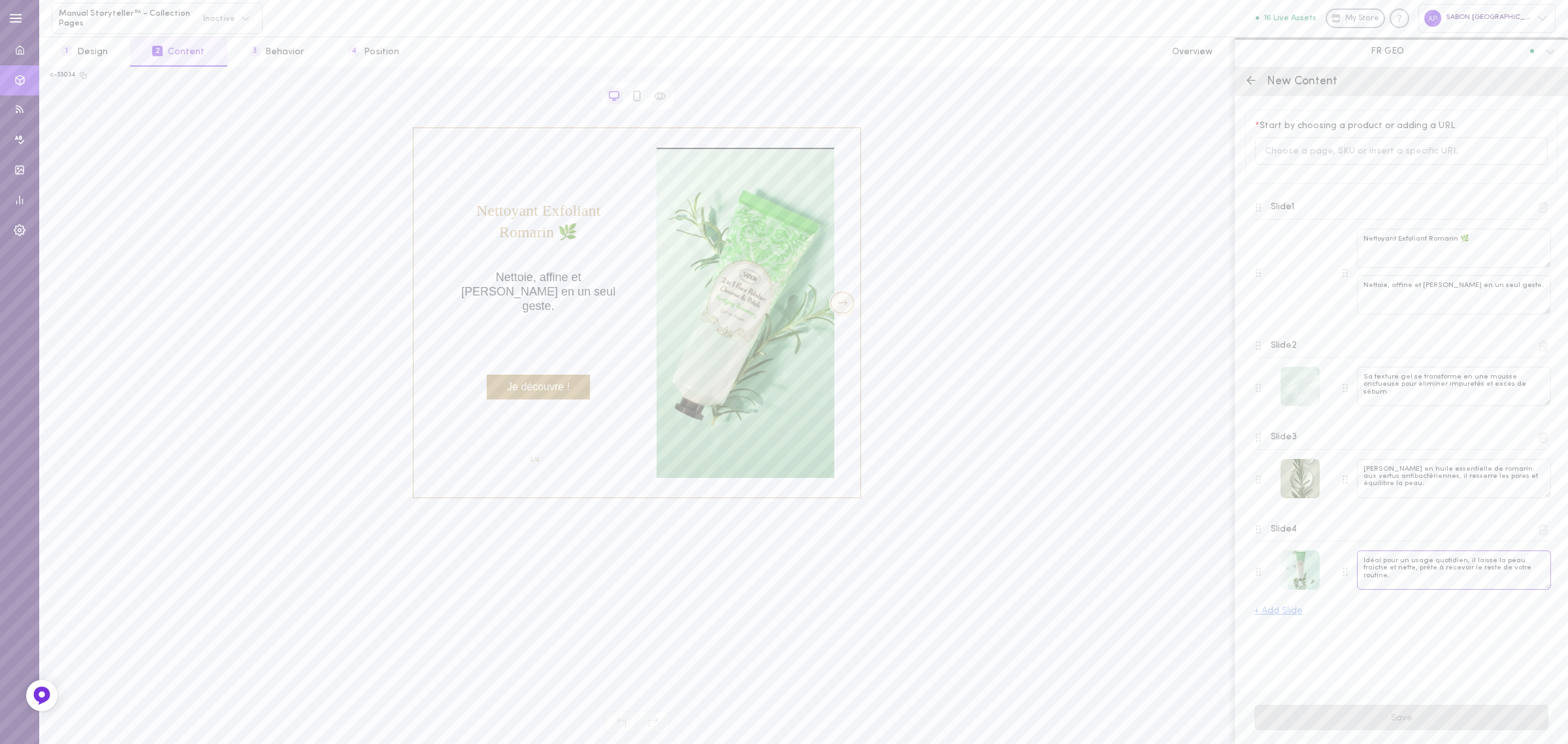
click at [1366, 560] on textarea "Idéal pour un usage quotidien, il laisse la peau fraîche et nette, prête à rece…" at bounding box center [1454, 570] width 194 height 40
click at [1399, 609] on div "Slide 1 Nettoyant Exfoliant Romarin 🌿 Nettoie, affine et matifie en un seul ges…" at bounding box center [1401, 401] width 294 height 428
click at [845, 311] on div at bounding box center [842, 302] width 24 height 22
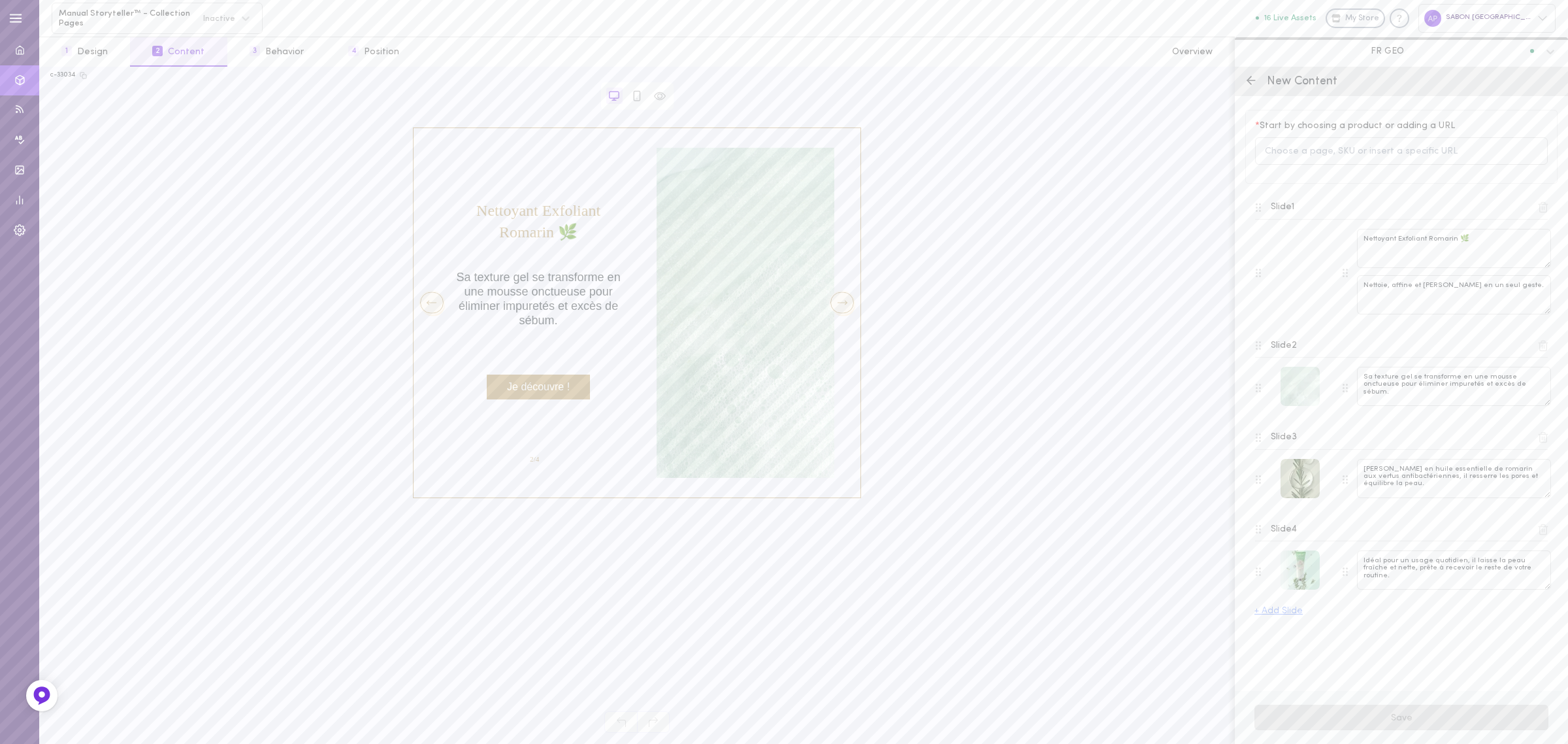
click at [845, 311] on div at bounding box center [842, 302] width 24 height 22
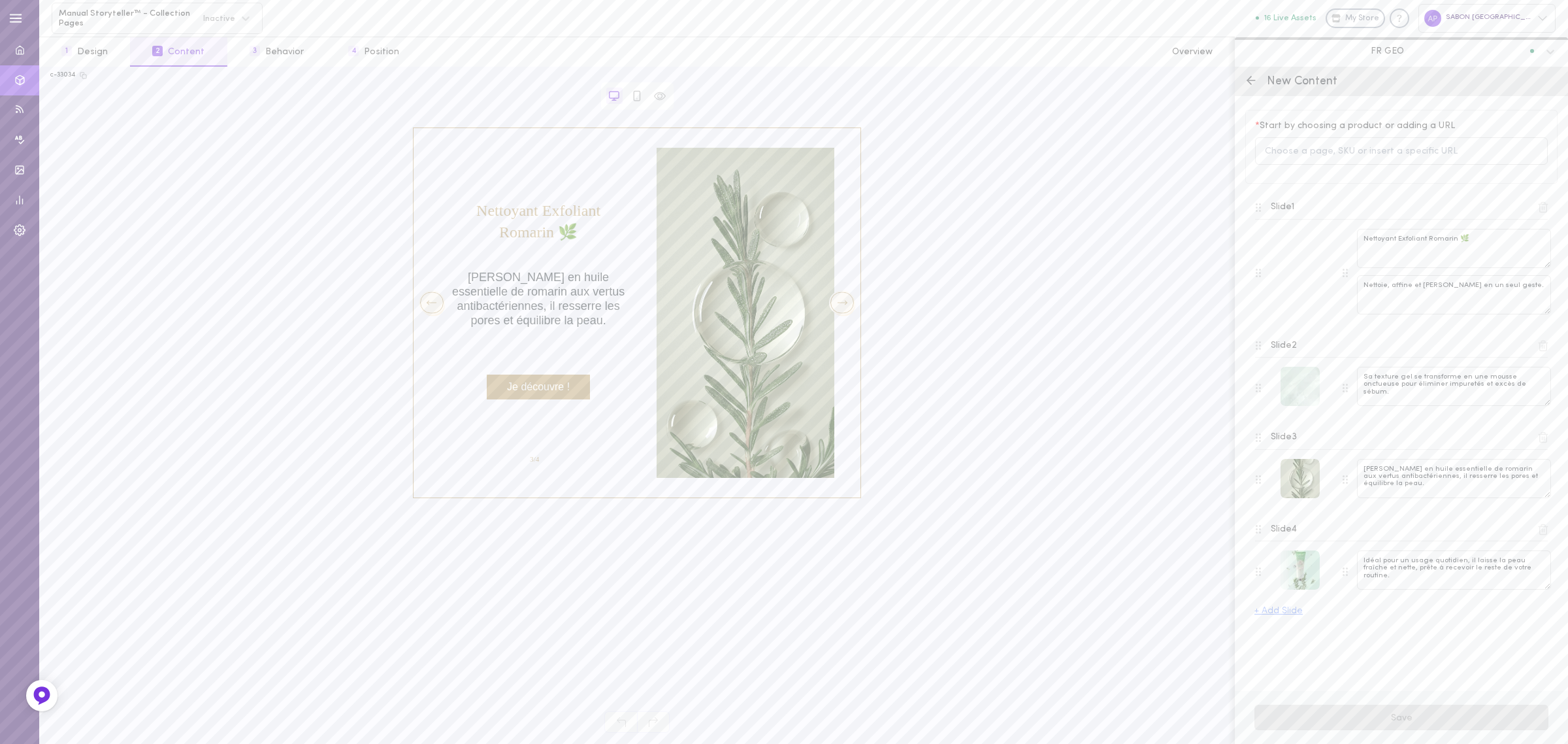
click at [845, 311] on div at bounding box center [842, 302] width 24 height 22
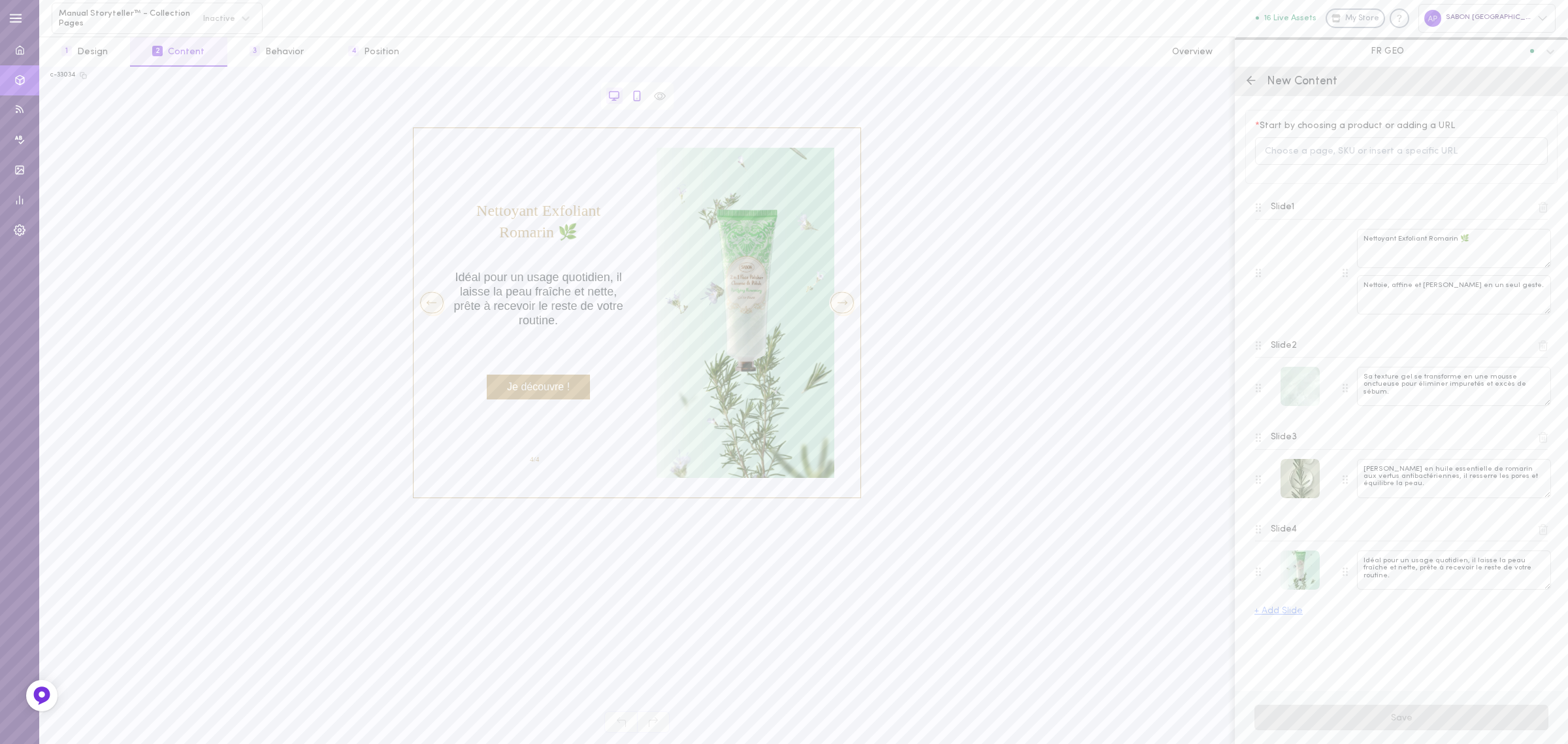
click at [633, 100] on icon at bounding box center [636, 95] width 6 height 9
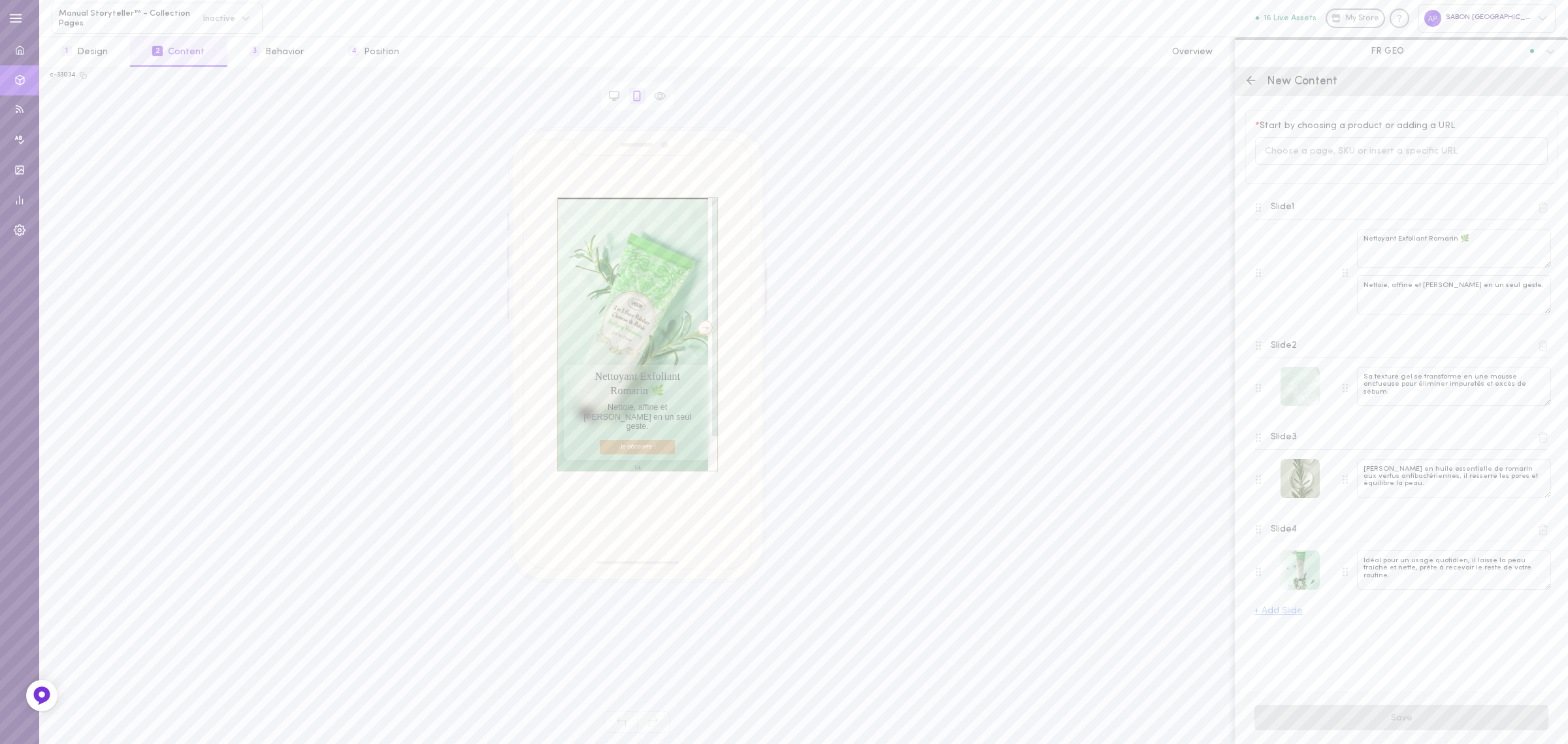
click at [698, 325] on div at bounding box center [705, 327] width 16 height 14
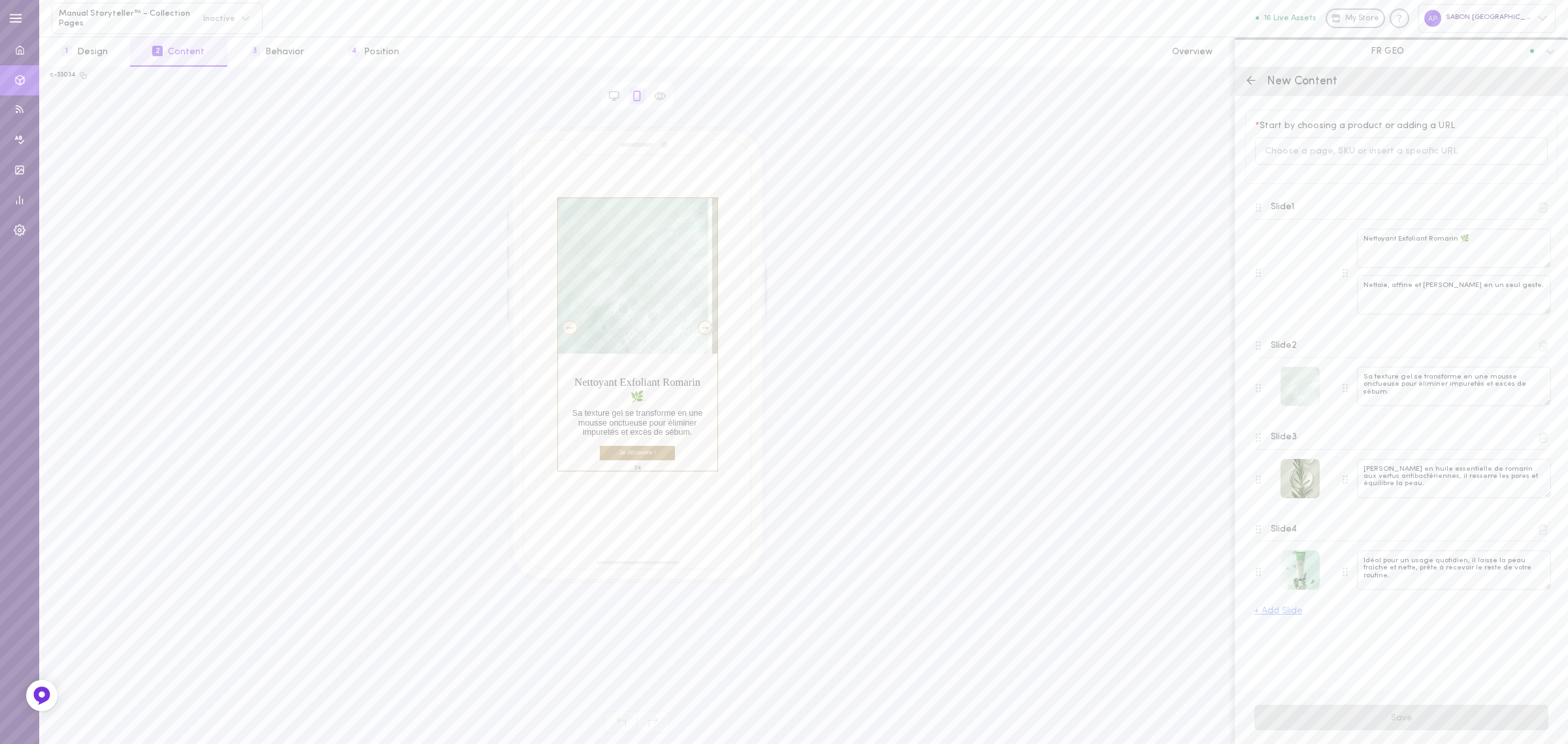
click at [700, 330] on div at bounding box center [705, 327] width 16 height 14
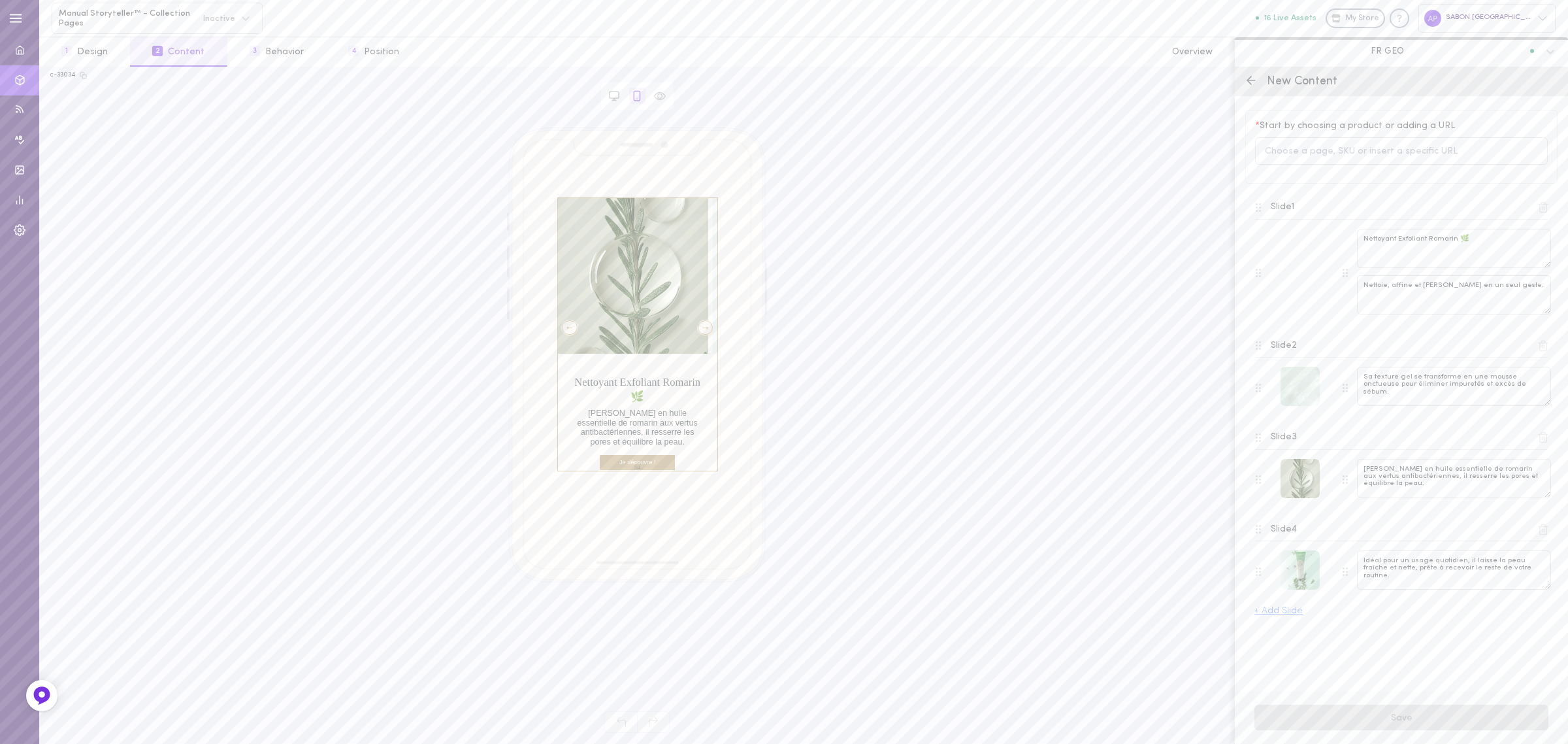
click at [700, 330] on div at bounding box center [705, 327] width 16 height 14
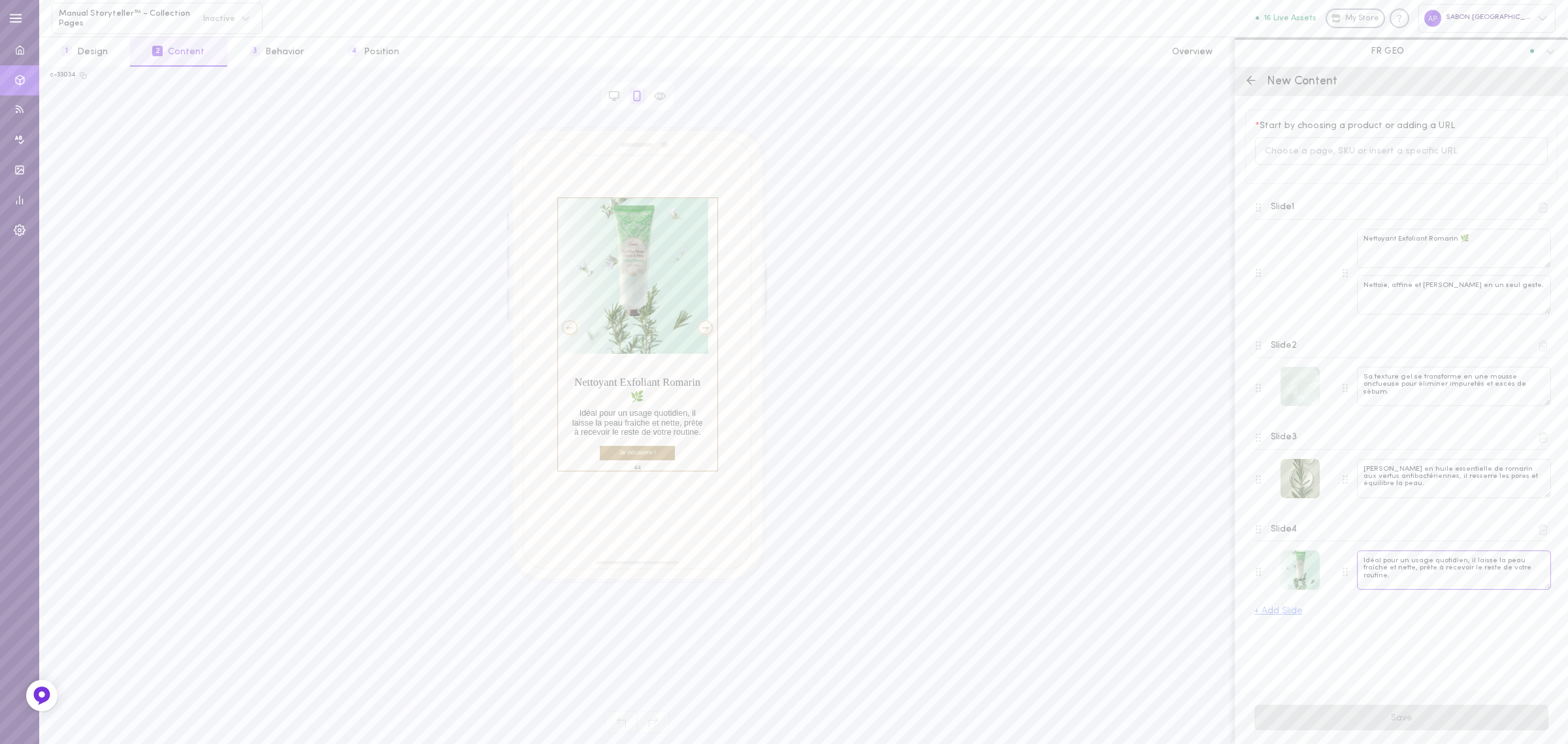
click at [1393, 572] on textarea "Idéal pour un usage quotidien, il laisse la peau fraîche et nette, prête à rece…" at bounding box center [1454, 570] width 194 height 40
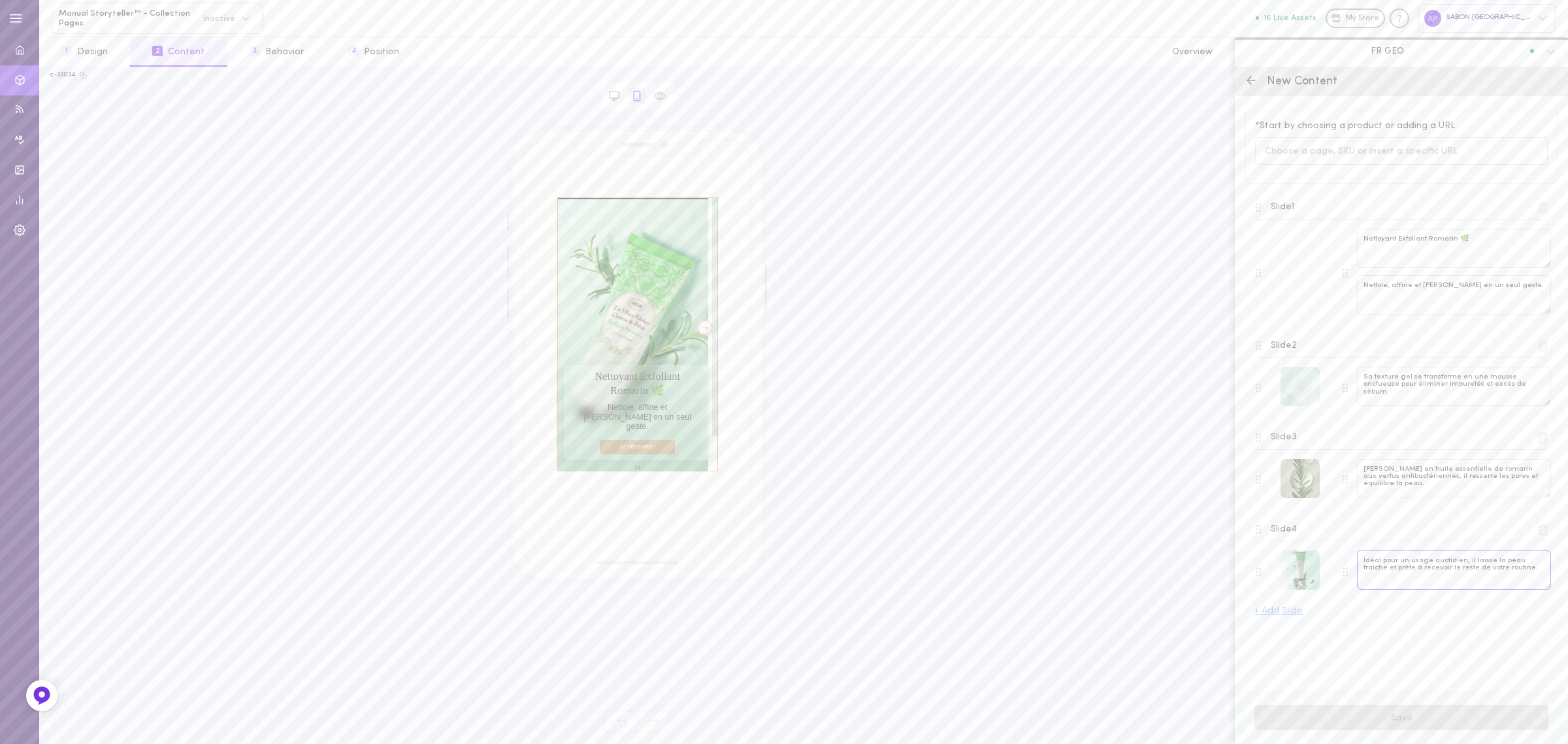
type textarea "Idéal pour un usage quotidien, il laisse la peau fraîche et prête à recevoir le…"
click at [1397, 595] on div "Slide 4 Idéal pour un usage quotidien, il laisse la peau fraîche et prête à rec…" at bounding box center [1401, 557] width 312 height 93
click at [1363, 158] on input at bounding box center [1401, 151] width 293 height 28
paste input "[URL][DOMAIN_NAME]"
type input "[URL][DOMAIN_NAME]"
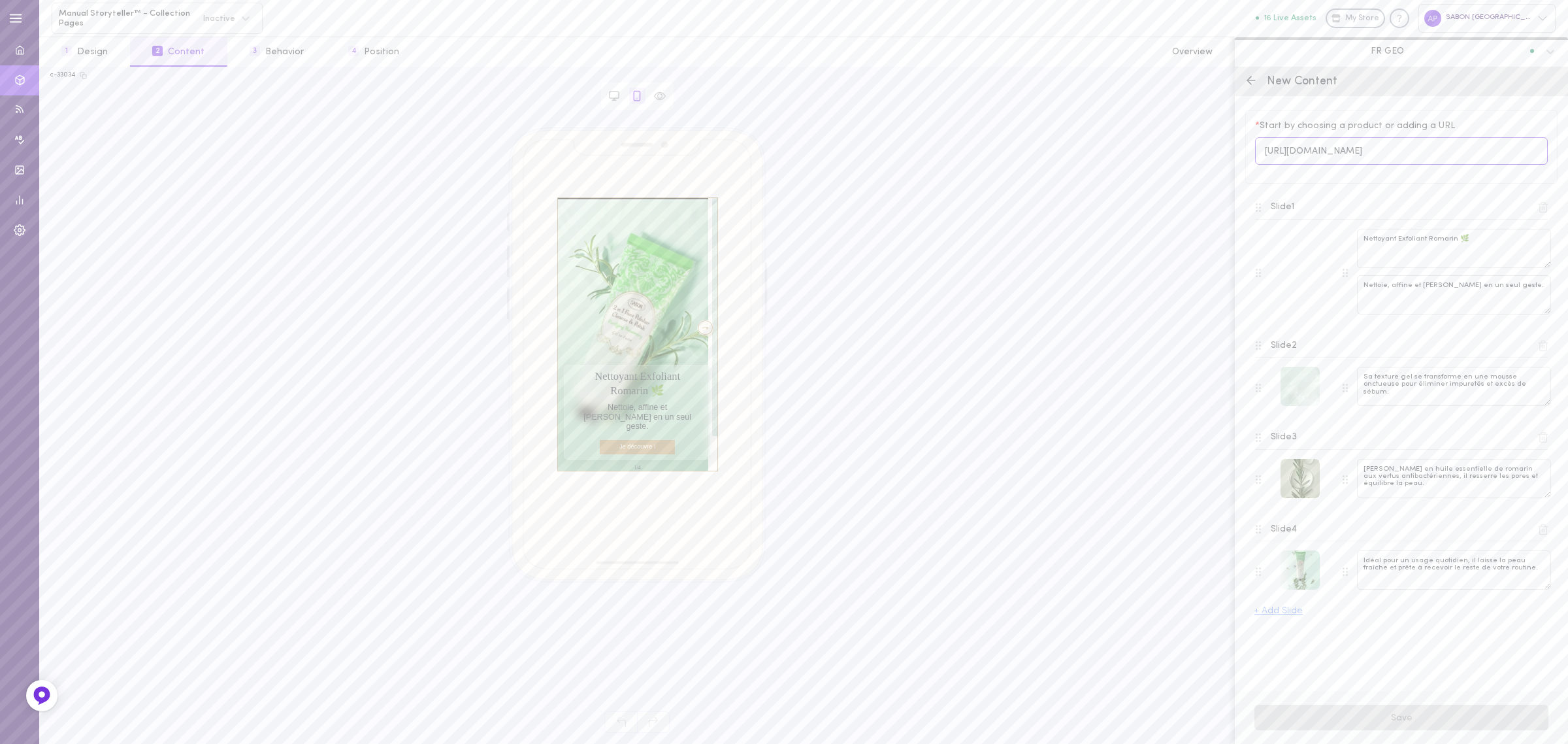
scroll to position [0, 36]
click at [1386, 708] on button "Save" at bounding box center [1401, 717] width 294 height 25
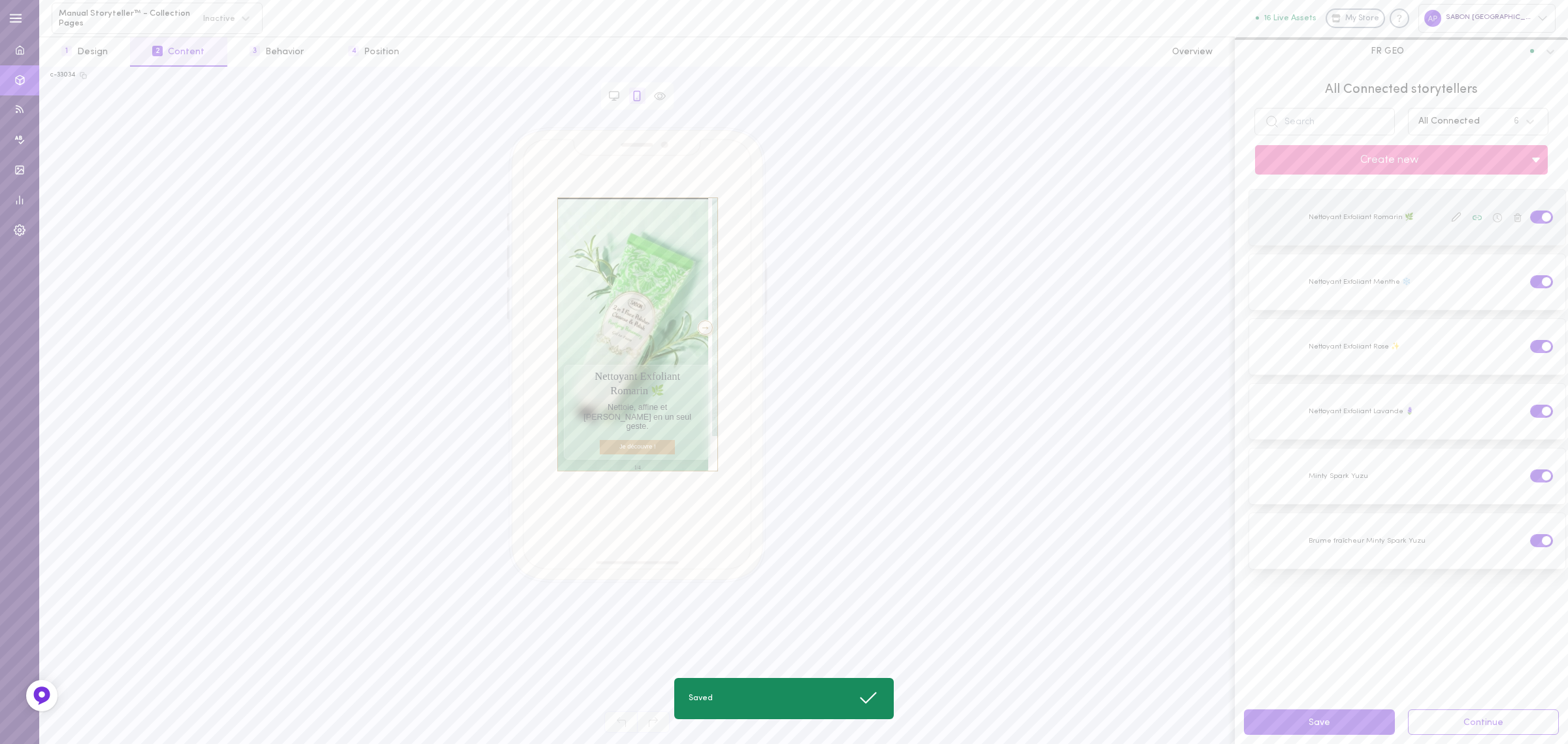
click at [1492, 219] on icon at bounding box center [1497, 218] width 9 height 9
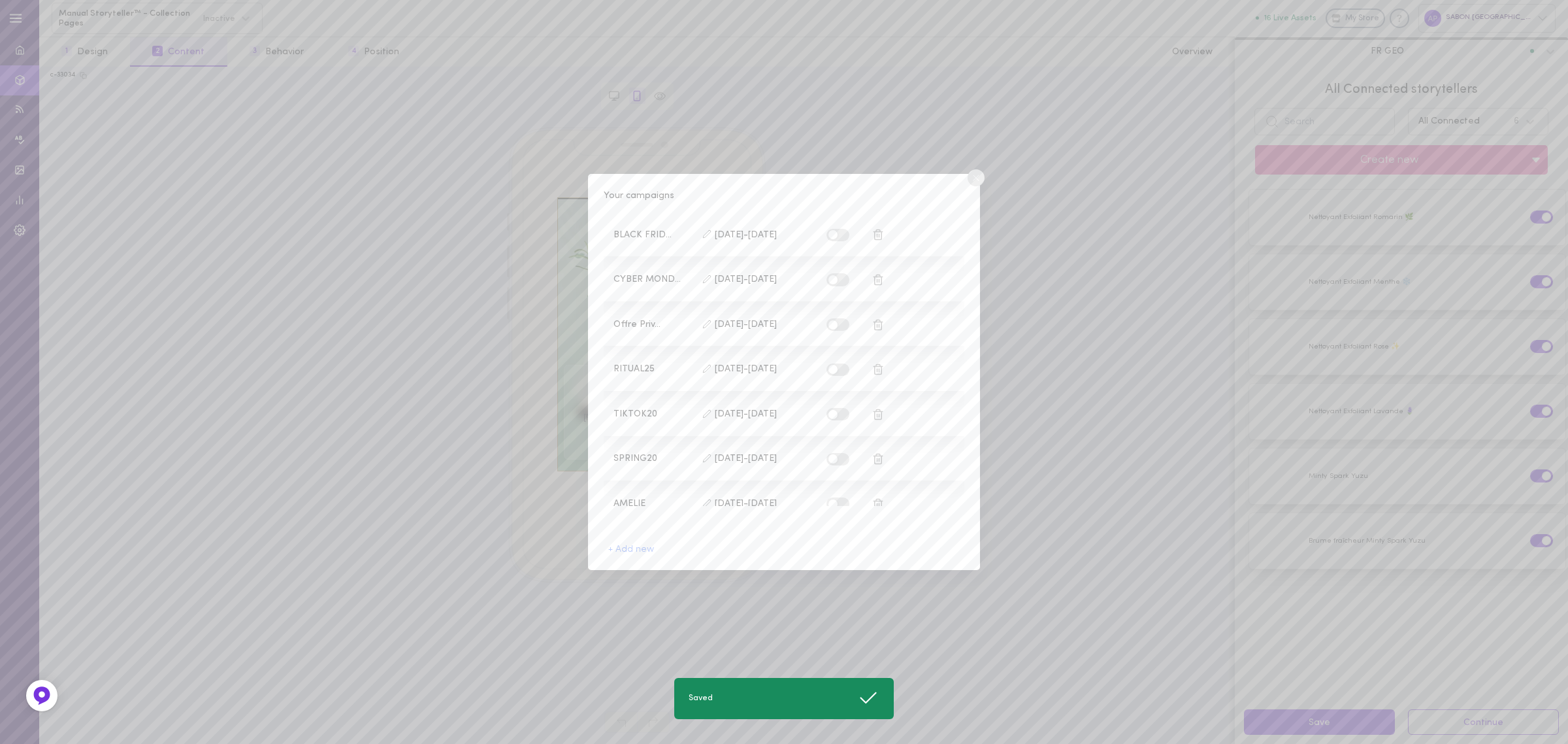
scroll to position [439, 0]
click at [829, 482] on span at bounding box center [834, 483] width 9 height 9
click at [0, 0] on input "checkbox" at bounding box center [0, 0] width 0 height 0
click at [978, 183] on circle at bounding box center [976, 178] width 17 height 17
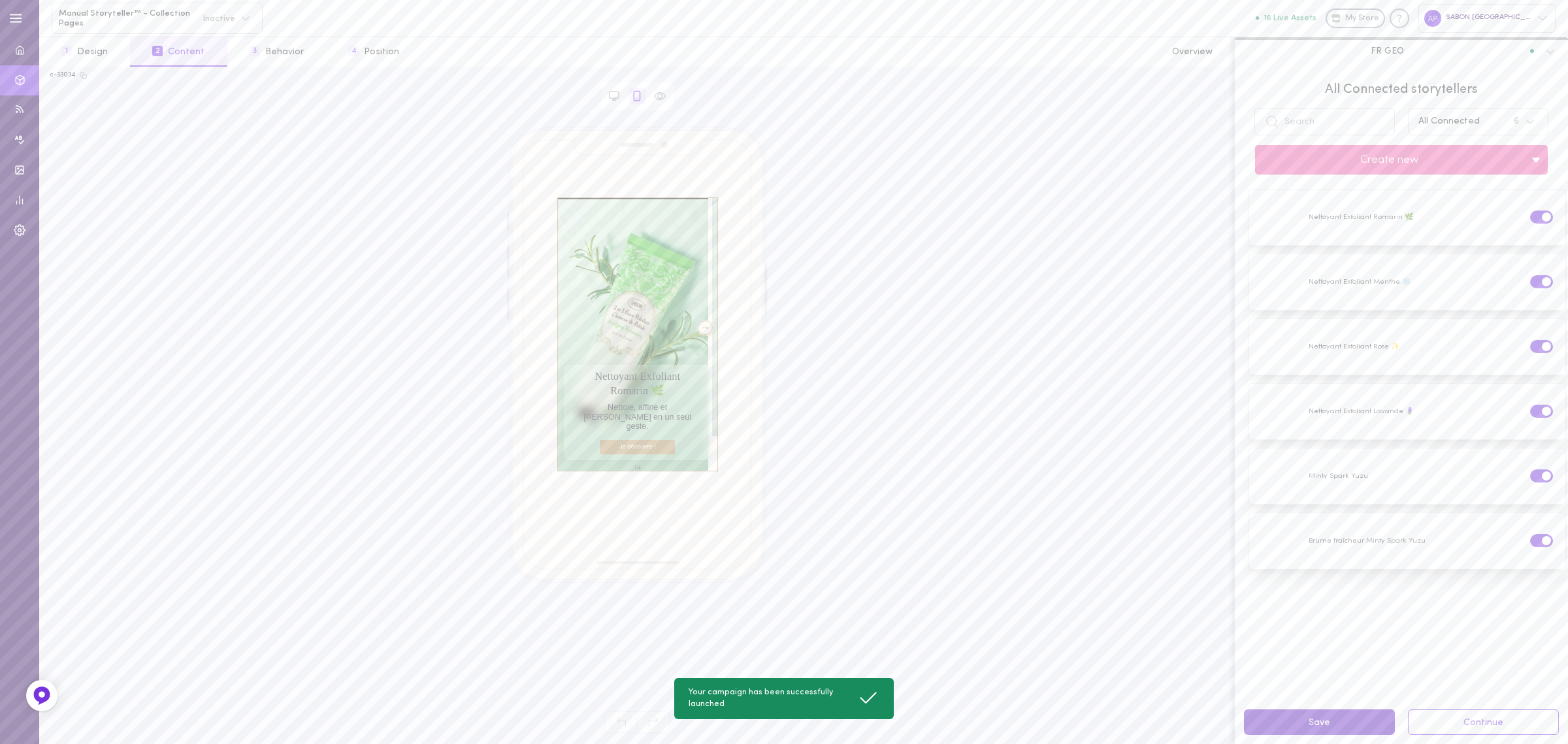
click at [1317, 727] on button "Save" at bounding box center [1320, 721] width 151 height 25
click at [284, 60] on button "3 Behavior" at bounding box center [277, 51] width 99 height 29
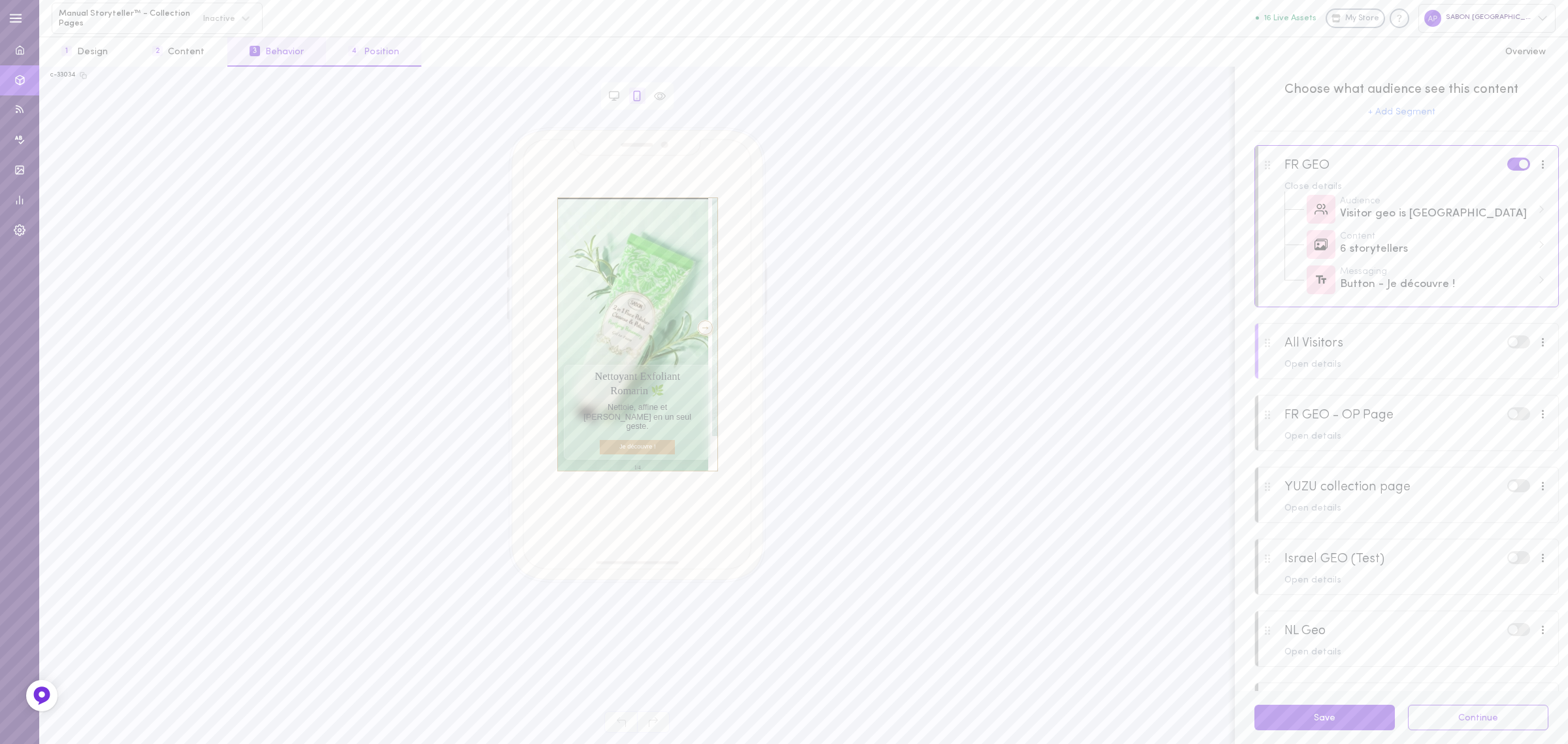
click at [363, 50] on button "4 Position" at bounding box center [373, 51] width 95 height 29
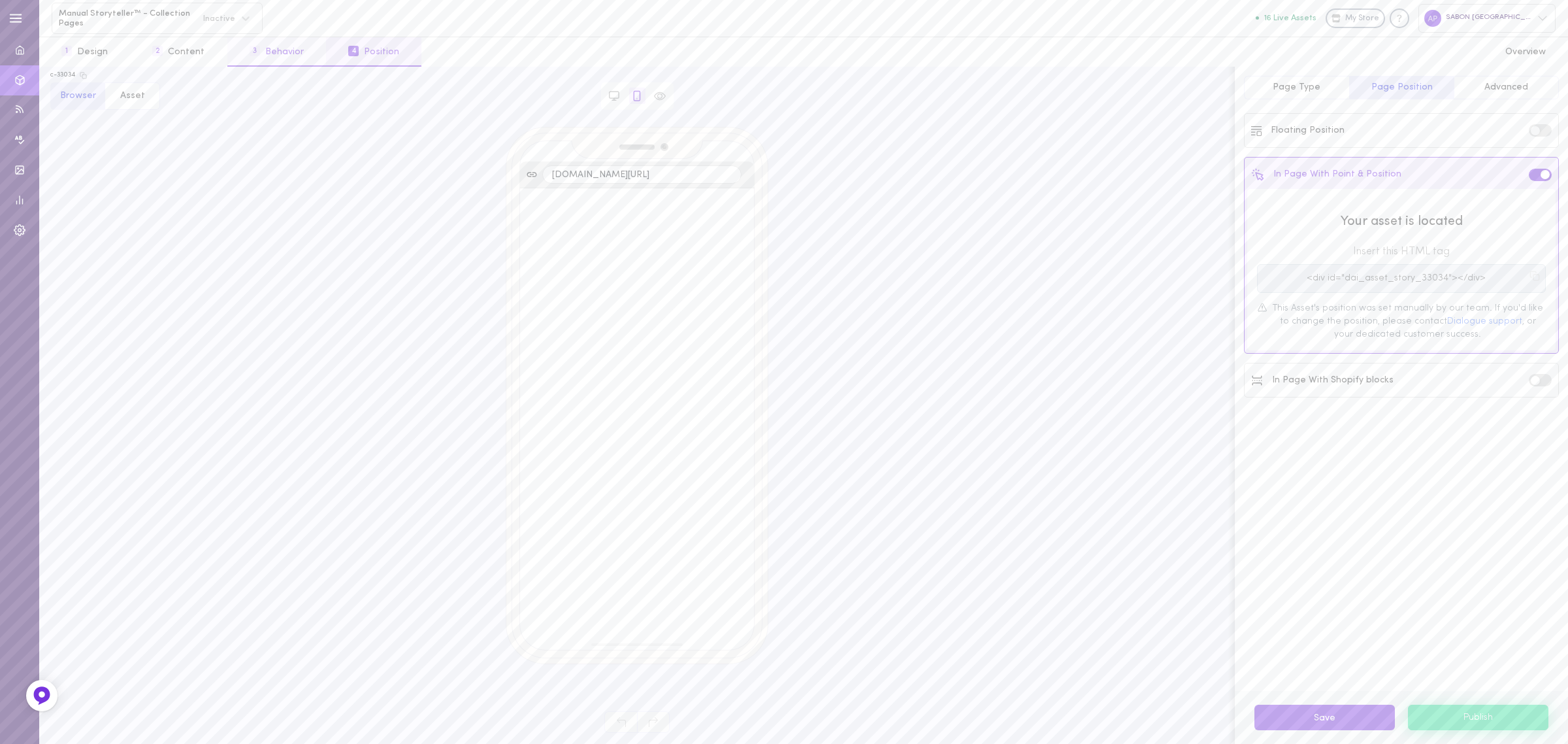
click at [273, 59] on button "3 Behavior" at bounding box center [277, 51] width 99 height 29
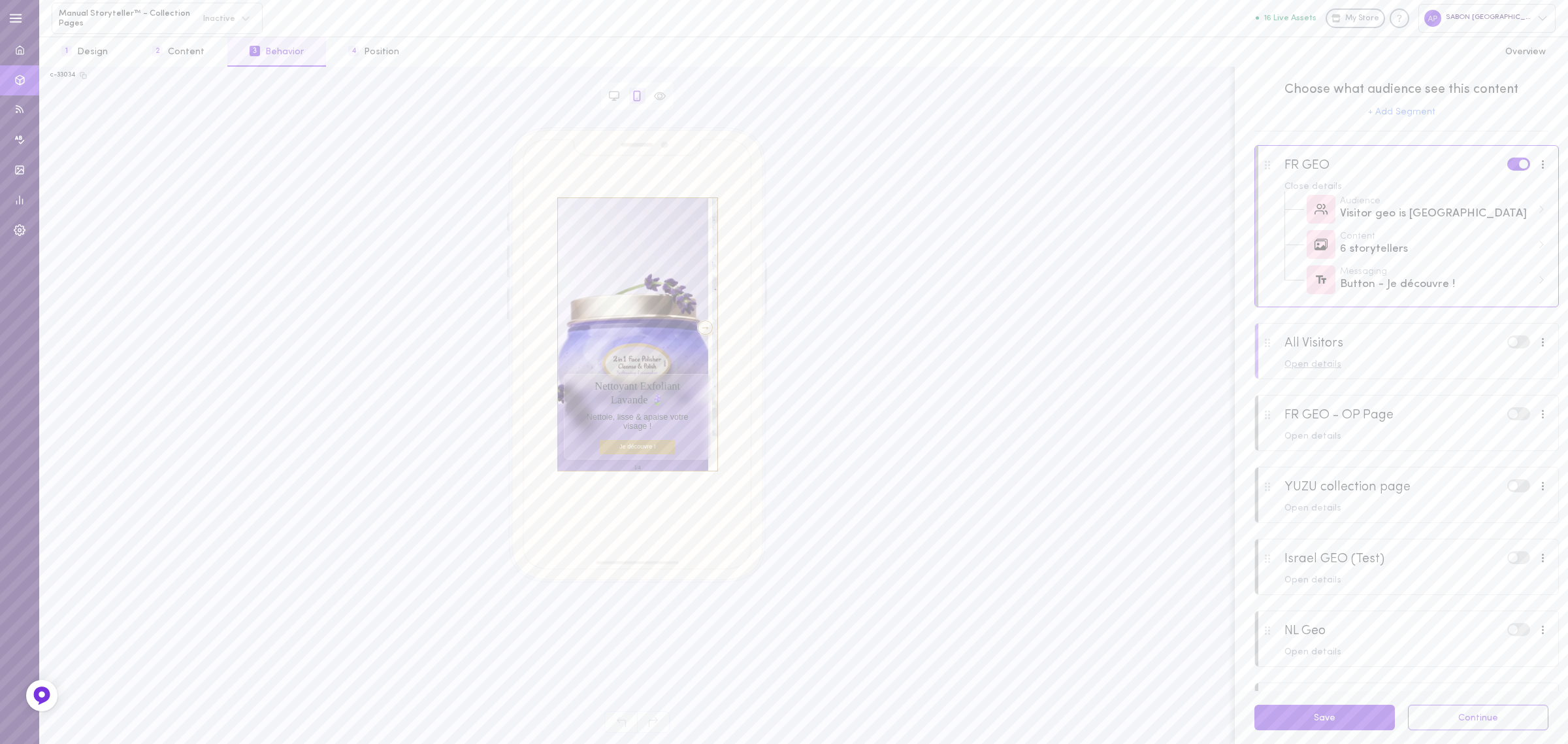
click at [1324, 360] on div "Open details" at bounding box center [1417, 364] width 264 height 9
click at [1386, 441] on div "Messaging Button - Je découvre !" at bounding box center [1417, 457] width 264 height 35
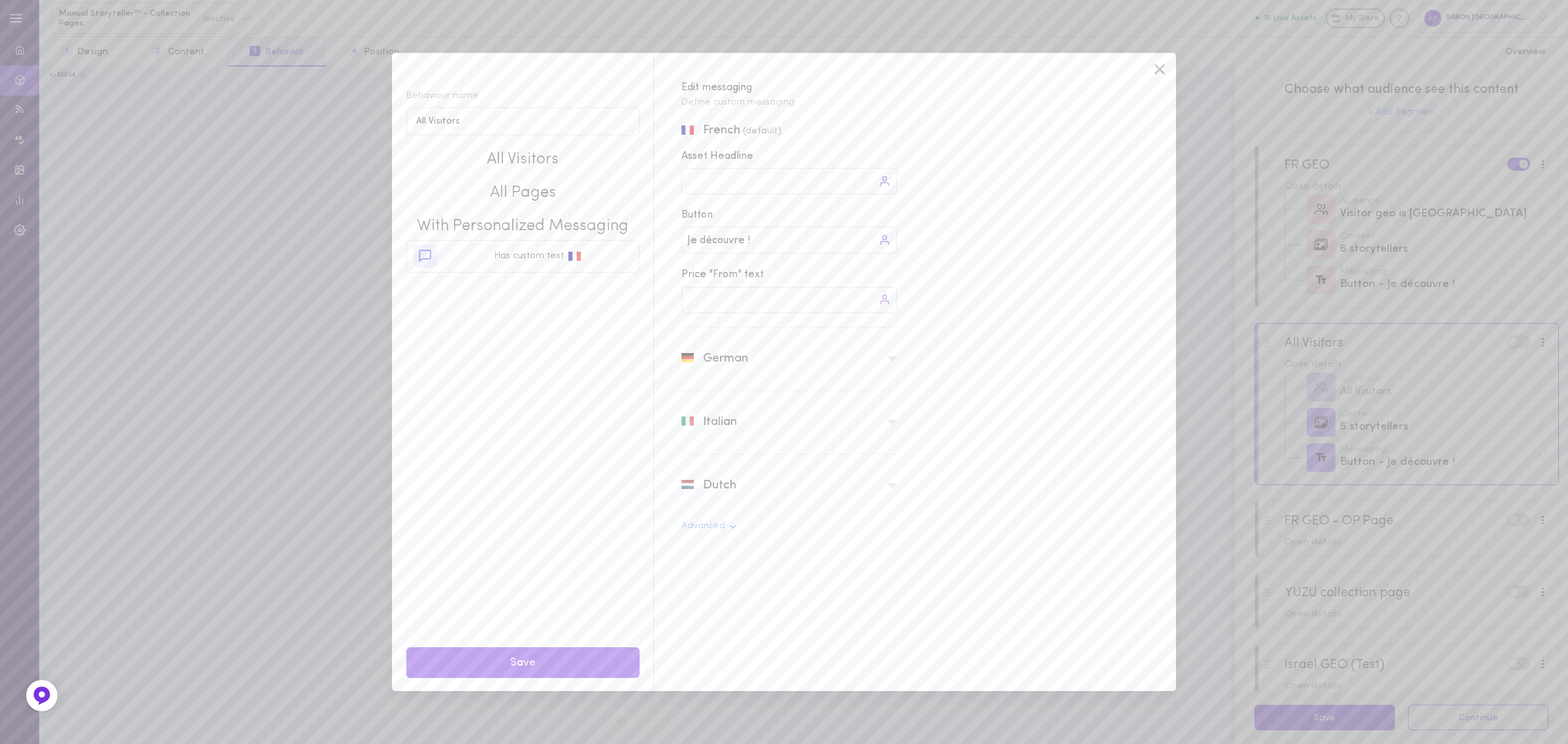
click at [1163, 76] on icon at bounding box center [1159, 69] width 20 height 20
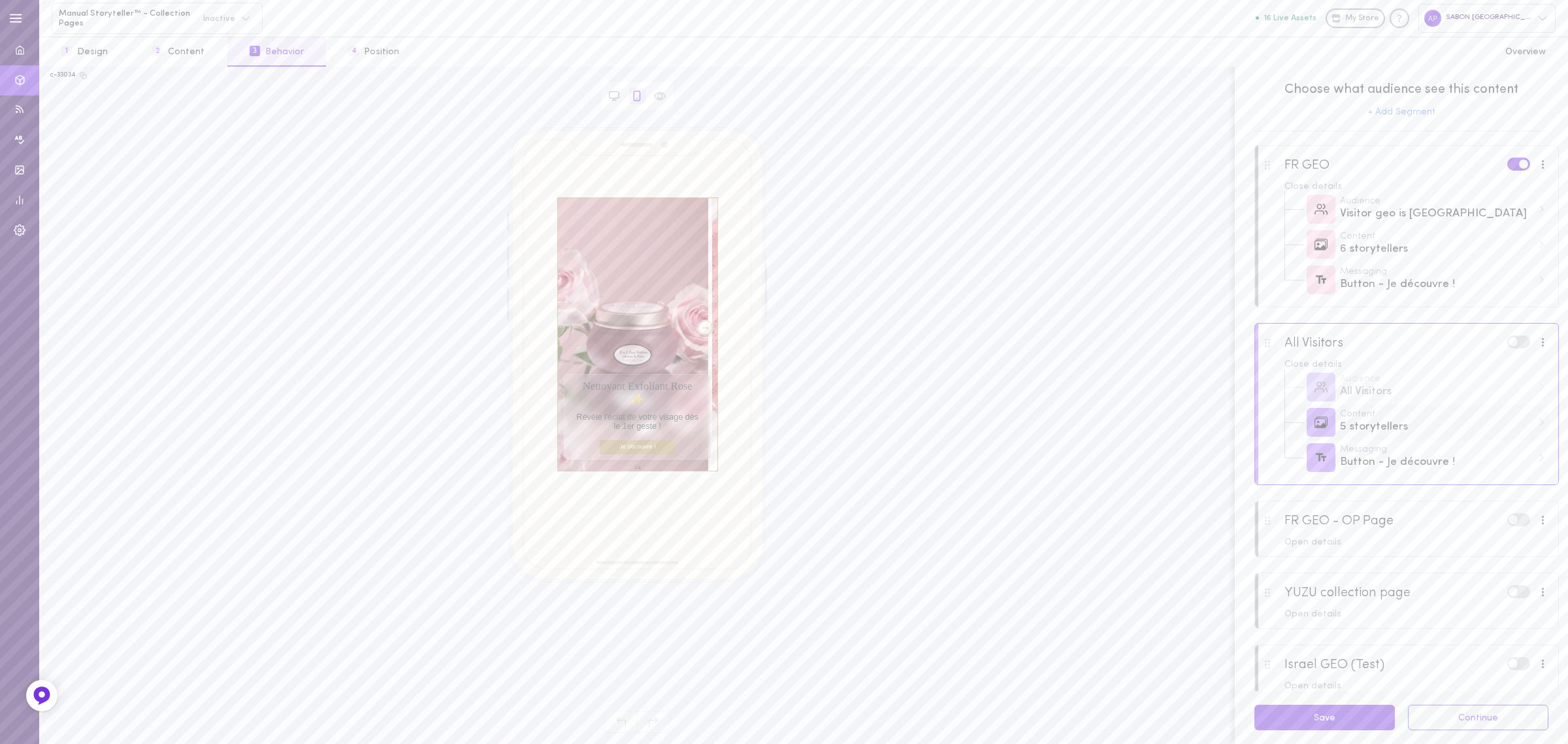
click at [1346, 423] on div "5 storytellers" at bounding box center [1435, 427] width 192 height 16
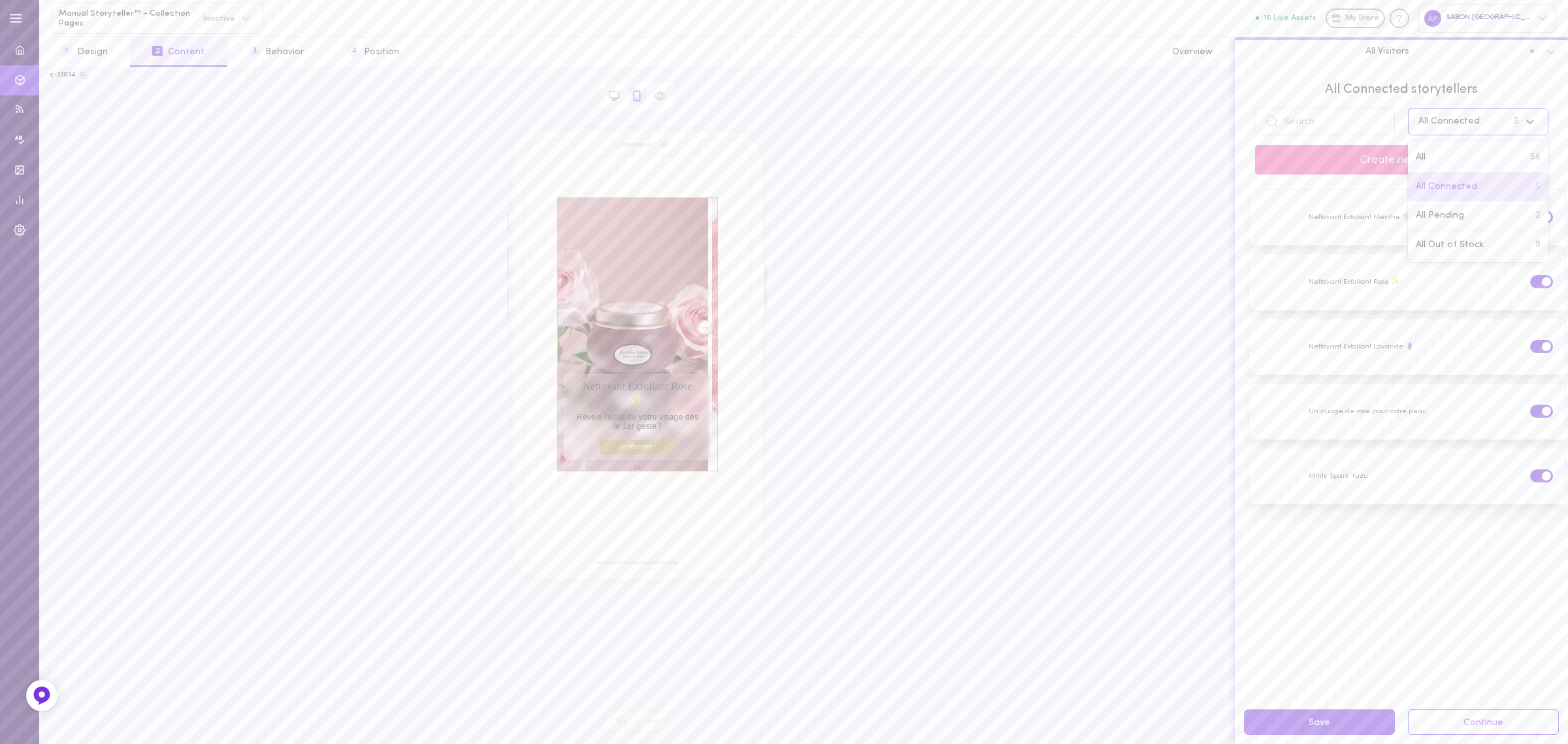
click at [1492, 131] on div "All Connected 5" at bounding box center [1477, 121] width 141 height 27
click at [1467, 149] on div "All 56" at bounding box center [1477, 158] width 141 height 29
click at [1530, 413] on label at bounding box center [1542, 418] width 23 height 12
click at [0, 0] on input "checkbox" at bounding box center [0, 0] width 0 height 0
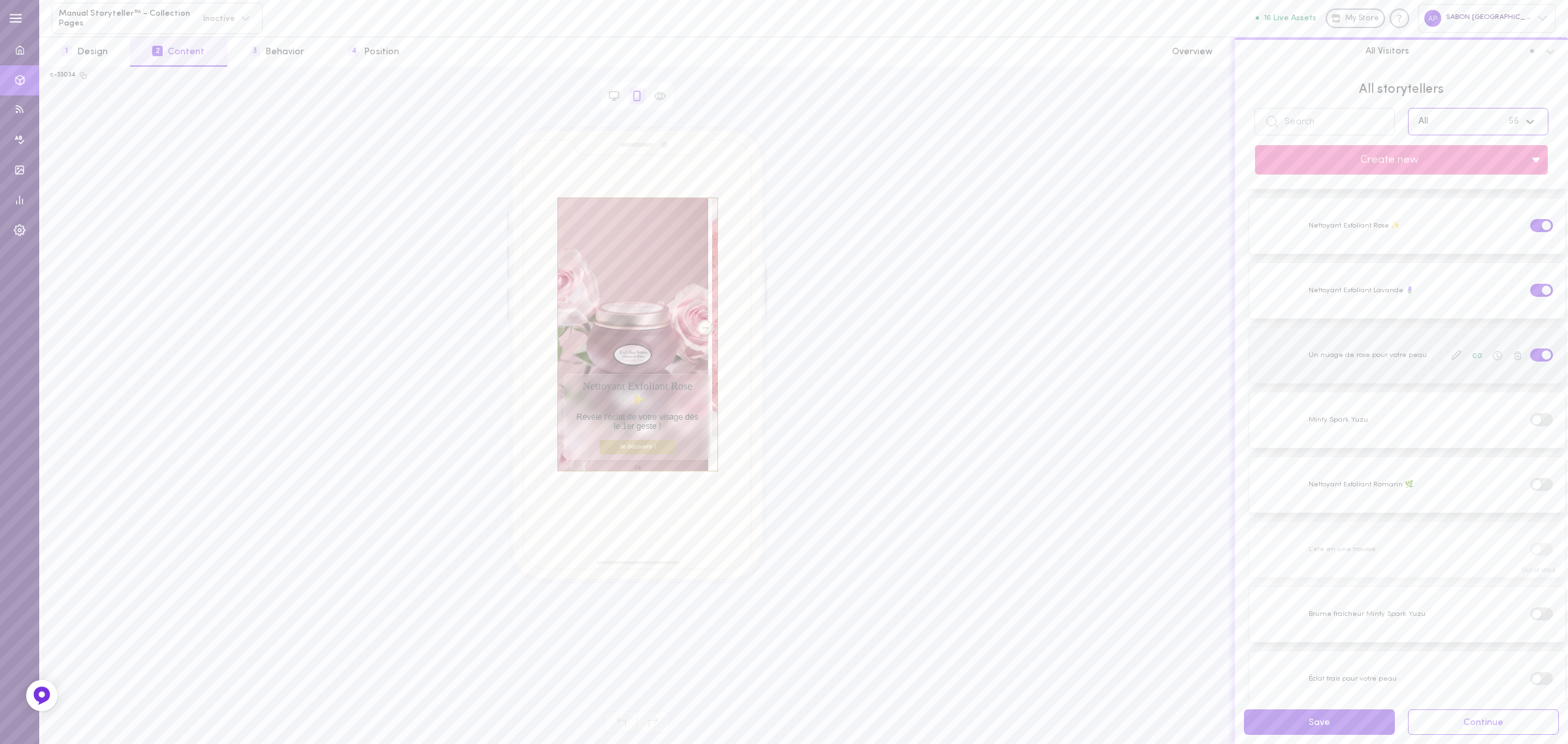
click at [1542, 353] on span at bounding box center [1546, 355] width 9 height 9
click at [0, 0] on input "checkbox" at bounding box center [0, 0] width 0 height 0
click at [1542, 289] on span at bounding box center [1546, 290] width 9 height 9
click at [0, 0] on input "checkbox" at bounding box center [0, 0] width 0 height 0
click at [1537, 220] on div at bounding box center [1542, 227] width 27 height 15
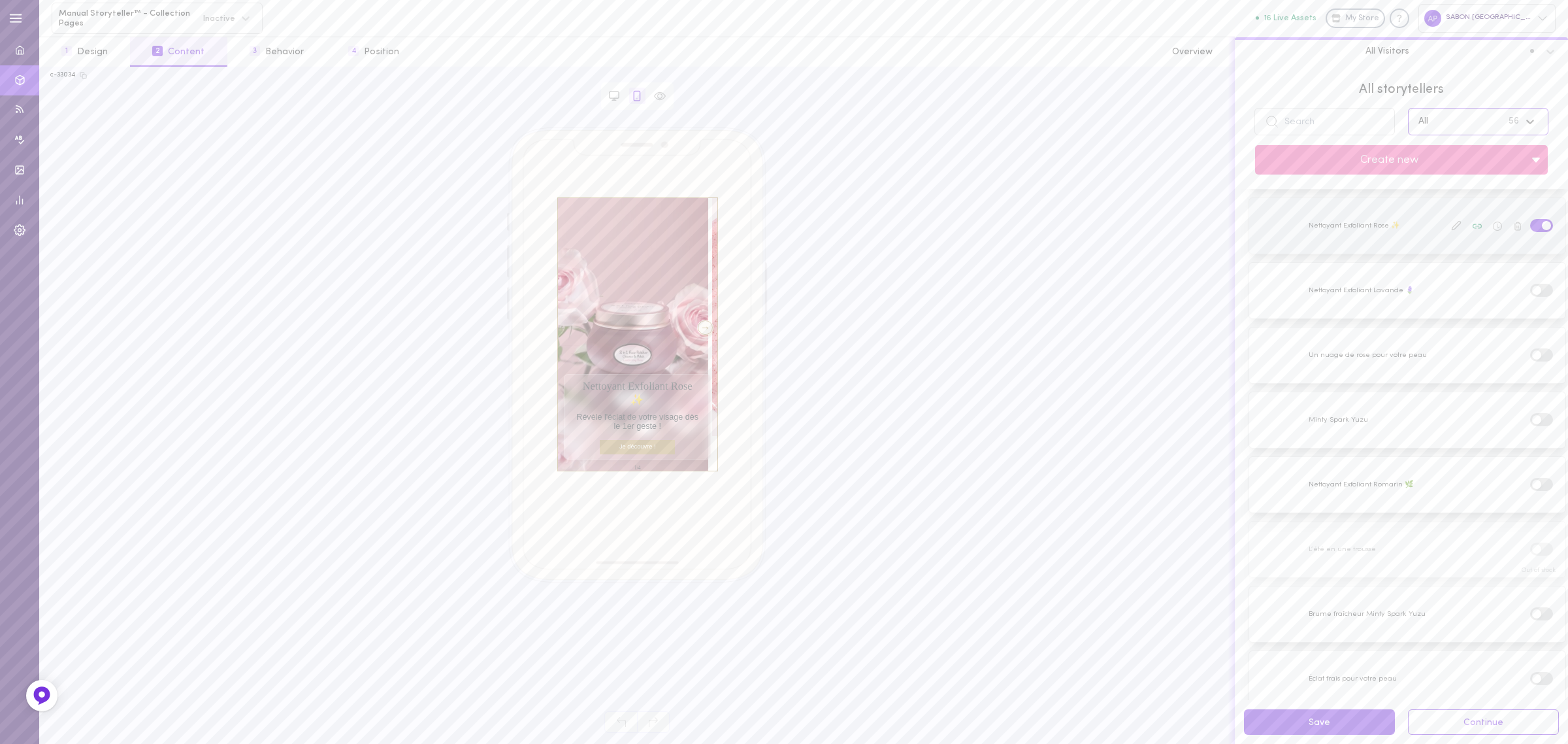
click at [1535, 217] on div at bounding box center [1503, 226] width 124 height 17
click at [1542, 227] on span at bounding box center [1546, 226] width 9 height 9
click at [0, 0] on input "checkbox" at bounding box center [0, 0] width 0 height 0
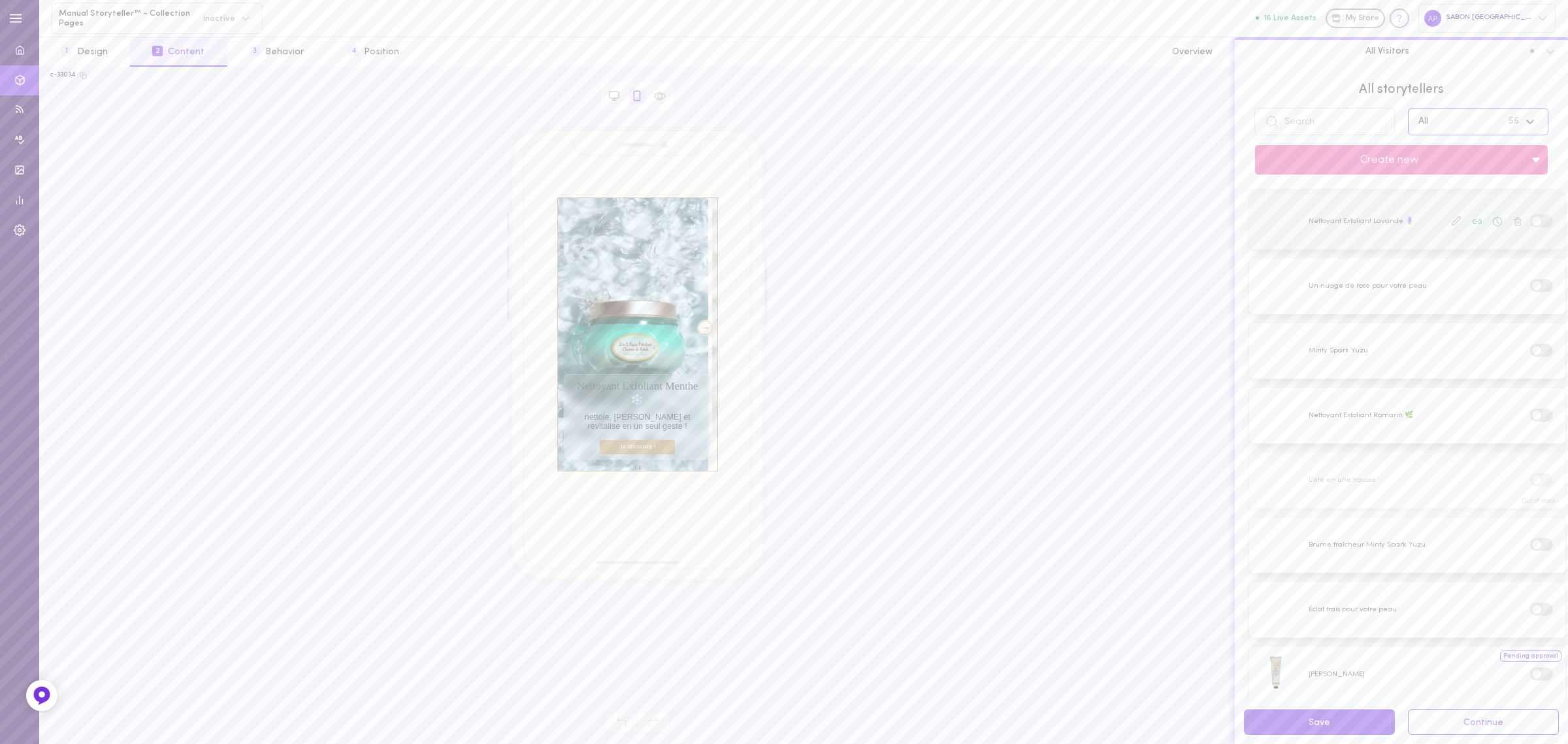
scroll to position [0, 0]
click at [1542, 220] on span at bounding box center [1546, 217] width 9 height 9
click at [0, 0] on input "checkbox" at bounding box center [0, 0] width 0 height 0
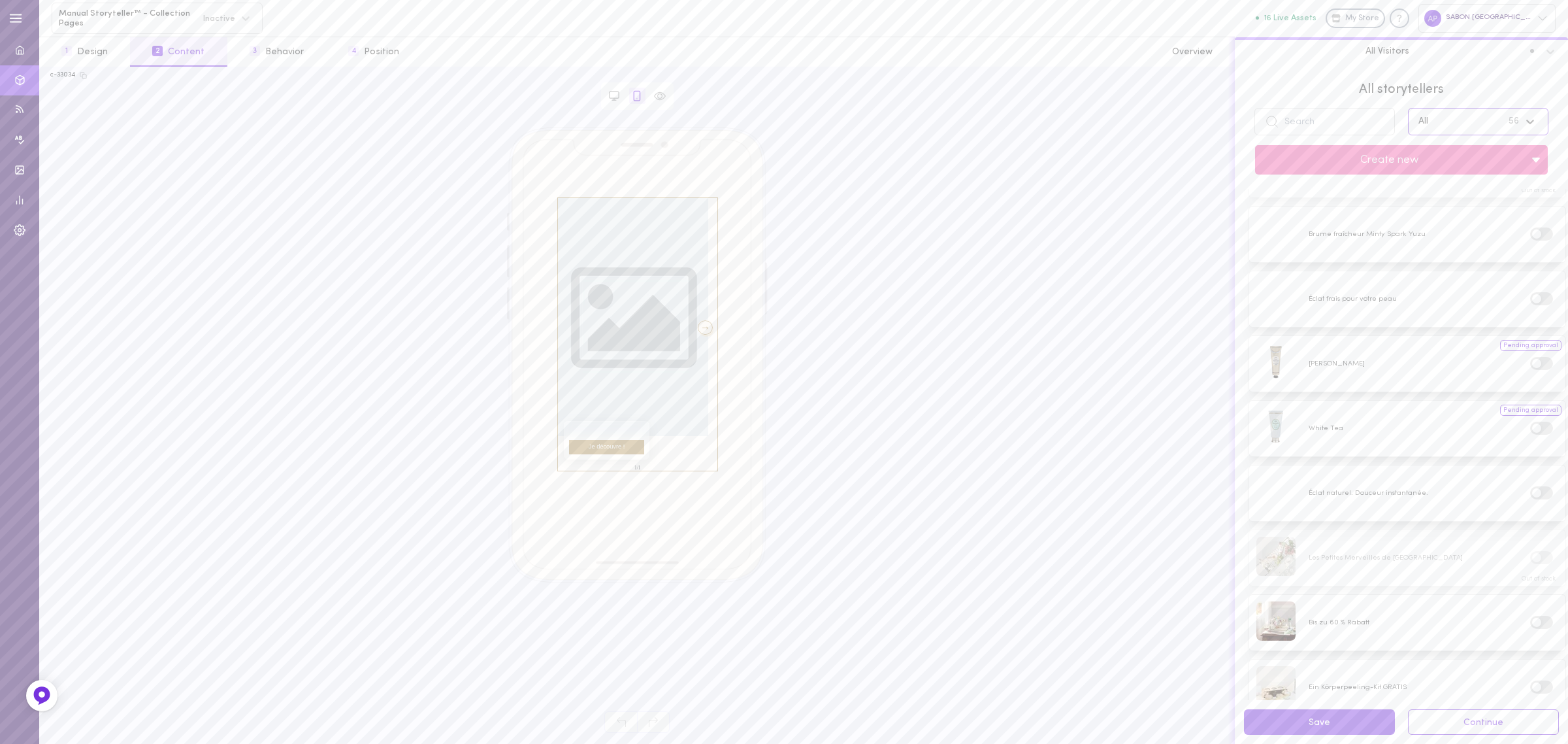
scroll to position [436, 0]
click at [1423, 495] on div at bounding box center [1407, 492] width 316 height 56
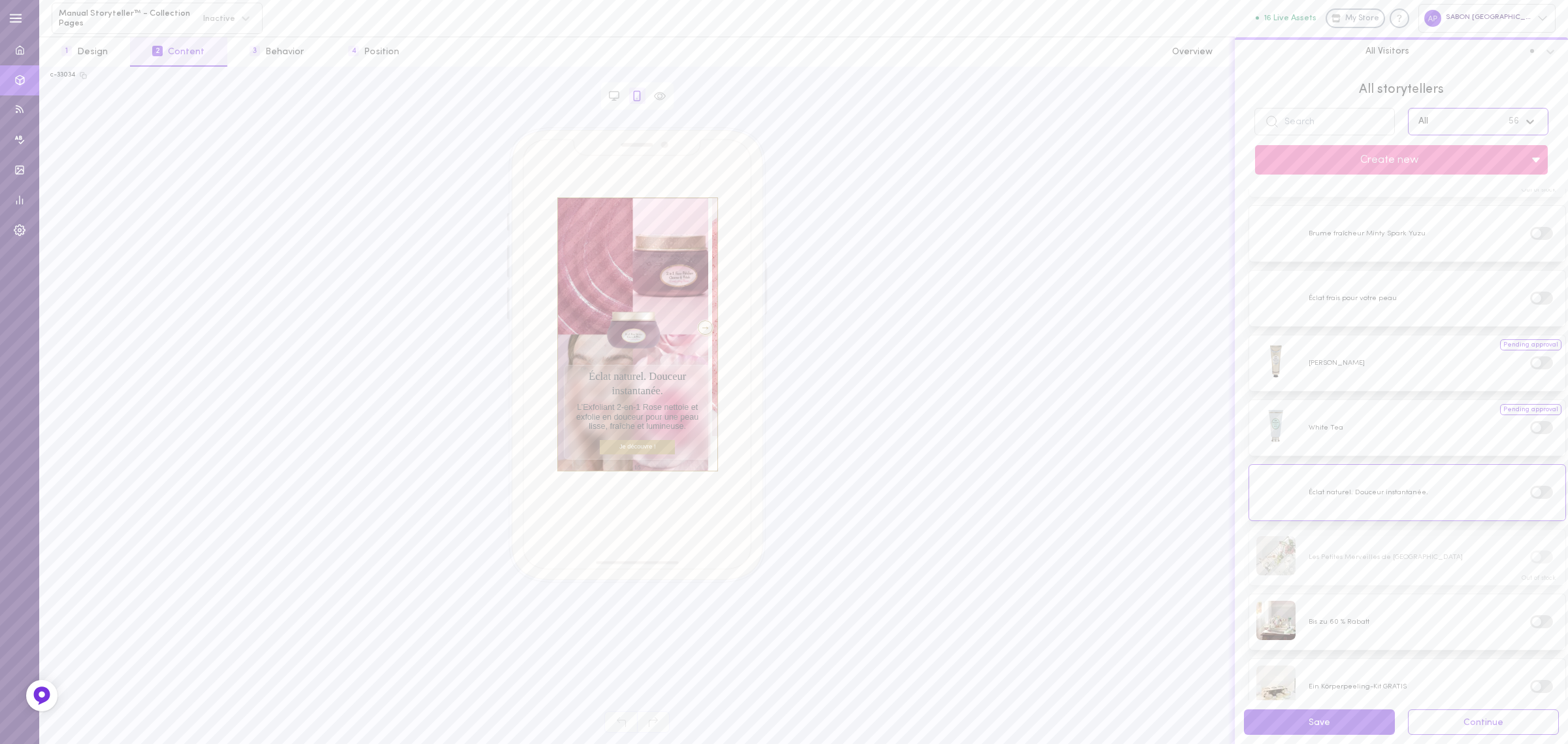
click at [700, 328] on div at bounding box center [705, 327] width 16 height 14
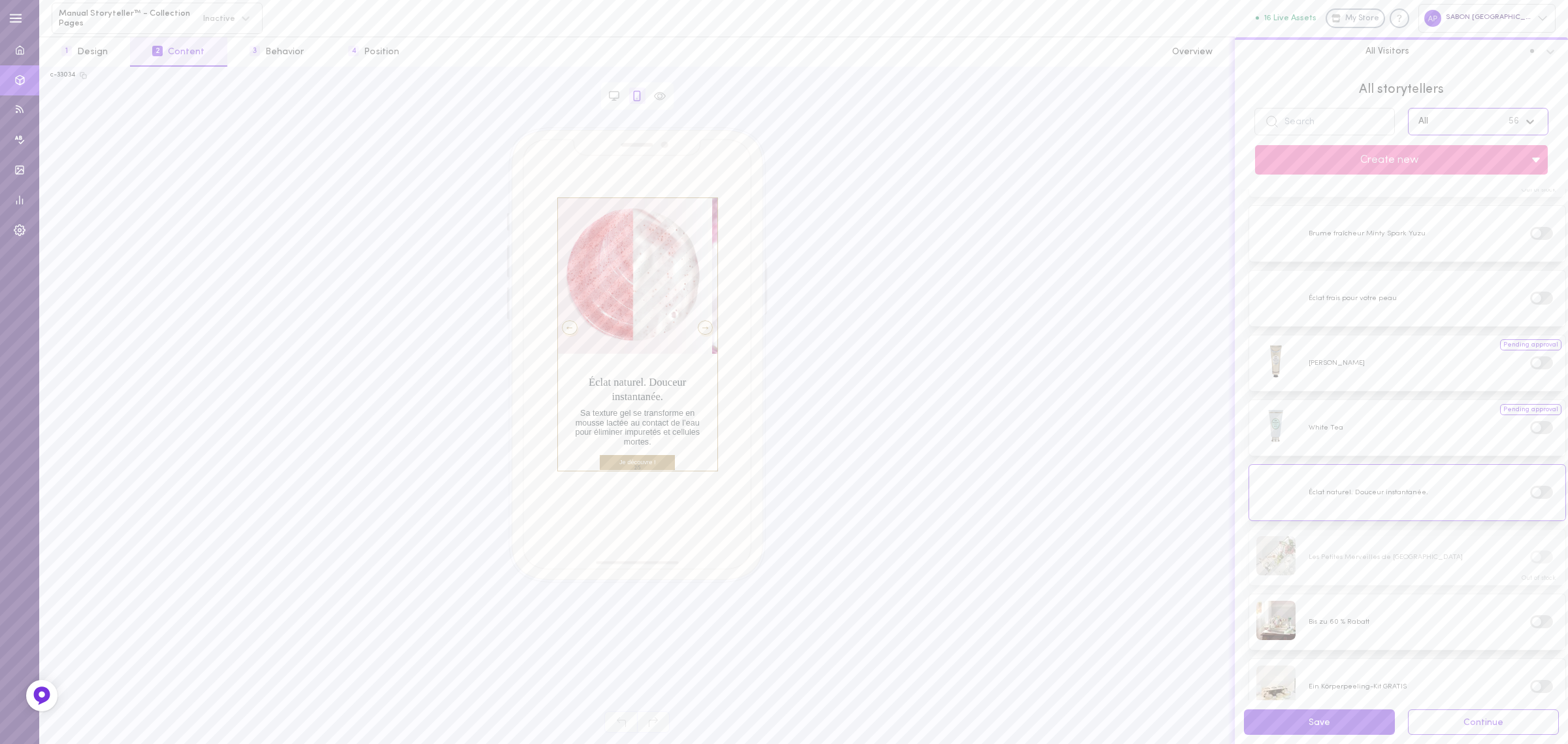
click at [700, 328] on div at bounding box center [705, 327] width 16 height 14
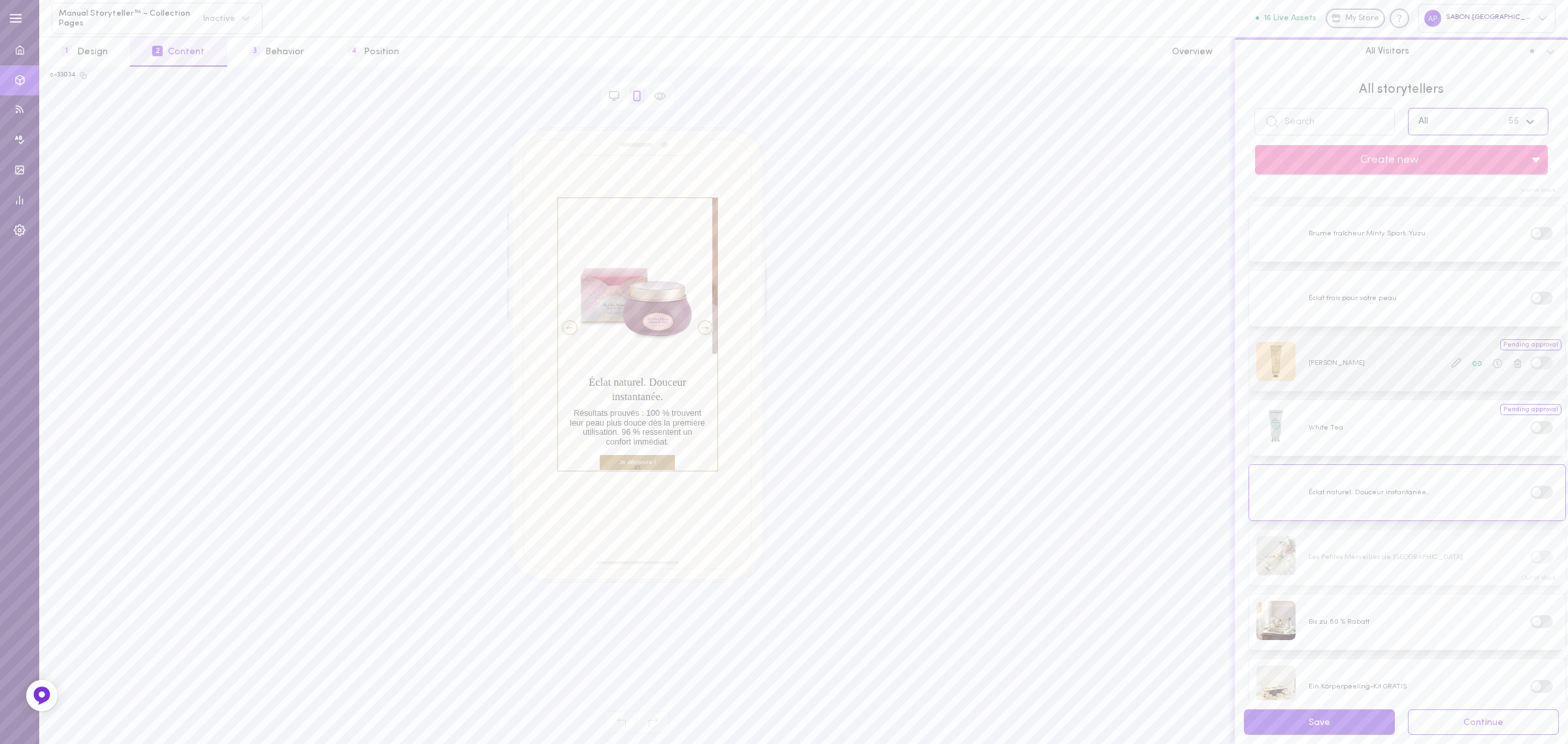
scroll to position [0, 0]
click at [1451, 284] on icon at bounding box center [1456, 281] width 10 height 10
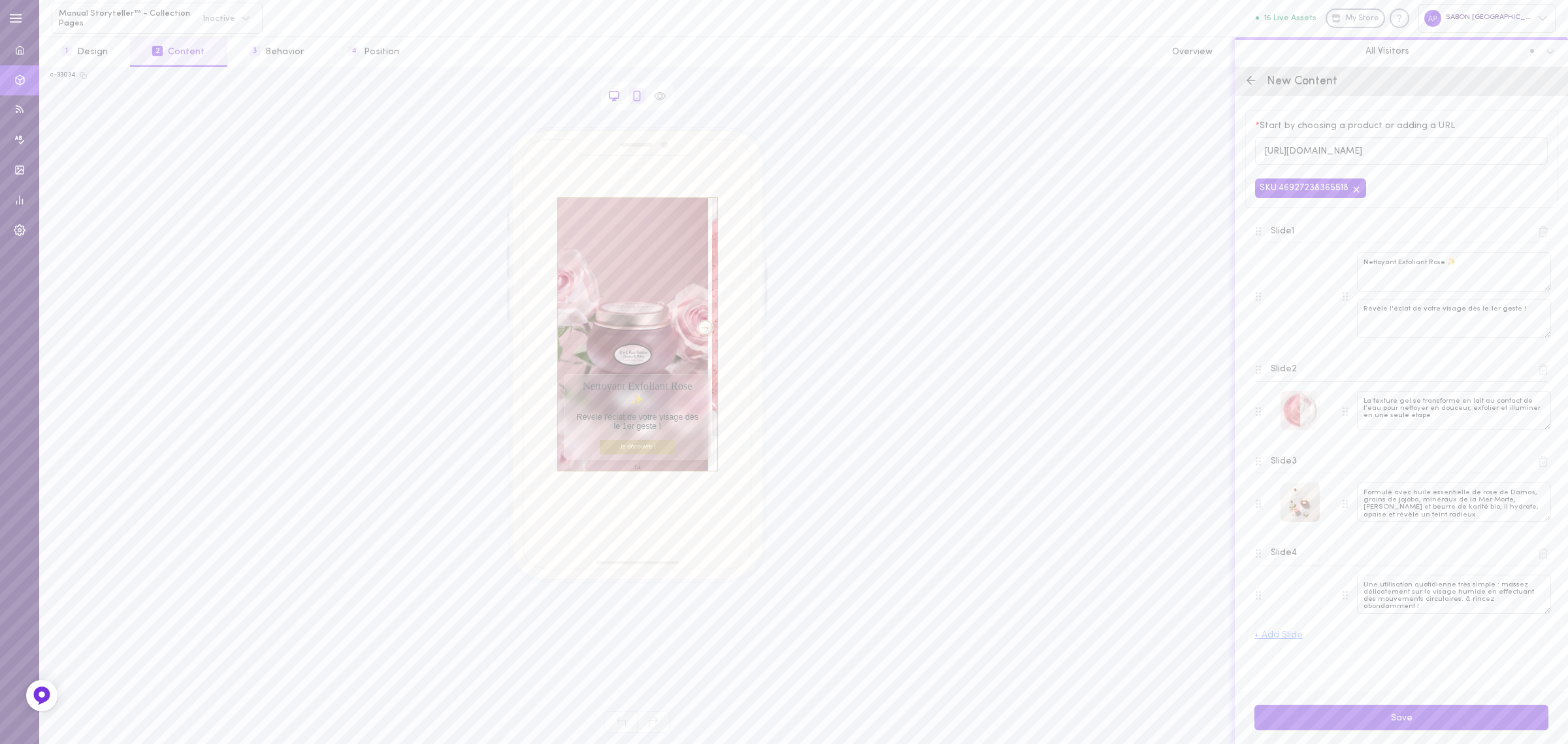
click at [615, 99] on icon at bounding box center [614, 96] width 11 height 11
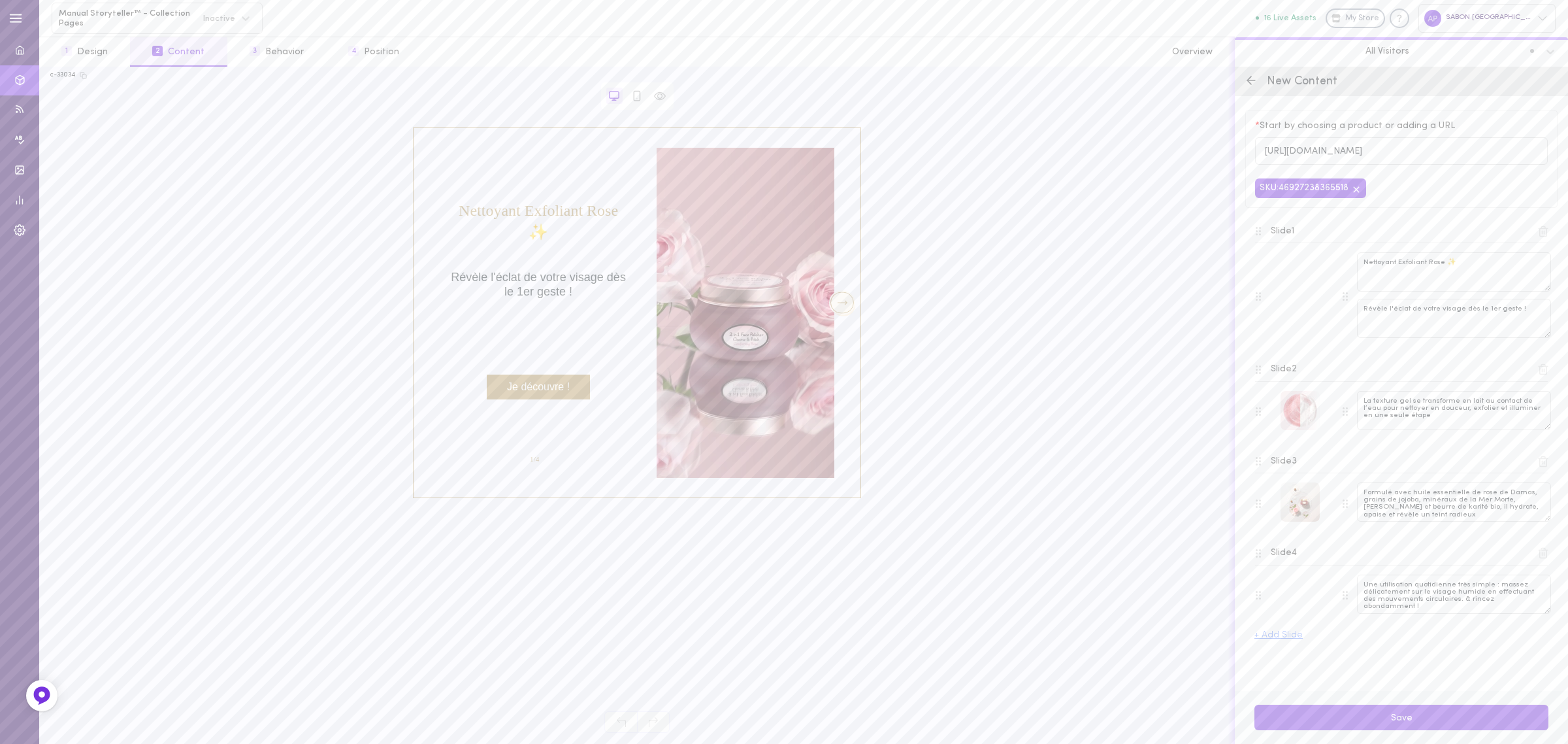
click at [846, 302] on div at bounding box center [842, 302] width 24 height 22
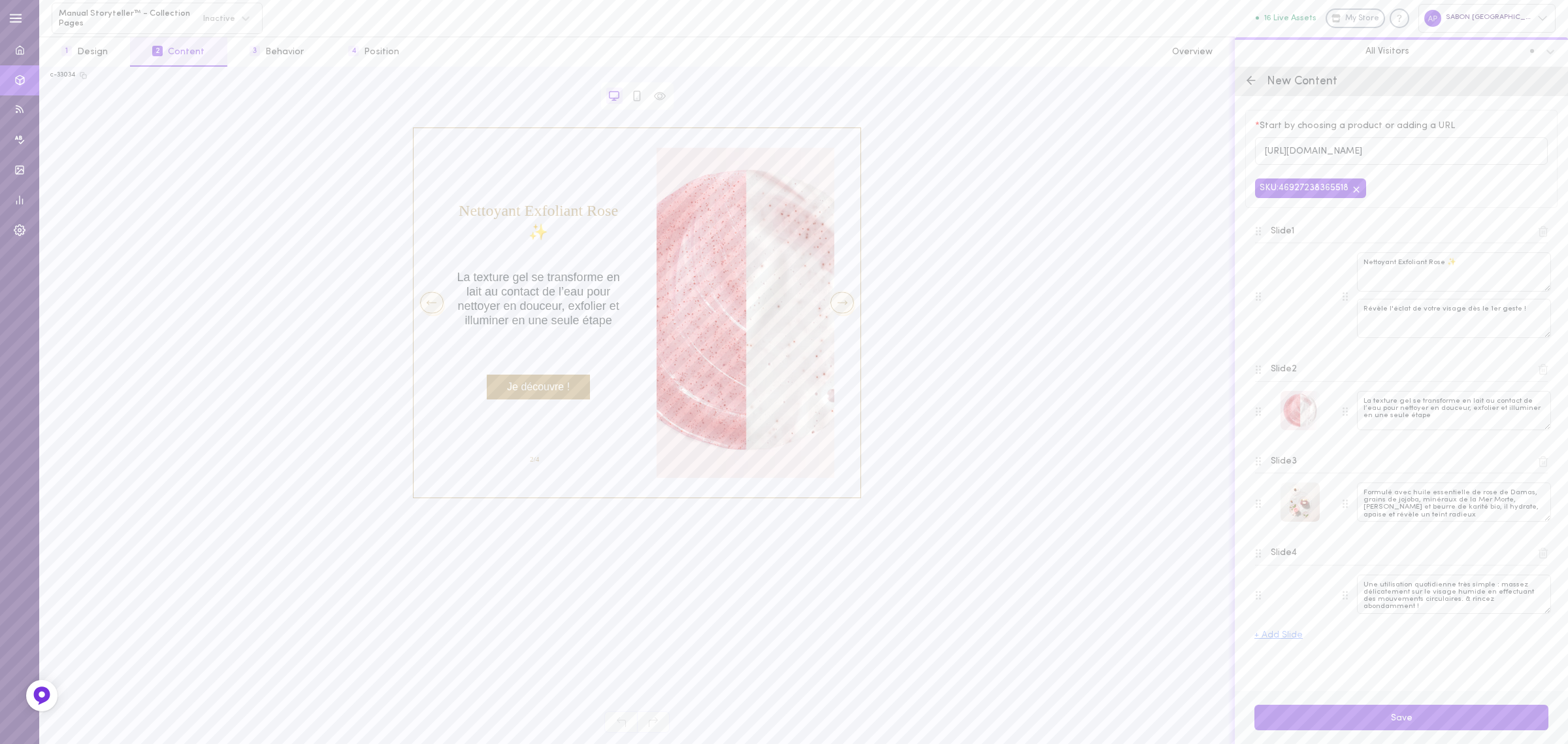
click at [846, 302] on div at bounding box center [842, 302] width 24 height 22
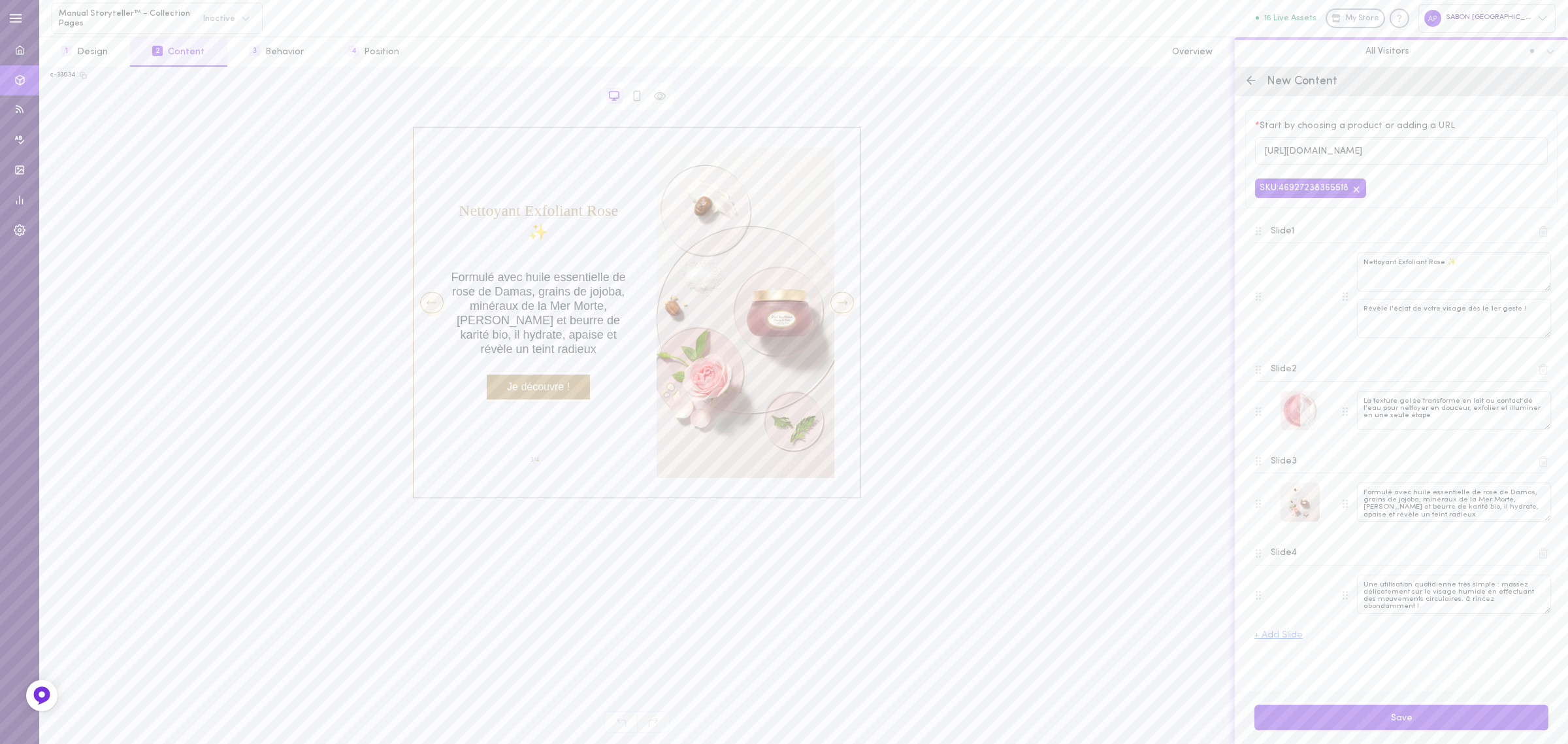
click at [846, 302] on div at bounding box center [842, 302] width 24 height 22
